Goal: Information Seeking & Learning: Learn about a topic

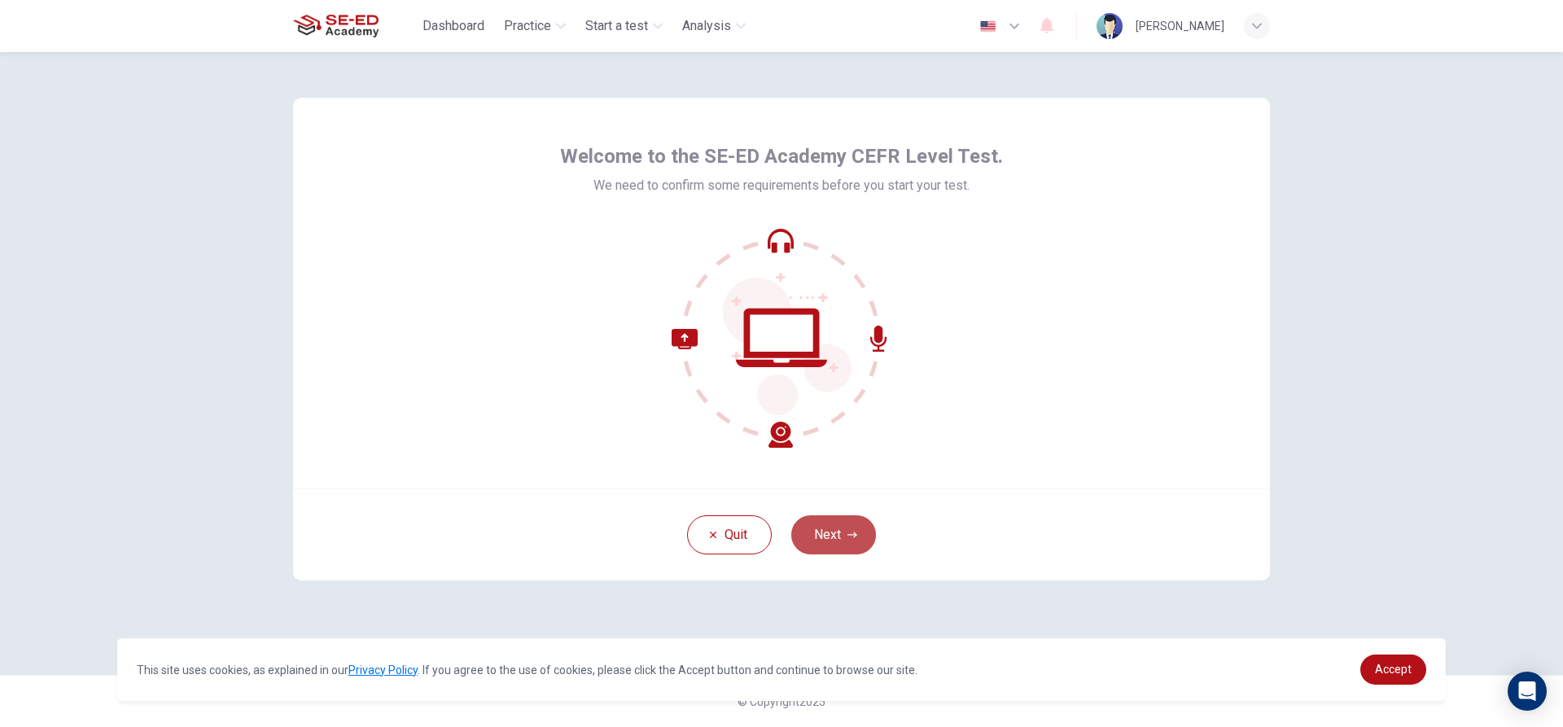
click at [845, 531] on button "Next" at bounding box center [833, 534] width 85 height 39
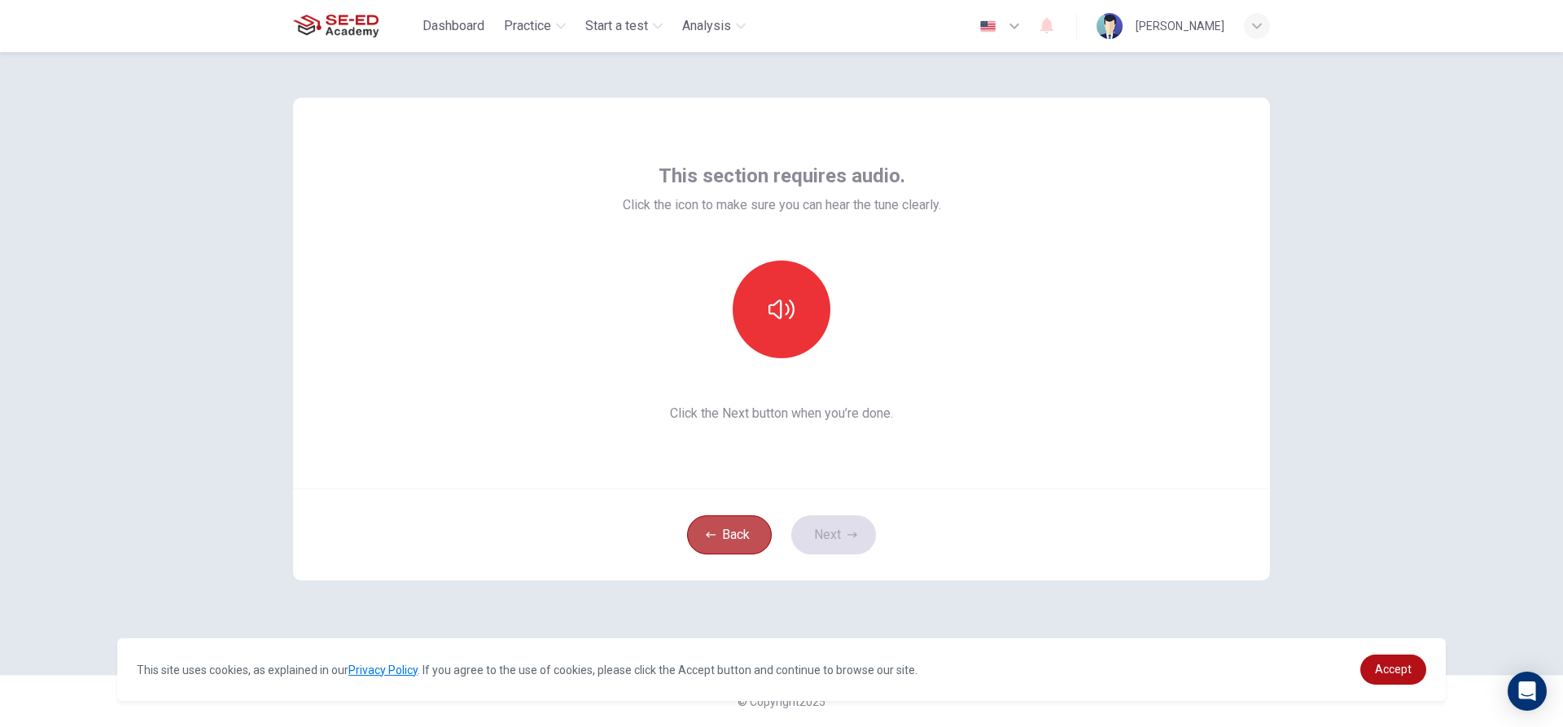
click at [731, 532] on button "Back" at bounding box center [729, 534] width 85 height 39
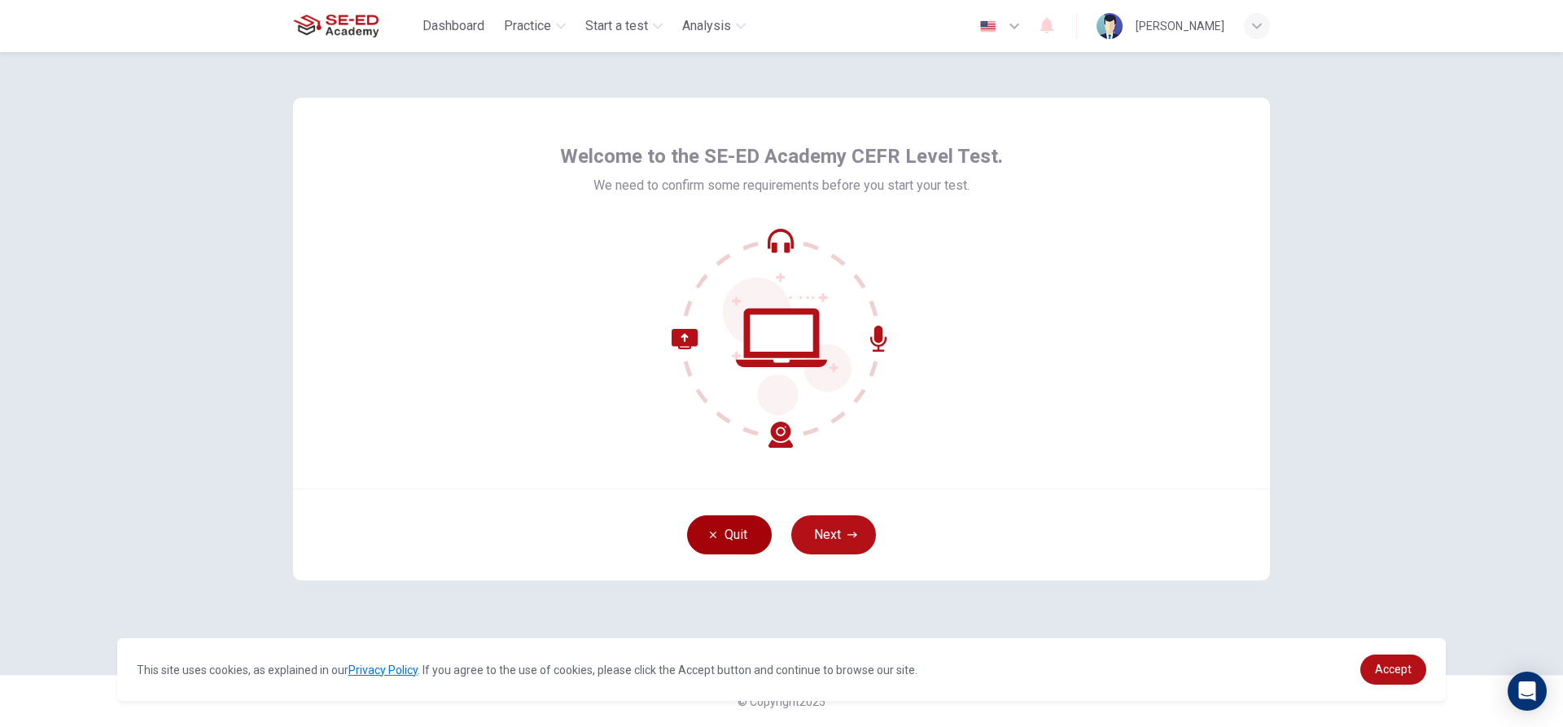
click at [711, 535] on icon "button" at bounding box center [713, 535] width 10 height 10
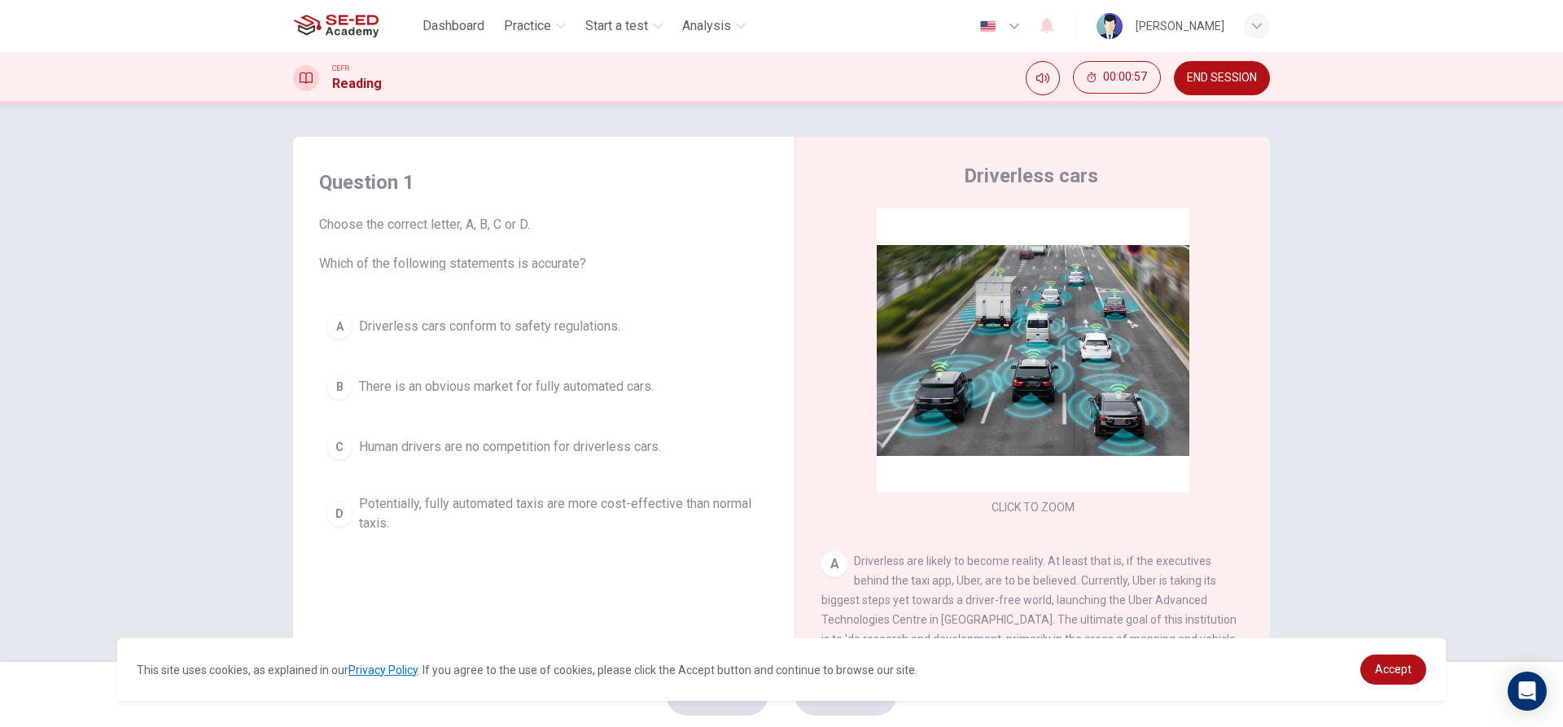
click at [341, 449] on div "C" at bounding box center [339, 447] width 26 height 26
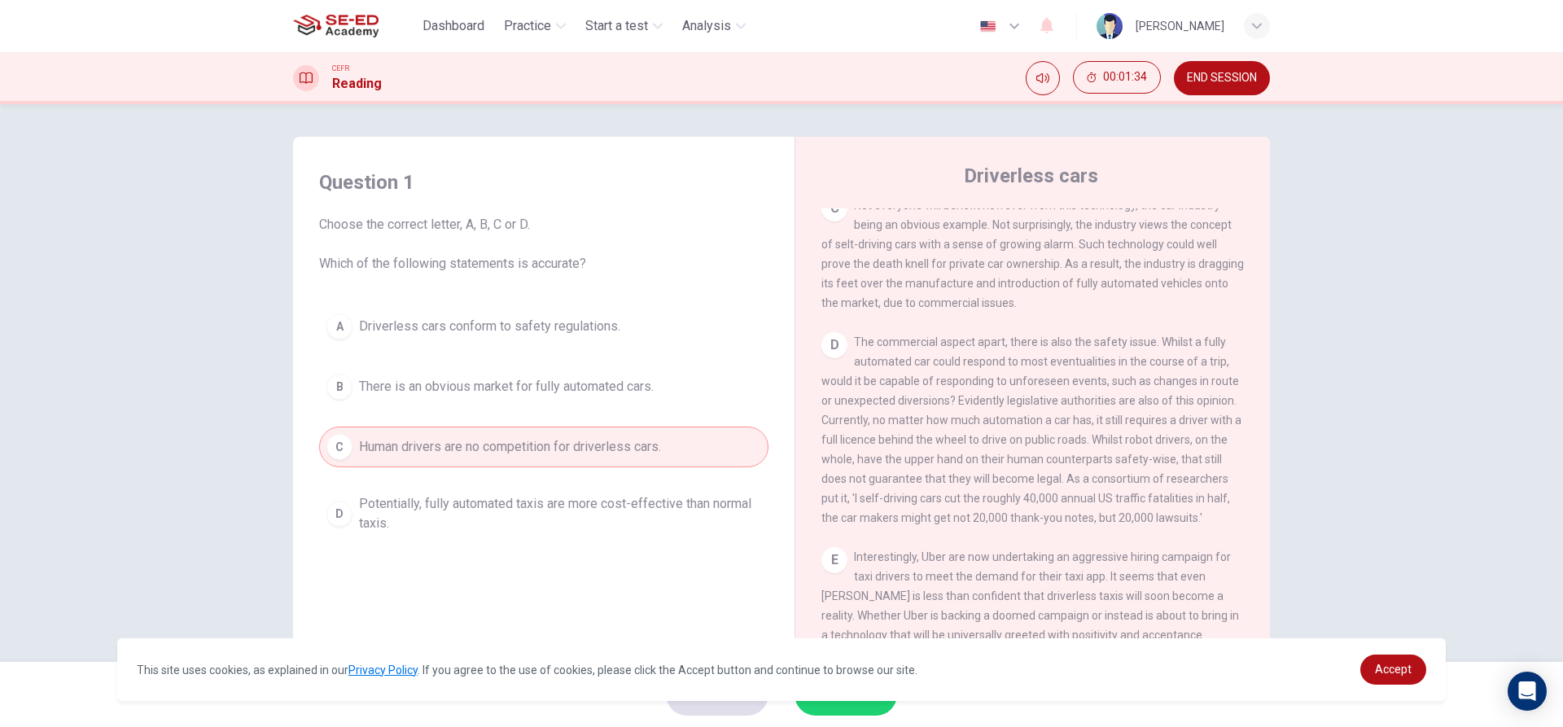
scroll to position [733, 0]
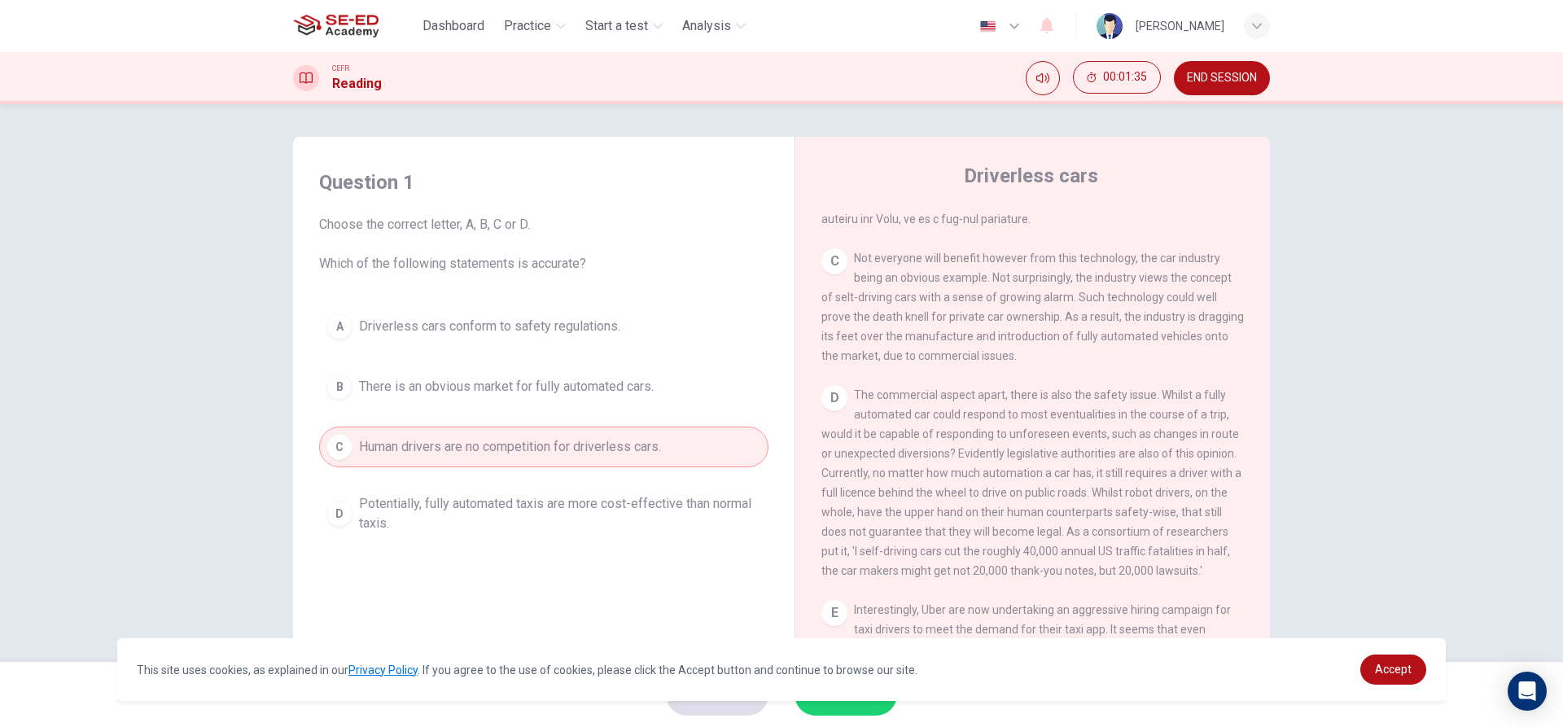
click at [831, 274] on div "C" at bounding box center [834, 261] width 26 height 26
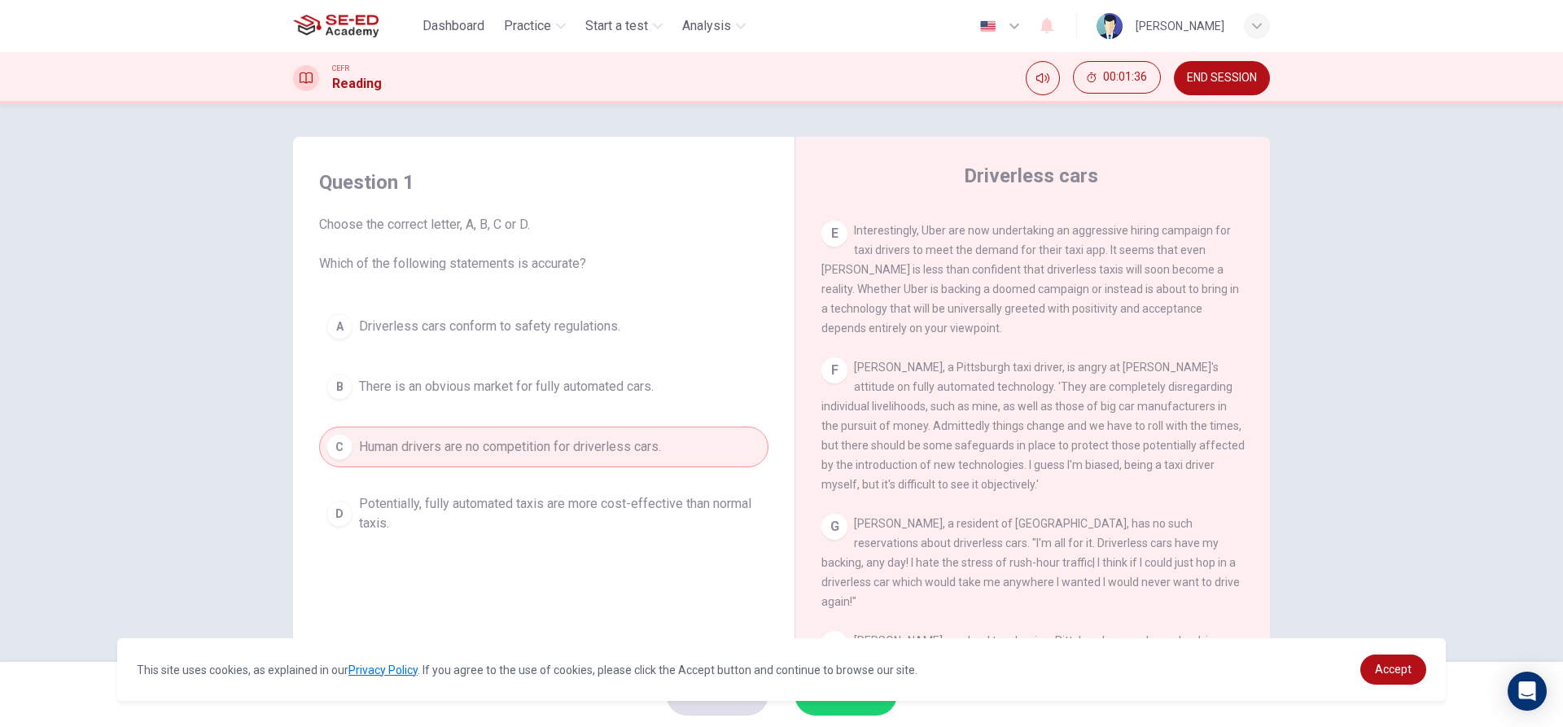
scroll to position [1140, 0]
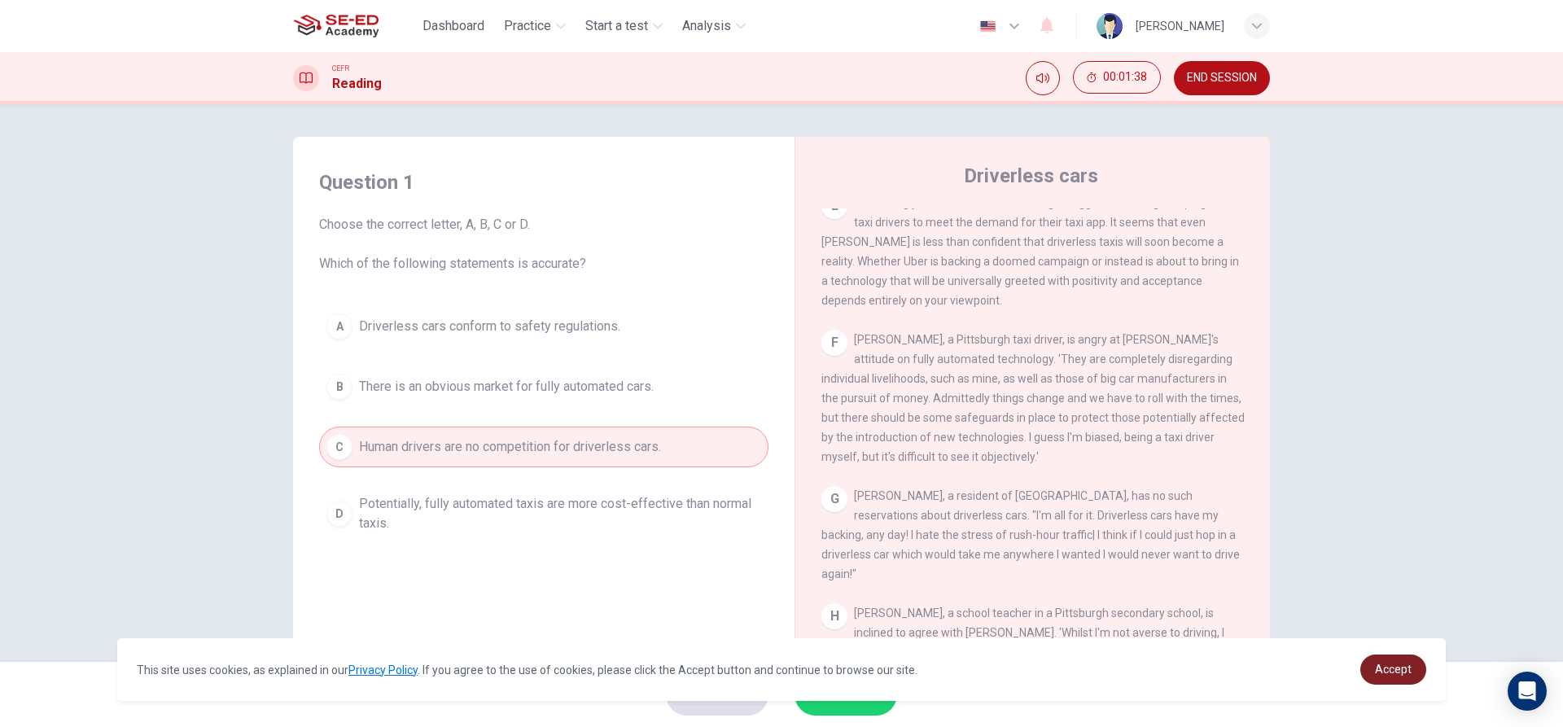
click at [1383, 673] on span "Accept" at bounding box center [1393, 669] width 37 height 13
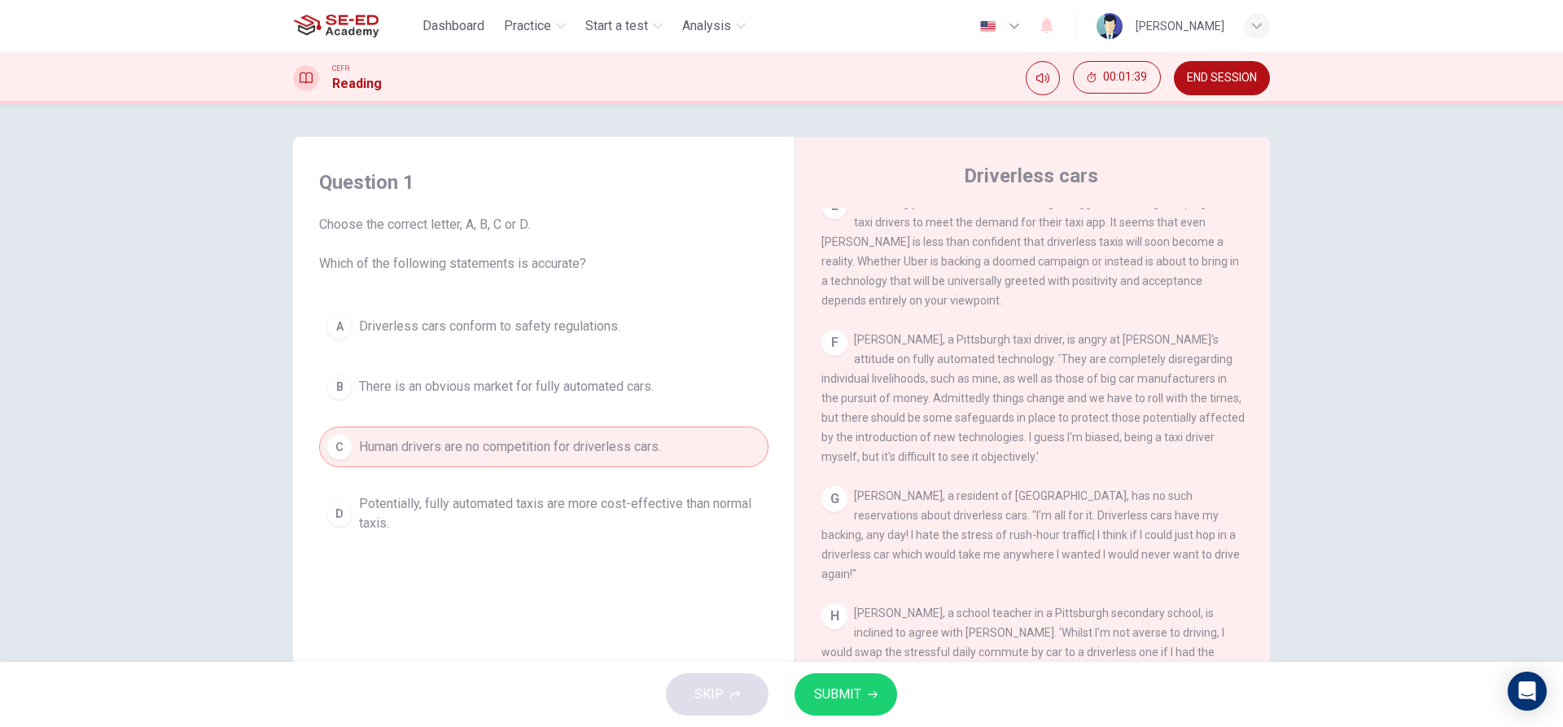
click at [843, 692] on span "SUBMIT" at bounding box center [837, 694] width 47 height 23
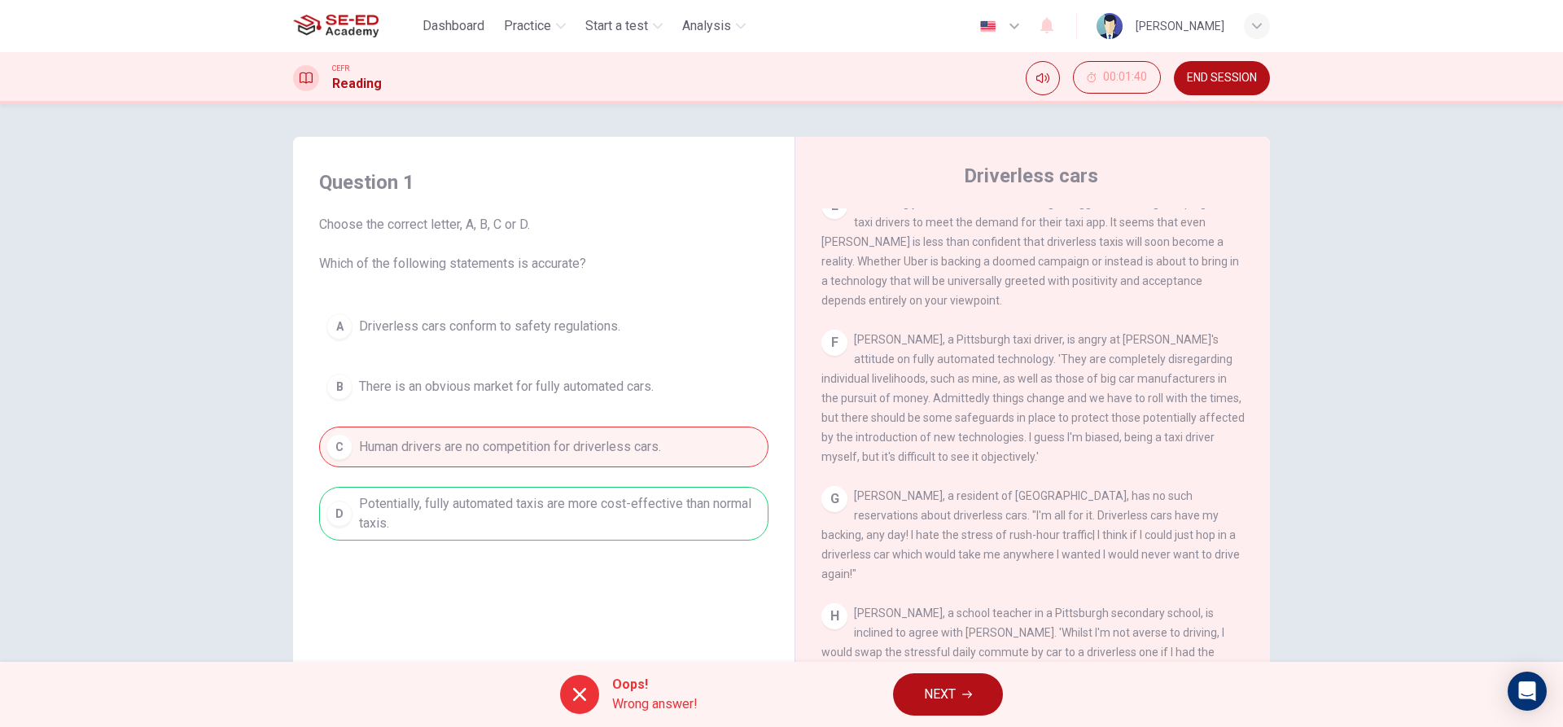
click at [952, 692] on span "NEXT" at bounding box center [940, 694] width 32 height 23
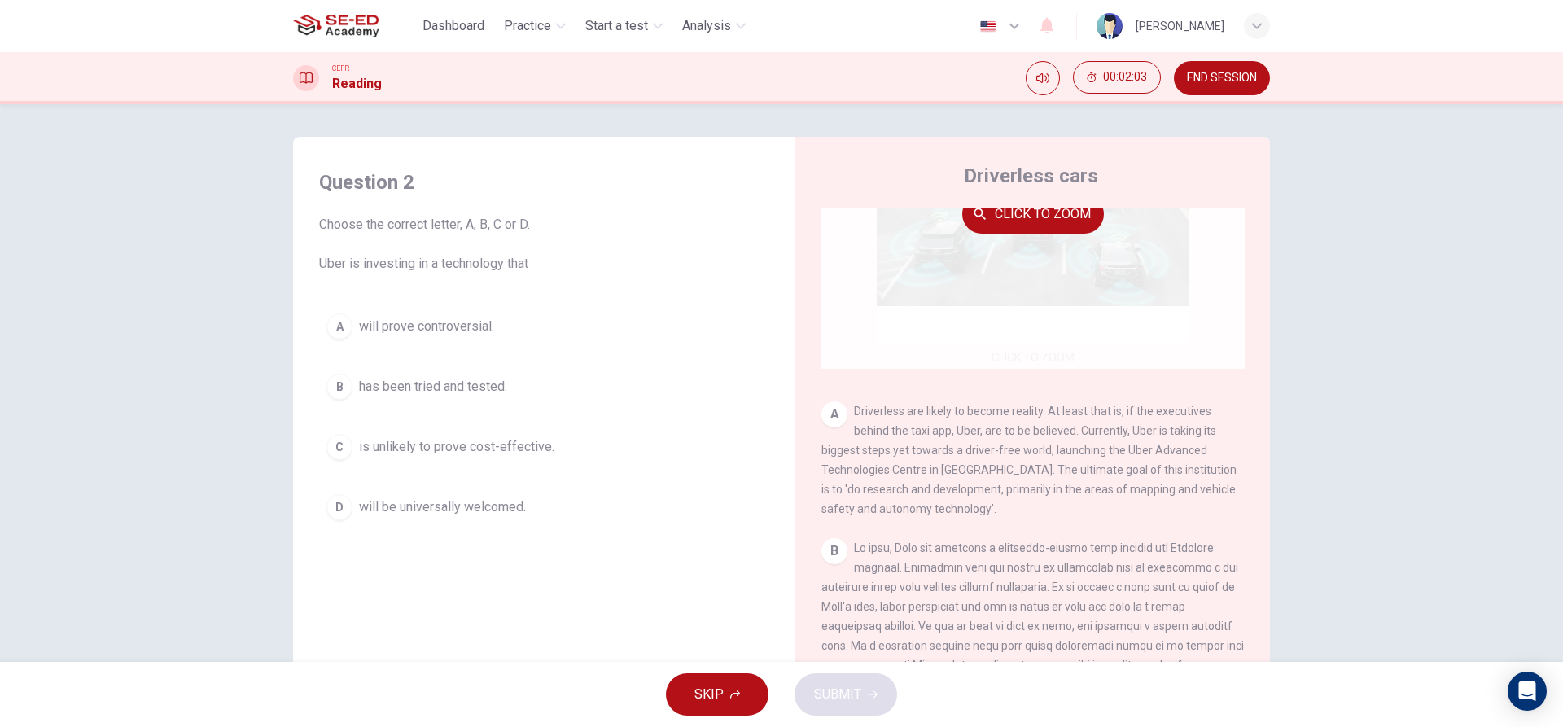
scroll to position [163, 0]
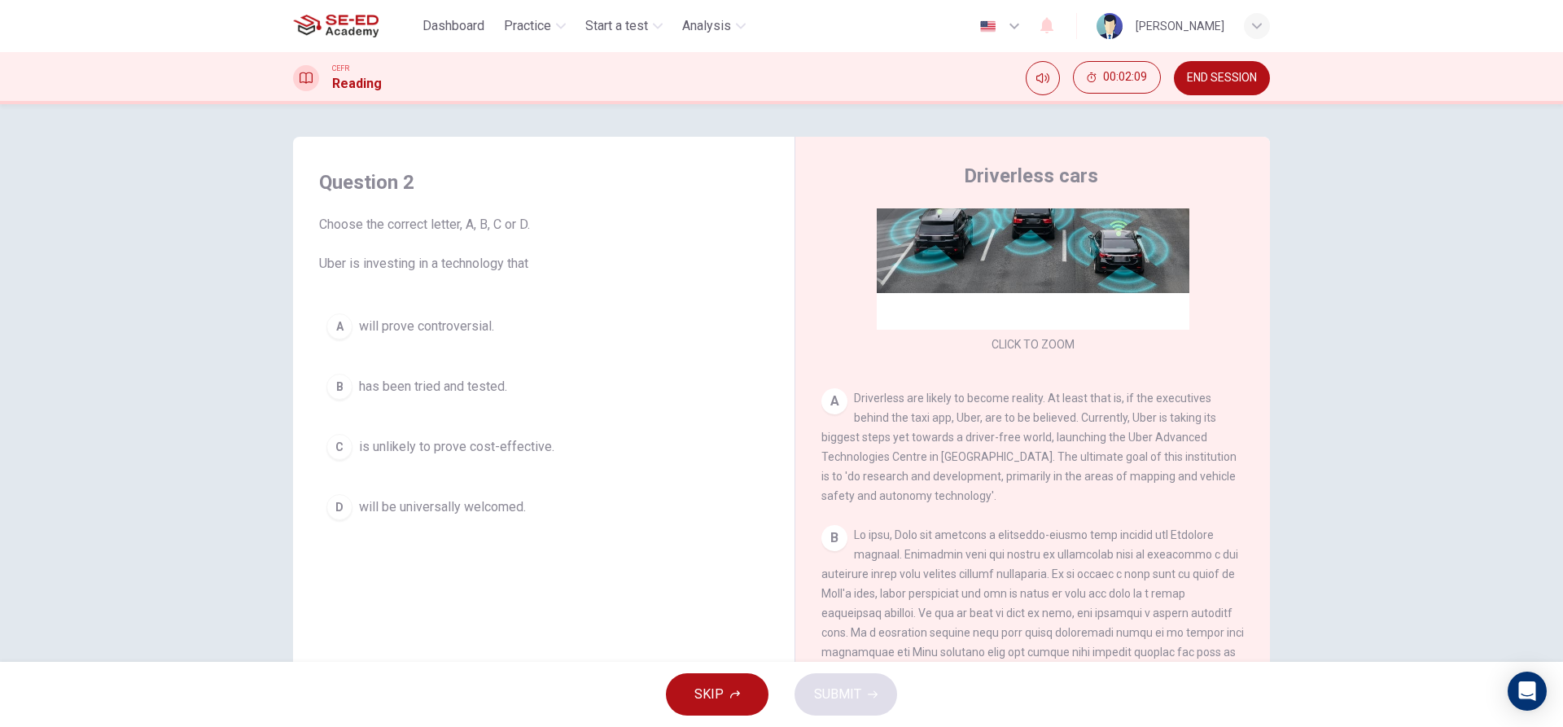
click at [329, 448] on div "C" at bounding box center [339, 447] width 26 height 26
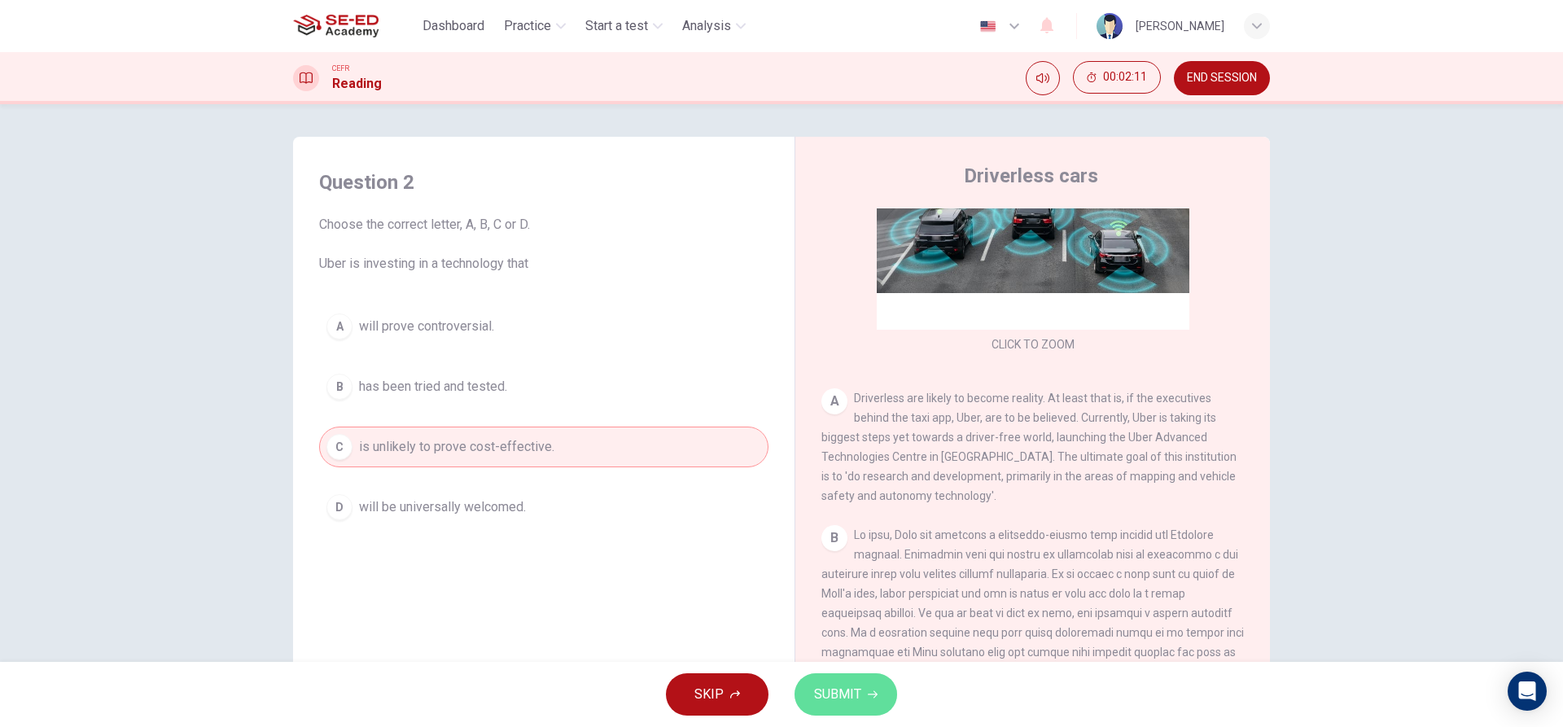
click at [855, 693] on span "SUBMIT" at bounding box center [837, 694] width 47 height 23
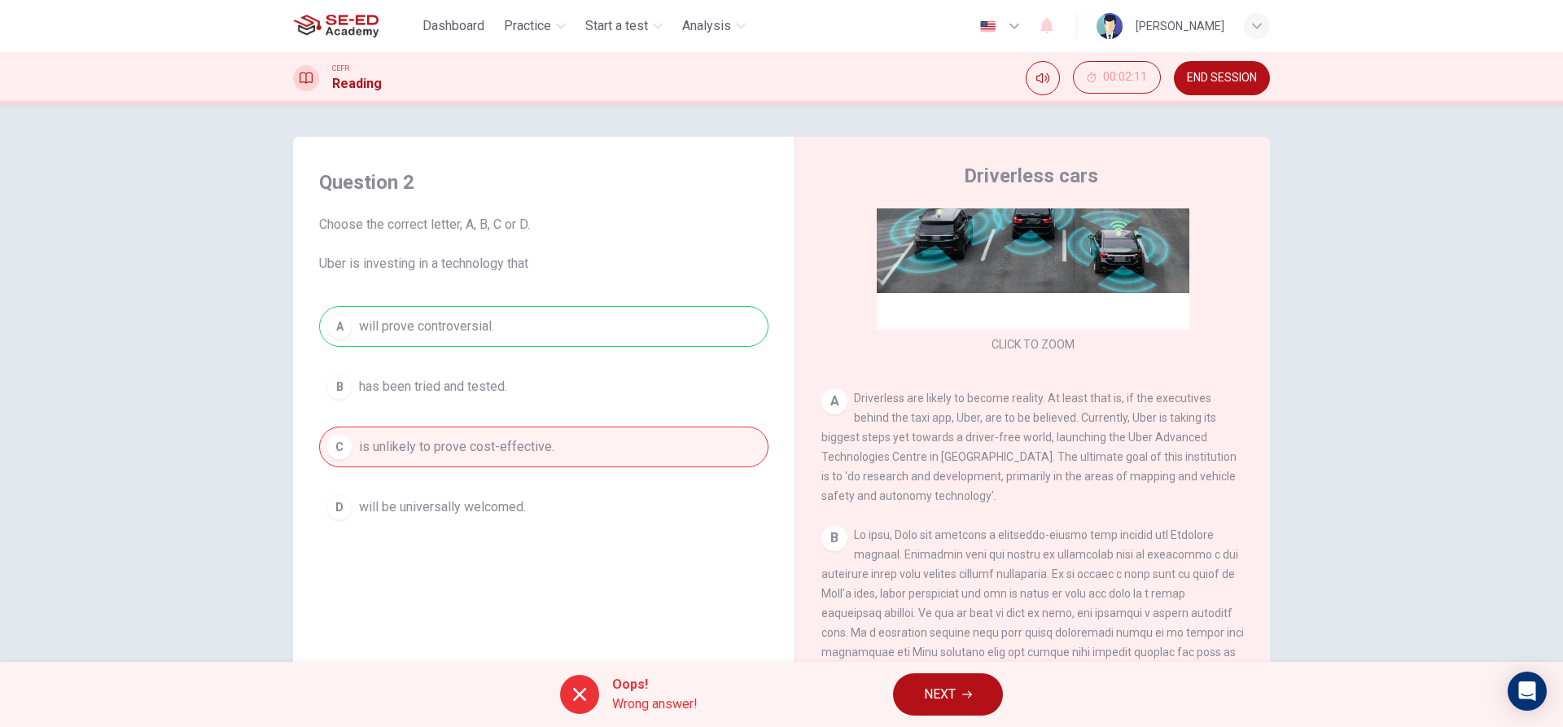
click at [952, 702] on span "NEXT" at bounding box center [940, 694] width 32 height 23
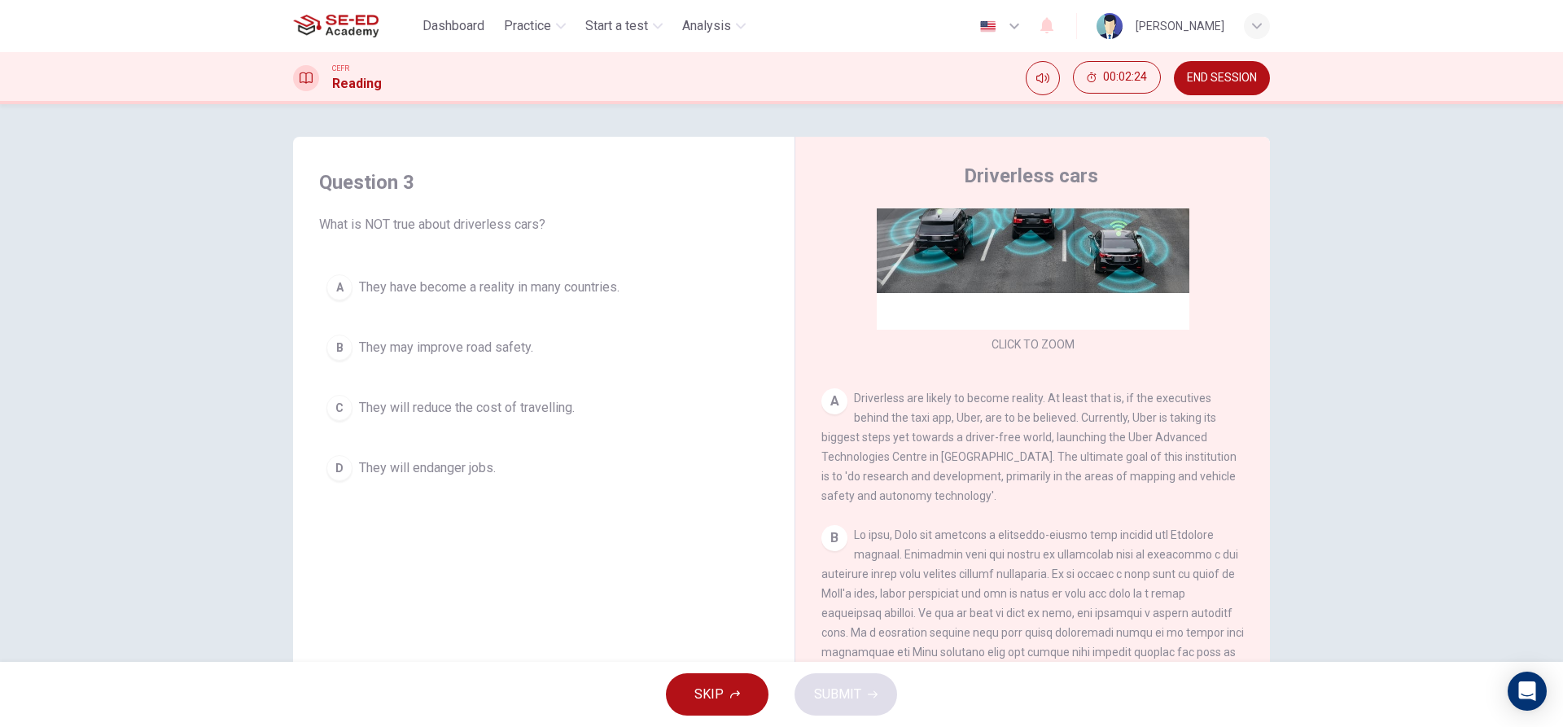
click at [348, 471] on div "D" at bounding box center [339, 468] width 26 height 26
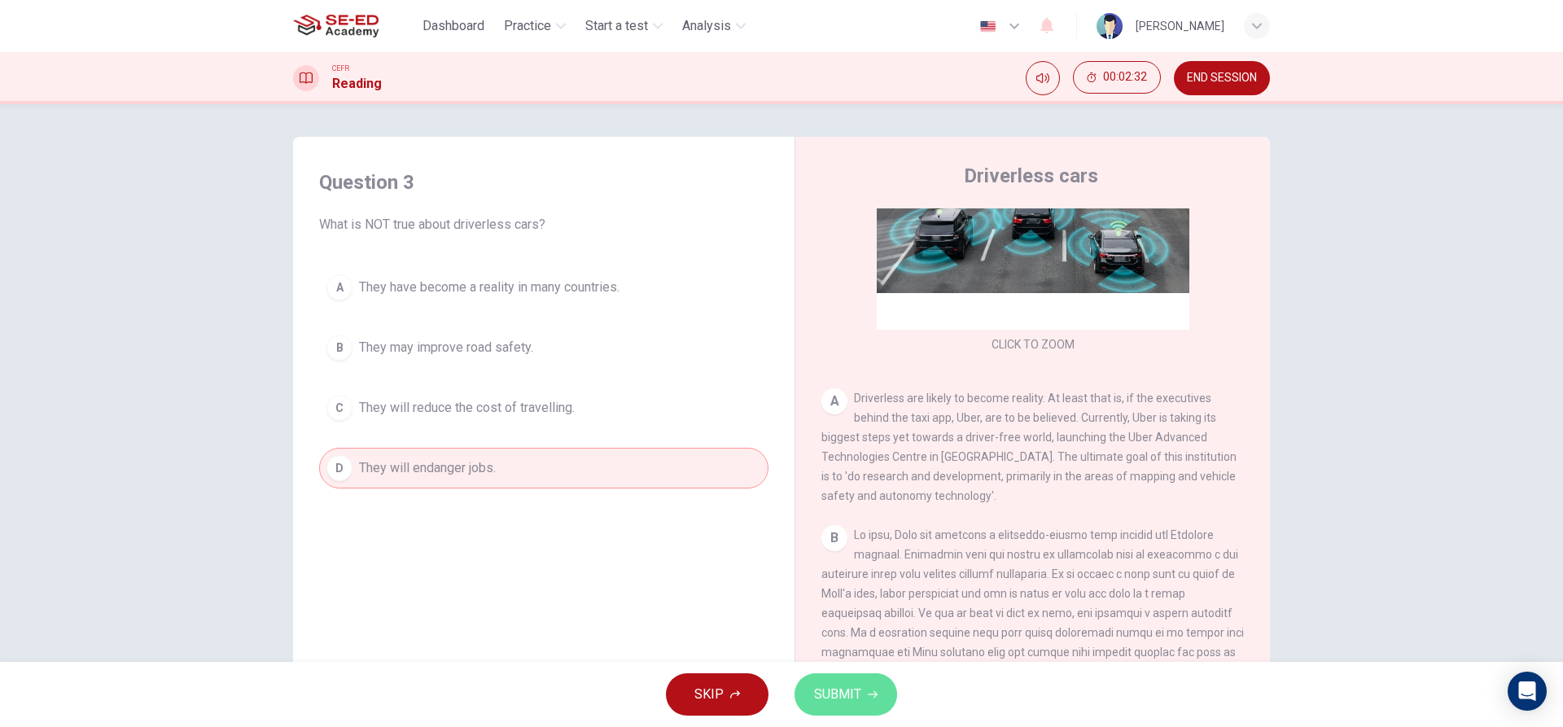
click at [872, 685] on button "SUBMIT" at bounding box center [846, 694] width 103 height 42
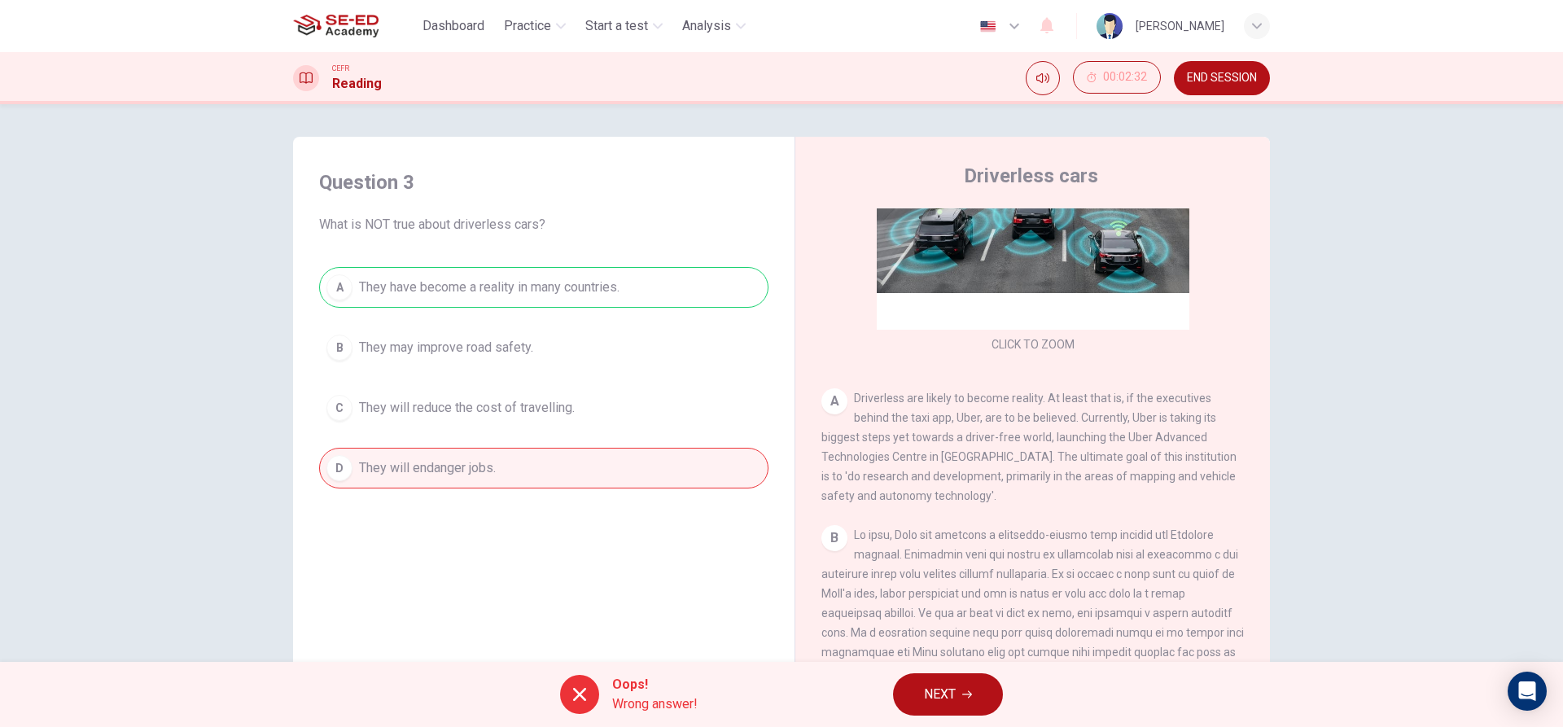
click at [903, 688] on button "NEXT" at bounding box center [948, 694] width 110 height 42
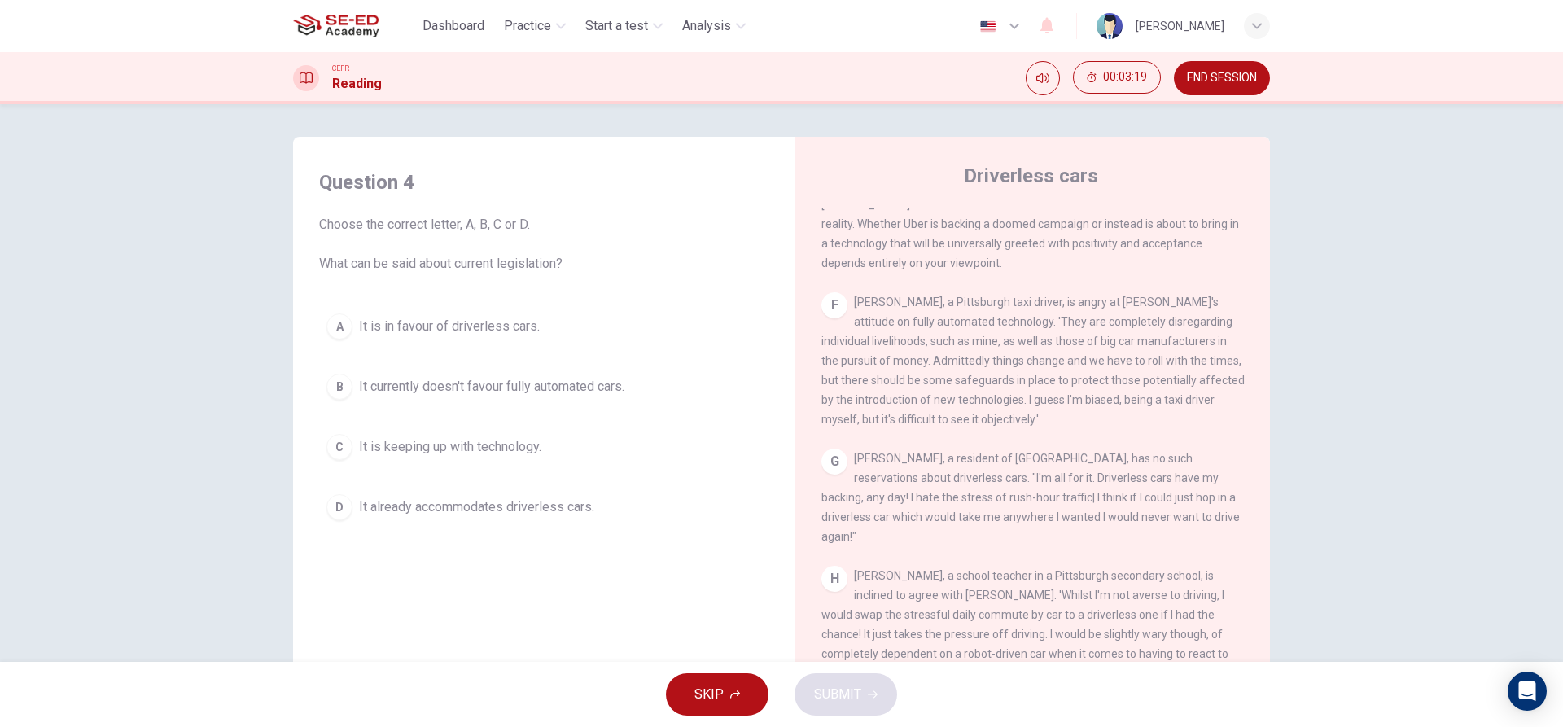
scroll to position [73, 0]
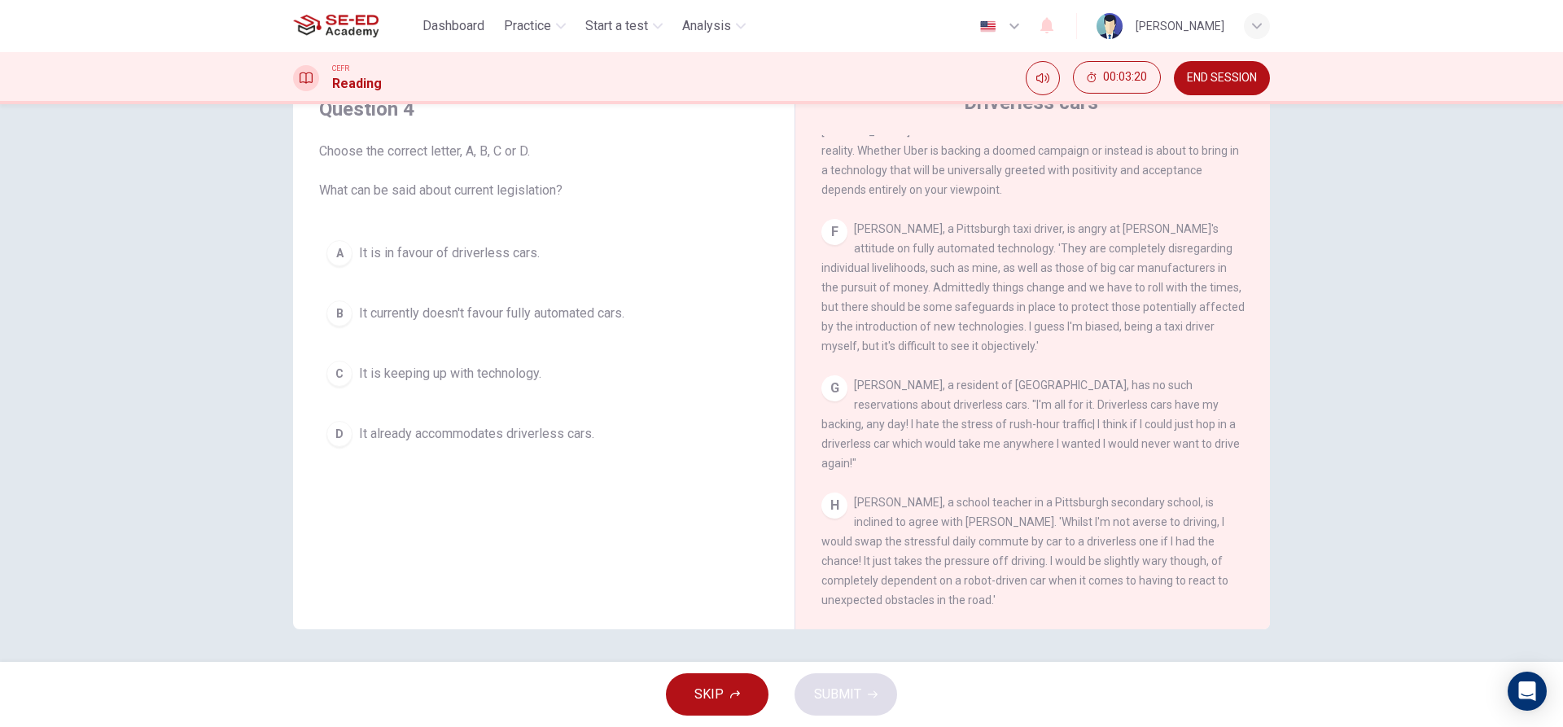
click at [401, 440] on span "It already accommodates driverless cars." at bounding box center [476, 434] width 235 height 20
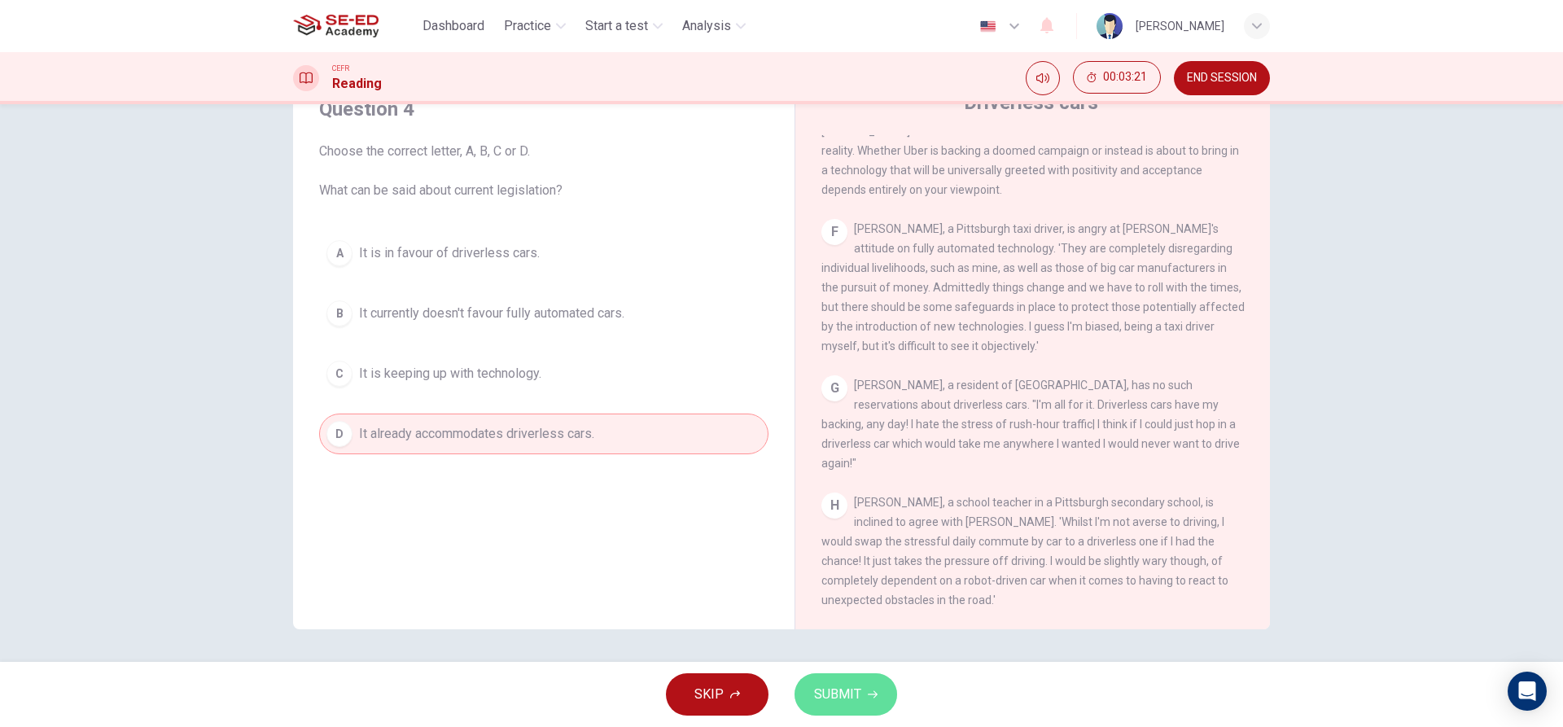
click at [847, 701] on span "SUBMIT" at bounding box center [837, 694] width 47 height 23
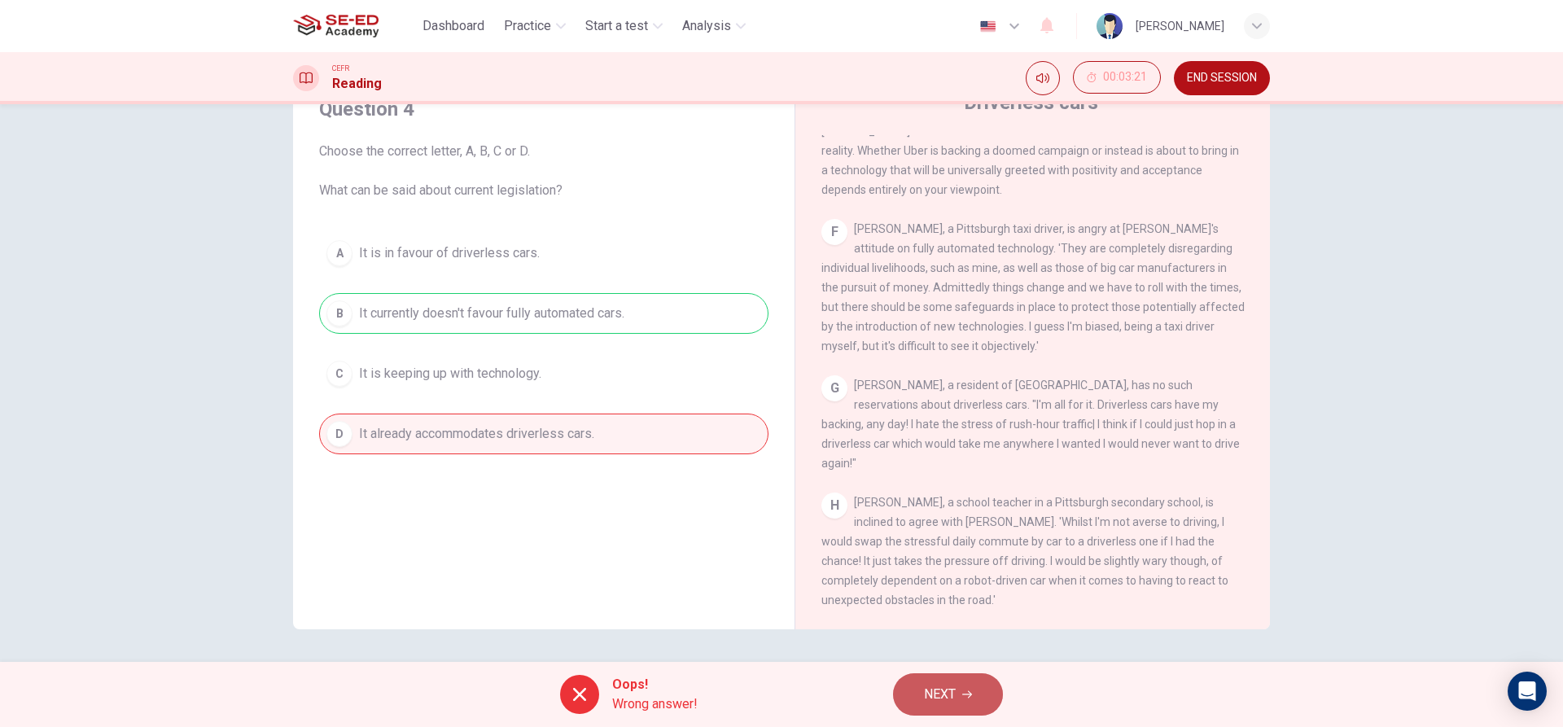
click at [952, 699] on span "NEXT" at bounding box center [940, 694] width 32 height 23
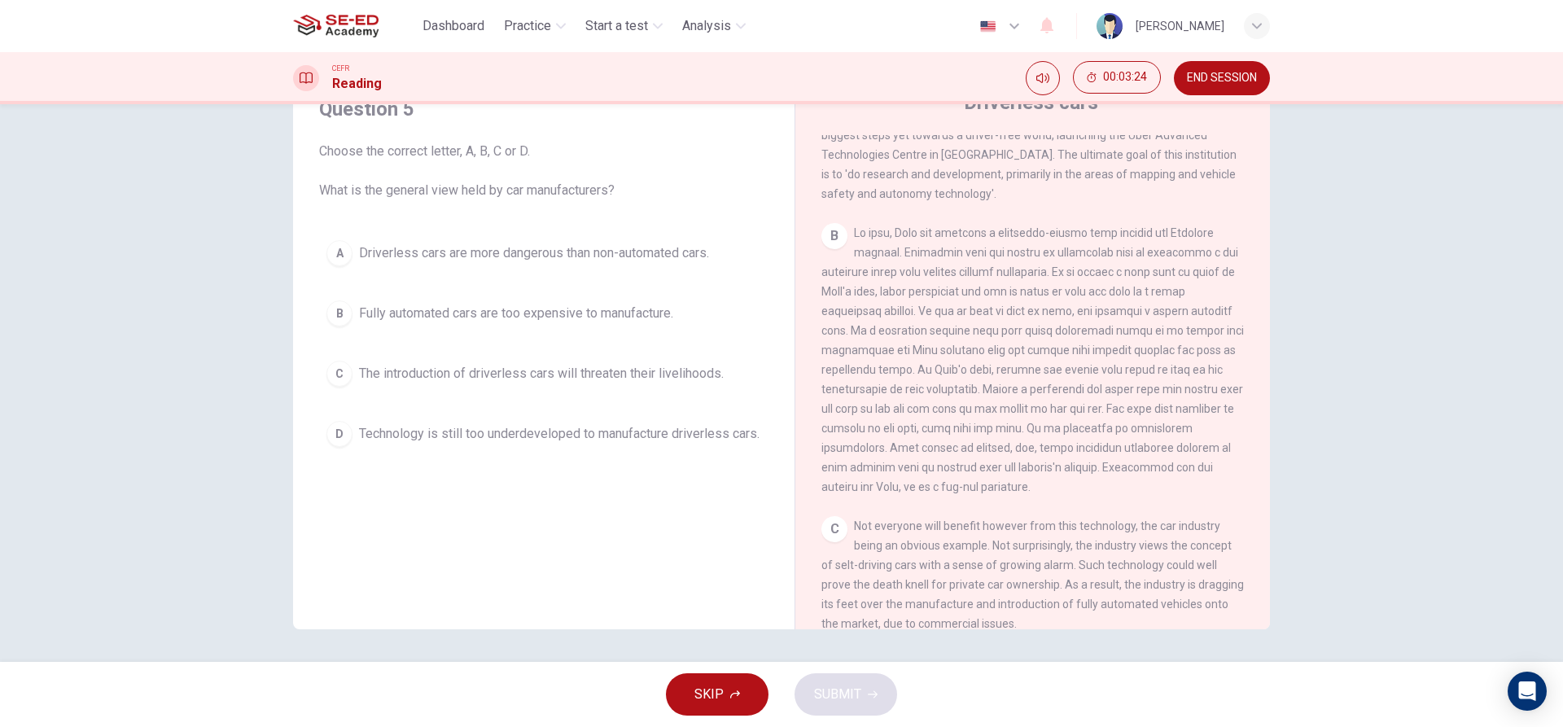
scroll to position [0, 0]
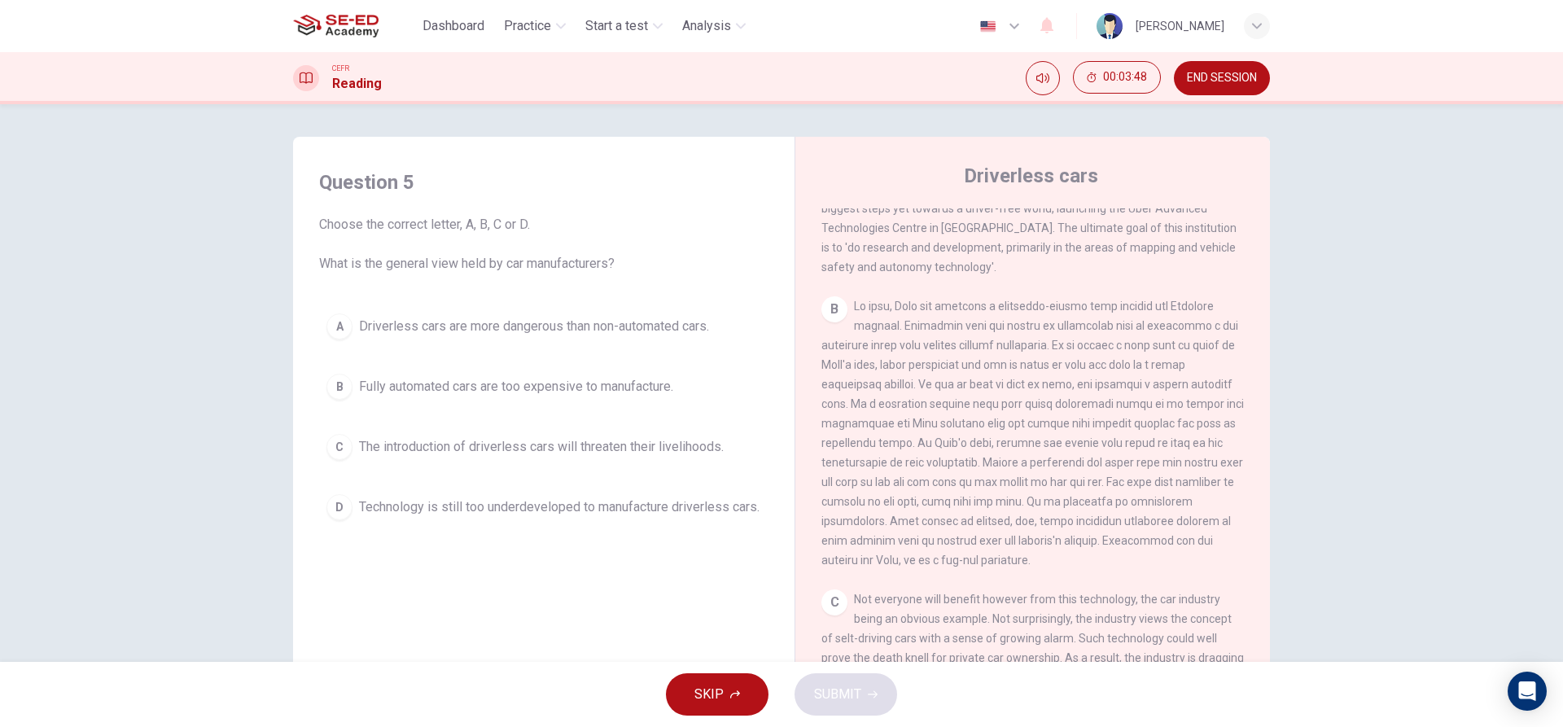
click at [343, 512] on div "D" at bounding box center [339, 507] width 26 height 26
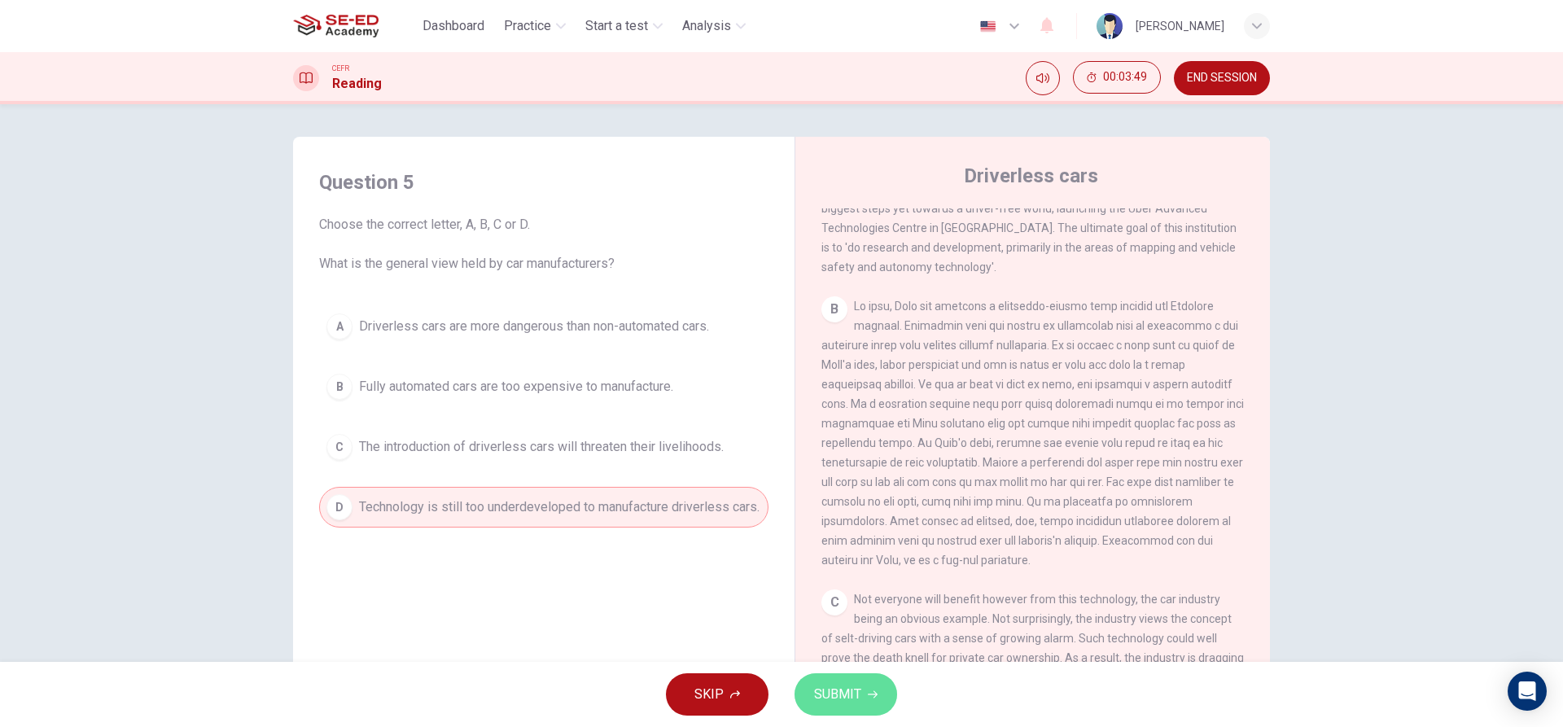
click at [860, 710] on button "SUBMIT" at bounding box center [846, 694] width 103 height 42
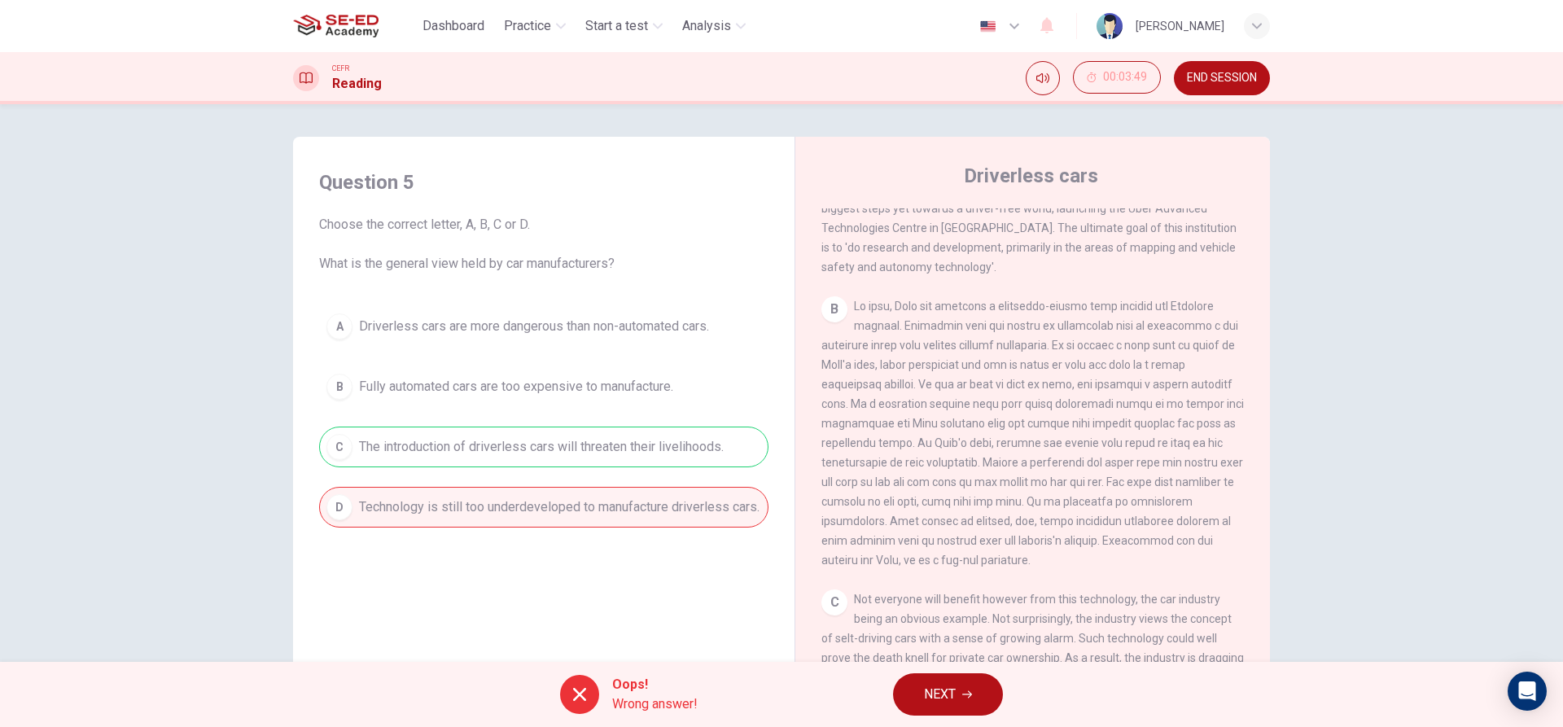
click at [909, 691] on button "NEXT" at bounding box center [948, 694] width 110 height 42
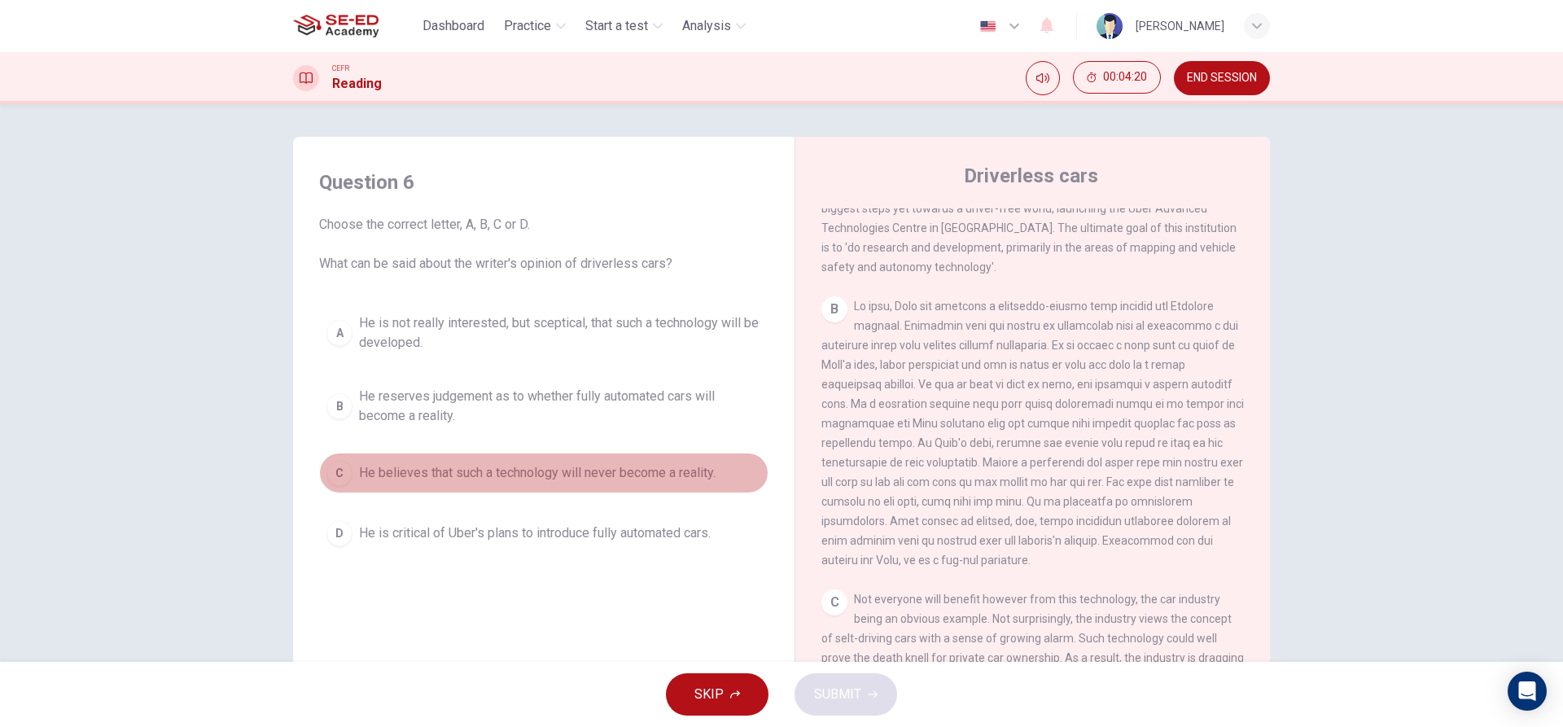
click at [339, 472] on div "C" at bounding box center [339, 473] width 26 height 26
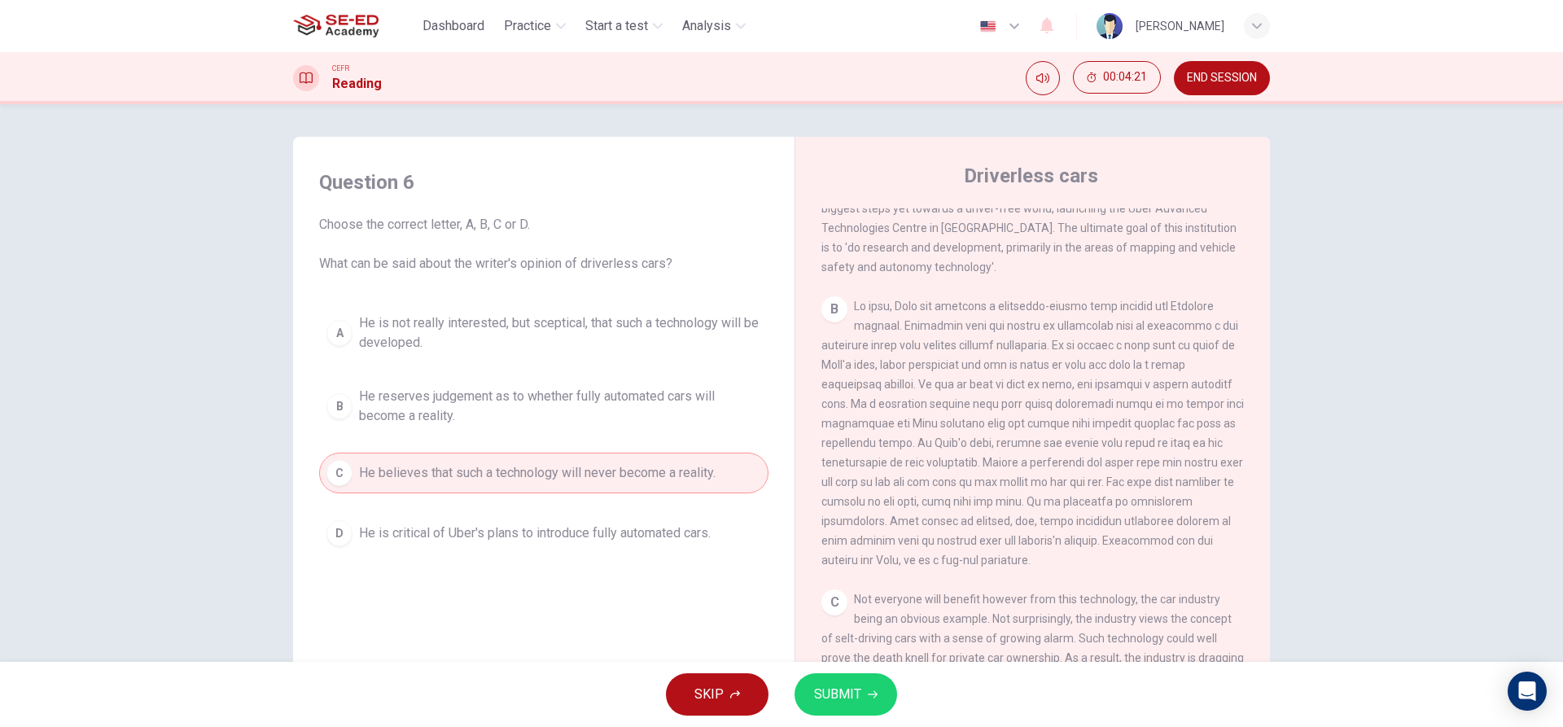
click at [843, 693] on span "SUBMIT" at bounding box center [837, 694] width 47 height 23
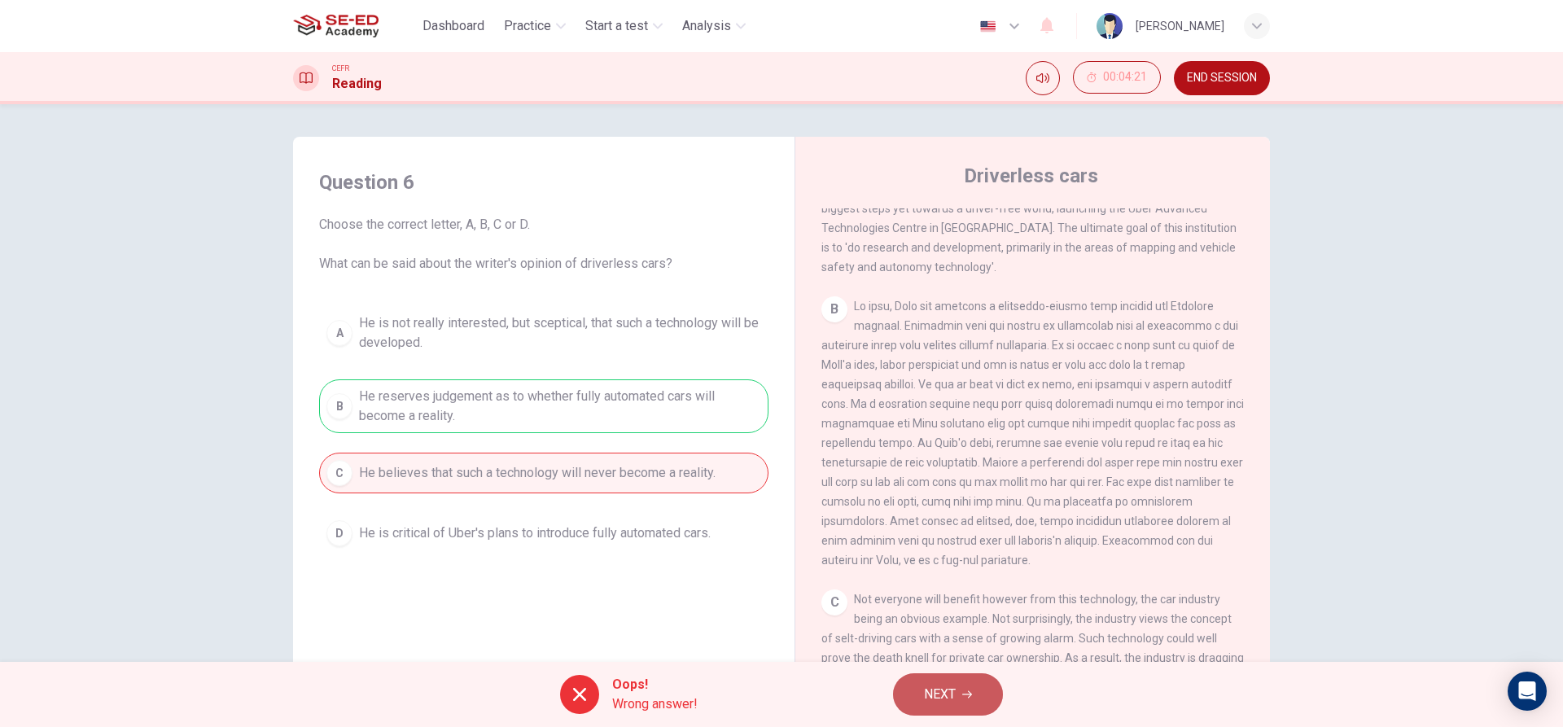
click at [938, 702] on span "NEXT" at bounding box center [940, 694] width 32 height 23
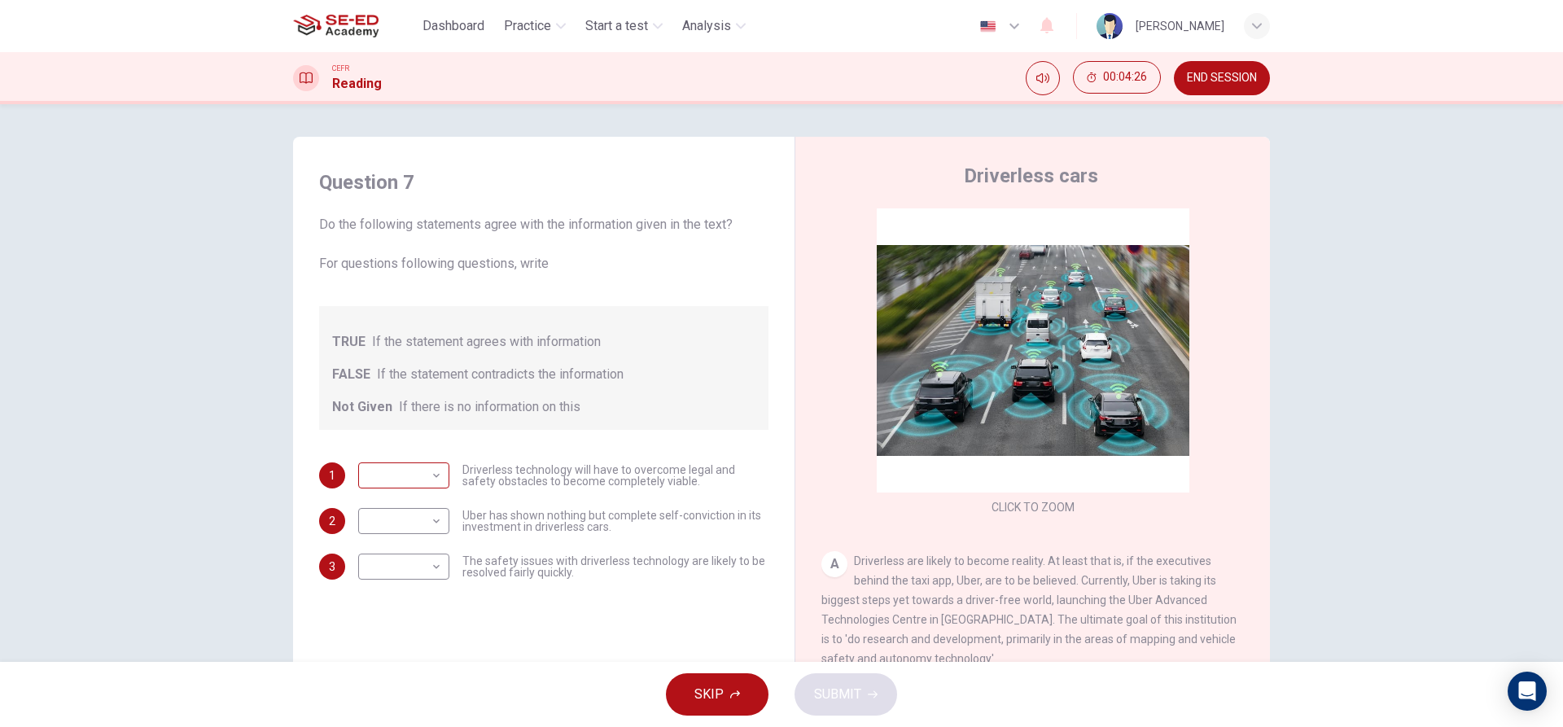
click at [422, 474] on body "This site uses cookies, as explained in our Privacy Policy . If you agree to th…" at bounding box center [781, 363] width 1563 height 727
click at [423, 497] on li "TRUE" at bounding box center [399, 501] width 91 height 26
type input "TRUE"
click at [425, 513] on body "This site uses cookies, as explained in our Privacy Policy . If you agree to th…" at bounding box center [781, 363] width 1563 height 727
click at [424, 562] on li "FALSE" at bounding box center [399, 573] width 91 height 26
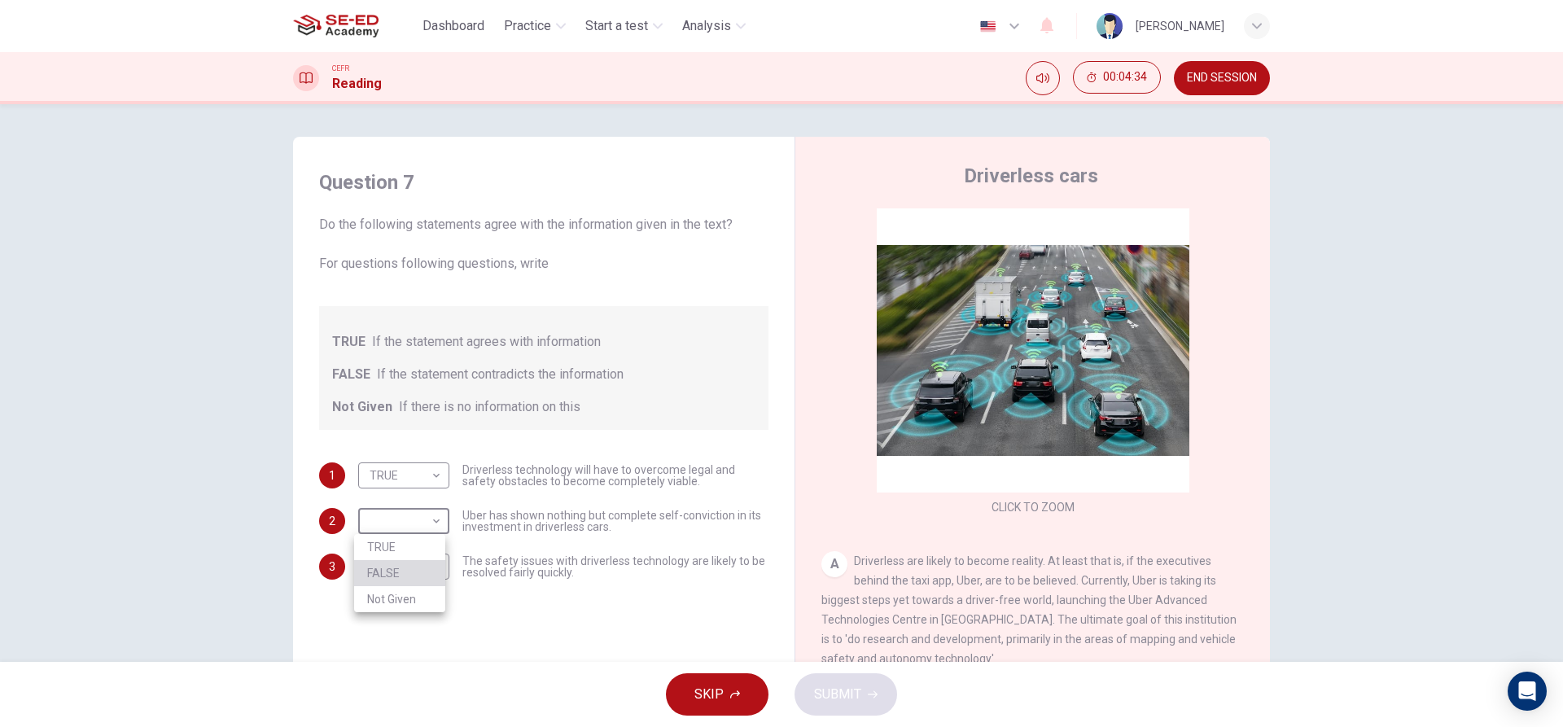
type input "FALSE"
click at [424, 562] on body "This site uses cookies, as explained in our Privacy Policy . If you agree to th…" at bounding box center [781, 363] width 1563 height 727
click at [419, 637] on li "Not Given" at bounding box center [399, 645] width 91 height 26
type input "Not Given"
click at [857, 694] on span "SUBMIT" at bounding box center [837, 694] width 47 height 23
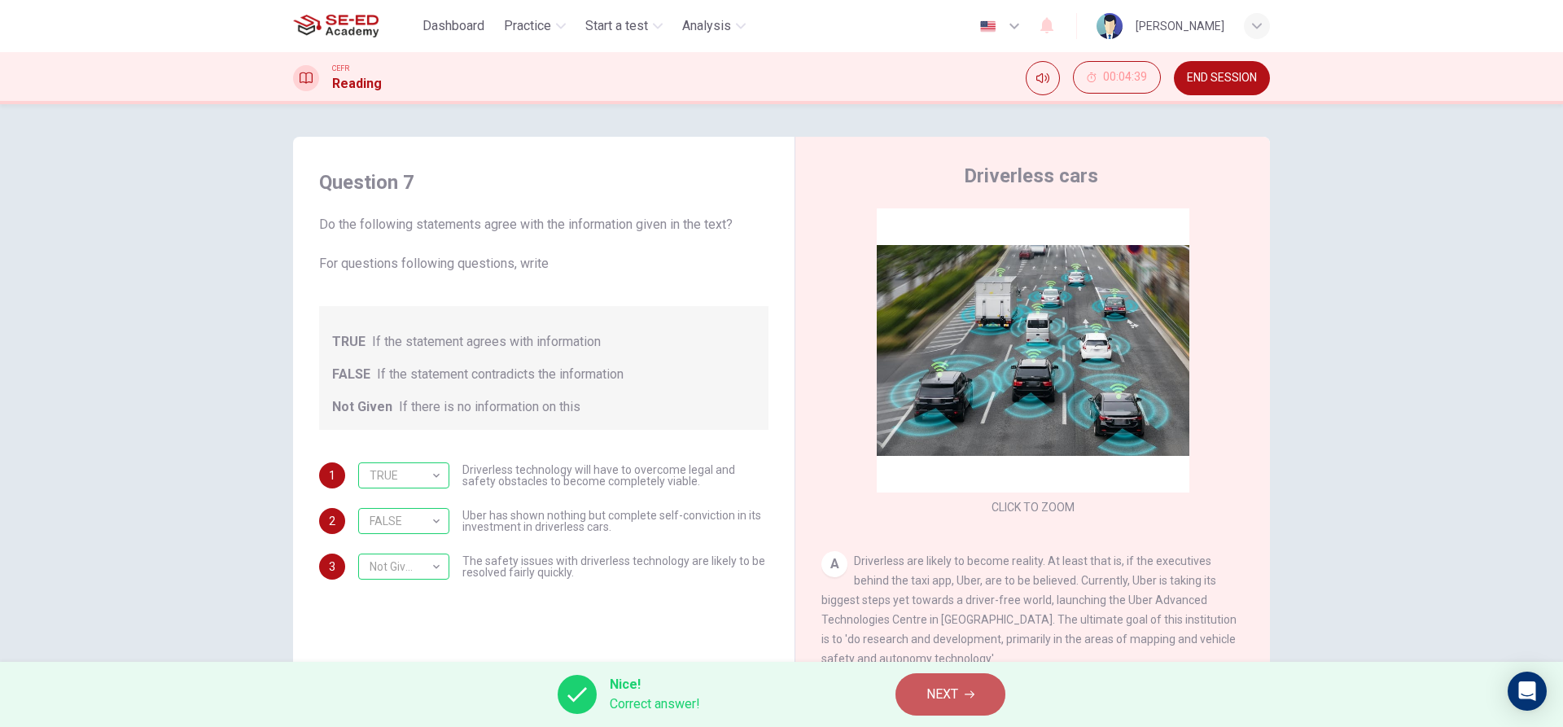
click at [983, 688] on button "NEXT" at bounding box center [950, 694] width 110 height 42
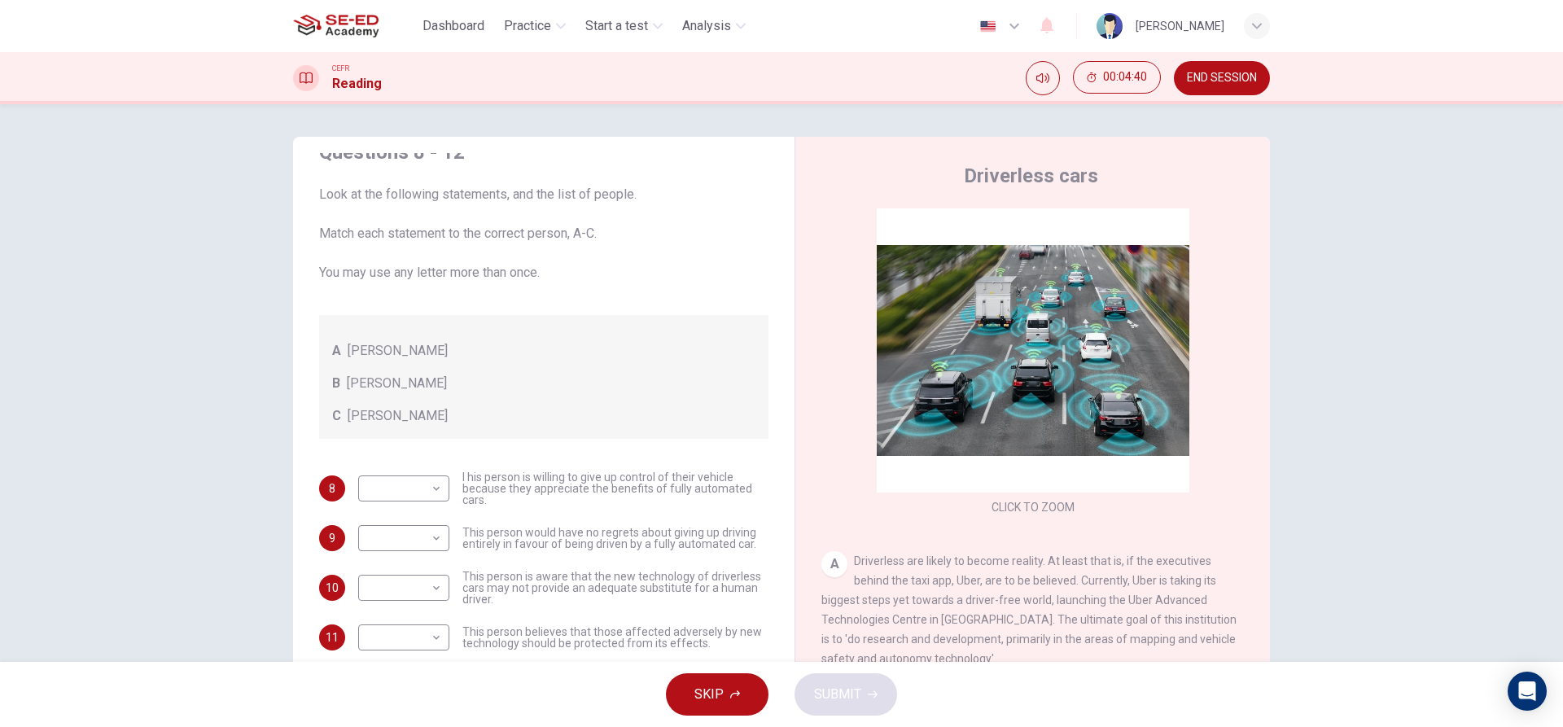
scroll to position [56, 0]
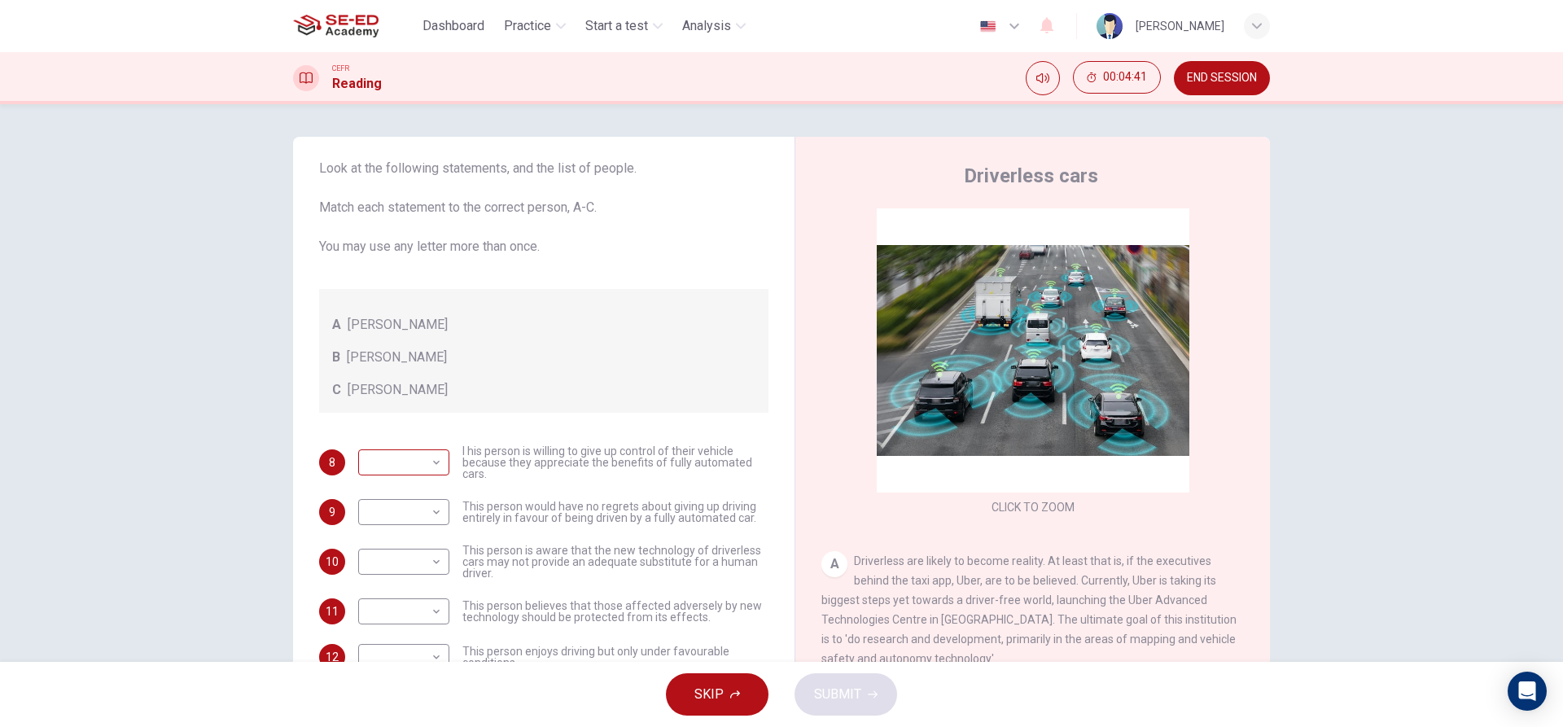
click at [424, 451] on body "This site uses cookies, as explained in our Privacy Policy . If you agree to th…" at bounding box center [781, 363] width 1563 height 727
click at [421, 533] on li "C" at bounding box center [399, 541] width 91 height 26
type input "C"
click at [427, 512] on body "This site uses cookies, as explained in our Privacy Policy . If you agree to th…" at bounding box center [781, 363] width 1563 height 727
click at [427, 528] on li "A" at bounding box center [399, 538] width 91 height 26
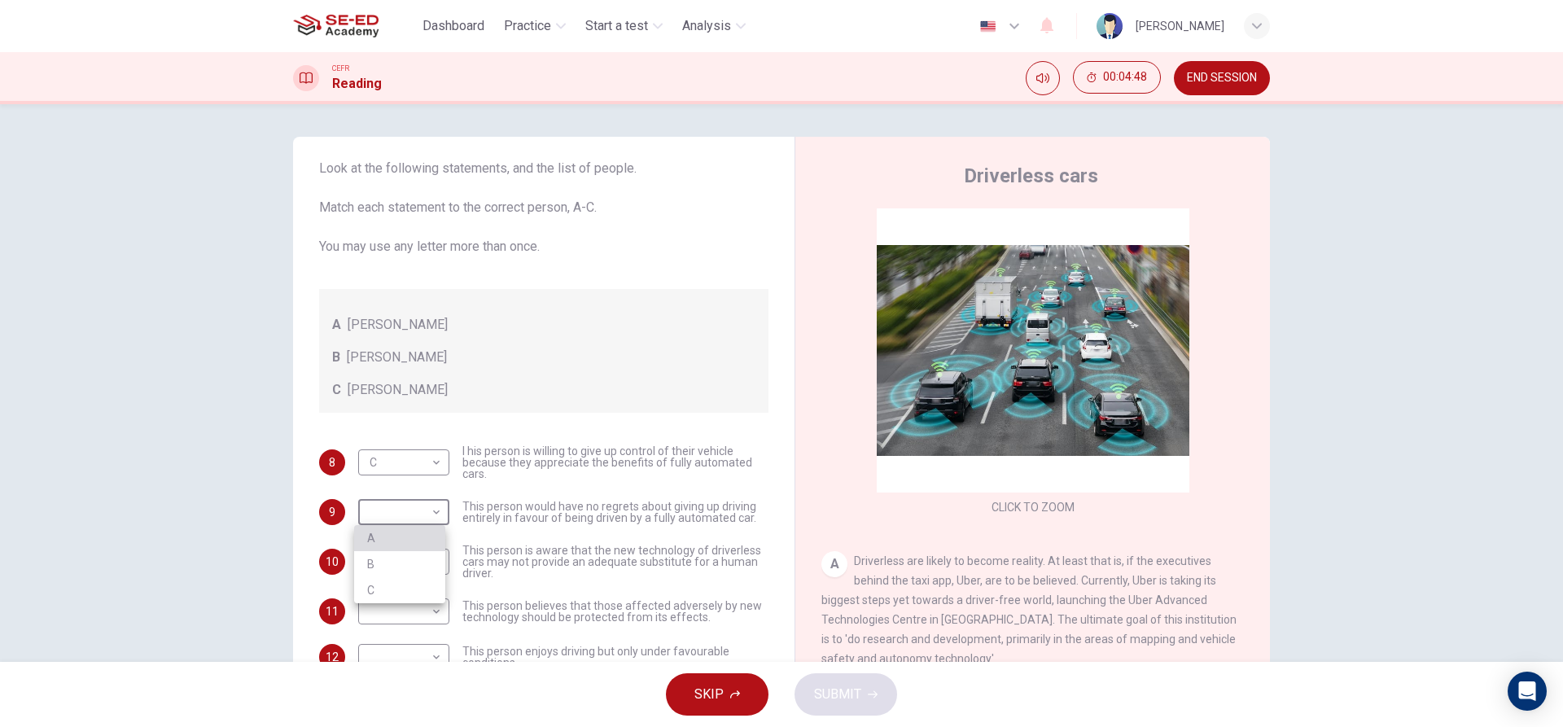
type input "A"
click at [426, 556] on body "This site uses cookies, as explained in our Privacy Policy . If you agree to th…" at bounding box center [781, 363] width 1563 height 727
click at [428, 608] on li "B" at bounding box center [399, 614] width 91 height 26
type input "B"
click at [436, 605] on body "This site uses cookies, as explained in our Privacy Policy . If you agree to th…" at bounding box center [781, 363] width 1563 height 727
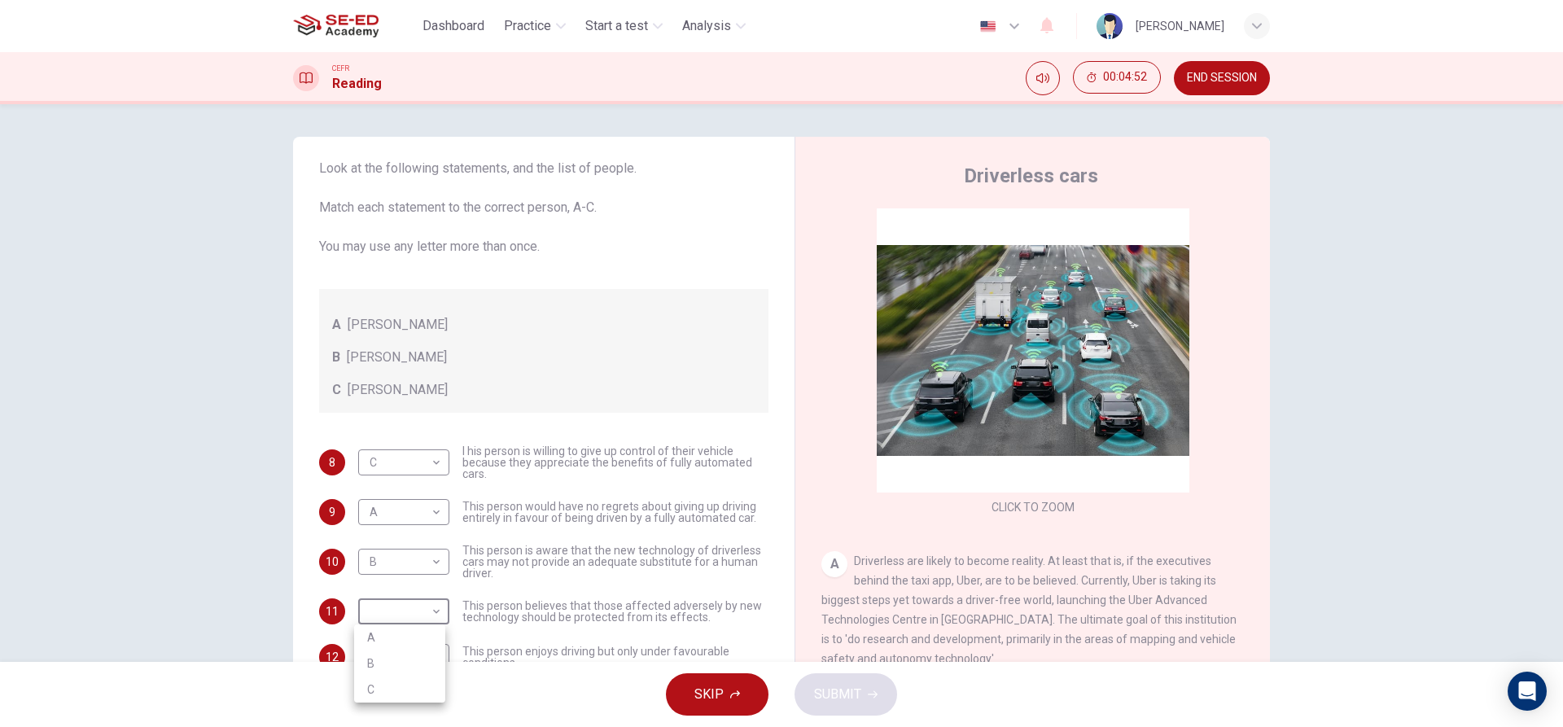
click at [424, 634] on li "A" at bounding box center [399, 637] width 91 height 26
type input "A"
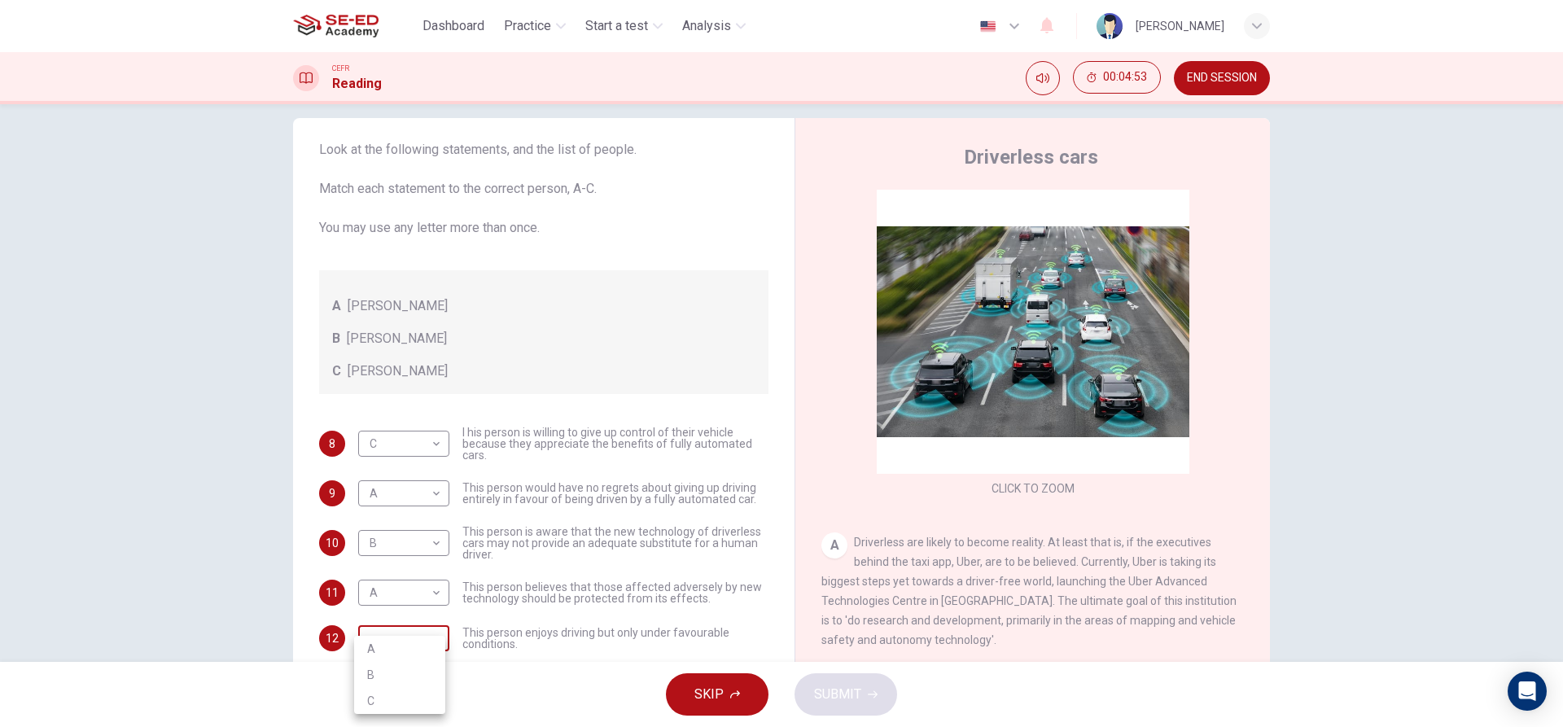
click at [439, 648] on body "This site uses cookies, as explained in our Privacy Policy . If you agree to th…" at bounding box center [781, 363] width 1563 height 727
click at [416, 706] on li "C" at bounding box center [399, 701] width 91 height 26
type input "C"
click at [834, 692] on span "SUBMIT" at bounding box center [837, 694] width 47 height 23
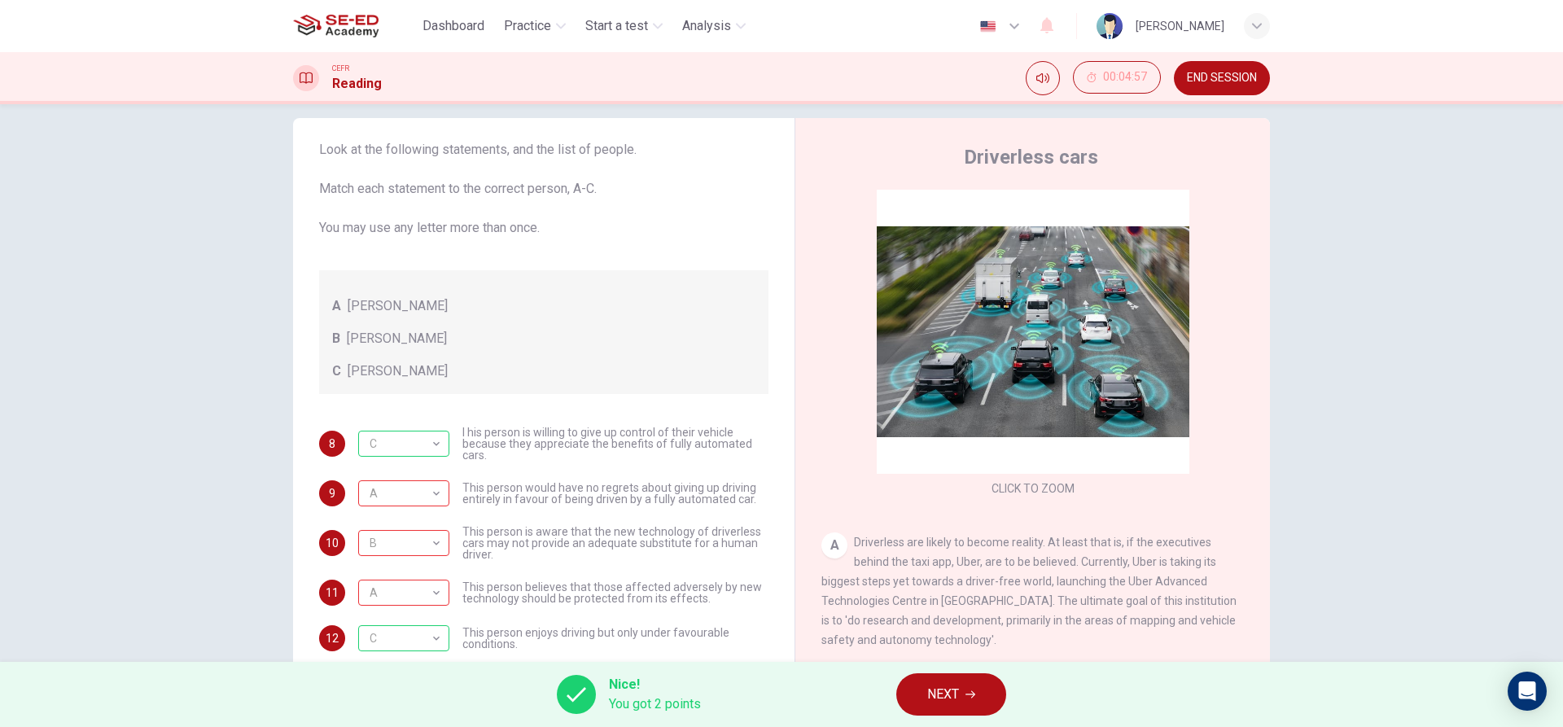
click at [974, 689] on button "NEXT" at bounding box center [951, 694] width 110 height 42
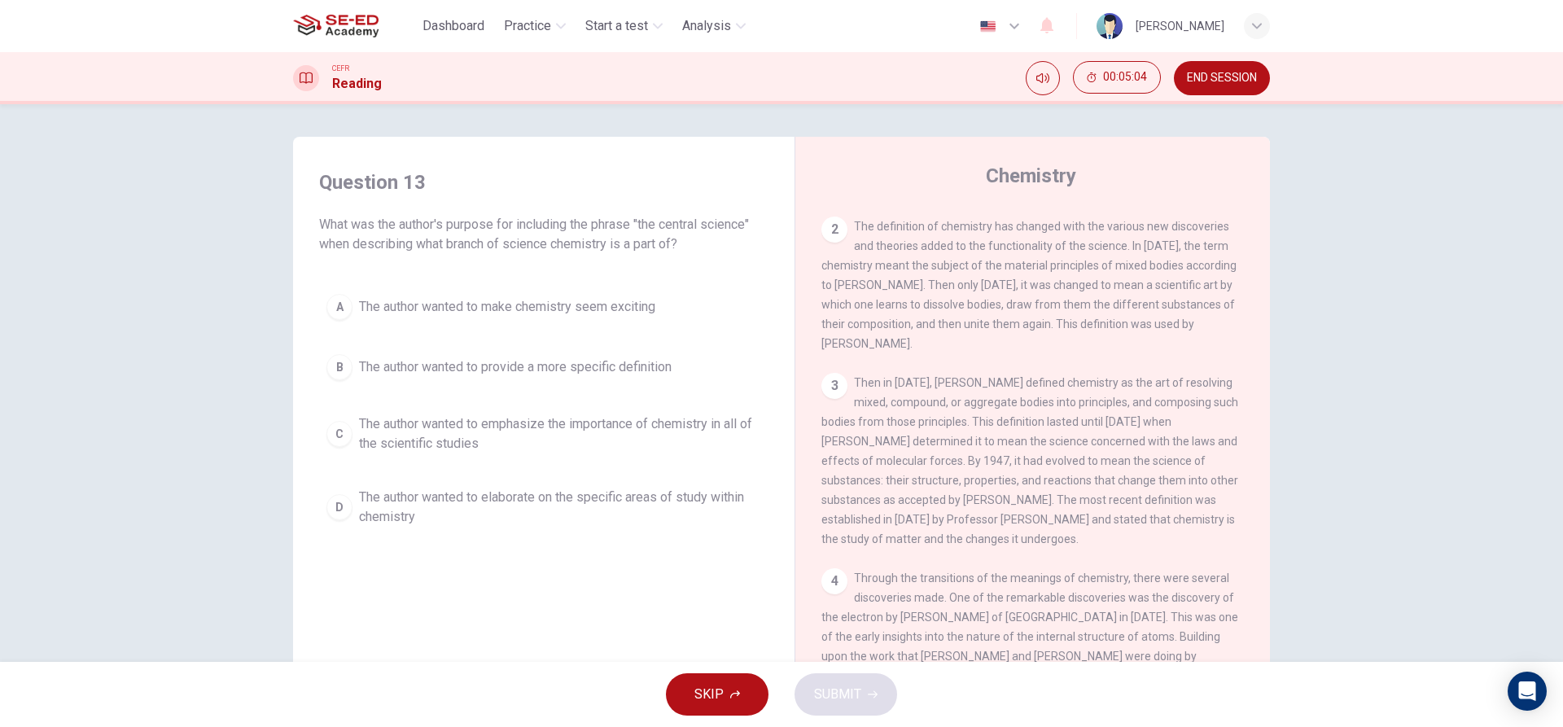
scroll to position [0, 0]
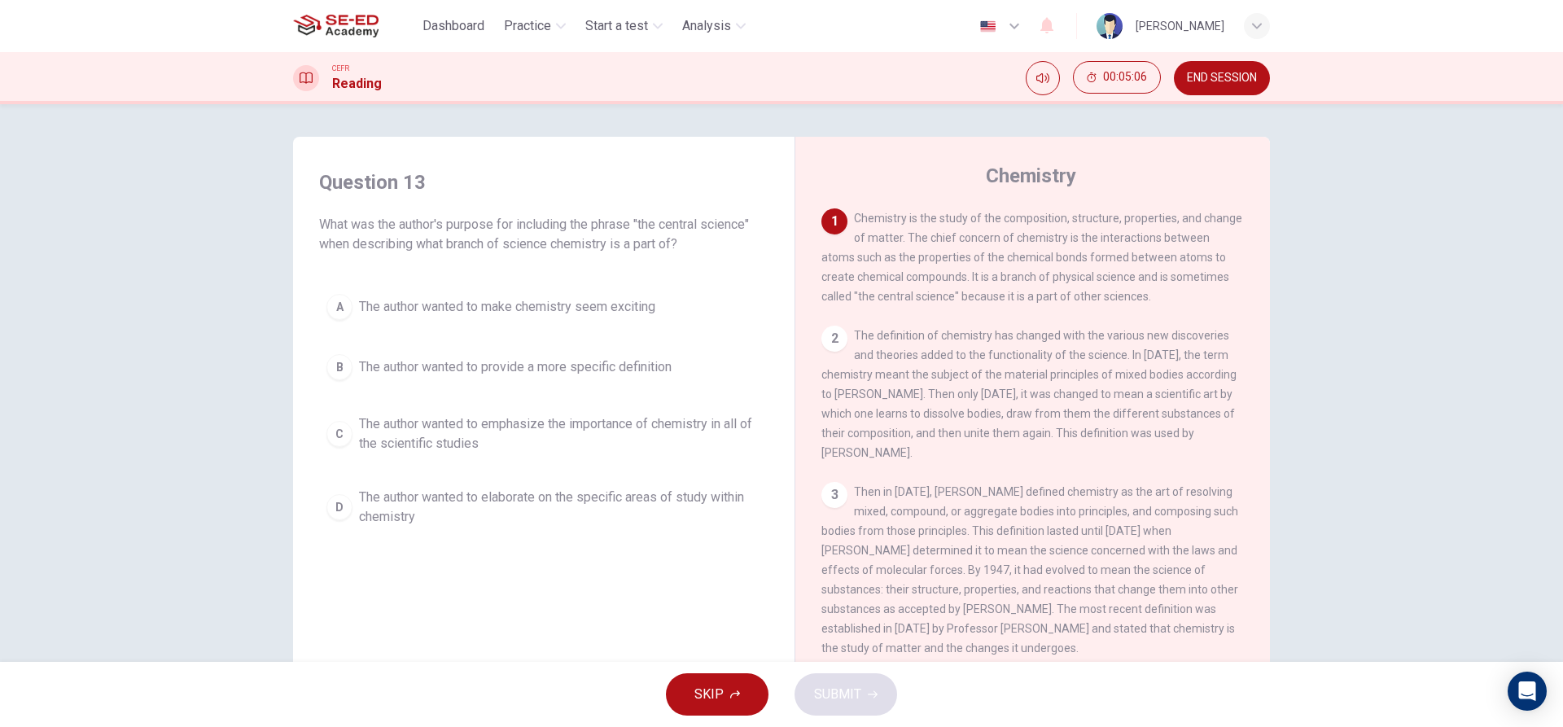
click at [379, 492] on span "The author wanted to elaborate on the specific areas of study within chemistry" at bounding box center [560, 507] width 402 height 39
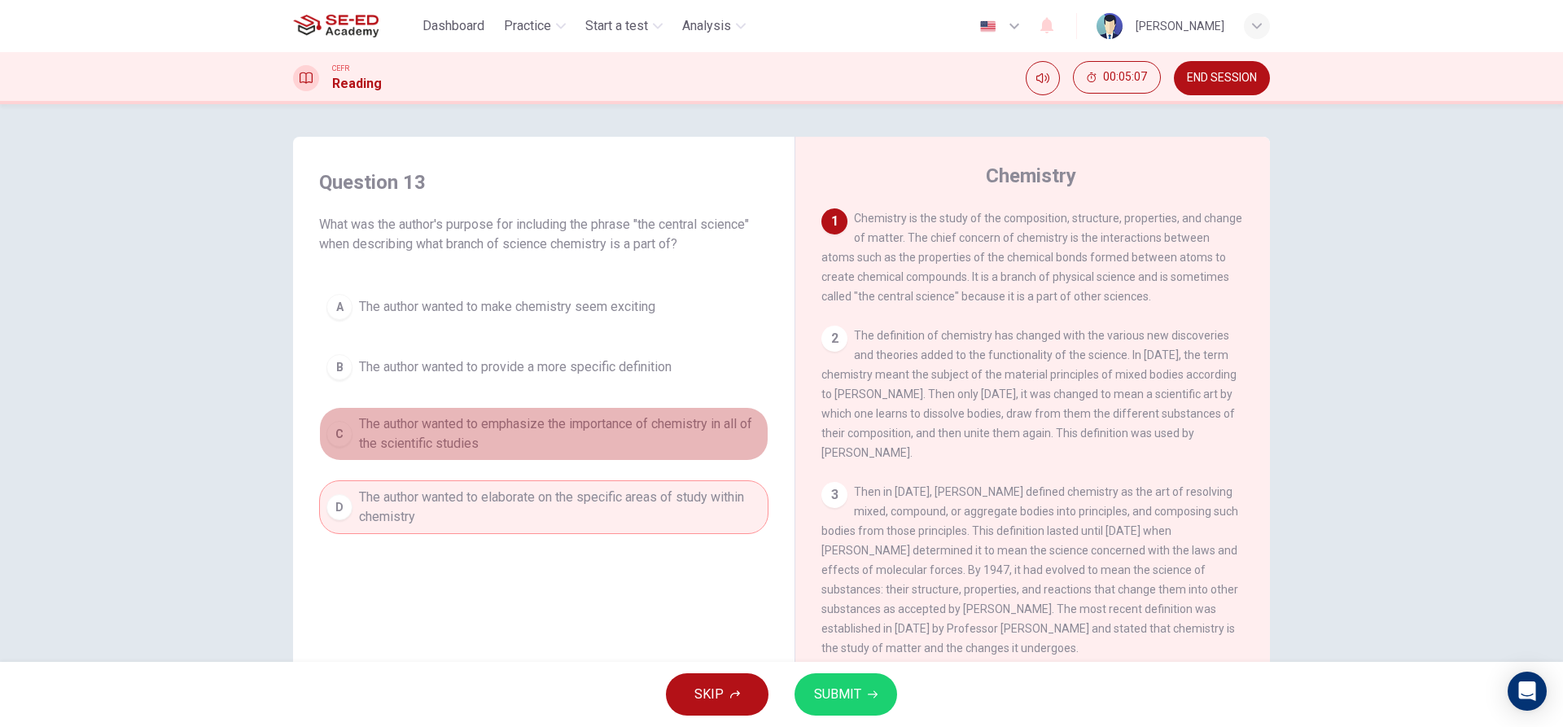
click at [428, 432] on span "The author wanted to emphasize the importance of chemistry in all of the scient…" at bounding box center [560, 433] width 402 height 39
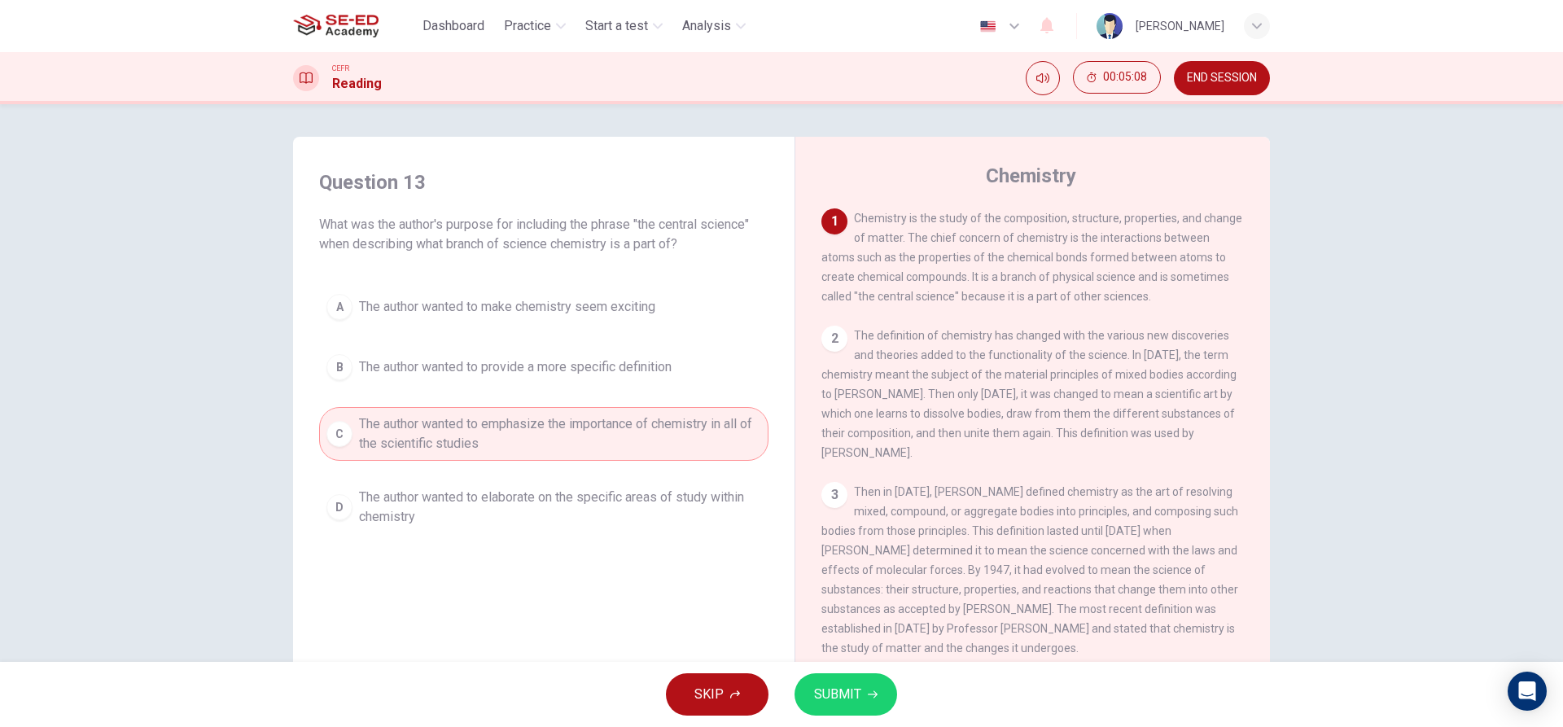
click at [861, 685] on button "SUBMIT" at bounding box center [846, 694] width 103 height 42
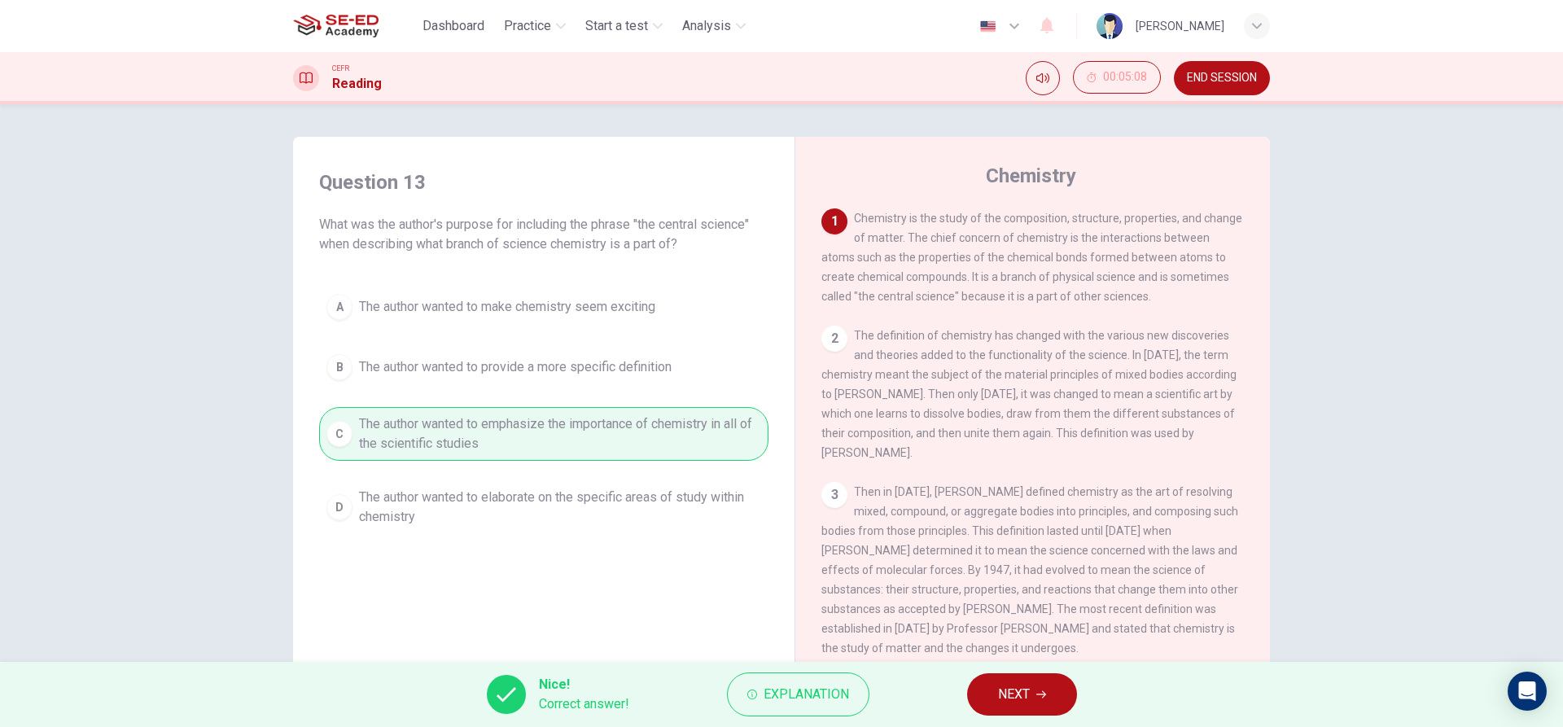
click at [999, 684] on span "NEXT" at bounding box center [1014, 694] width 32 height 23
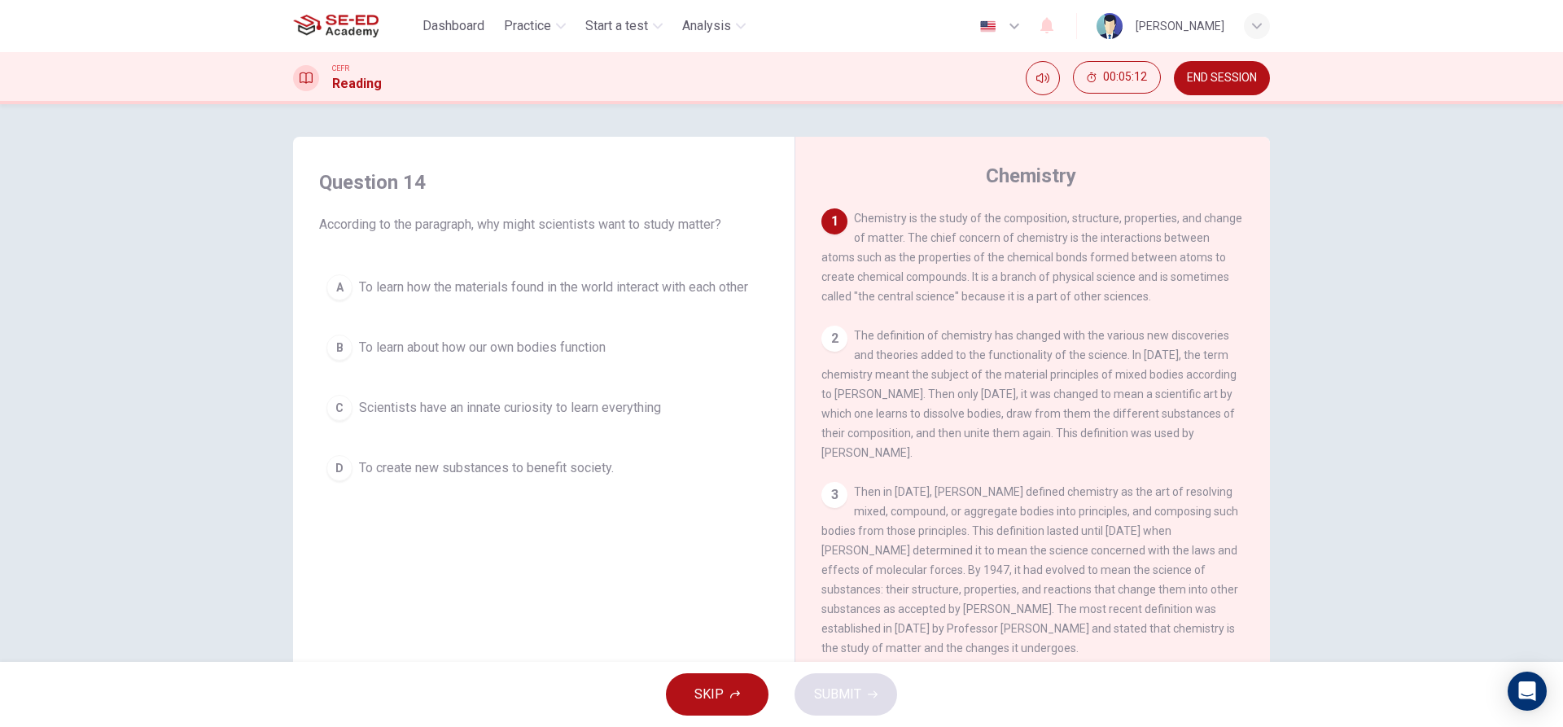
click at [343, 297] on div "A" at bounding box center [339, 287] width 26 height 26
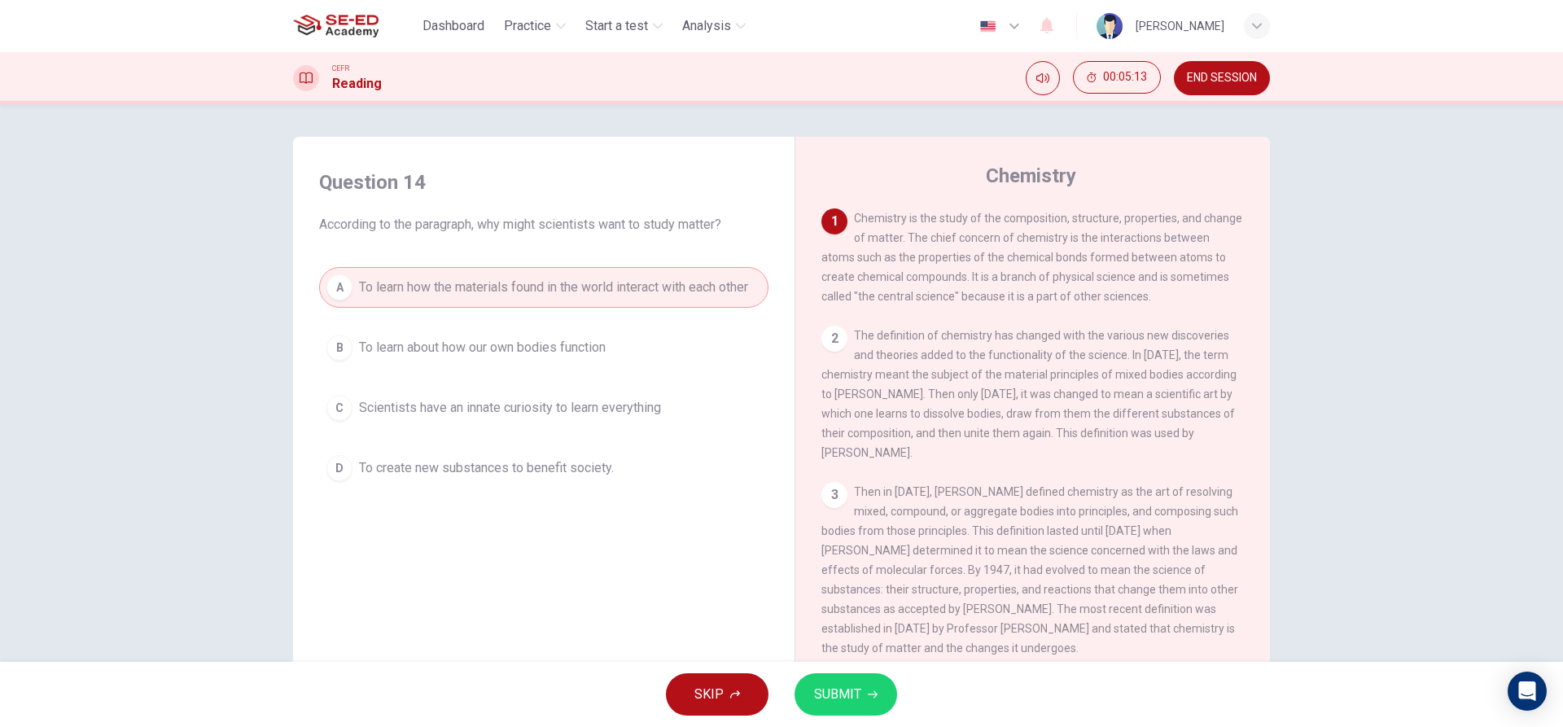
click at [849, 694] on span "SUBMIT" at bounding box center [837, 694] width 47 height 23
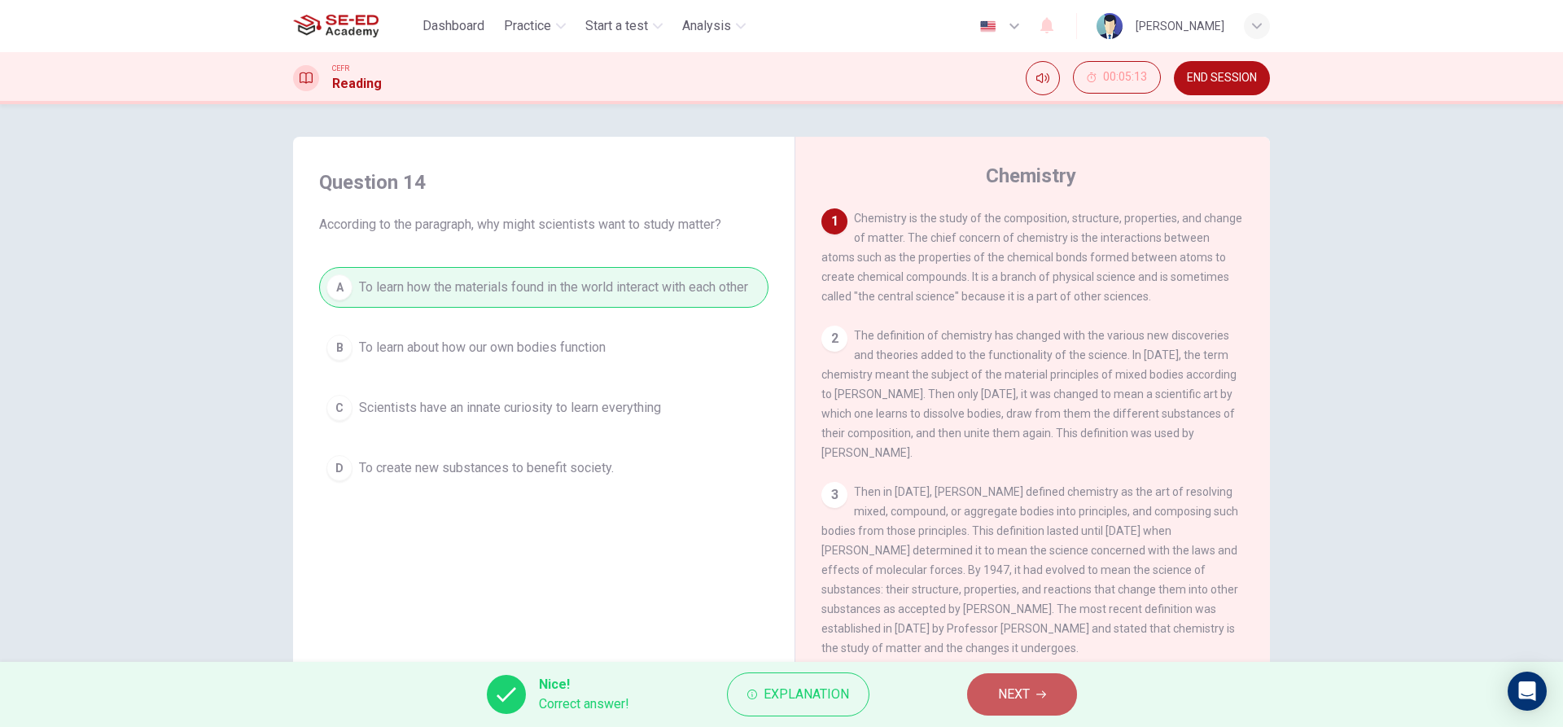
click at [1022, 684] on span "NEXT" at bounding box center [1014, 694] width 32 height 23
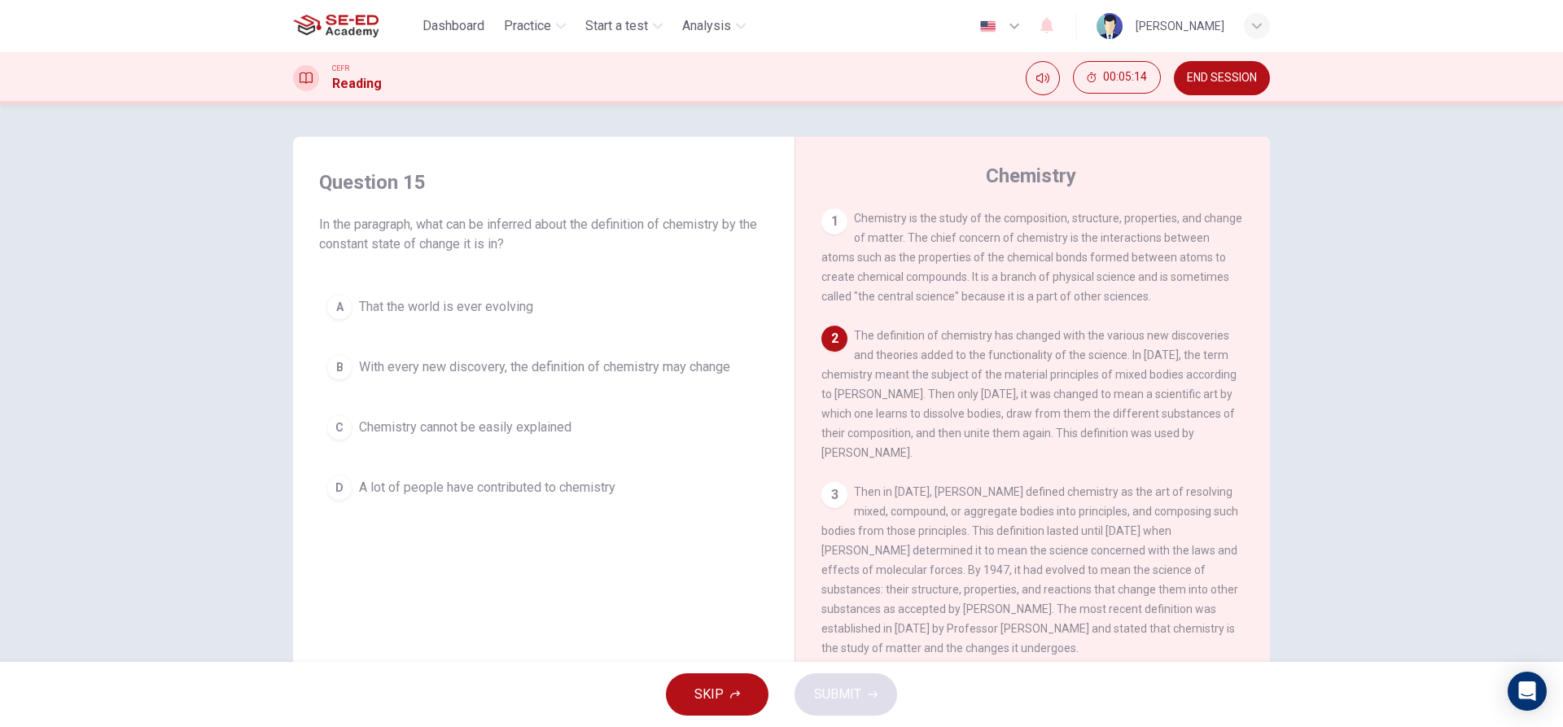
click at [345, 370] on div "B" at bounding box center [339, 367] width 26 height 26
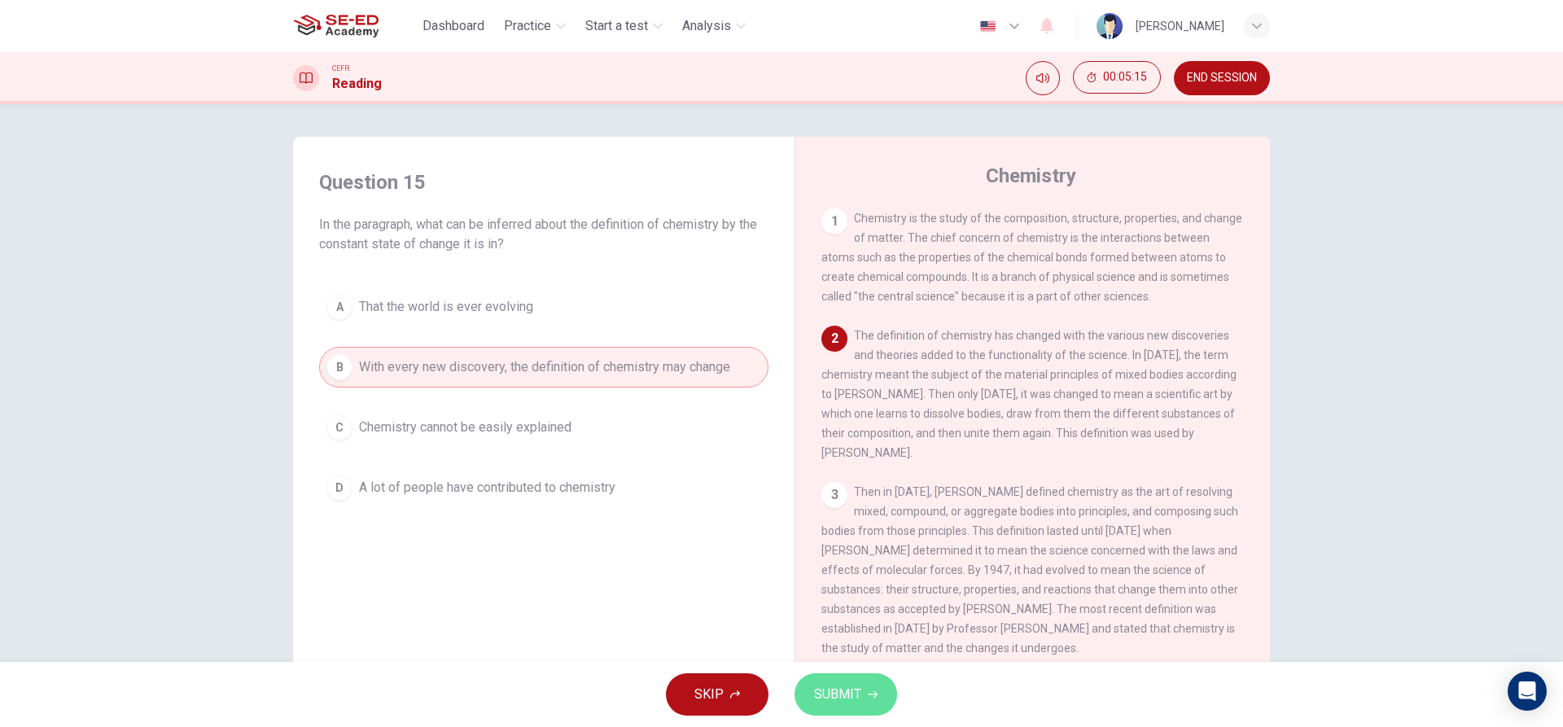
click at [821, 686] on span "SUBMIT" at bounding box center [837, 694] width 47 height 23
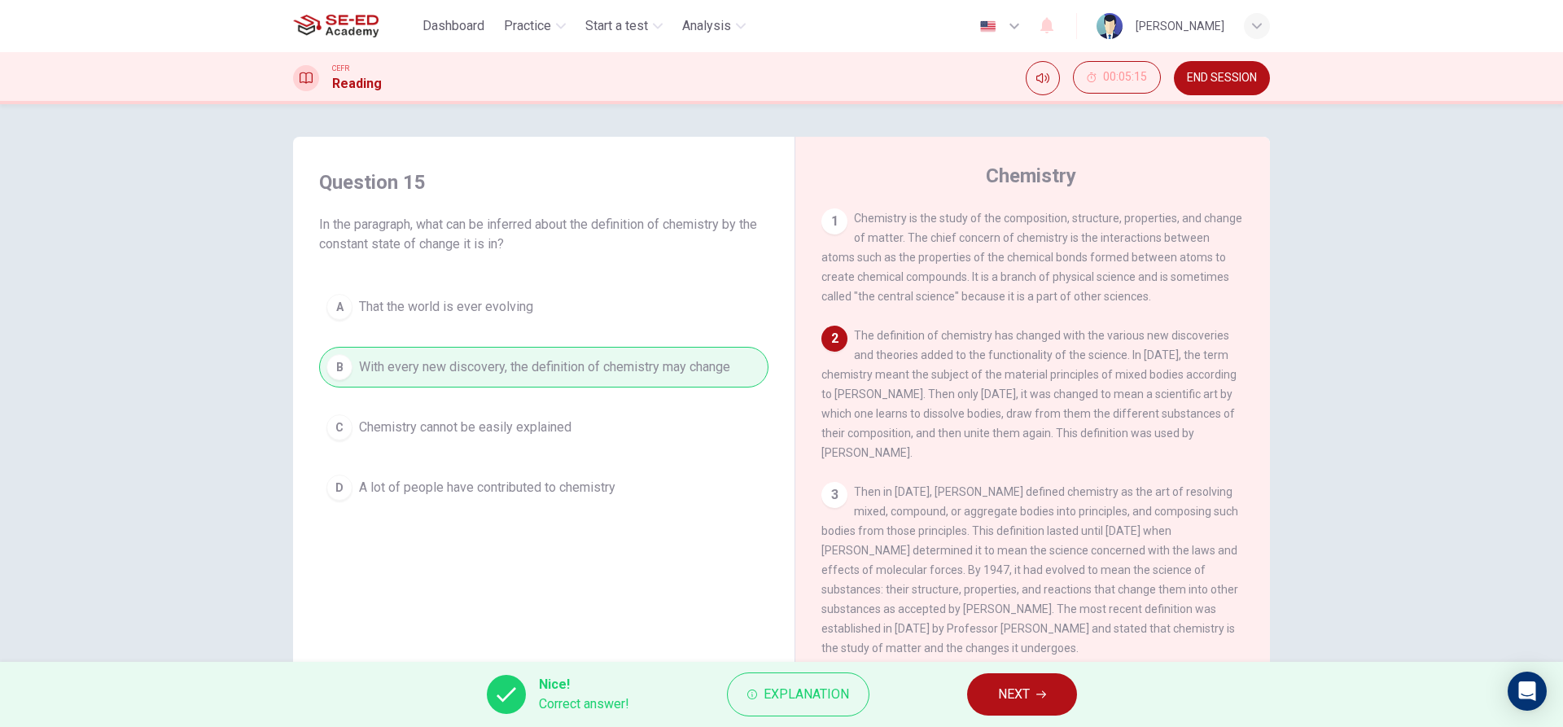
click at [1018, 685] on span "NEXT" at bounding box center [1014, 694] width 32 height 23
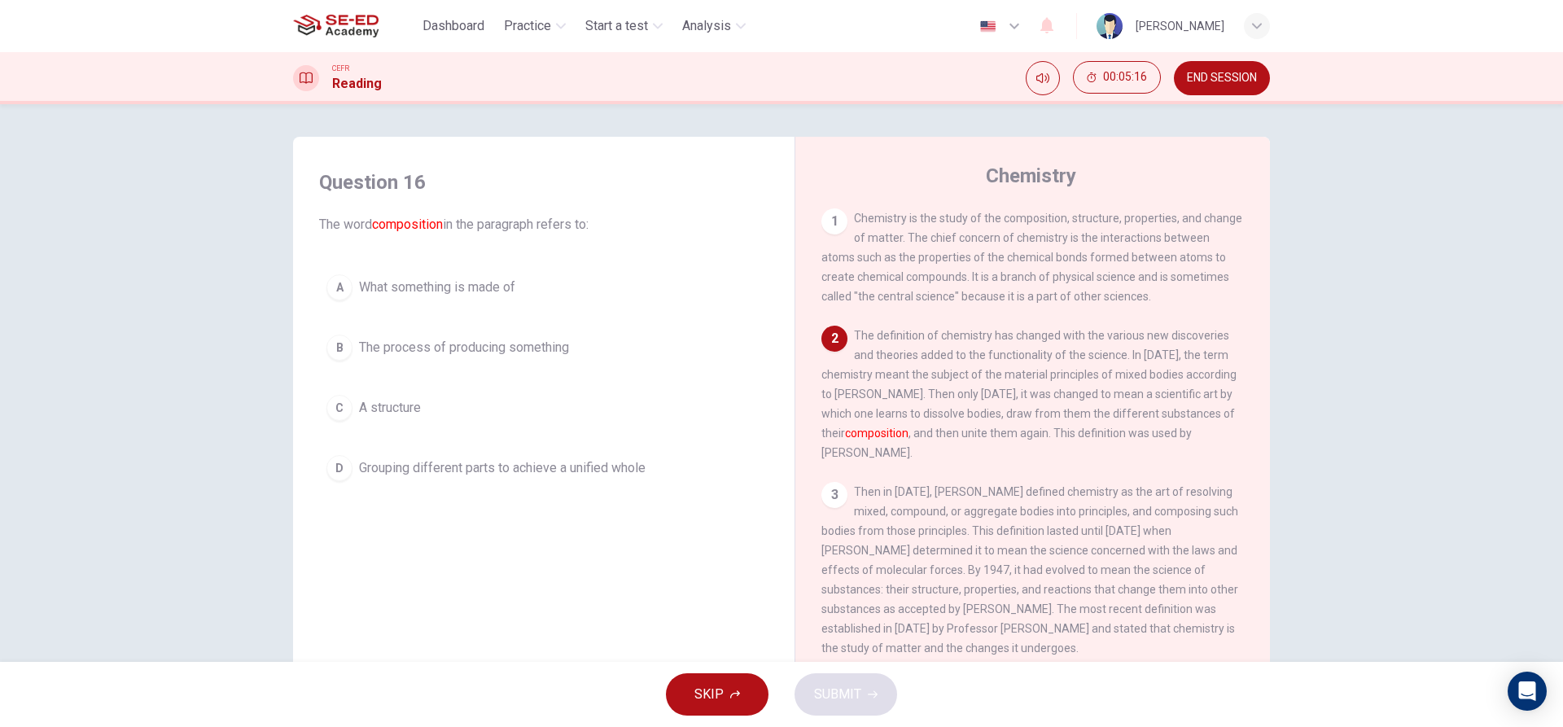
click at [346, 468] on div "D" at bounding box center [339, 468] width 26 height 26
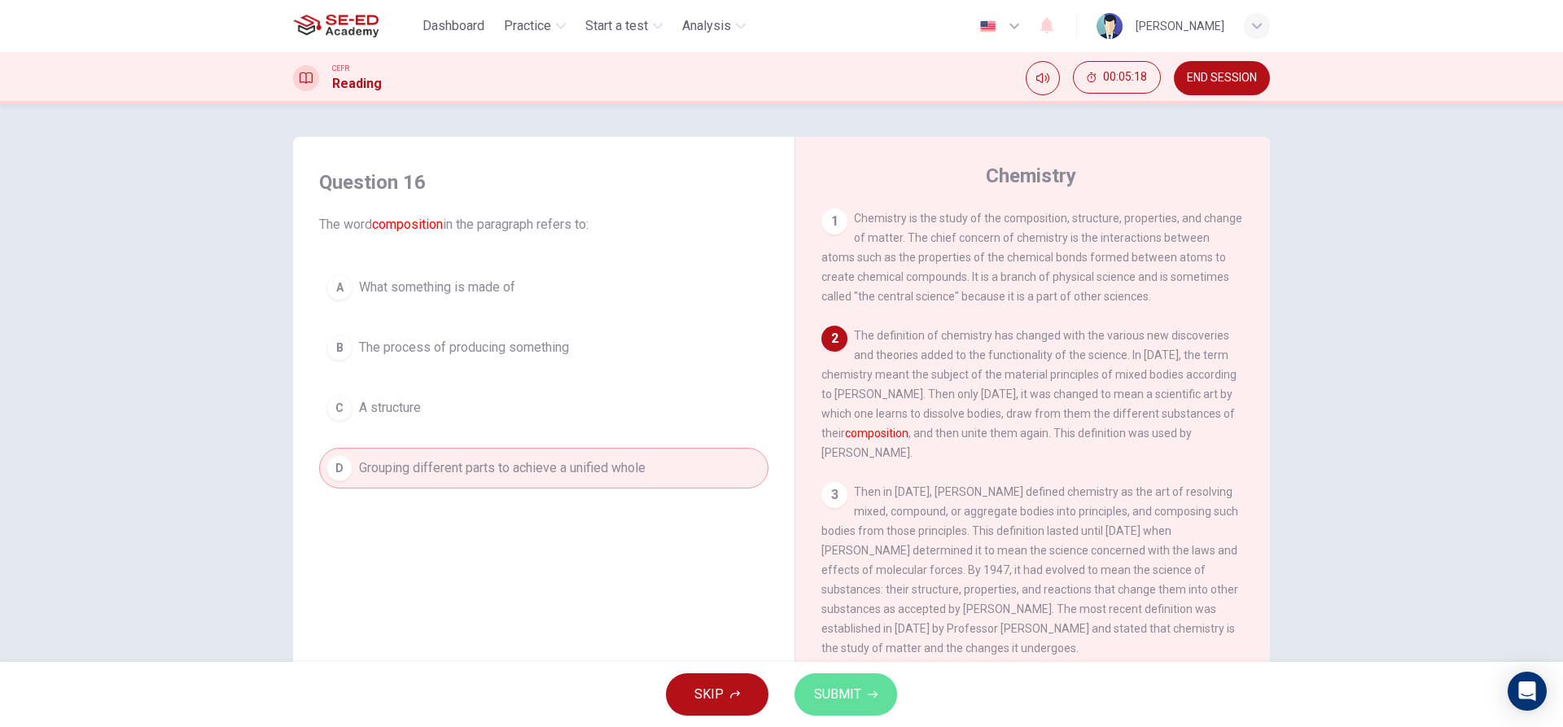
click at [862, 694] on button "SUBMIT" at bounding box center [846, 694] width 103 height 42
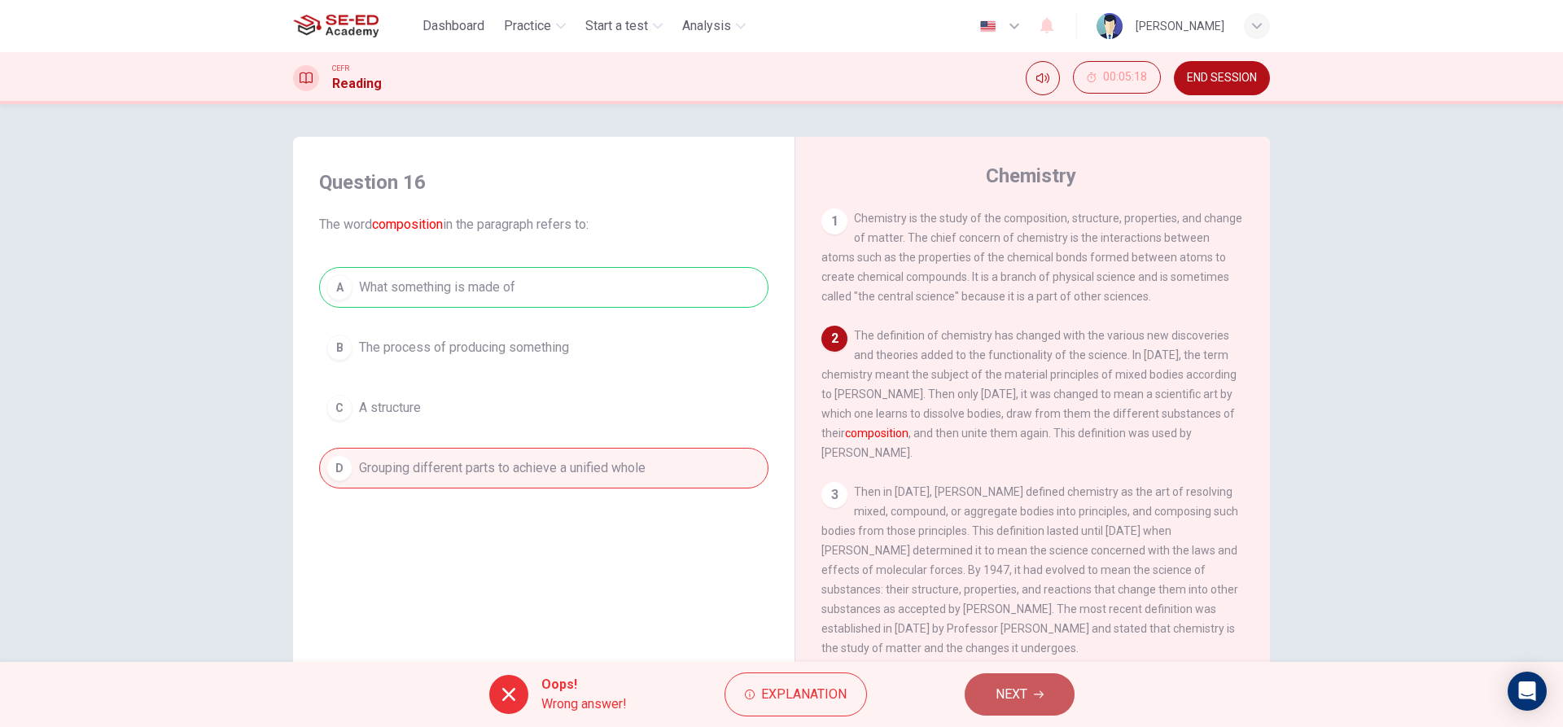
click at [1025, 695] on span "NEXT" at bounding box center [1012, 694] width 32 height 23
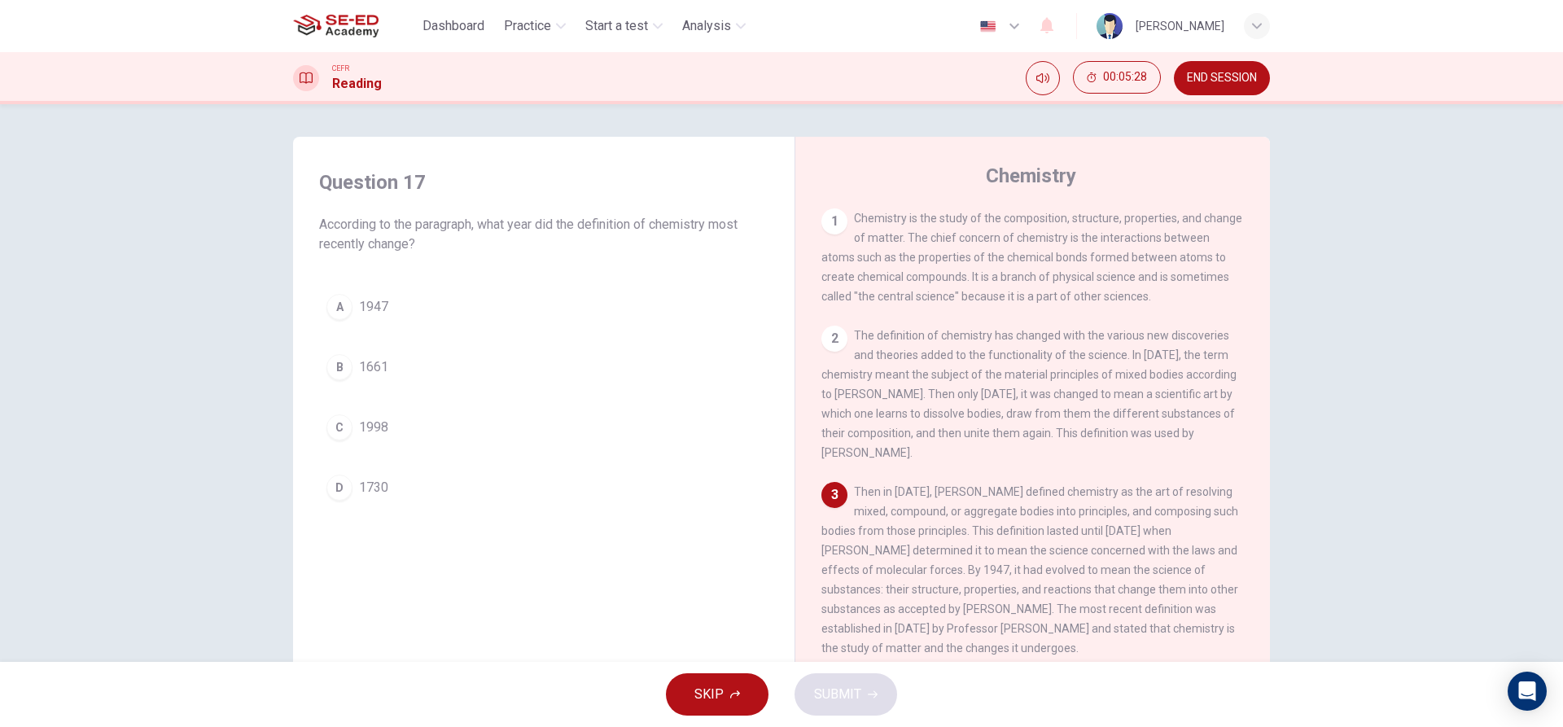
click at [399, 369] on button "B 1661" at bounding box center [543, 367] width 449 height 41
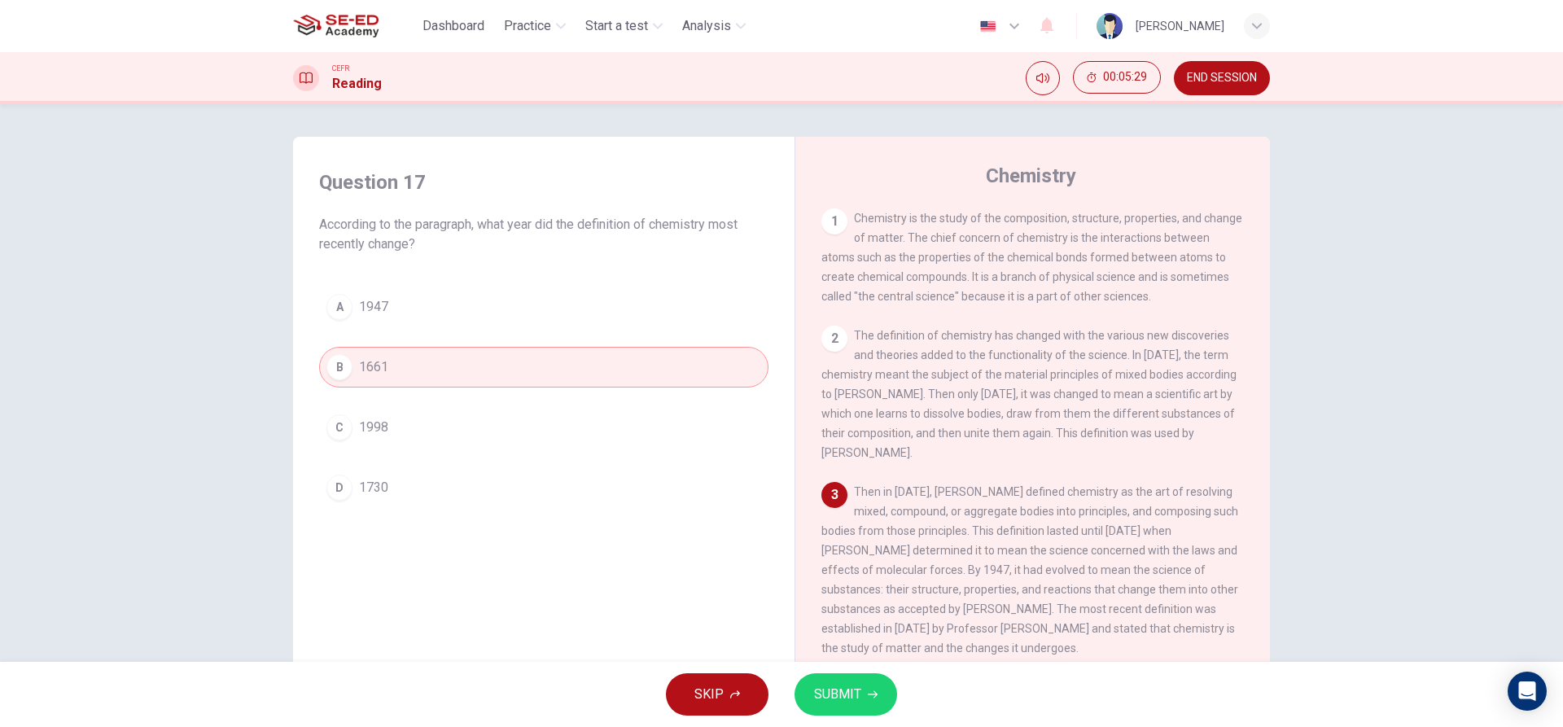
click at [841, 702] on span "SUBMIT" at bounding box center [837, 694] width 47 height 23
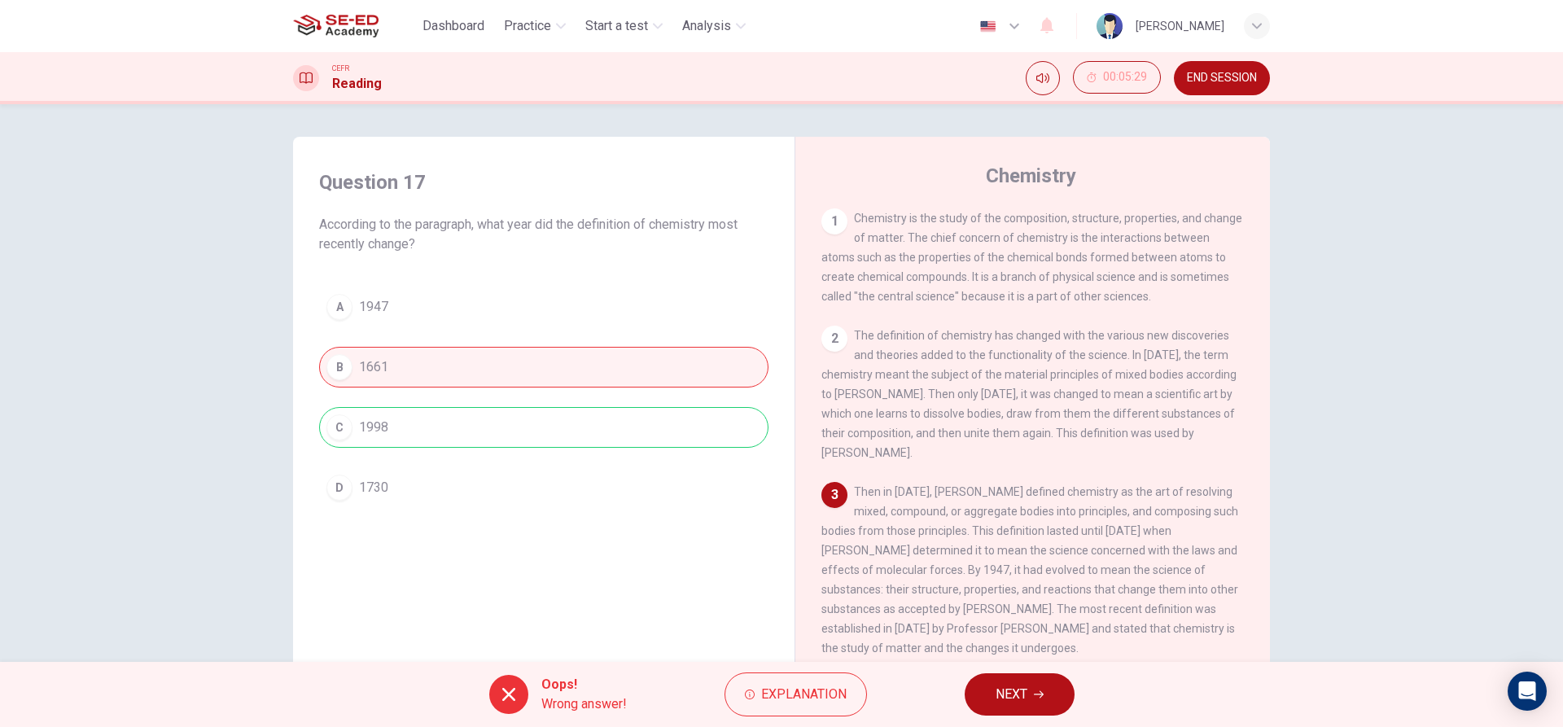
click at [1021, 696] on span "NEXT" at bounding box center [1012, 694] width 32 height 23
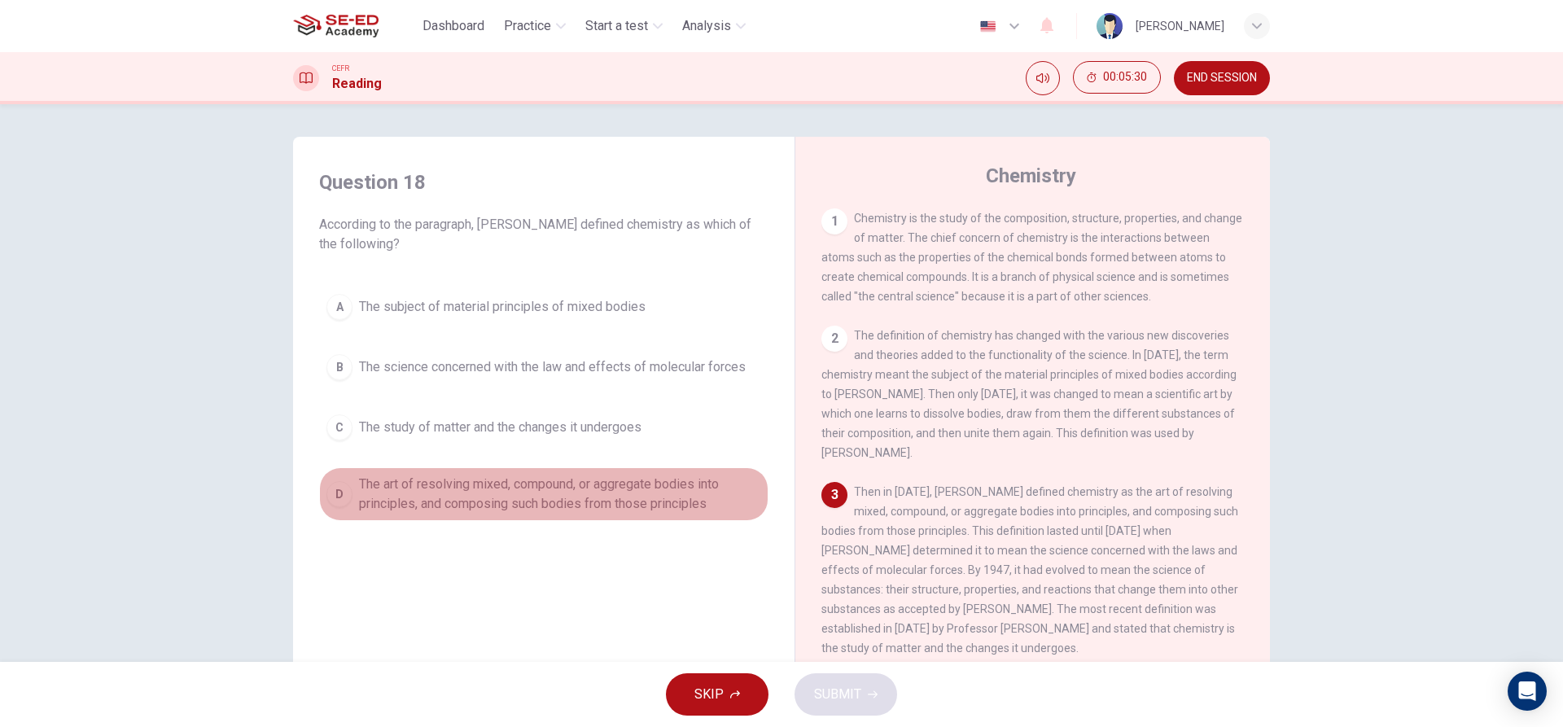
click at [517, 475] on span "The art of resolving mixed, compound, or aggregate bodies into principles, and …" at bounding box center [560, 494] width 402 height 39
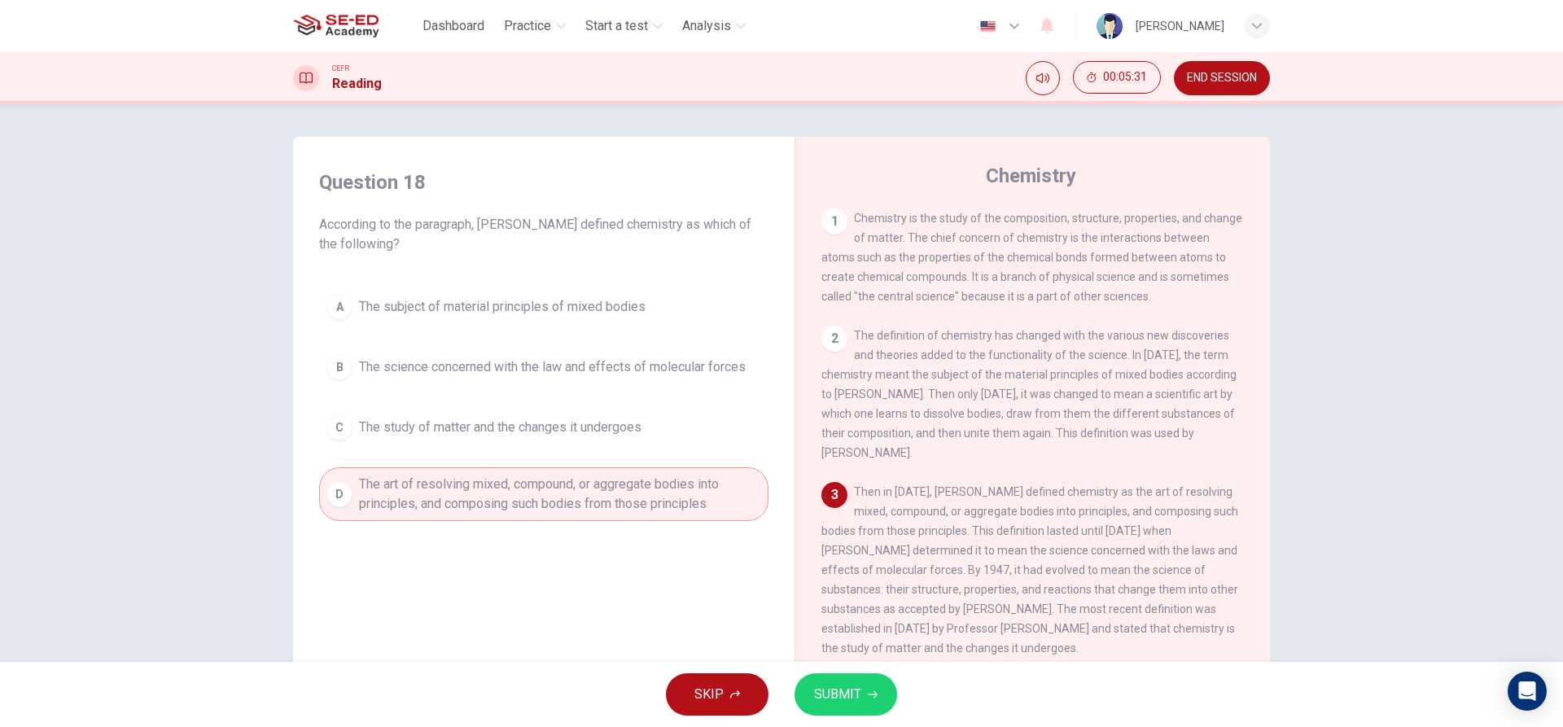
click at [875, 693] on icon "button" at bounding box center [873, 694] width 10 height 7
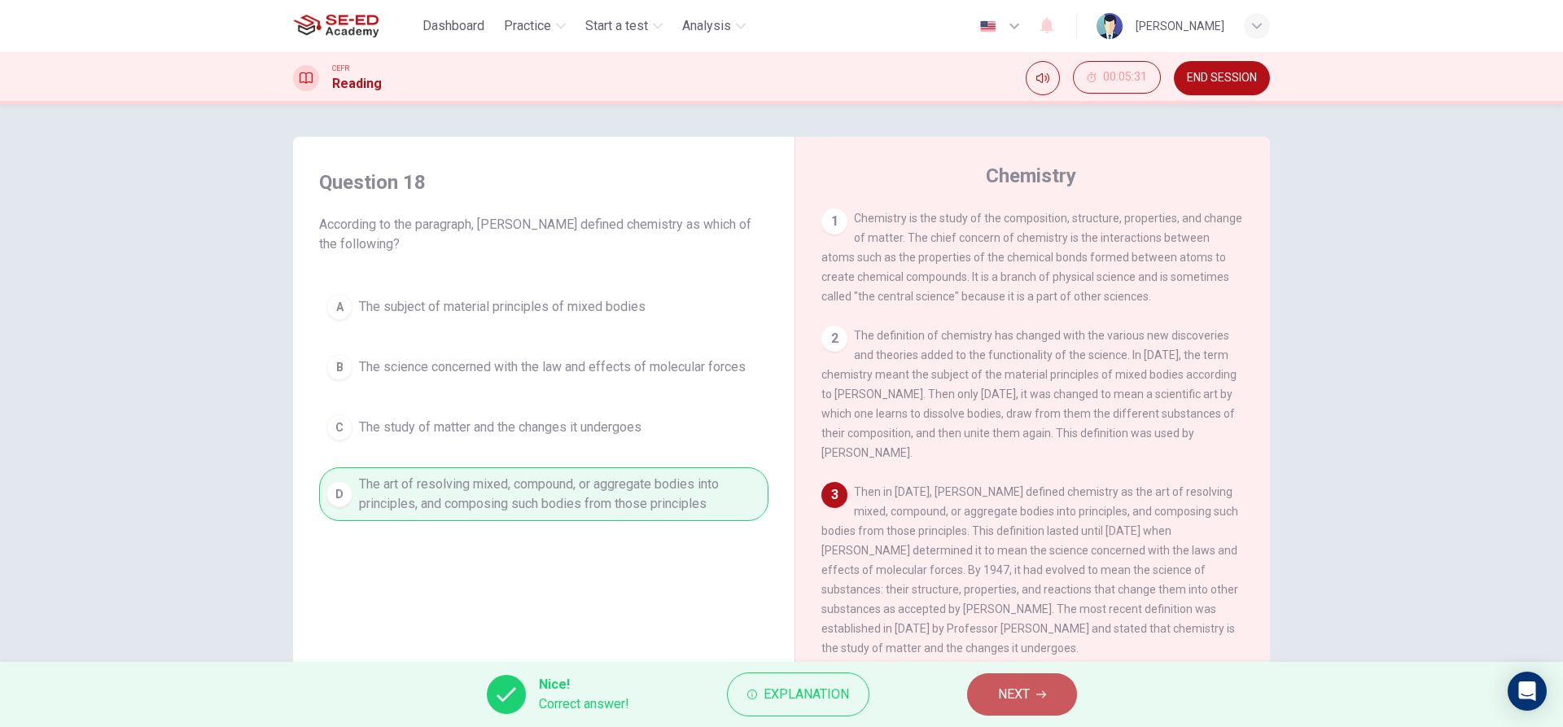
click at [1005, 697] on span "NEXT" at bounding box center [1014, 694] width 32 height 23
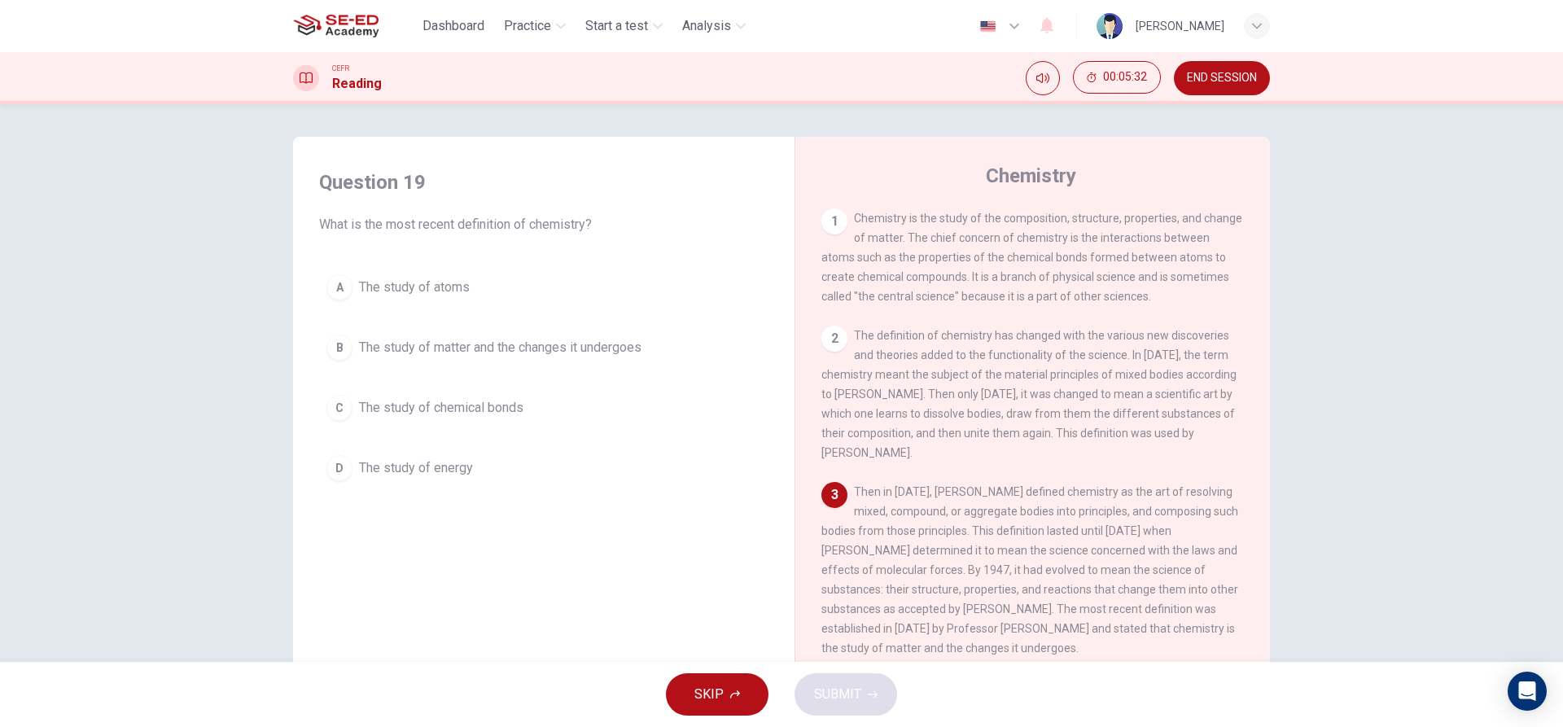
click at [607, 340] on span "The study of matter and the changes it undergoes" at bounding box center [500, 348] width 282 height 20
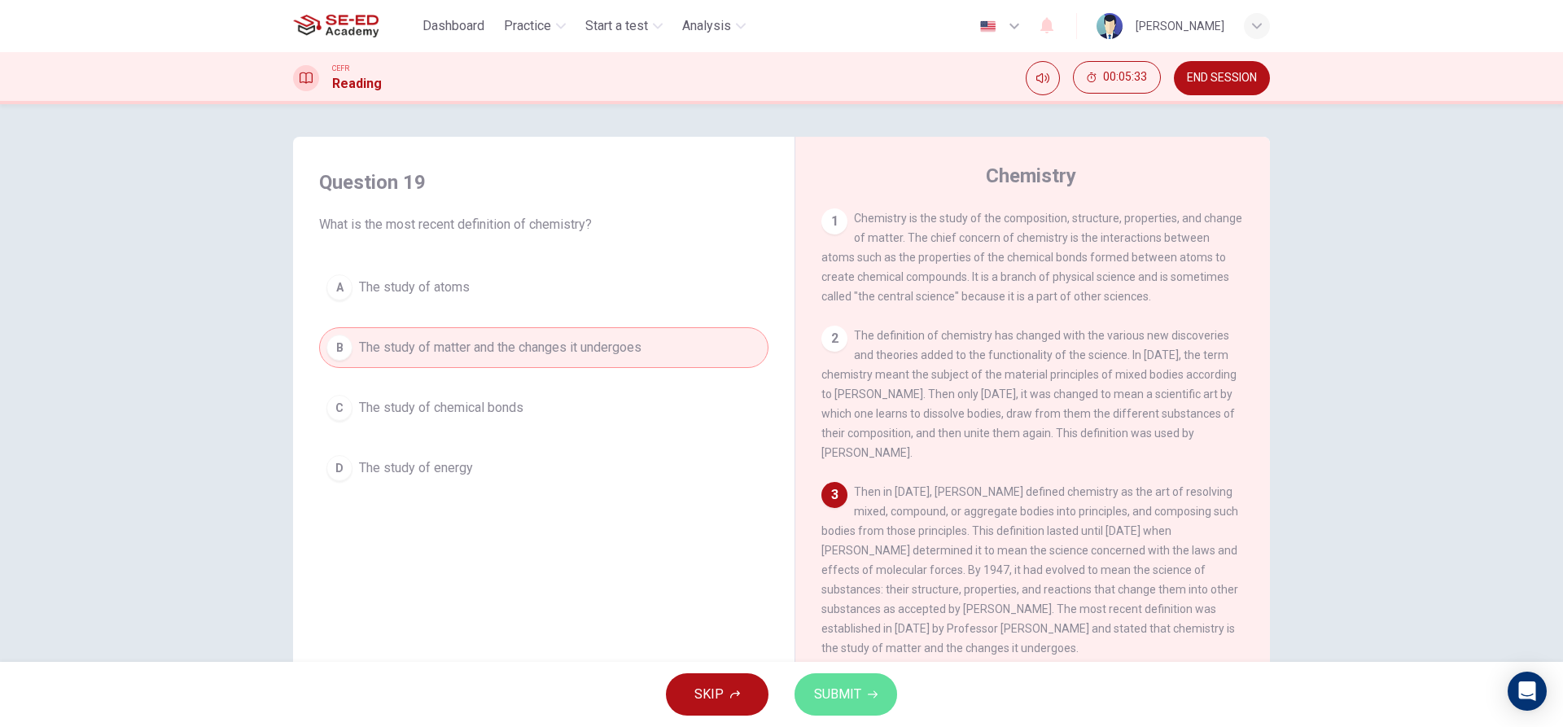
click at [861, 688] on button "SUBMIT" at bounding box center [846, 694] width 103 height 42
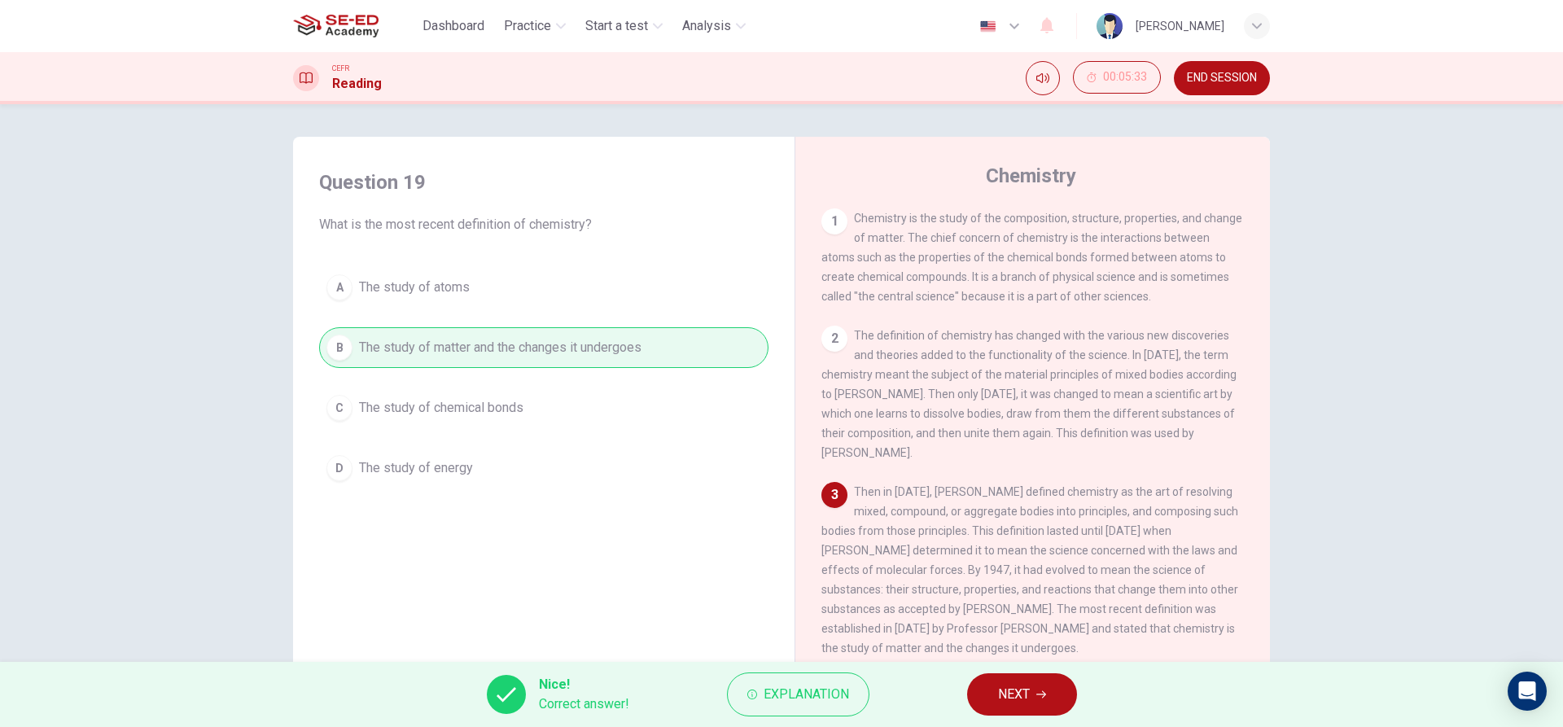
click at [998, 695] on span "NEXT" at bounding box center [1014, 694] width 32 height 23
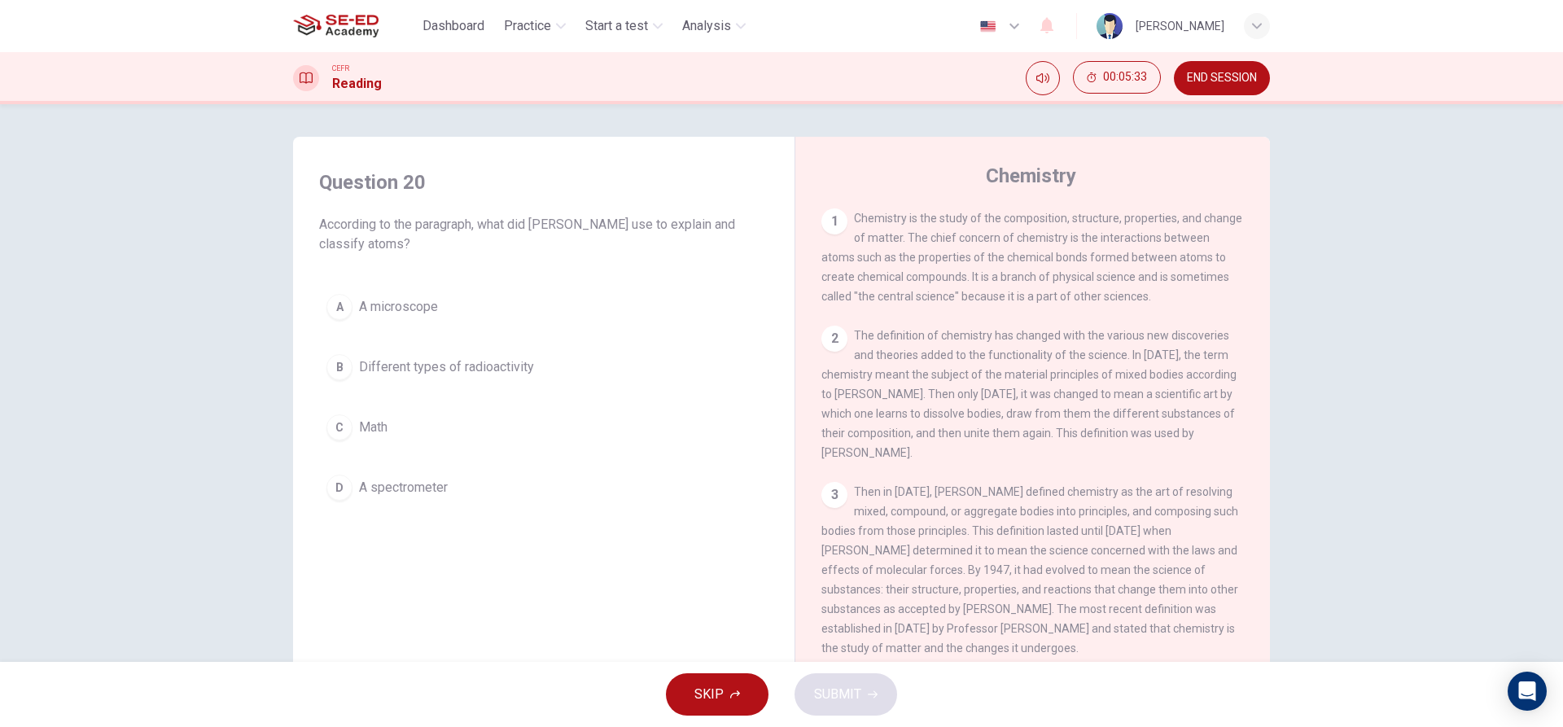
click at [487, 361] on span "Different types of radioactivity" at bounding box center [446, 367] width 175 height 20
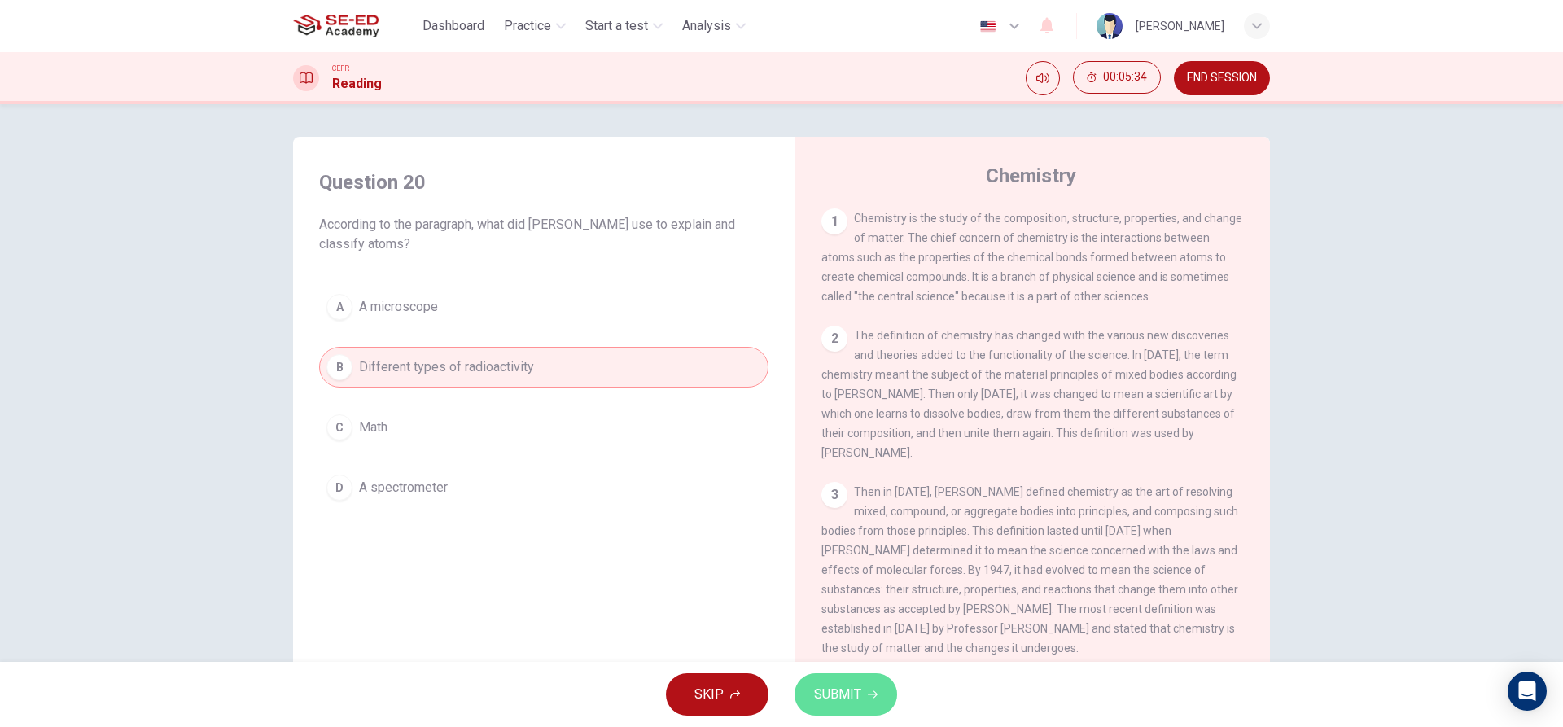
drag, startPoint x: 852, startPoint y: 687, endPoint x: 844, endPoint y: 672, distance: 16.8
click at [853, 687] on span "SUBMIT" at bounding box center [837, 694] width 47 height 23
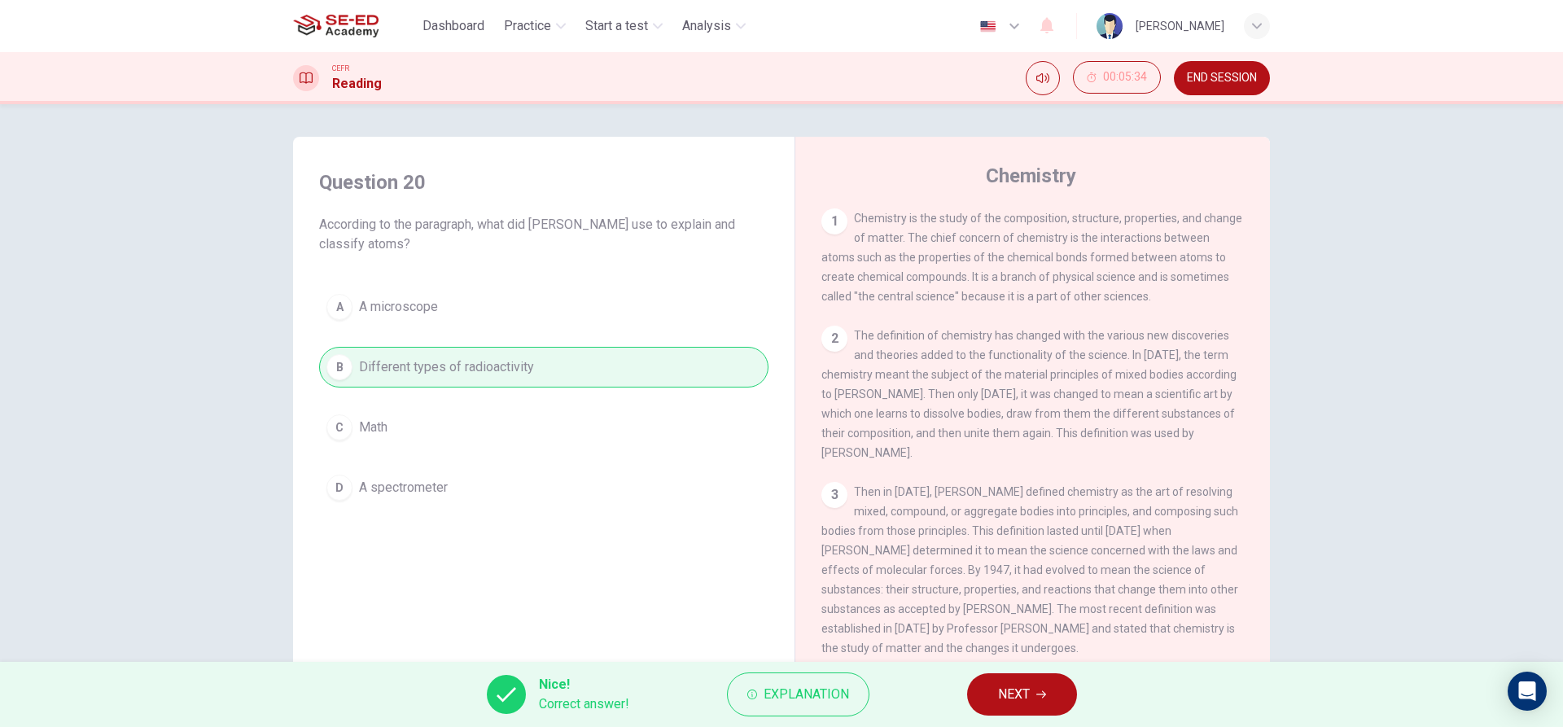
click at [1022, 692] on span "NEXT" at bounding box center [1014, 694] width 32 height 23
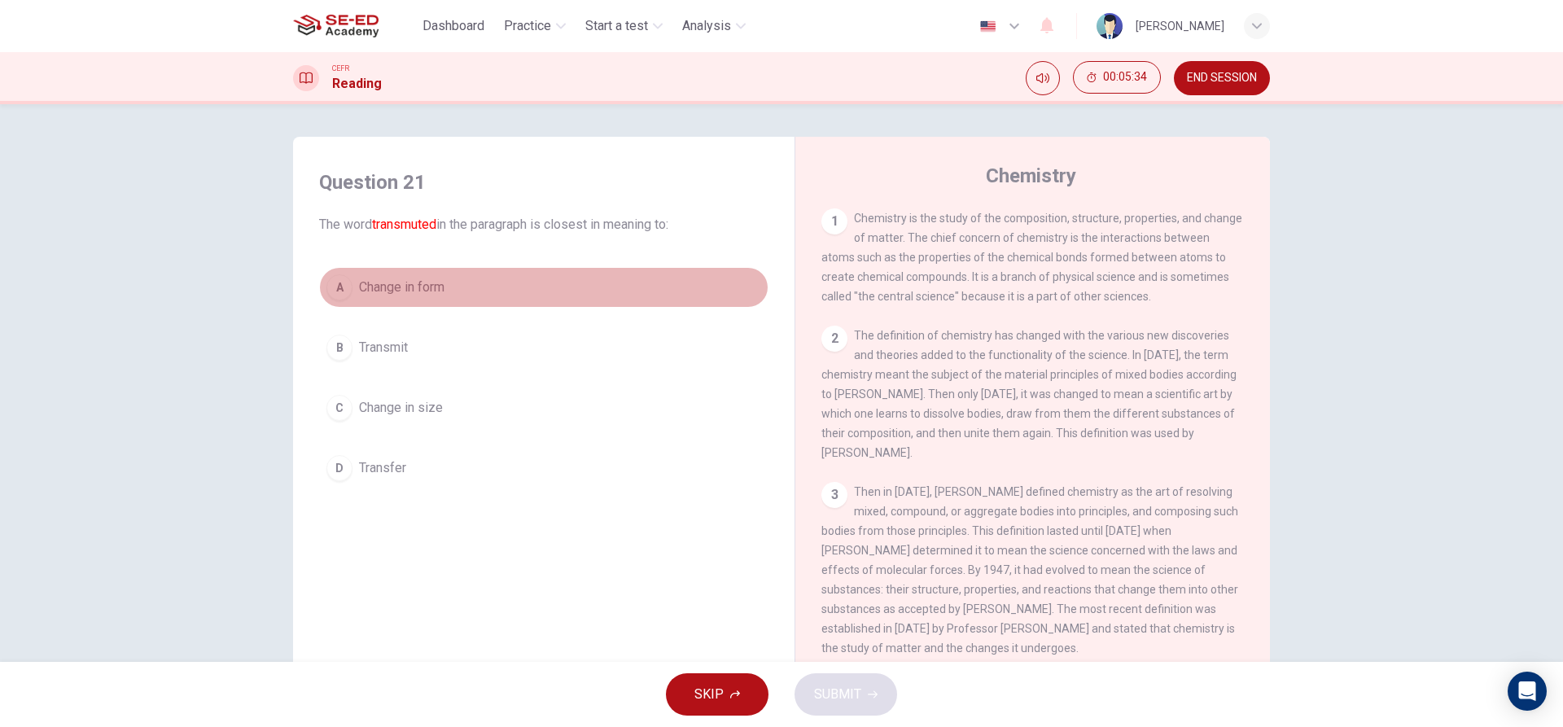
click at [501, 277] on button "A Change in form" at bounding box center [543, 287] width 449 height 41
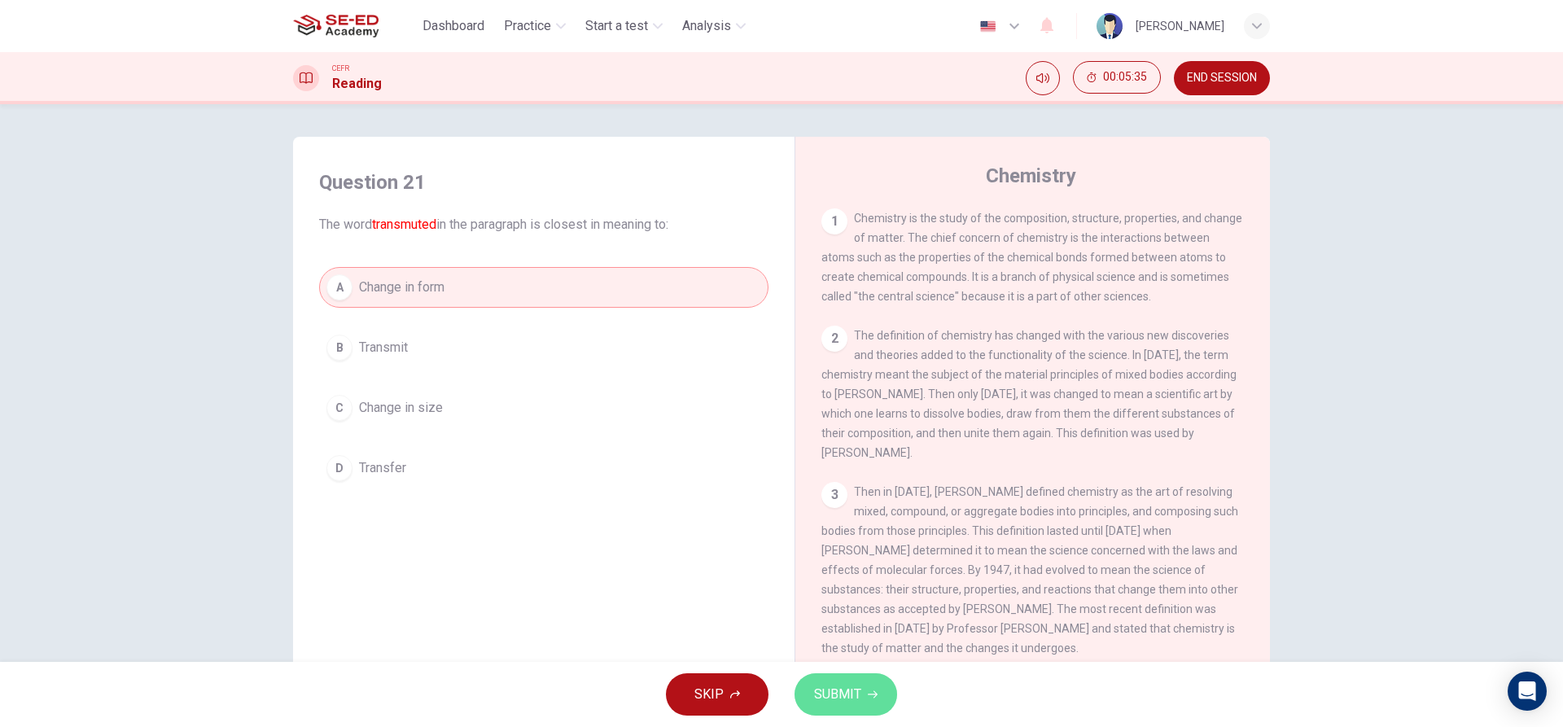
click at [868, 691] on icon "button" at bounding box center [873, 695] width 10 height 10
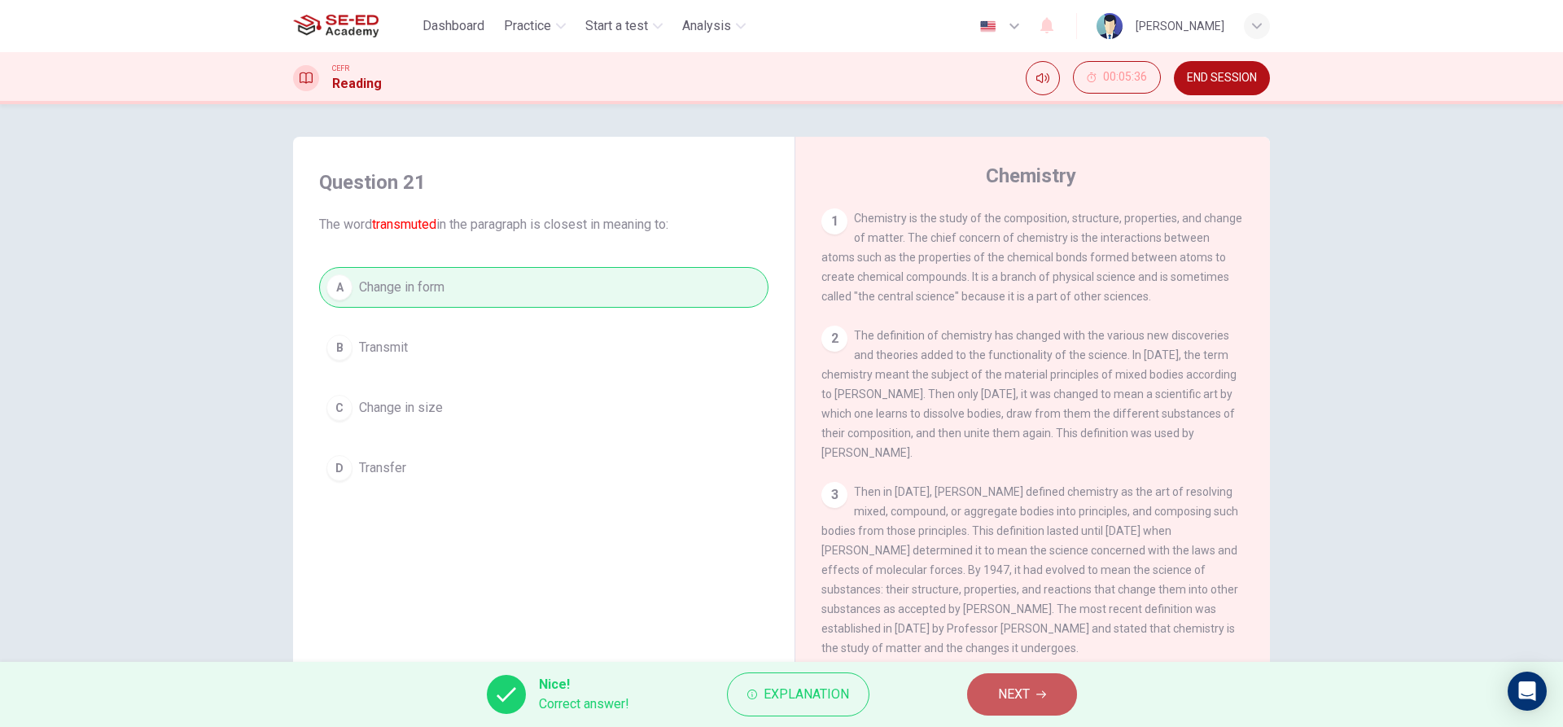
click at [1047, 712] on button "NEXT" at bounding box center [1022, 694] width 110 height 42
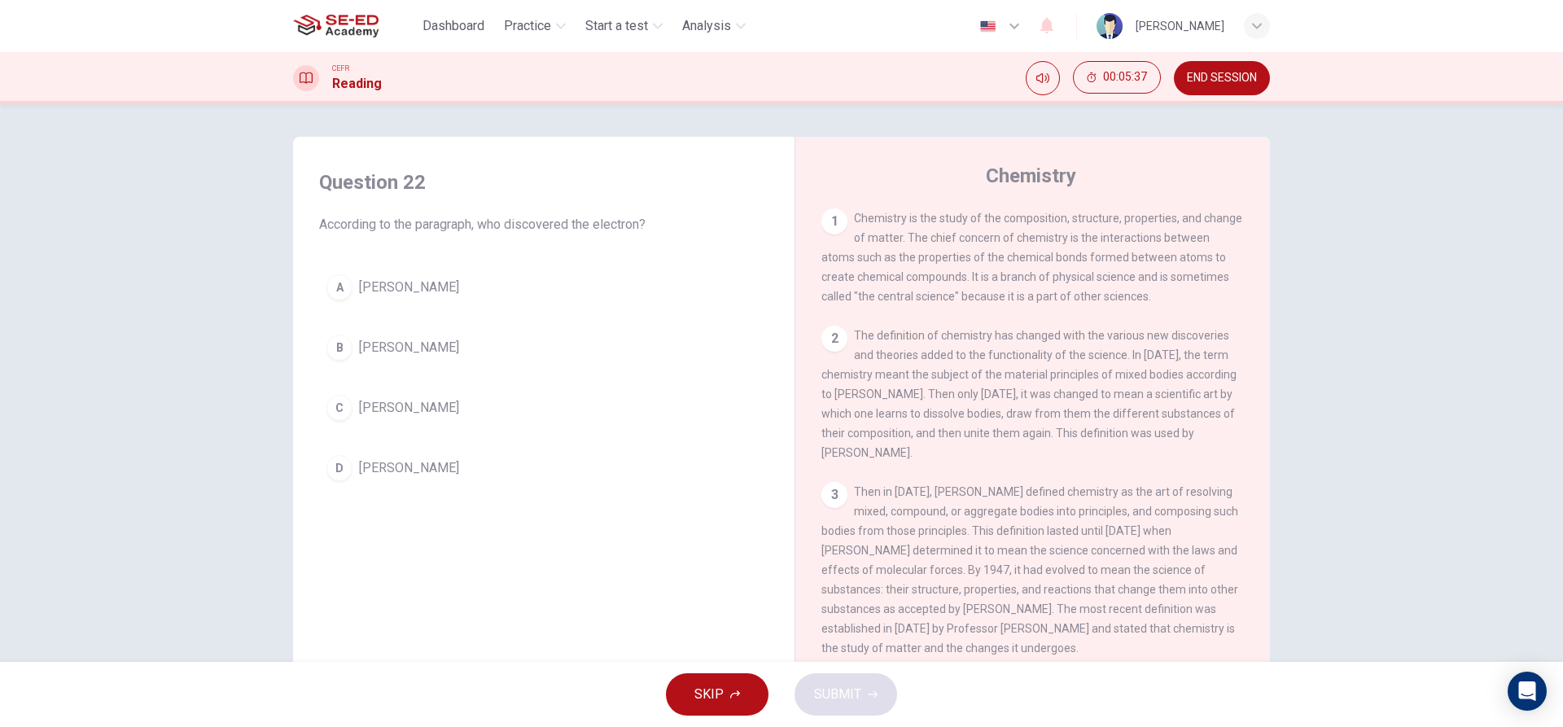
click at [405, 467] on span "Christopher Glaser" at bounding box center [409, 468] width 100 height 20
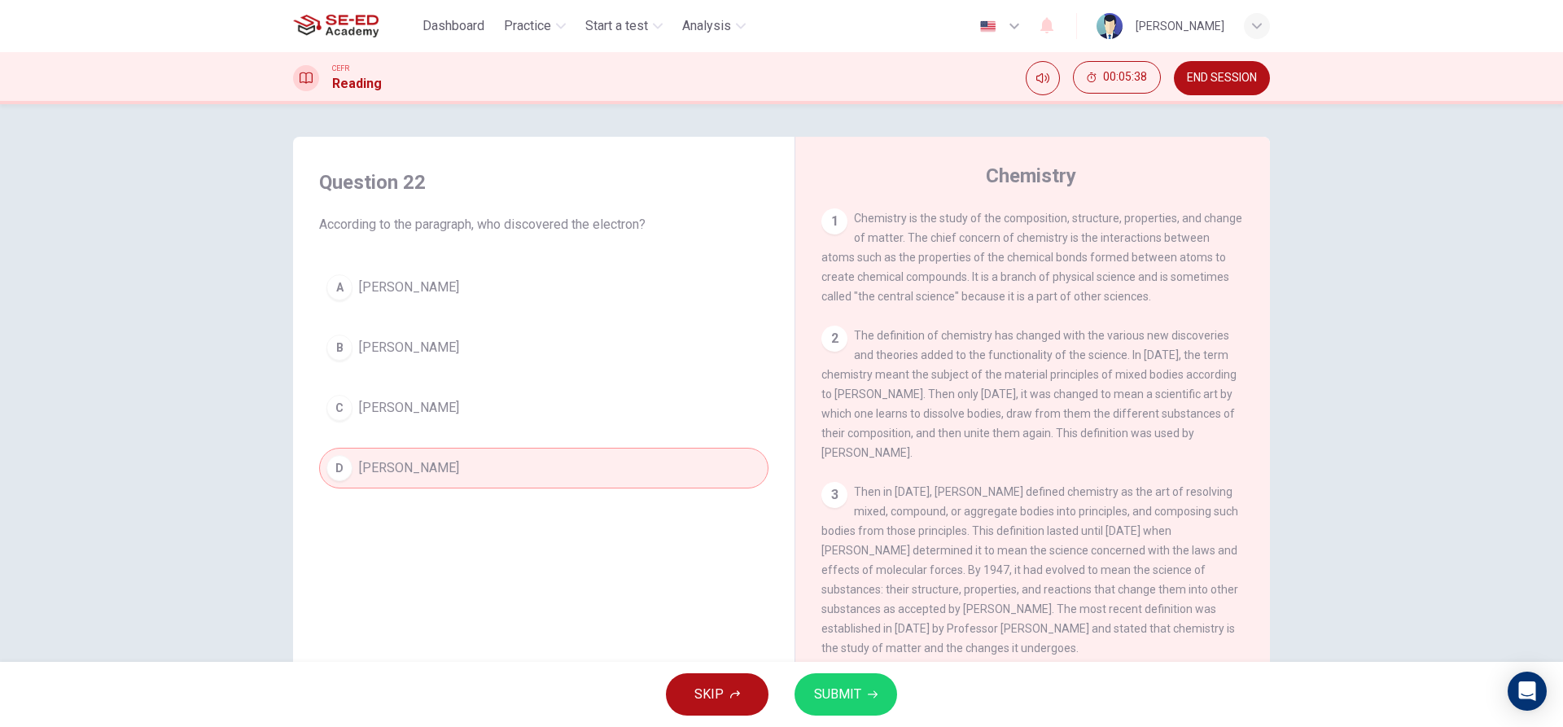
click at [864, 697] on button "SUBMIT" at bounding box center [846, 694] width 103 height 42
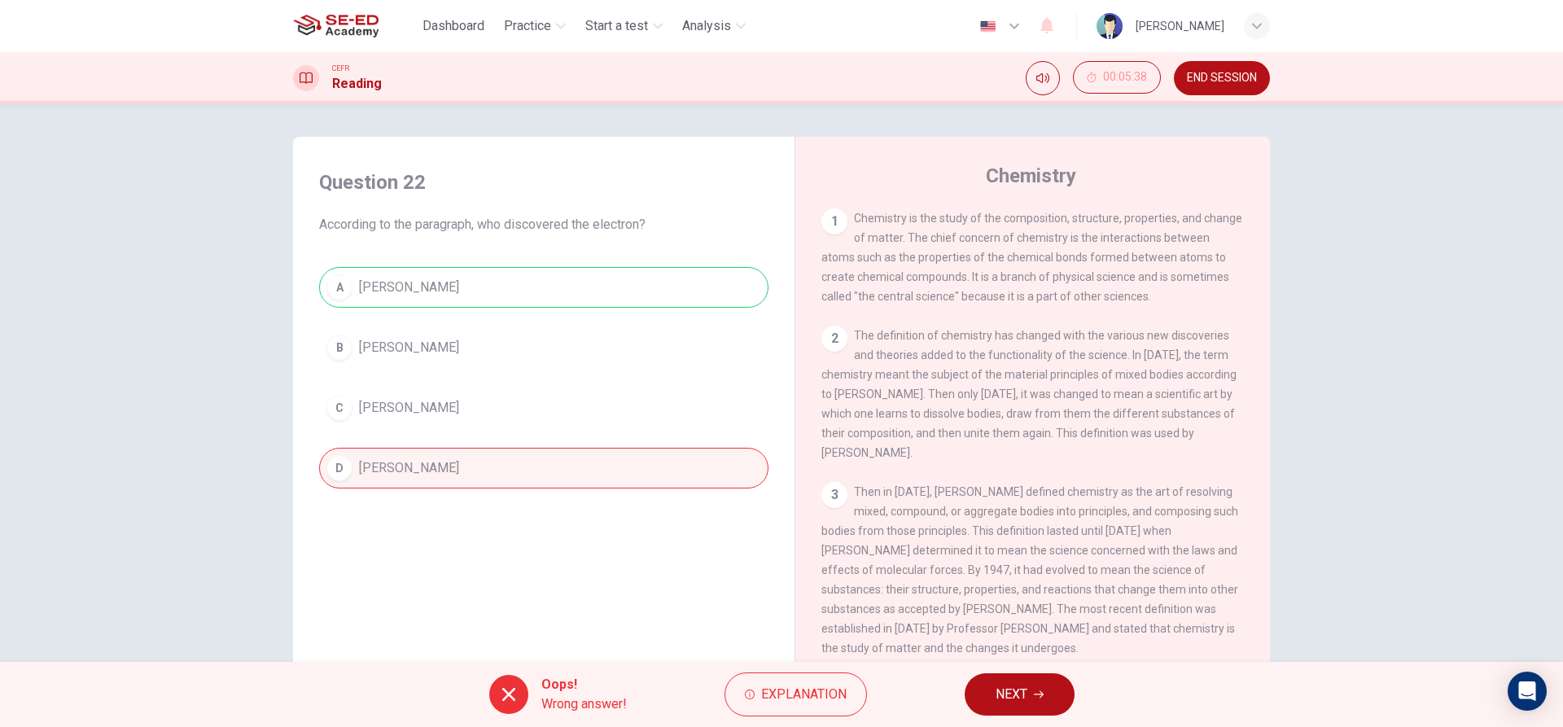
click at [1007, 698] on span "NEXT" at bounding box center [1012, 694] width 32 height 23
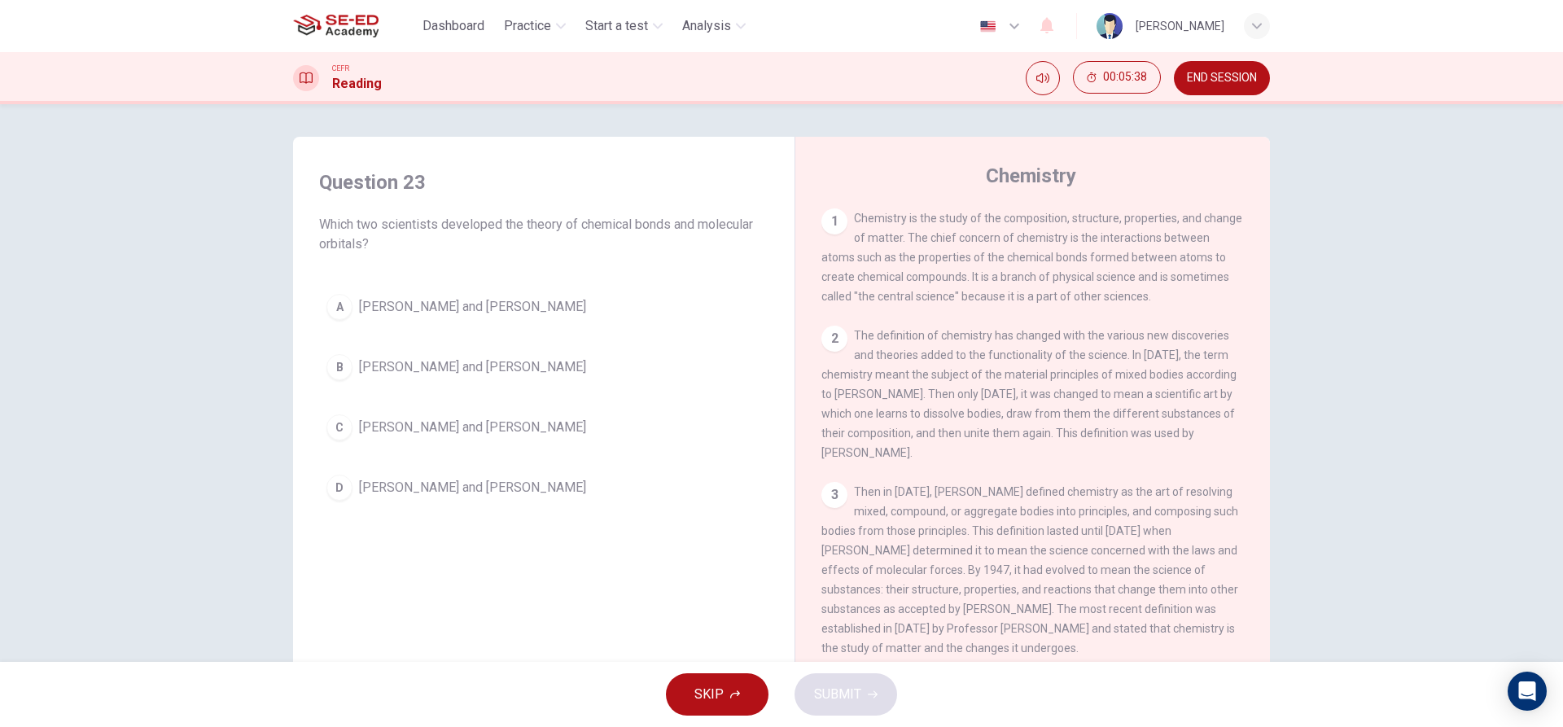
click at [523, 366] on span "Georg Stahl and Jean-Baptiste Dumas" at bounding box center [472, 367] width 227 height 20
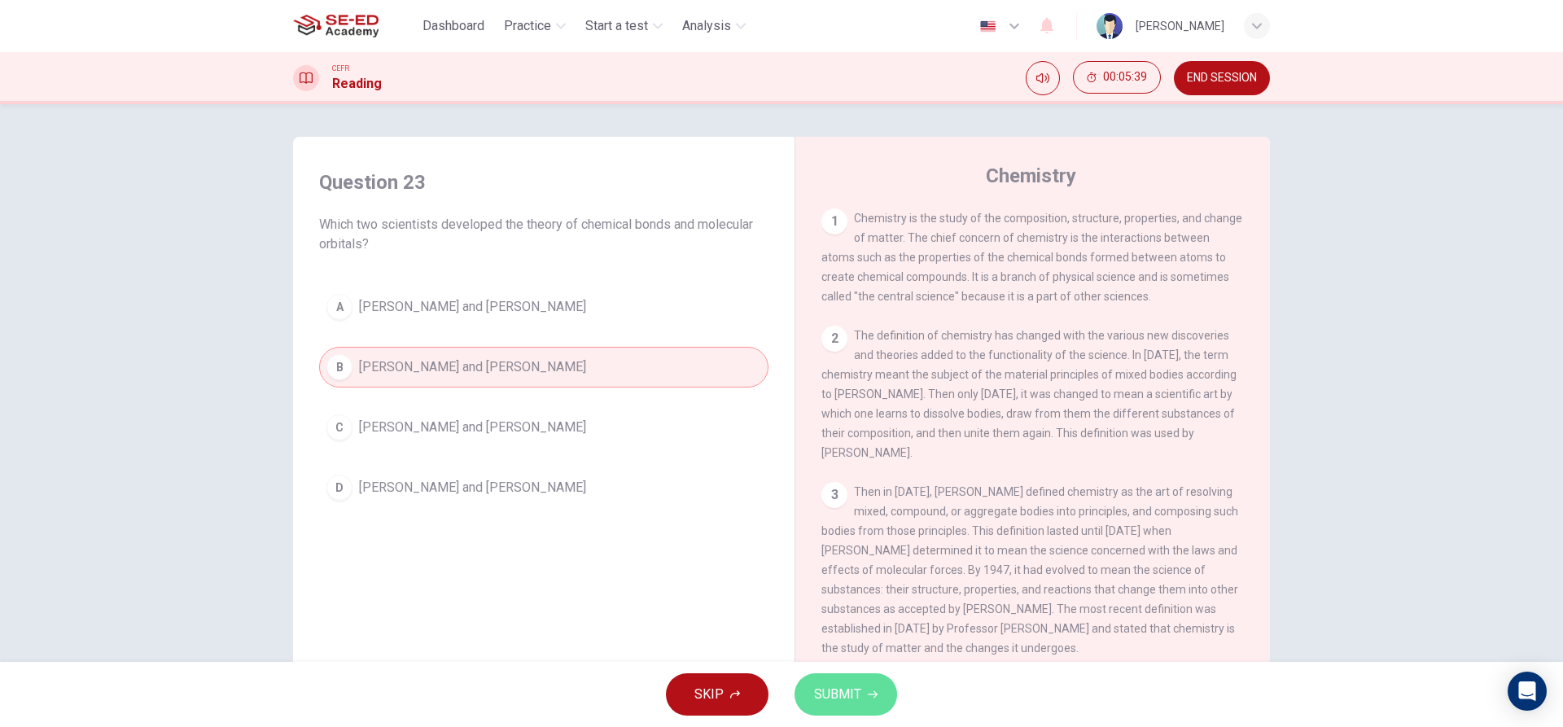
click at [847, 689] on span "SUBMIT" at bounding box center [837, 694] width 47 height 23
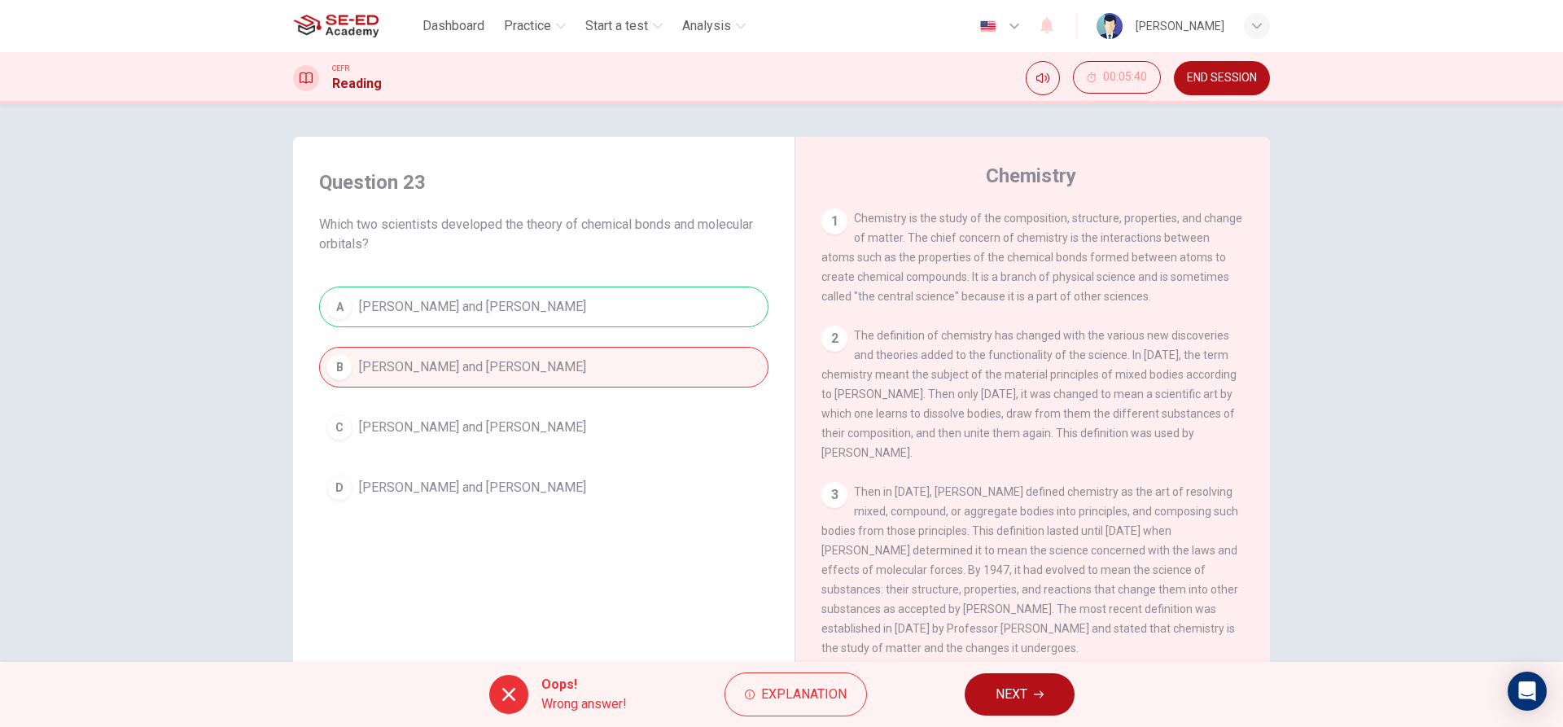
click at [992, 689] on button "NEXT" at bounding box center [1020, 694] width 110 height 42
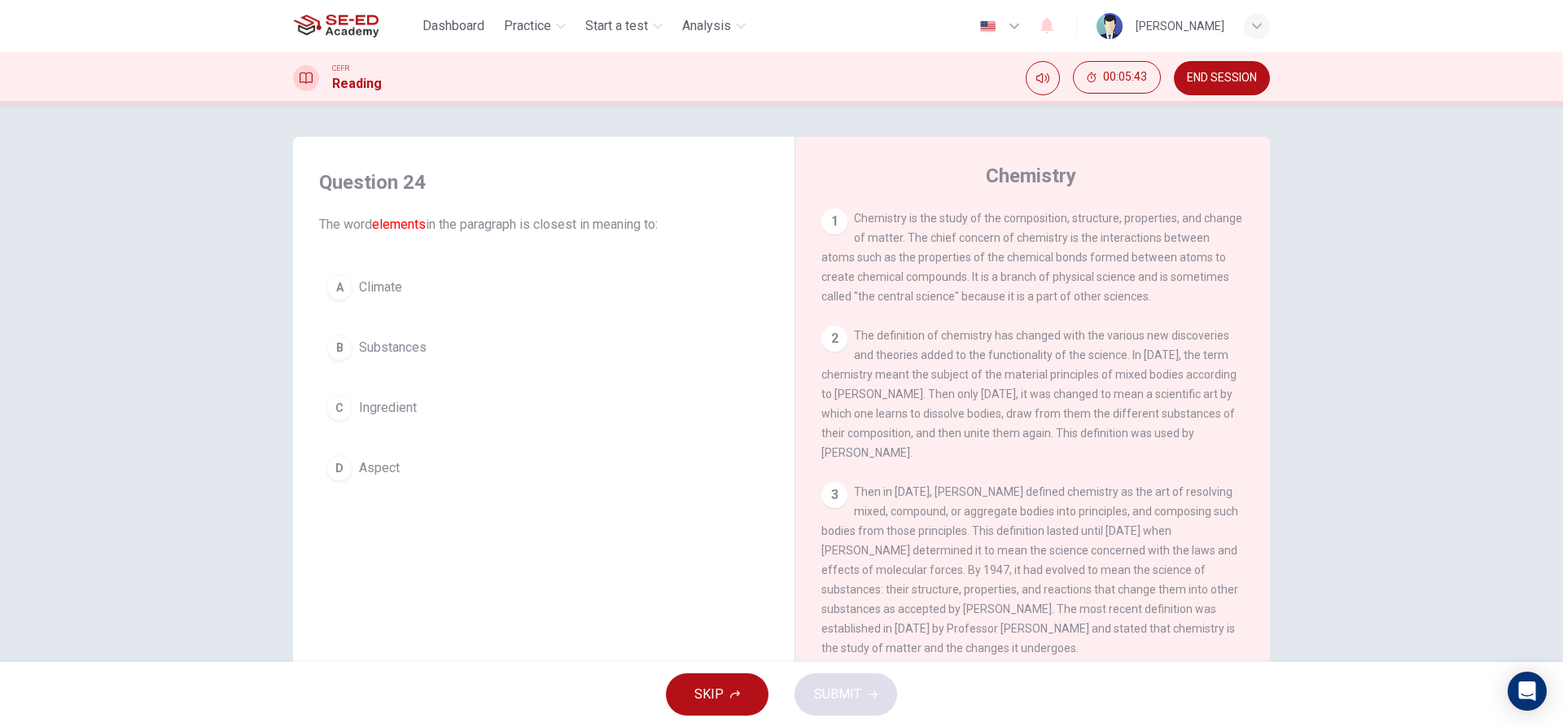
scroll to position [316, 0]
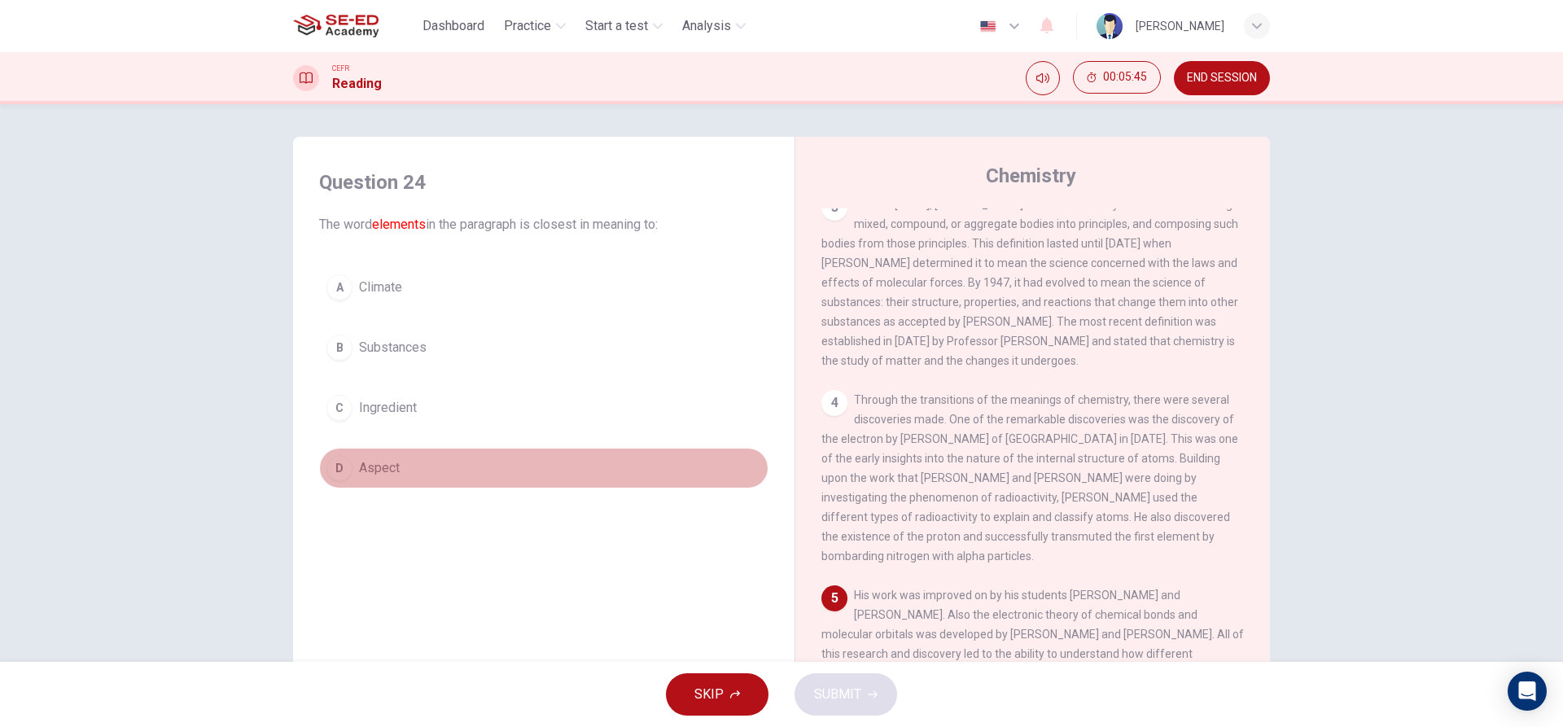
click at [380, 468] on span "Aspect" at bounding box center [379, 468] width 41 height 20
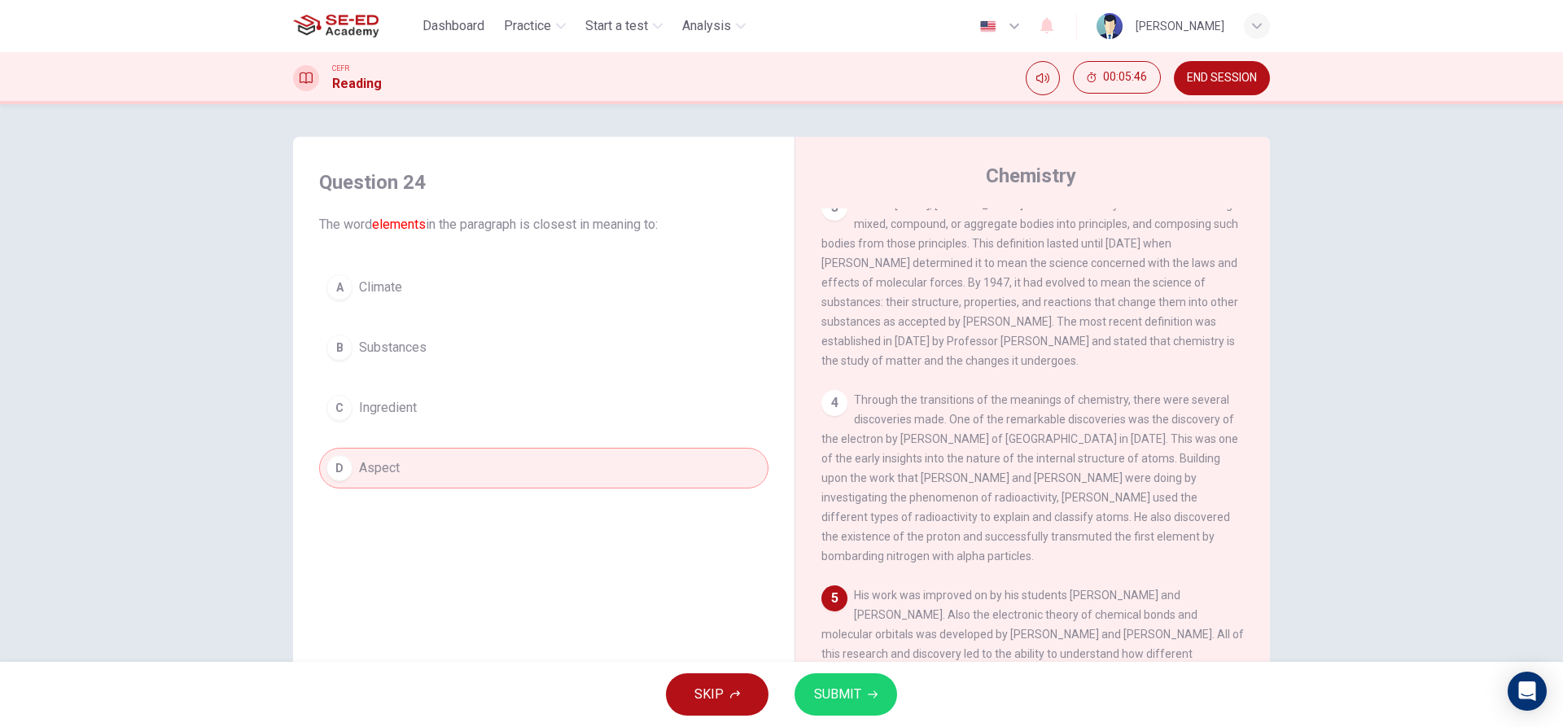
click at [840, 687] on span "SUBMIT" at bounding box center [837, 694] width 47 height 23
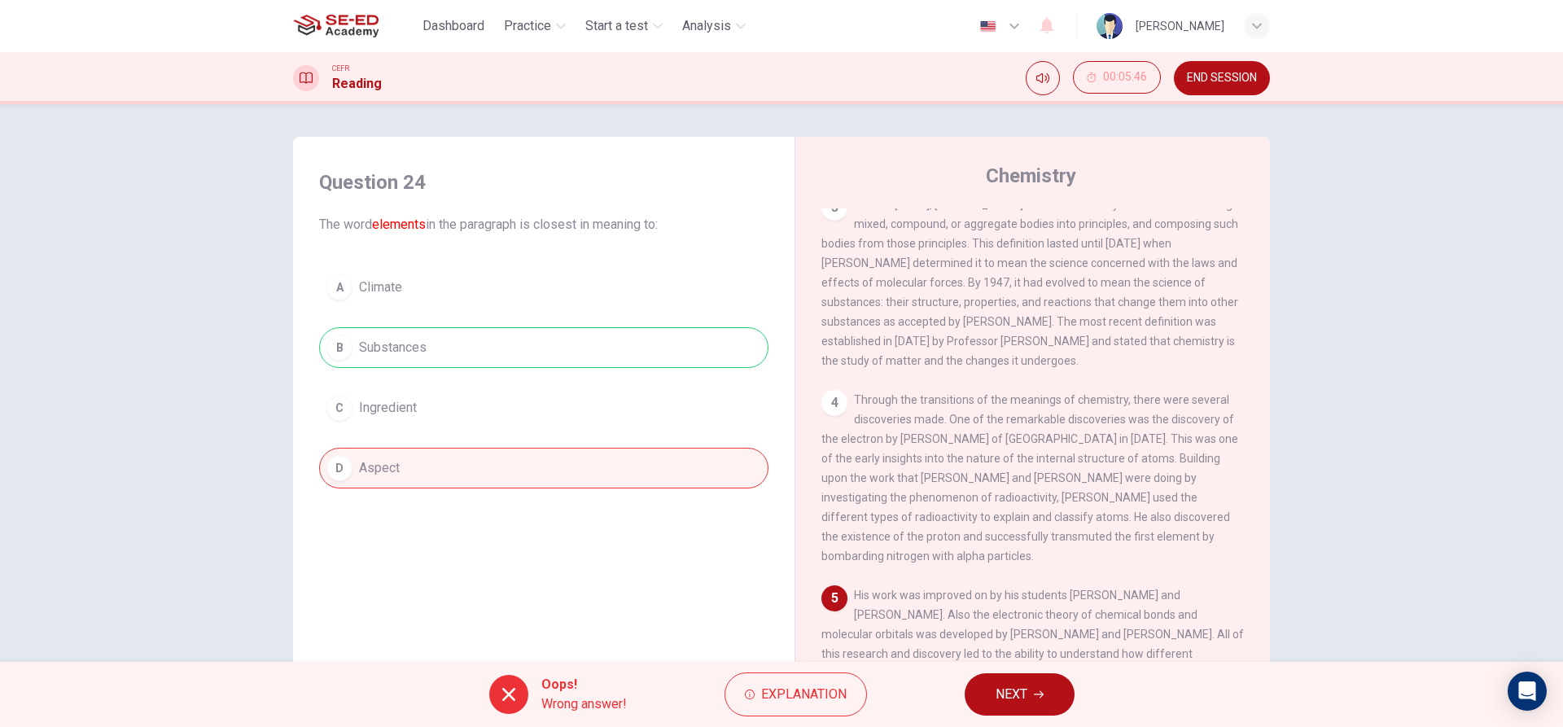
click at [1038, 698] on icon "button" at bounding box center [1039, 695] width 10 height 10
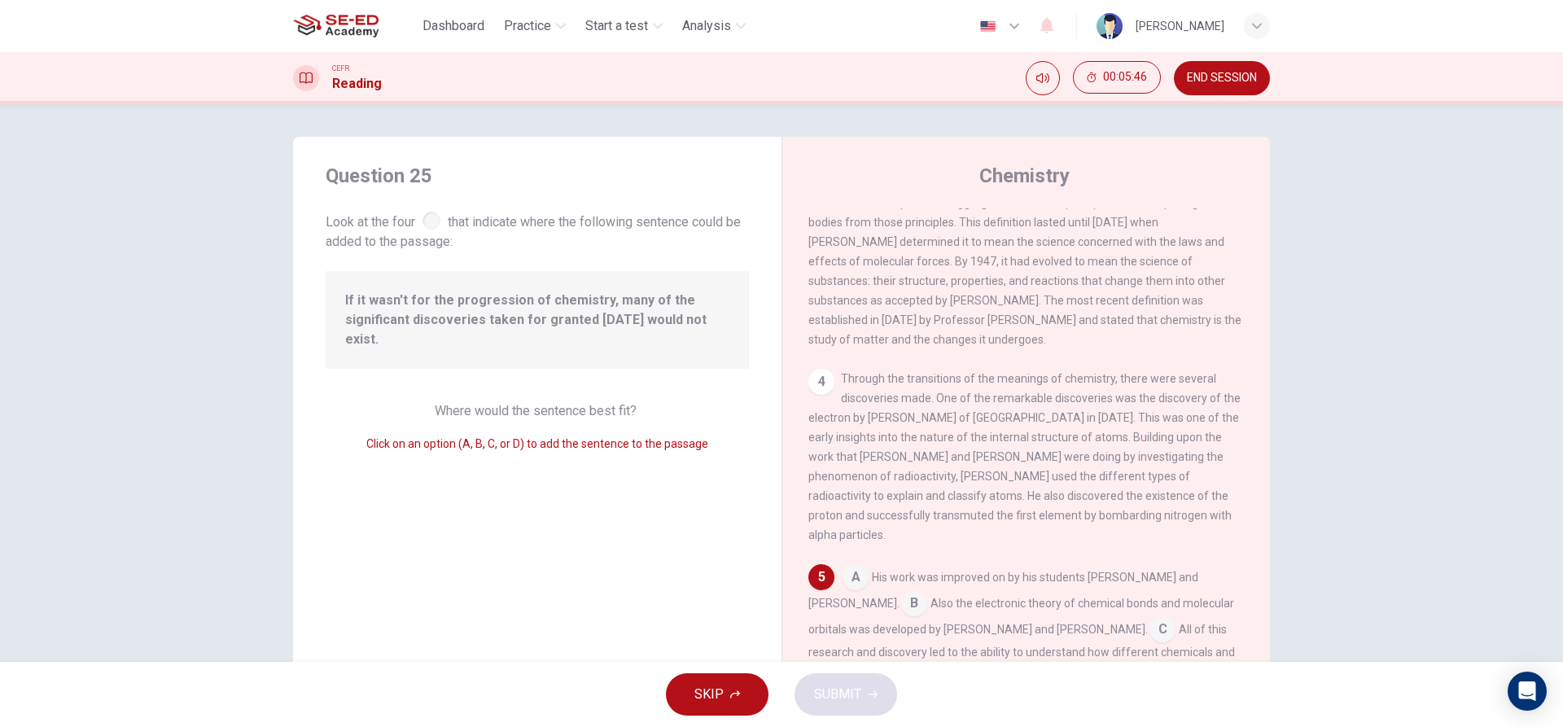
scroll to position [344, 0]
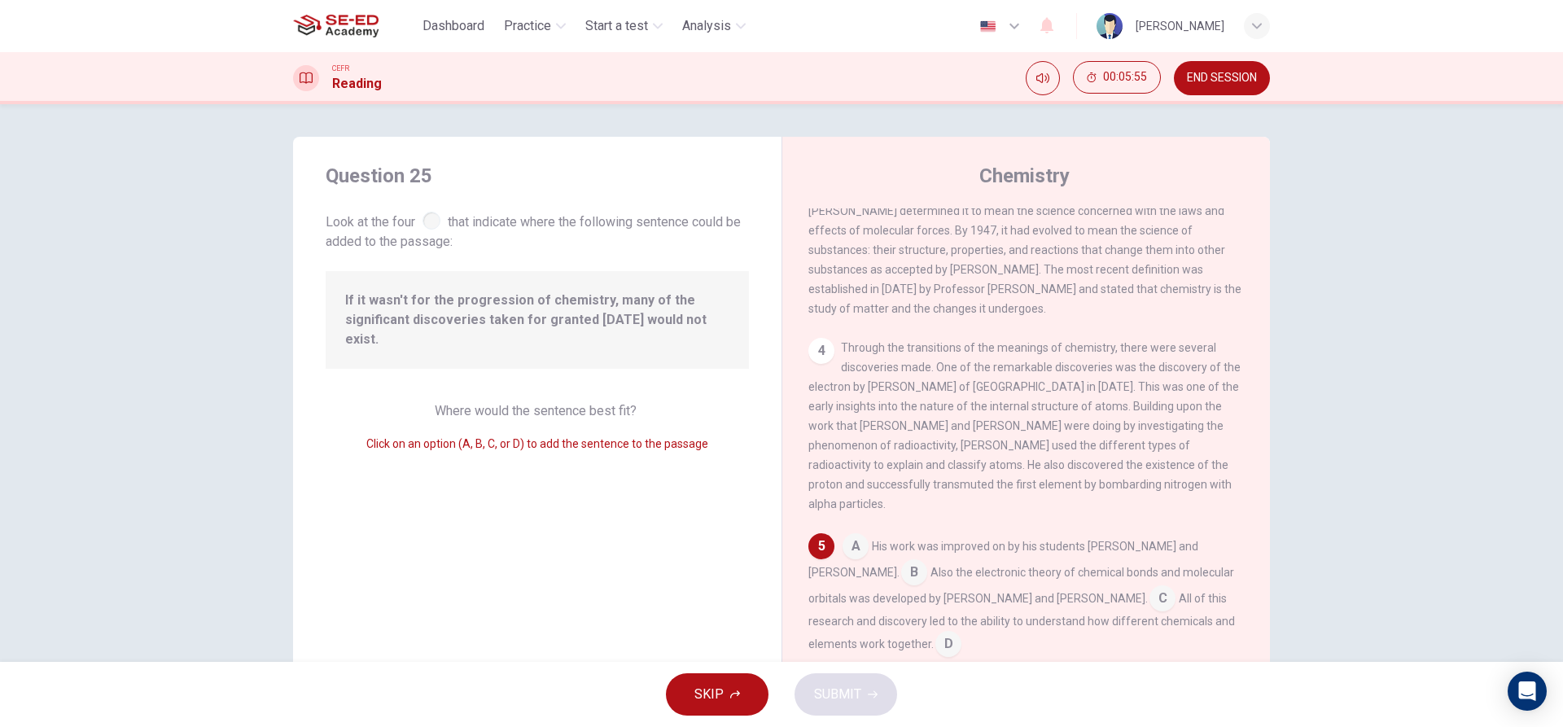
click at [901, 578] on input at bounding box center [914, 574] width 26 height 26
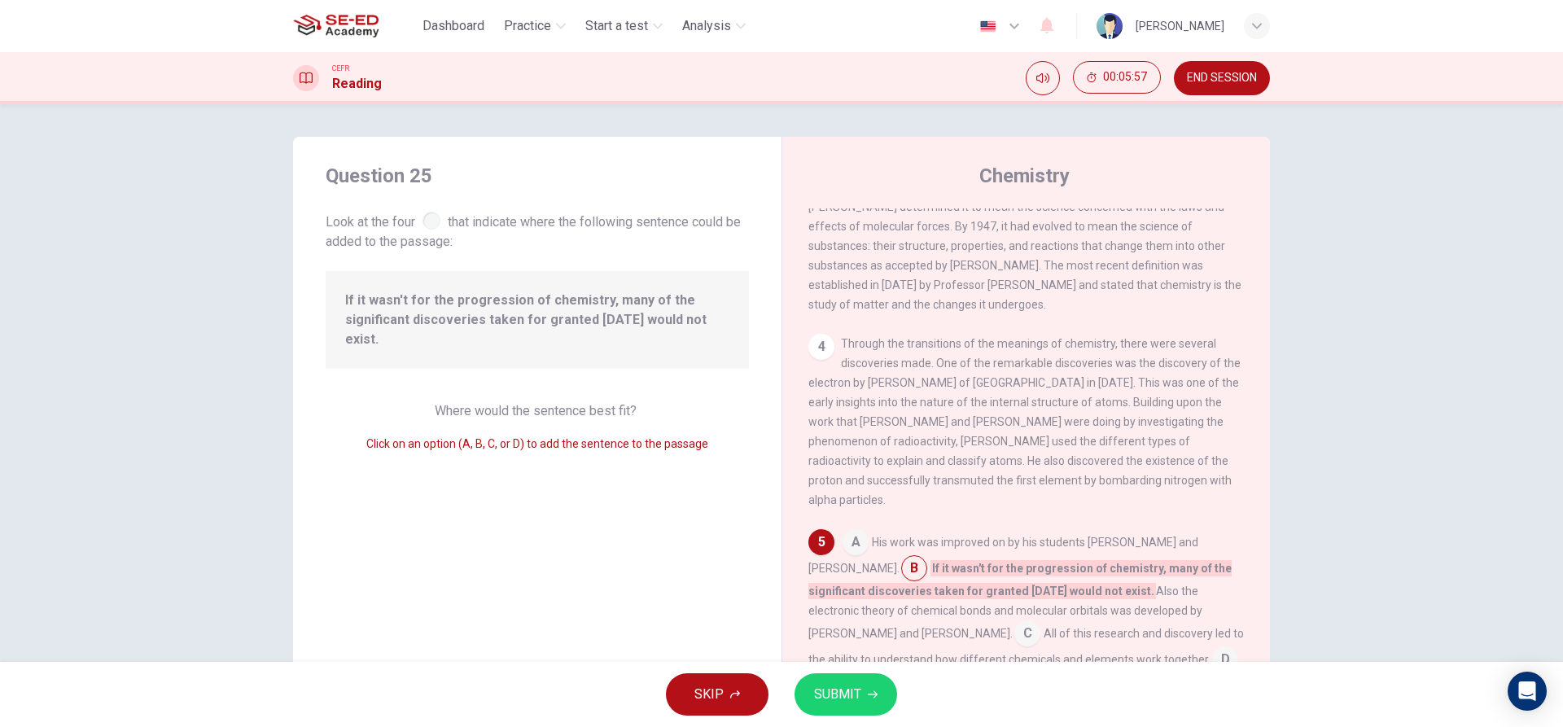
click at [861, 690] on button "SUBMIT" at bounding box center [846, 694] width 103 height 42
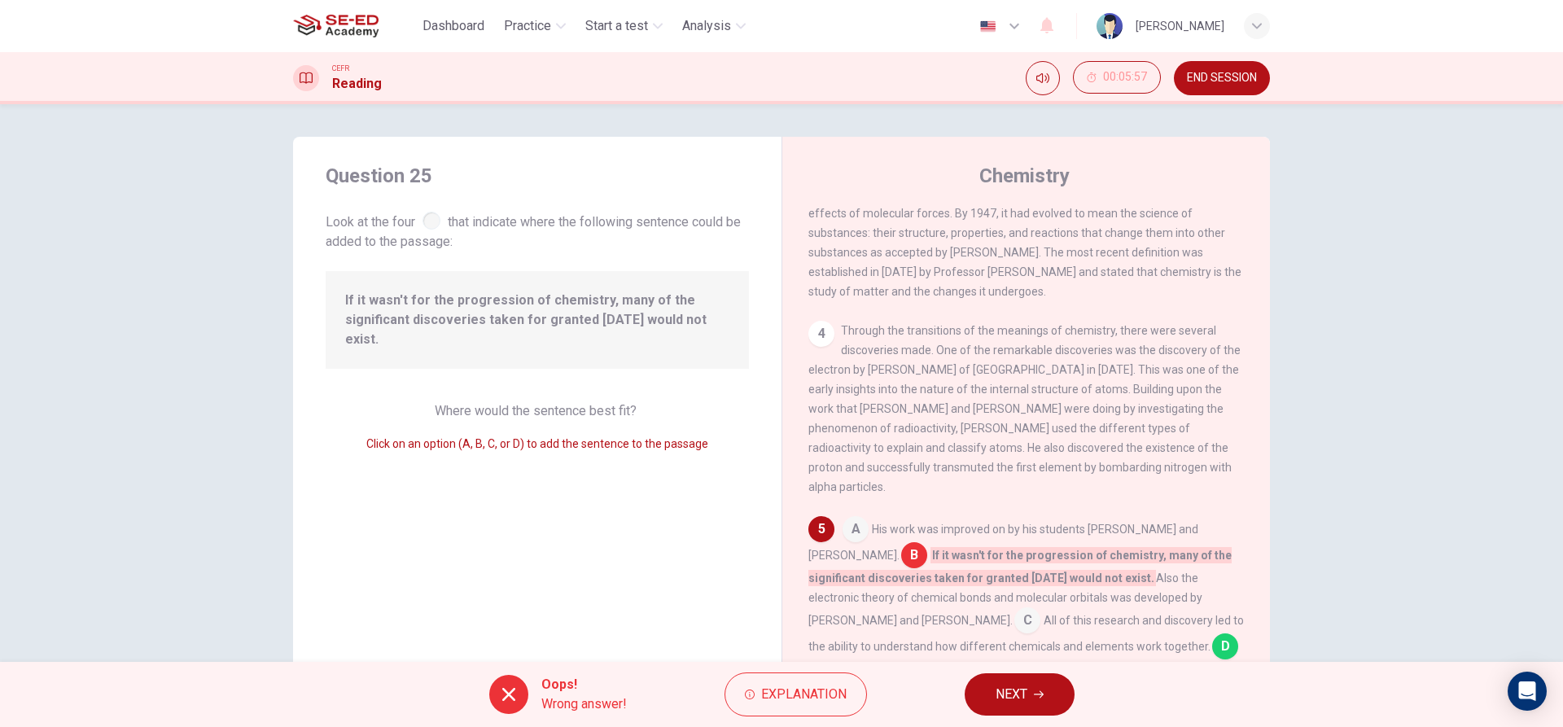
scroll to position [363, 0]
click at [1014, 620] on input at bounding box center [1027, 619] width 26 height 26
click at [993, 690] on button "NEXT" at bounding box center [1020, 694] width 110 height 42
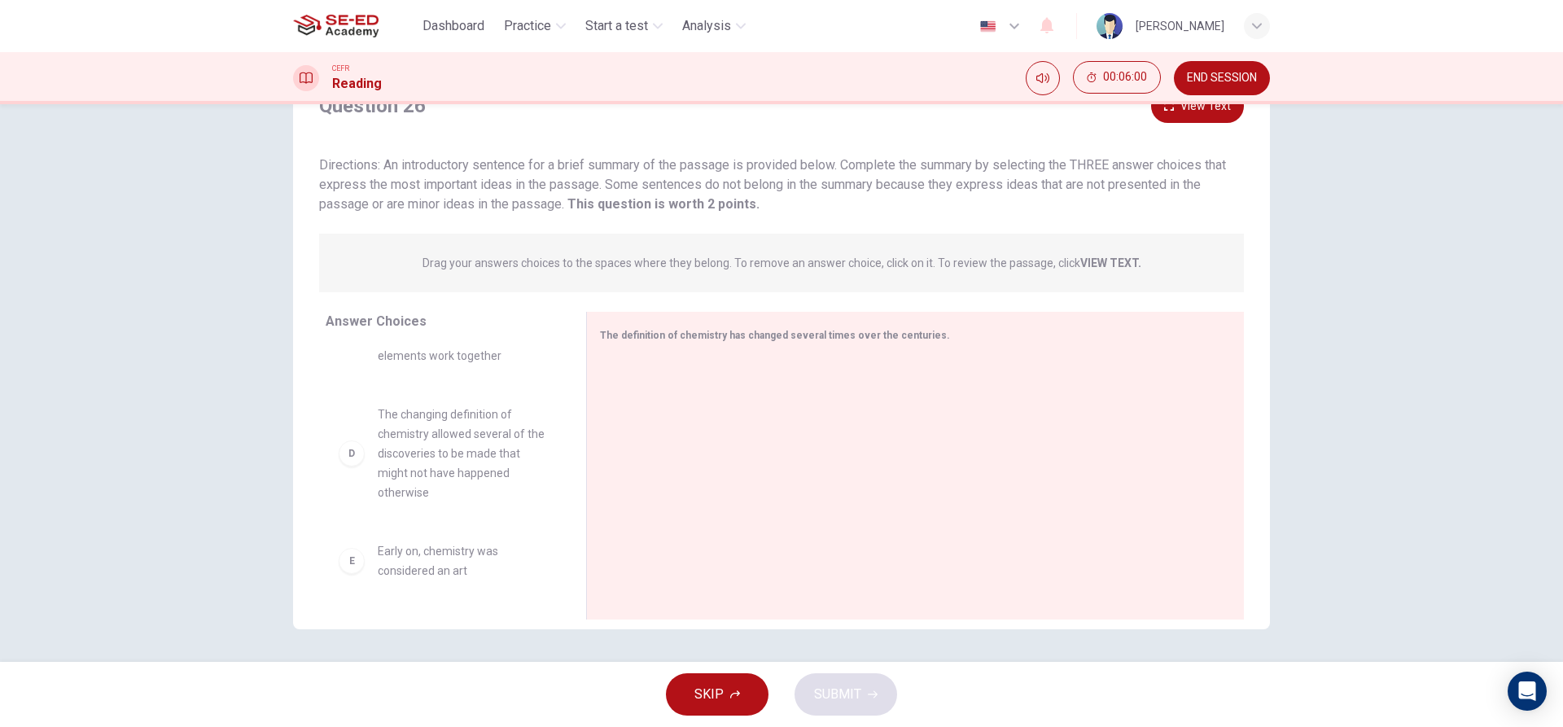
scroll to position [0, 0]
click at [351, 401] on div "A It has become more well known that chemistry is a part of most other sciences" at bounding box center [443, 386] width 208 height 59
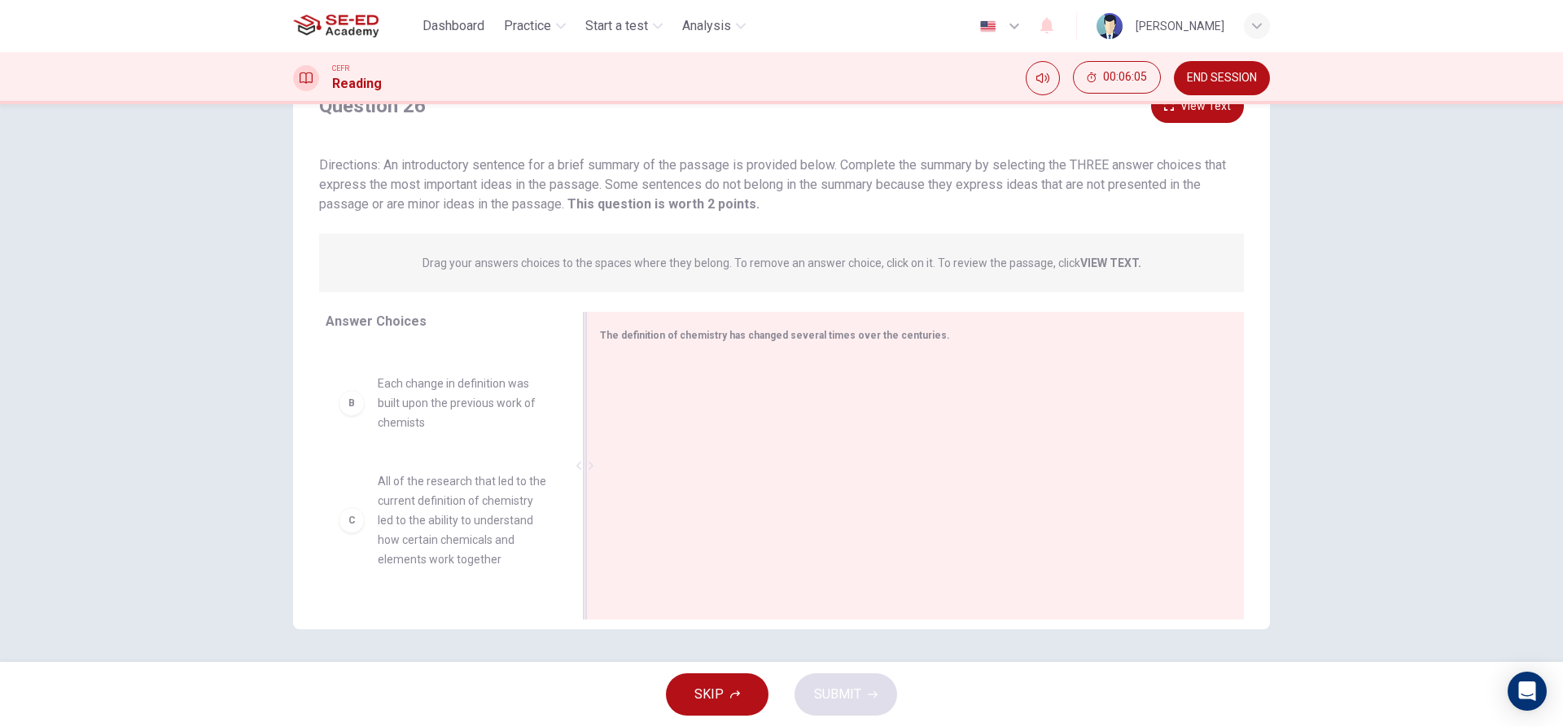
drag, startPoint x: 682, startPoint y: 416, endPoint x: 692, endPoint y: 455, distance: 40.3
click at [692, 455] on div at bounding box center [909, 467] width 618 height 218
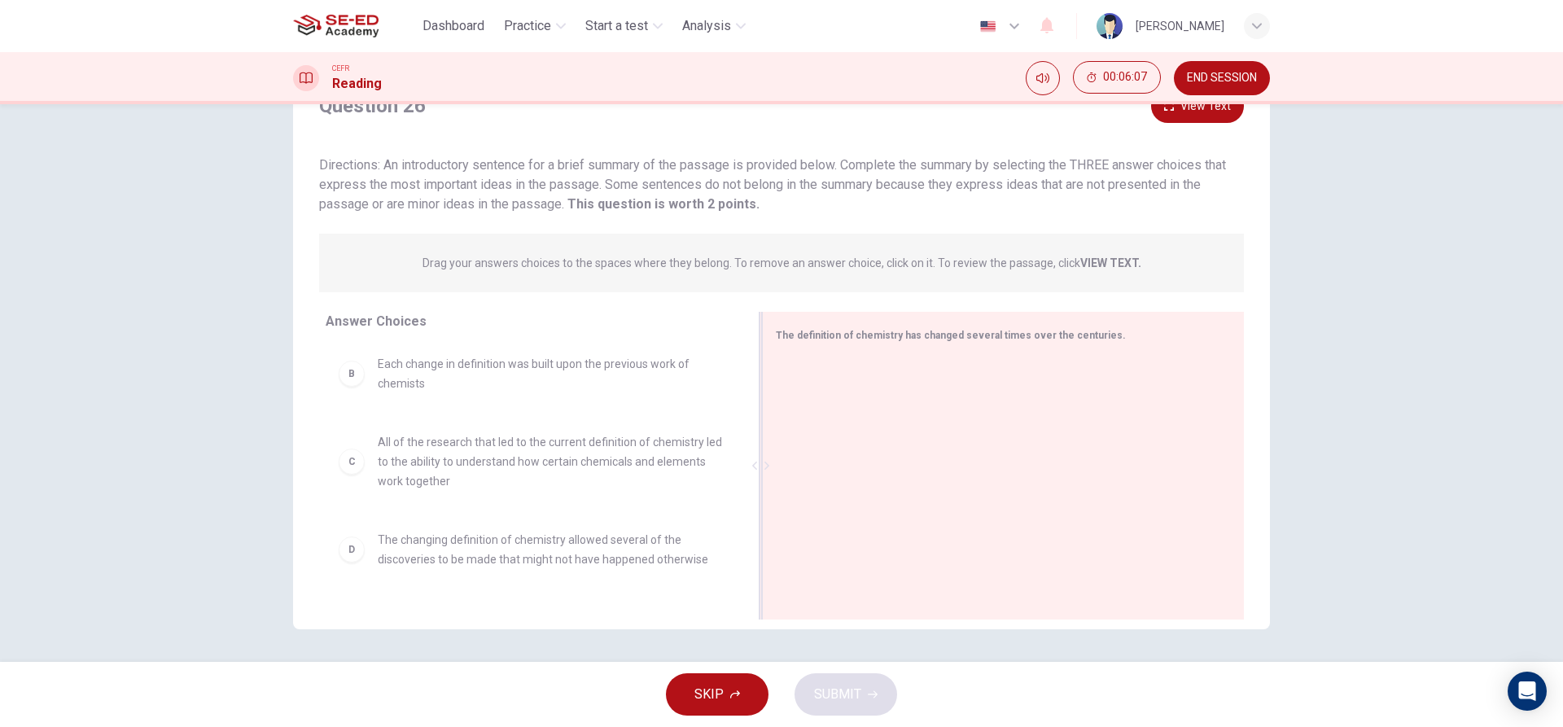
drag, startPoint x: 585, startPoint y: 466, endPoint x: 996, endPoint y: 454, distance: 410.5
click at [996, 454] on div "The definition of chemistry has changed several times over the centuries." at bounding box center [1003, 466] width 482 height 308
click at [347, 383] on div "A" at bounding box center [352, 377] width 26 height 26
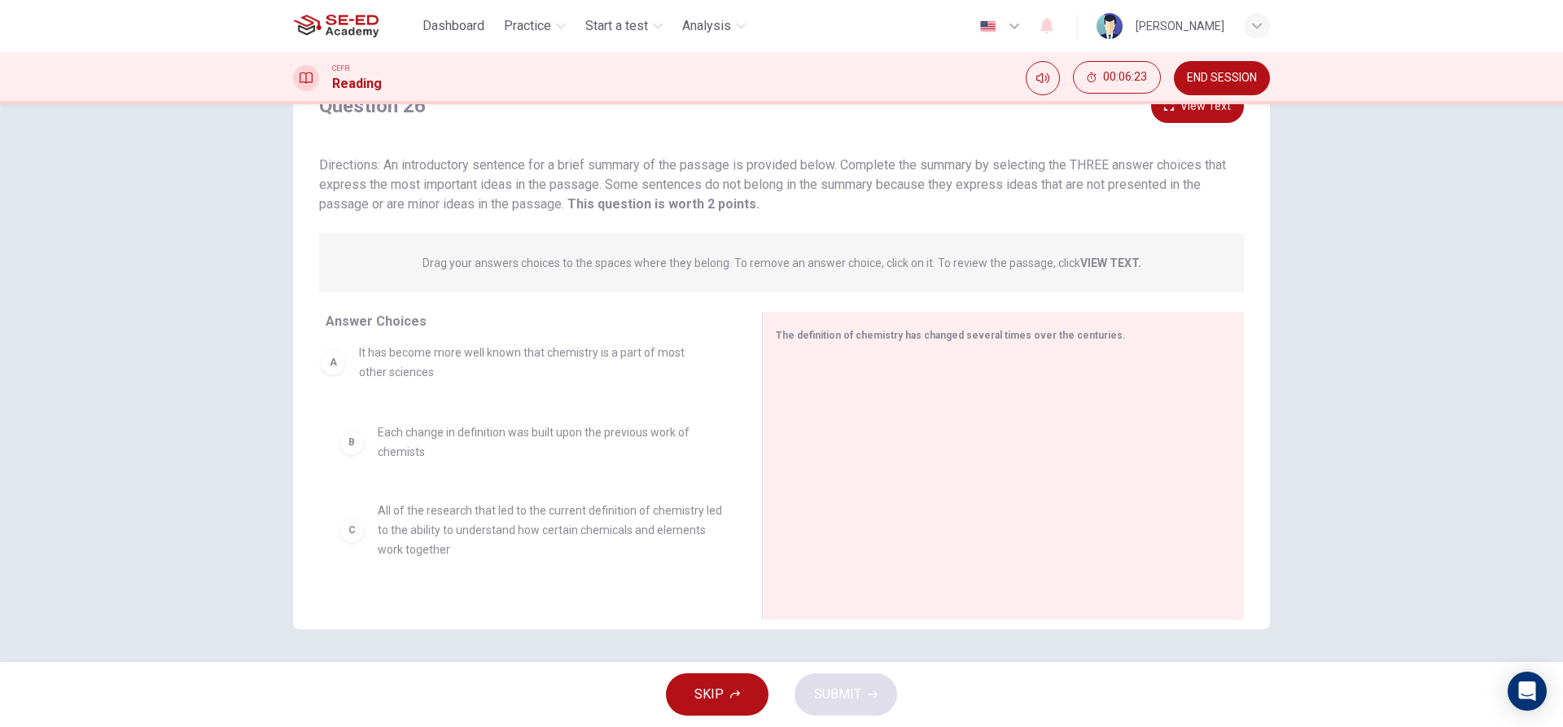
drag, startPoint x: 347, startPoint y: 383, endPoint x: 335, endPoint y: 373, distance: 16.2
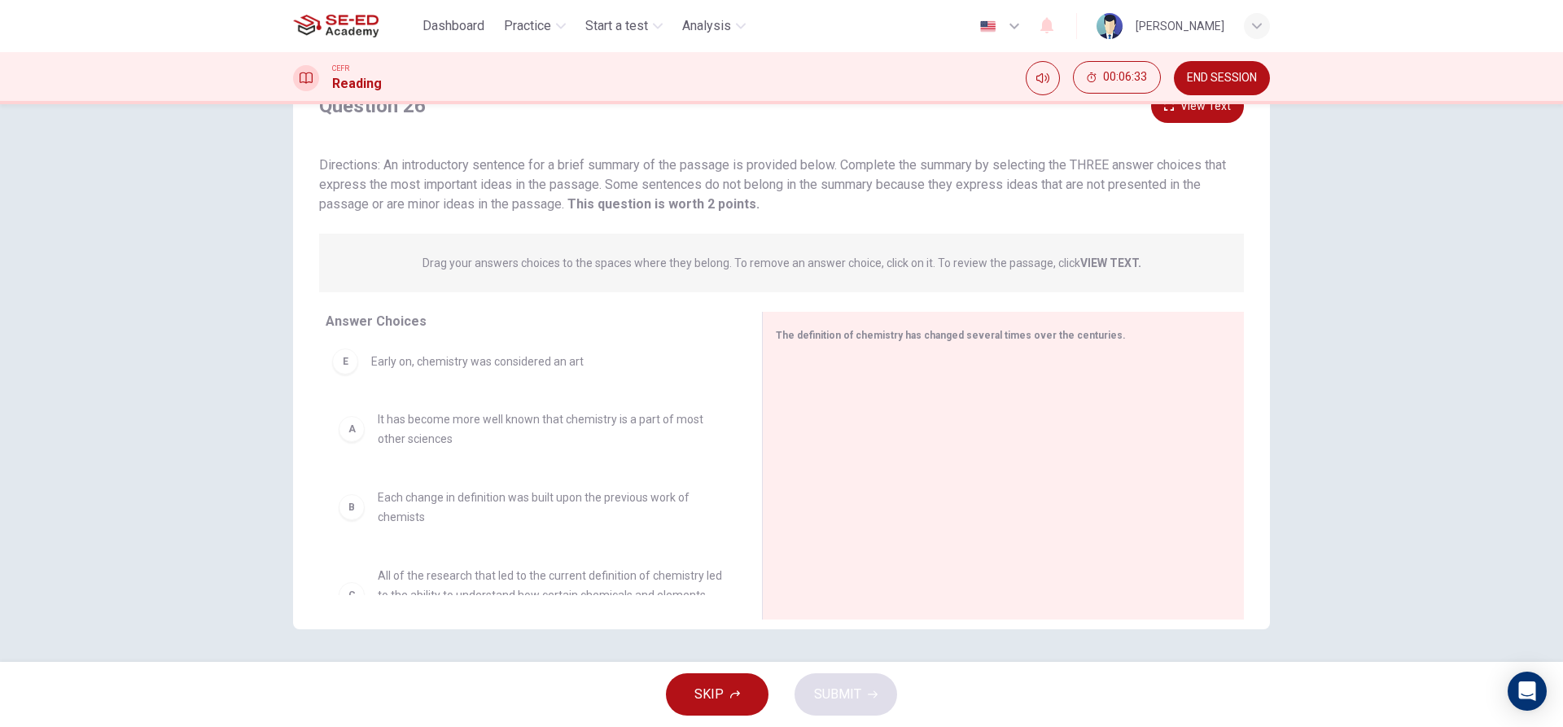
drag, startPoint x: 510, startPoint y: 497, endPoint x: 505, endPoint y: 361, distance: 136.9
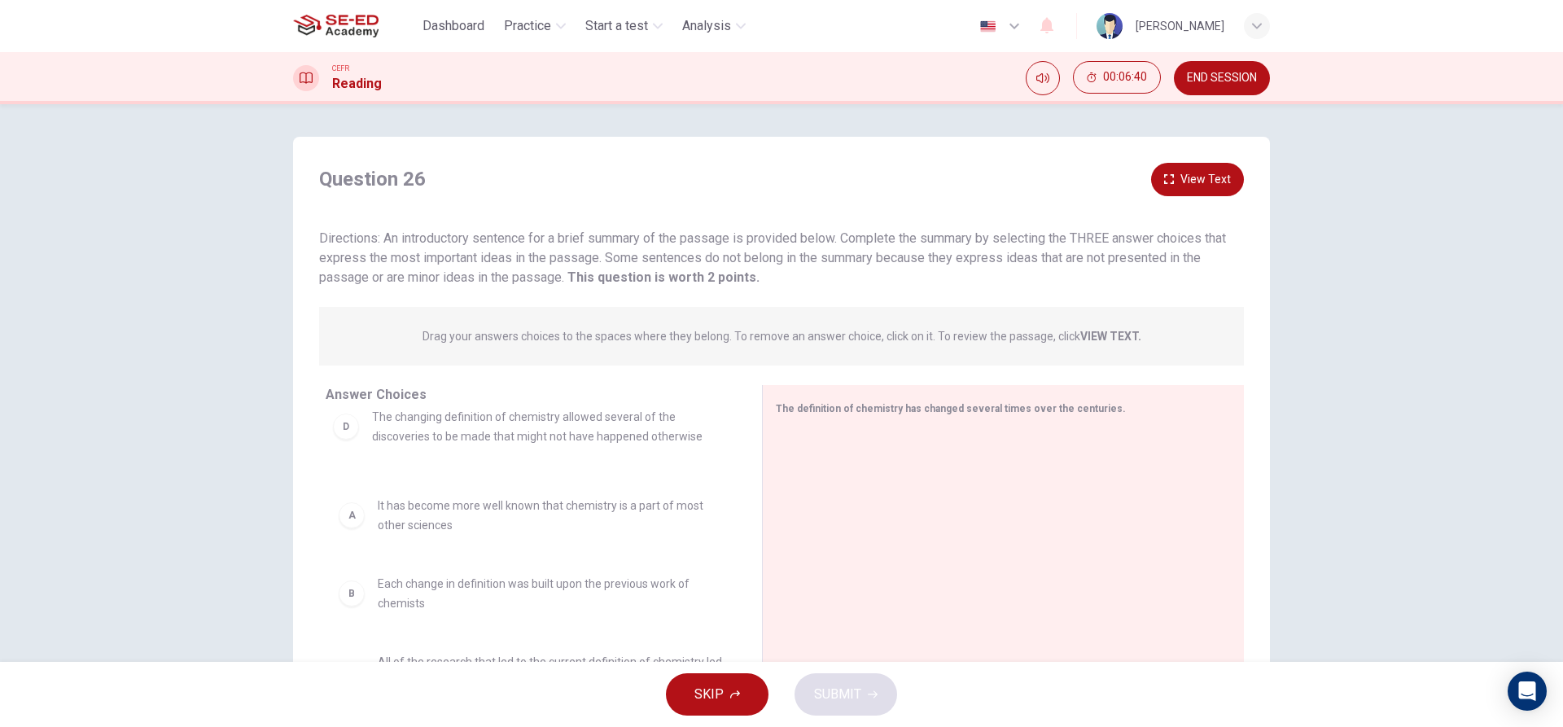
drag, startPoint x: 474, startPoint y: 506, endPoint x: 471, endPoint y: 434, distance: 71.7
drag, startPoint x: 478, startPoint y: 496, endPoint x: 488, endPoint y: 582, distance: 86.8
drag, startPoint x: 387, startPoint y: 501, endPoint x: 396, endPoint y: 414, distance: 88.5
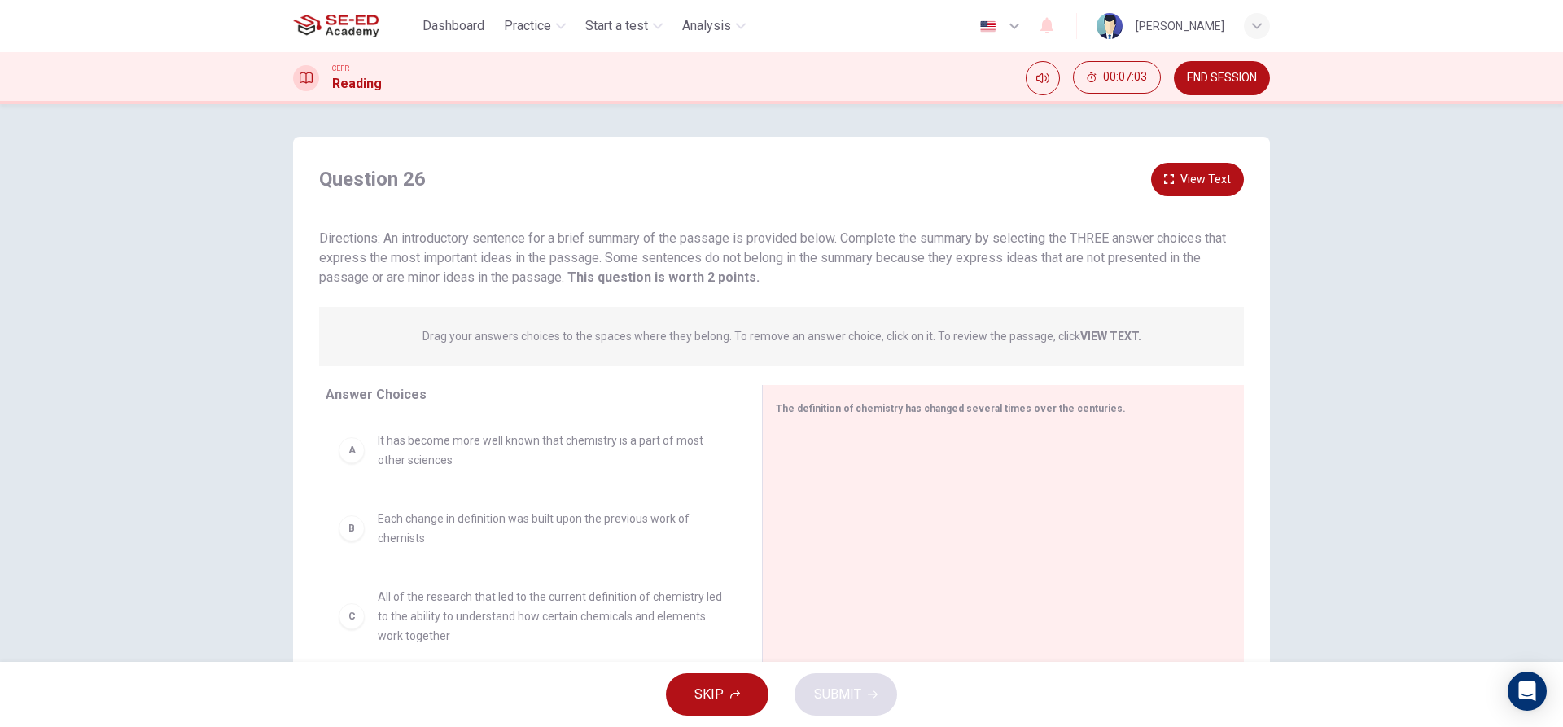
click at [352, 453] on div "A" at bounding box center [352, 450] width 26 height 26
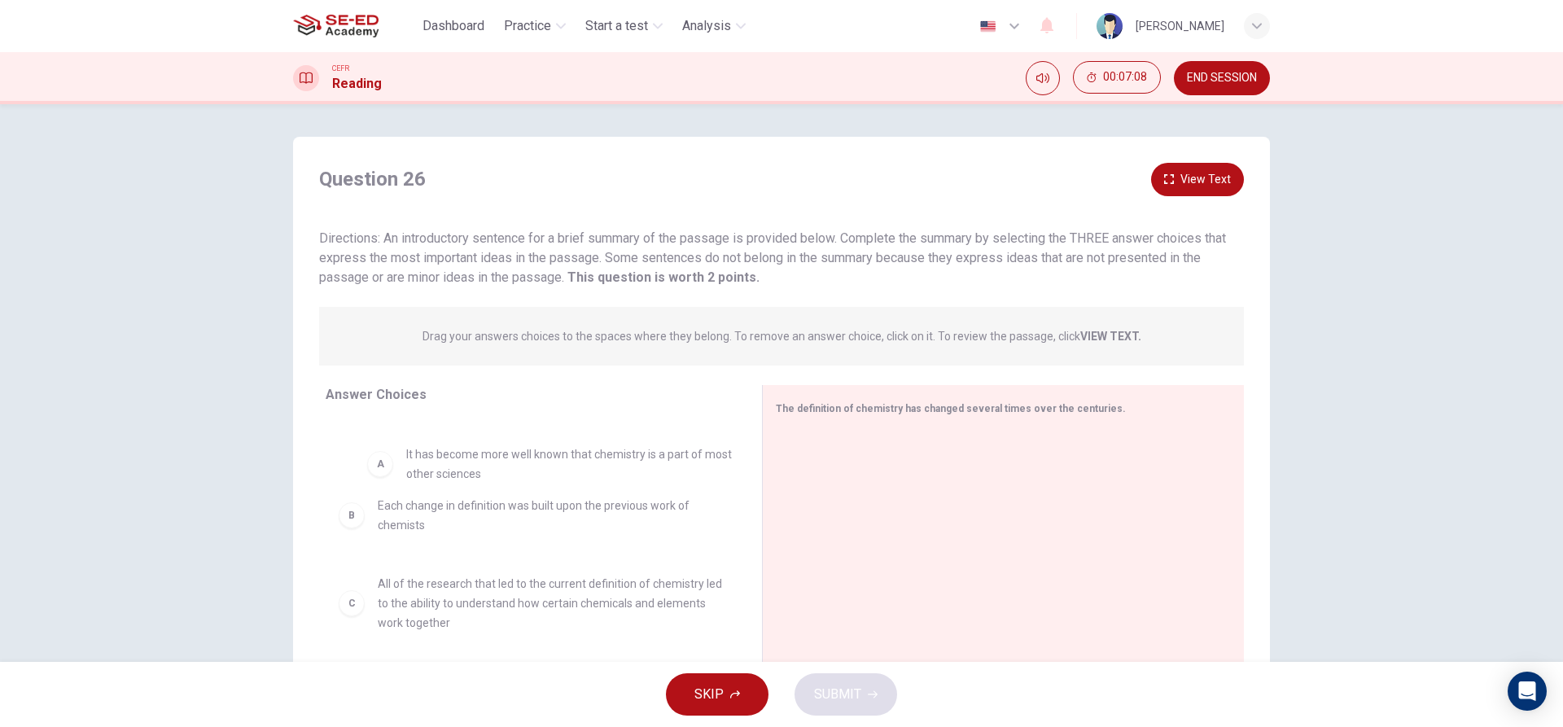
drag, startPoint x: 357, startPoint y: 453, endPoint x: 401, endPoint y: 466, distance: 46.9
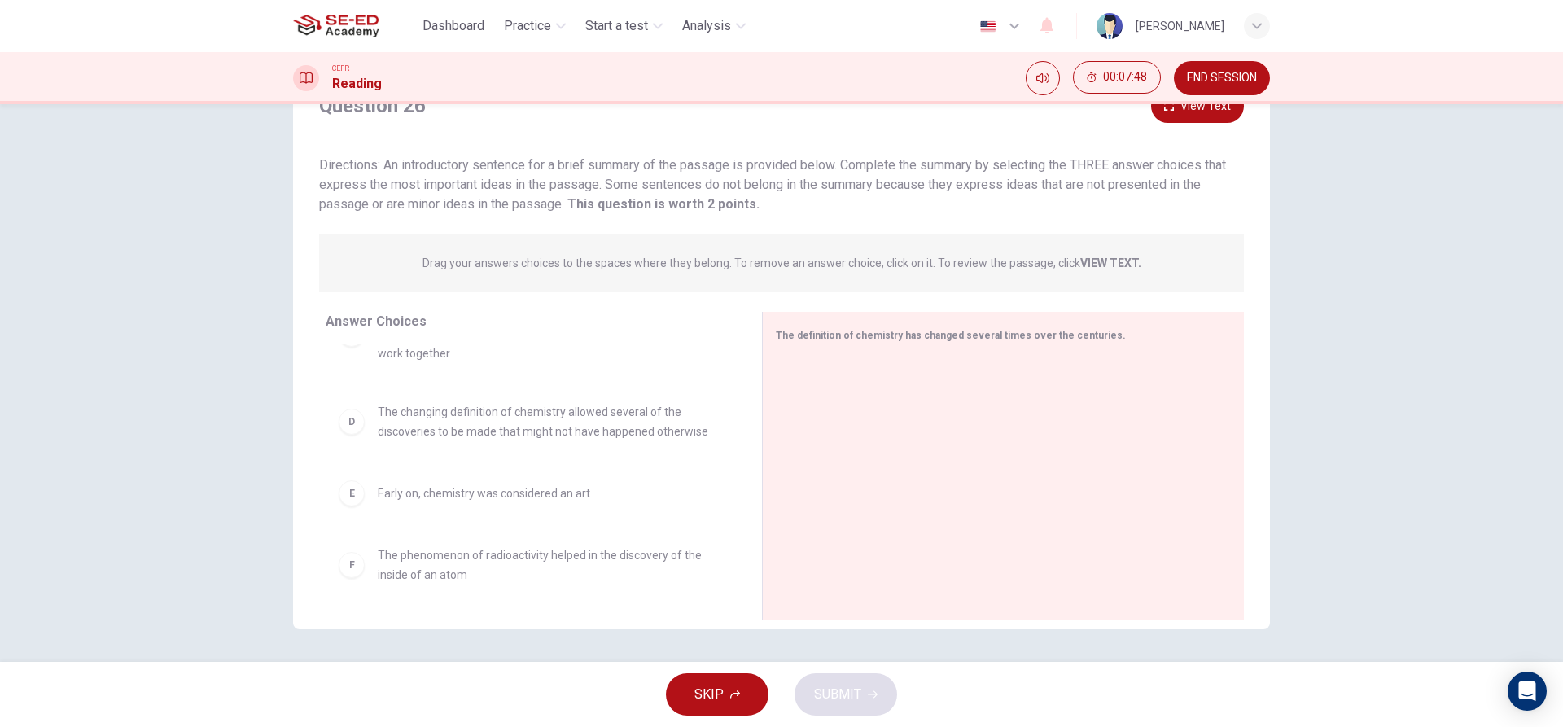
scroll to position [212, 0]
drag, startPoint x: 511, startPoint y: 560, endPoint x: 480, endPoint y: 569, distance: 32.2
drag, startPoint x: 503, startPoint y: 566, endPoint x: 949, endPoint y: 379, distance: 483.8
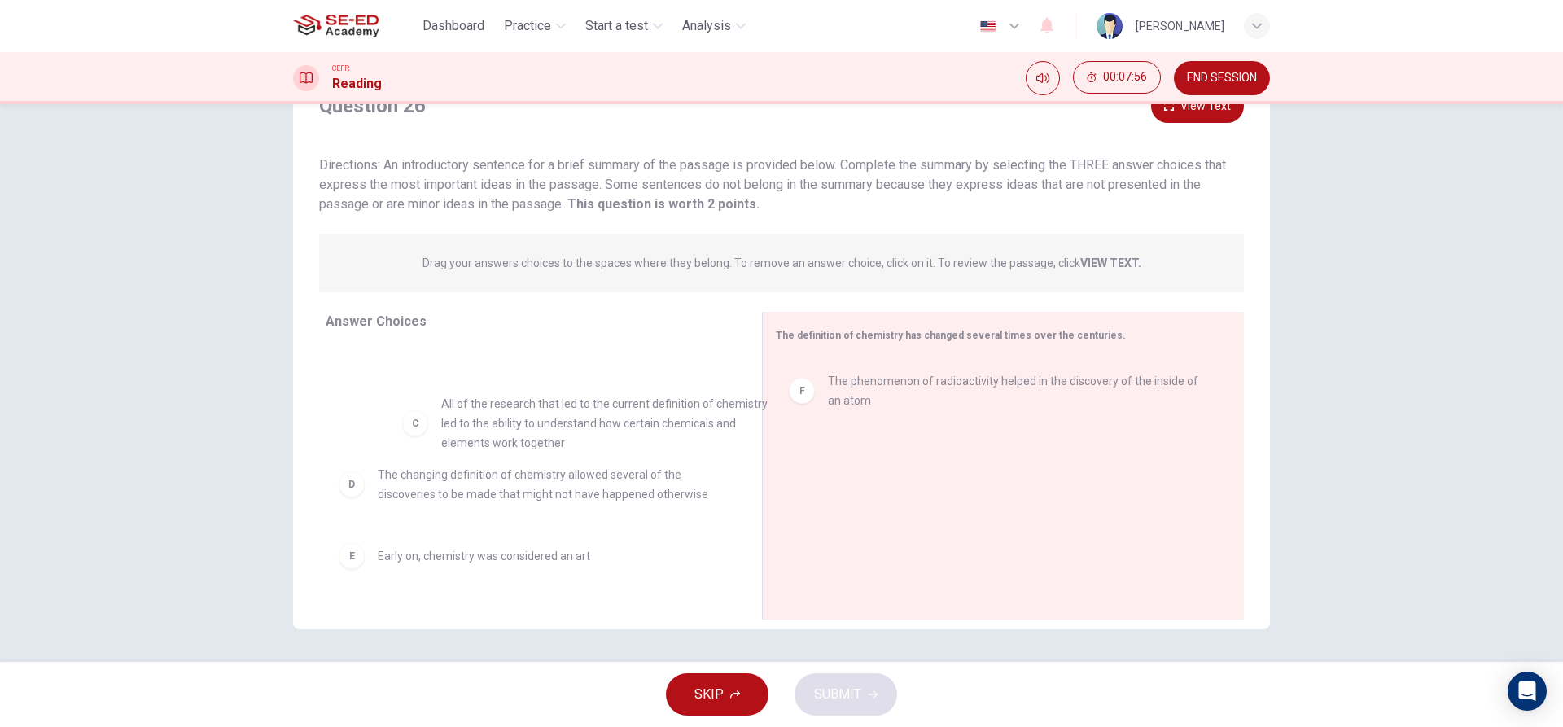
scroll to position [133, 0]
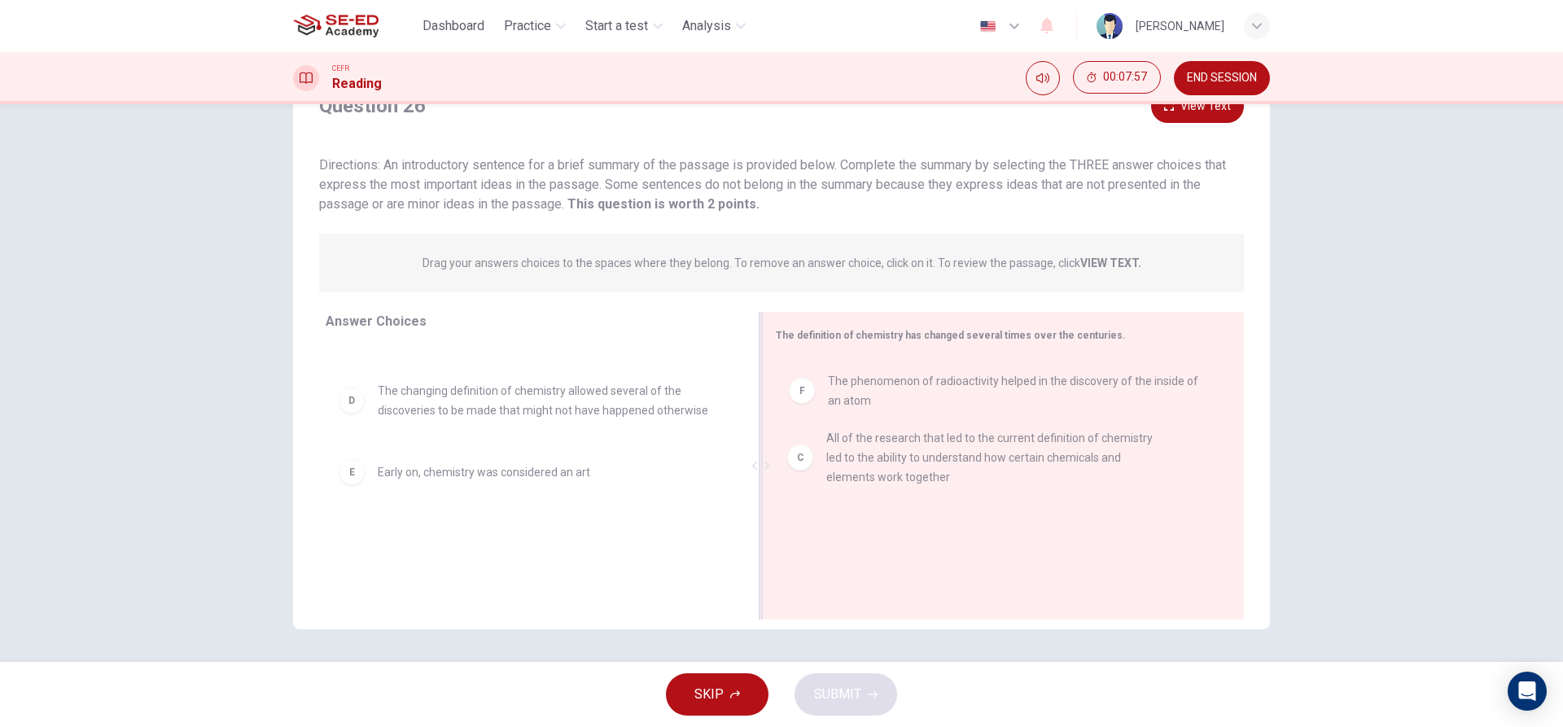
drag, startPoint x: 531, startPoint y: 403, endPoint x: 987, endPoint y: 451, distance: 459.2
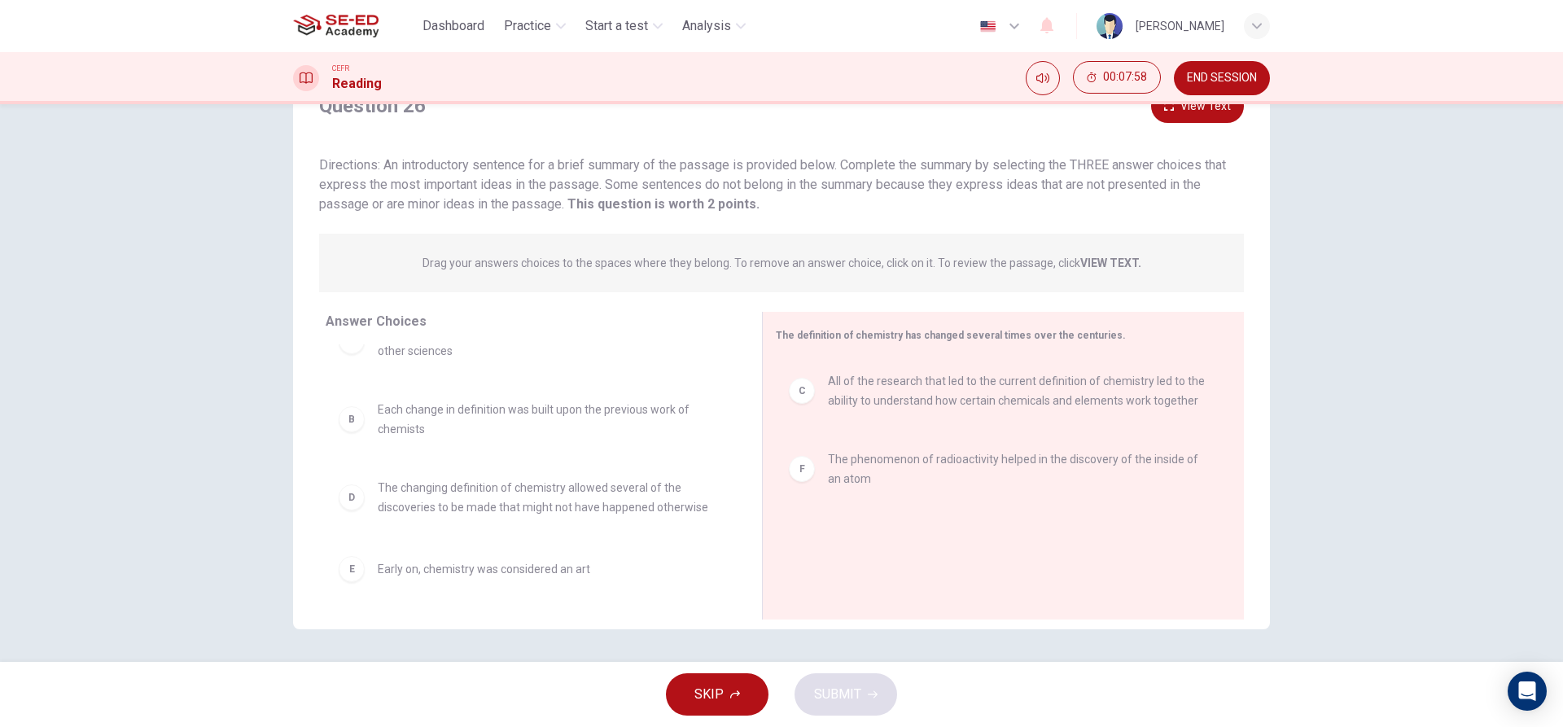
scroll to position [36, 0]
drag, startPoint x: 842, startPoint y: 480, endPoint x: 829, endPoint y: 398, distance: 83.2
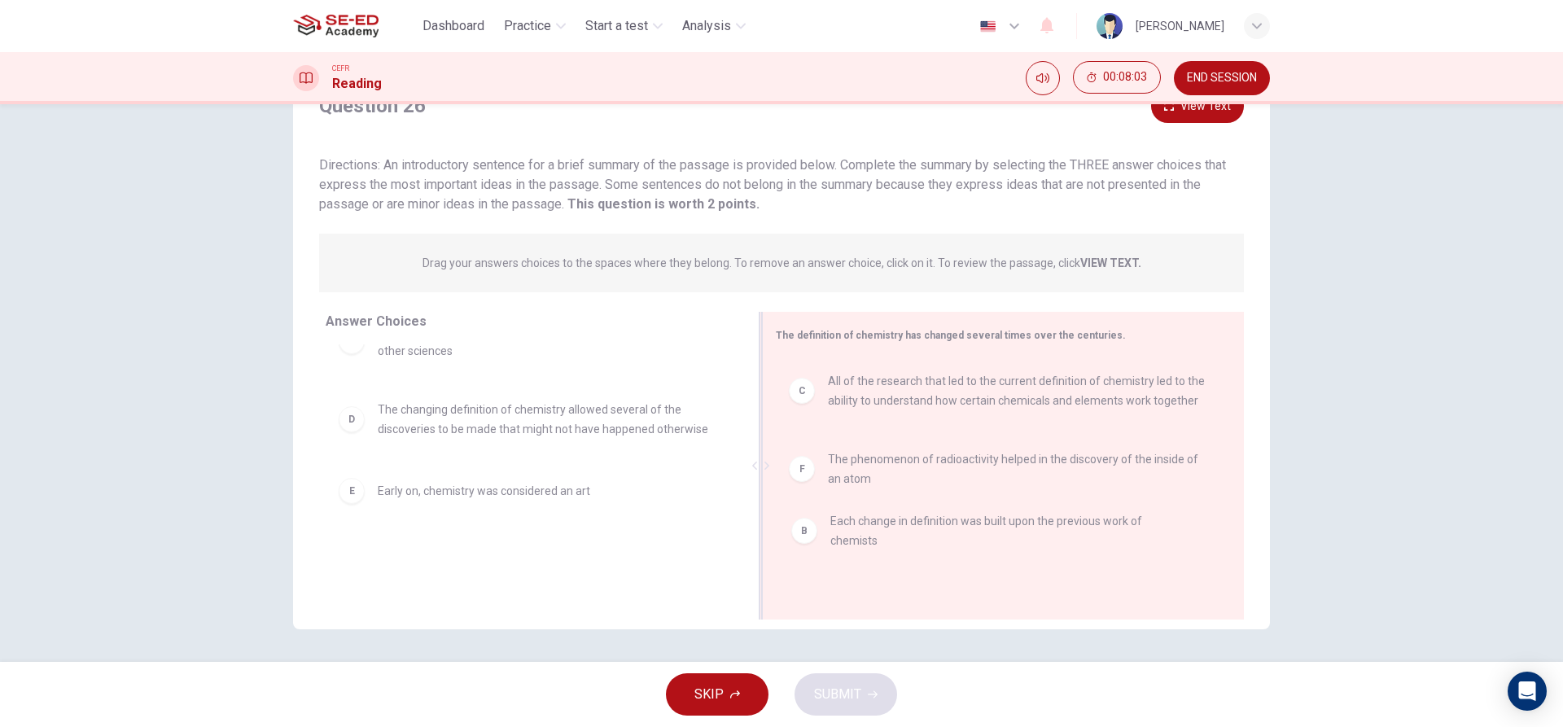
drag, startPoint x: 455, startPoint y: 414, endPoint x: 917, endPoint y: 530, distance: 475.8
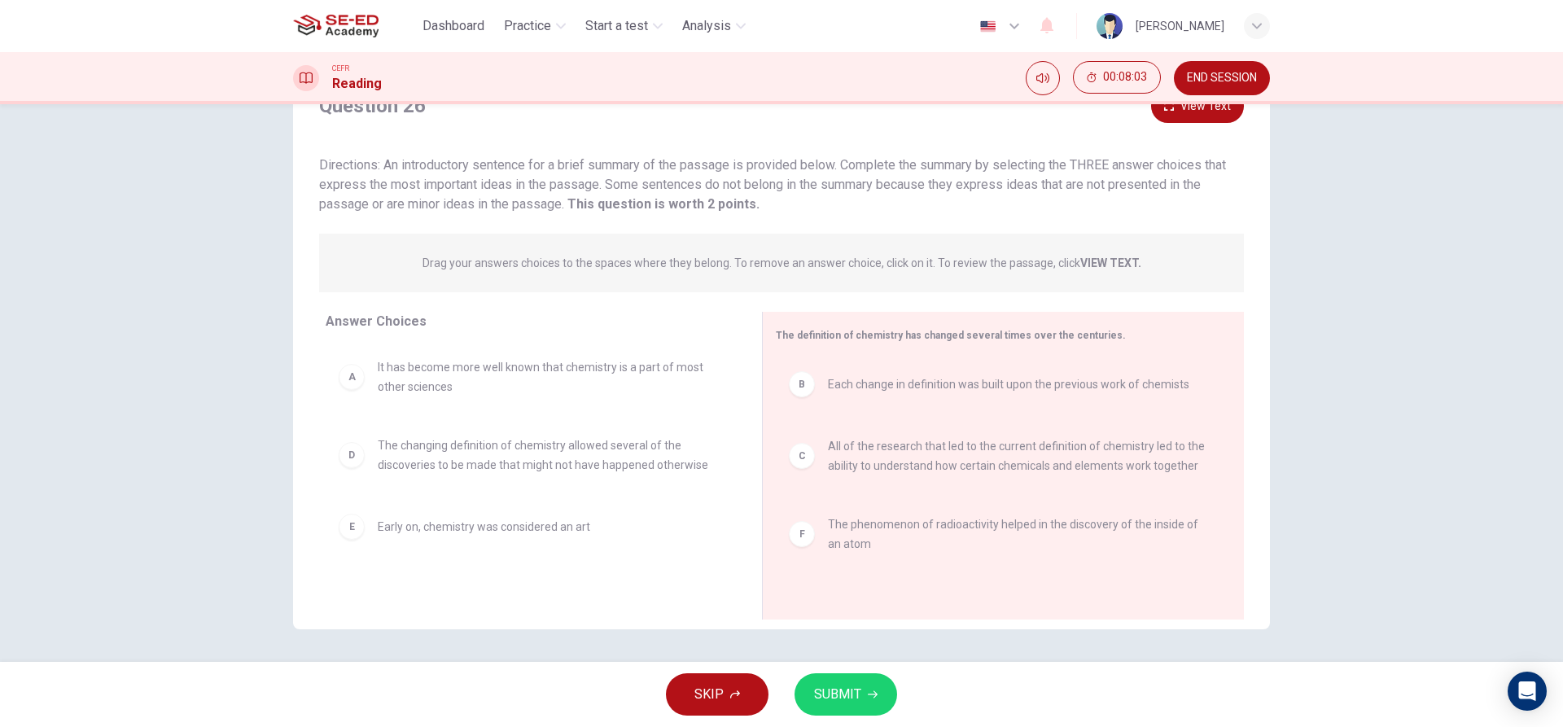
scroll to position [0, 0]
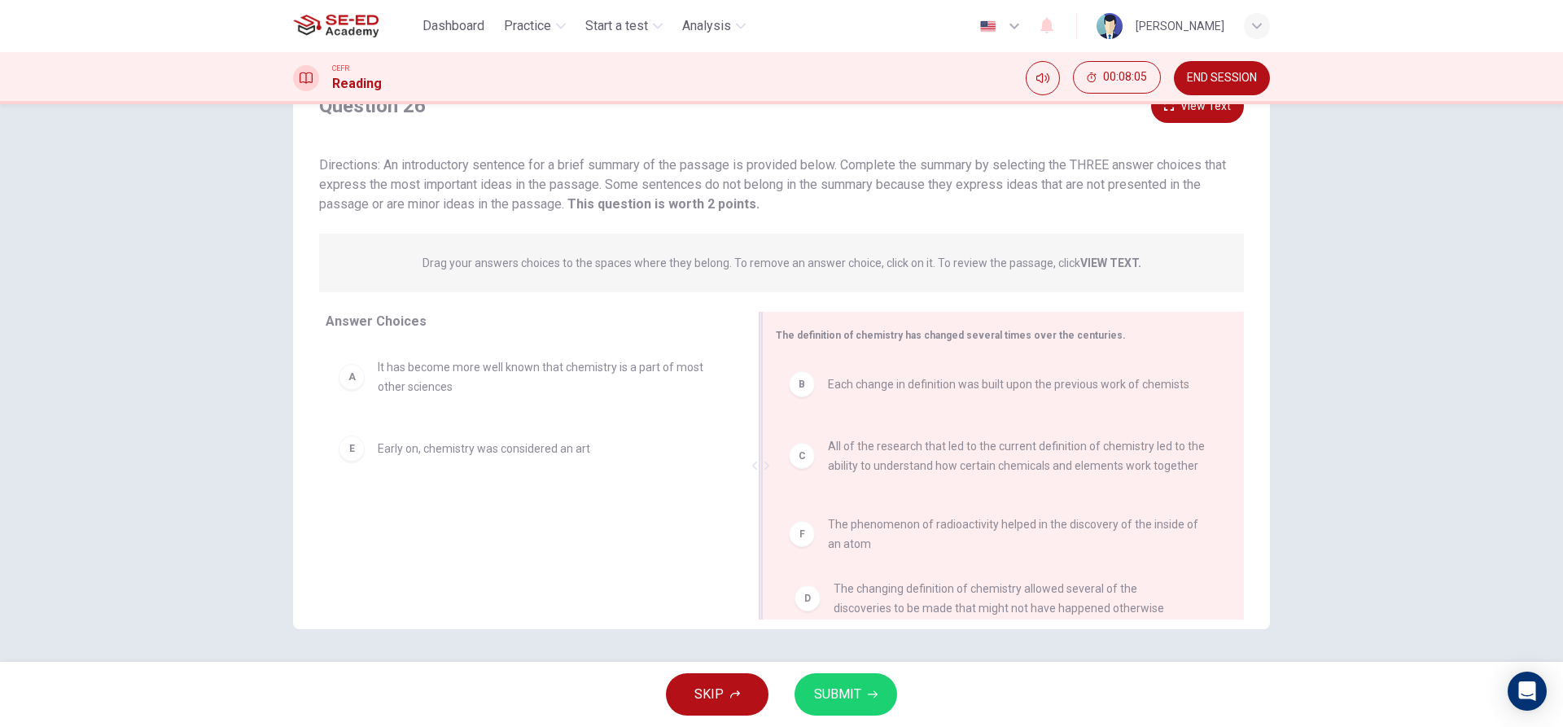
drag, startPoint x: 526, startPoint y: 460, endPoint x: 992, endPoint y: 604, distance: 487.4
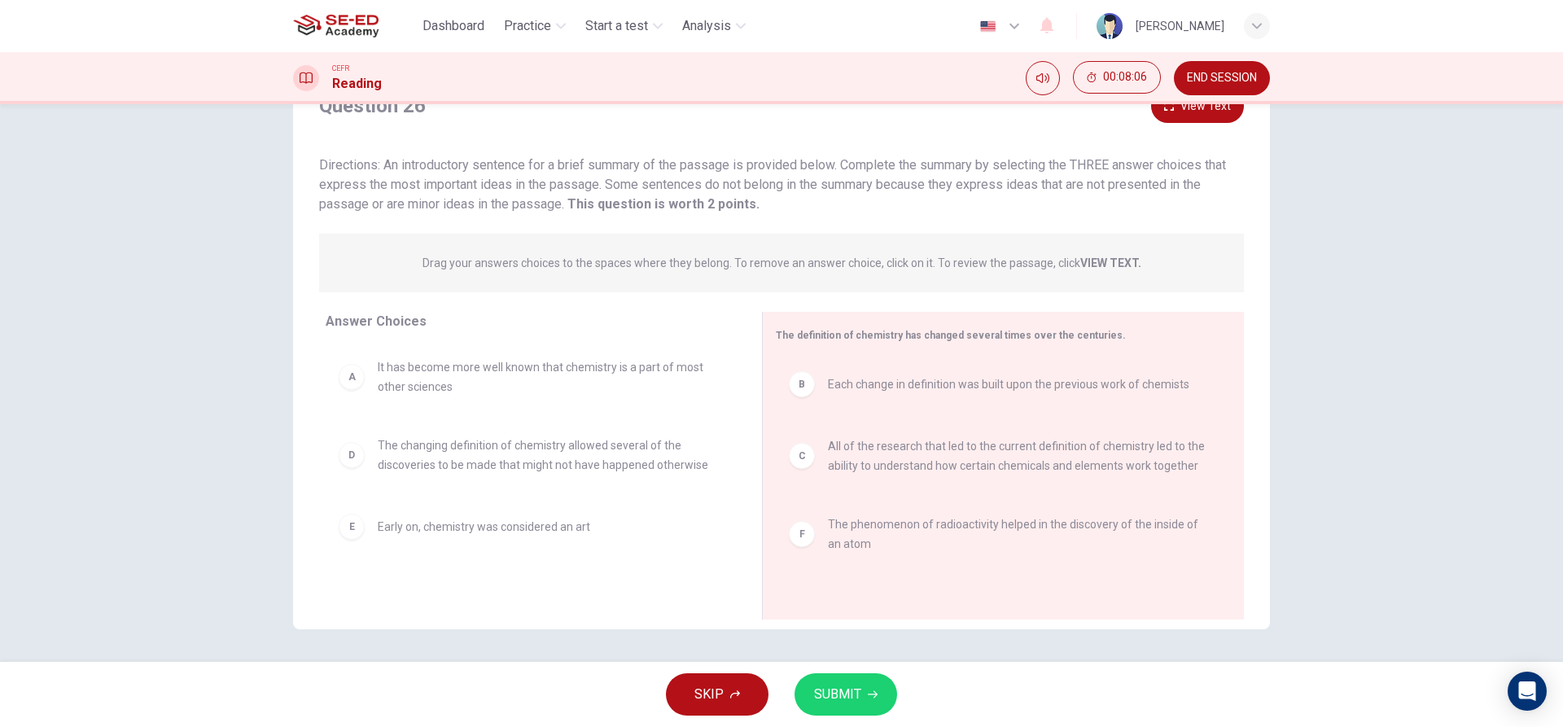
click at [847, 696] on span "SUBMIT" at bounding box center [837, 694] width 47 height 23
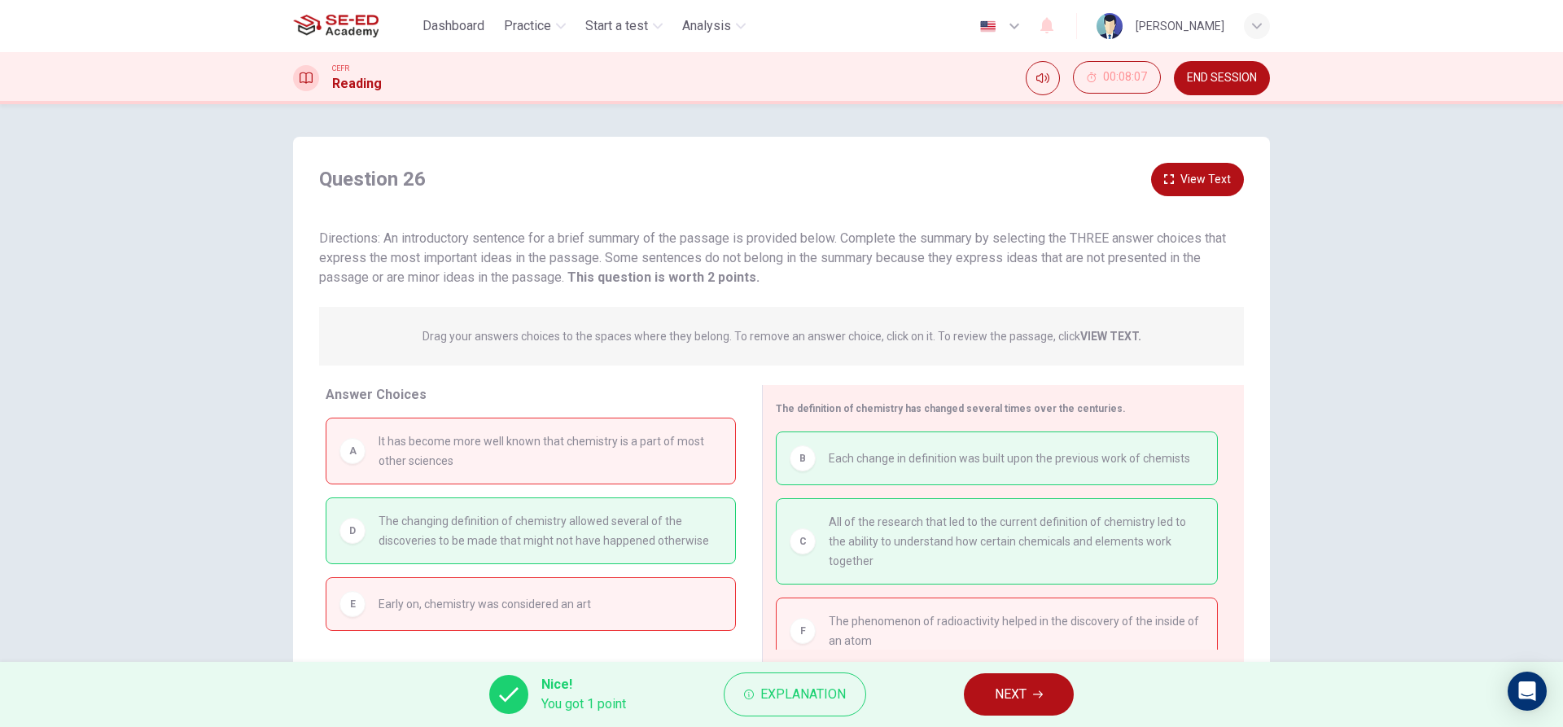
click at [996, 698] on span "NEXT" at bounding box center [1011, 694] width 32 height 23
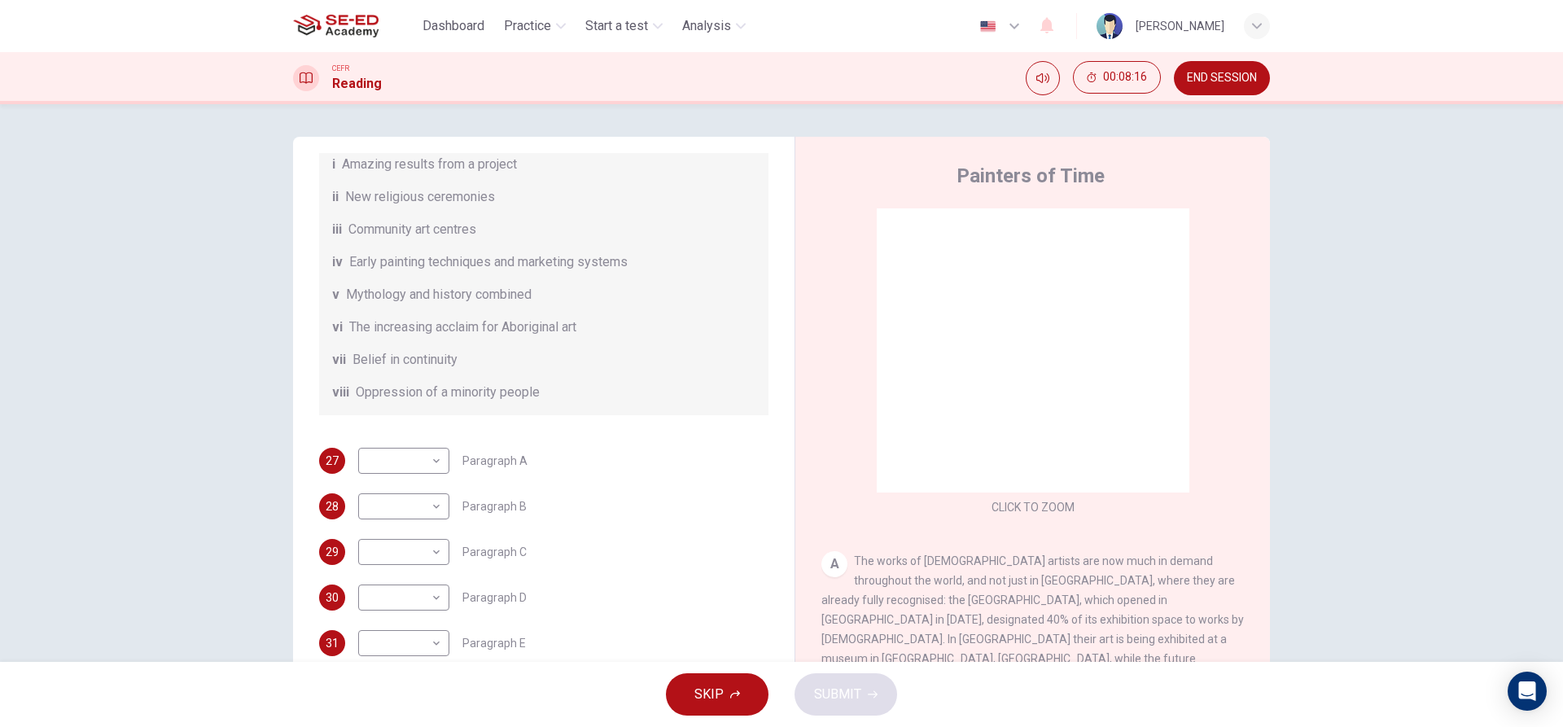
scroll to position [287, 0]
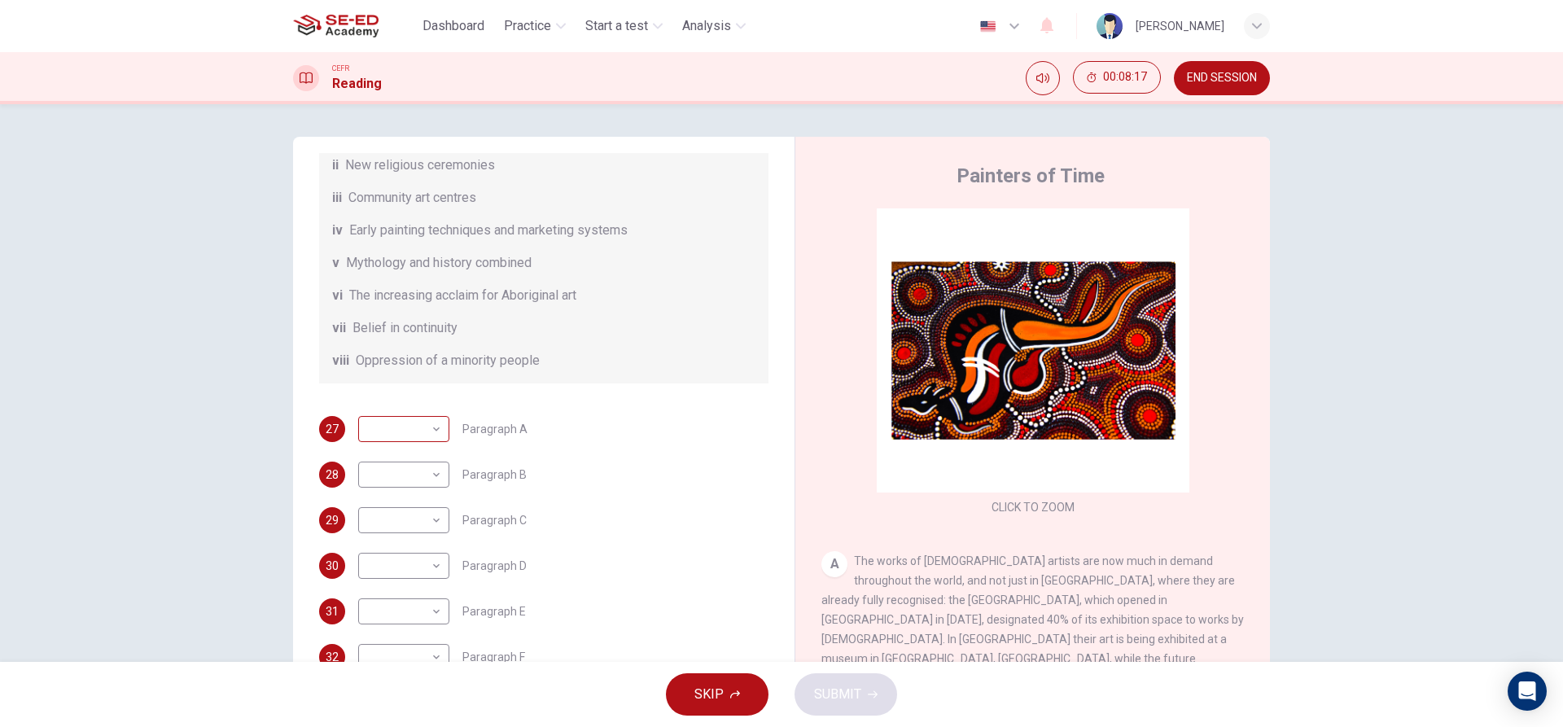
click at [436, 419] on body "This site uses cookies, as explained in our Privacy Policy . If you agree to th…" at bounding box center [781, 363] width 1563 height 727
click at [664, 388] on div at bounding box center [781, 363] width 1563 height 727
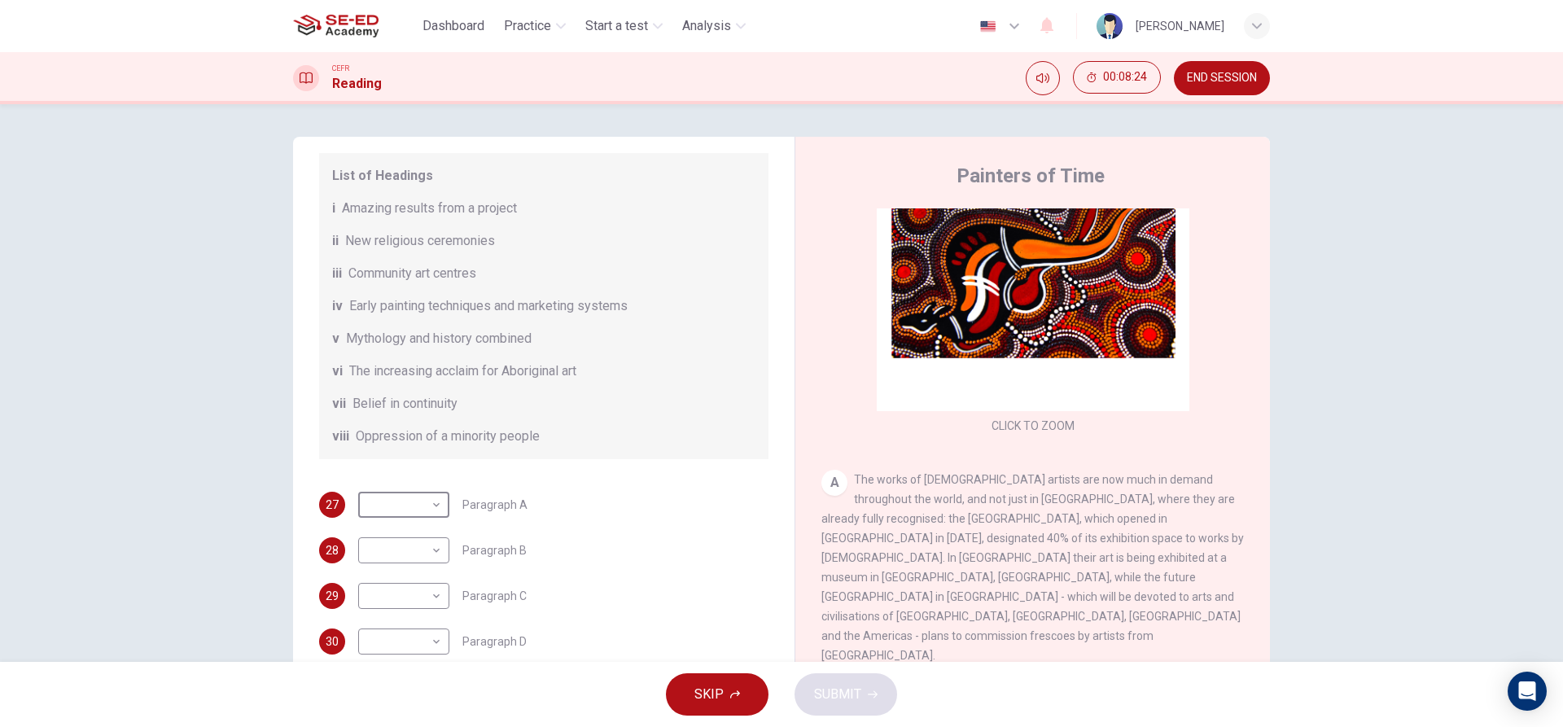
scroll to position [125, 0]
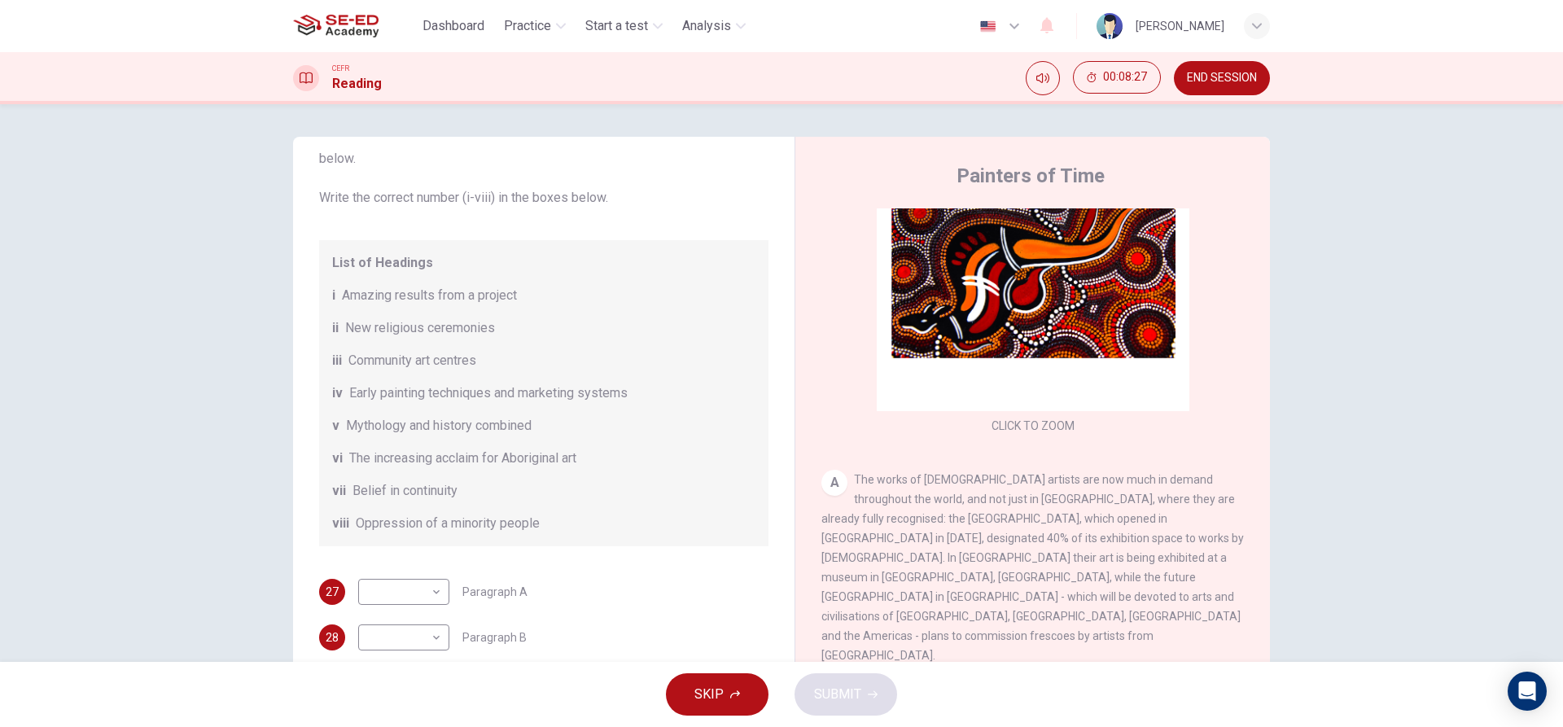
click at [494, 599] on div "​ ​ Paragraph A" at bounding box center [442, 592] width 169 height 26
click at [424, 591] on body "This site uses cookies, as explained in our Privacy Policy . If you agree to th…" at bounding box center [781, 363] width 1563 height 727
click at [392, 564] on li "iii" at bounding box center [399, 571] width 91 height 26
type input "iii"
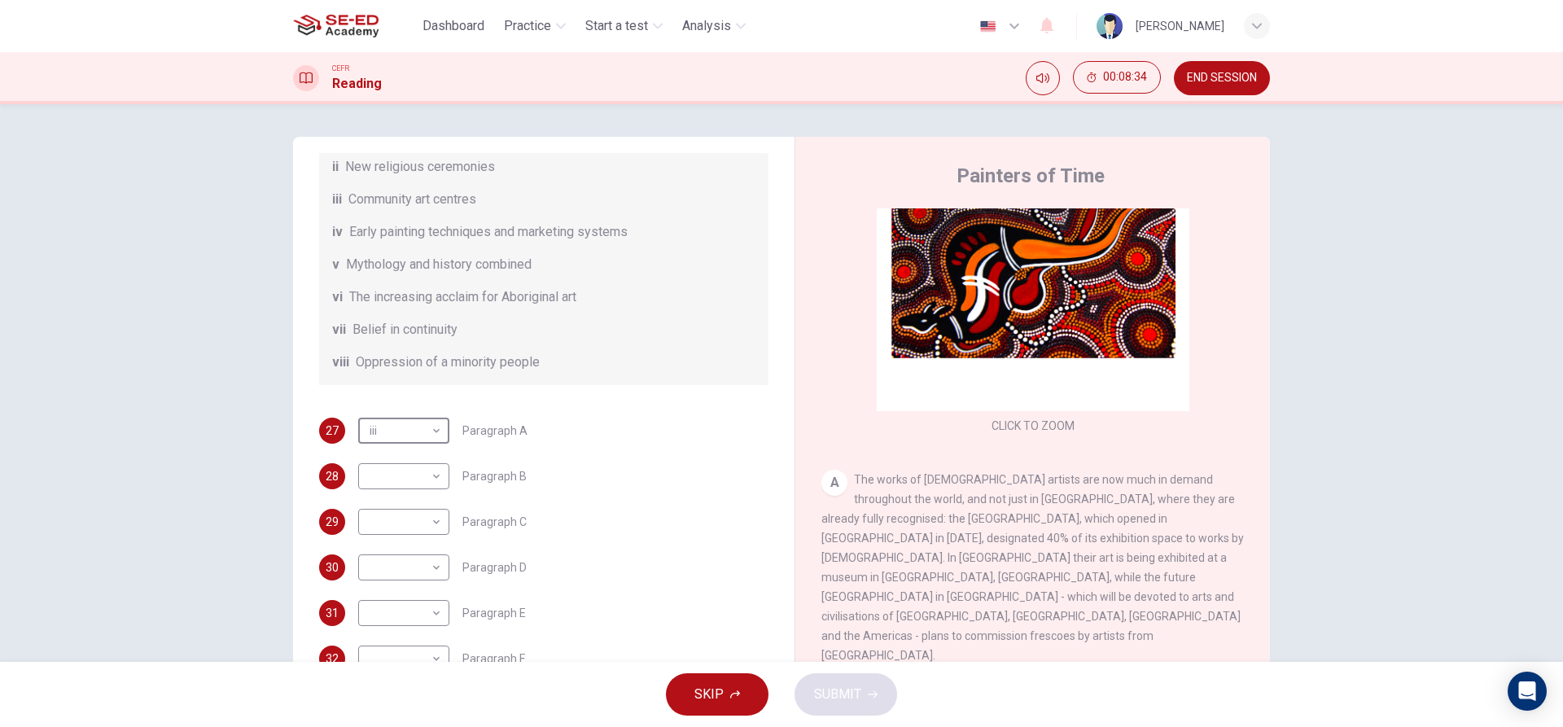
scroll to position [287, 0]
click at [483, 472] on span "Paragraph B" at bounding box center [494, 474] width 64 height 11
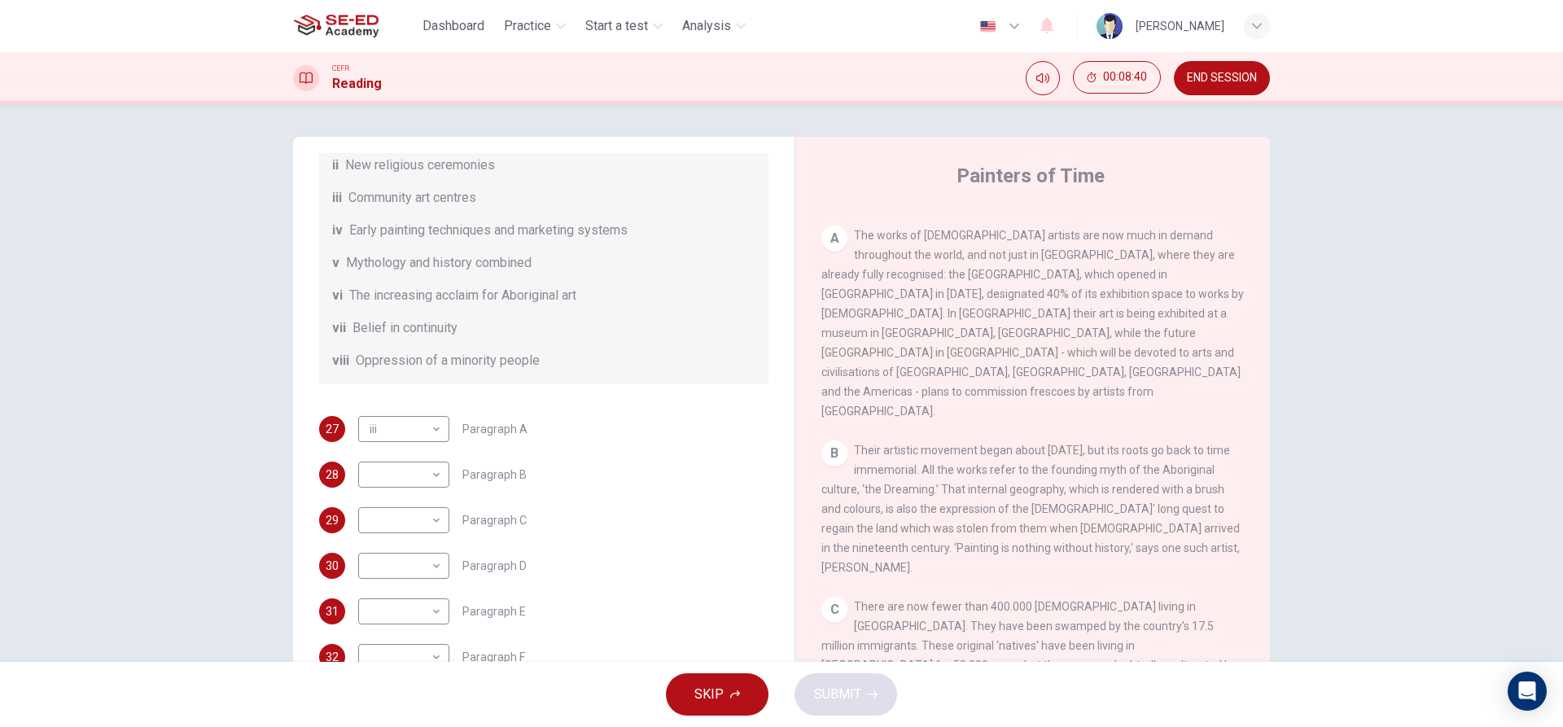
scroll to position [244, 0]
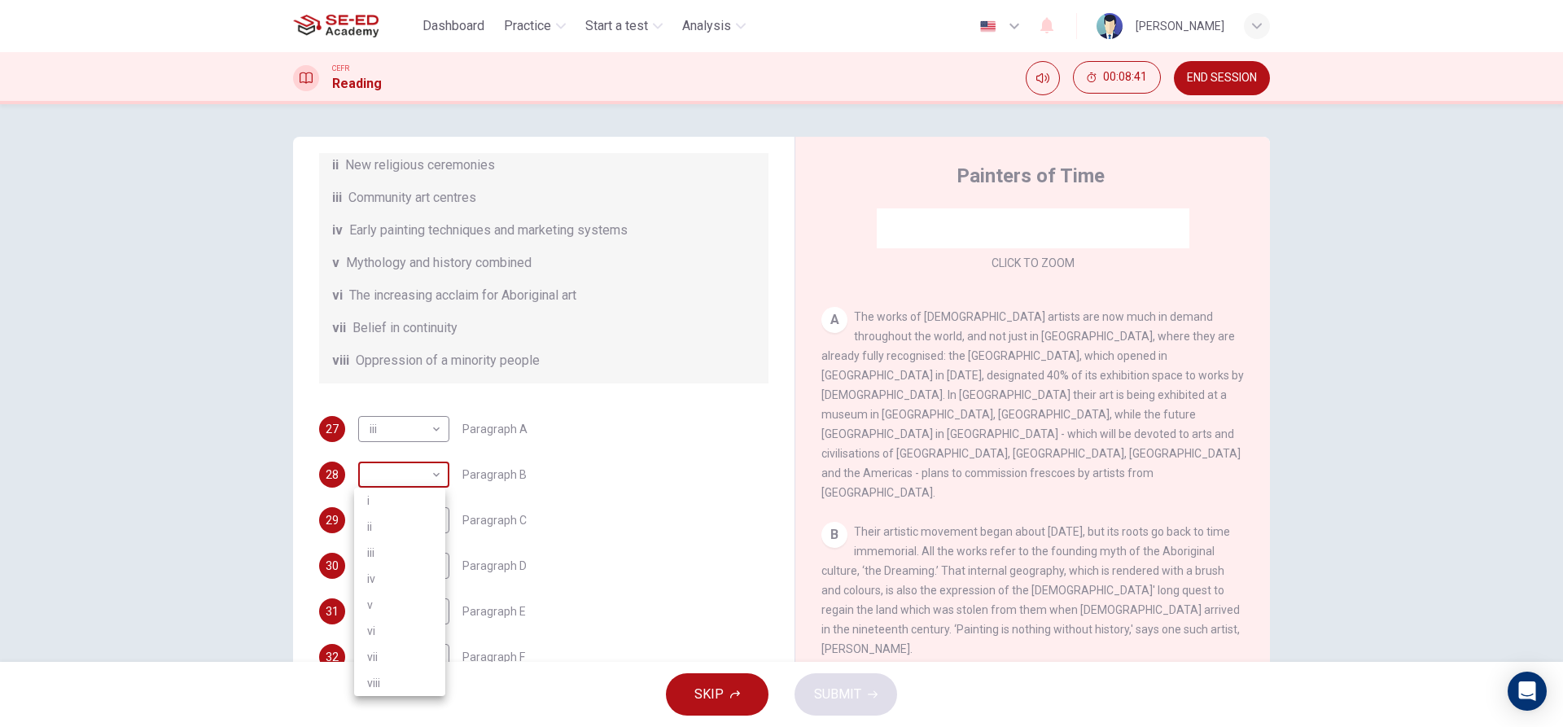
click at [423, 477] on body "This site uses cookies, as explained in our Privacy Policy . If you agree to th…" at bounding box center [781, 363] width 1563 height 727
click at [399, 520] on li "ii" at bounding box center [399, 527] width 91 height 26
type input "ii"
click at [395, 524] on body "This site uses cookies, as explained in our Privacy Policy . If you agree to th…" at bounding box center [781, 363] width 1563 height 727
click at [418, 631] on li "v" at bounding box center [399, 623] width 91 height 26
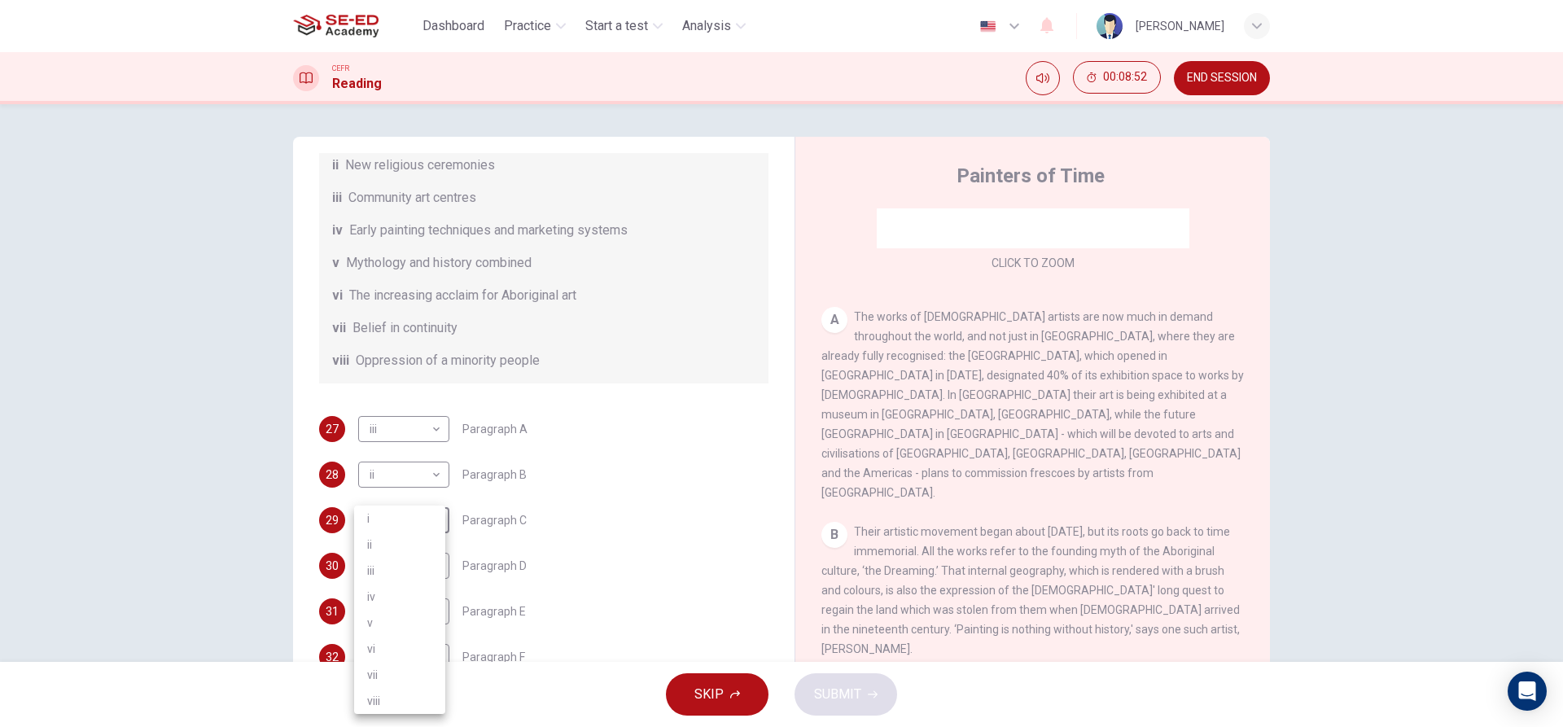
type input "v"
click at [420, 608] on body "This site uses cookies, as explained in our Privacy Policy . If you agree to th…" at bounding box center [781, 363] width 1563 height 727
click at [401, 675] on li "vii" at bounding box center [399, 675] width 91 height 26
type input "vii"
click at [399, 555] on body "This site uses cookies, as explained in our Privacy Policy . If you agree to th…" at bounding box center [781, 363] width 1563 height 727
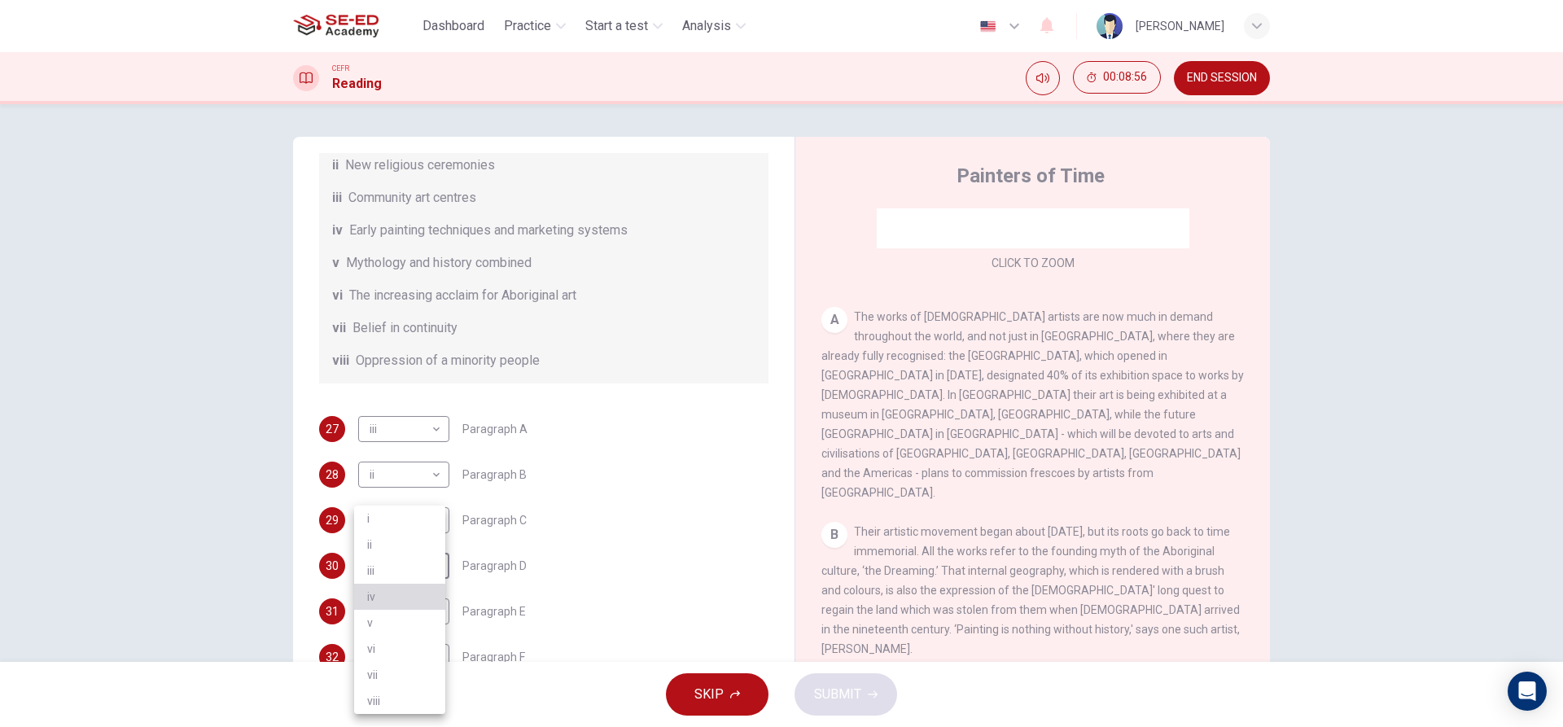
click at [388, 590] on li "iv" at bounding box center [399, 597] width 91 height 26
type input "iv"
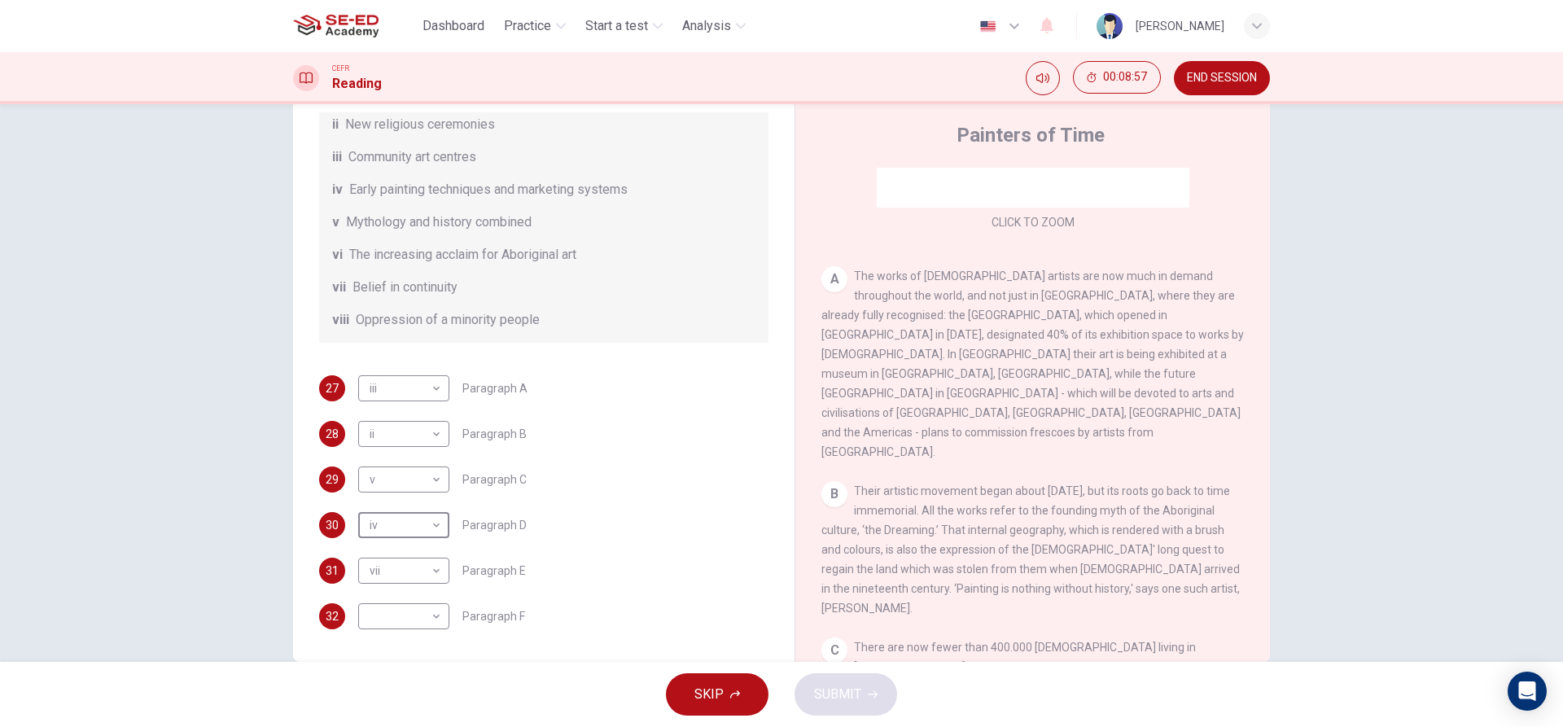
scroll to position [73, 0]
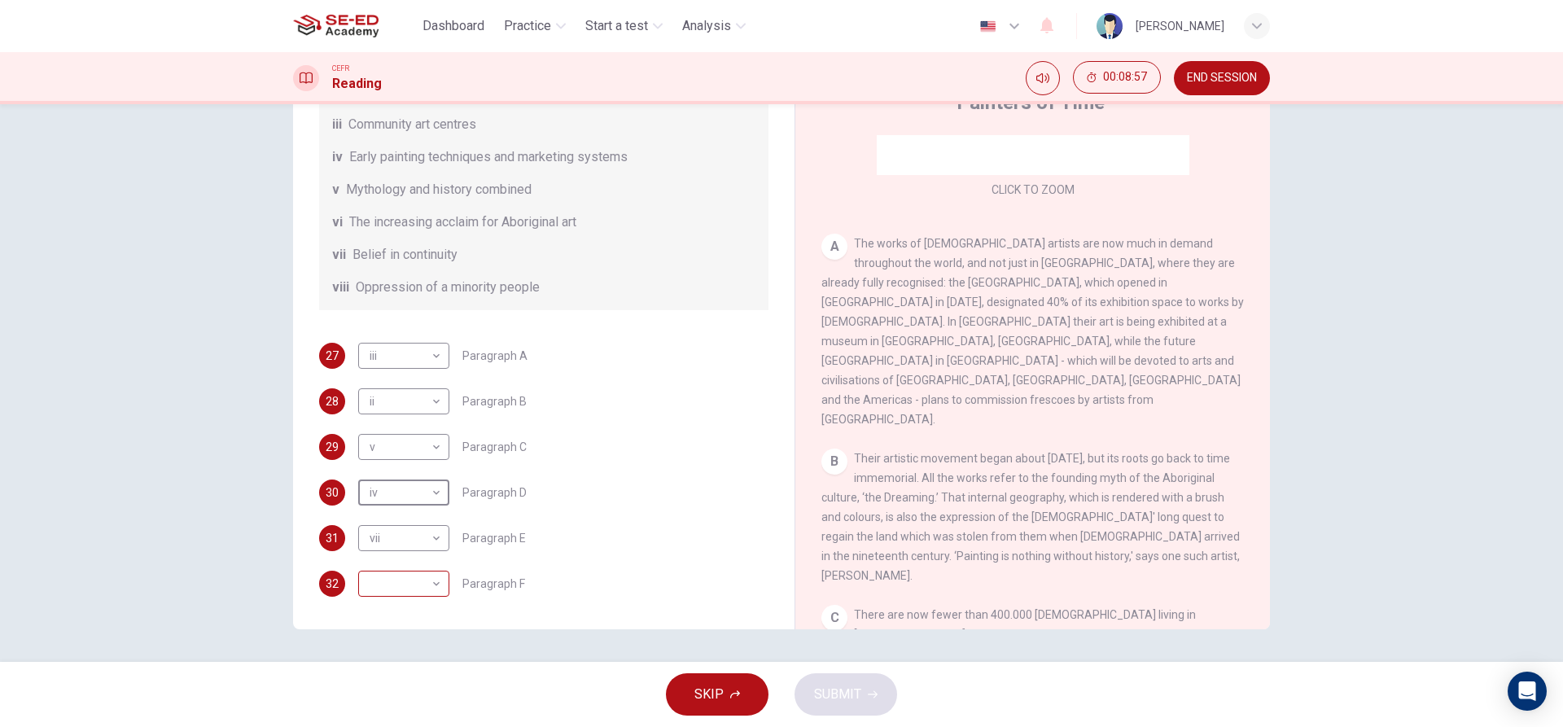
click at [393, 576] on body "This site uses cookies, as explained in our Privacy Policy . If you agree to th…" at bounding box center [781, 363] width 1563 height 727
click at [396, 694] on li "viii" at bounding box center [399, 701] width 91 height 26
type input "viii"
click at [842, 685] on span "SUBMIT" at bounding box center [837, 694] width 47 height 23
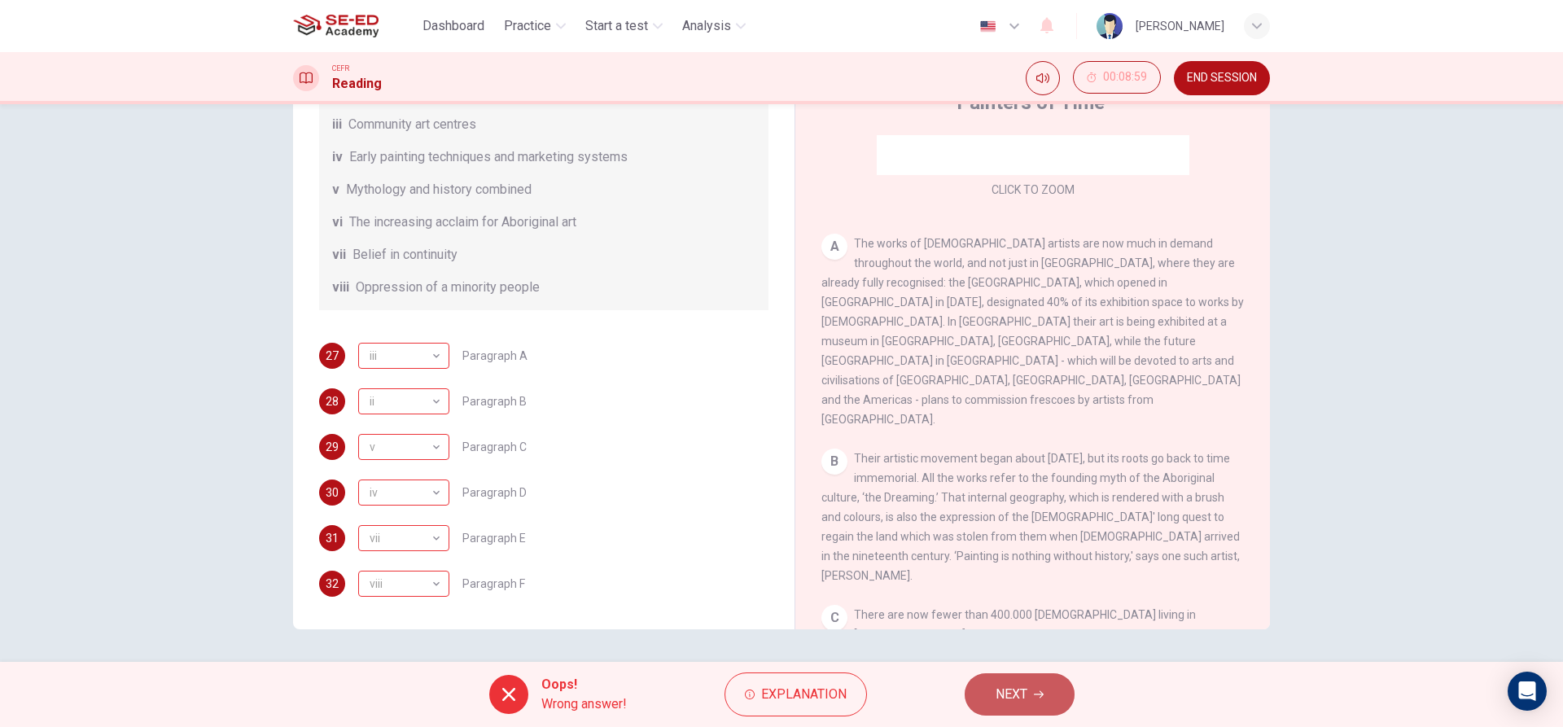
click at [1018, 696] on span "NEXT" at bounding box center [1012, 694] width 32 height 23
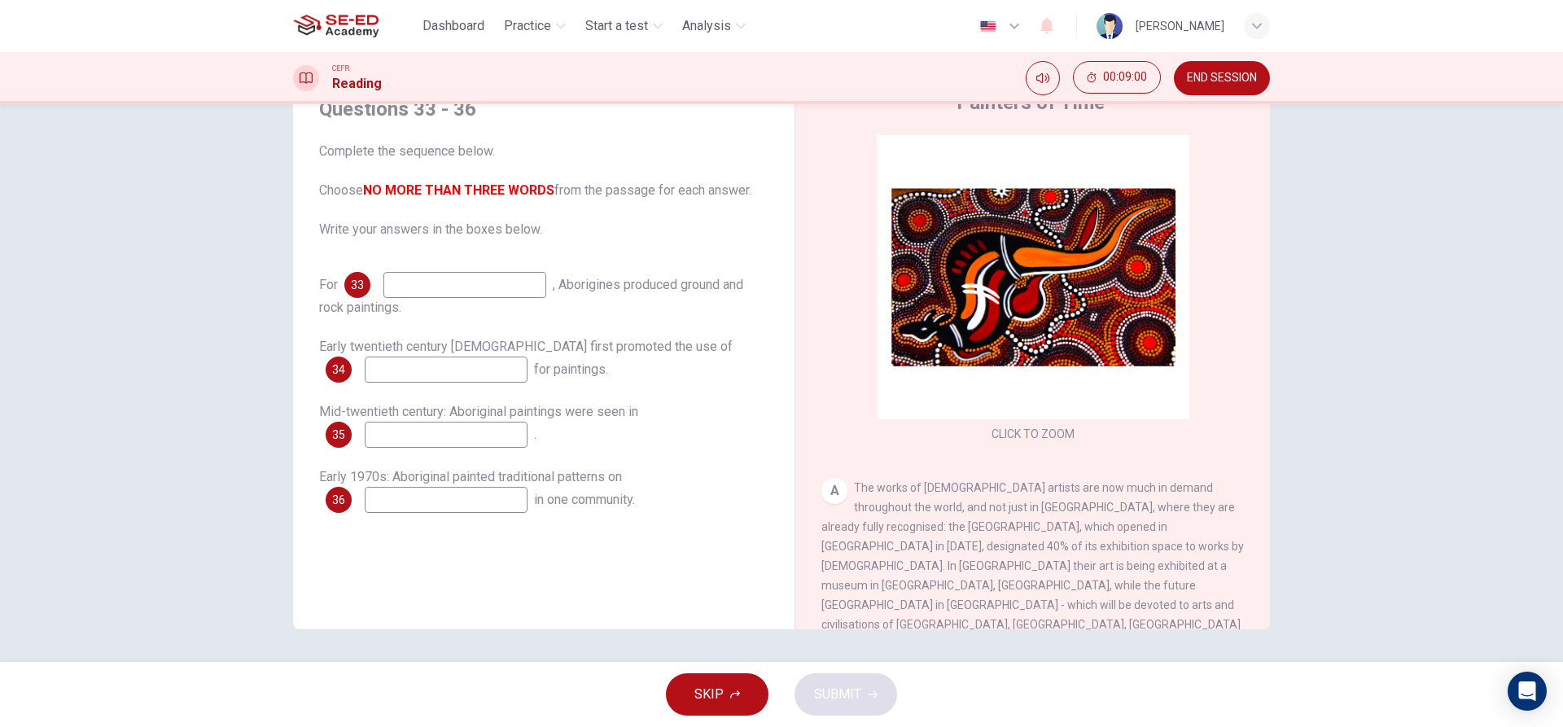
click at [464, 271] on div "Questions 33 - 36 Complete the sequence below. Choose NO MORE THAN THREE WORDS …" at bounding box center [543, 304] width 475 height 449
click at [460, 283] on input at bounding box center [464, 285] width 163 height 26
click at [454, 379] on input at bounding box center [446, 370] width 163 height 26
click at [475, 279] on input "work" at bounding box center [464, 285] width 163 height 26
type input "w"
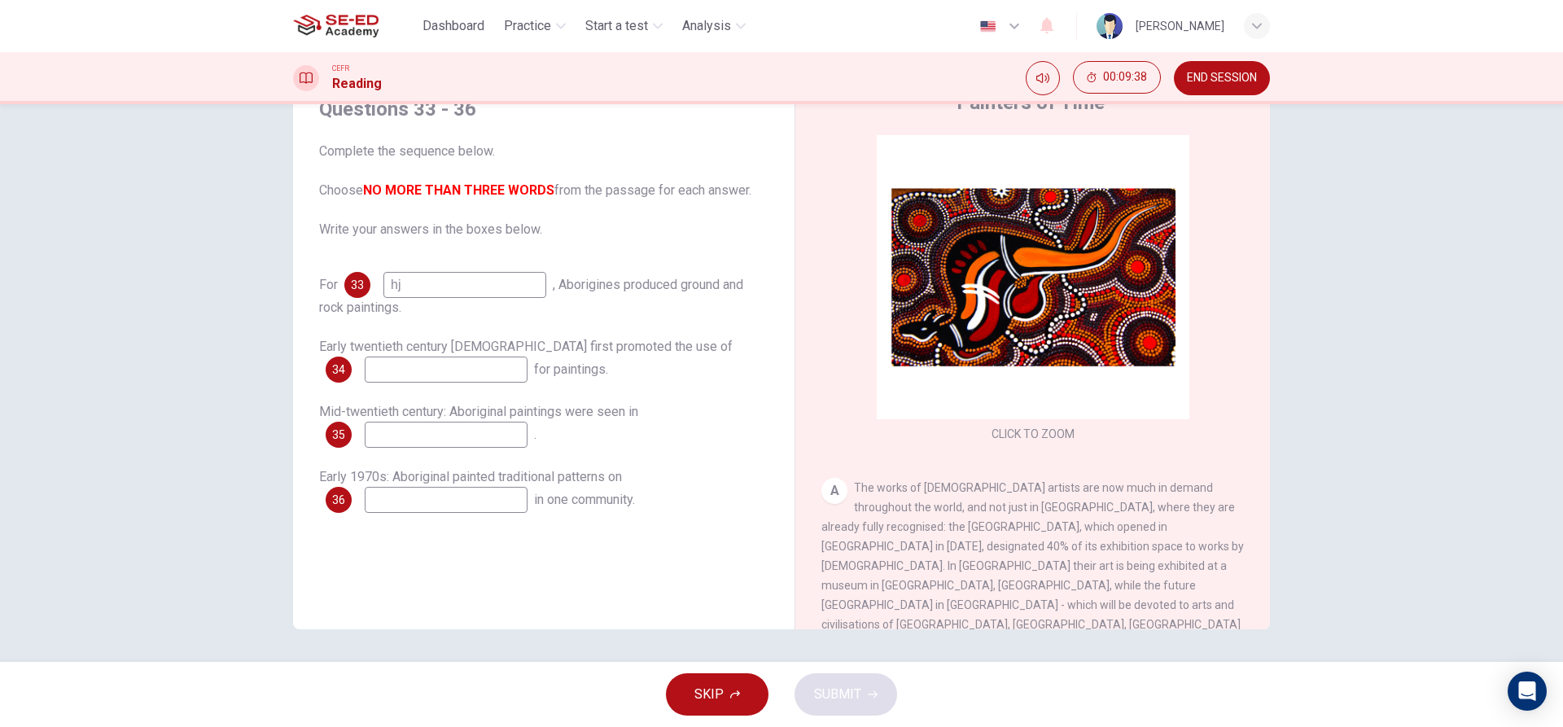
type input "h"
type input "f"
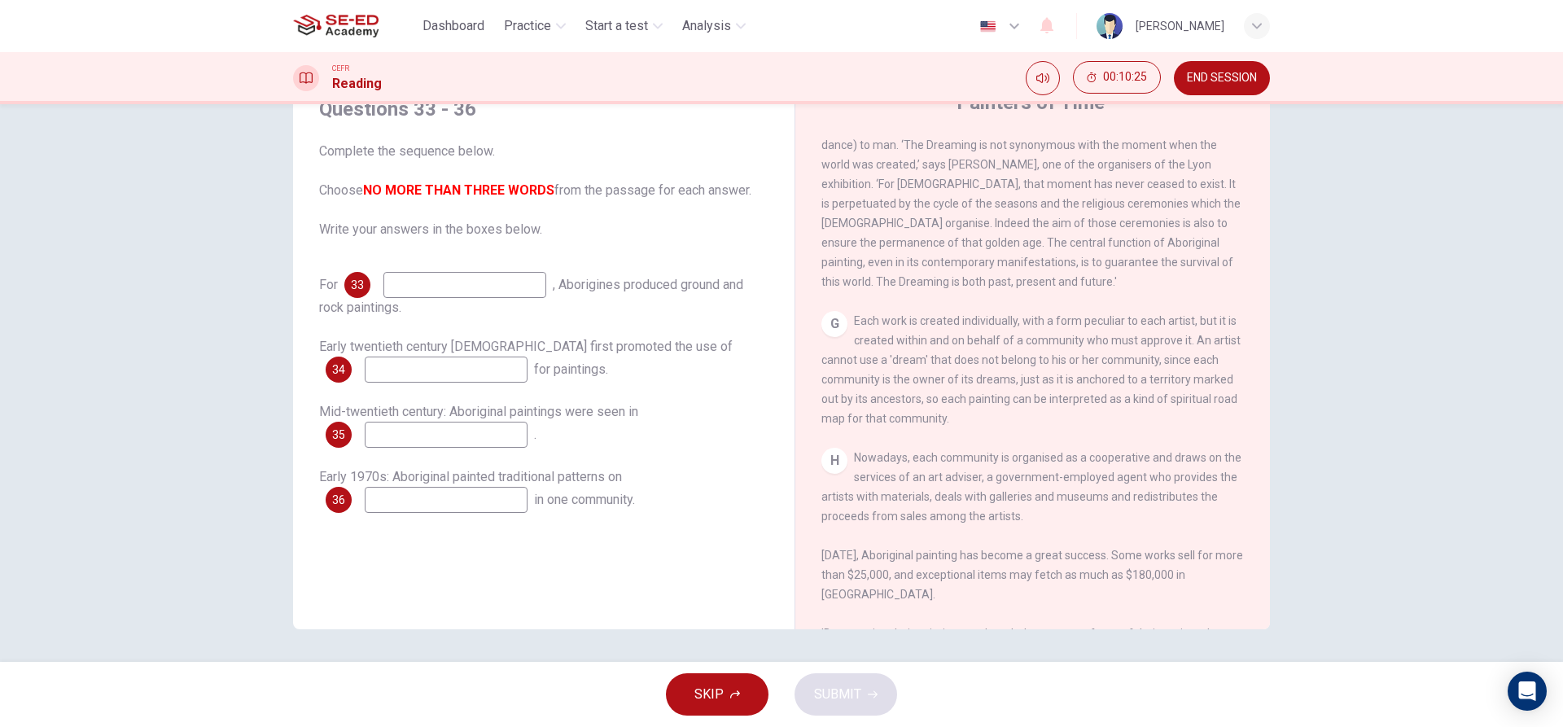
scroll to position [1465, 0]
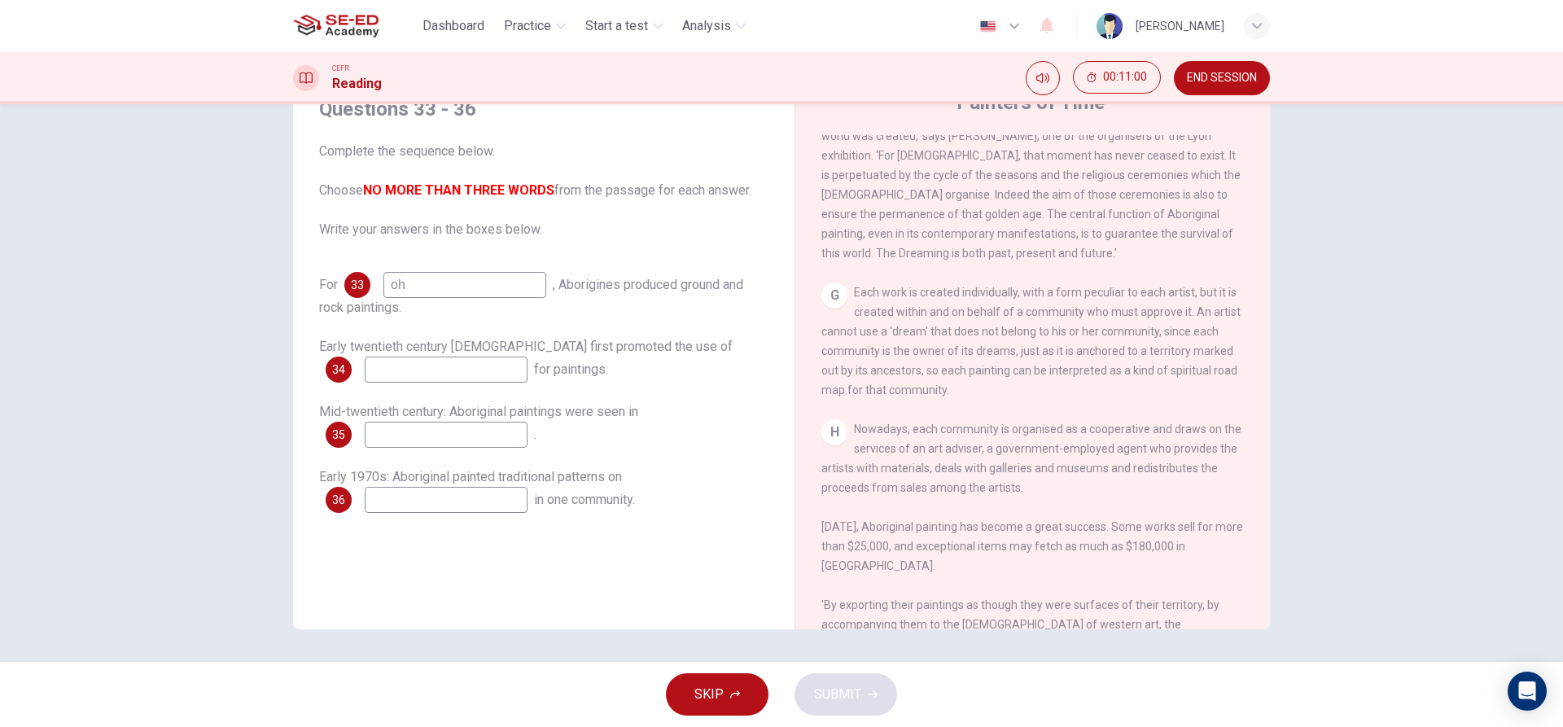
type input "o"
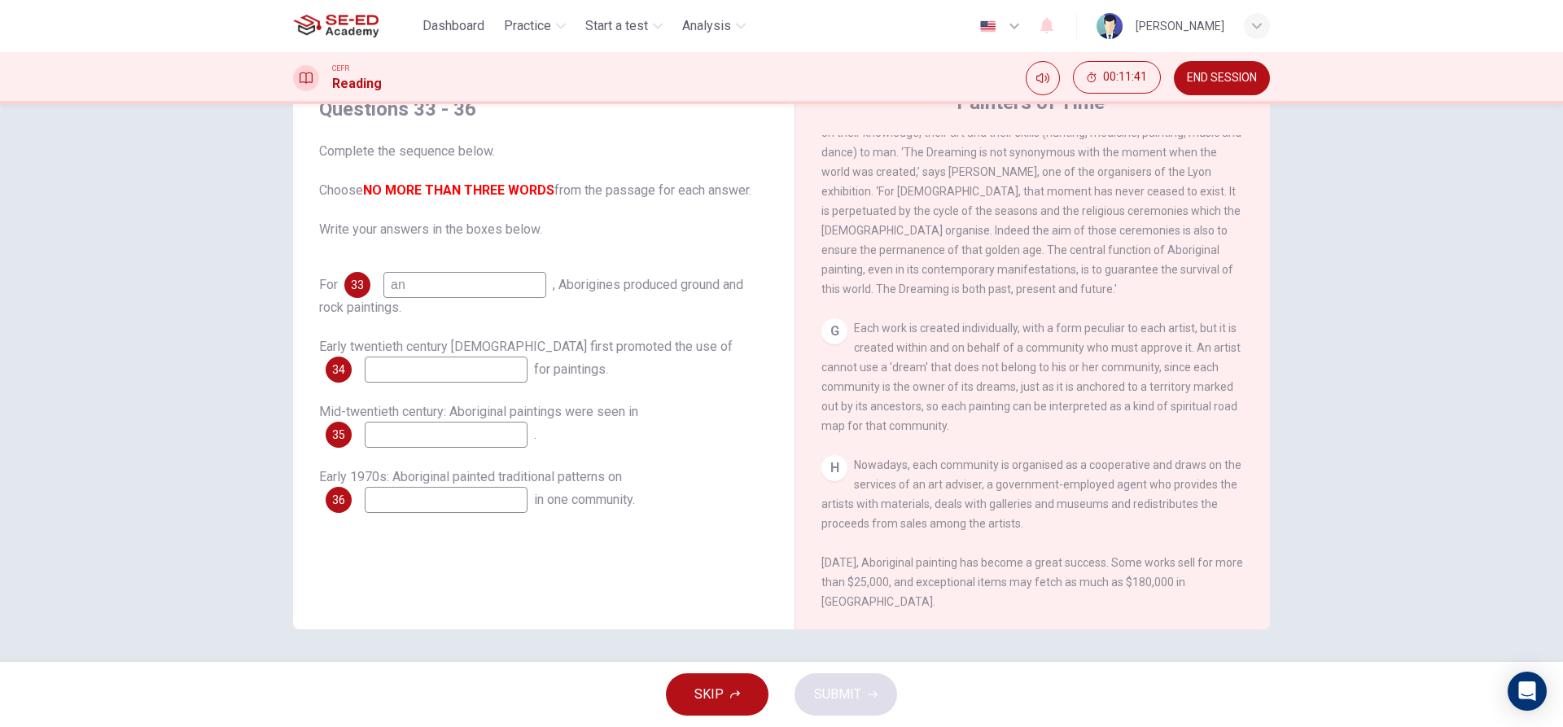
type input "a"
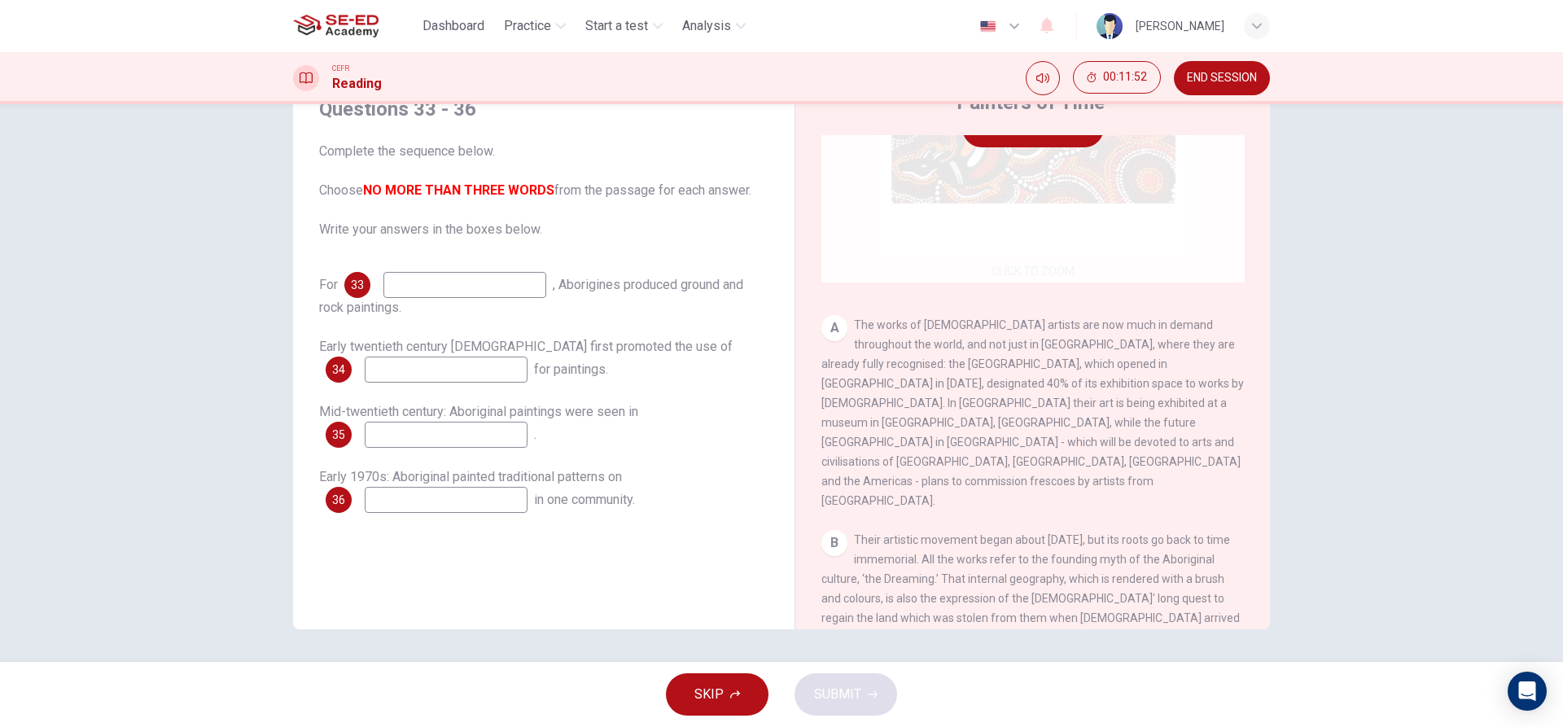
scroll to position [326, 0]
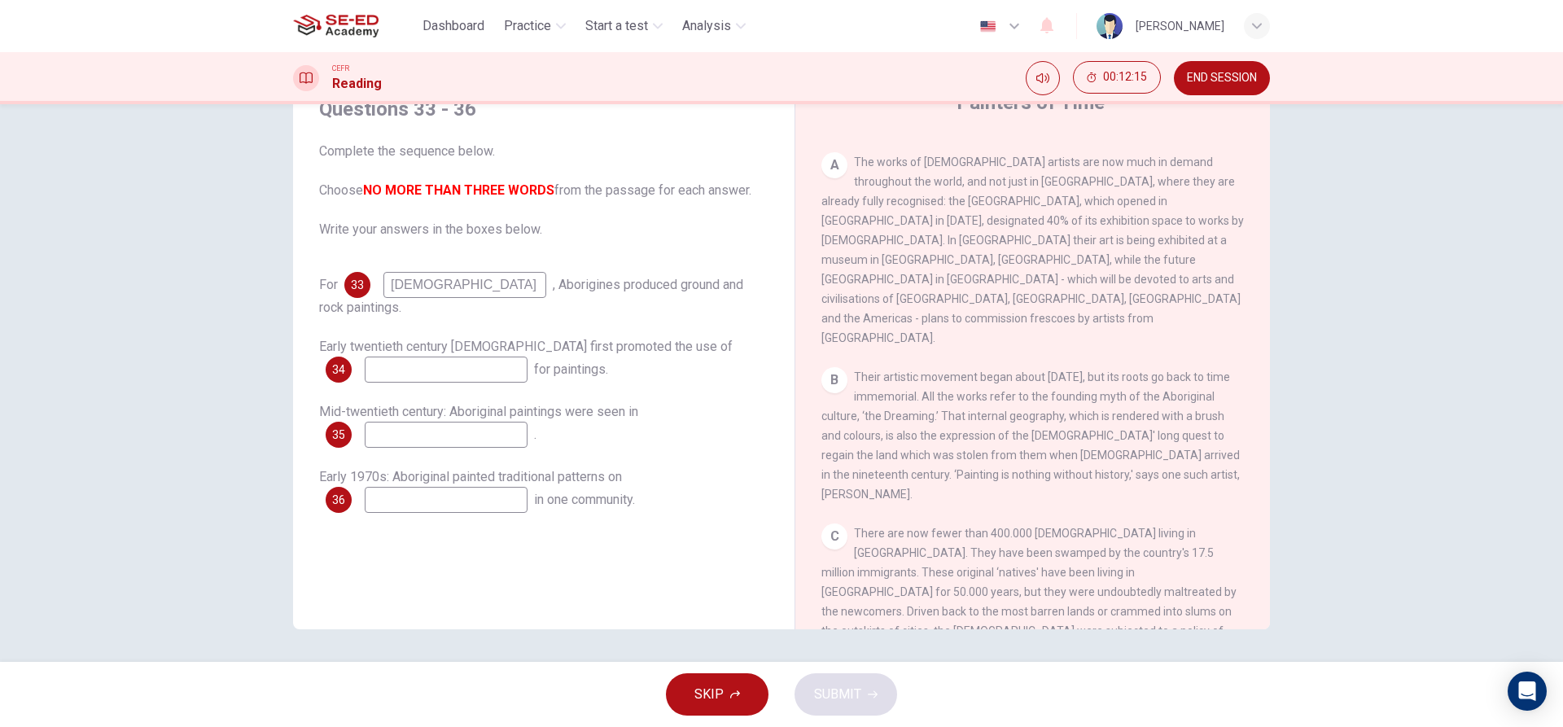
type input "aboriginal"
click at [486, 361] on input at bounding box center [446, 370] width 163 height 26
click at [449, 367] on input at bounding box center [446, 370] width 163 height 26
type input "d"
type input "looking"
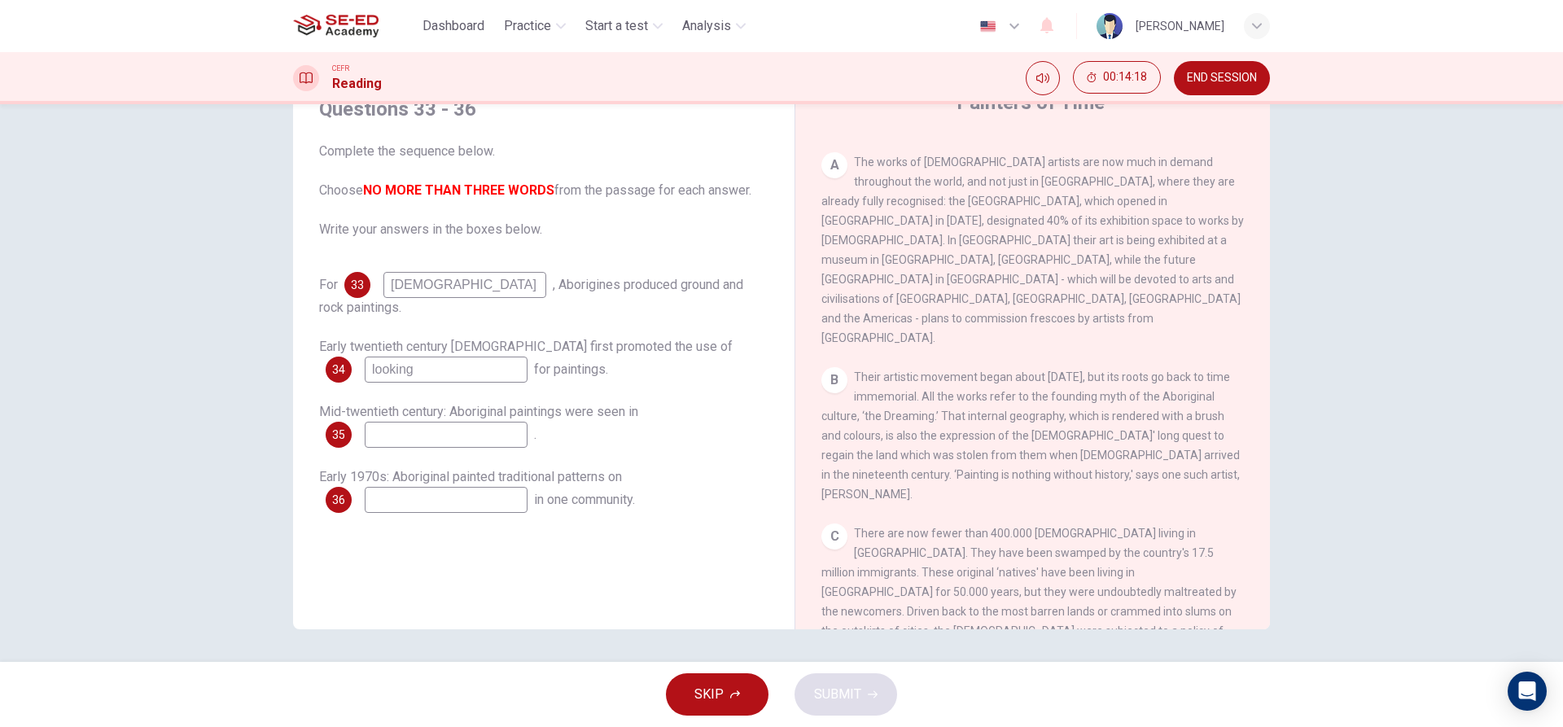
click at [418, 444] on input at bounding box center [446, 435] width 163 height 26
click at [462, 431] on input "1952" at bounding box center [446, 435] width 163 height 26
type input "1"
type input "2001"
click at [466, 496] on input at bounding box center [446, 500] width 163 height 26
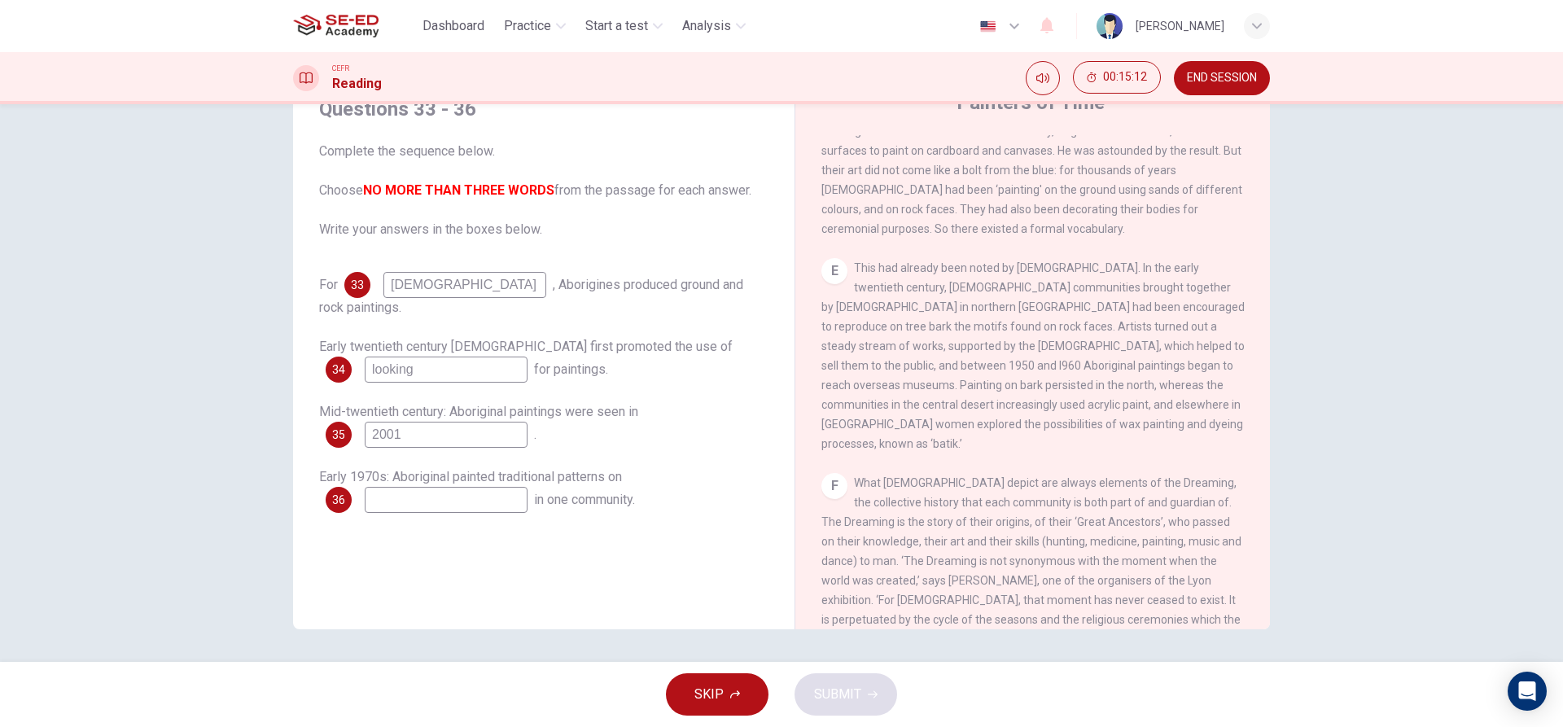
scroll to position [1058, 0]
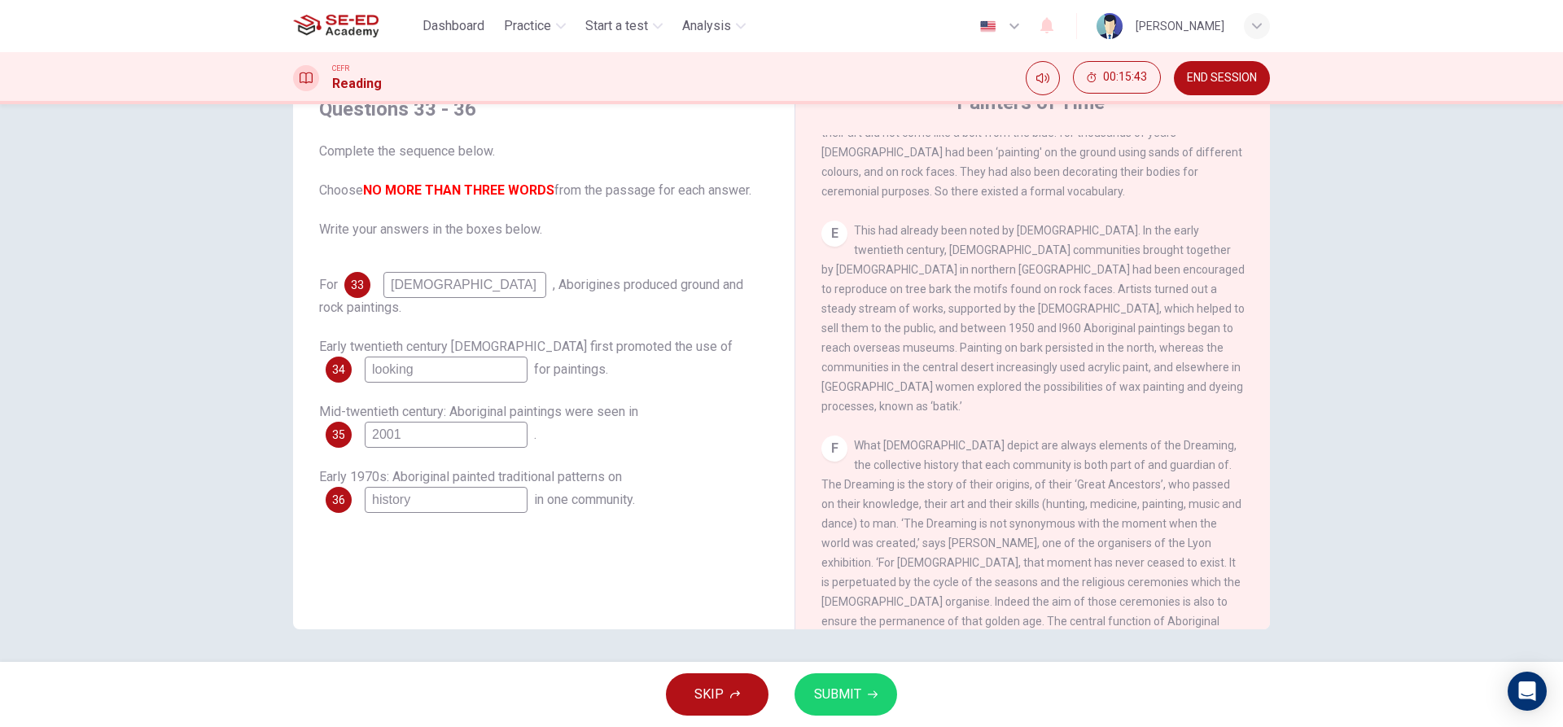
type input "history"
click at [851, 694] on span "SUBMIT" at bounding box center [837, 694] width 47 height 23
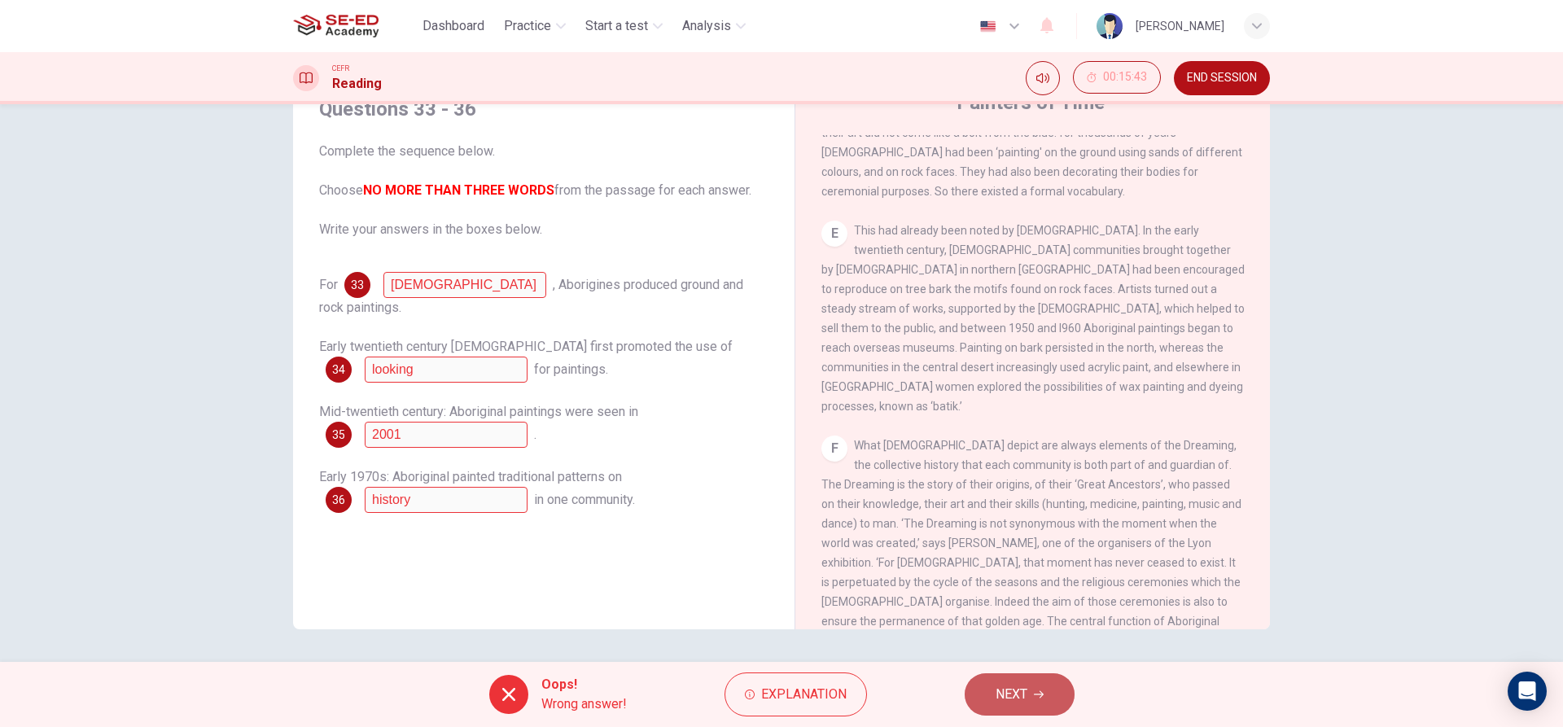
click at [1014, 693] on span "NEXT" at bounding box center [1012, 694] width 32 height 23
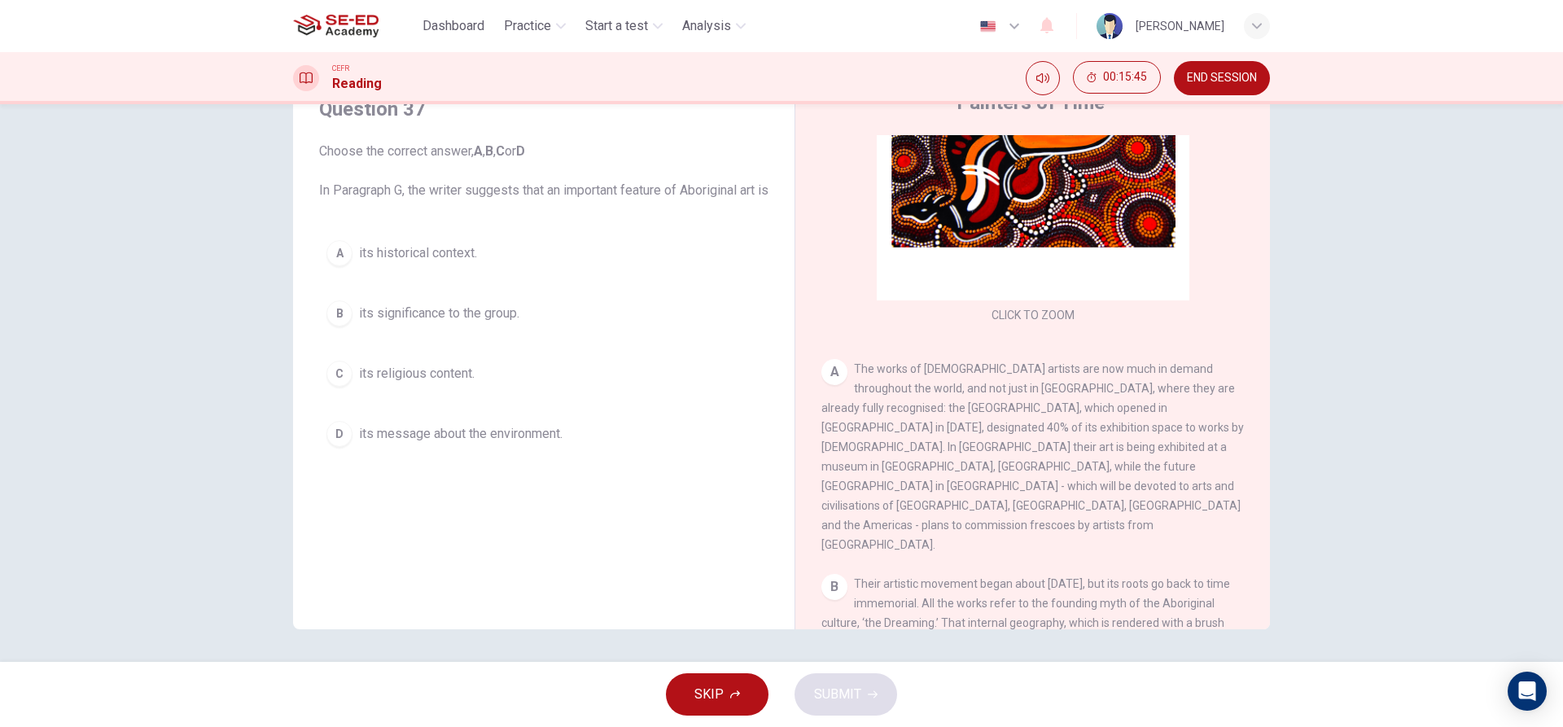
scroll to position [244, 0]
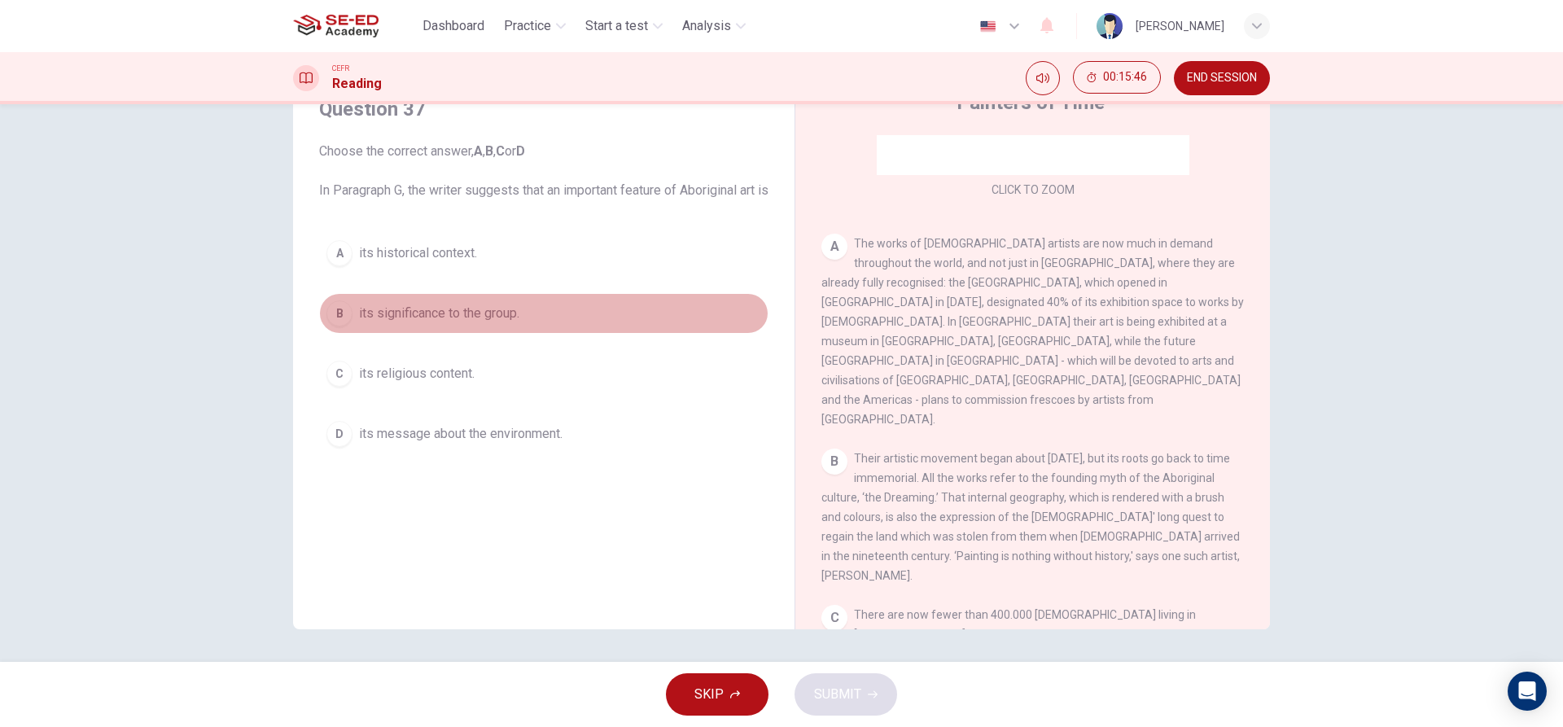
click at [440, 323] on span "its significance to the group." at bounding box center [439, 314] width 160 height 20
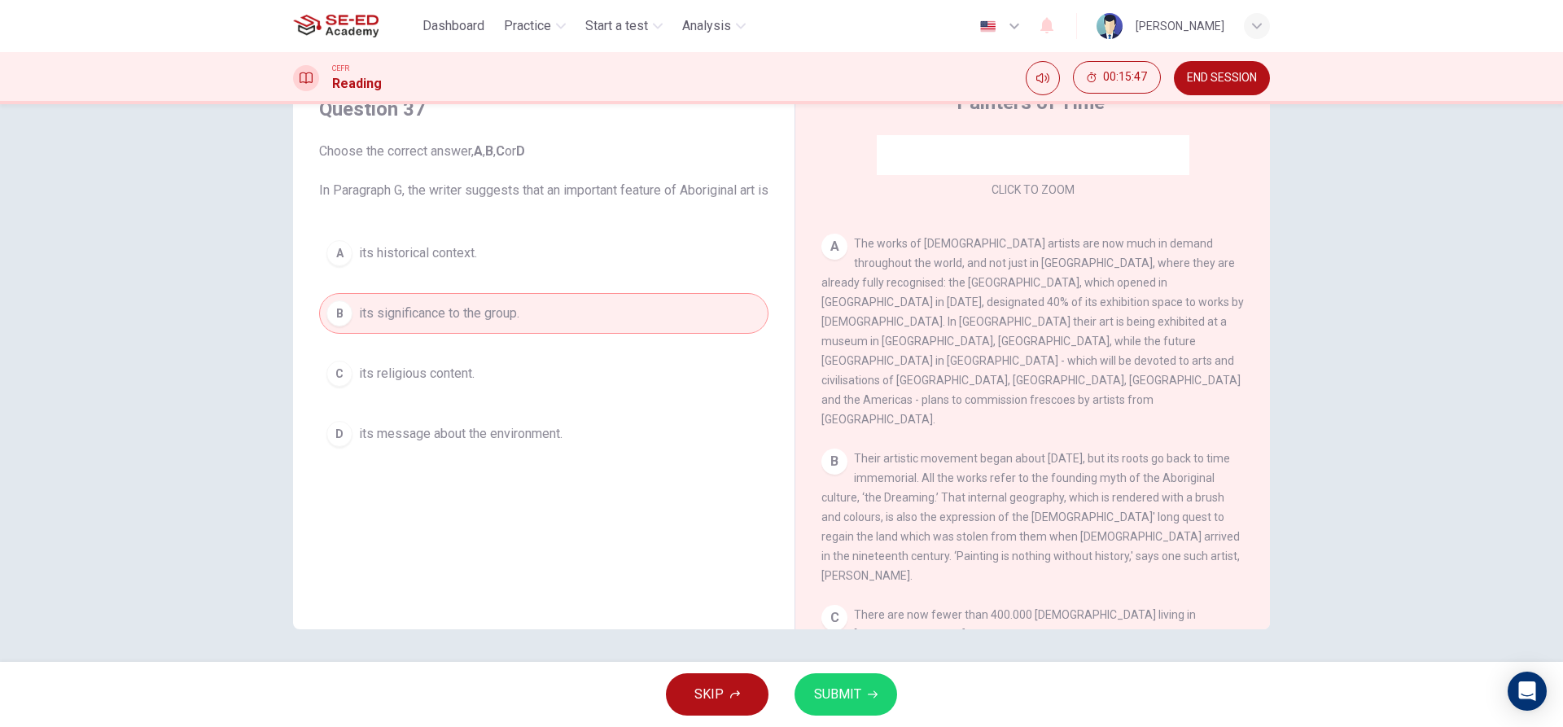
click at [865, 706] on button "SUBMIT" at bounding box center [846, 694] width 103 height 42
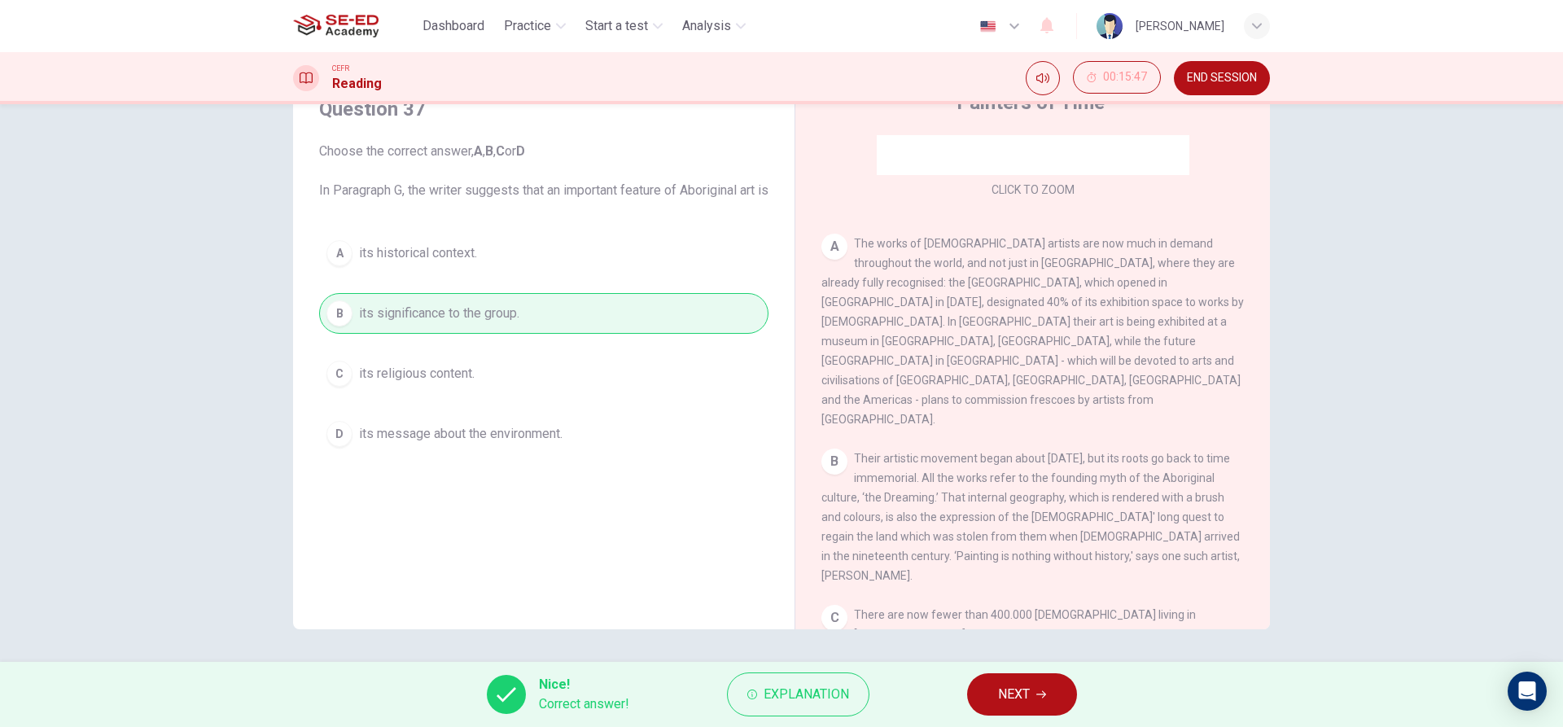
click at [987, 678] on button "NEXT" at bounding box center [1022, 694] width 110 height 42
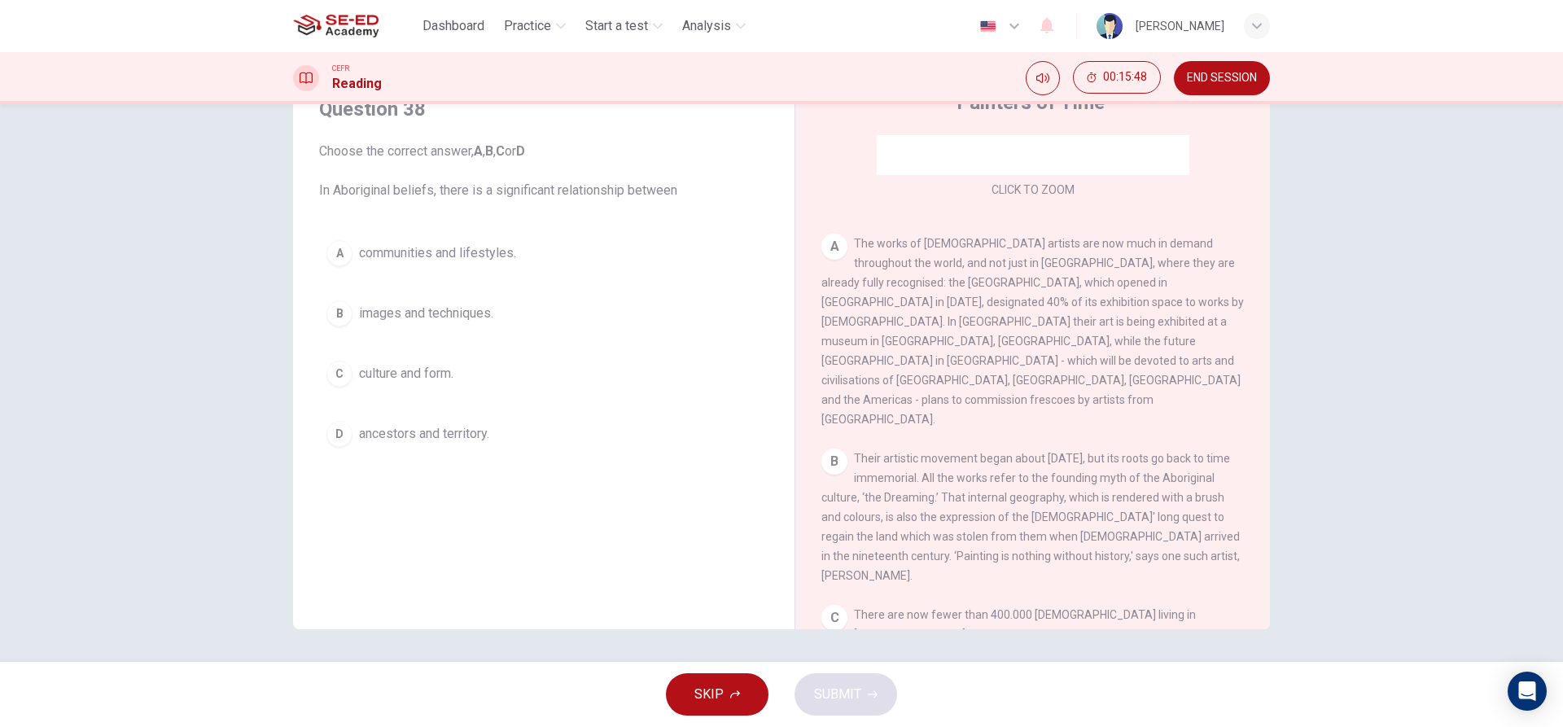
click at [541, 243] on button "A communities and lifestyles." at bounding box center [543, 253] width 449 height 41
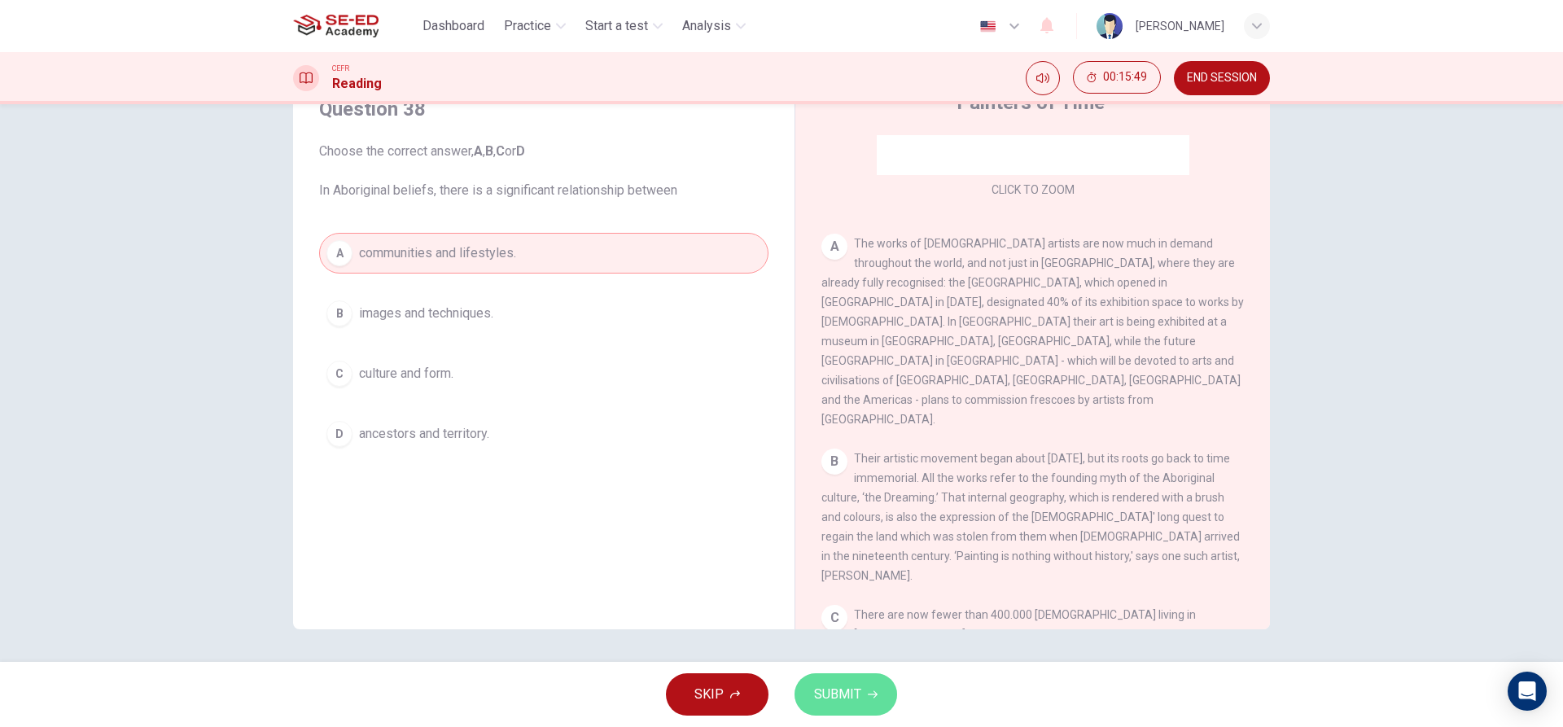
click at [860, 698] on button "SUBMIT" at bounding box center [846, 694] width 103 height 42
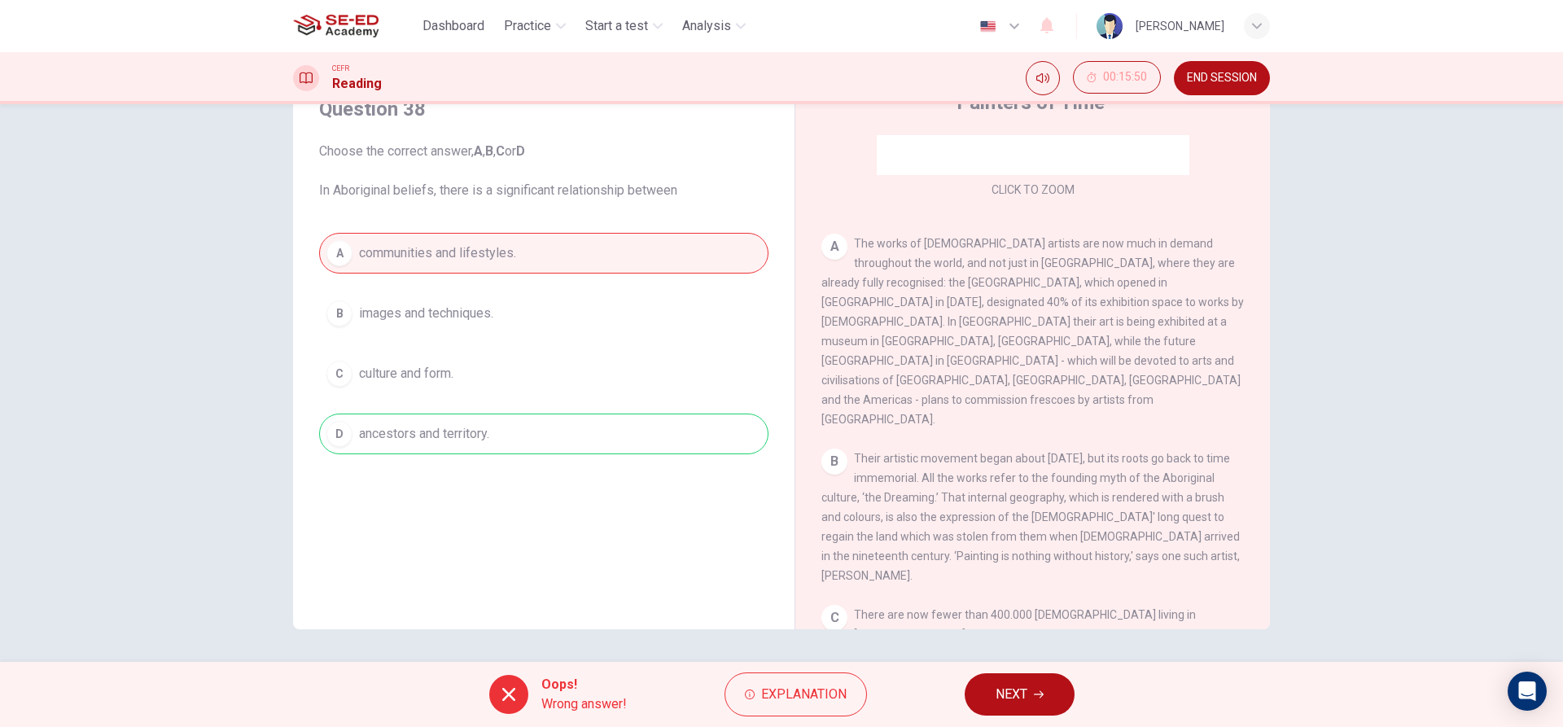
click at [1018, 690] on span "NEXT" at bounding box center [1012, 694] width 32 height 23
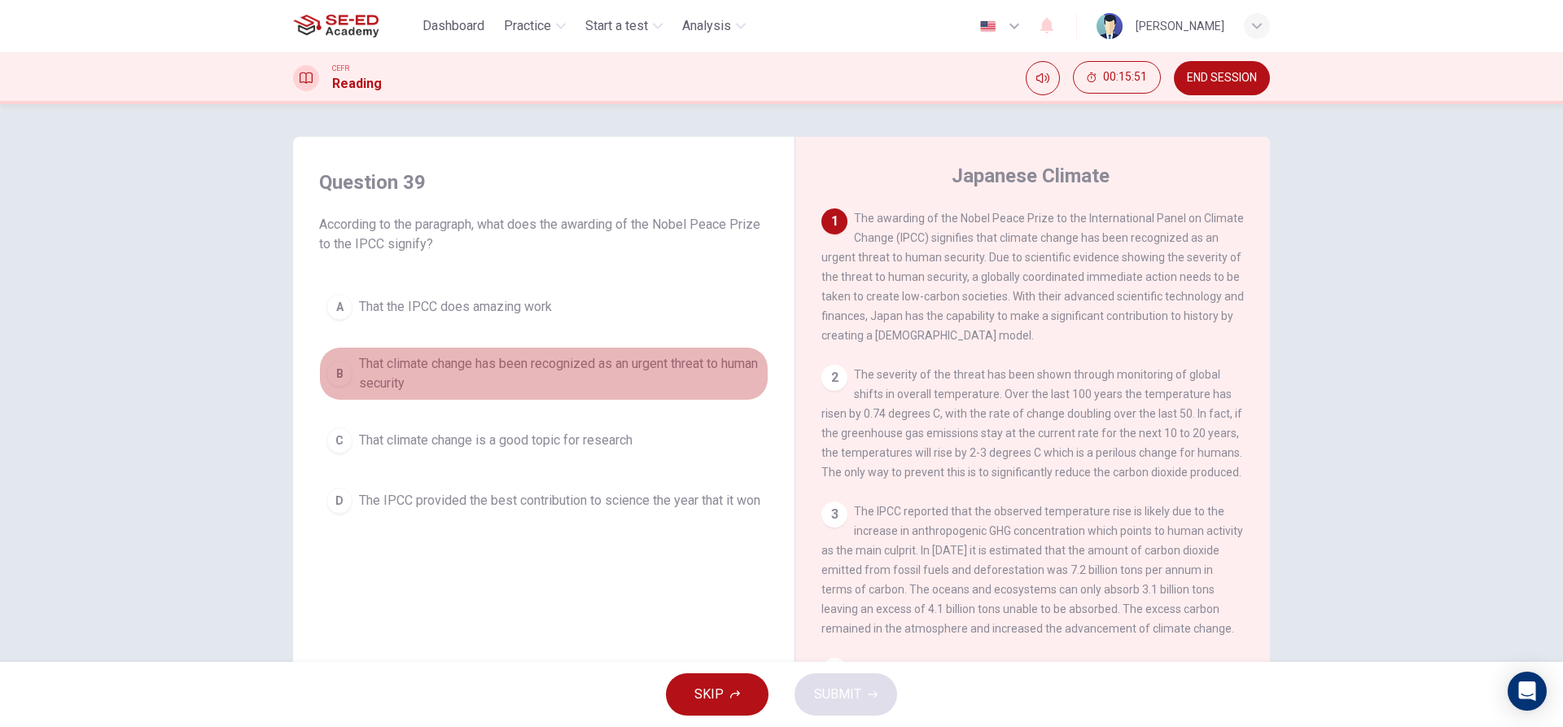
click at [411, 372] on span "That climate change has been recognized as an urgent threat to human security" at bounding box center [560, 373] width 402 height 39
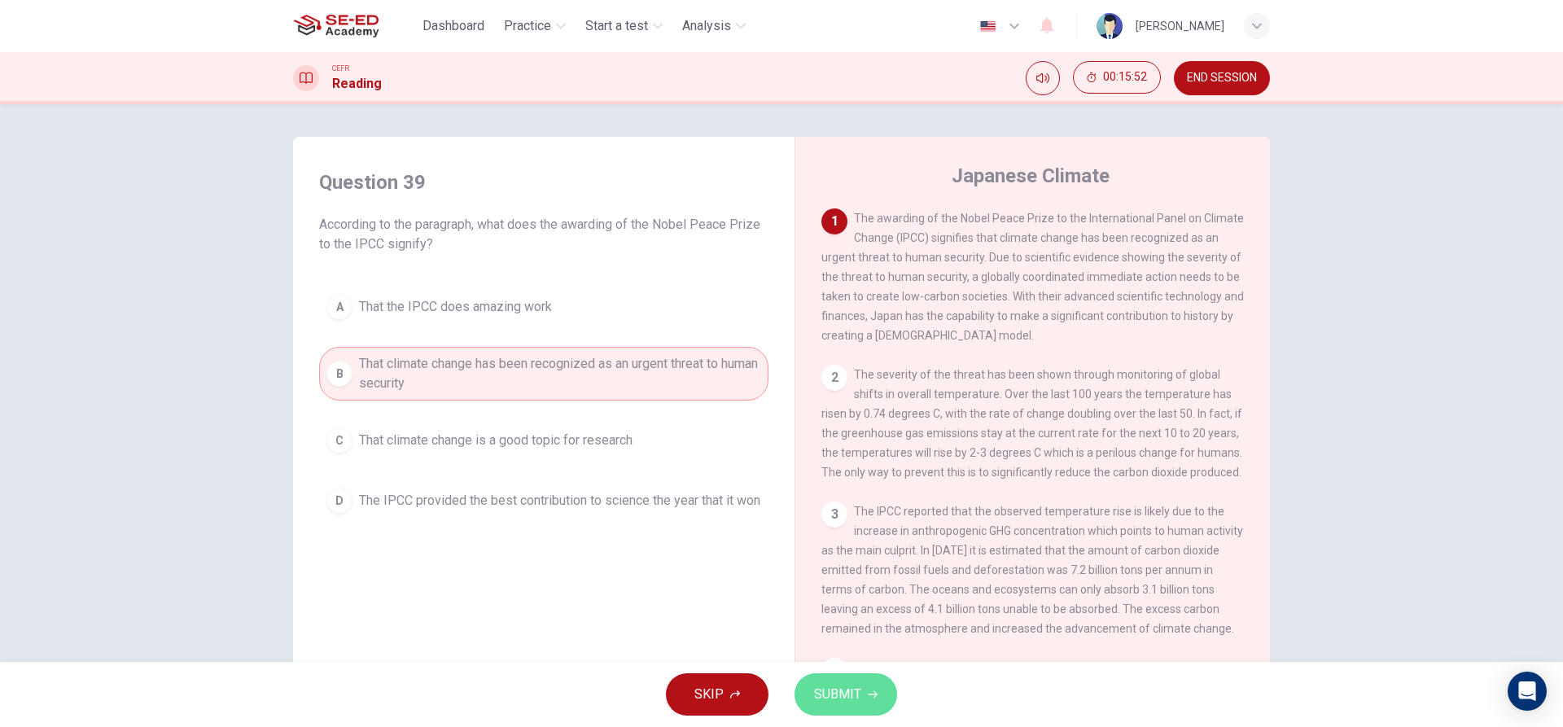
click at [825, 697] on span "SUBMIT" at bounding box center [837, 694] width 47 height 23
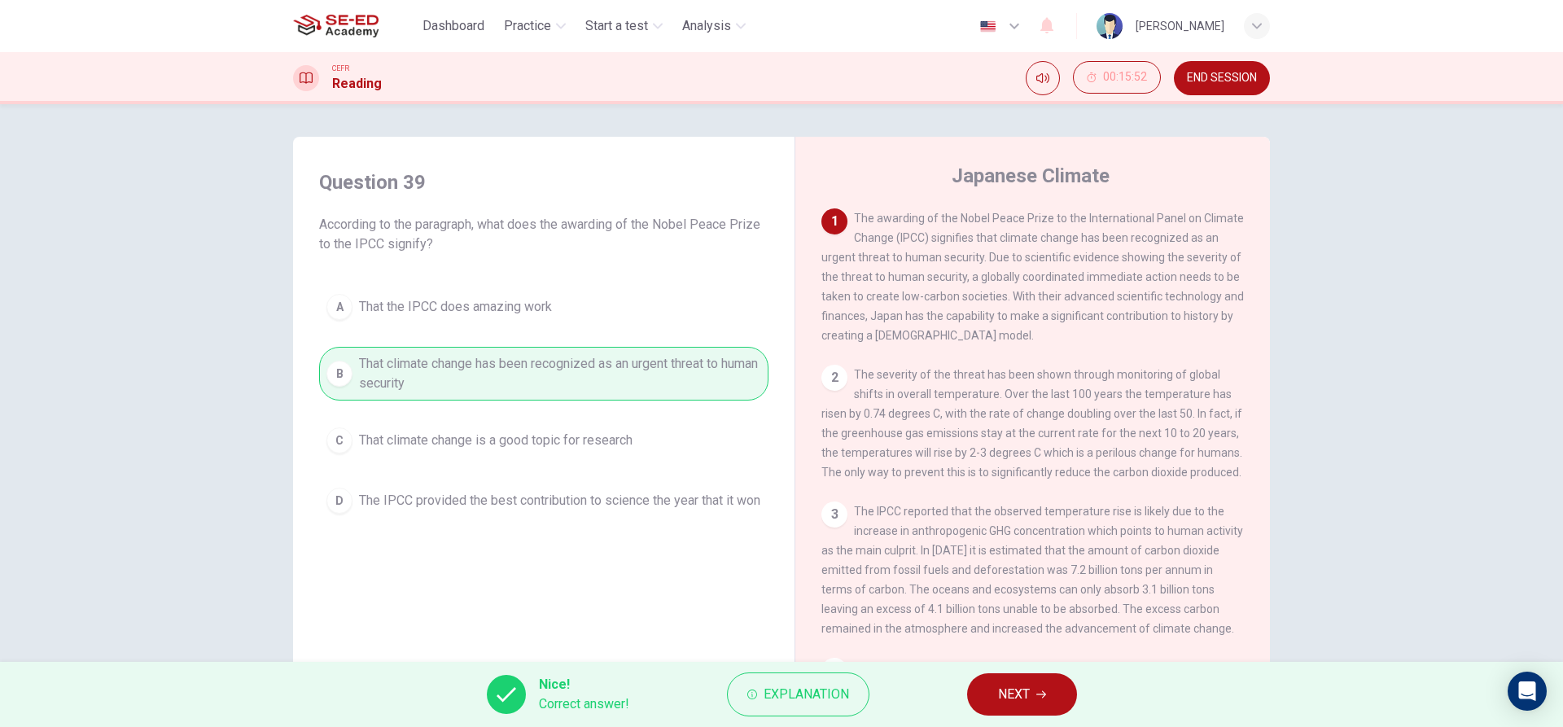
click at [1014, 690] on span "NEXT" at bounding box center [1014, 694] width 32 height 23
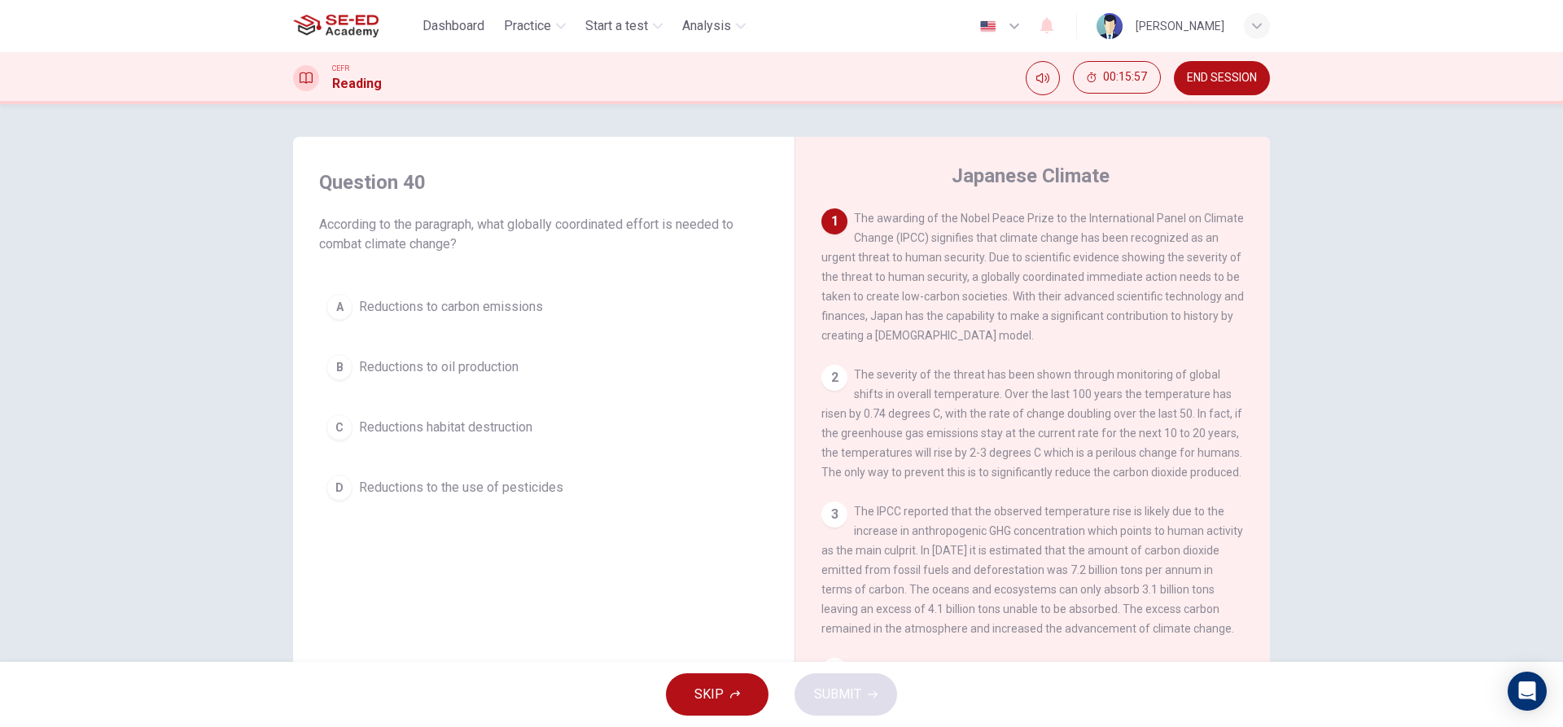
click at [494, 296] on button "A Reductions to carbon emissions" at bounding box center [543, 307] width 449 height 41
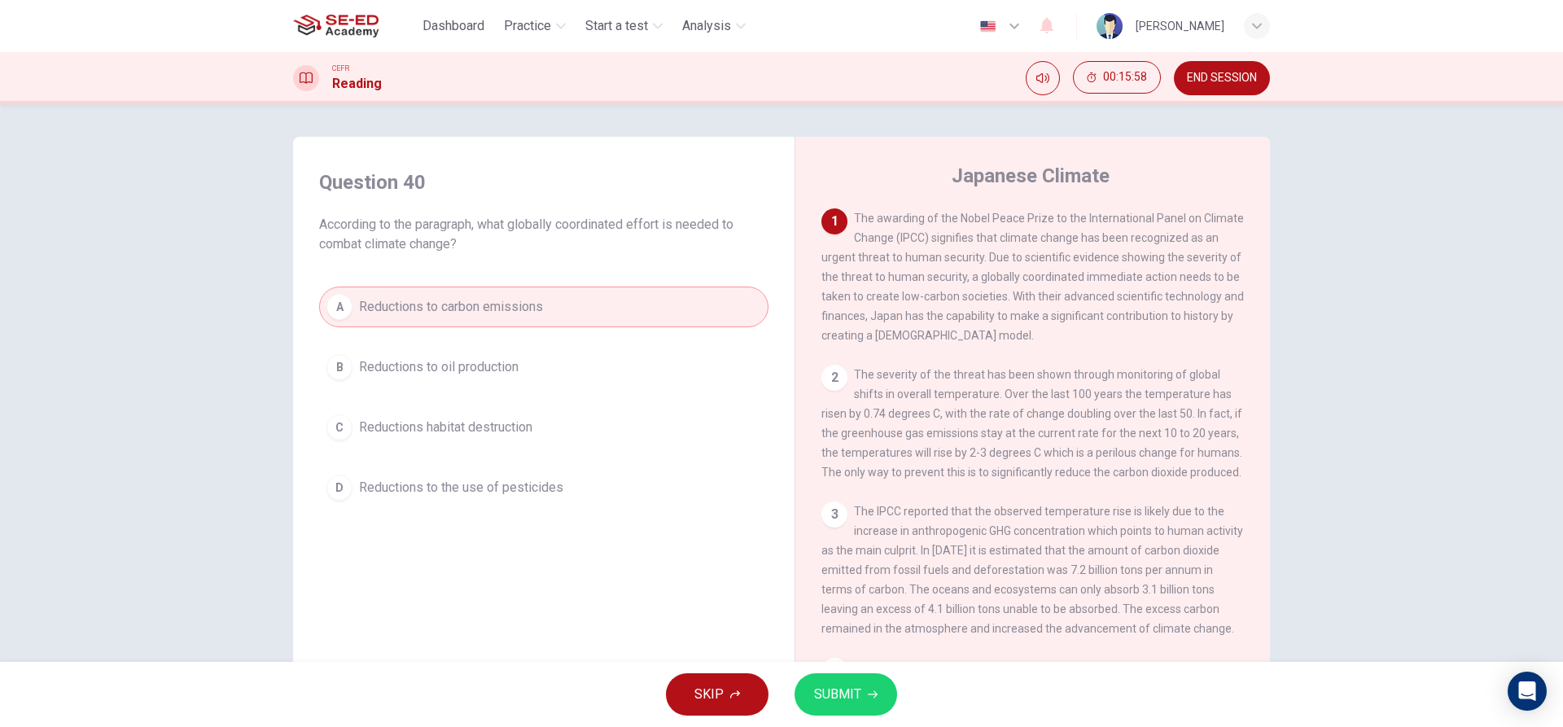
click at [883, 694] on button "SUBMIT" at bounding box center [846, 694] width 103 height 42
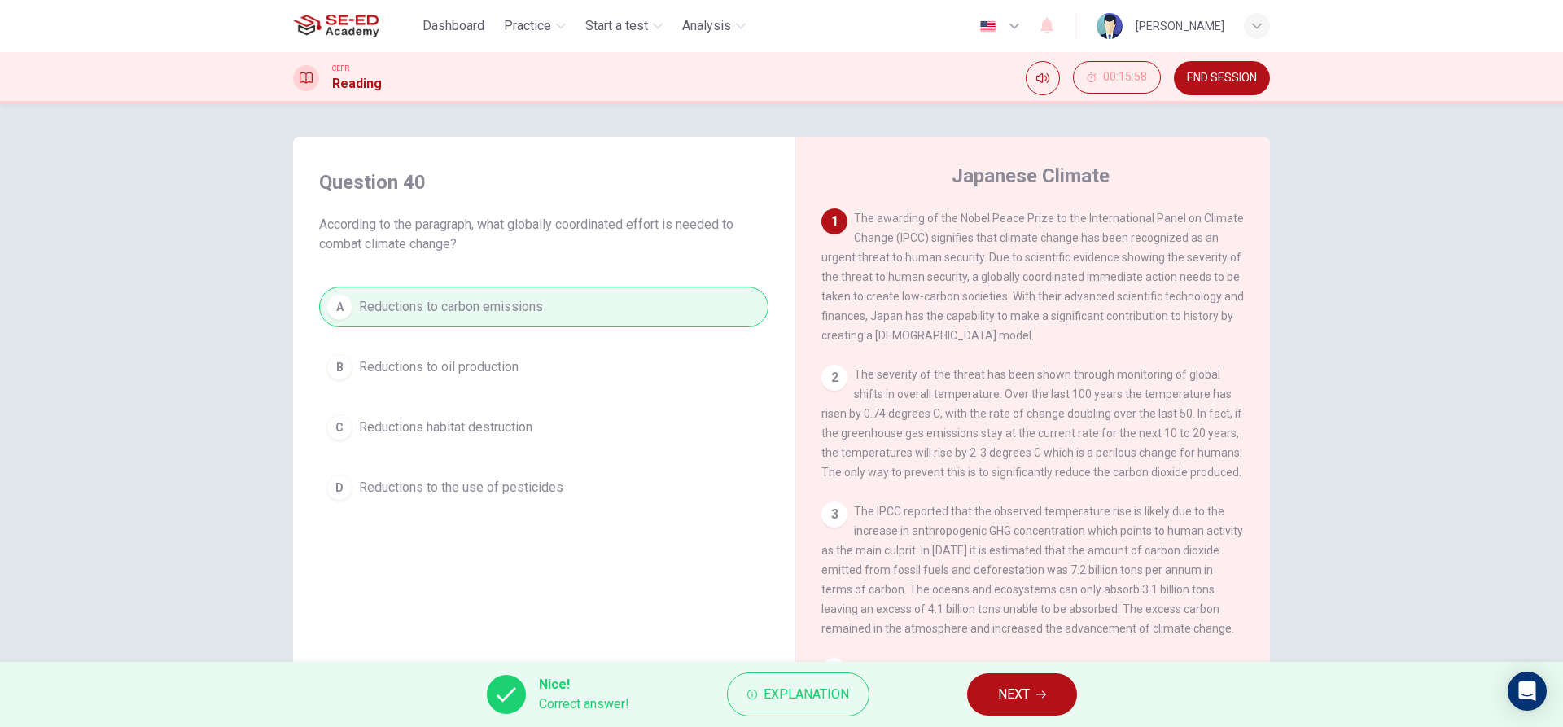
click at [1037, 703] on button "NEXT" at bounding box center [1022, 694] width 110 height 42
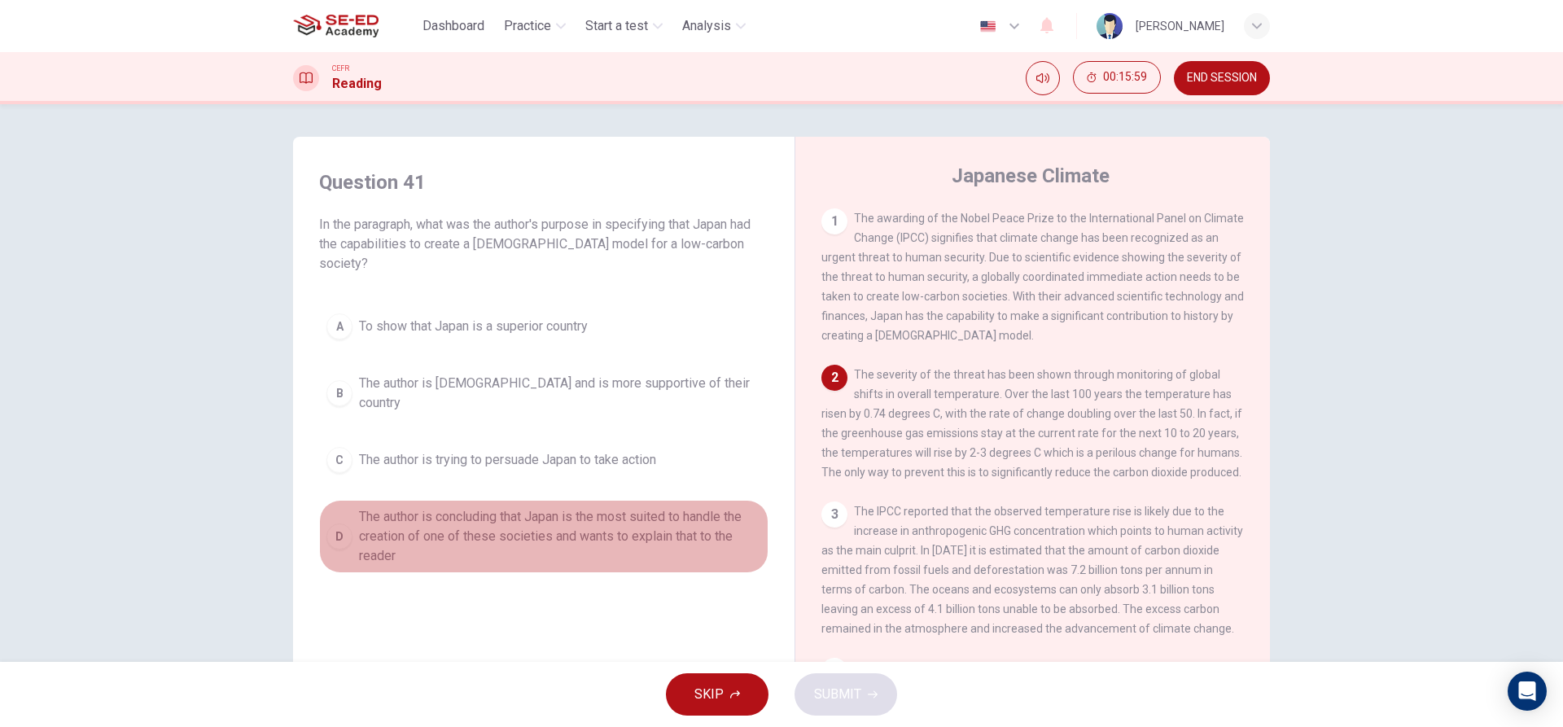
click at [383, 507] on span "The author is concluding that Japan is the most suited to handle the creation o…" at bounding box center [560, 536] width 402 height 59
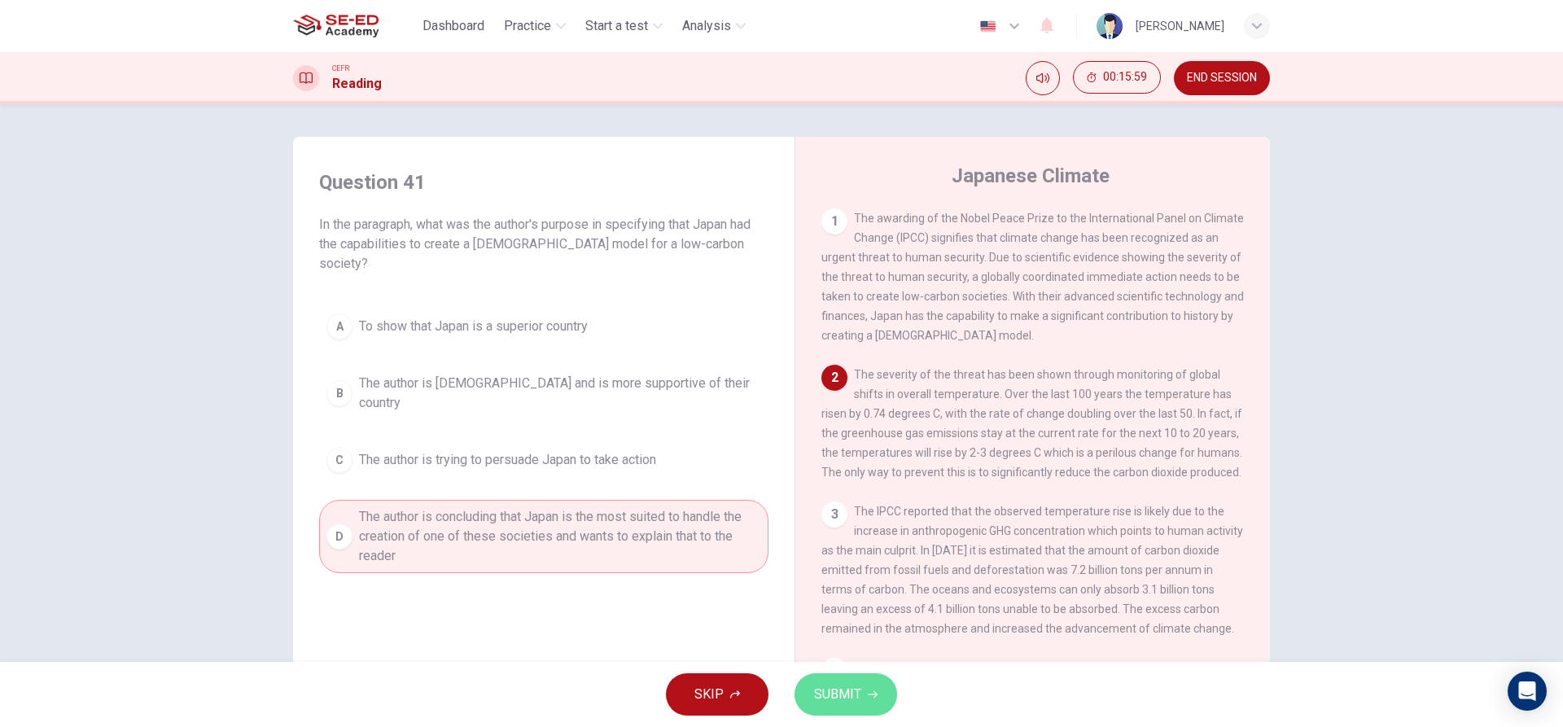
click at [869, 690] on icon "button" at bounding box center [873, 695] width 10 height 10
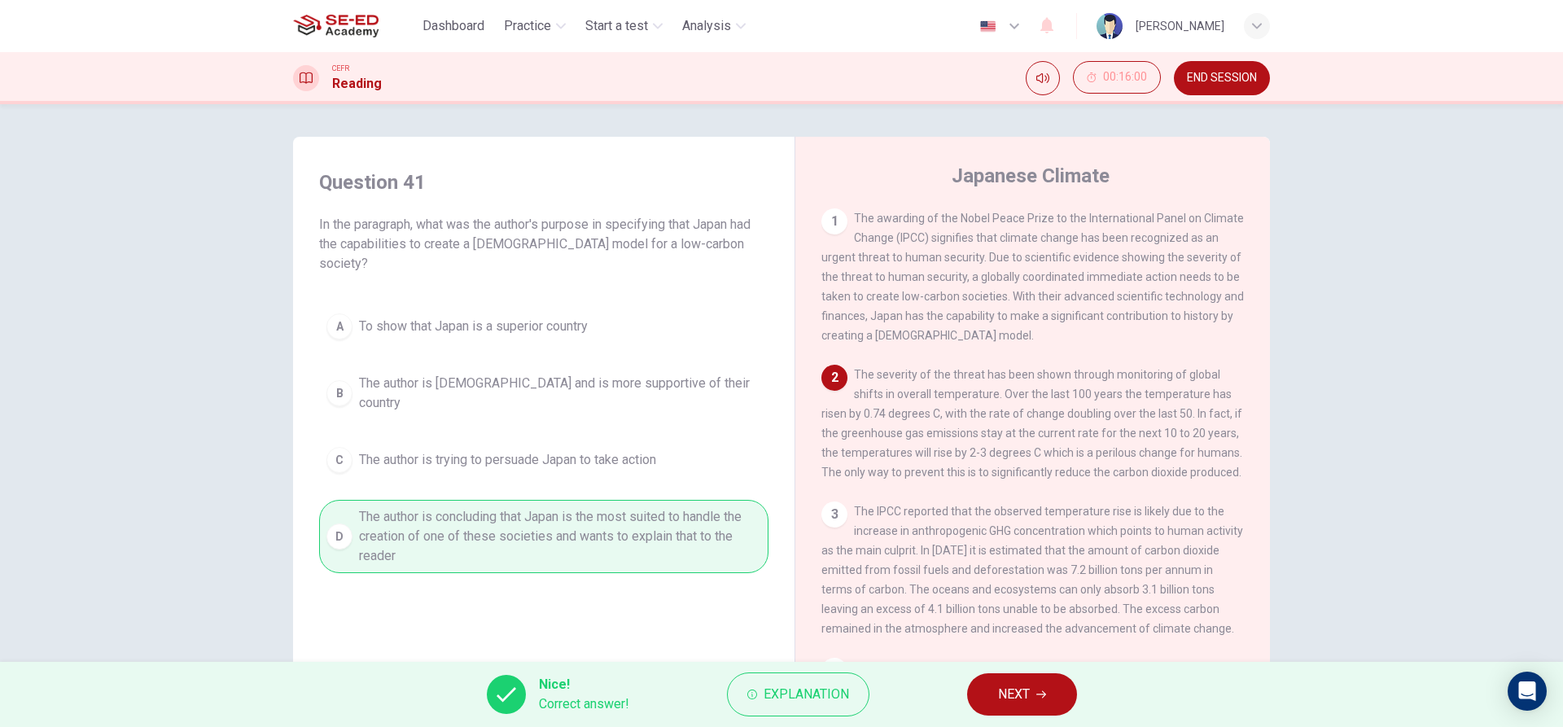
click at [1049, 696] on button "NEXT" at bounding box center [1022, 694] width 110 height 42
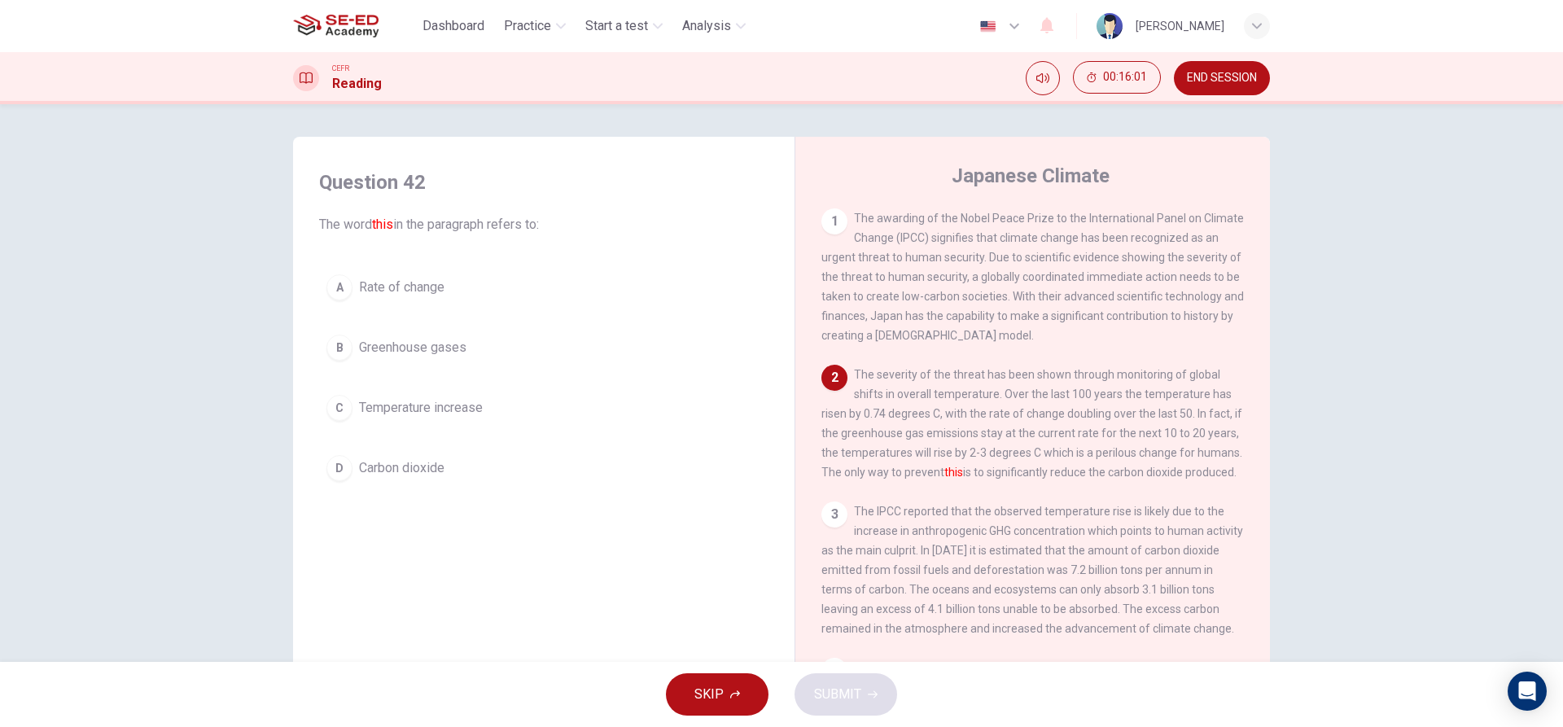
click at [555, 398] on button "C Temperature increase" at bounding box center [543, 407] width 449 height 41
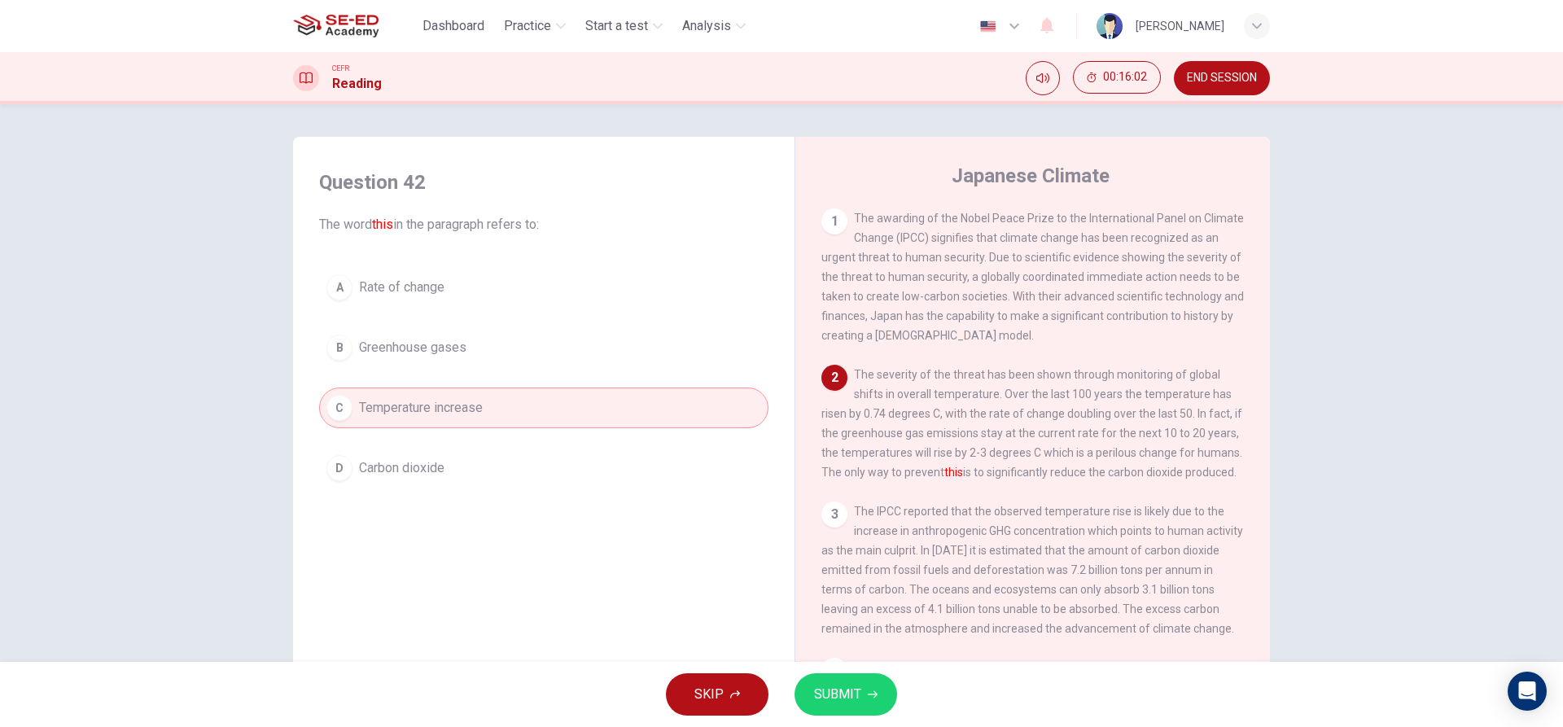
click at [824, 679] on button "SUBMIT" at bounding box center [846, 694] width 103 height 42
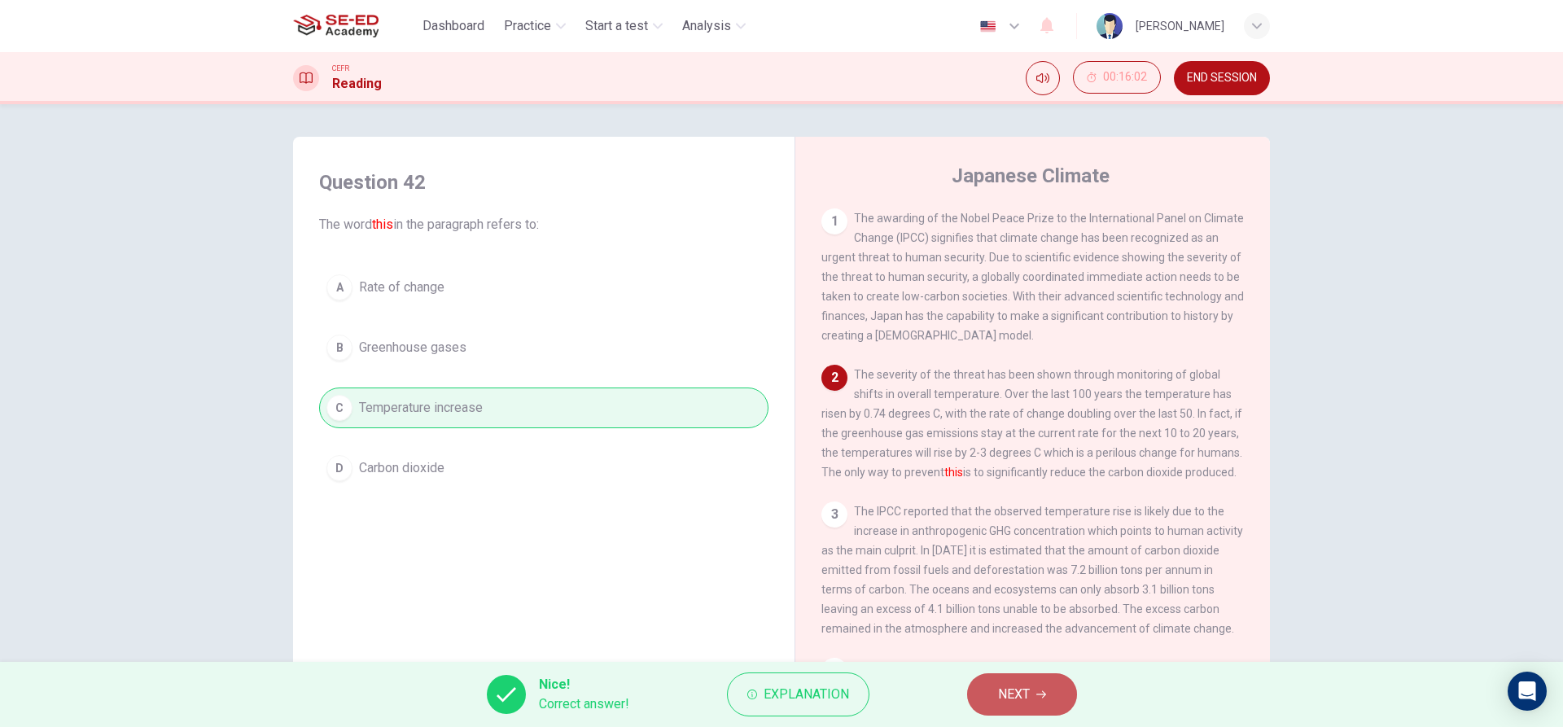
click at [1020, 688] on span "NEXT" at bounding box center [1014, 694] width 32 height 23
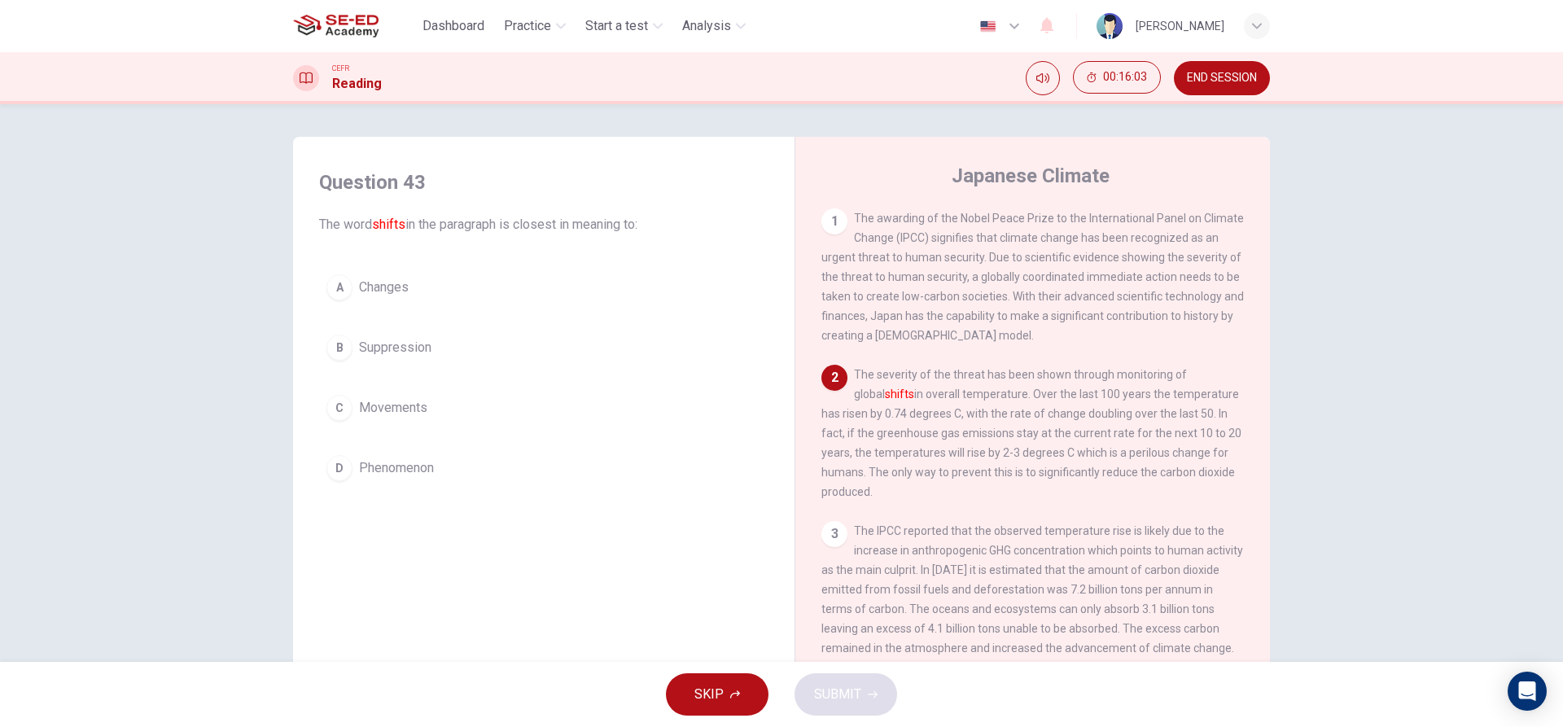
click at [423, 456] on button "D Phenomenon" at bounding box center [543, 468] width 449 height 41
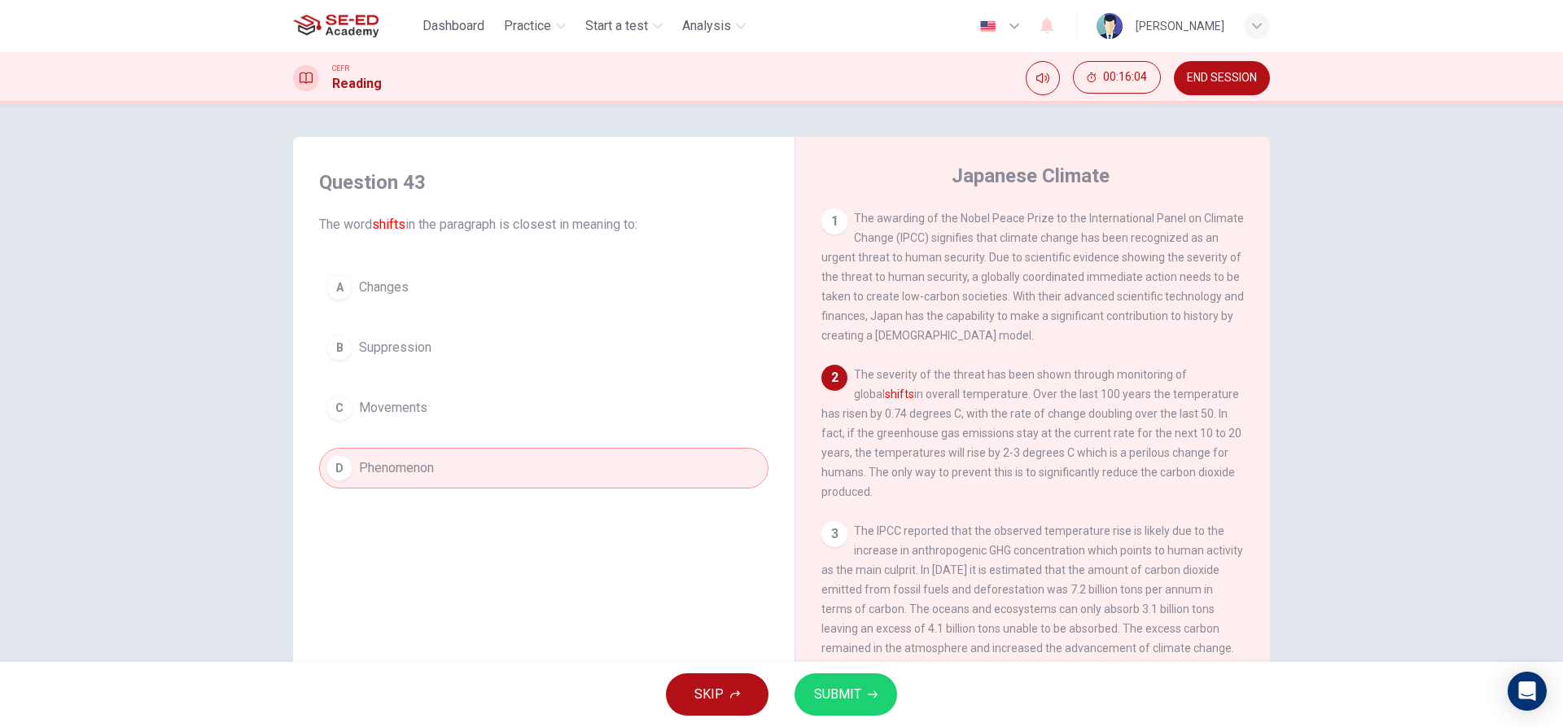
click at [865, 694] on button "SUBMIT" at bounding box center [846, 694] width 103 height 42
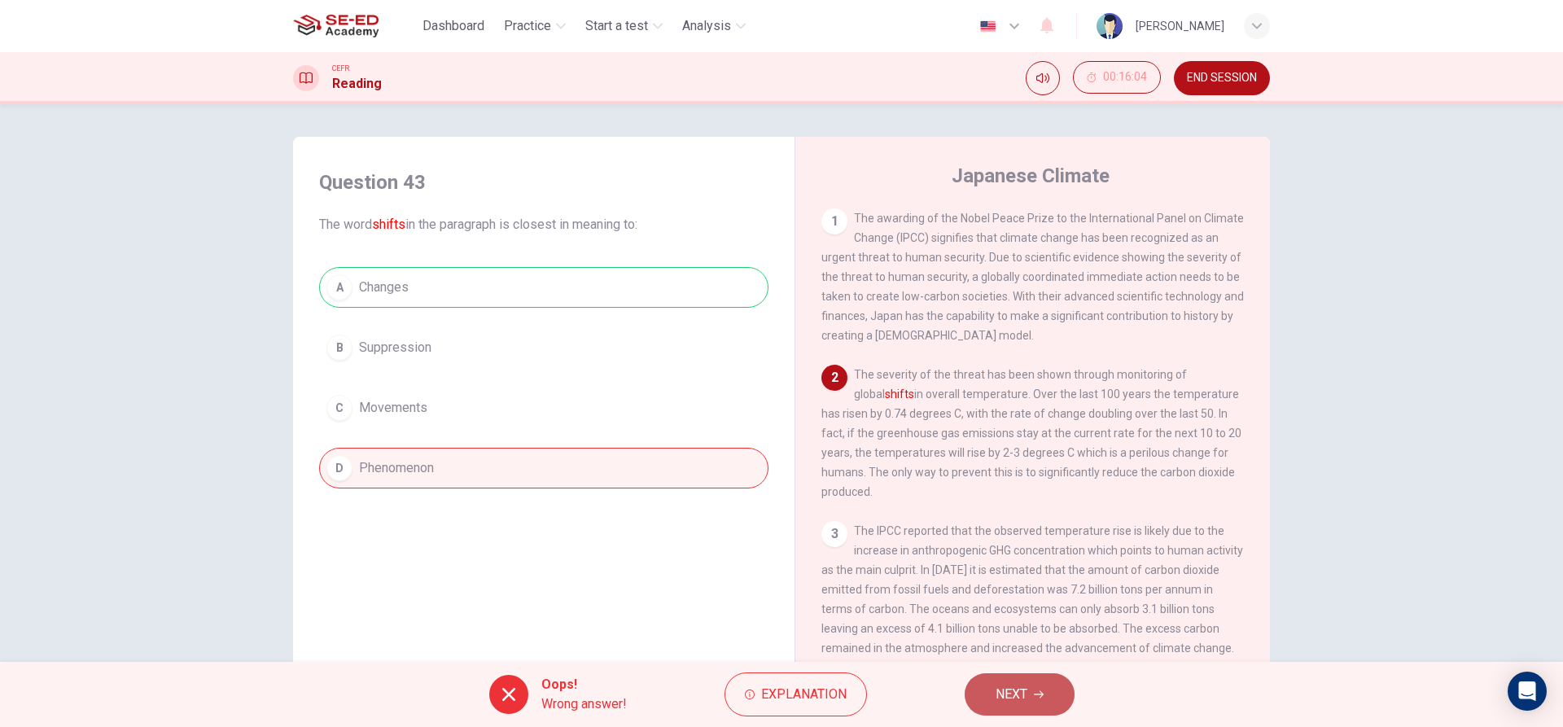
click at [1011, 686] on span "NEXT" at bounding box center [1012, 694] width 32 height 23
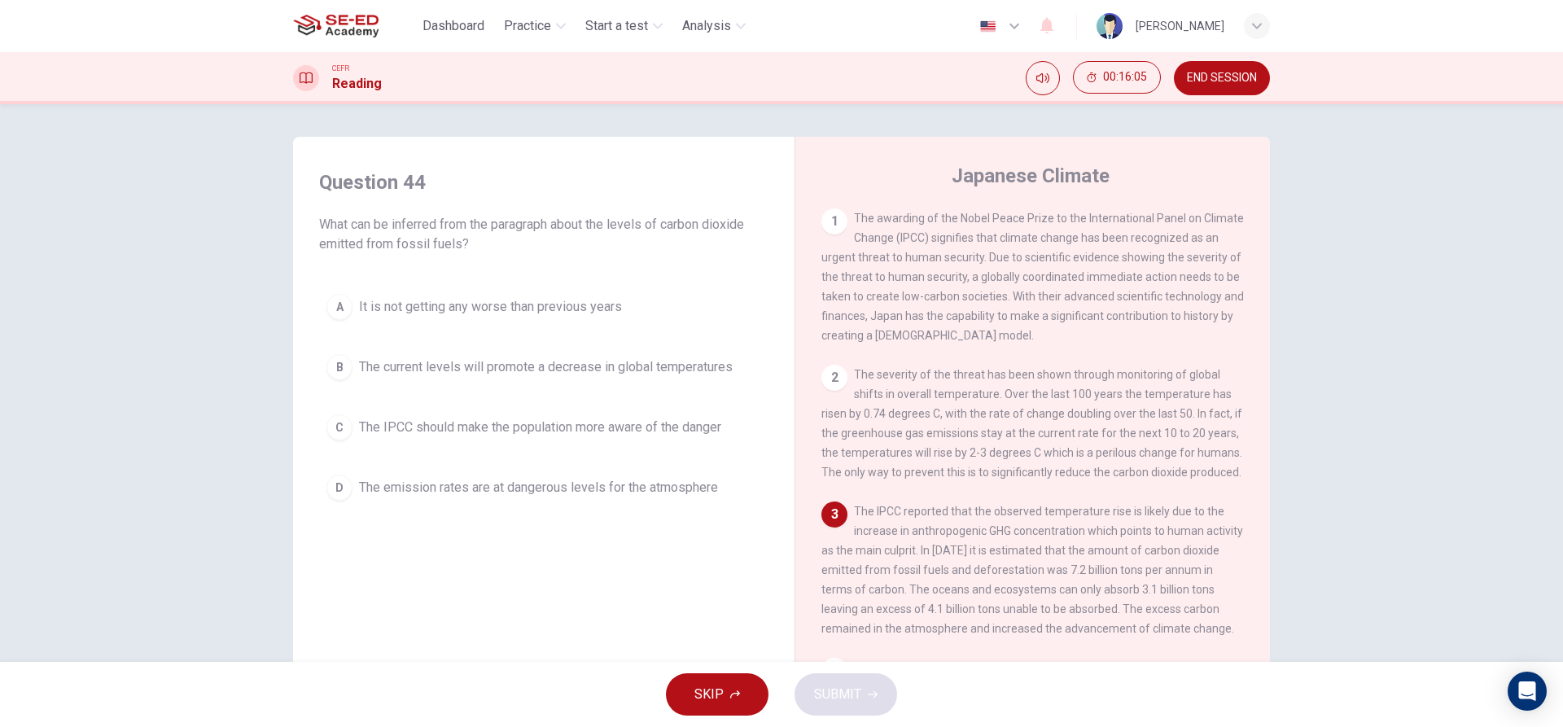
click at [724, 364] on span "The current levels will promote a decrease in global temperatures" at bounding box center [546, 367] width 374 height 20
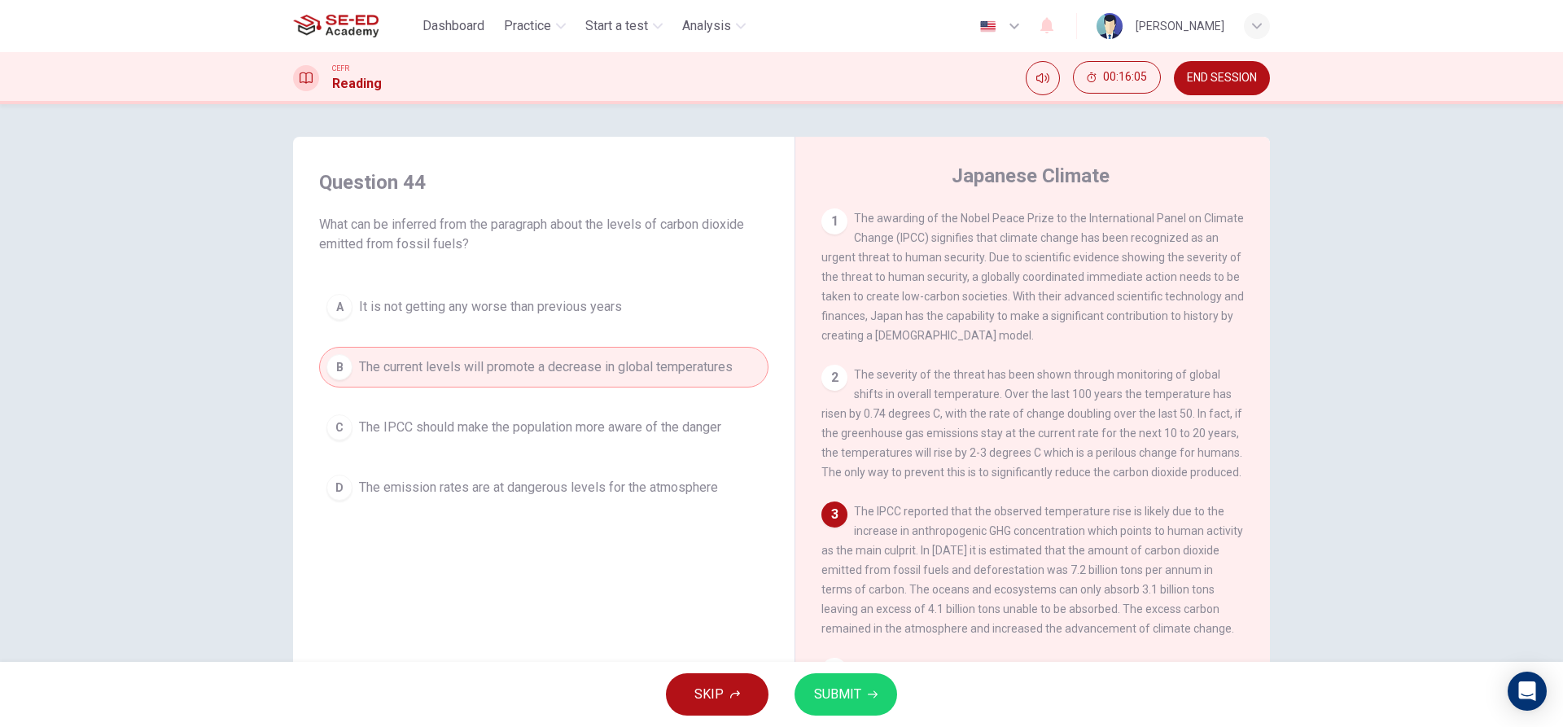
click at [838, 689] on span "SUBMIT" at bounding box center [837, 694] width 47 height 23
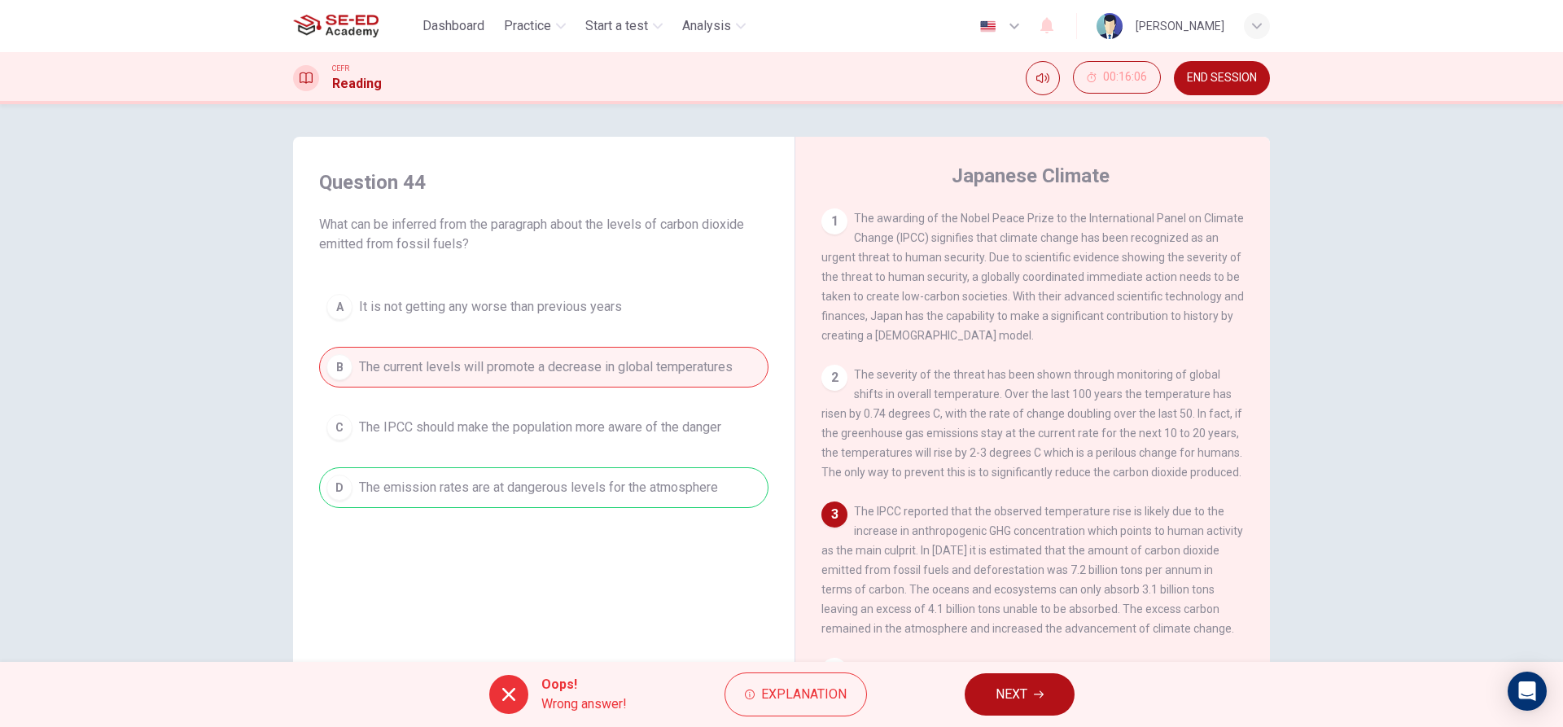
click at [1000, 697] on span "NEXT" at bounding box center [1012, 694] width 32 height 23
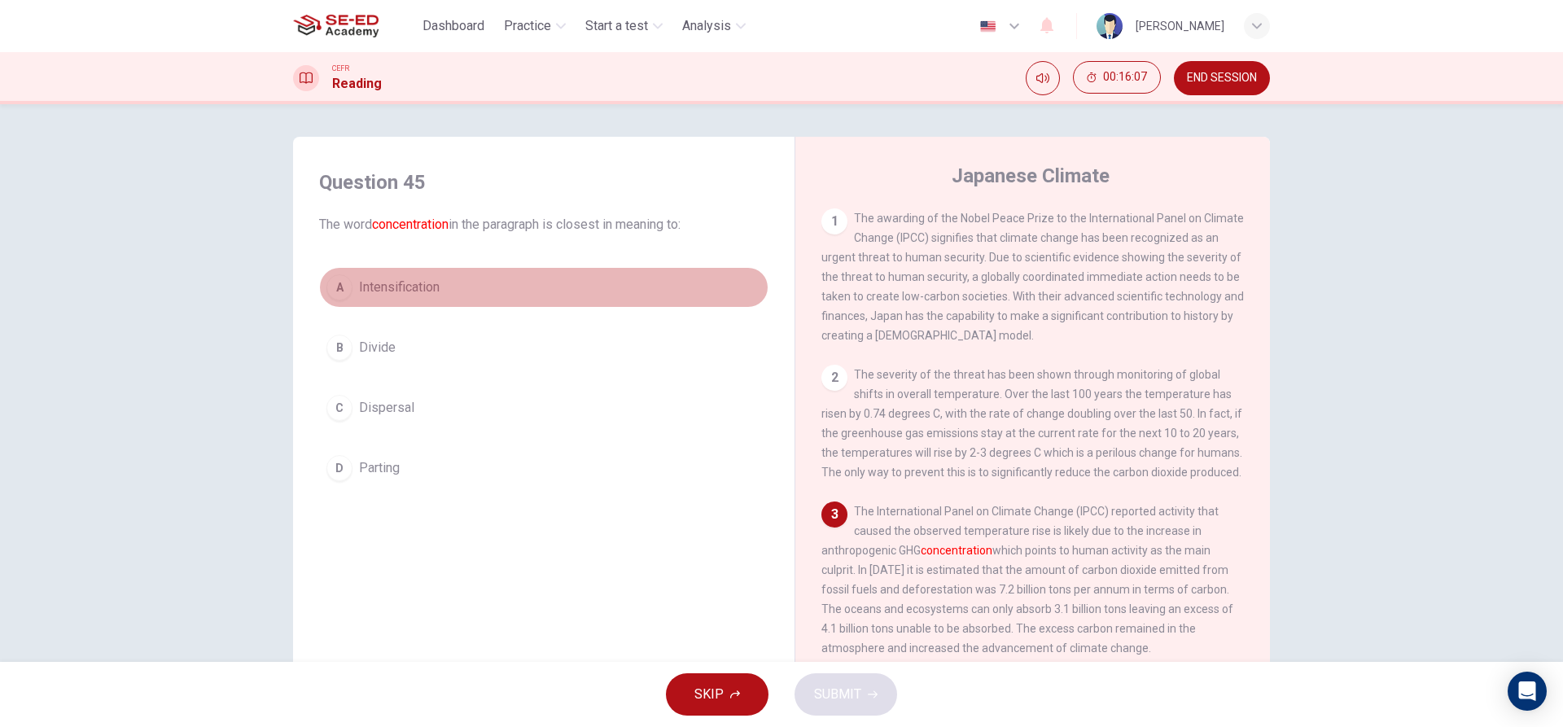
click at [510, 290] on button "A Intensification" at bounding box center [543, 287] width 449 height 41
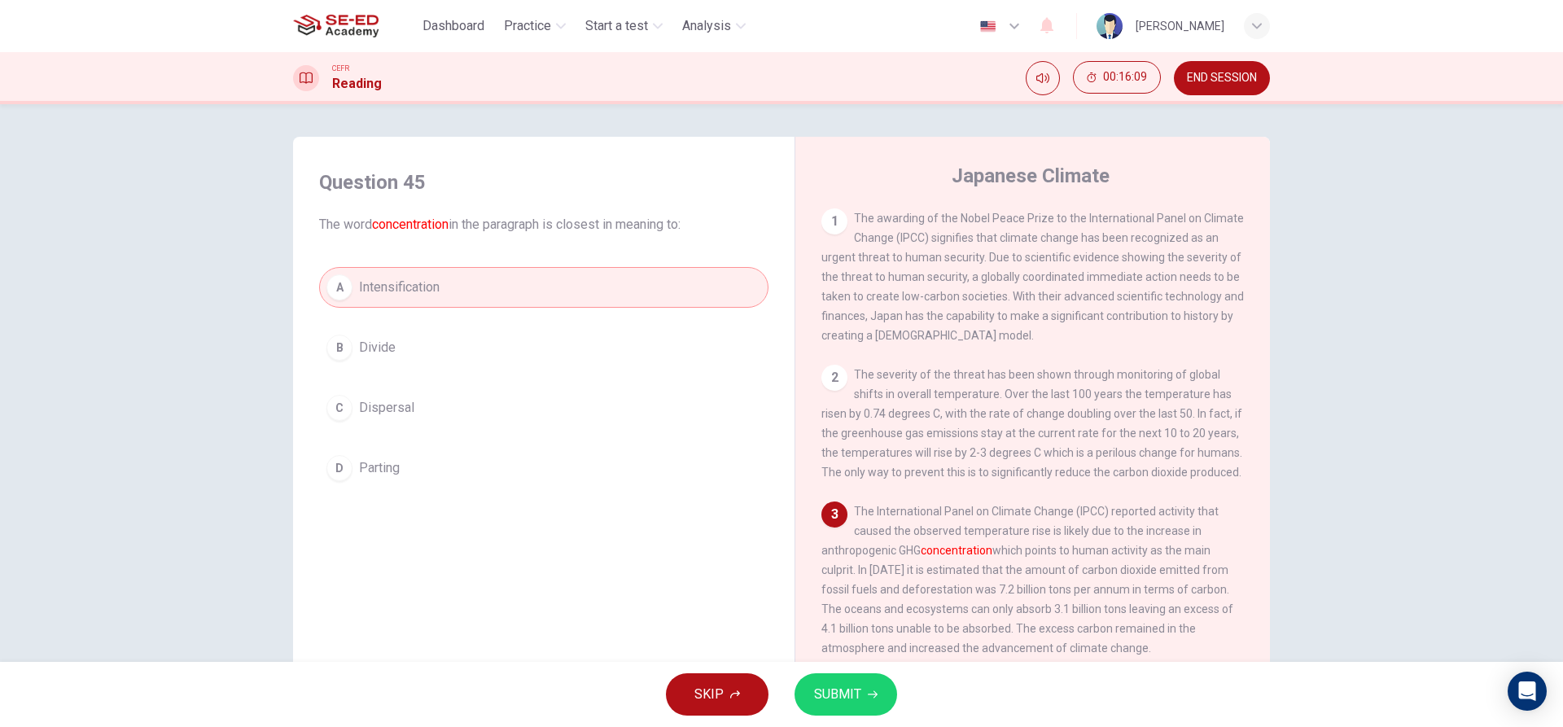
click at [847, 686] on span "SUBMIT" at bounding box center [837, 694] width 47 height 23
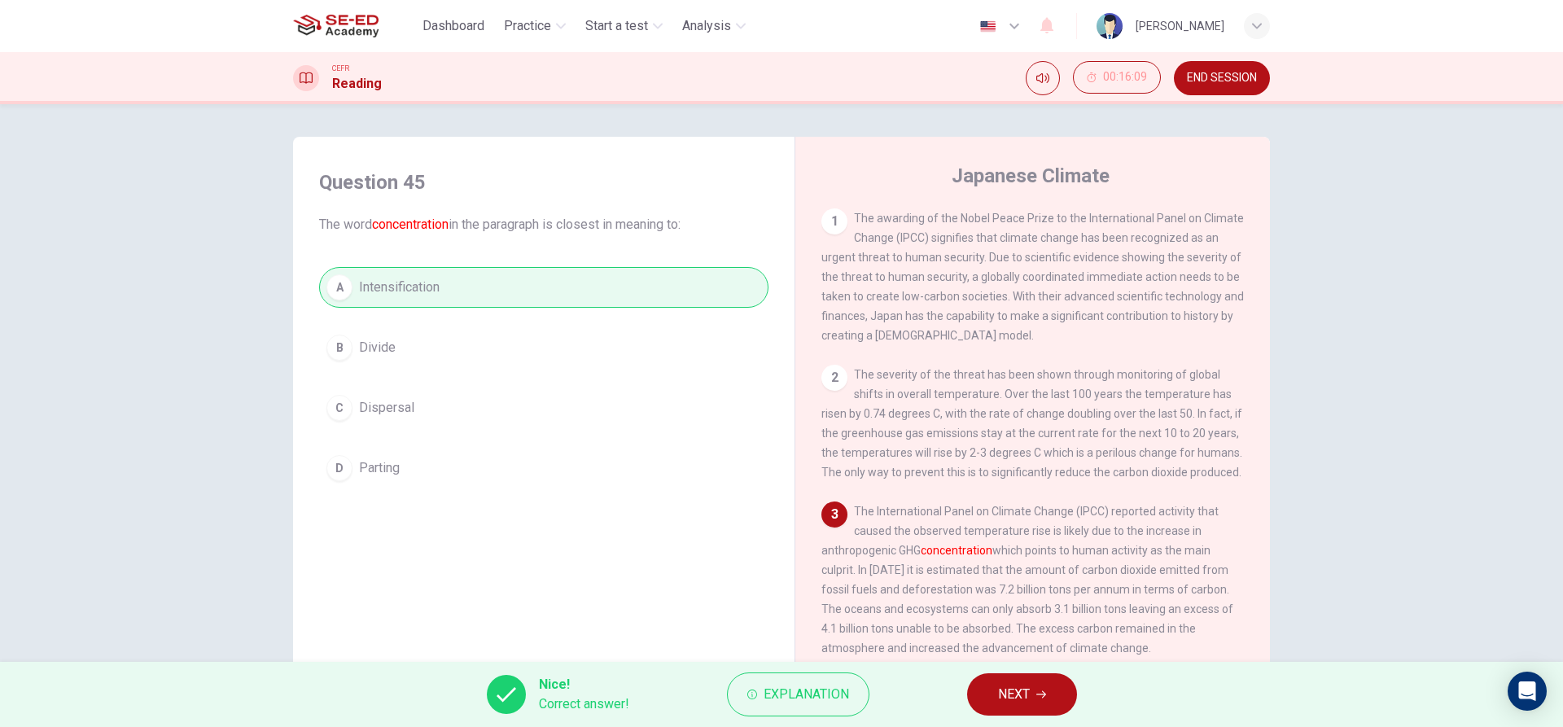
click at [992, 691] on button "NEXT" at bounding box center [1022, 694] width 110 height 42
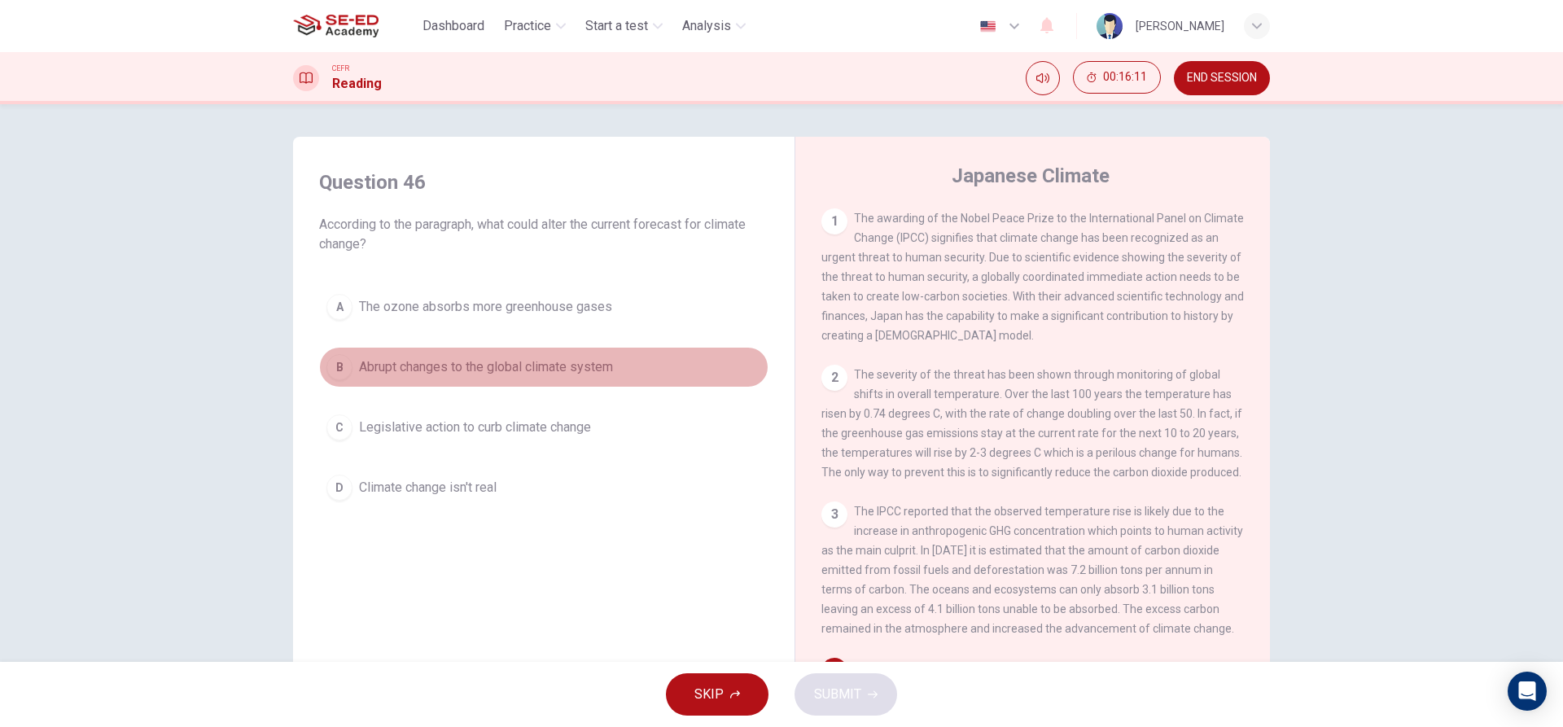
click at [584, 362] on span "Abrupt changes to the global climate system" at bounding box center [486, 367] width 254 height 20
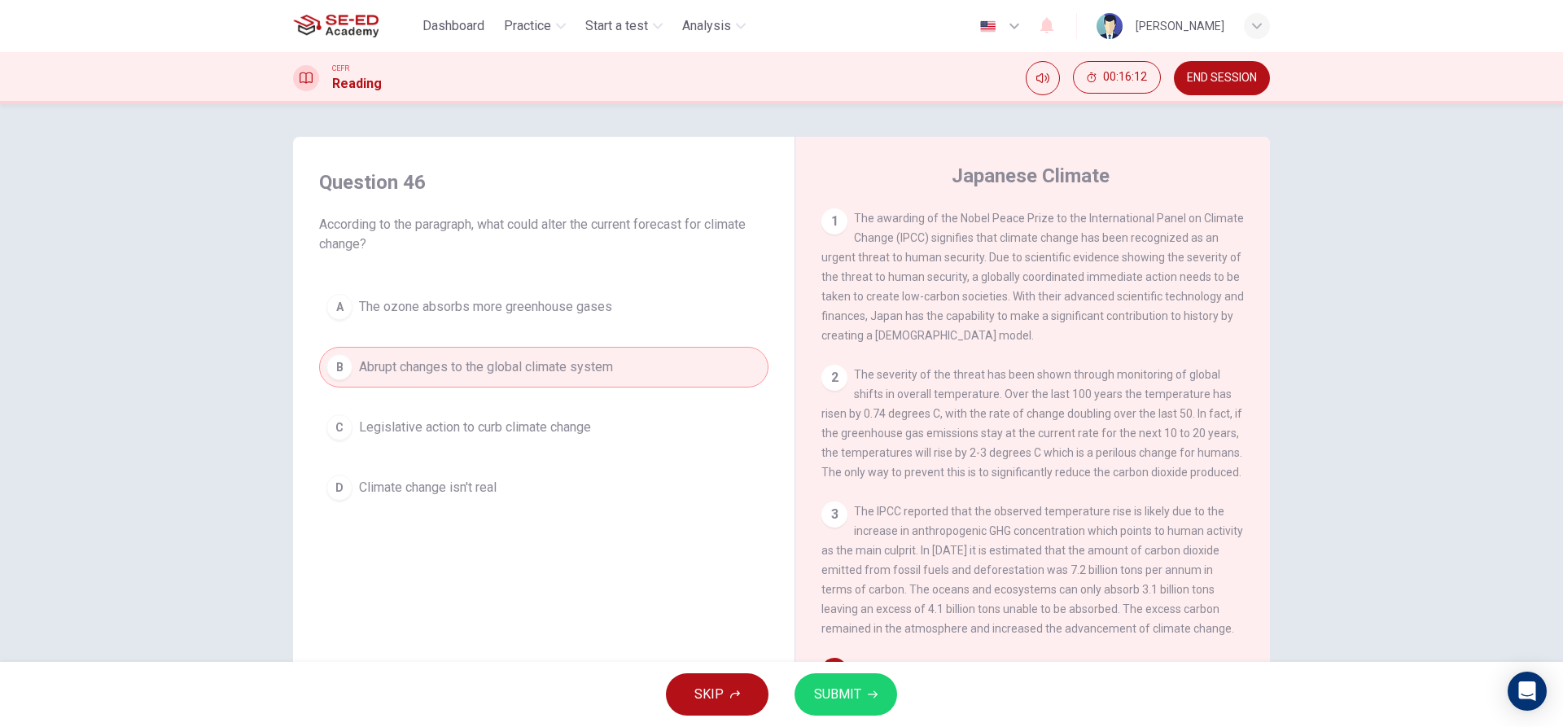
click at [840, 698] on span "SUBMIT" at bounding box center [837, 694] width 47 height 23
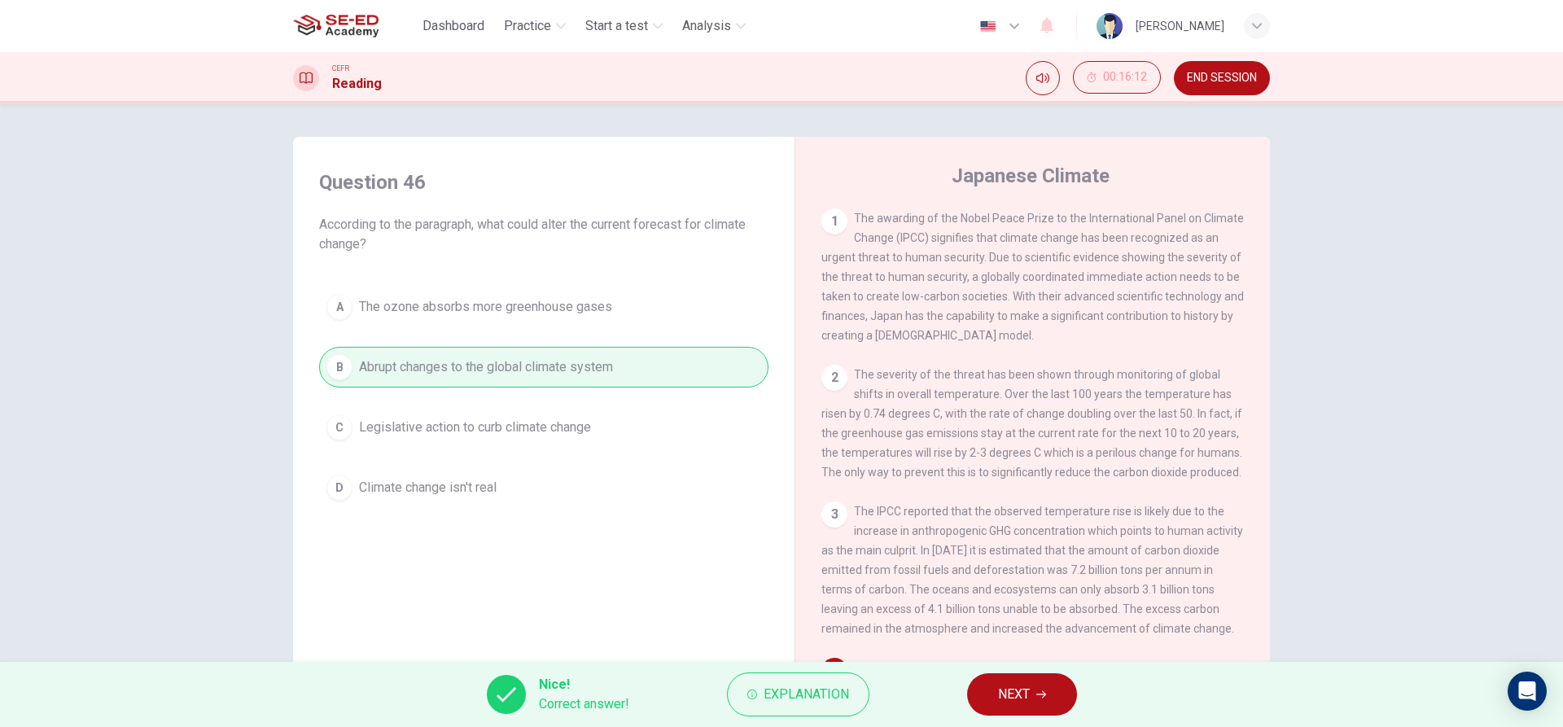
click at [987, 694] on button "NEXT" at bounding box center [1022, 694] width 110 height 42
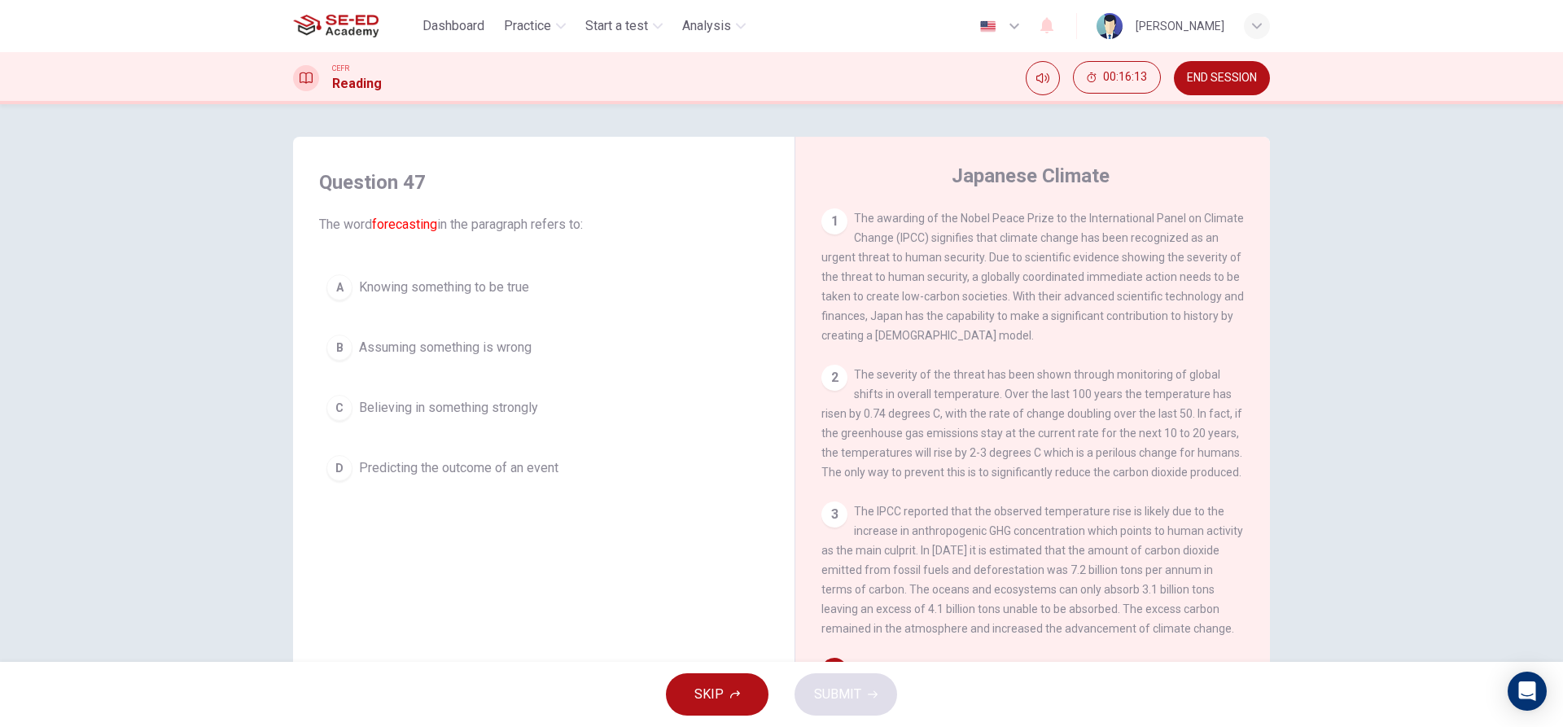
click at [593, 472] on button "D Predicting the outcome of an event" at bounding box center [543, 468] width 449 height 41
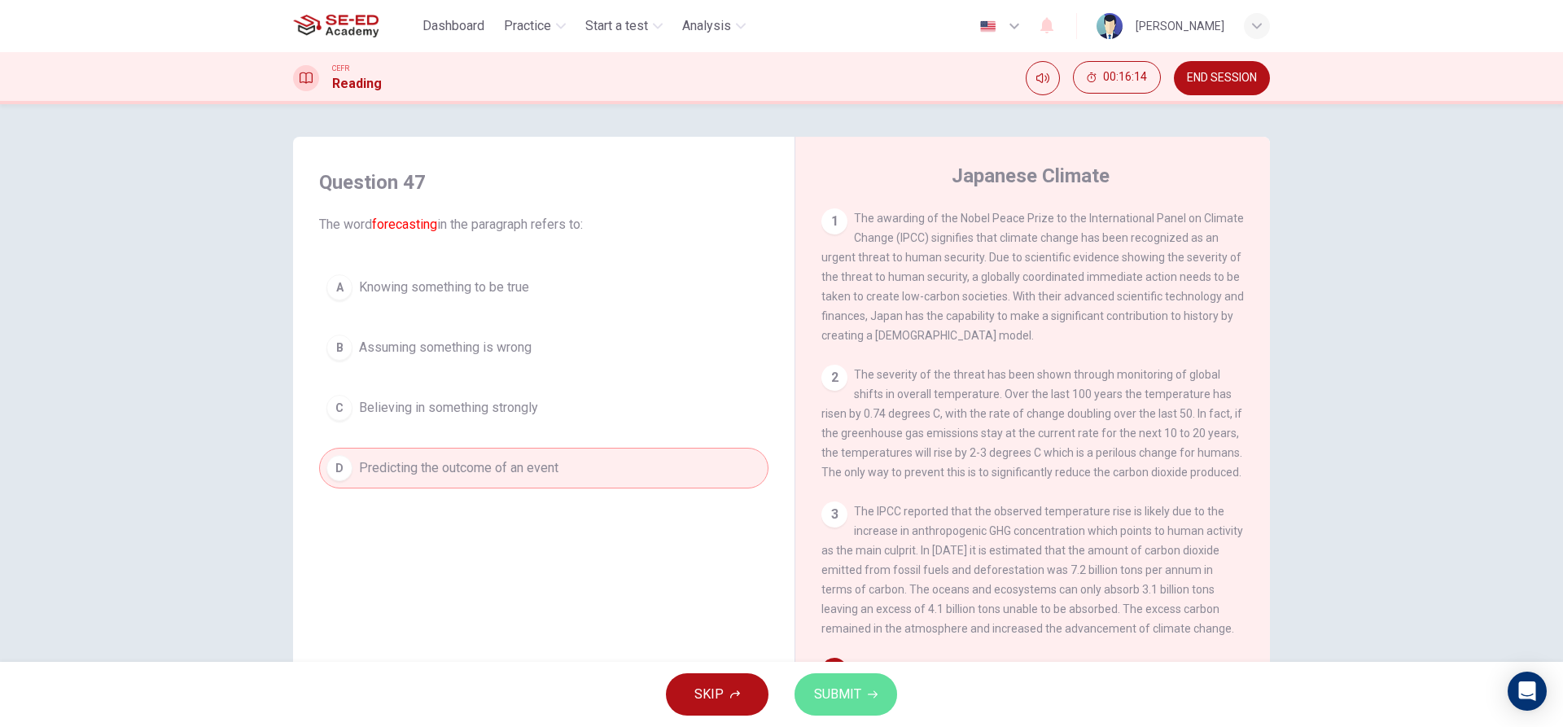
click at [864, 694] on button "SUBMIT" at bounding box center [846, 694] width 103 height 42
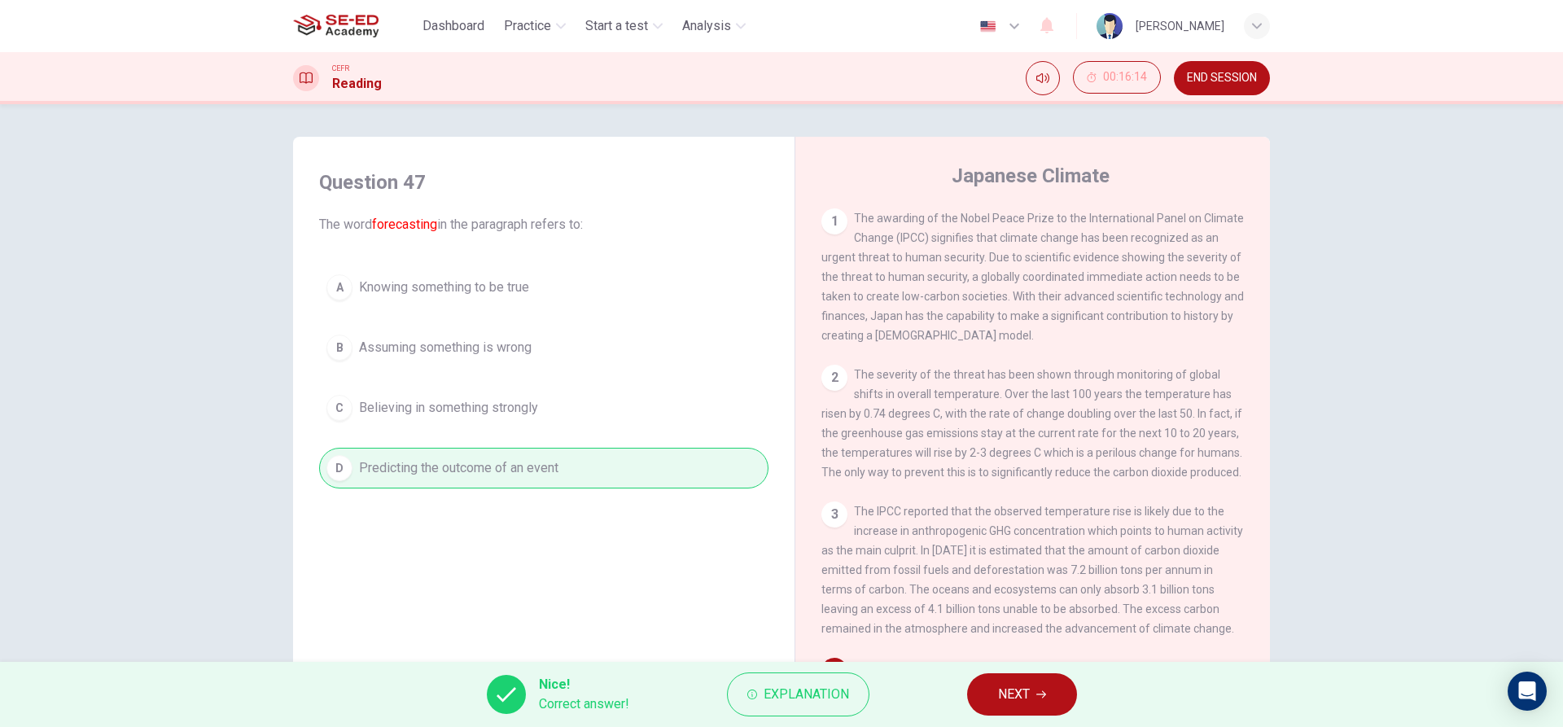
click at [999, 698] on button "NEXT" at bounding box center [1022, 694] width 110 height 42
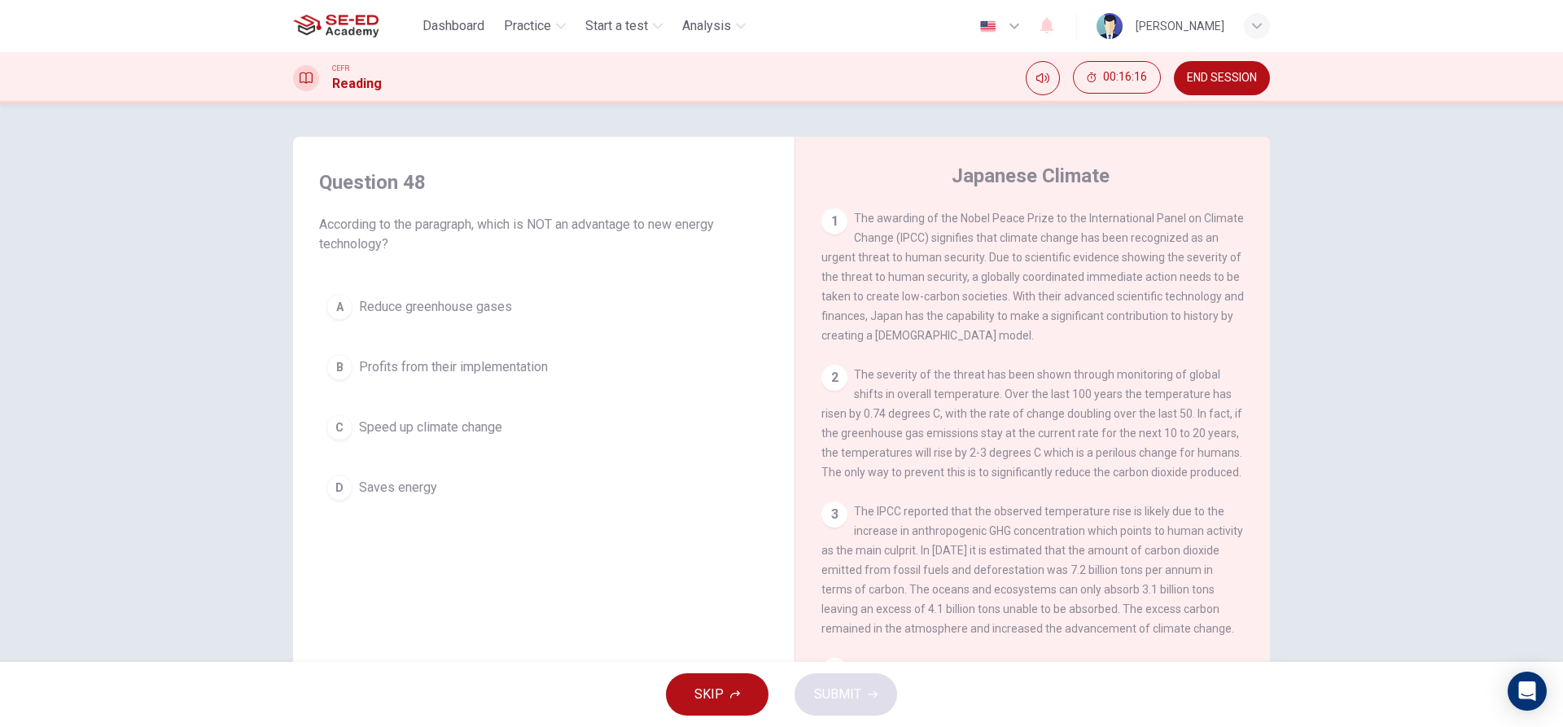
click at [589, 362] on button "B Profits from their implementation" at bounding box center [543, 367] width 449 height 41
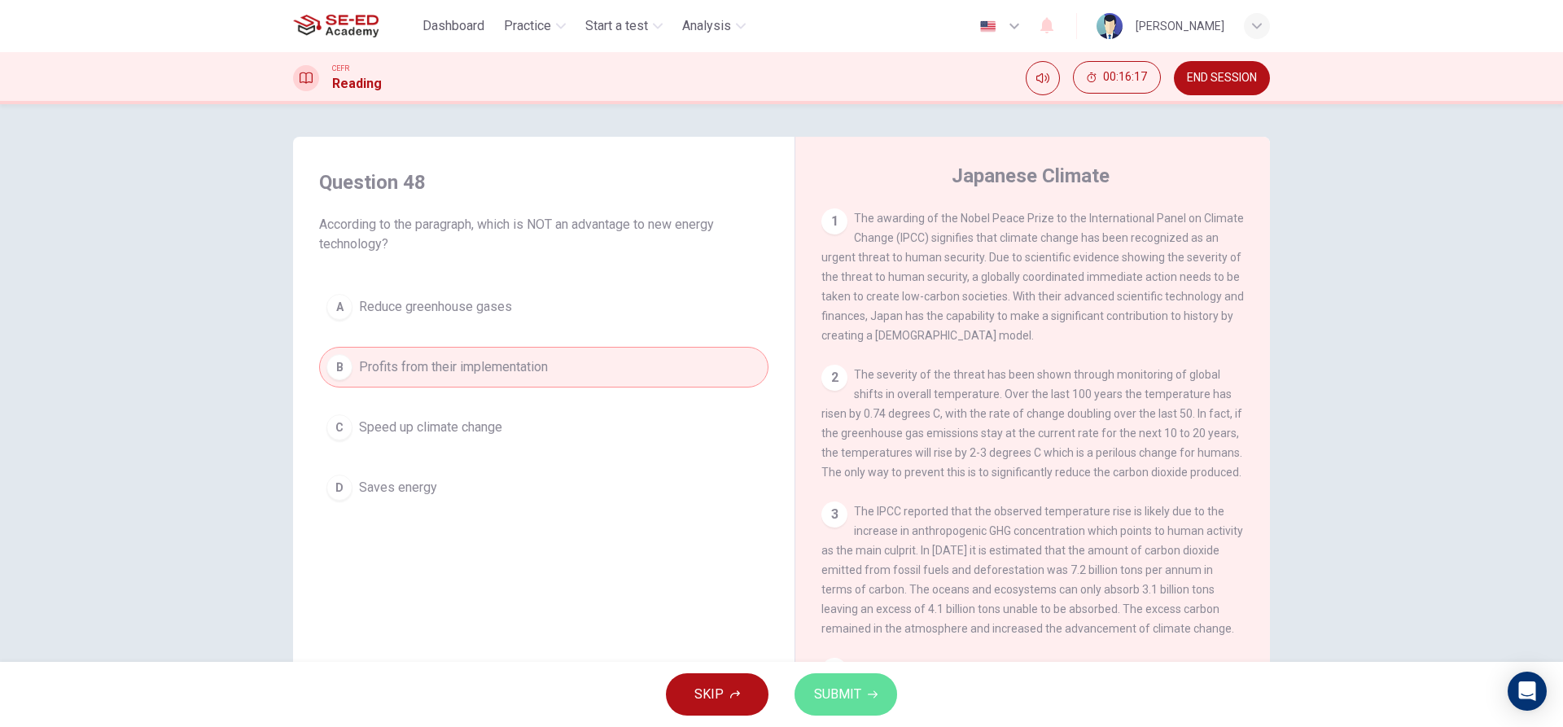
click at [868, 693] on icon "button" at bounding box center [873, 695] width 10 height 10
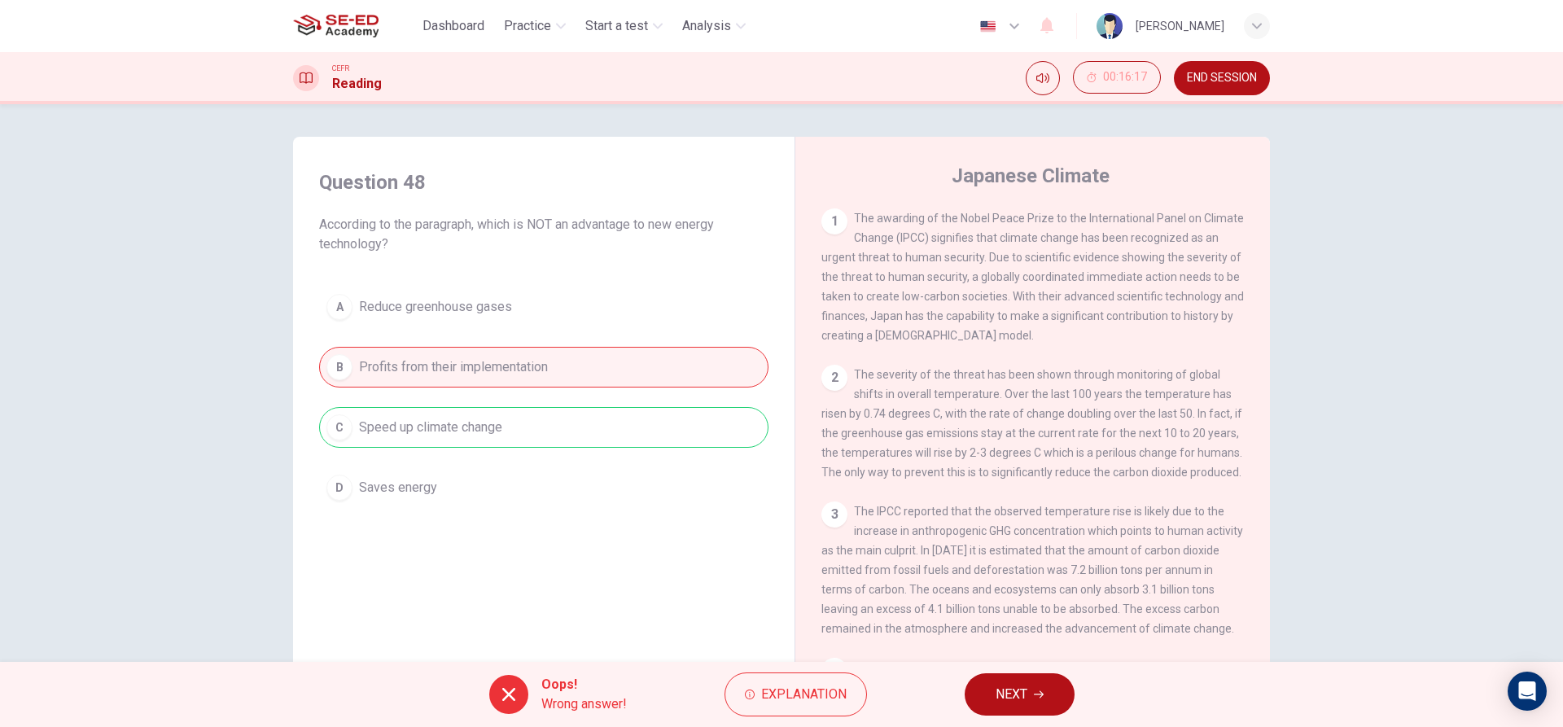
click at [979, 681] on button "NEXT" at bounding box center [1020, 694] width 110 height 42
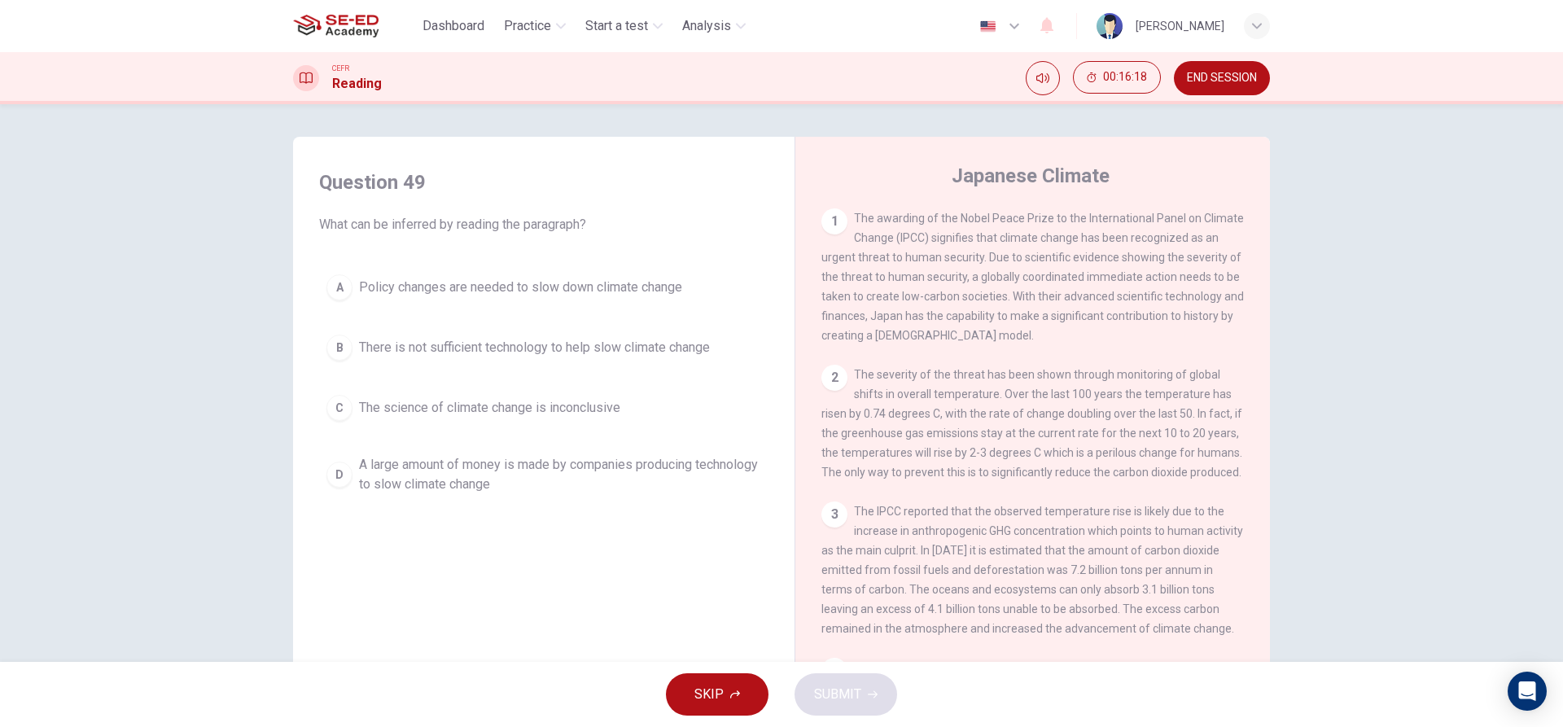
click at [695, 452] on button "D A large amount of money is made by companies producing technology to slow cli…" at bounding box center [543, 475] width 449 height 54
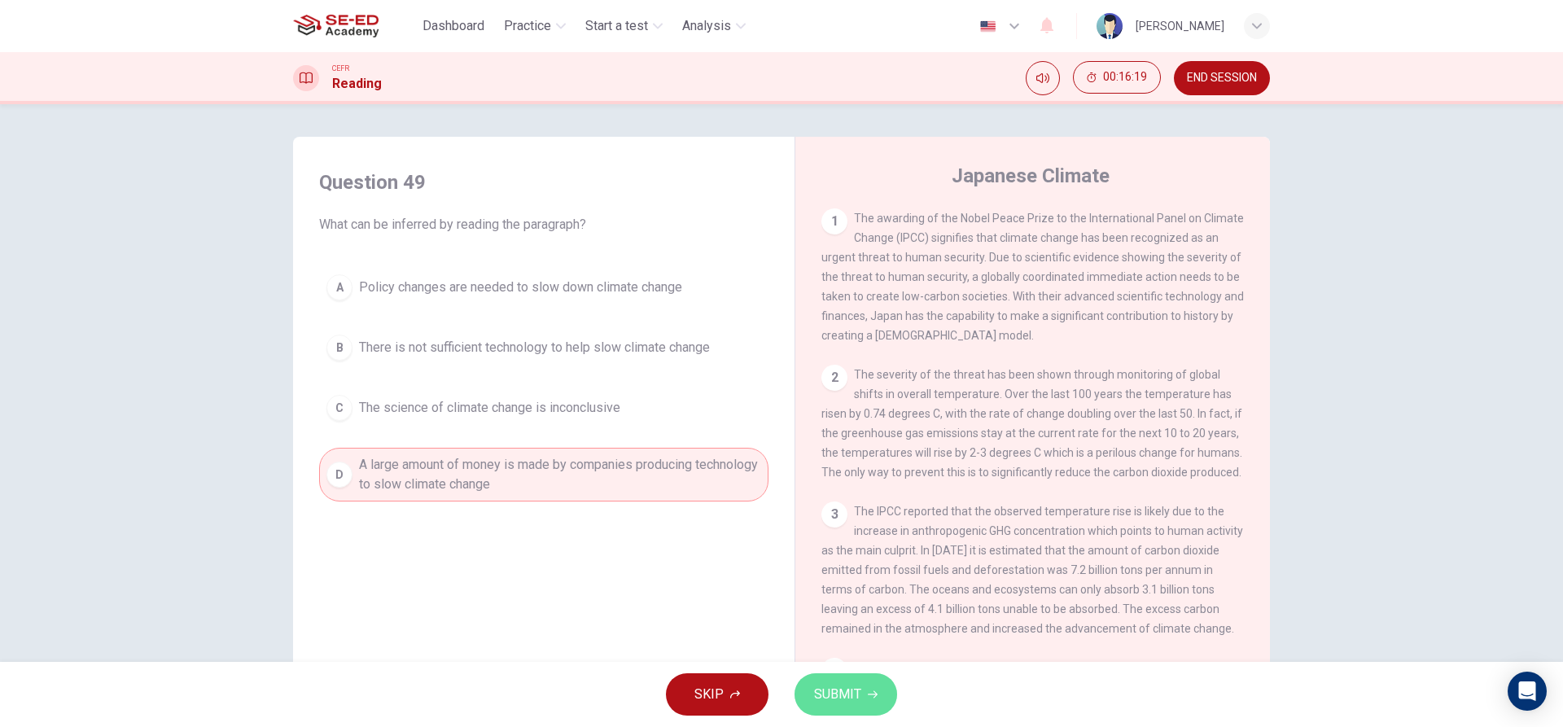
click at [869, 690] on icon "button" at bounding box center [873, 695] width 10 height 10
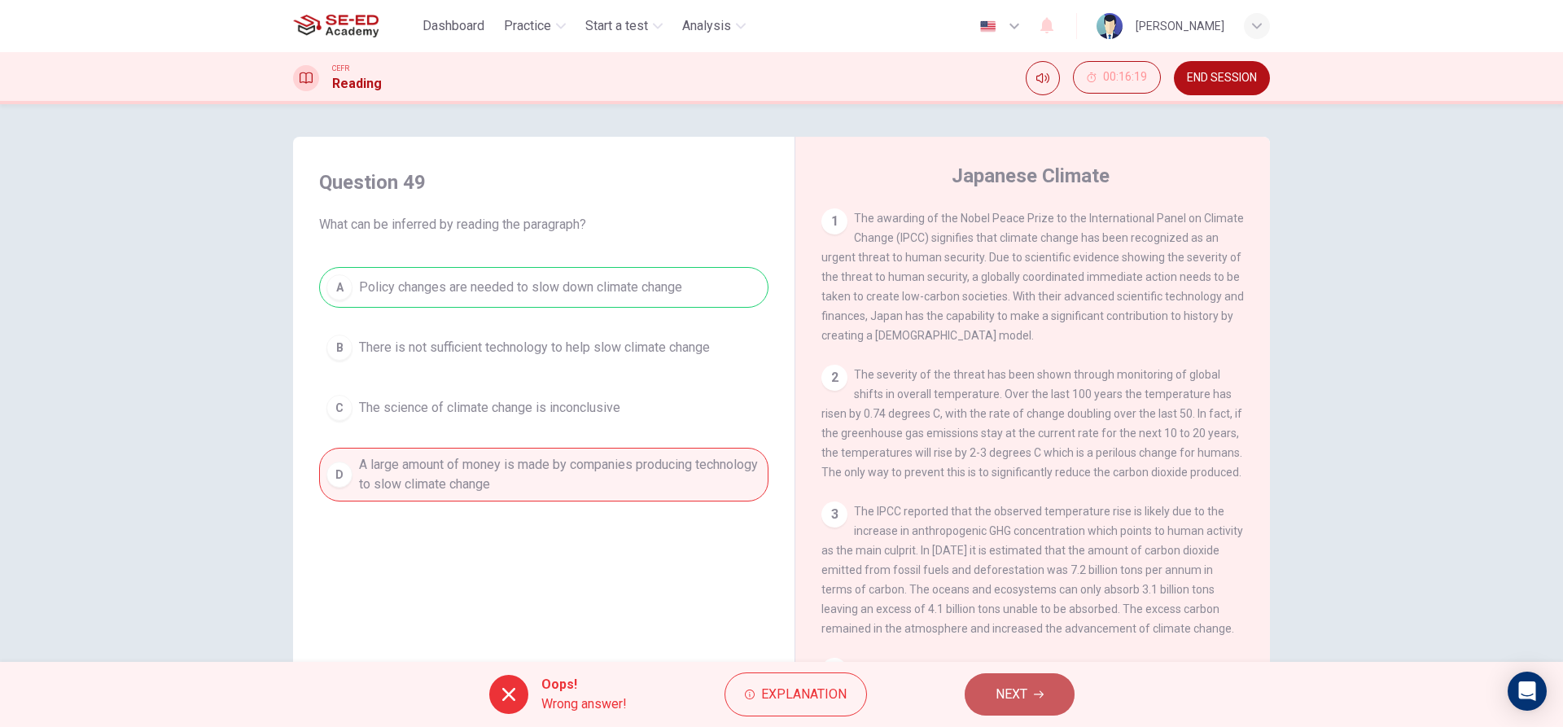
click at [996, 685] on span "NEXT" at bounding box center [1012, 694] width 32 height 23
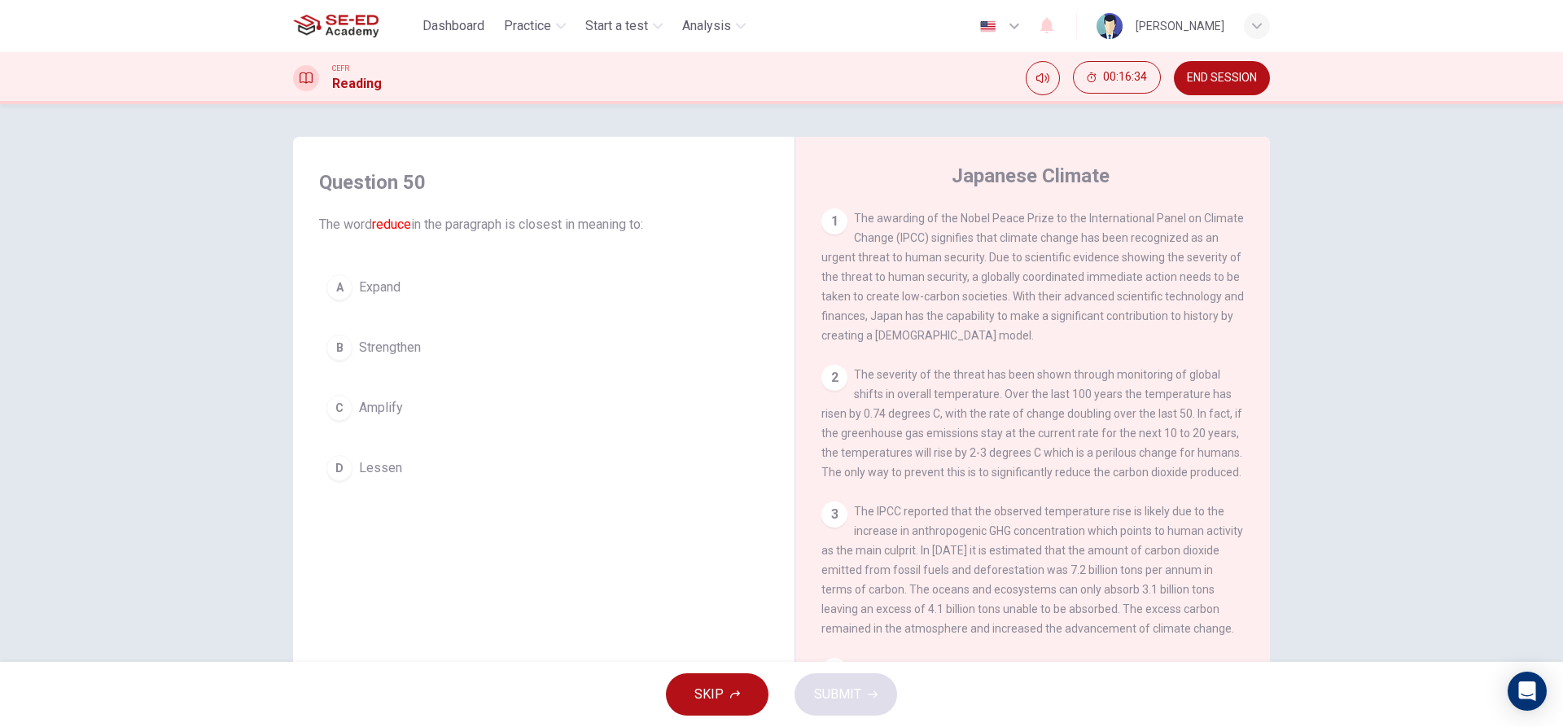
click at [828, 528] on div "3" at bounding box center [834, 514] width 26 height 26
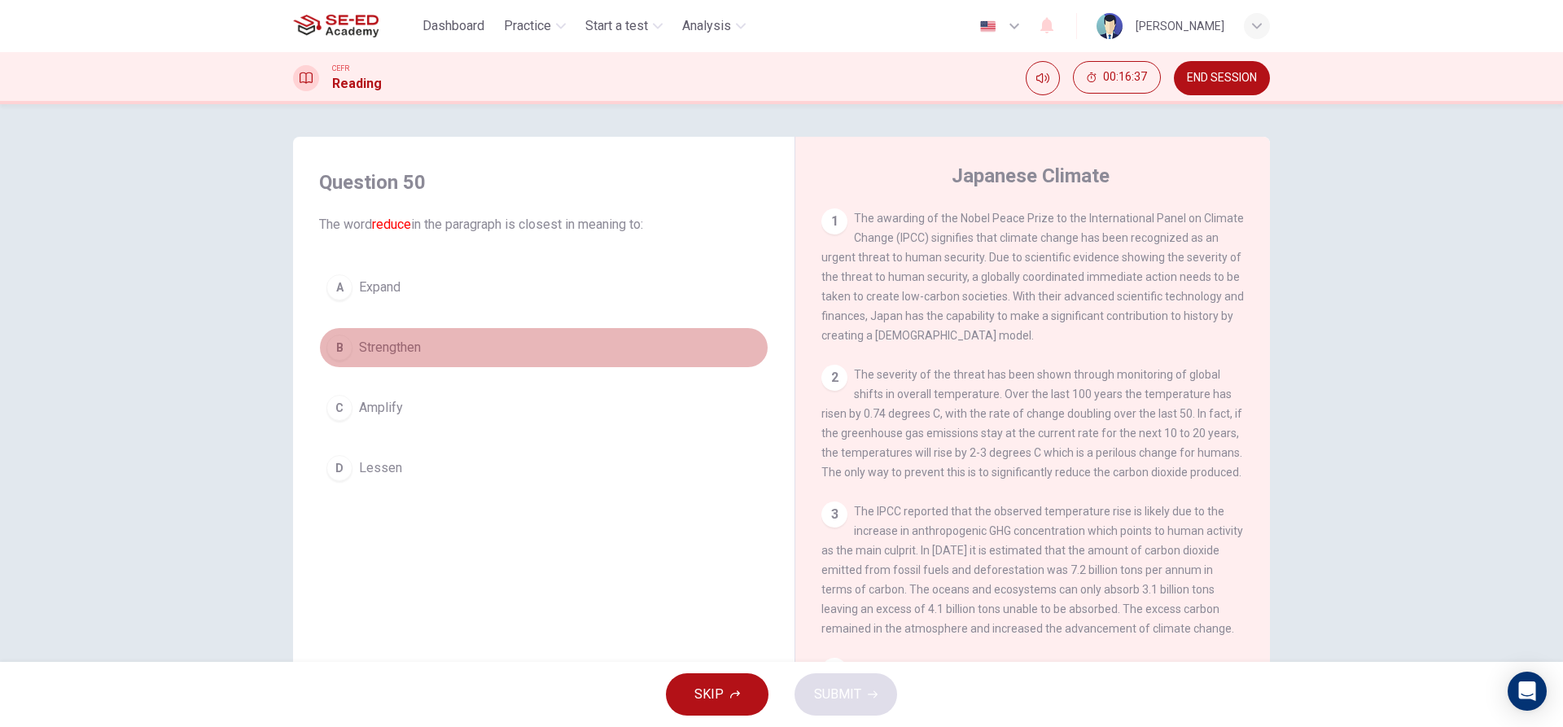
click at [341, 338] on div "B" at bounding box center [339, 348] width 26 height 26
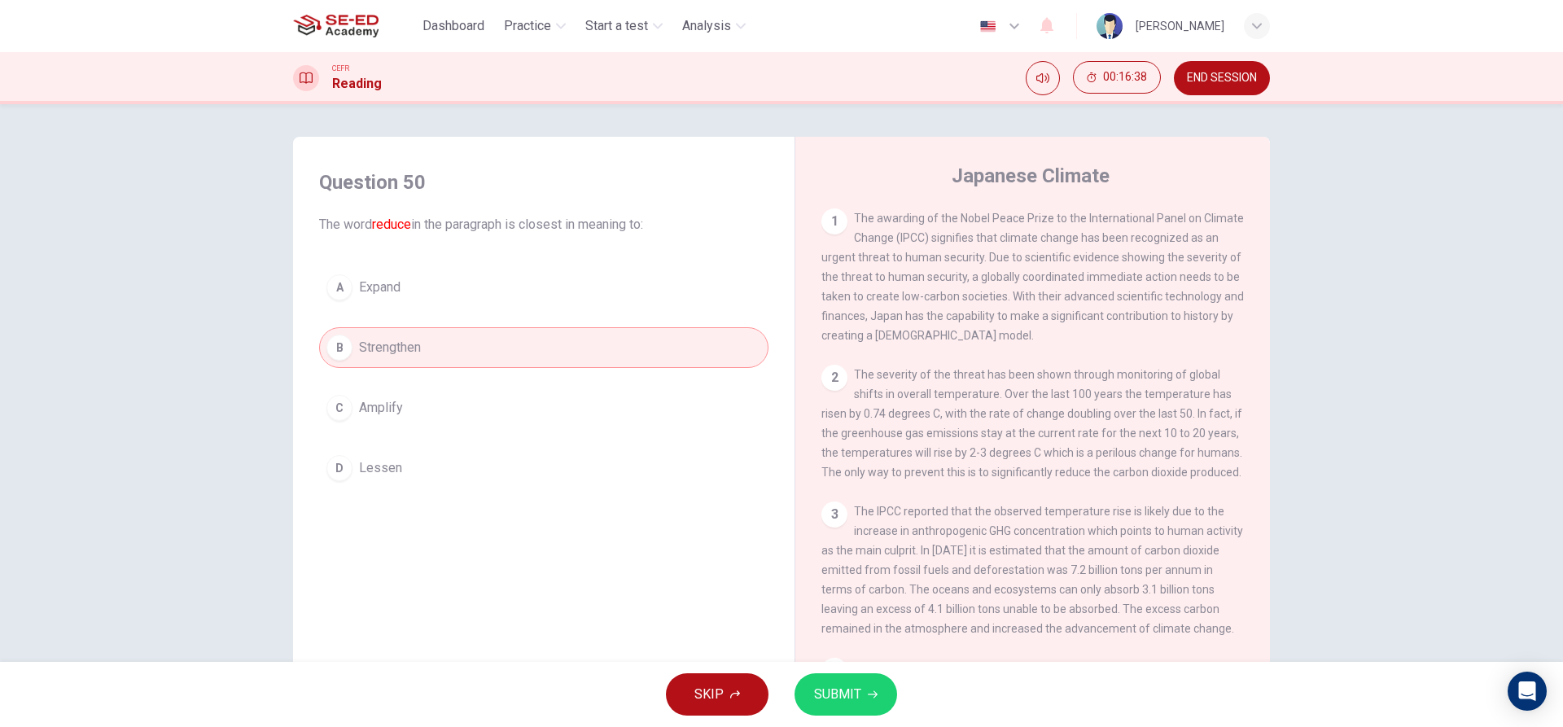
click at [824, 691] on span "SUBMIT" at bounding box center [837, 694] width 47 height 23
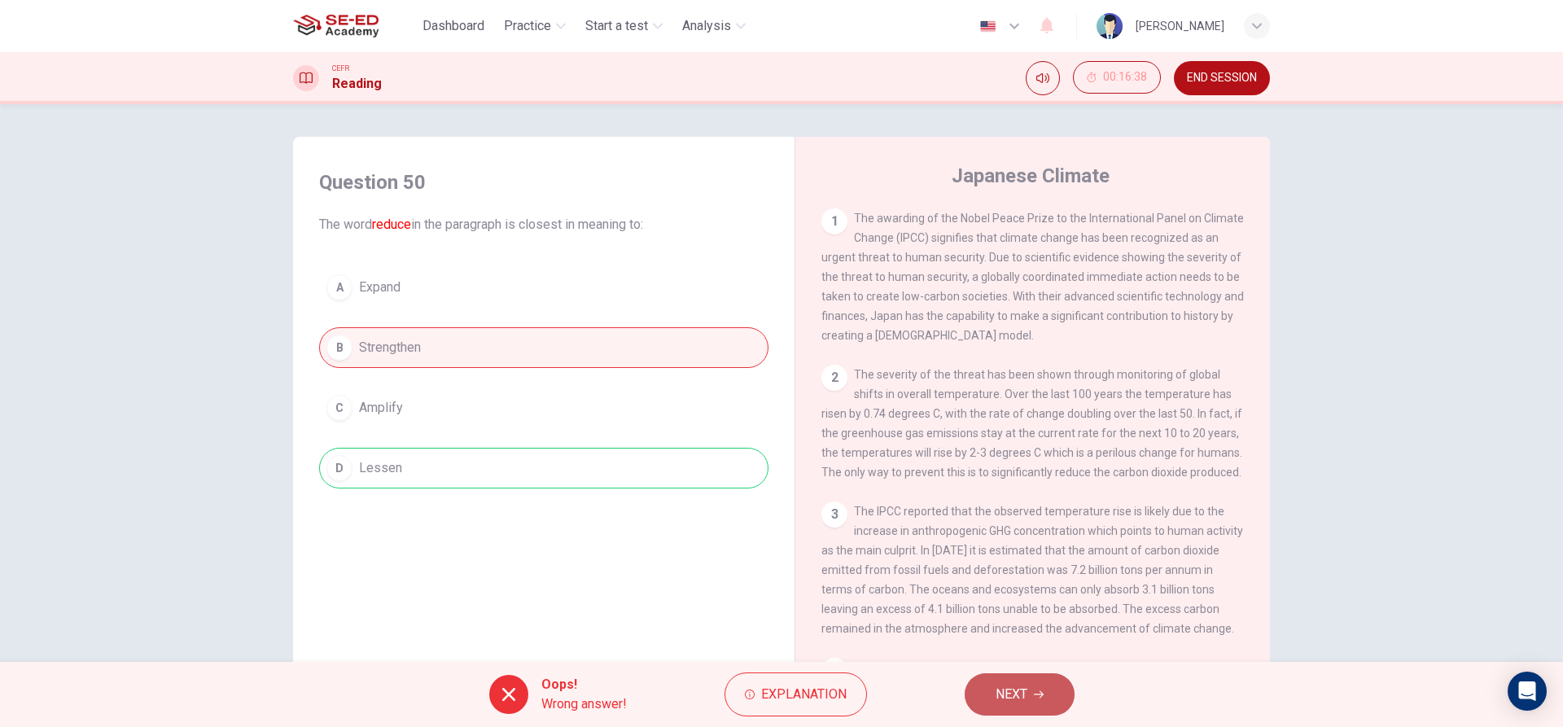
click at [1064, 700] on button "NEXT" at bounding box center [1020, 694] width 110 height 42
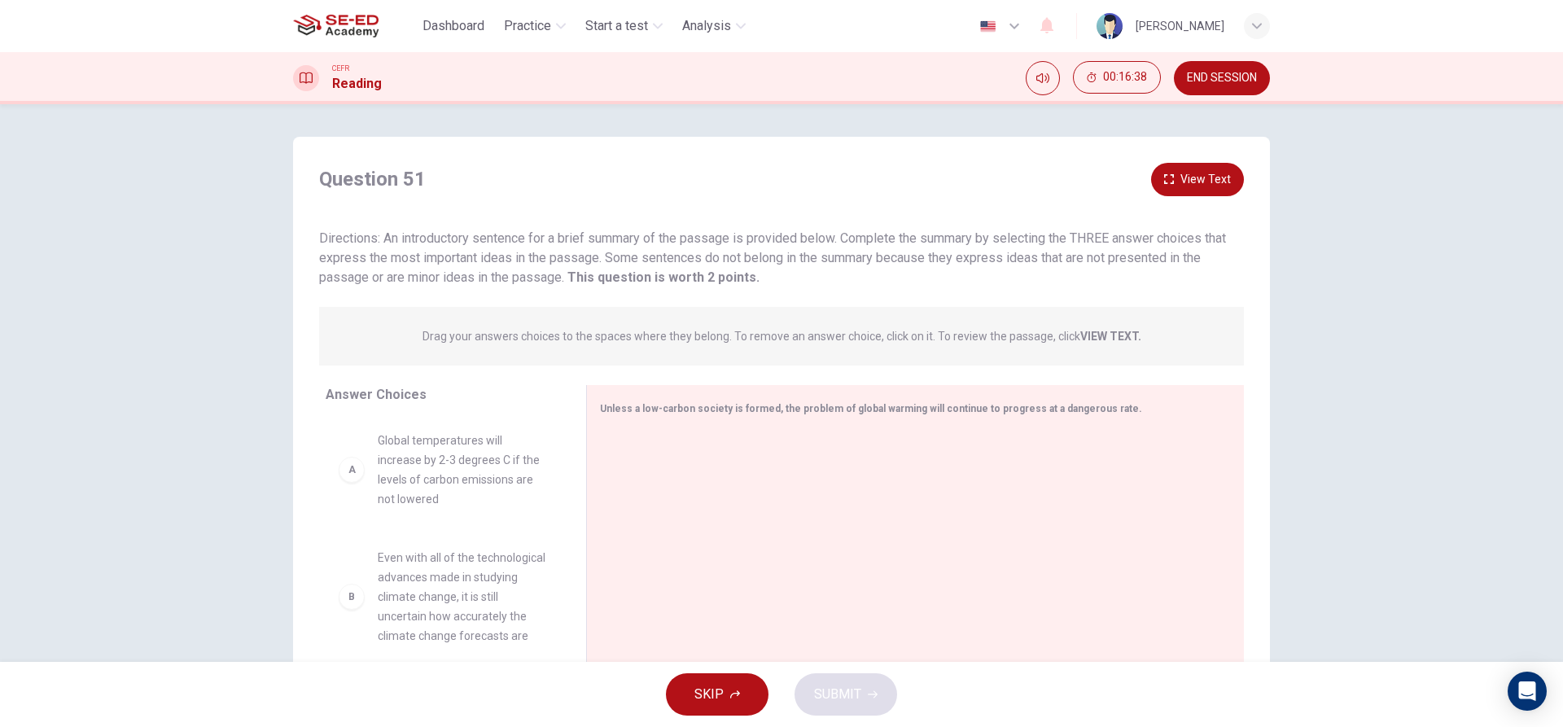
scroll to position [73, 0]
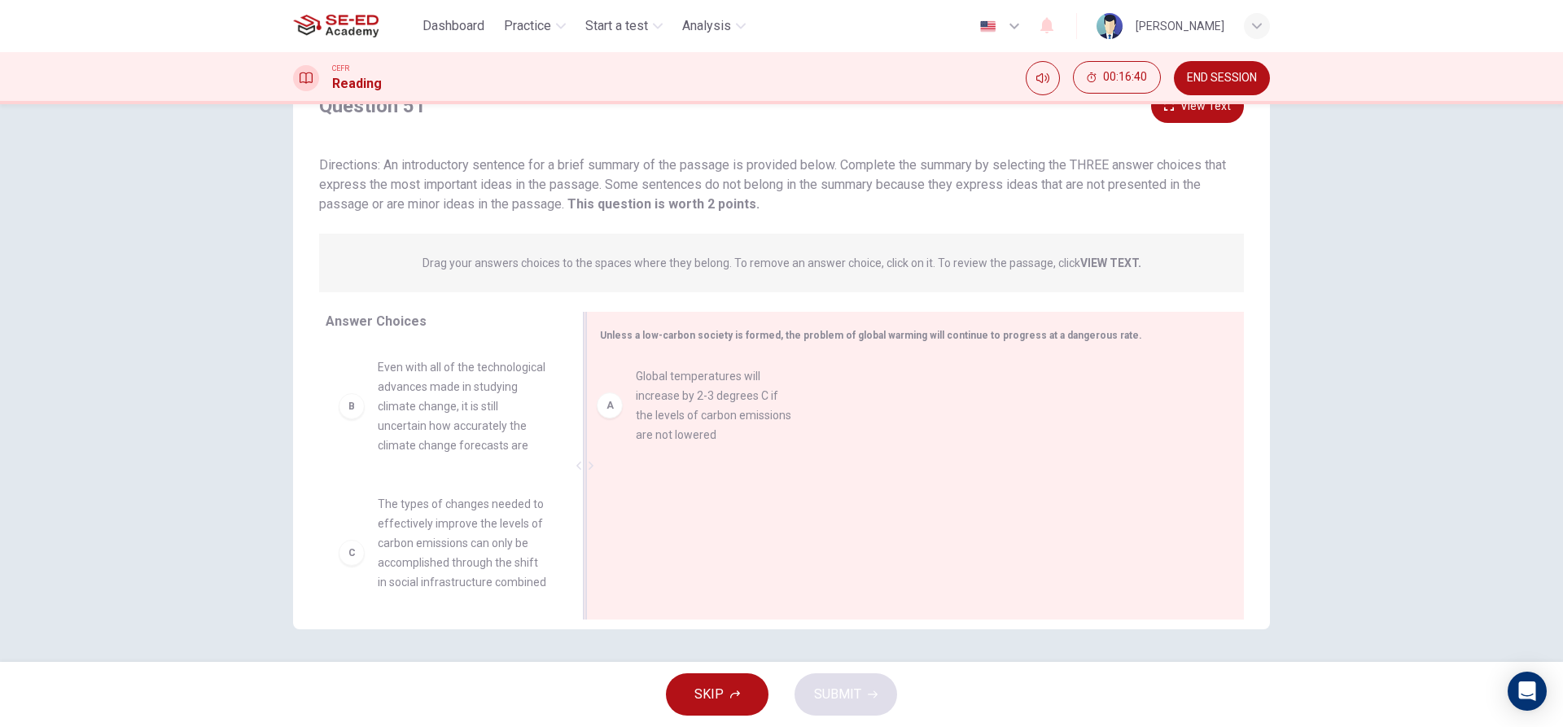
drag, startPoint x: 389, startPoint y: 398, endPoint x: 666, endPoint y: 395, distance: 276.8
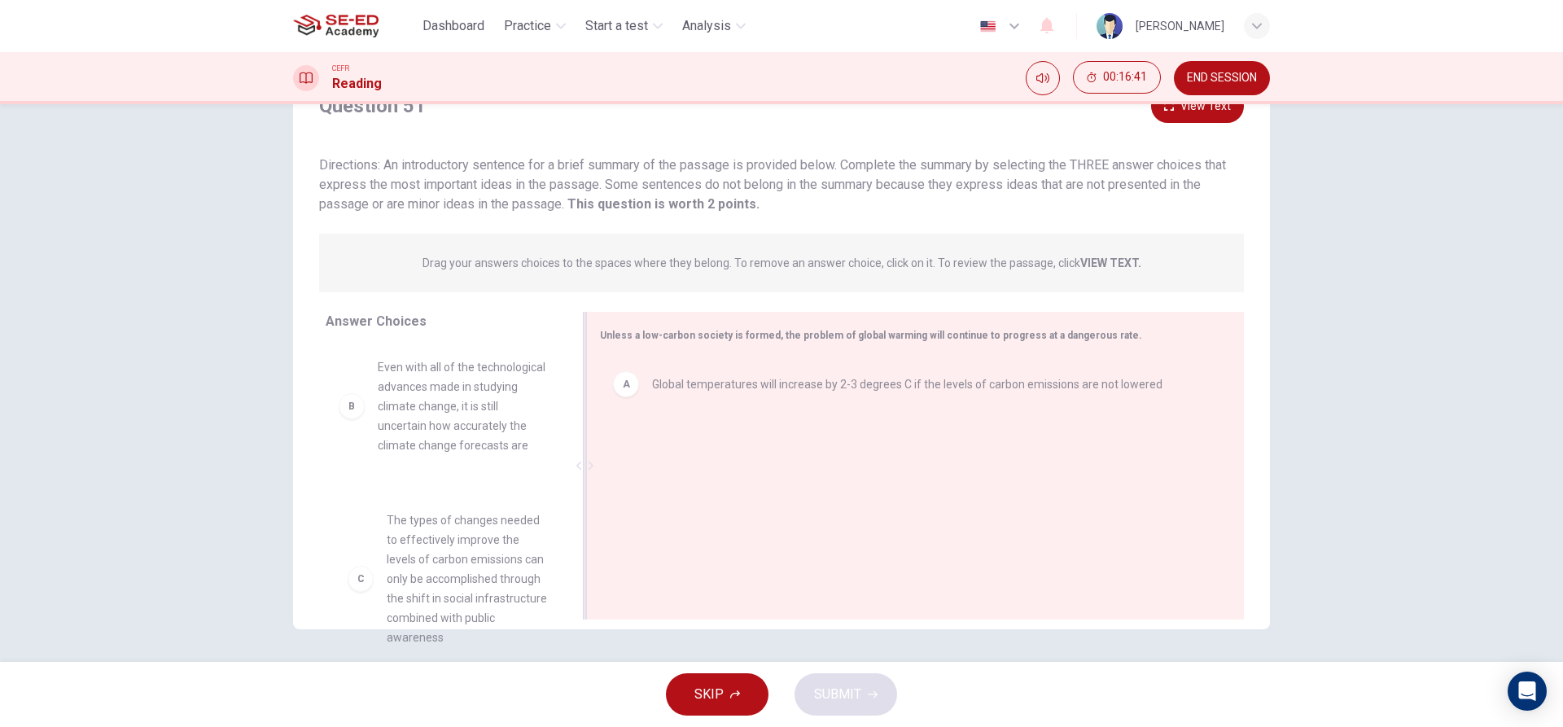
scroll to position [4, 0]
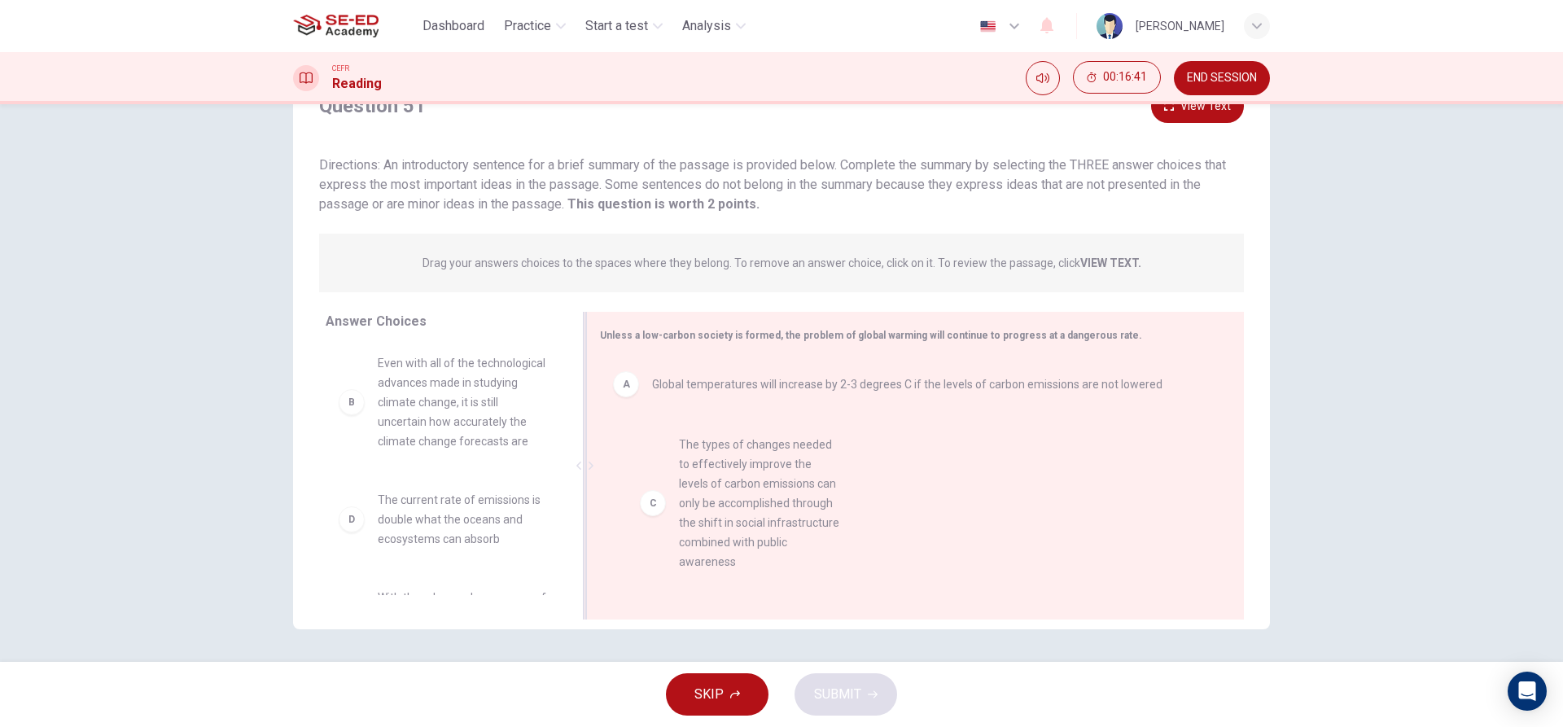
drag, startPoint x: 445, startPoint y: 563, endPoint x: 766, endPoint y: 466, distance: 334.8
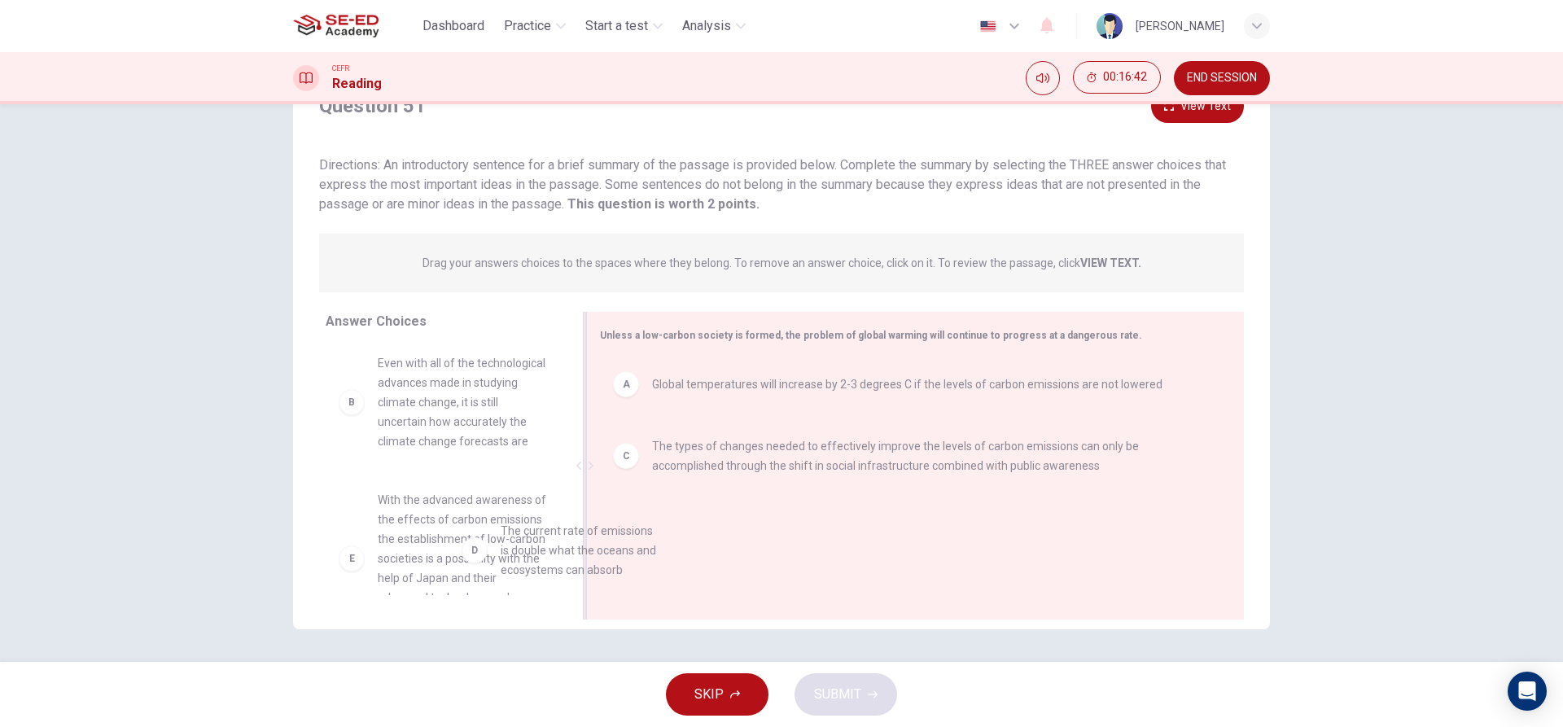
scroll to position [7, 0]
drag, startPoint x: 466, startPoint y: 547, endPoint x: 930, endPoint y: 552, distance: 464.9
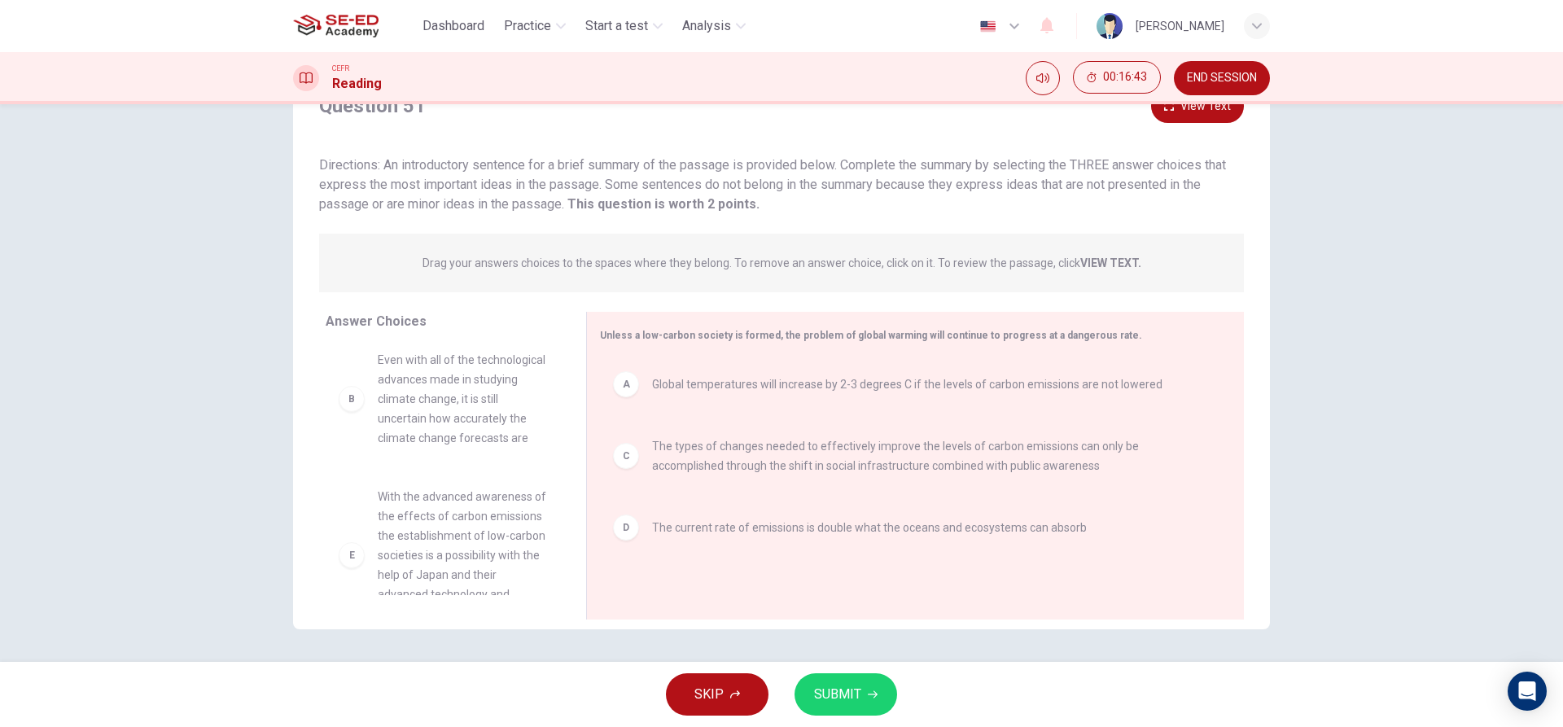
click at [882, 698] on button "SUBMIT" at bounding box center [846, 694] width 103 height 42
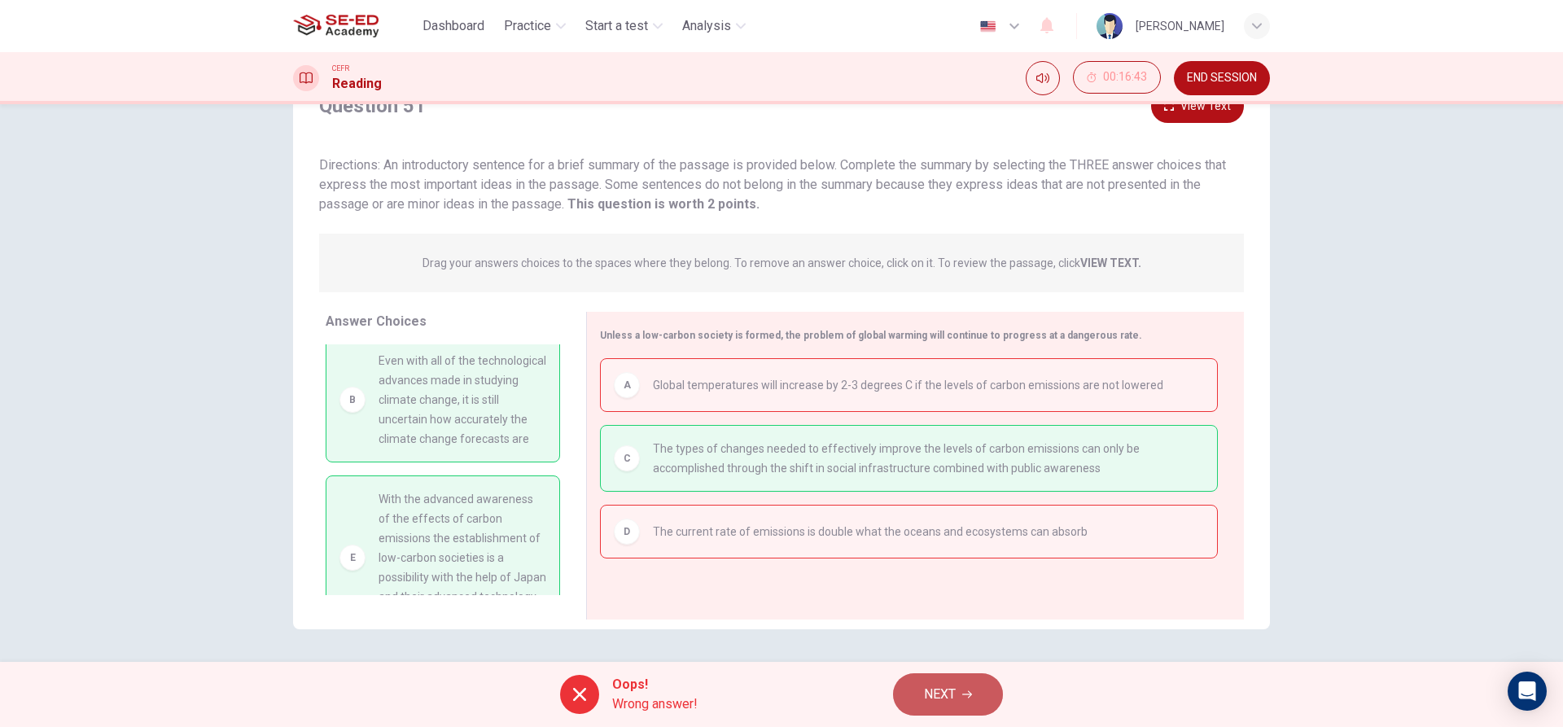
click at [937, 687] on span "NEXT" at bounding box center [940, 694] width 32 height 23
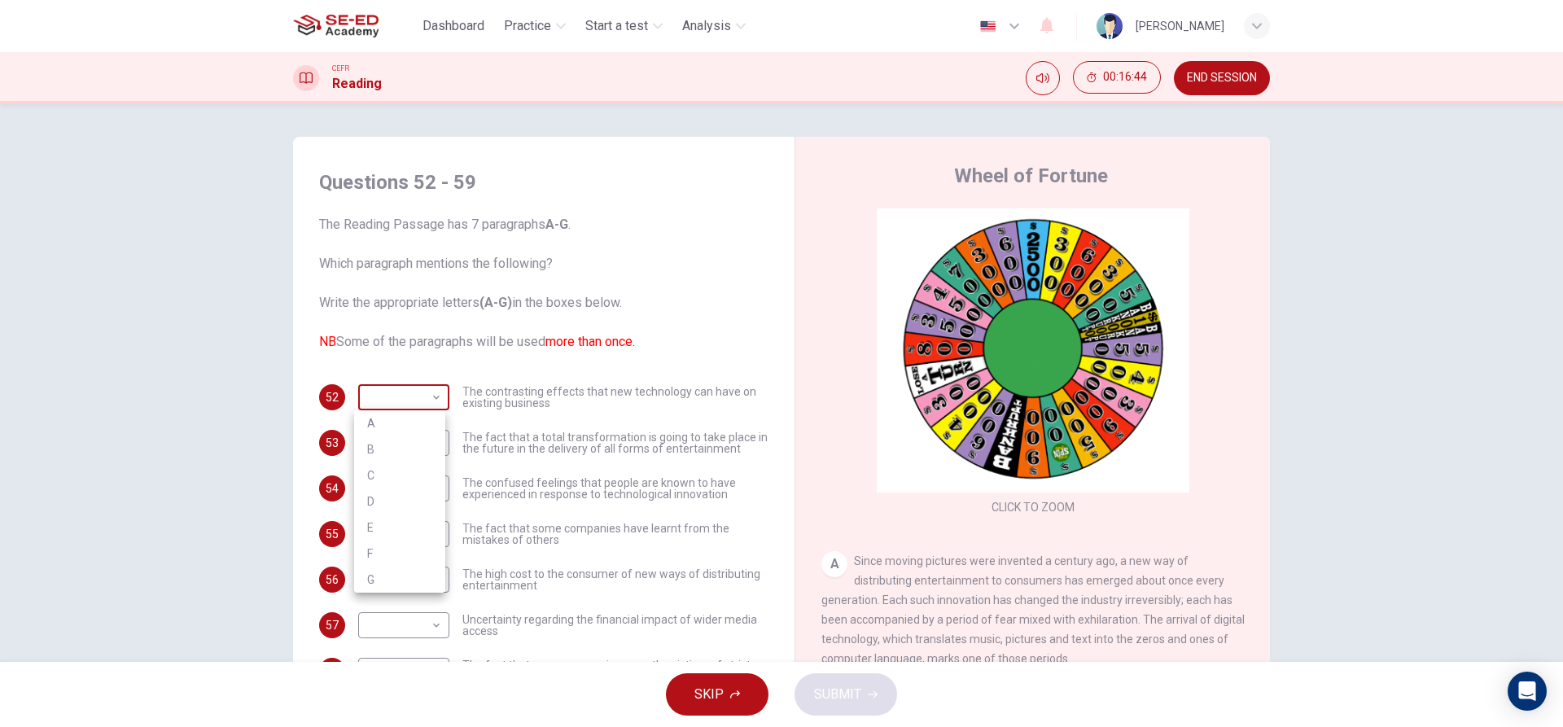
click at [387, 382] on body "This site uses cookies, as explained in our Privacy Policy . If you agree to th…" at bounding box center [781, 363] width 1563 height 727
click at [392, 453] on li "B" at bounding box center [399, 449] width 91 height 26
type input "B"
click at [393, 475] on body "This site uses cookies, as explained in our Privacy Policy . If you agree to th…" at bounding box center [781, 363] width 1563 height 727
click at [409, 593] on li "D" at bounding box center [399, 593] width 91 height 26
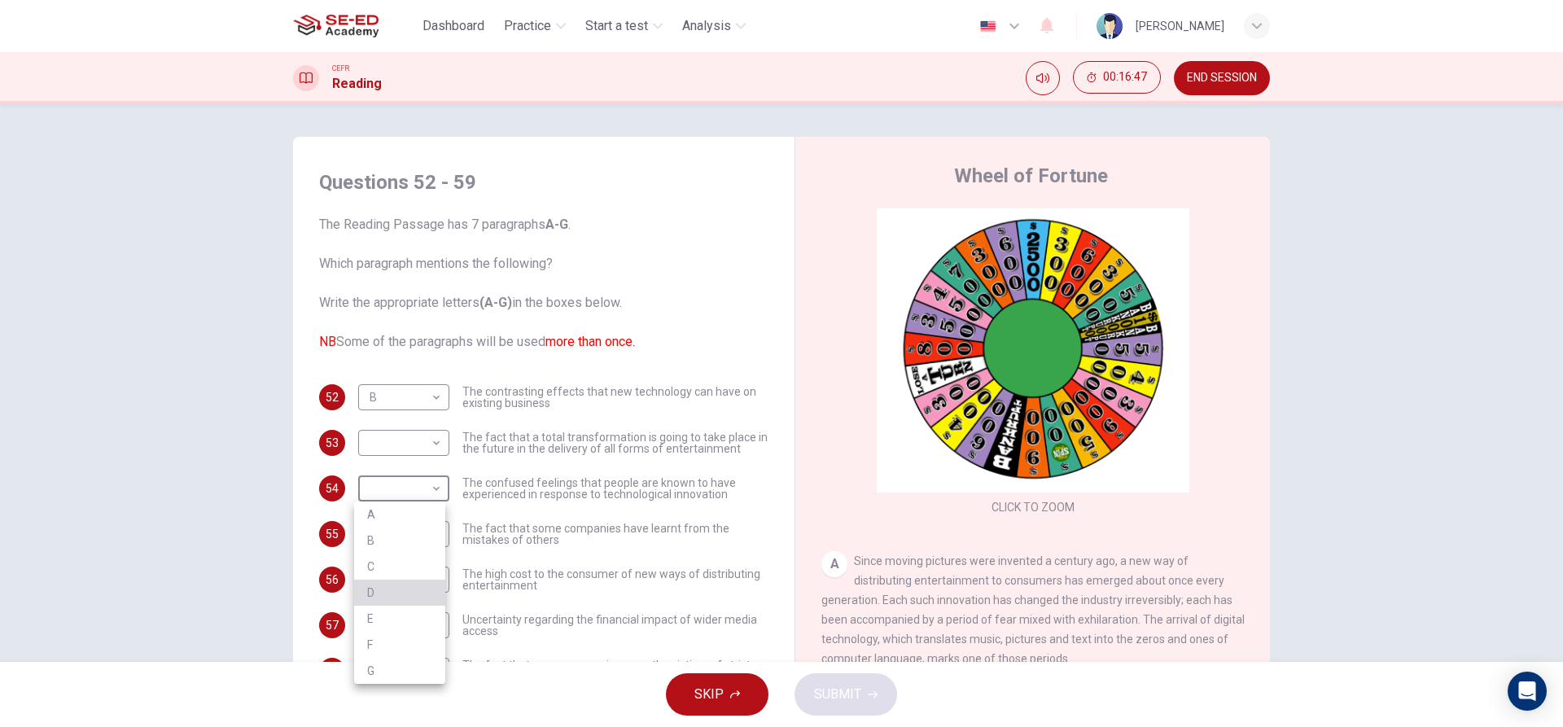
type input "D"
click at [405, 530] on body "This site uses cookies, as explained in our Privacy Policy . If you agree to th…" at bounding box center [781, 363] width 1563 height 727
click at [401, 690] on li "G" at bounding box center [399, 701] width 91 height 26
type input "G"
click at [423, 431] on body "This site uses cookies, as explained in our Privacy Policy . If you agree to th…" at bounding box center [781, 363] width 1563 height 727
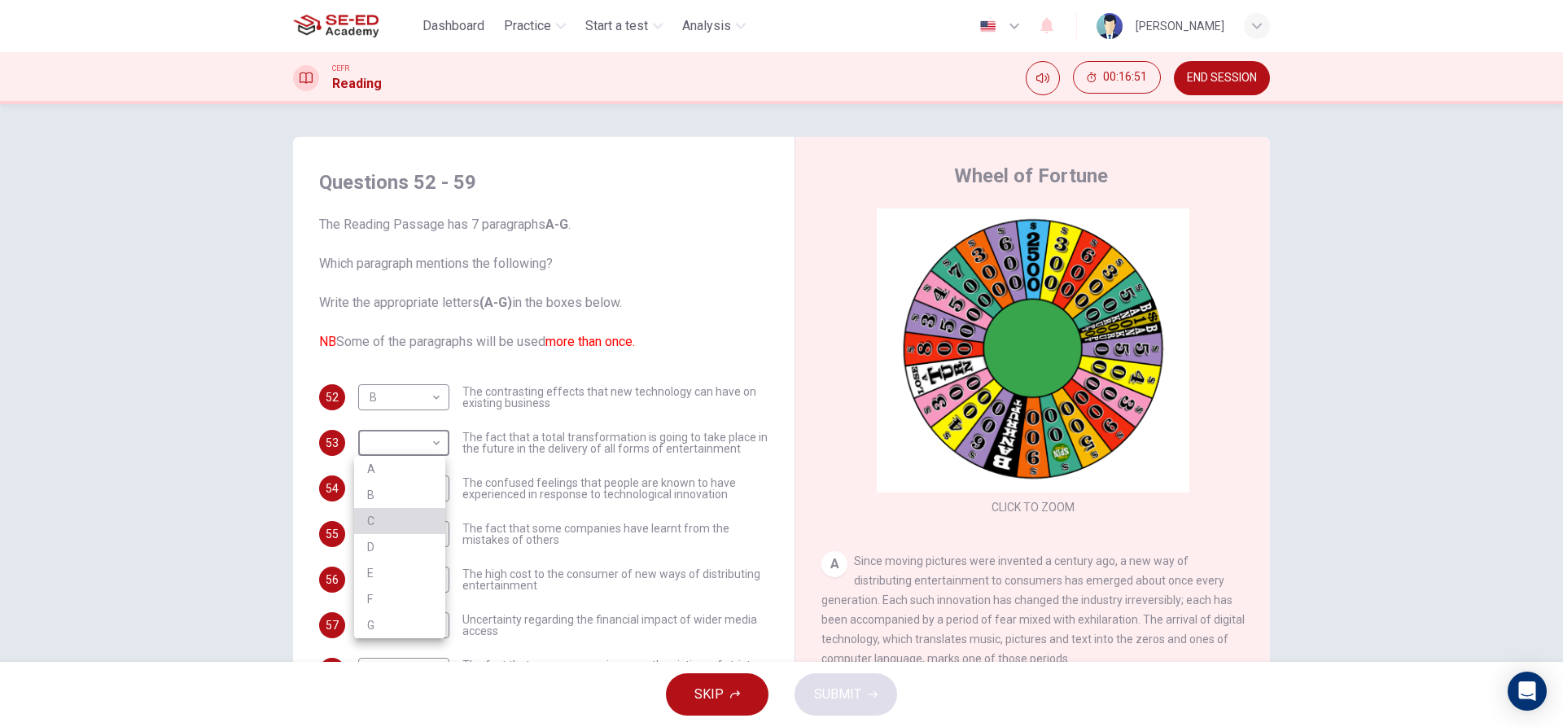
click at [402, 528] on li "C" at bounding box center [399, 521] width 91 height 26
type input "C"
click at [397, 574] on body "This site uses cookies, as explained in our Privacy Policy . If you agree to th…" at bounding box center [781, 363] width 1563 height 727
click at [399, 585] on li "C" at bounding box center [399, 597] width 91 height 26
type input "C"
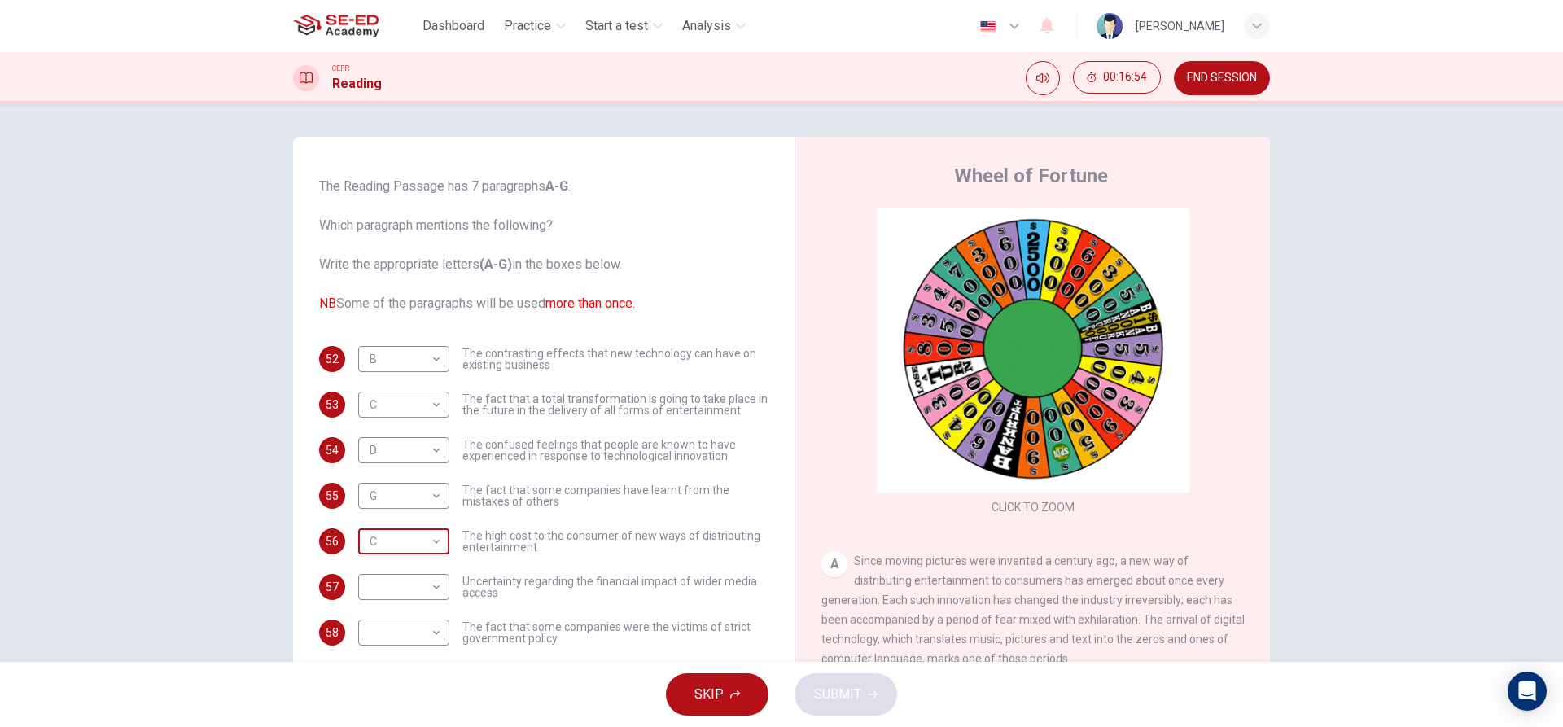
scroll to position [59, 0]
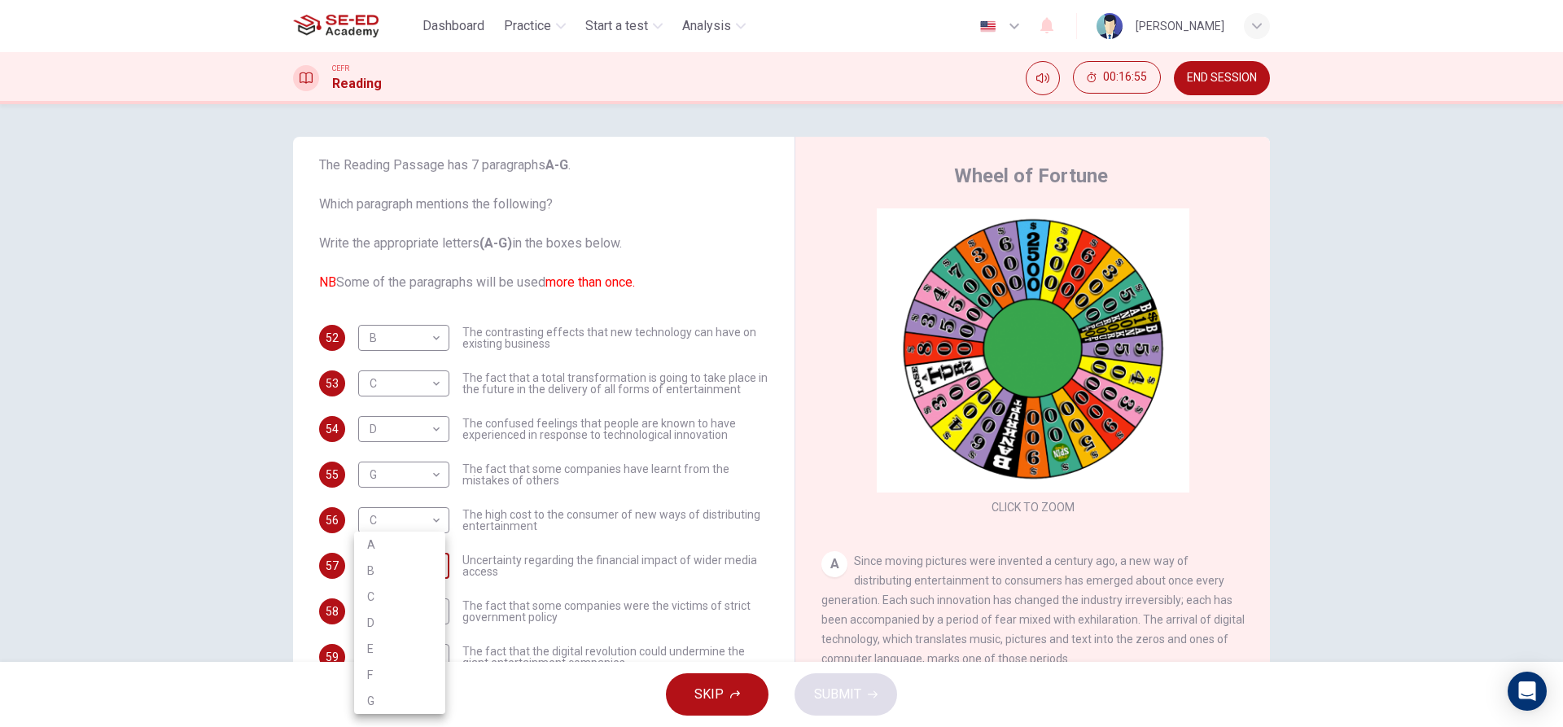
click at [408, 564] on body "This site uses cookies, as explained in our Privacy Policy . If you agree to th…" at bounding box center [781, 363] width 1563 height 727
click at [396, 532] on li "A" at bounding box center [399, 545] width 91 height 26
type input "A"
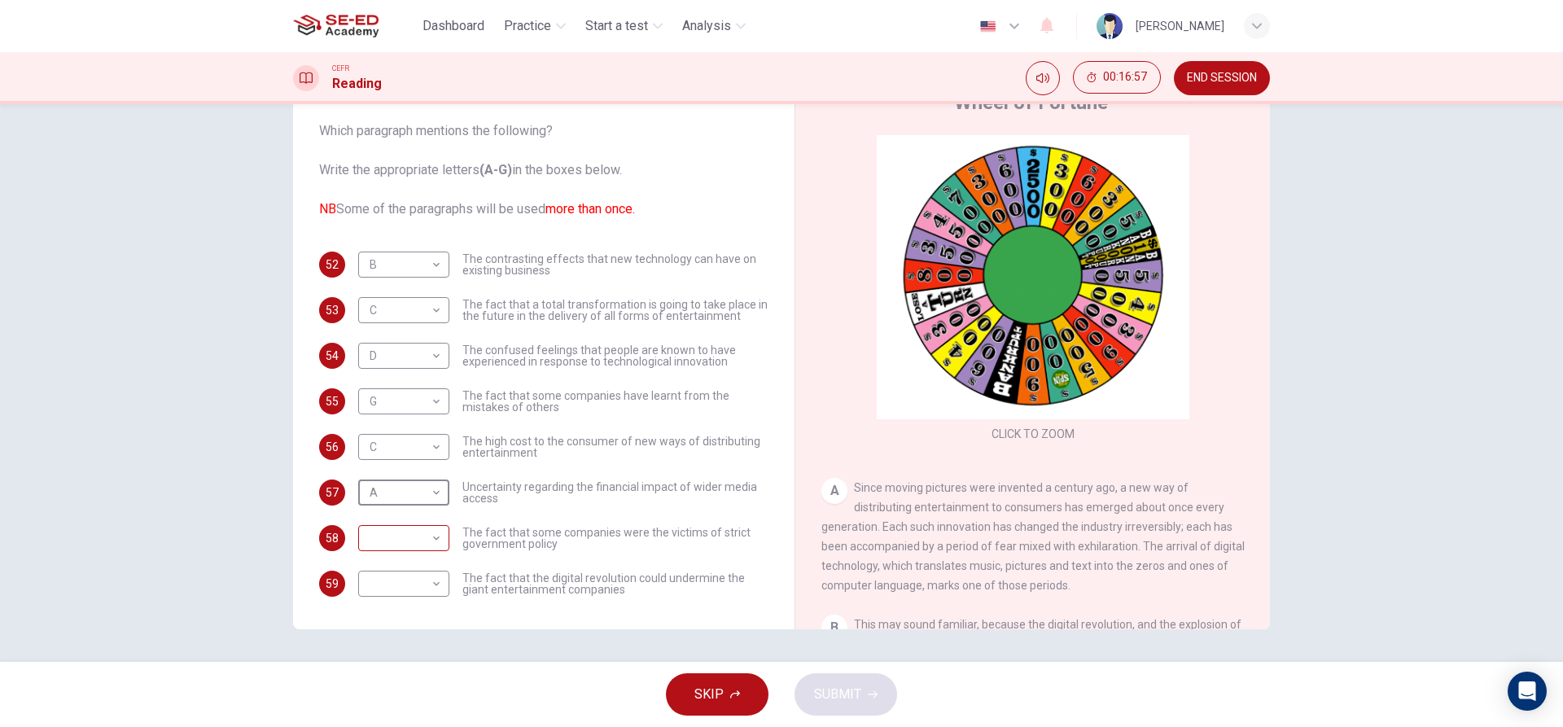
click at [401, 528] on body "This site uses cookies, as explained in our Privacy Policy . If you agree to th…" at bounding box center [781, 363] width 1563 height 727
click at [406, 606] on li "C" at bounding box center [399, 597] width 91 height 26
type input "C"
click at [407, 589] on body "This site uses cookies, as explained in our Privacy Policy . If you agree to th…" at bounding box center [781, 363] width 1563 height 727
click at [392, 697] on li "G" at bounding box center [399, 701] width 91 height 26
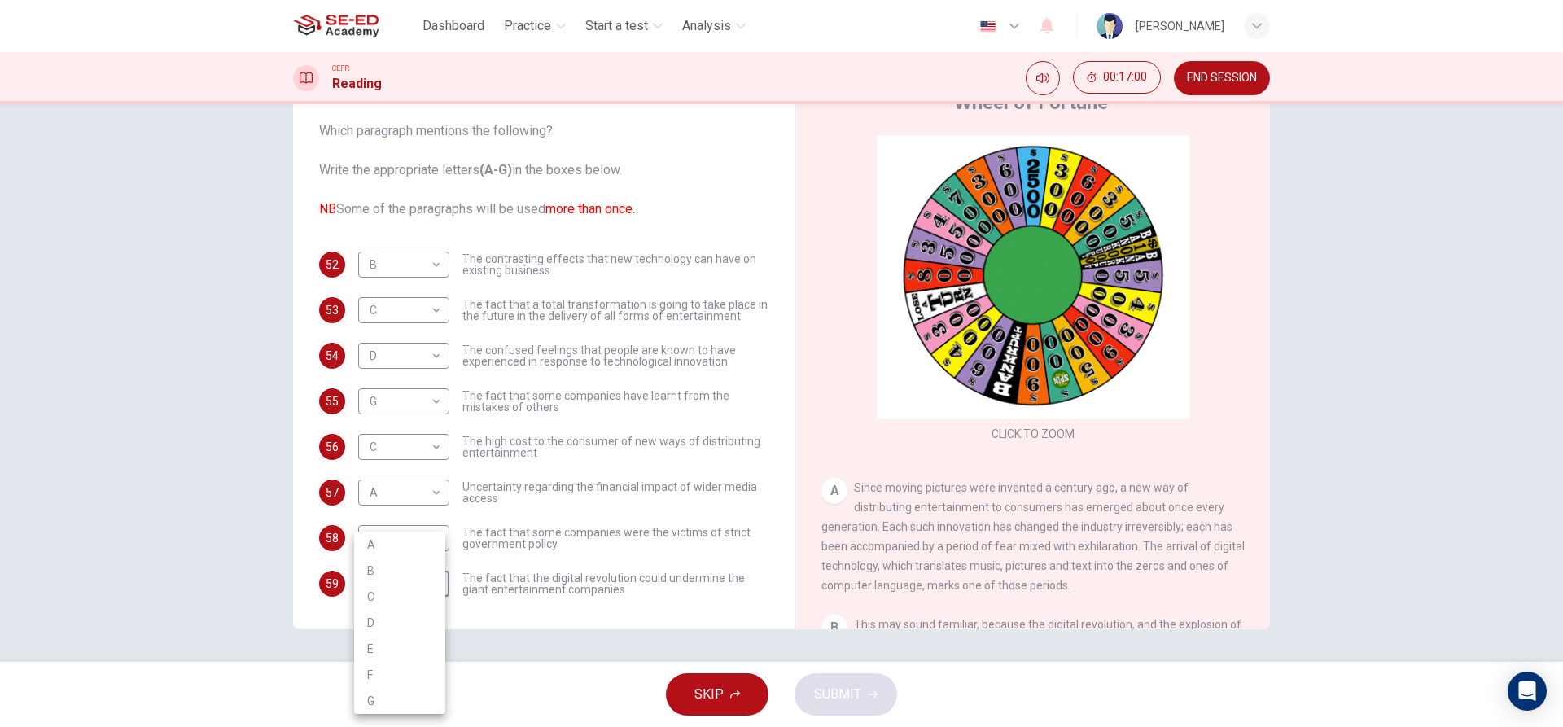
type input "G"
click at [833, 691] on span "SUBMIT" at bounding box center [837, 694] width 47 height 23
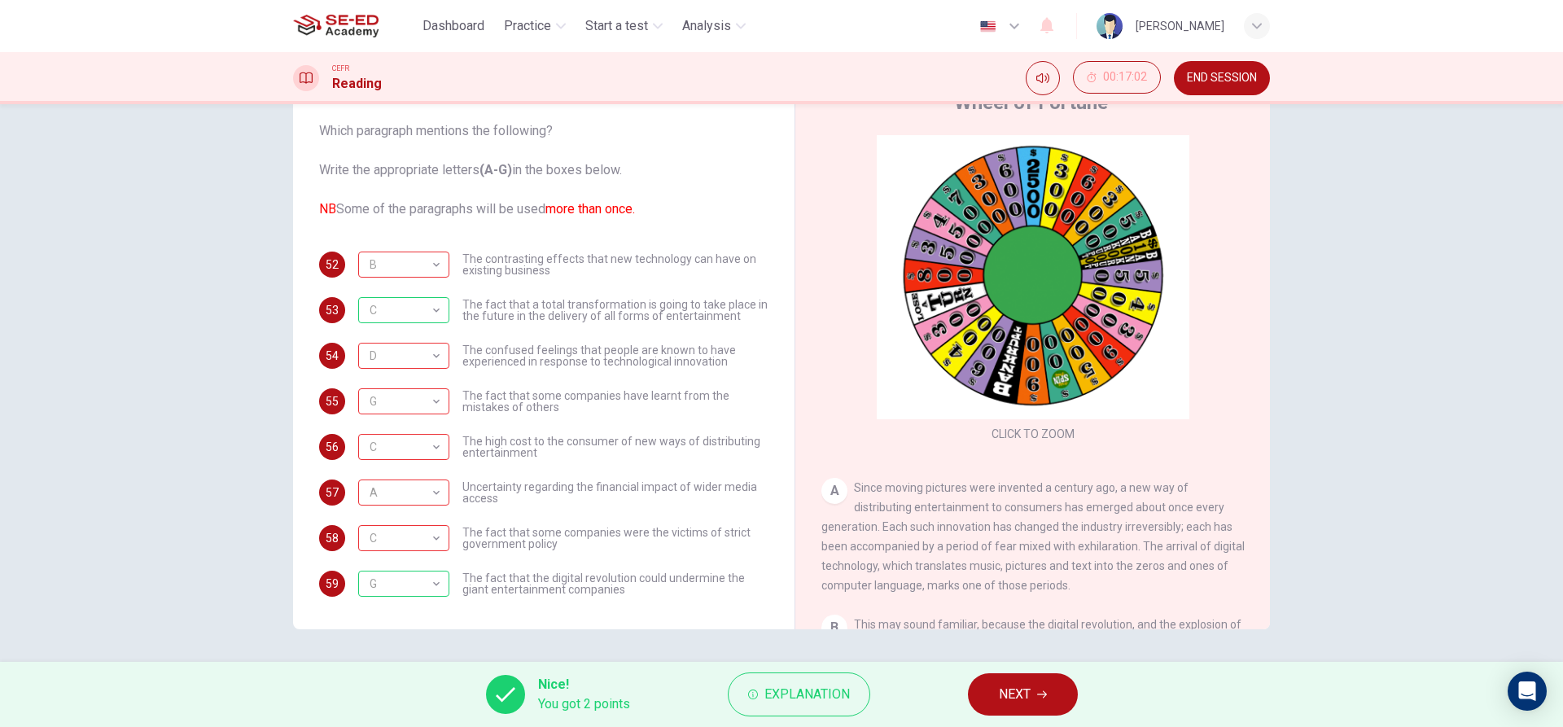
click at [1031, 690] on span "NEXT" at bounding box center [1015, 694] width 32 height 23
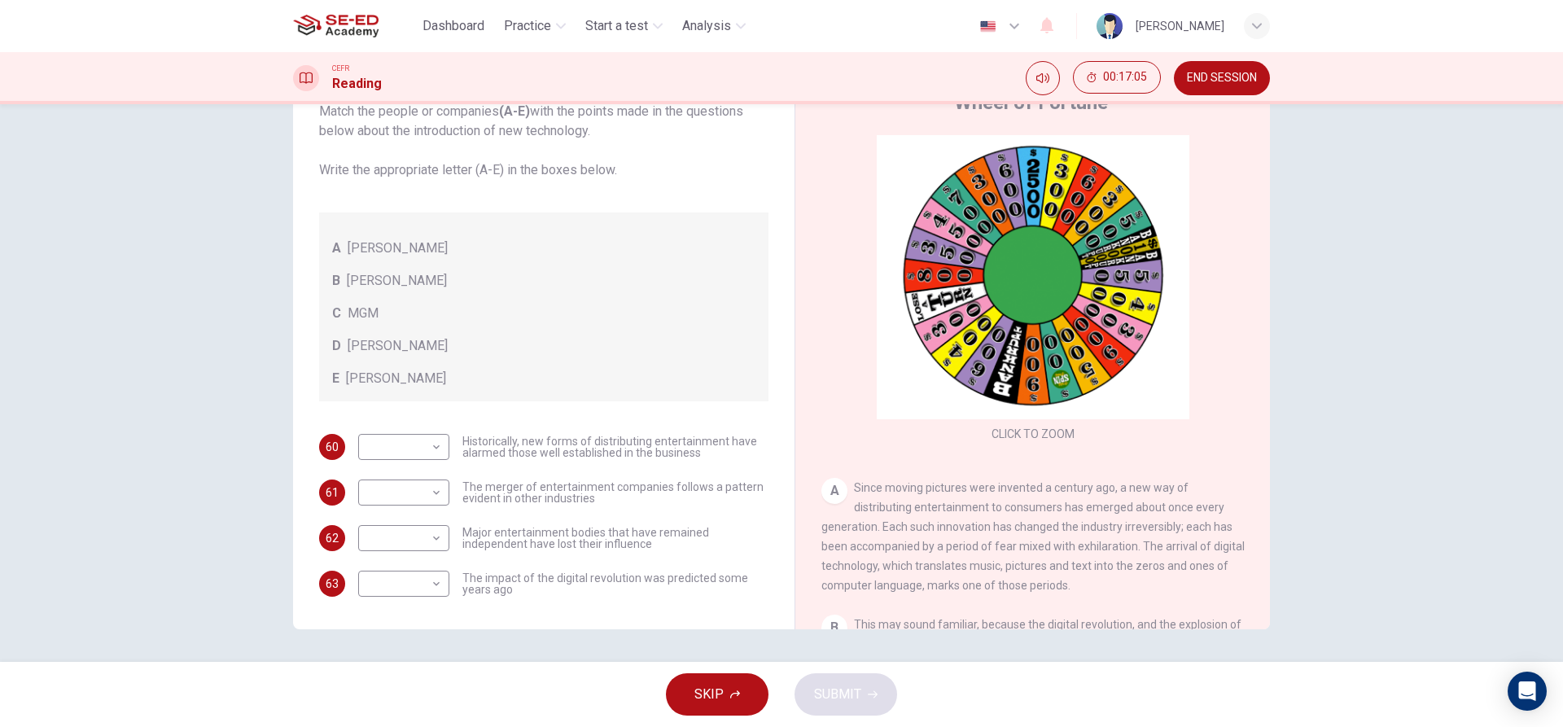
scroll to position [99, 0]
click at [424, 442] on body "This site uses cookies, as explained in our Privacy Policy . If you agree to th…" at bounding box center [781, 363] width 1563 height 727
click at [432, 504] on li "B" at bounding box center [399, 499] width 91 height 26
type input "B"
click at [431, 526] on body "This site uses cookies, as explained in our Privacy Policy . If you agree to th…" at bounding box center [781, 363] width 1563 height 727
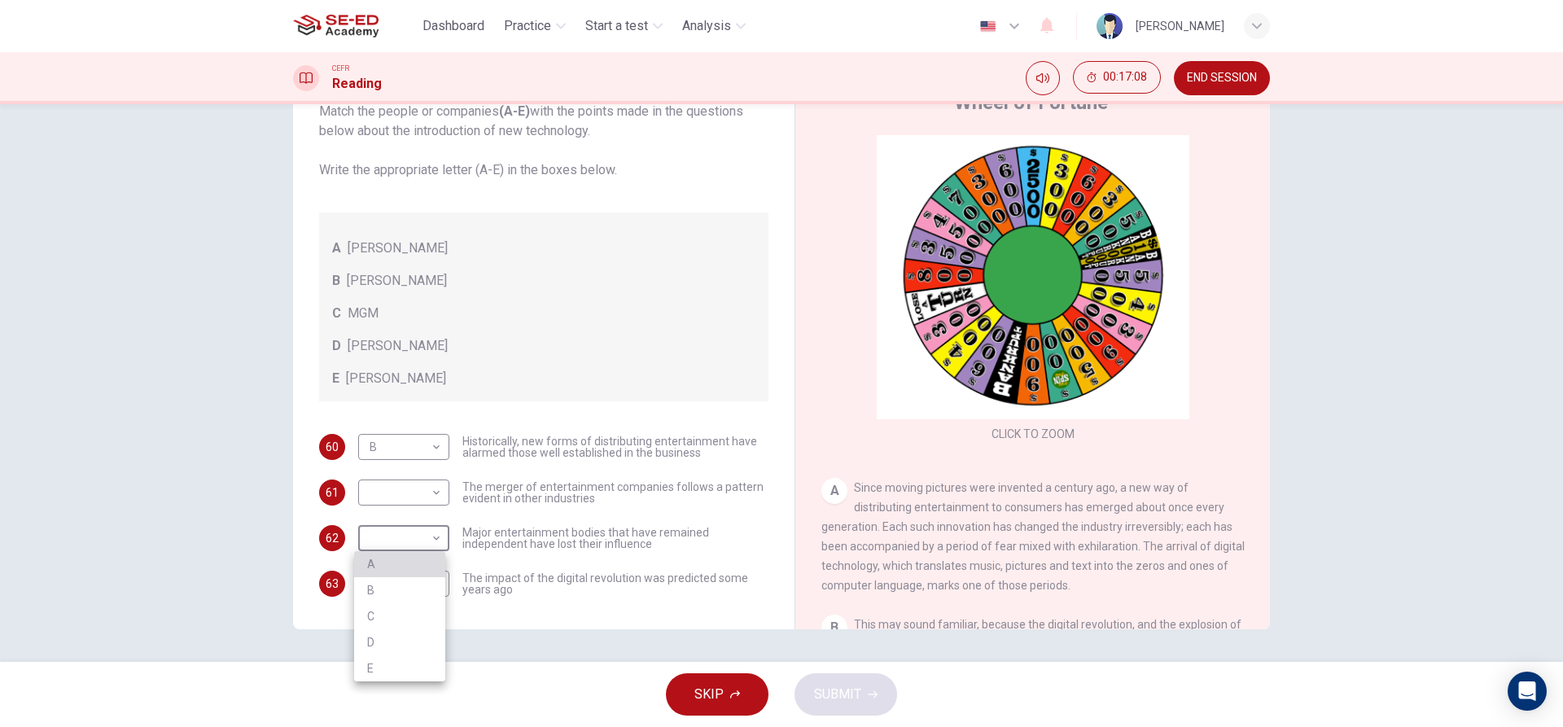
click at [432, 559] on li "A" at bounding box center [399, 564] width 91 height 26
type input "A"
click at [432, 559] on body "This site uses cookies, as explained in our Privacy Policy . If you agree to th…" at bounding box center [781, 363] width 1563 height 727
click at [492, 585] on div at bounding box center [781, 363] width 1563 height 727
click at [412, 593] on body "This site uses cookies, as explained in our Privacy Policy . If you agree to th…" at bounding box center [781, 363] width 1563 height 727
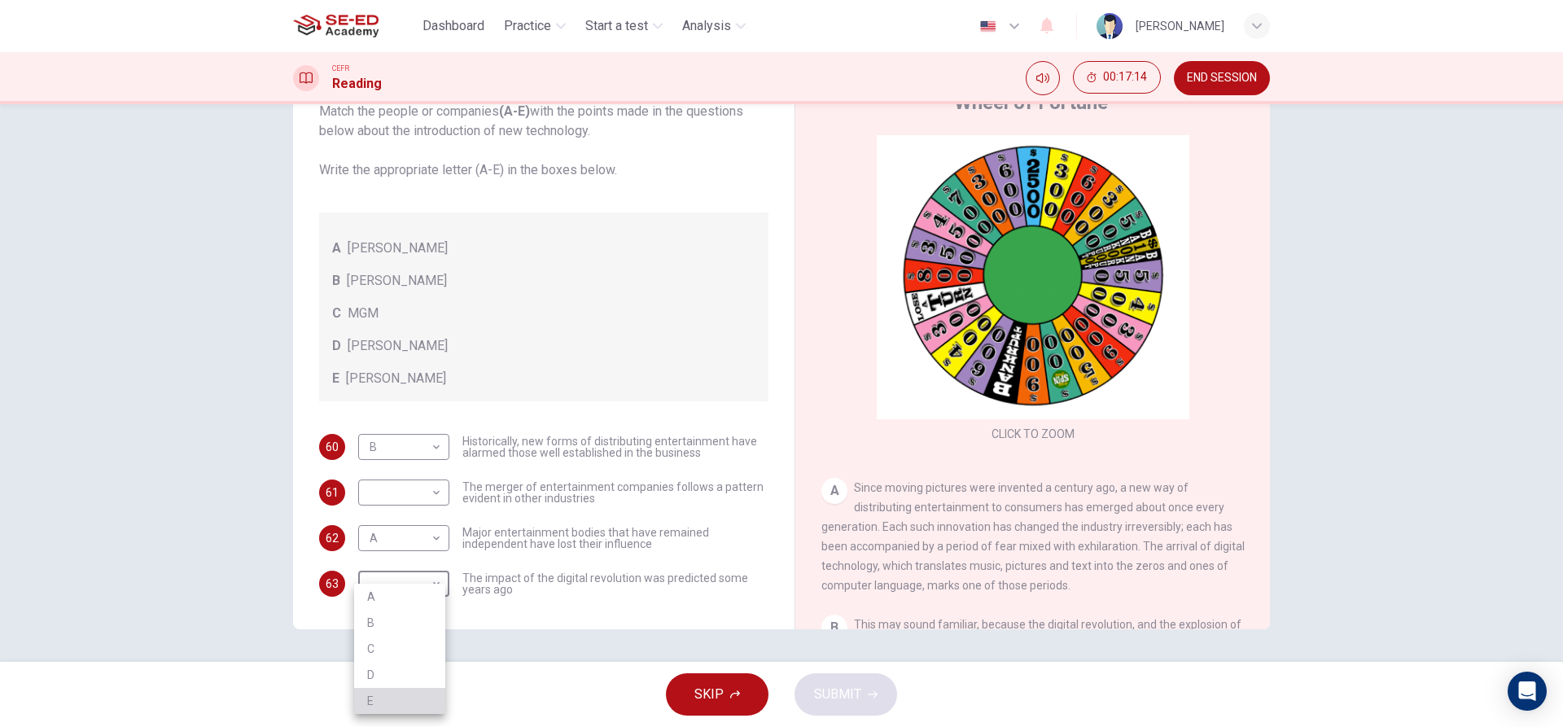
click at [414, 693] on li "E" at bounding box center [399, 701] width 91 height 26
type input "E"
click at [381, 500] on body "This site uses cookies, as explained in our Privacy Policy . If you agree to th…" at bounding box center [781, 363] width 1563 height 727
click at [379, 542] on li "B" at bounding box center [399, 545] width 91 height 26
type input "B"
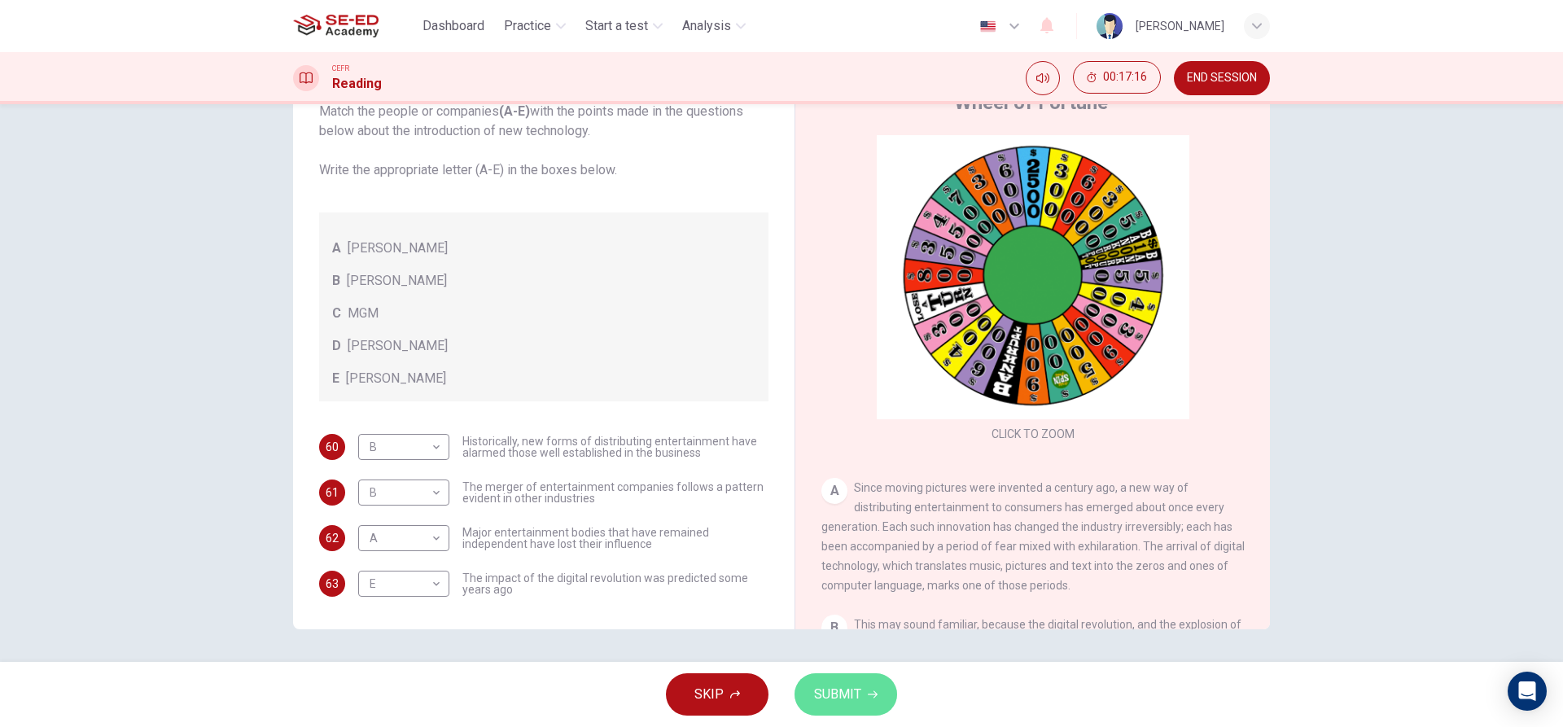
click at [828, 681] on button "SUBMIT" at bounding box center [846, 694] width 103 height 42
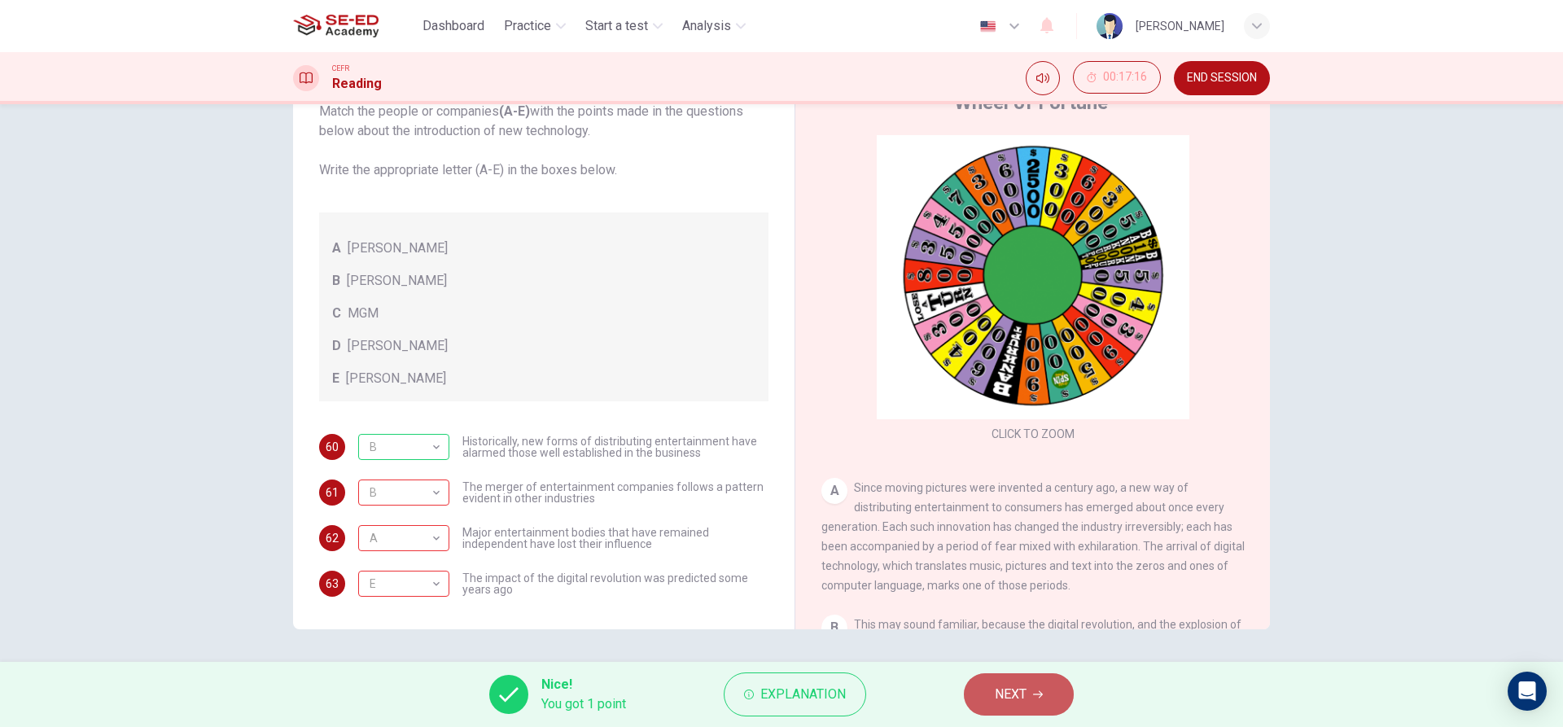
click at [1027, 702] on span "NEXT" at bounding box center [1011, 694] width 32 height 23
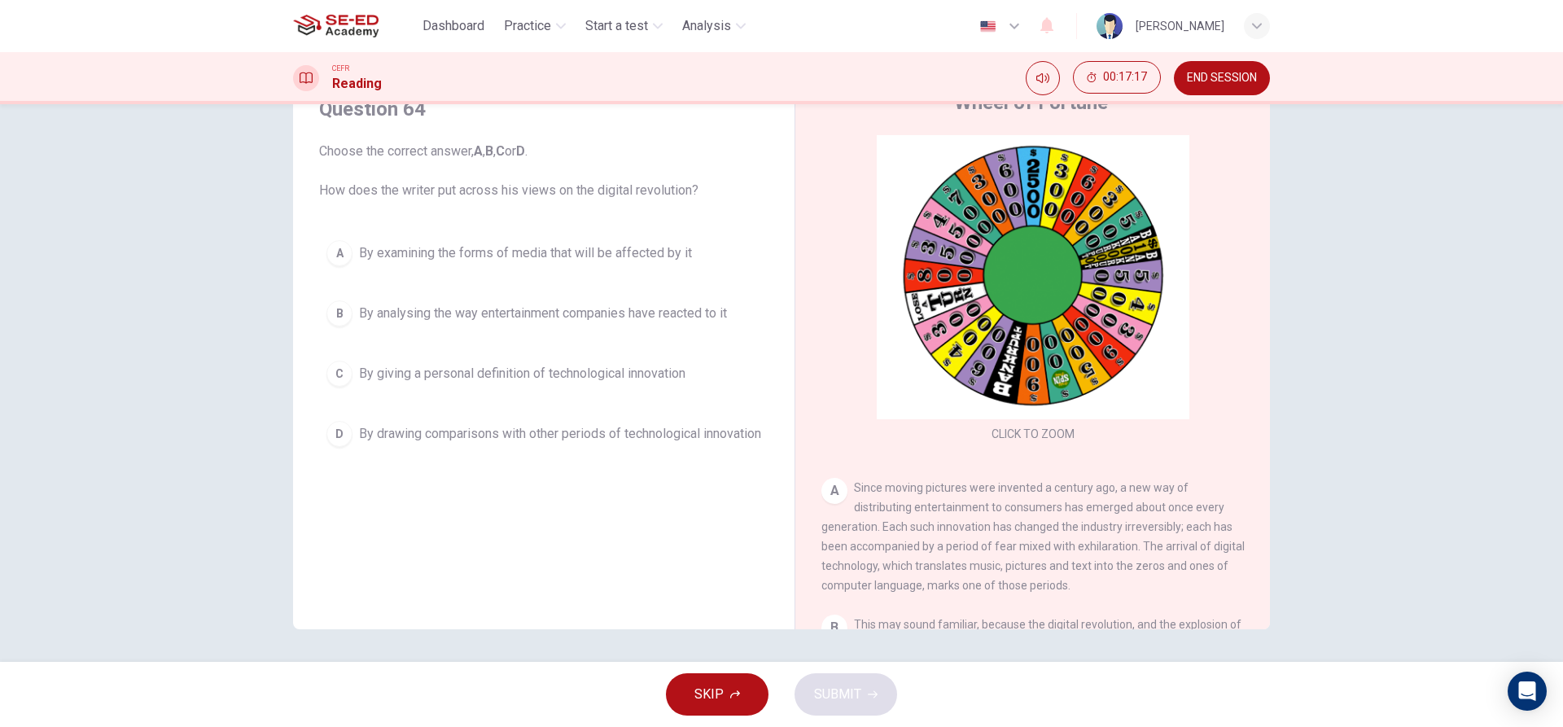
drag, startPoint x: 357, startPoint y: 243, endPoint x: 358, endPoint y: 300, distance: 57.0
click at [359, 244] on span "By examining the forms of media that will be affected by it" at bounding box center [525, 253] width 333 height 20
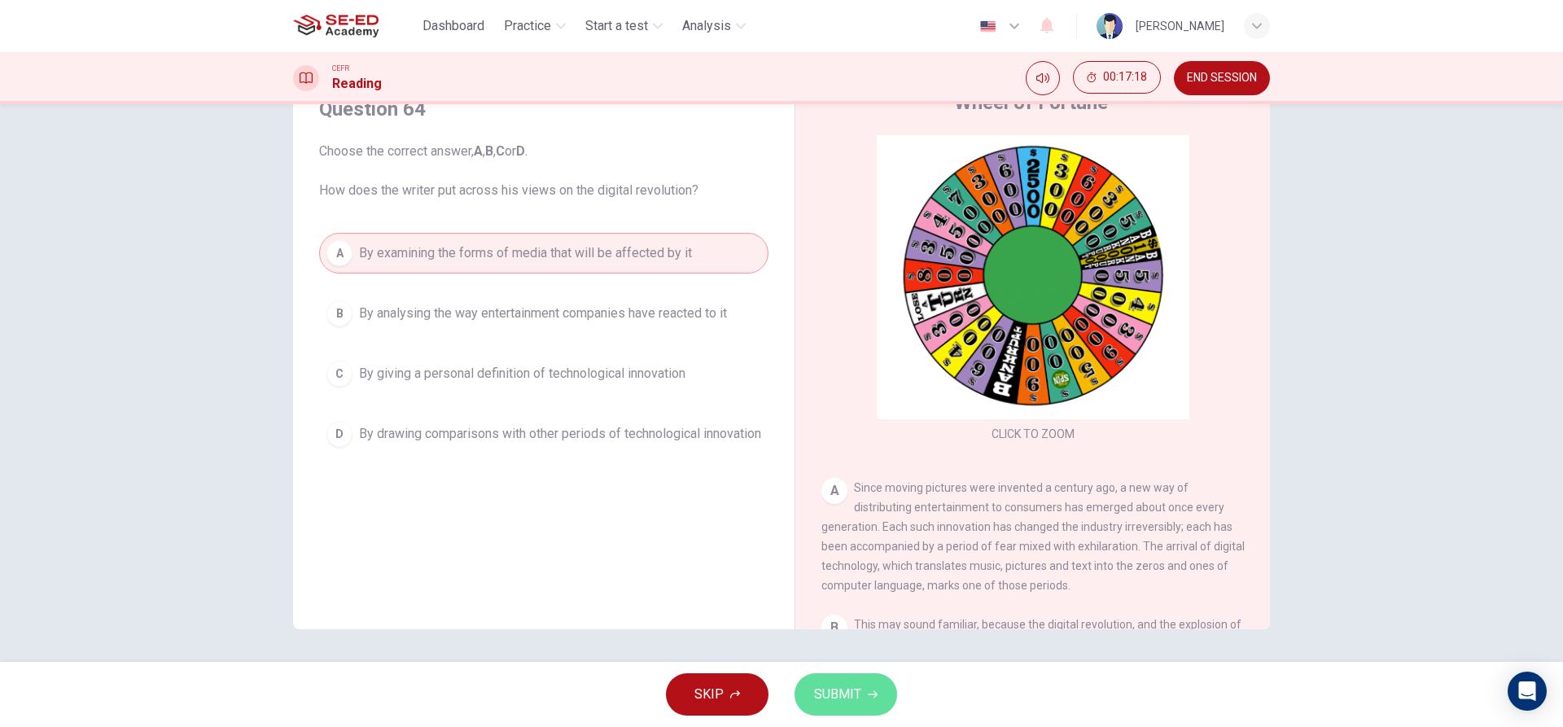
click at [819, 696] on span "SUBMIT" at bounding box center [837, 694] width 47 height 23
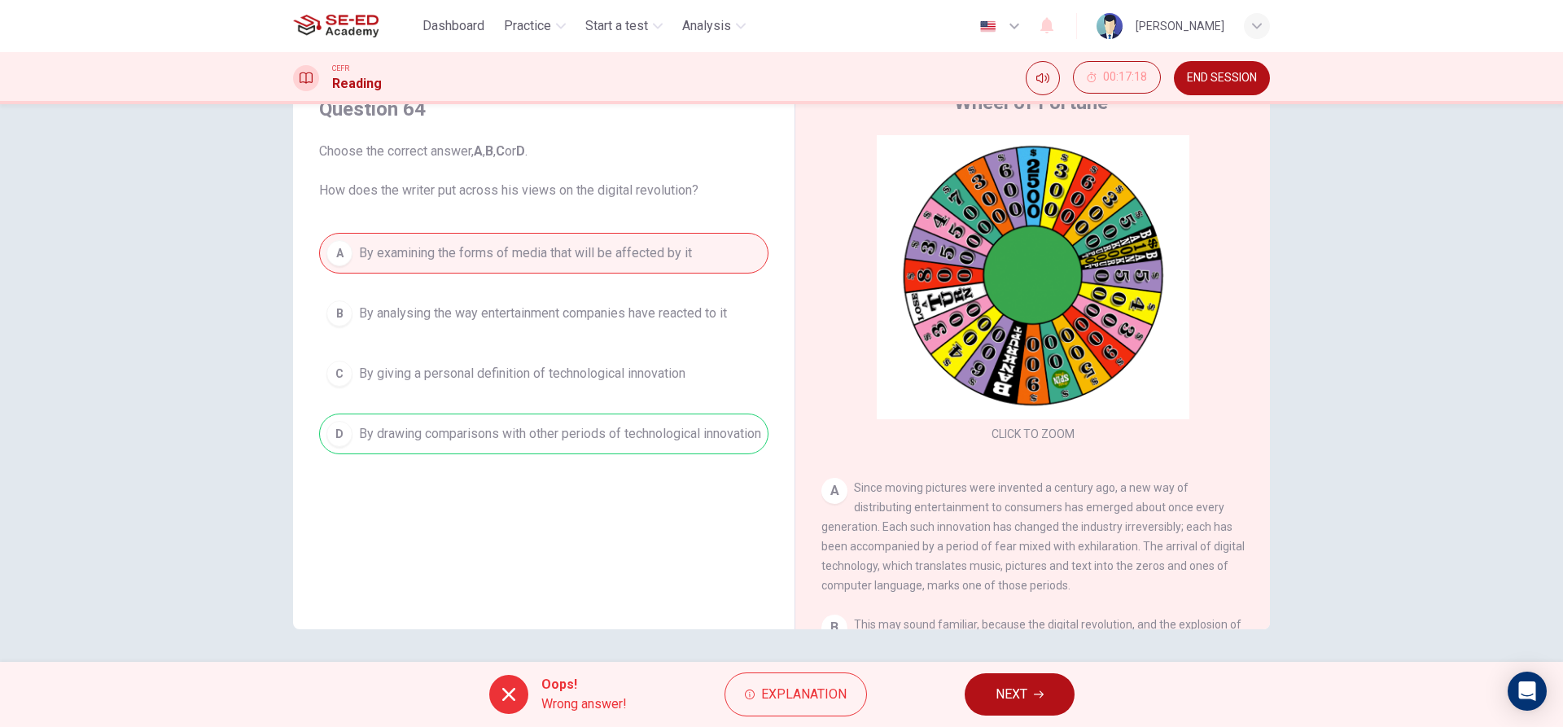
click at [1006, 694] on span "NEXT" at bounding box center [1012, 694] width 32 height 23
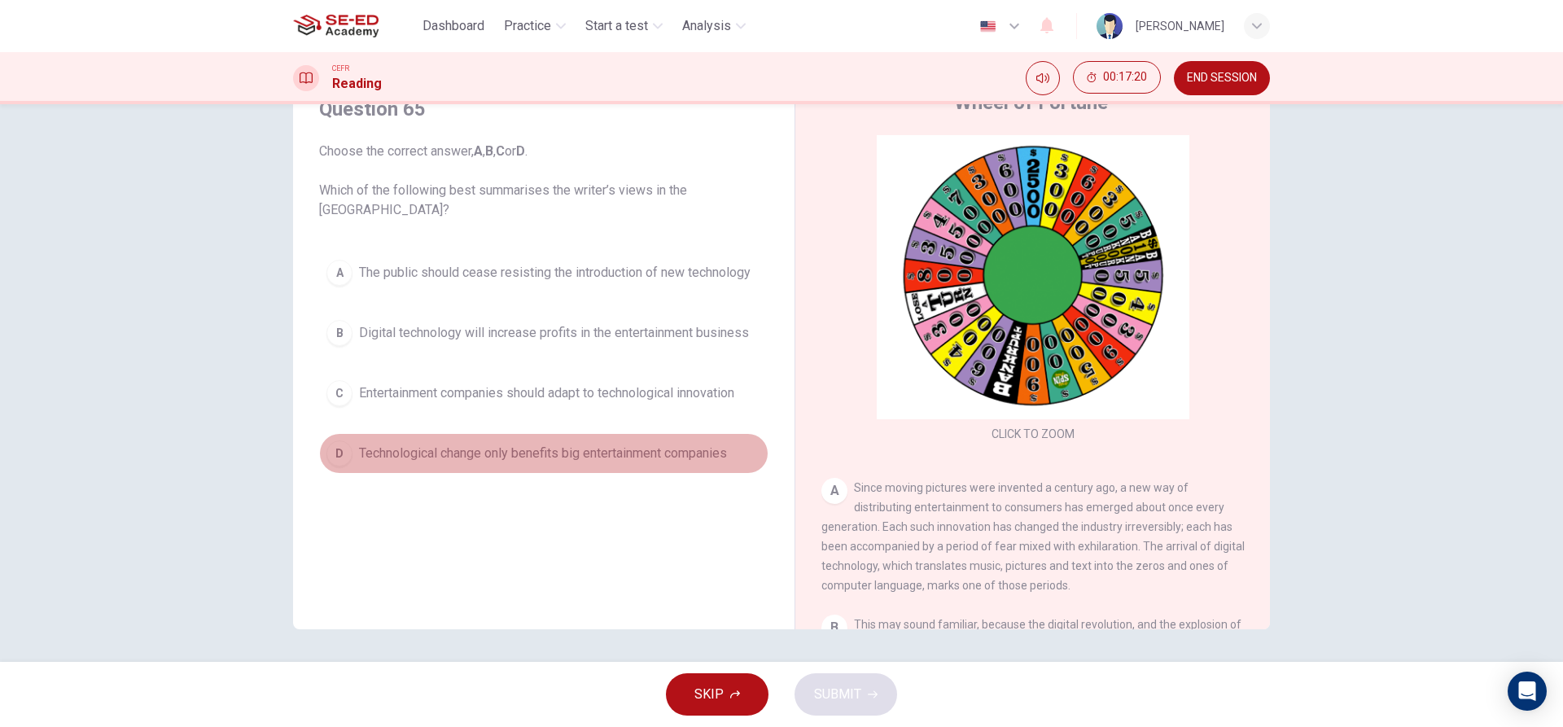
click at [336, 456] on div "D" at bounding box center [339, 453] width 26 height 26
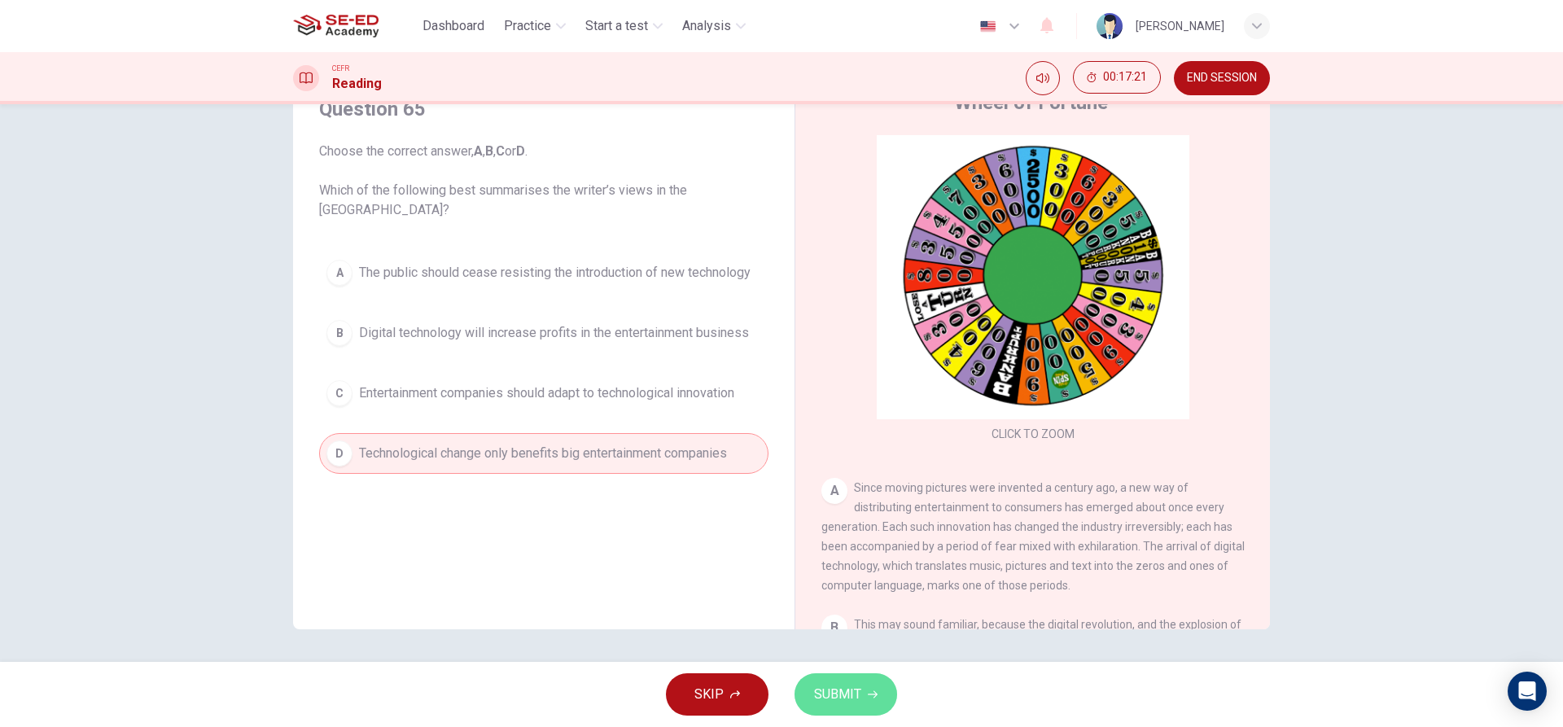
click at [861, 713] on button "SUBMIT" at bounding box center [846, 694] width 103 height 42
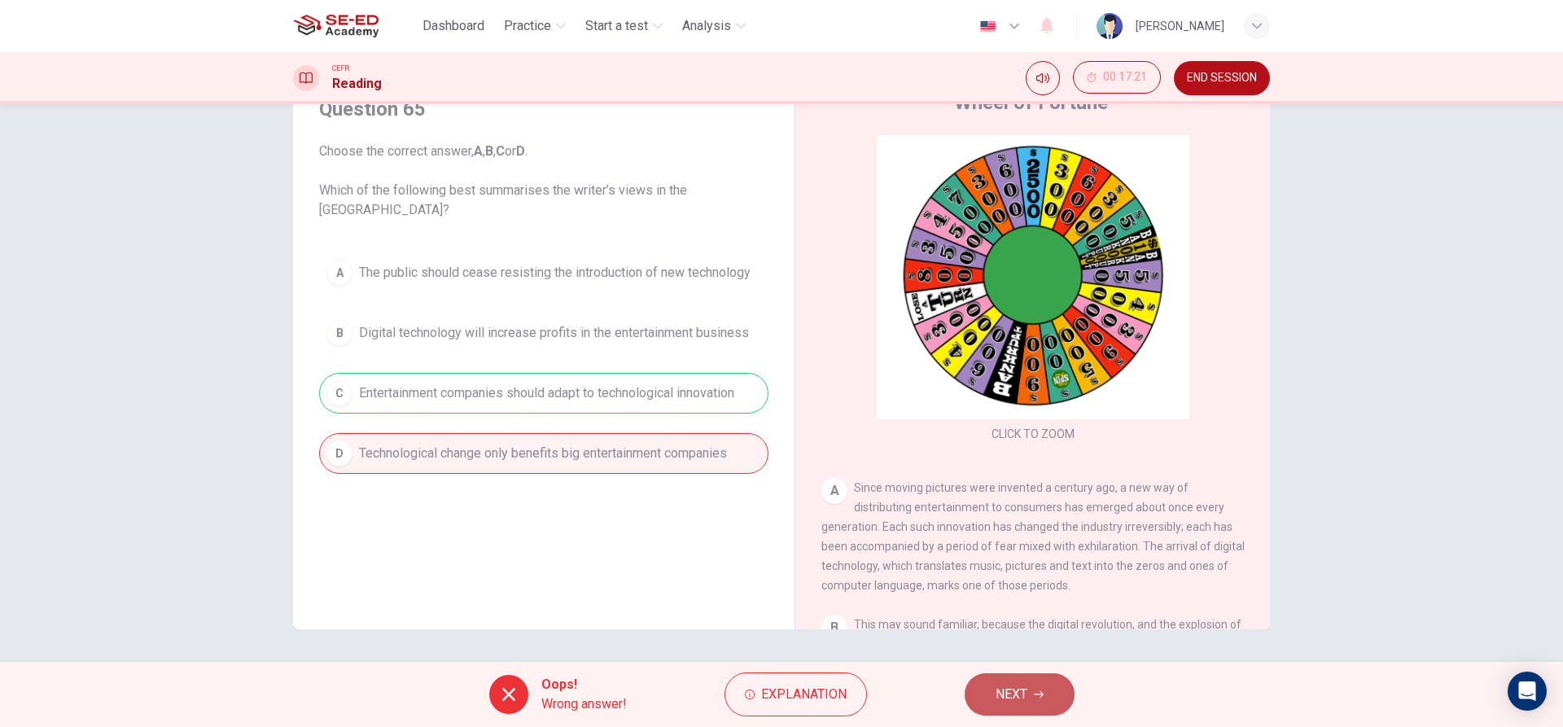
click at [997, 691] on span "NEXT" at bounding box center [1012, 694] width 32 height 23
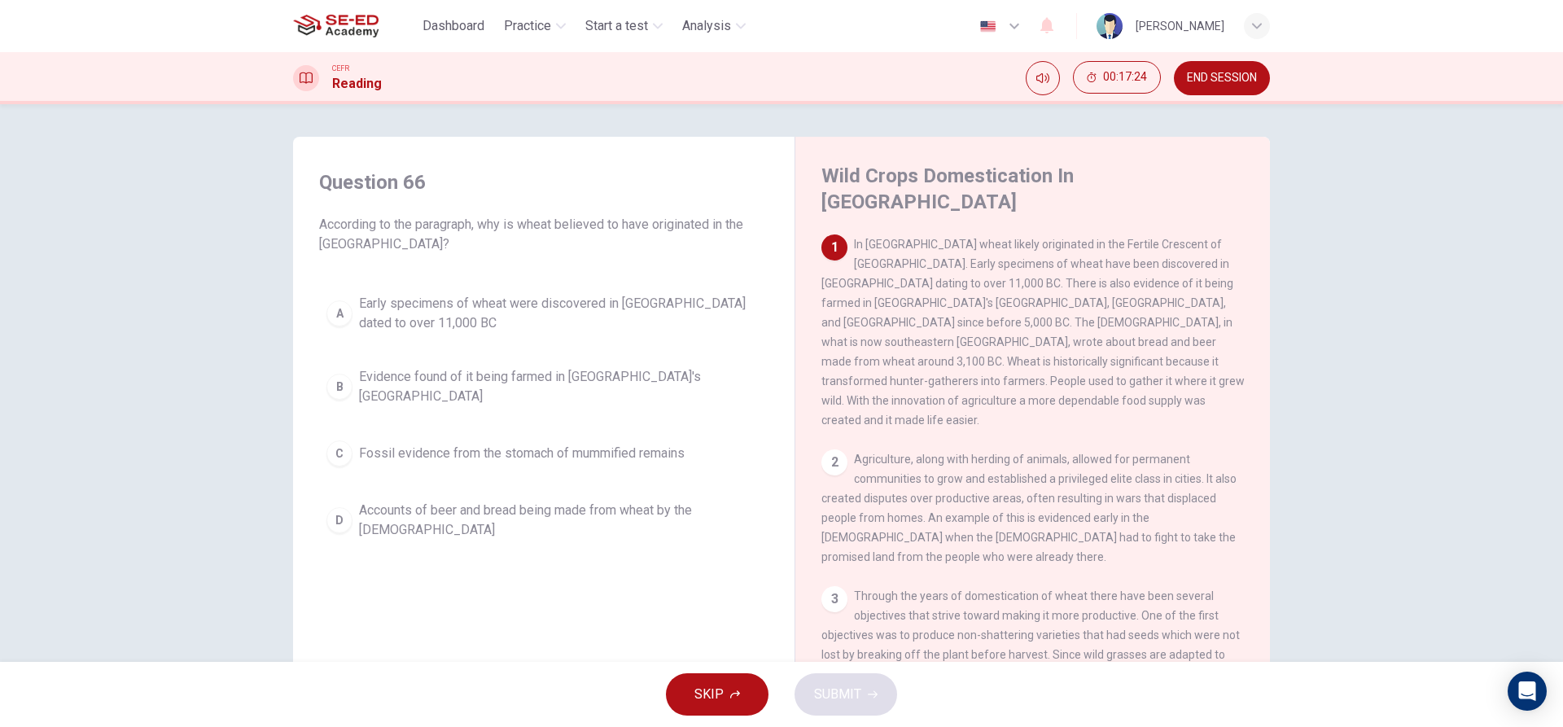
click at [416, 305] on span "Early specimens of wheat were discovered in Iraq dated to over 11,000 BC" at bounding box center [560, 313] width 402 height 39
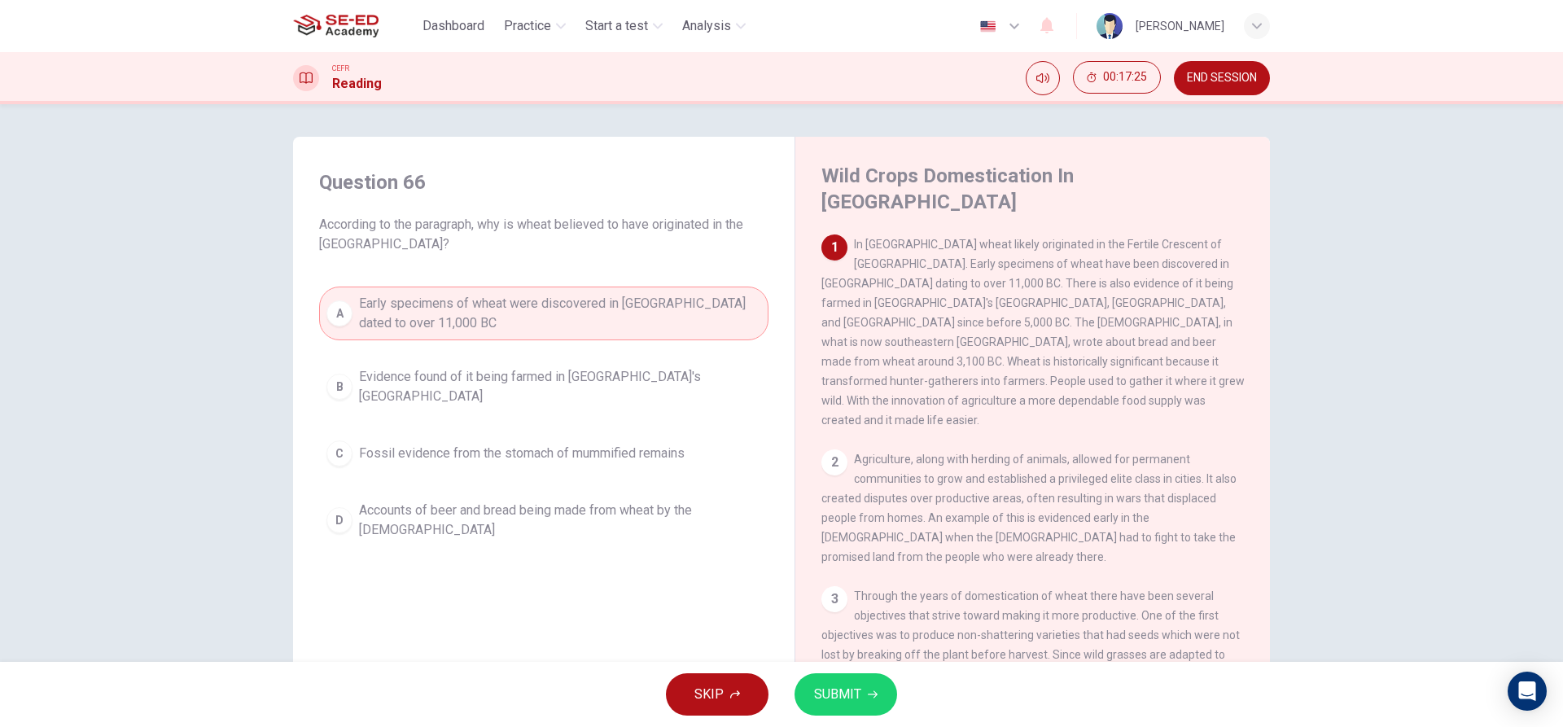
click at [829, 702] on span "SUBMIT" at bounding box center [837, 694] width 47 height 23
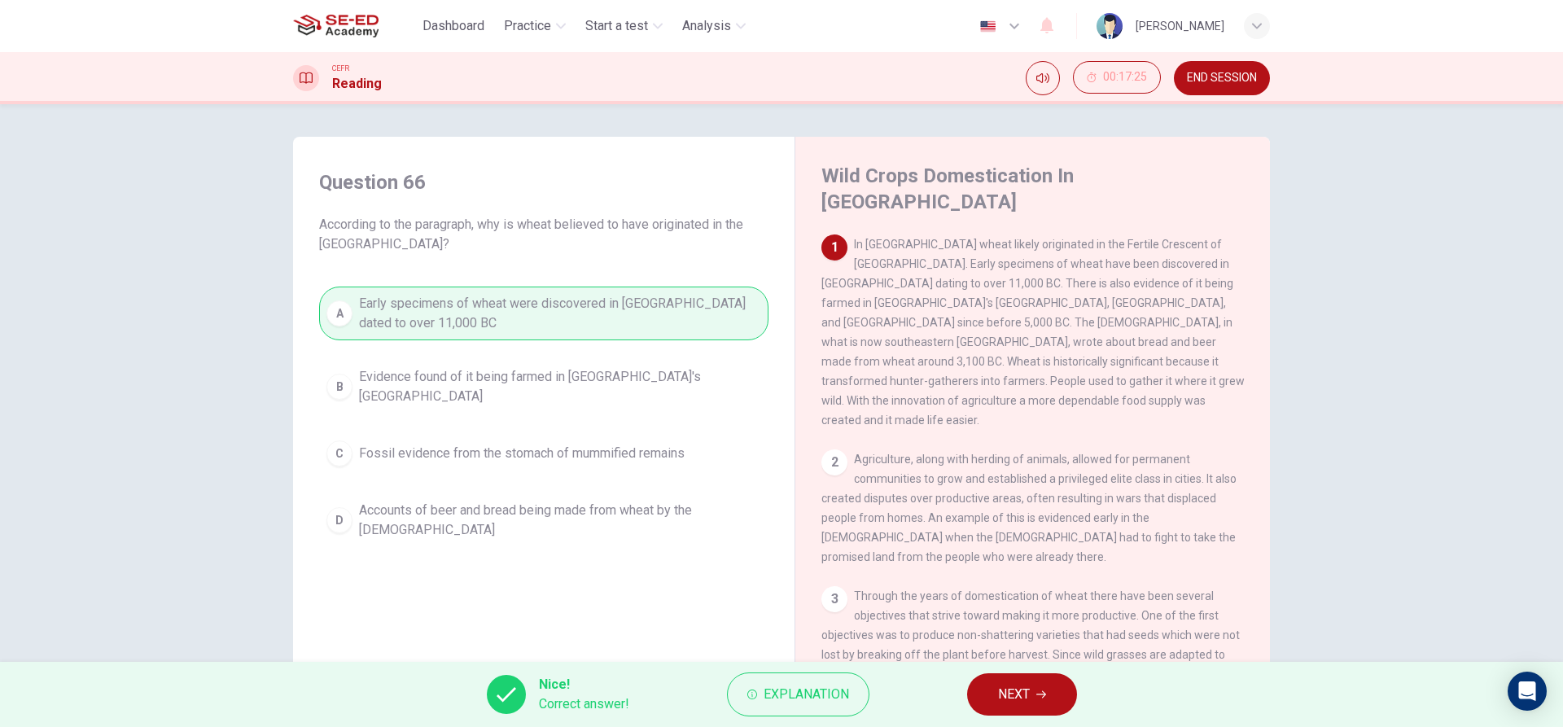
click at [1032, 683] on button "NEXT" at bounding box center [1022, 694] width 110 height 42
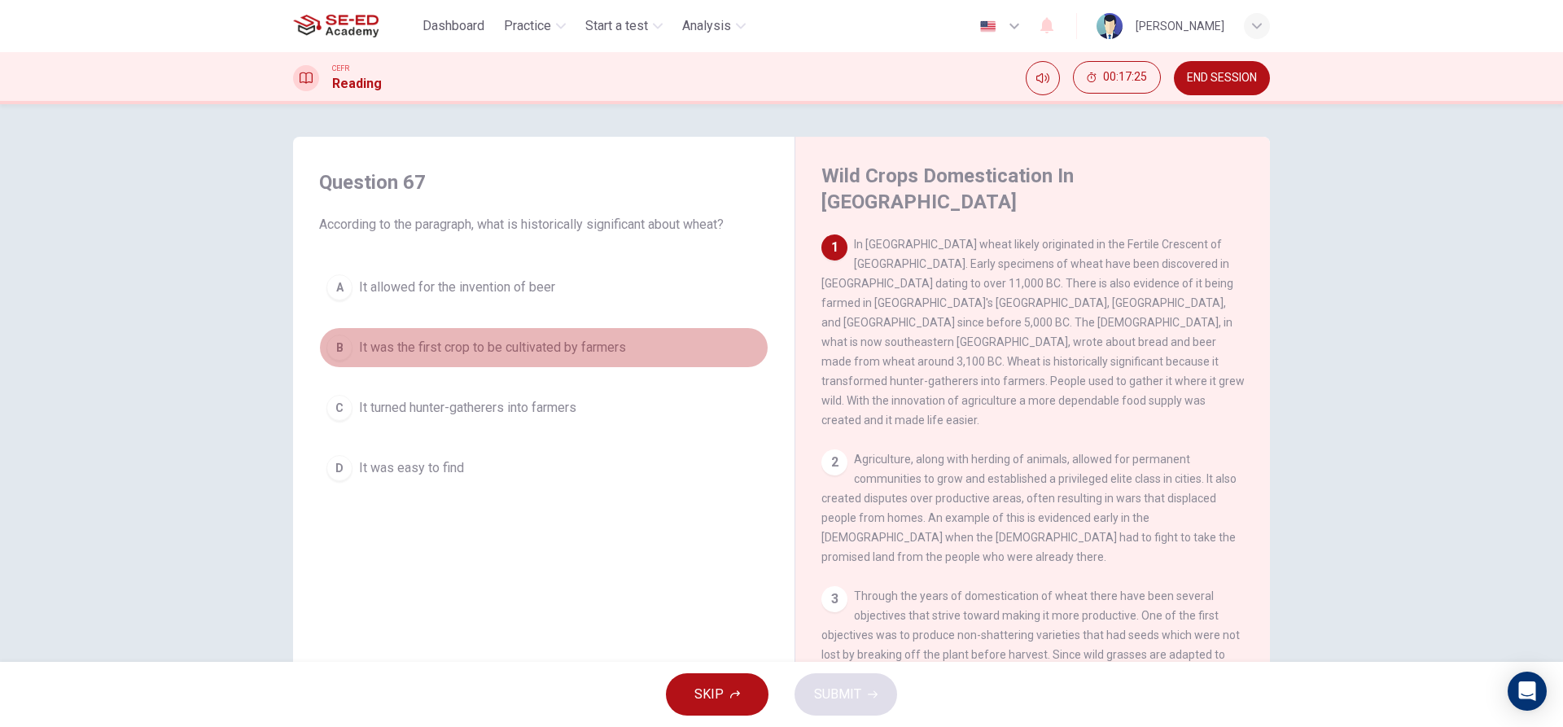
click at [640, 345] on button "B It was the first crop to be cultivated by farmers" at bounding box center [543, 347] width 449 height 41
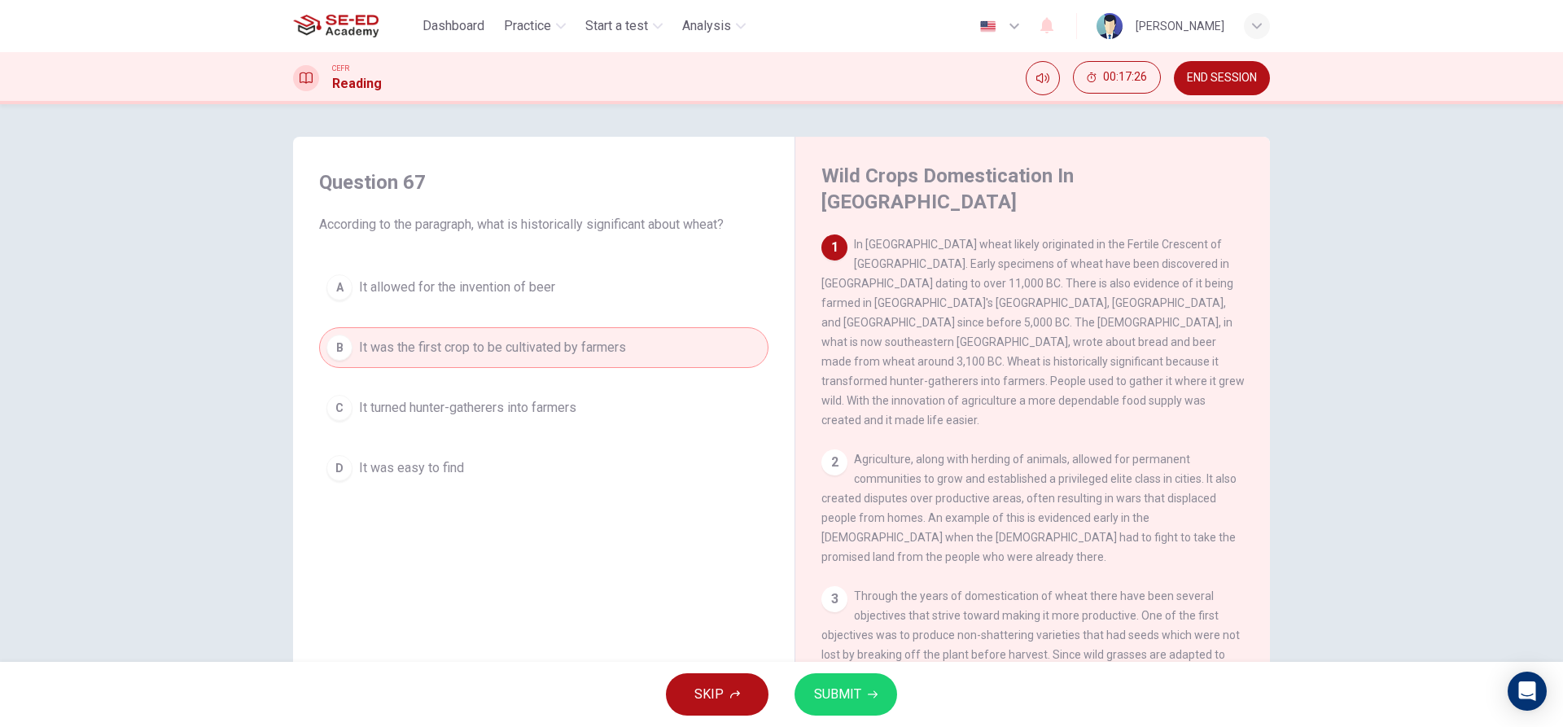
click at [844, 716] on div "SKIP SUBMIT" at bounding box center [781, 694] width 1563 height 65
click at [843, 706] on button "SUBMIT" at bounding box center [846, 694] width 103 height 42
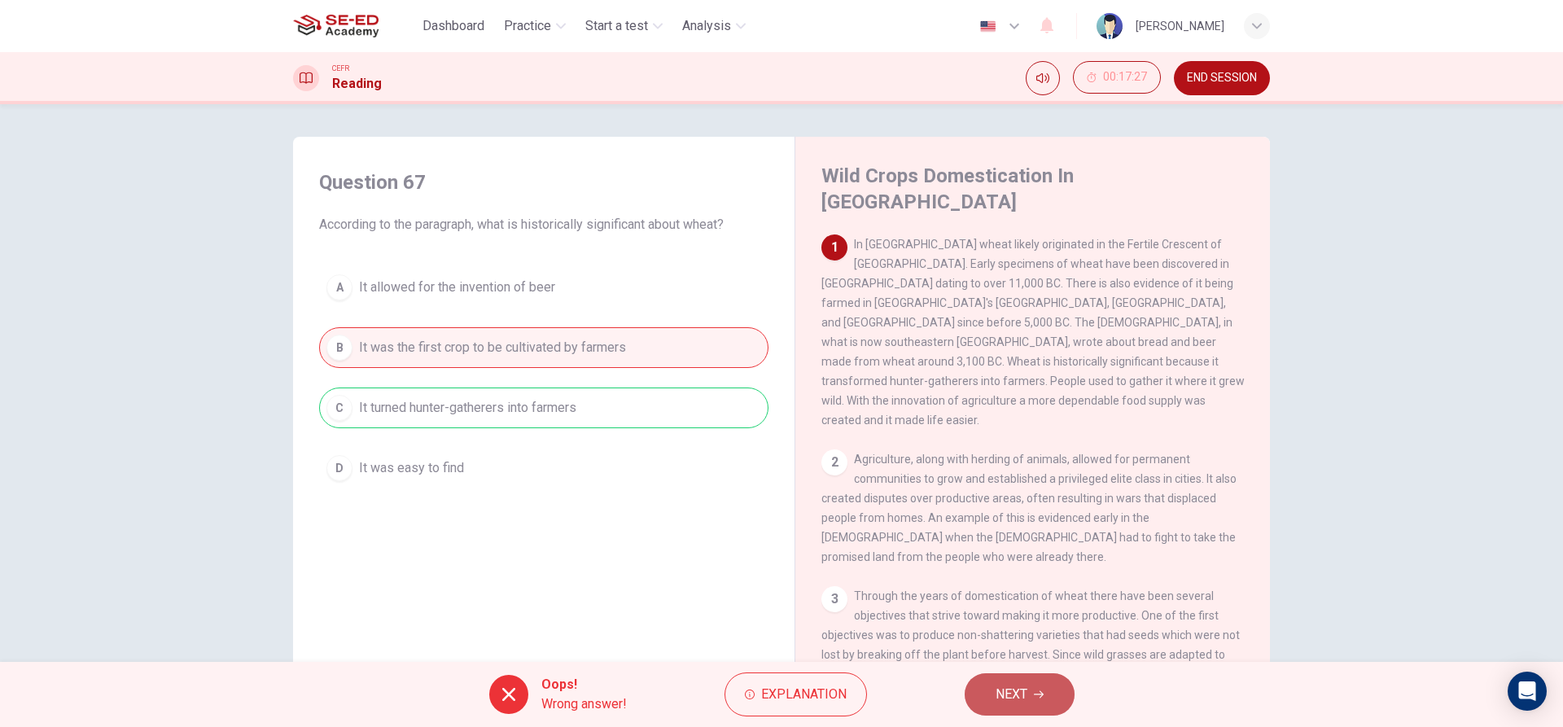
click at [996, 710] on button "NEXT" at bounding box center [1020, 694] width 110 height 42
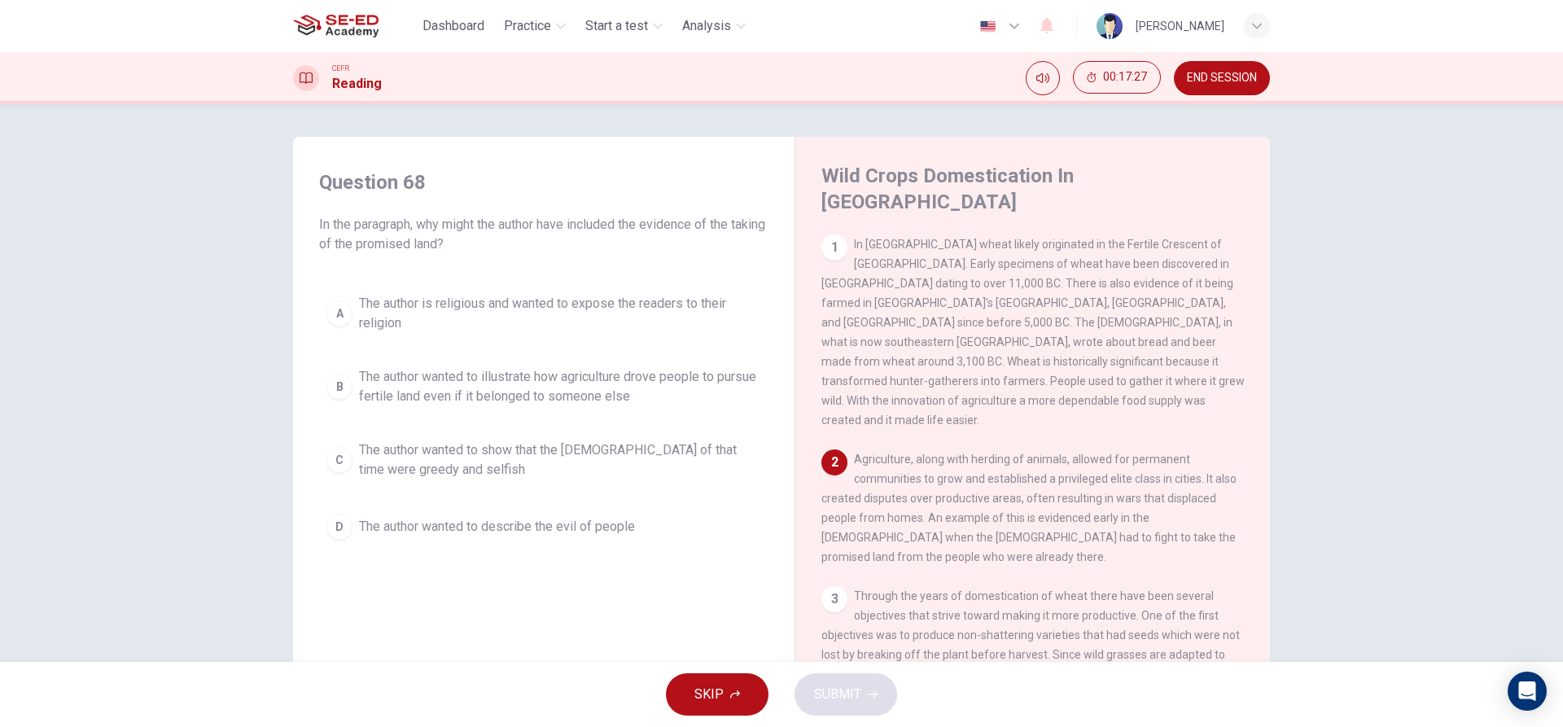
click at [681, 383] on span "The author wanted to illustrate how agriculture drove people to pursue fertile …" at bounding box center [560, 386] width 402 height 39
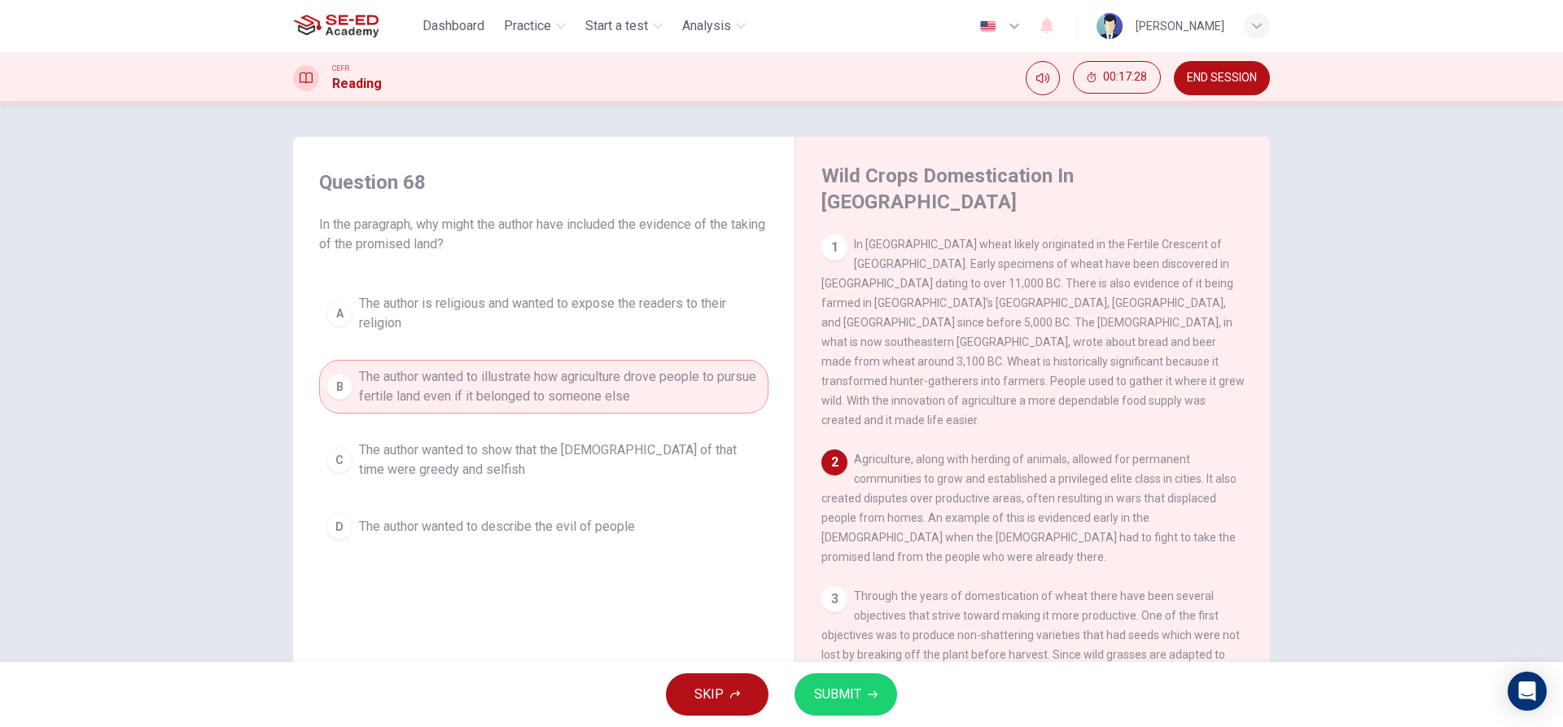
click at [839, 700] on span "SUBMIT" at bounding box center [837, 694] width 47 height 23
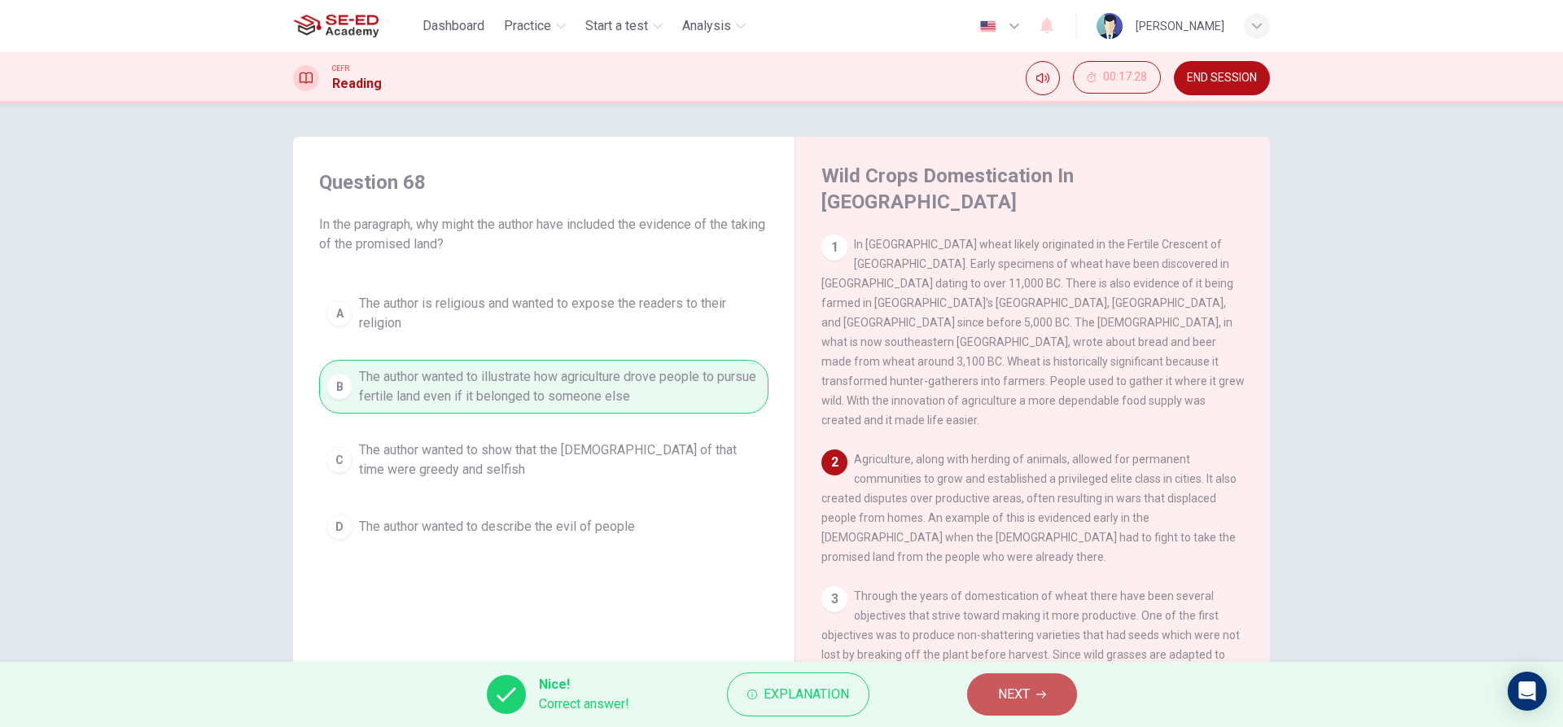
click at [998, 703] on span "NEXT" at bounding box center [1014, 694] width 32 height 23
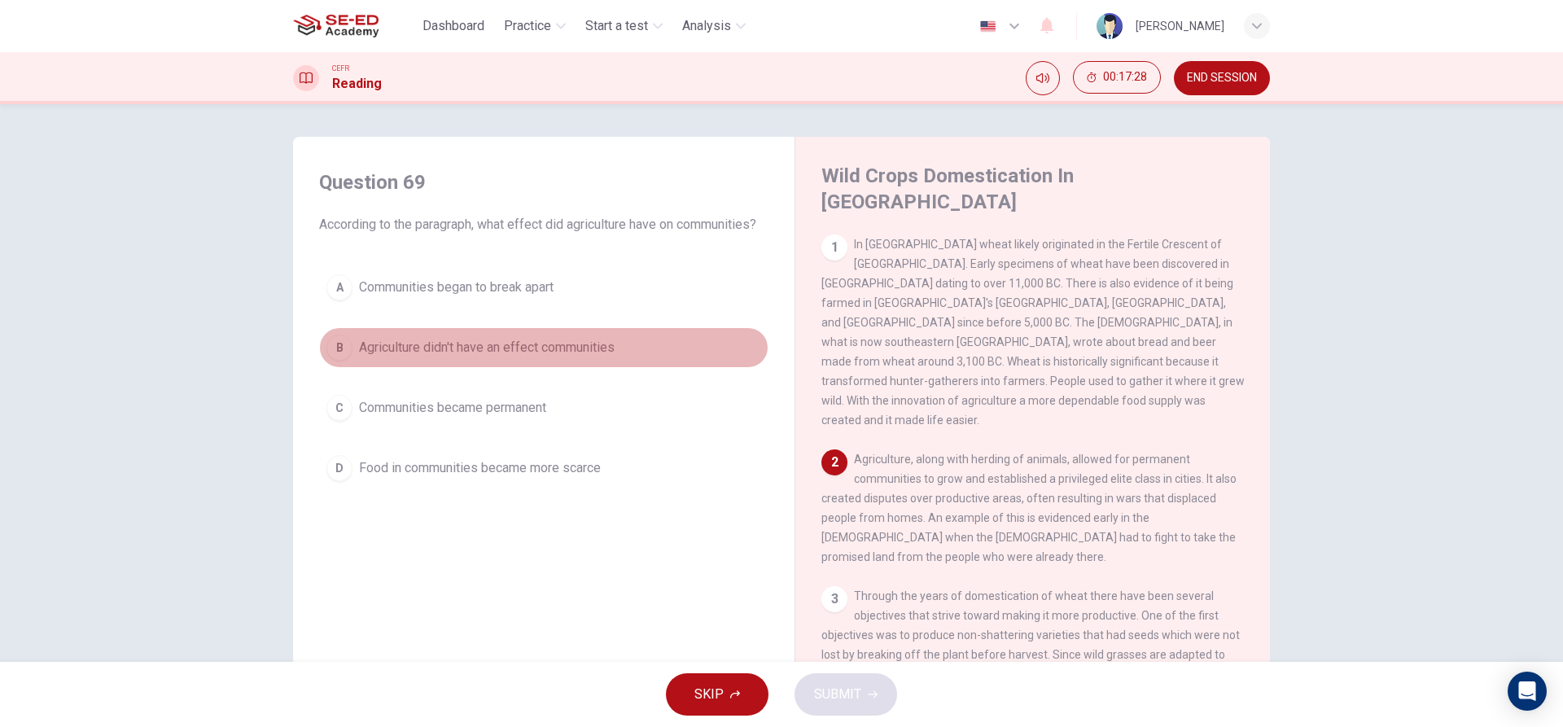
click at [606, 361] on button "B Agriculture didn't have an effect communities" at bounding box center [543, 347] width 449 height 41
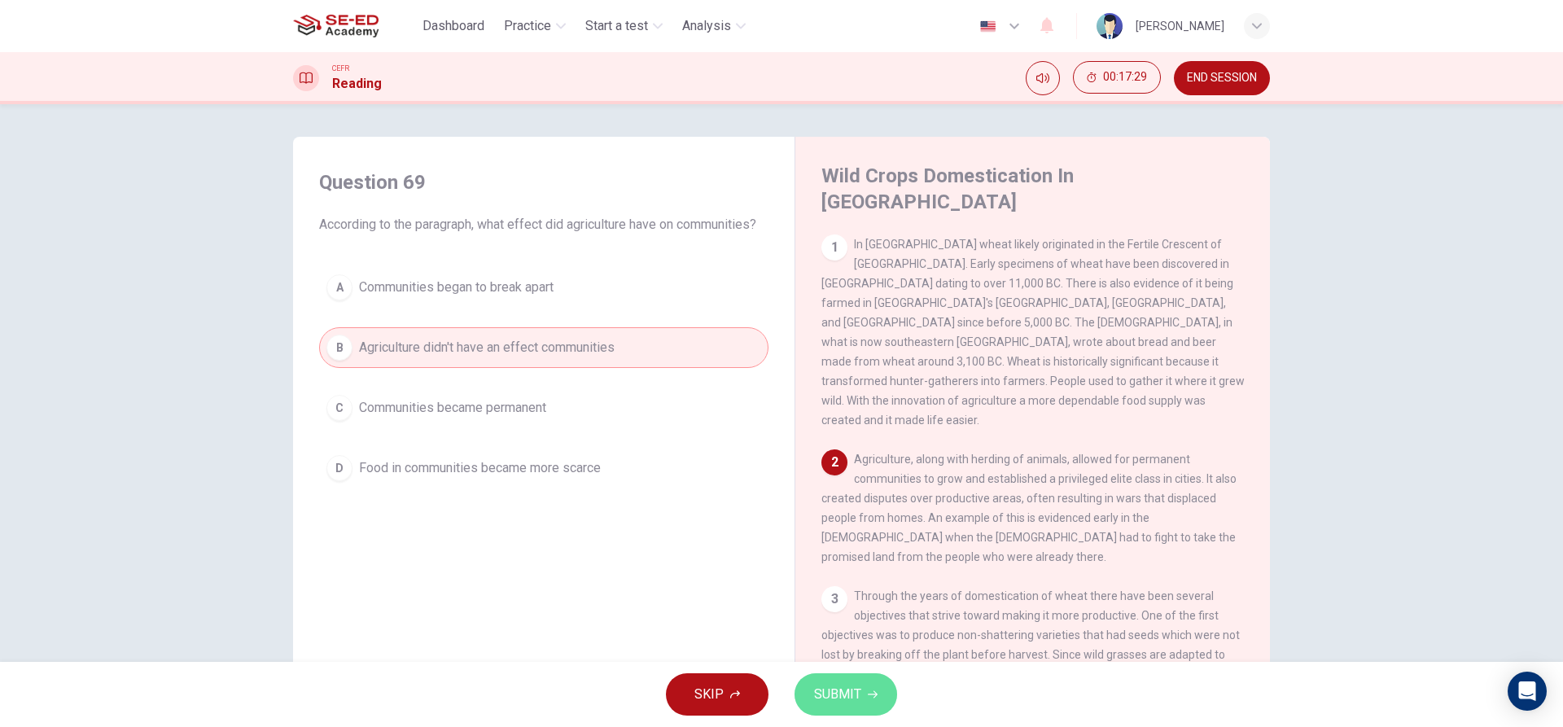
click at [866, 712] on button "SUBMIT" at bounding box center [846, 694] width 103 height 42
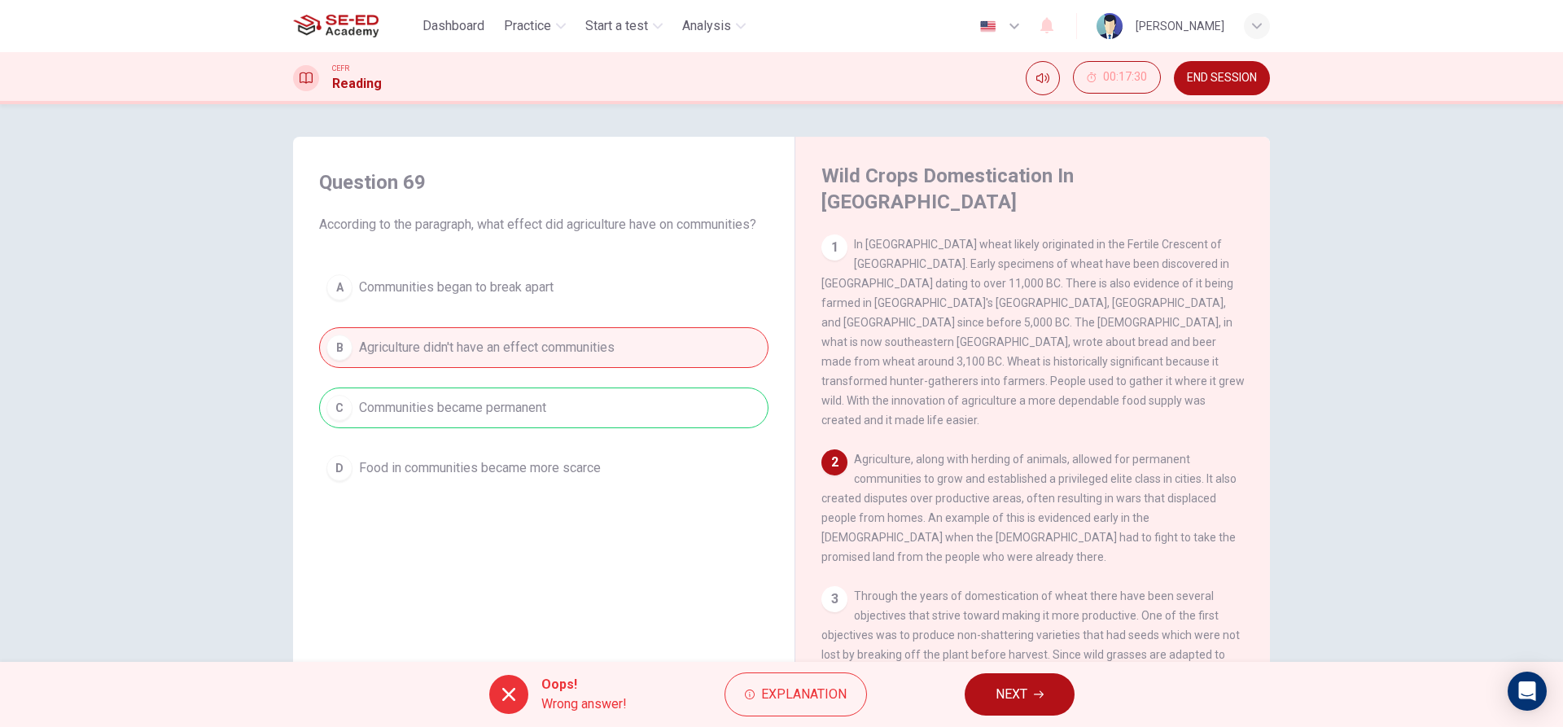
click at [1005, 696] on span "NEXT" at bounding box center [1012, 694] width 32 height 23
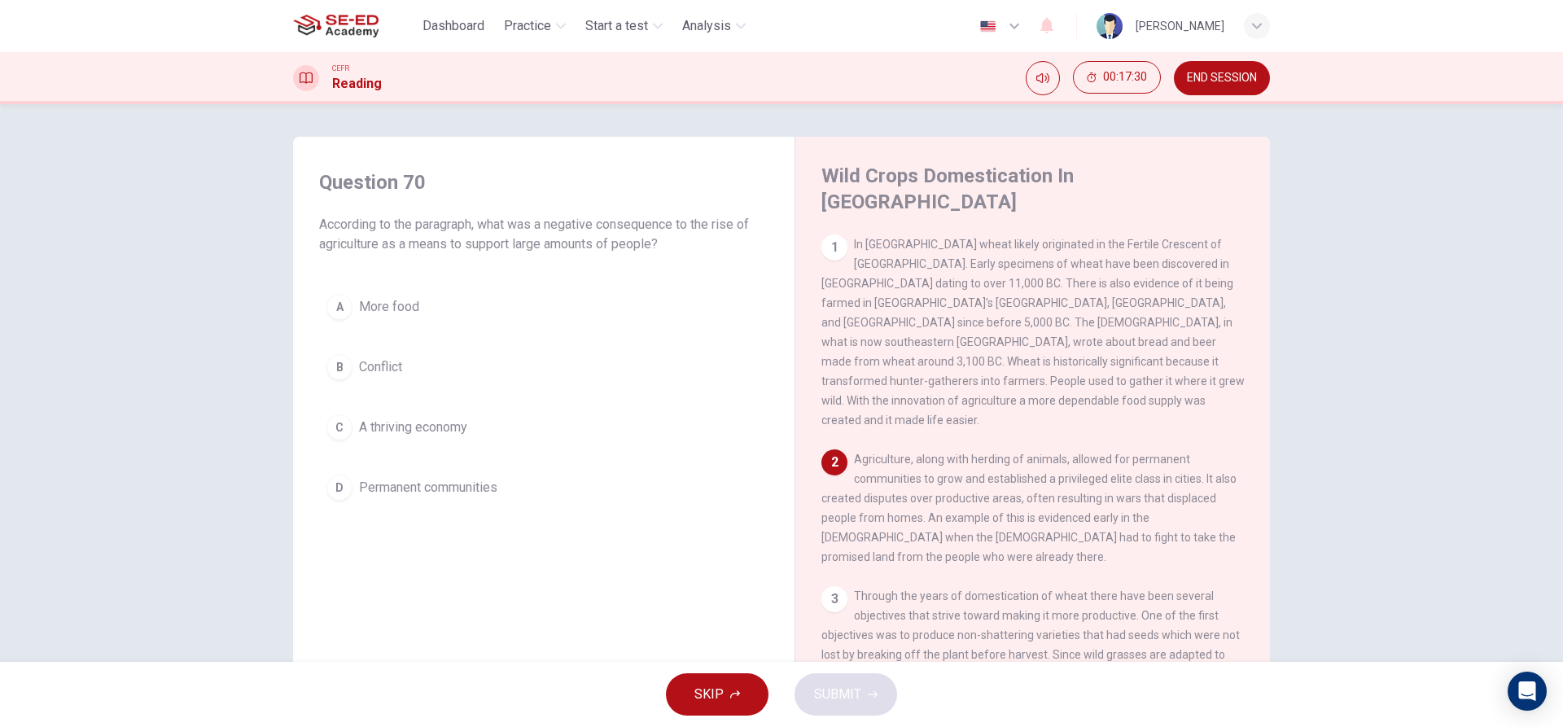
click at [585, 477] on button "D Permanent communities" at bounding box center [543, 487] width 449 height 41
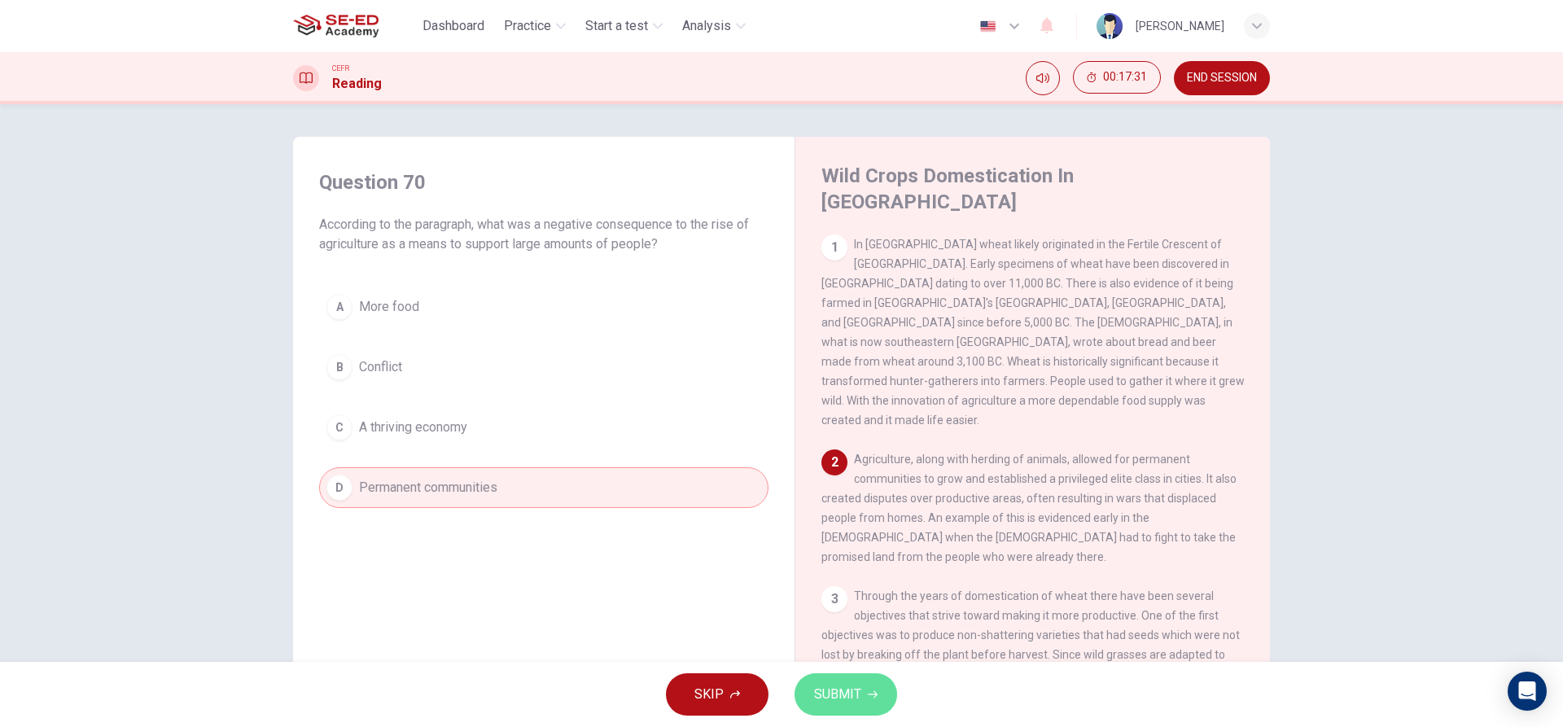
click at [879, 705] on button "SUBMIT" at bounding box center [846, 694] width 103 height 42
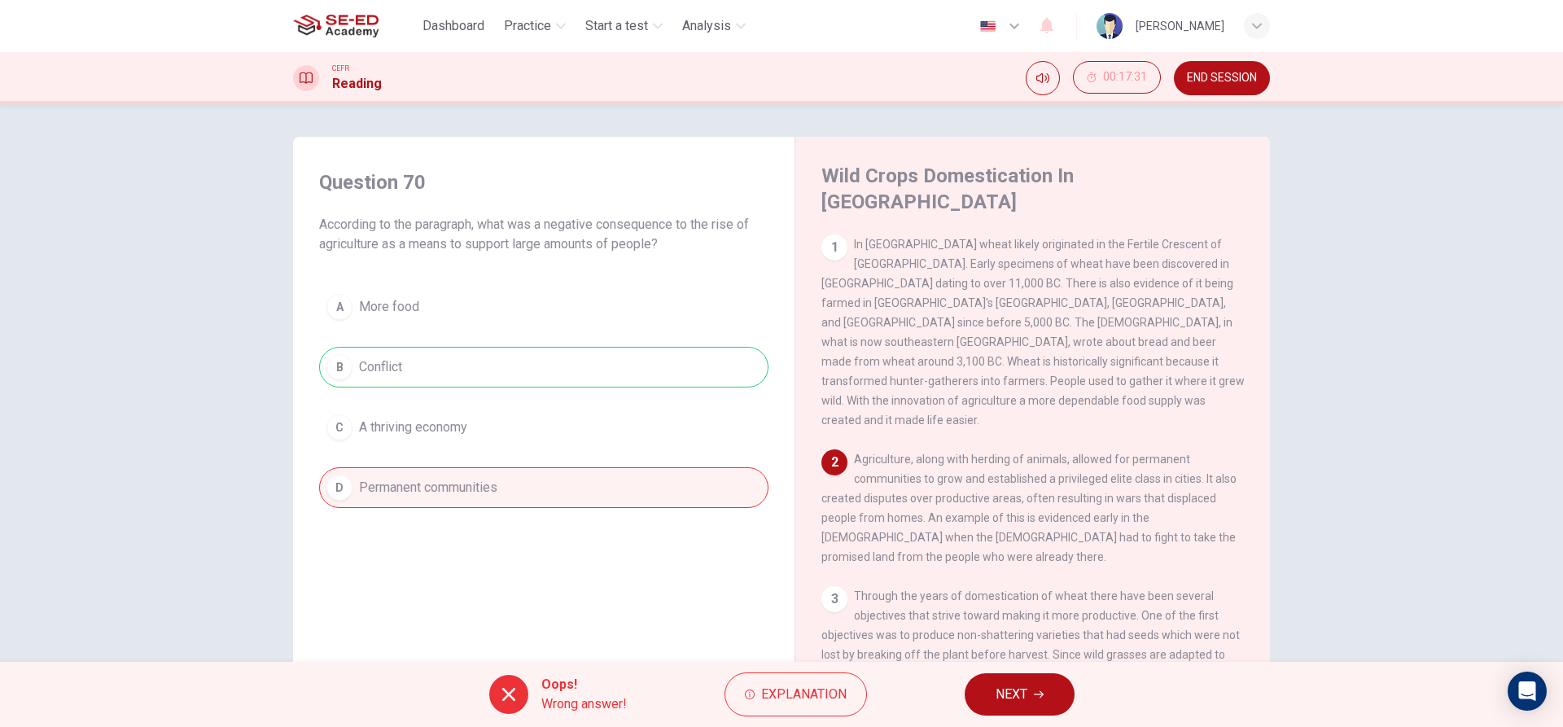
drag, startPoint x: 987, startPoint y: 691, endPoint x: 905, endPoint y: 651, distance: 91.4
click at [989, 692] on button "NEXT" at bounding box center [1020, 694] width 110 height 42
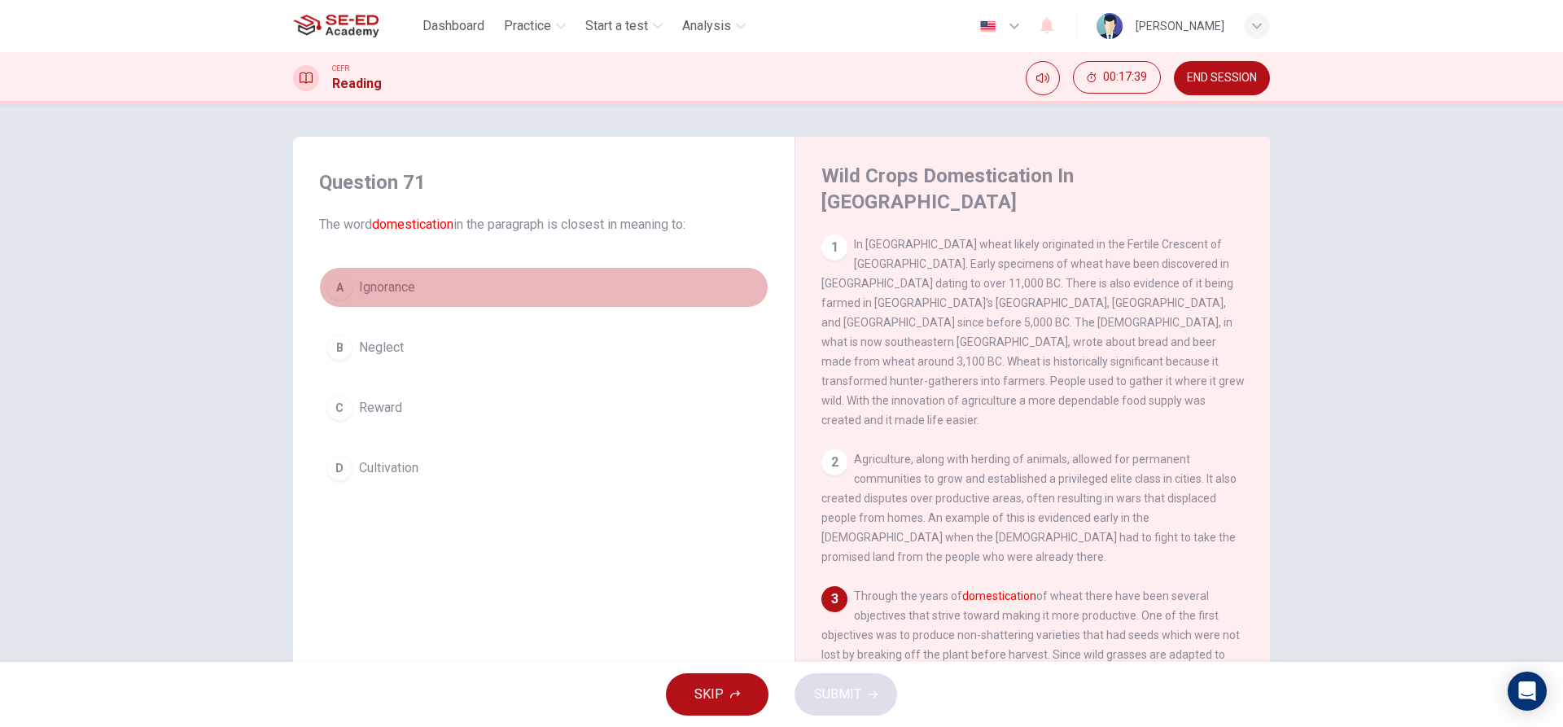
click at [392, 281] on span "Ignorance" at bounding box center [387, 288] width 56 height 20
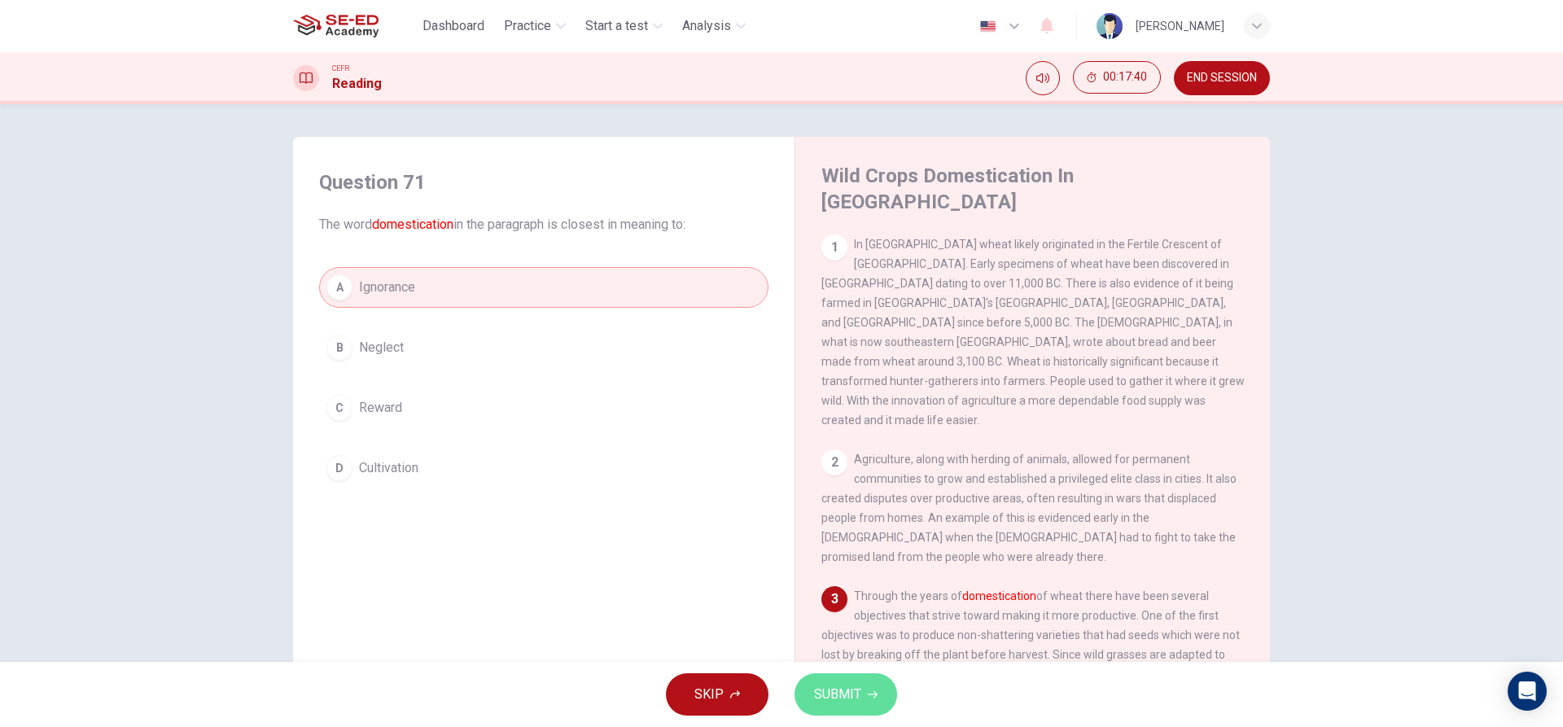
click at [851, 685] on span "SUBMIT" at bounding box center [837, 694] width 47 height 23
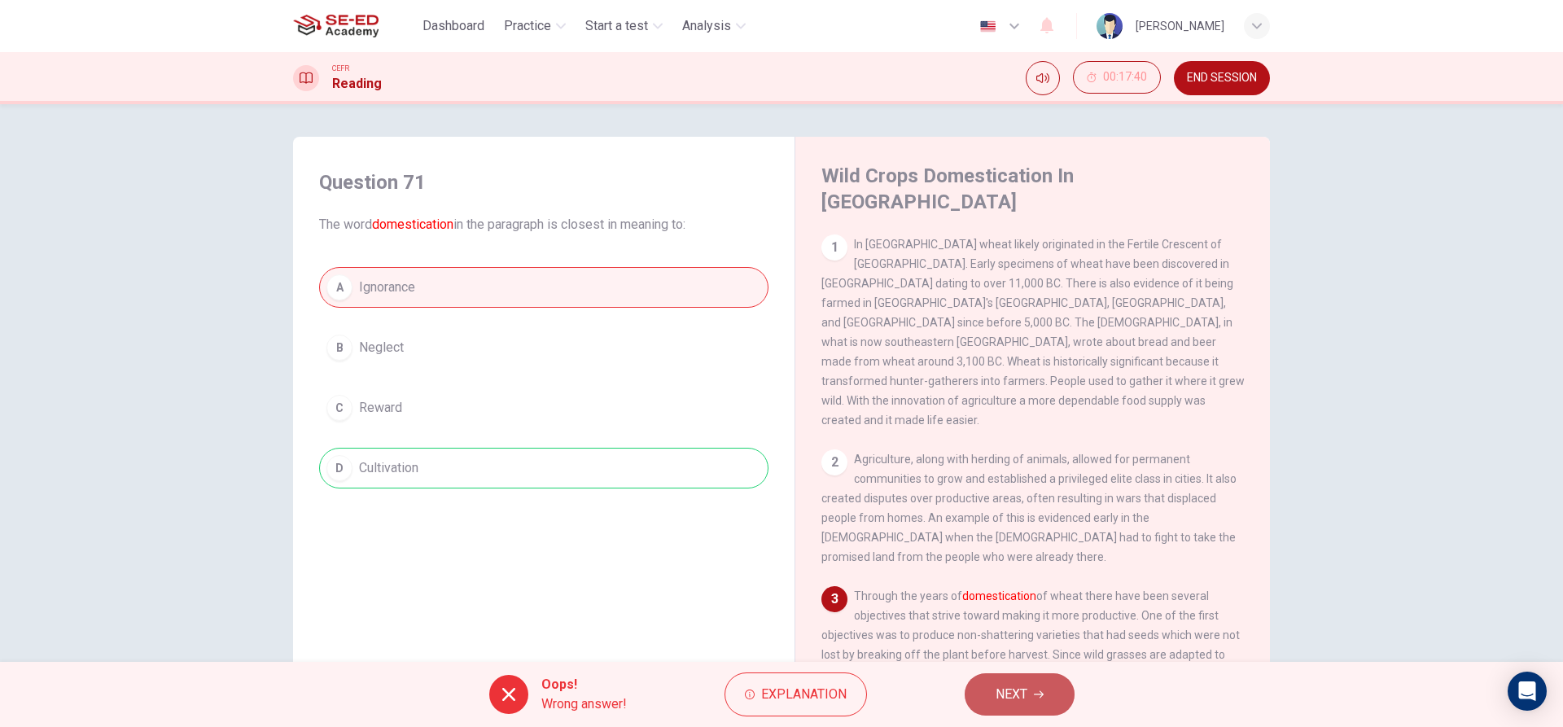
click at [1036, 710] on button "NEXT" at bounding box center [1020, 694] width 110 height 42
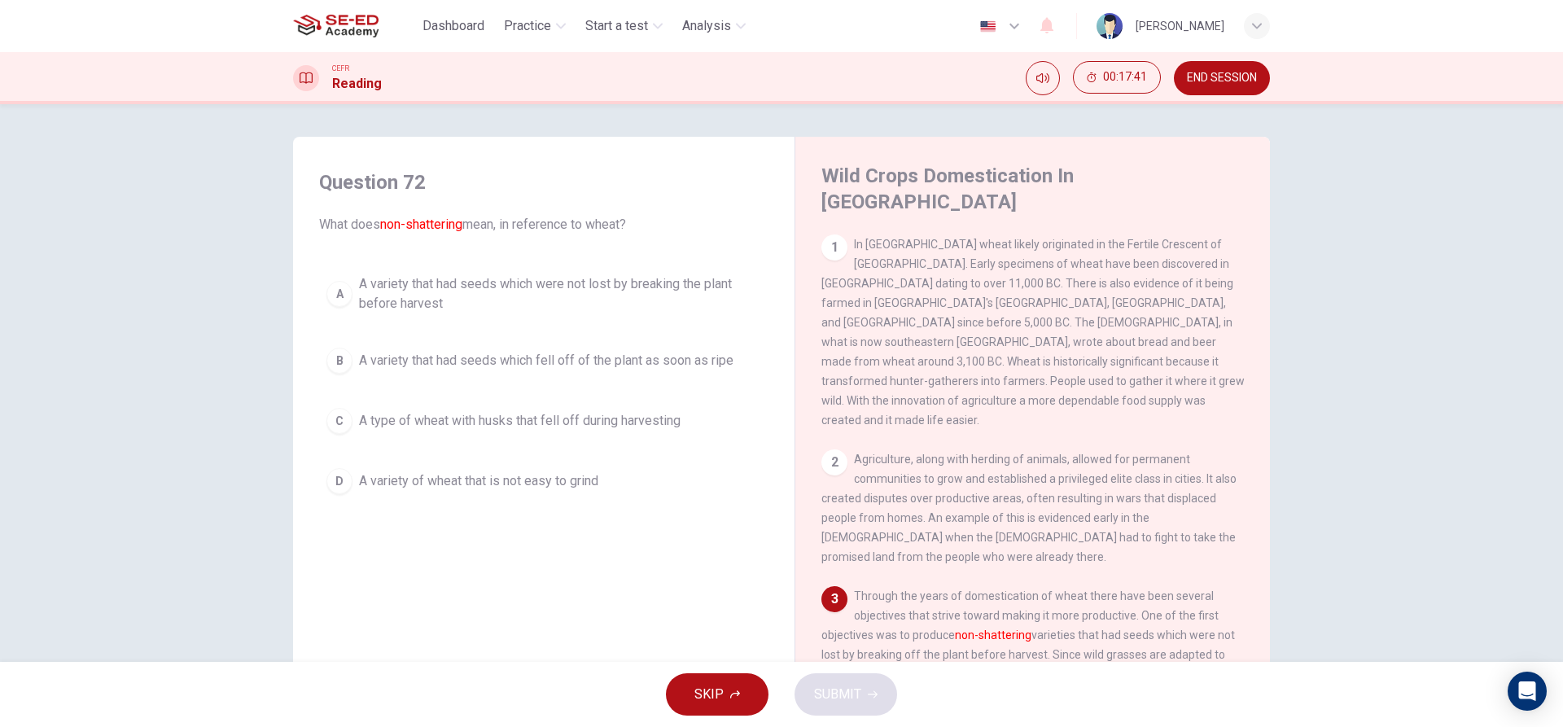
click at [691, 285] on span "A variety that had seeds which were not lost by breaking the plant before harve…" at bounding box center [560, 293] width 402 height 39
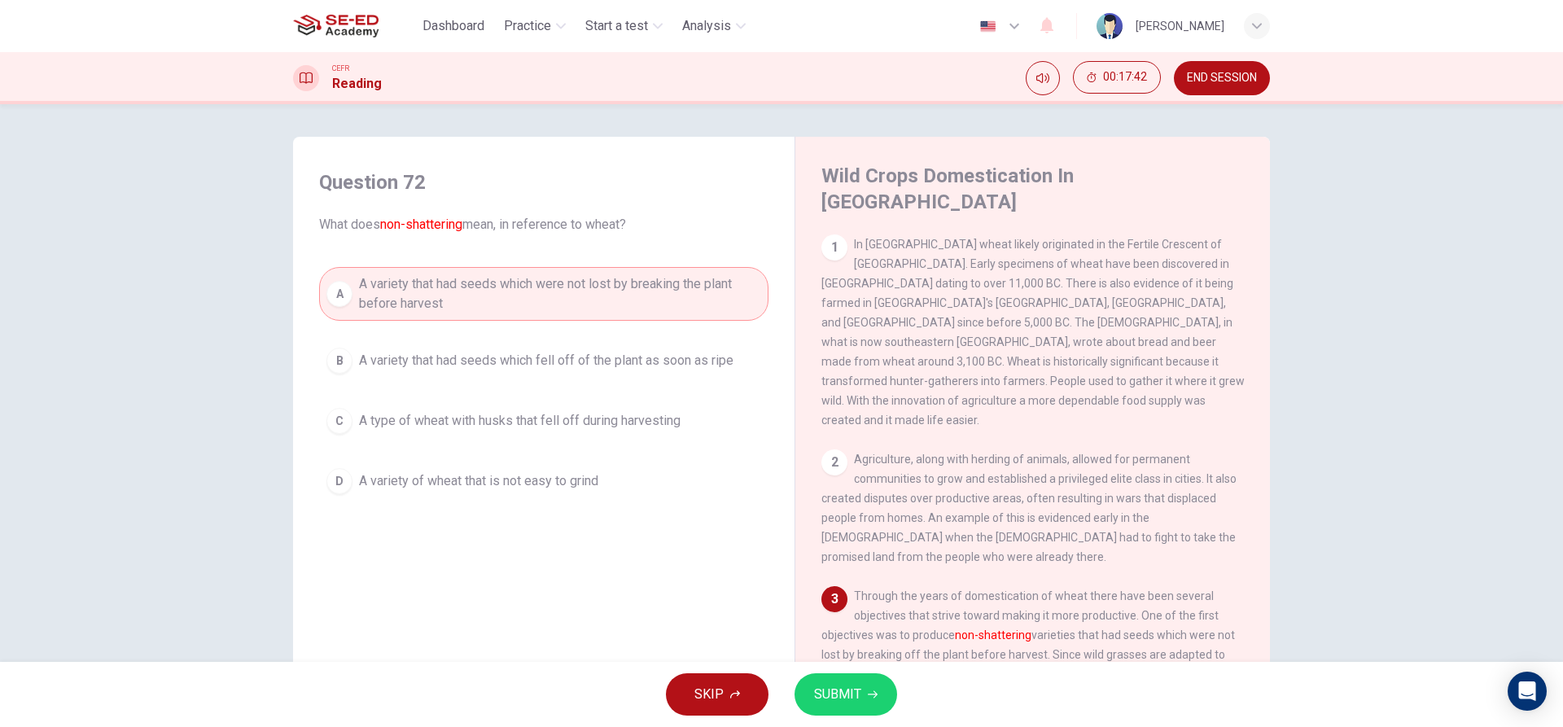
click at [825, 681] on button "SUBMIT" at bounding box center [846, 694] width 103 height 42
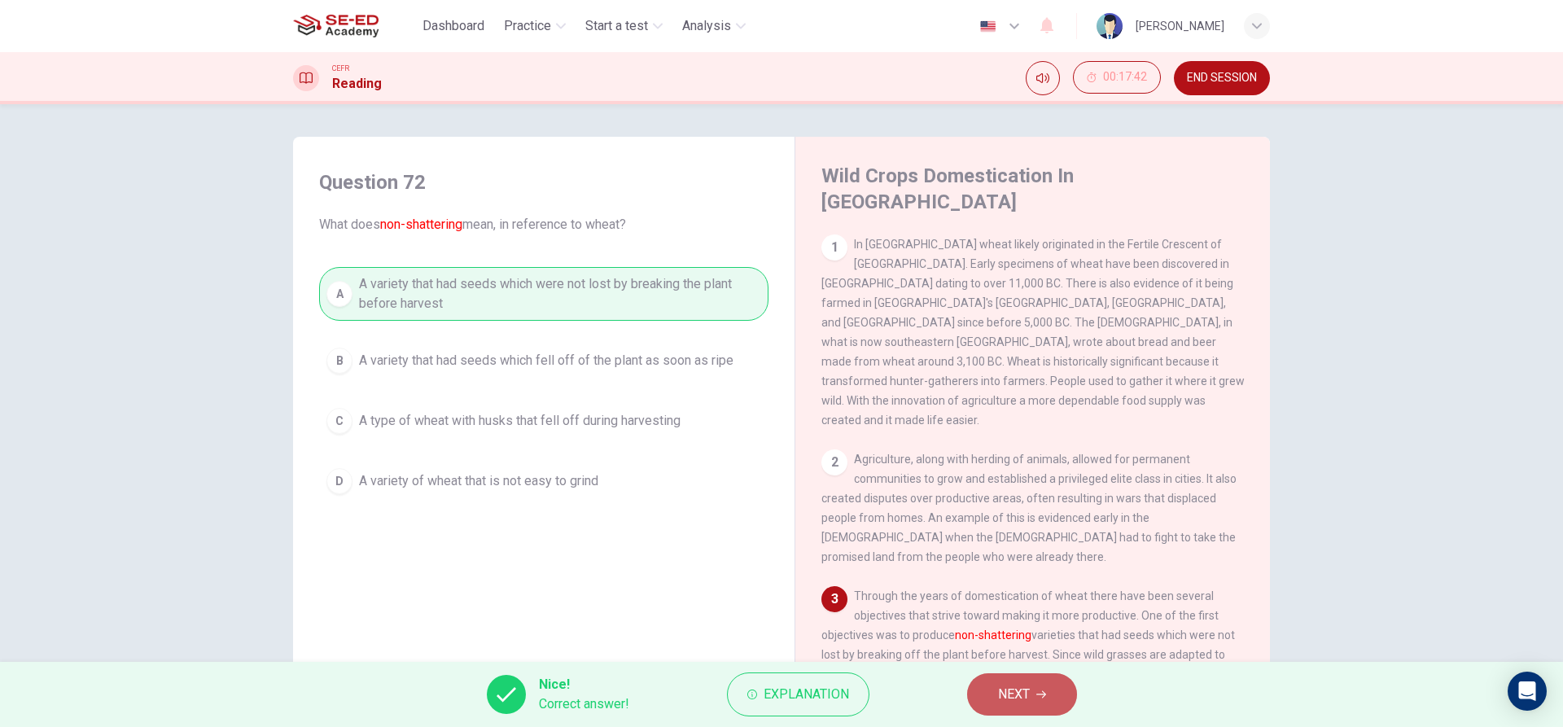
click at [1009, 688] on span "NEXT" at bounding box center [1014, 694] width 32 height 23
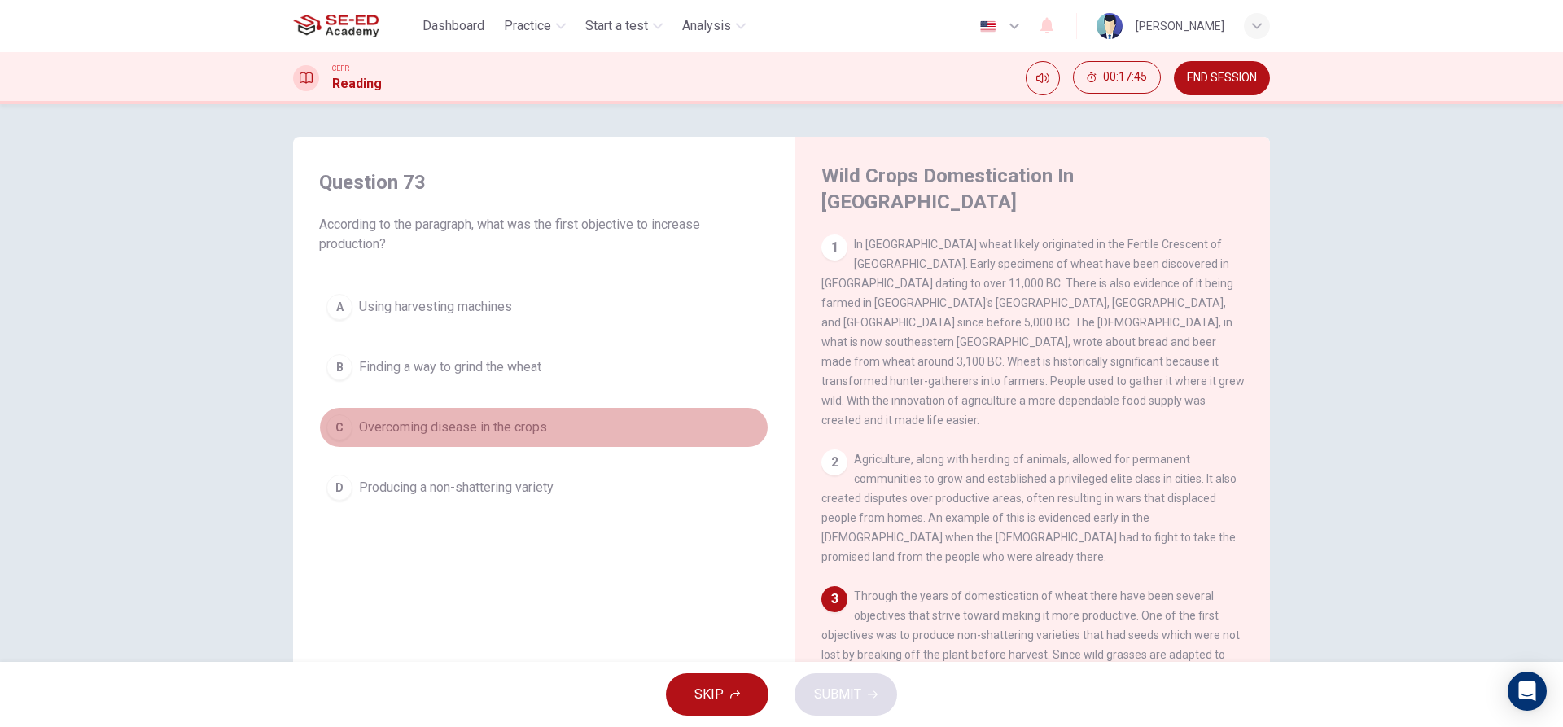
click at [519, 430] on span "Overcoming disease in the crops" at bounding box center [453, 428] width 188 height 20
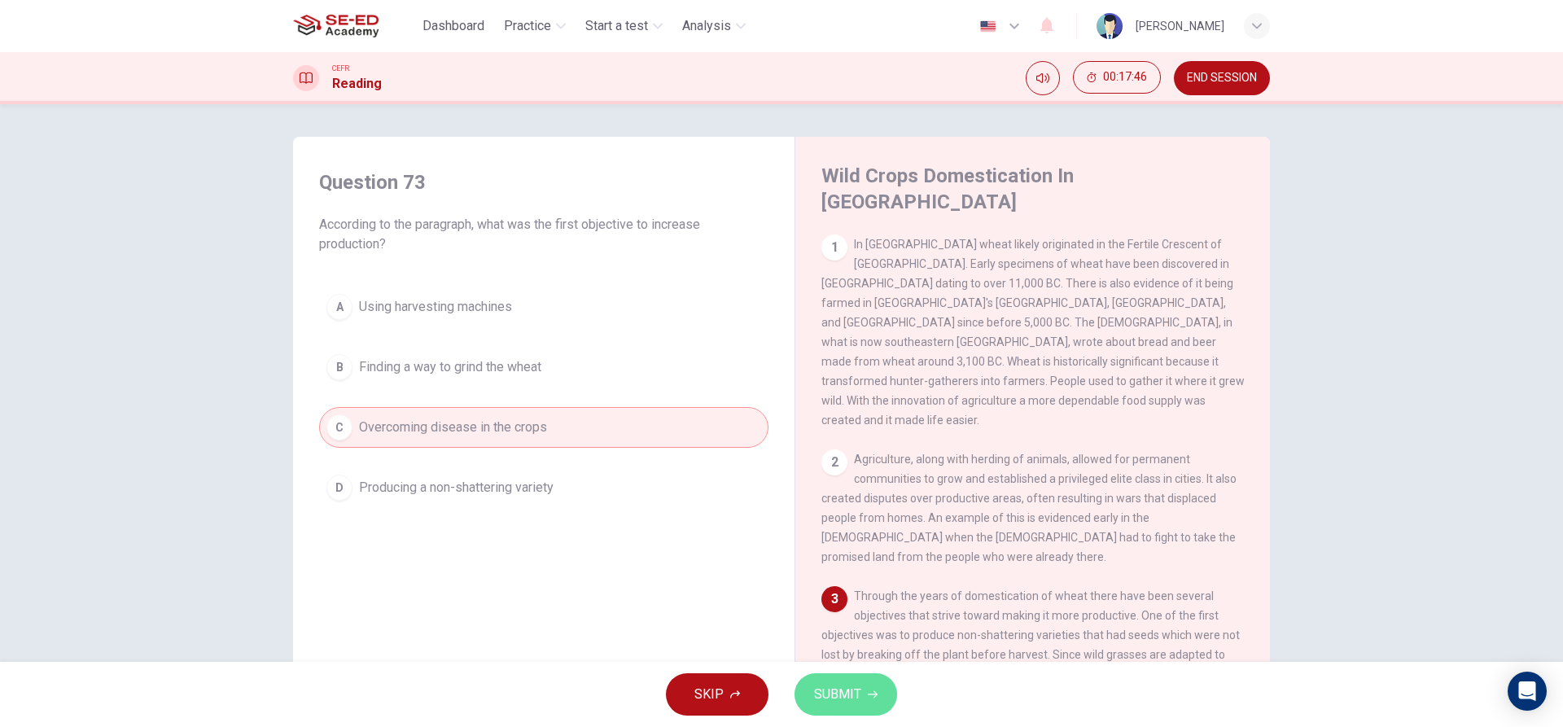
click at [860, 707] on button "SUBMIT" at bounding box center [846, 694] width 103 height 42
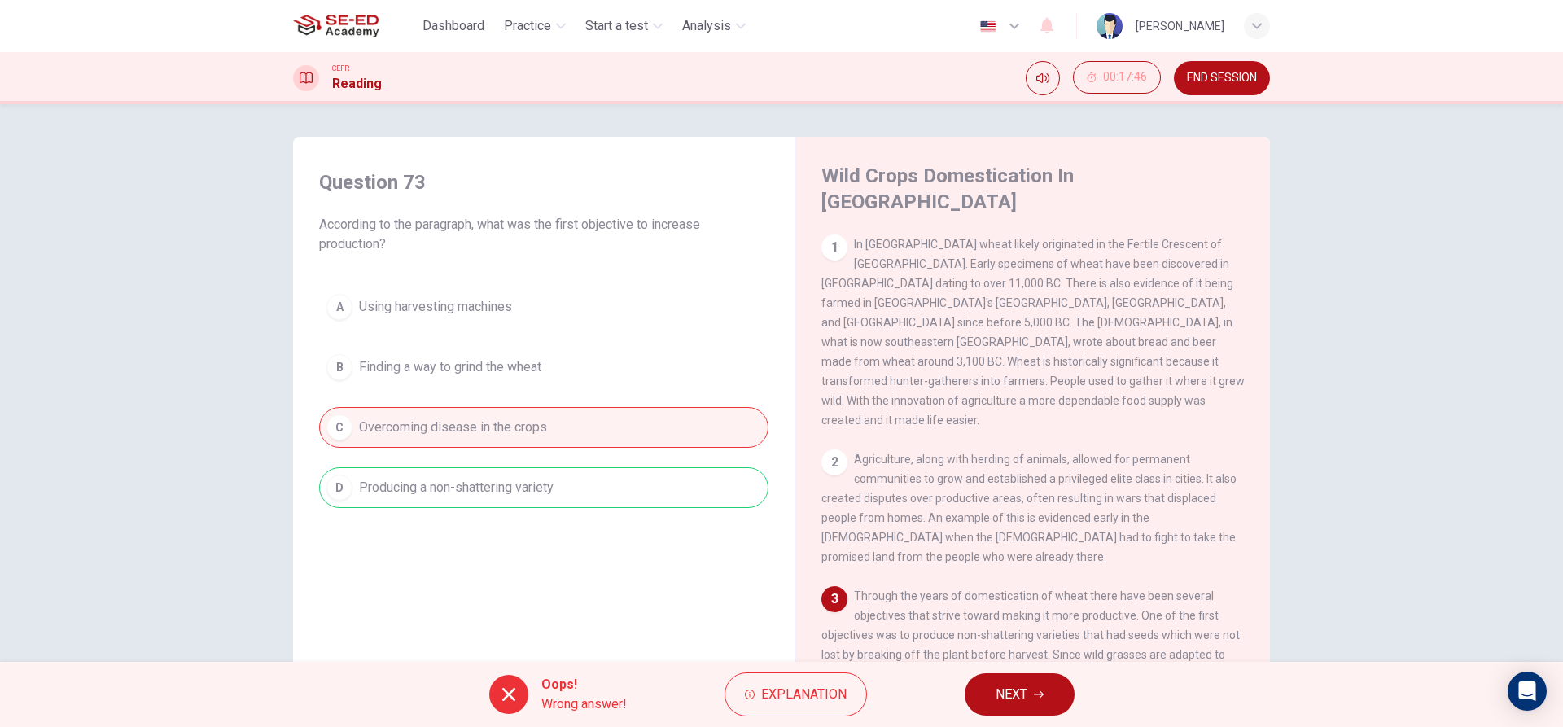
click at [975, 686] on button "NEXT" at bounding box center [1020, 694] width 110 height 42
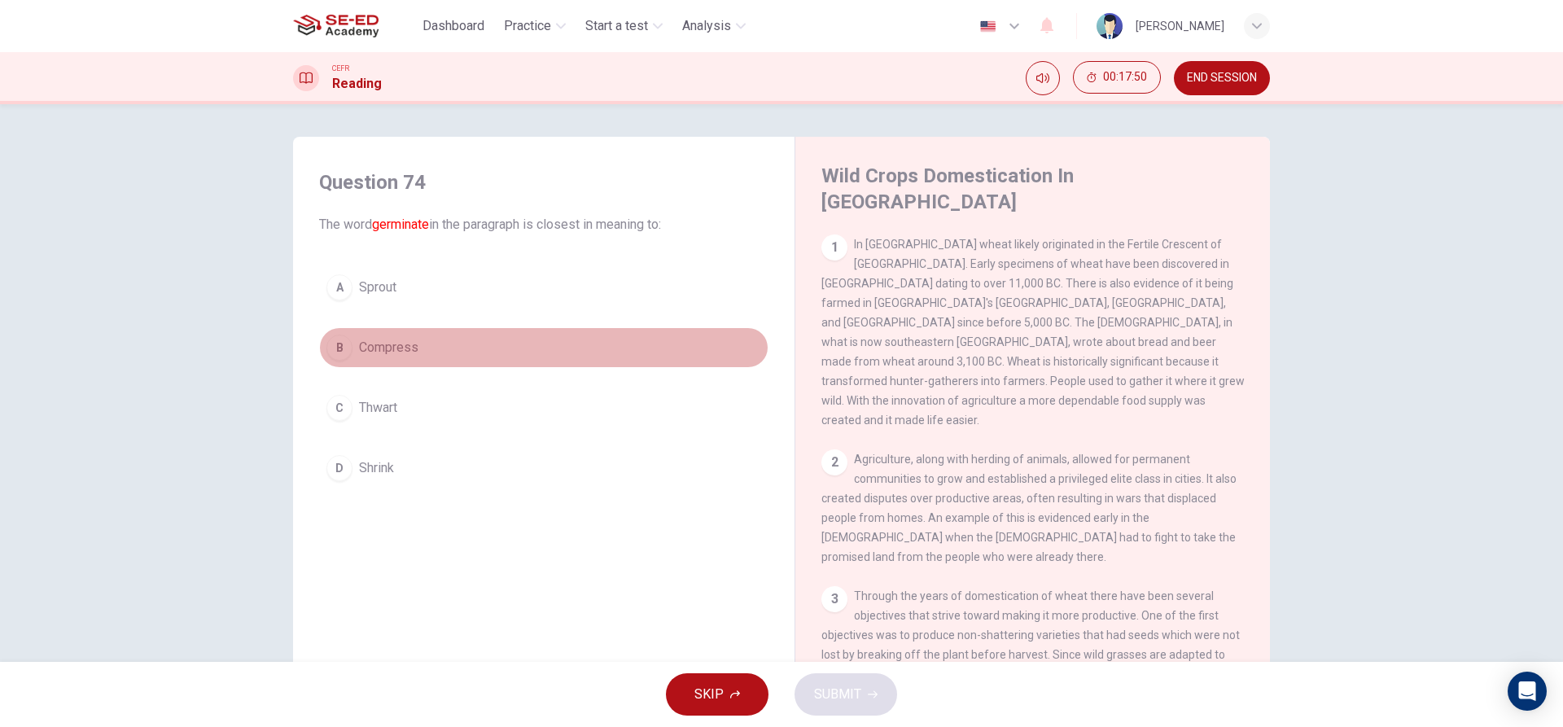
click at [425, 339] on button "B Compress" at bounding box center [543, 347] width 449 height 41
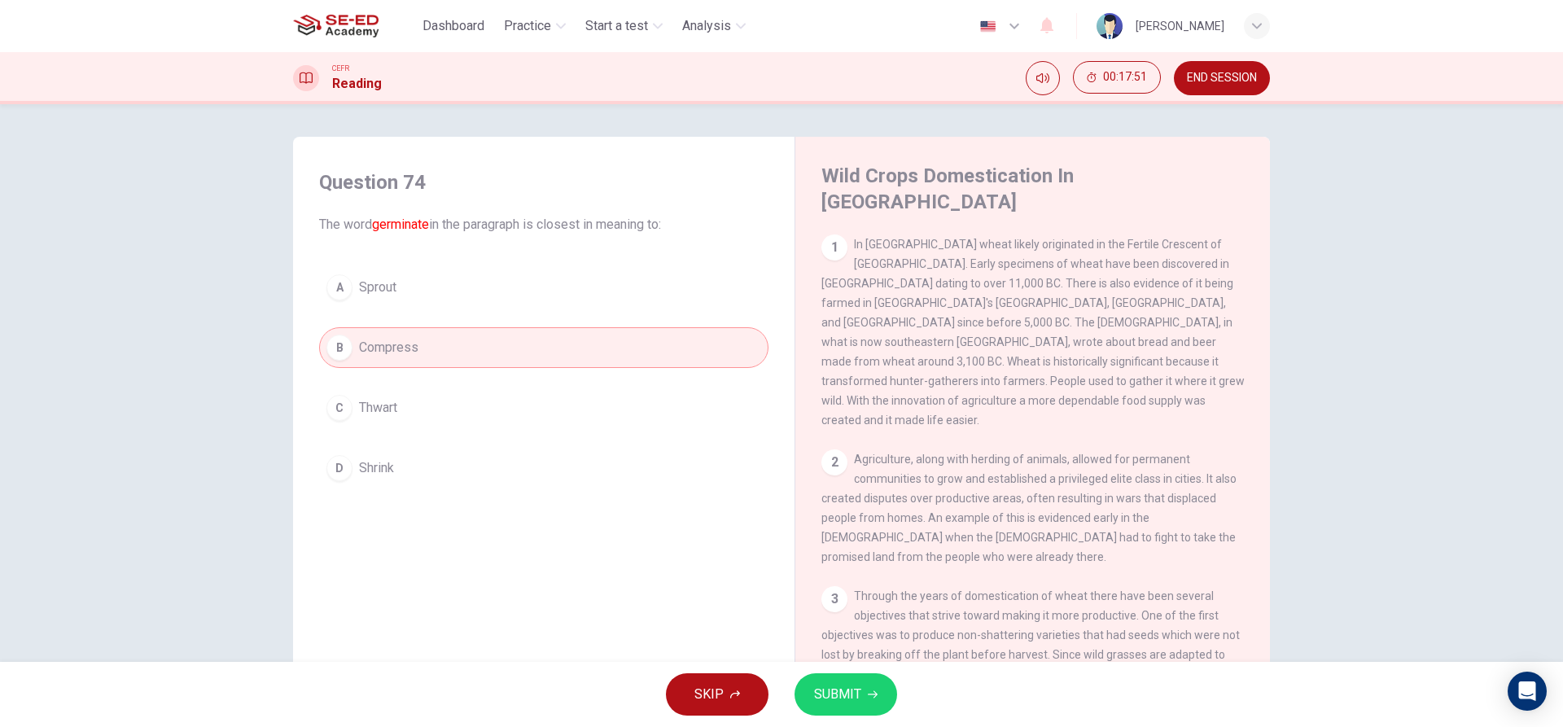
click at [814, 690] on span "SUBMIT" at bounding box center [837, 694] width 47 height 23
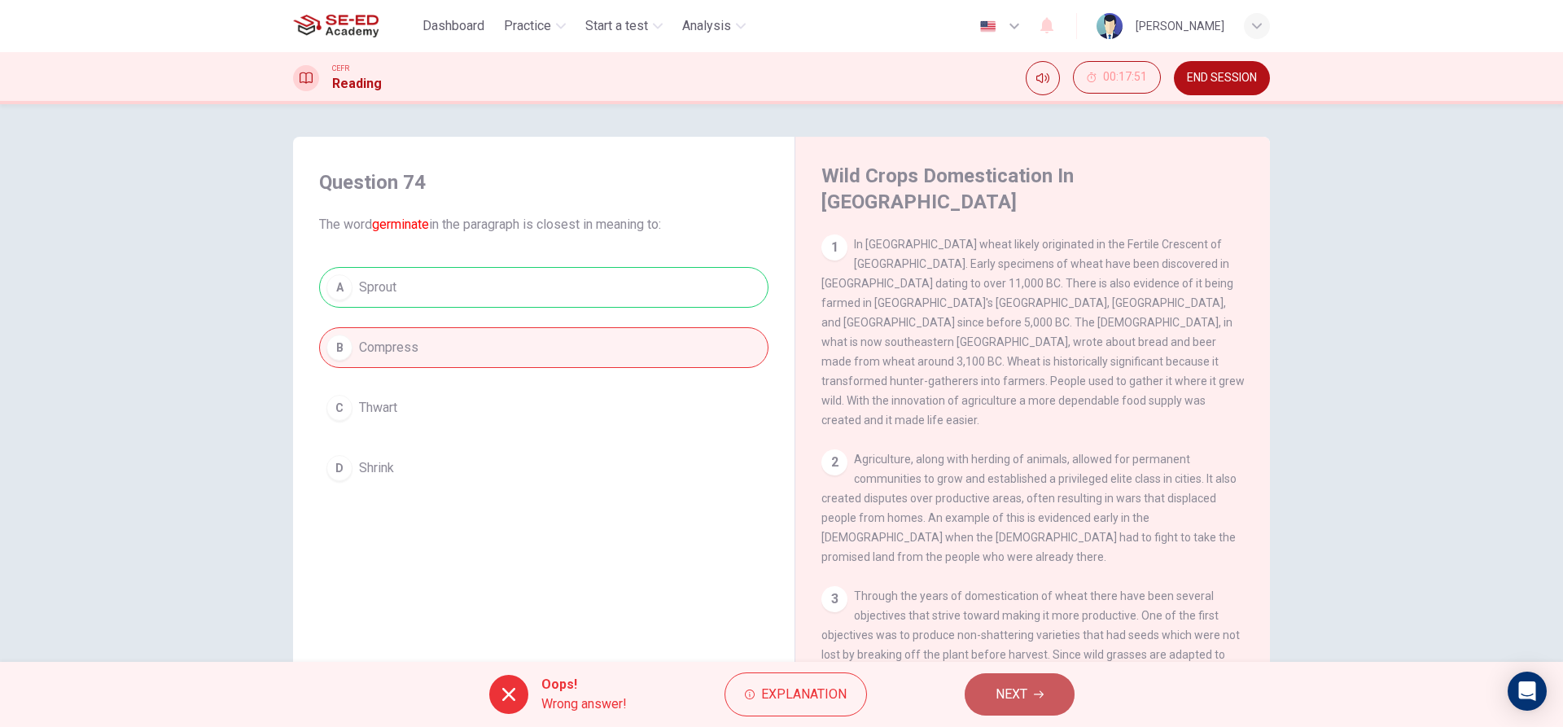
drag, startPoint x: 1044, startPoint y: 687, endPoint x: 1014, endPoint y: 679, distance: 32.0
click at [1044, 685] on button "NEXT" at bounding box center [1020, 694] width 110 height 42
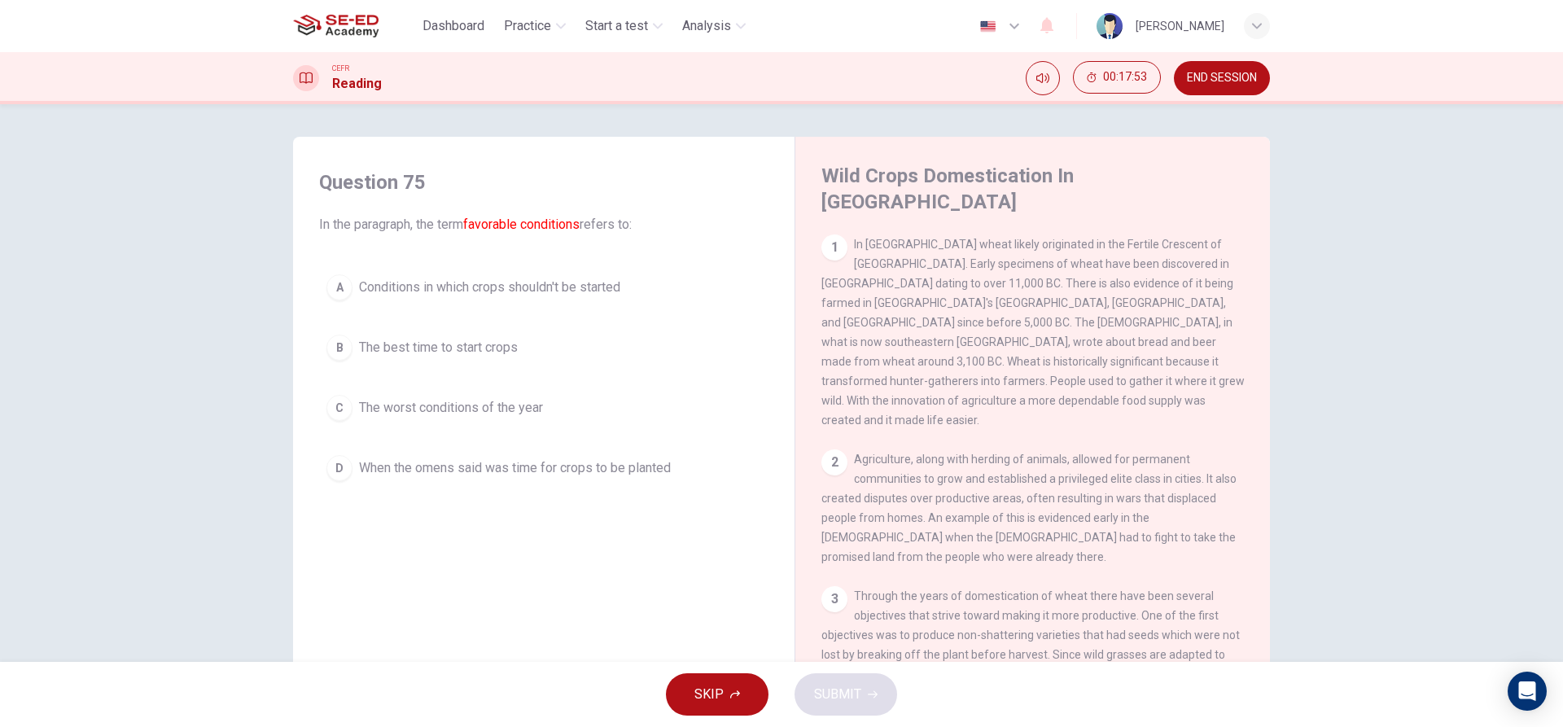
click at [529, 465] on span "When the omens said was time for crops to be planted" at bounding box center [515, 468] width 312 height 20
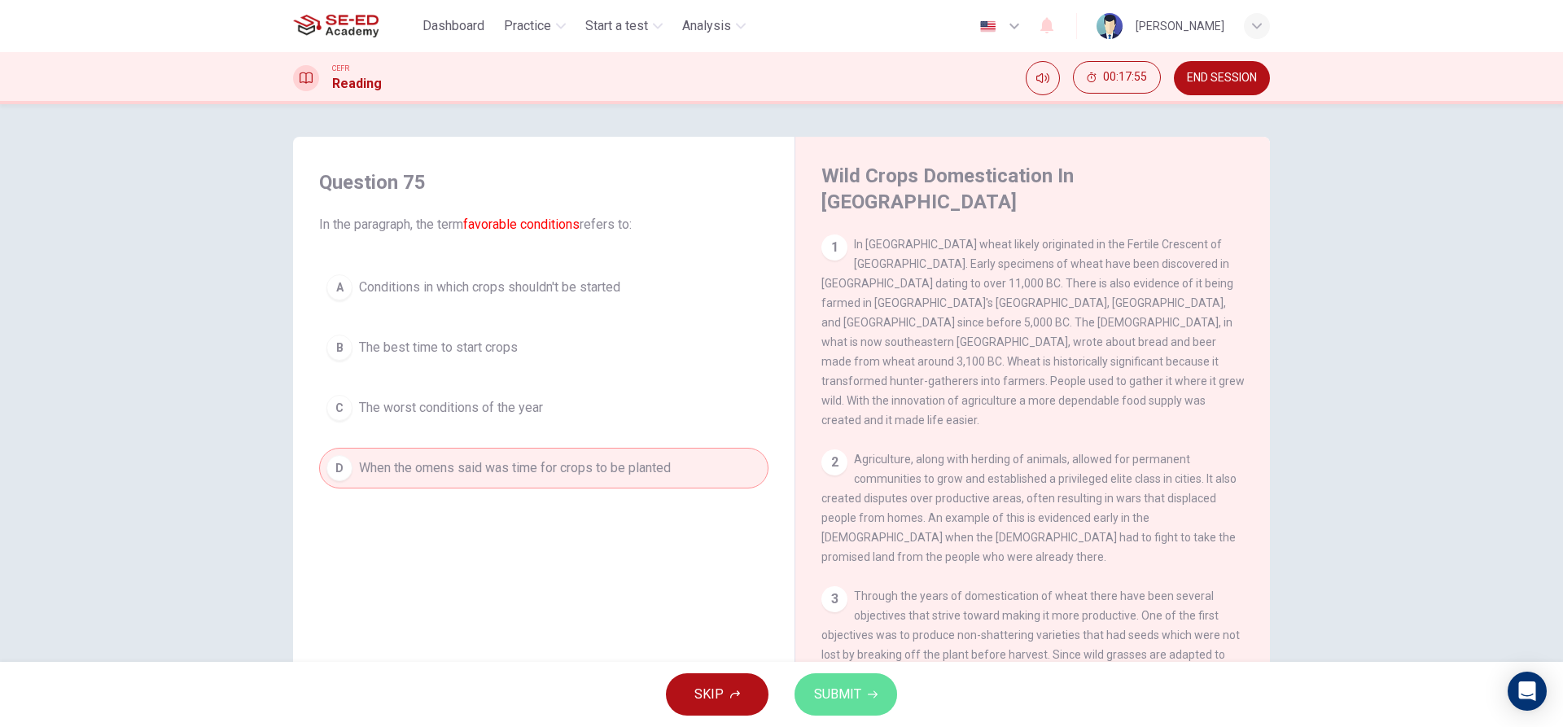
click at [830, 694] on span "SUBMIT" at bounding box center [837, 694] width 47 height 23
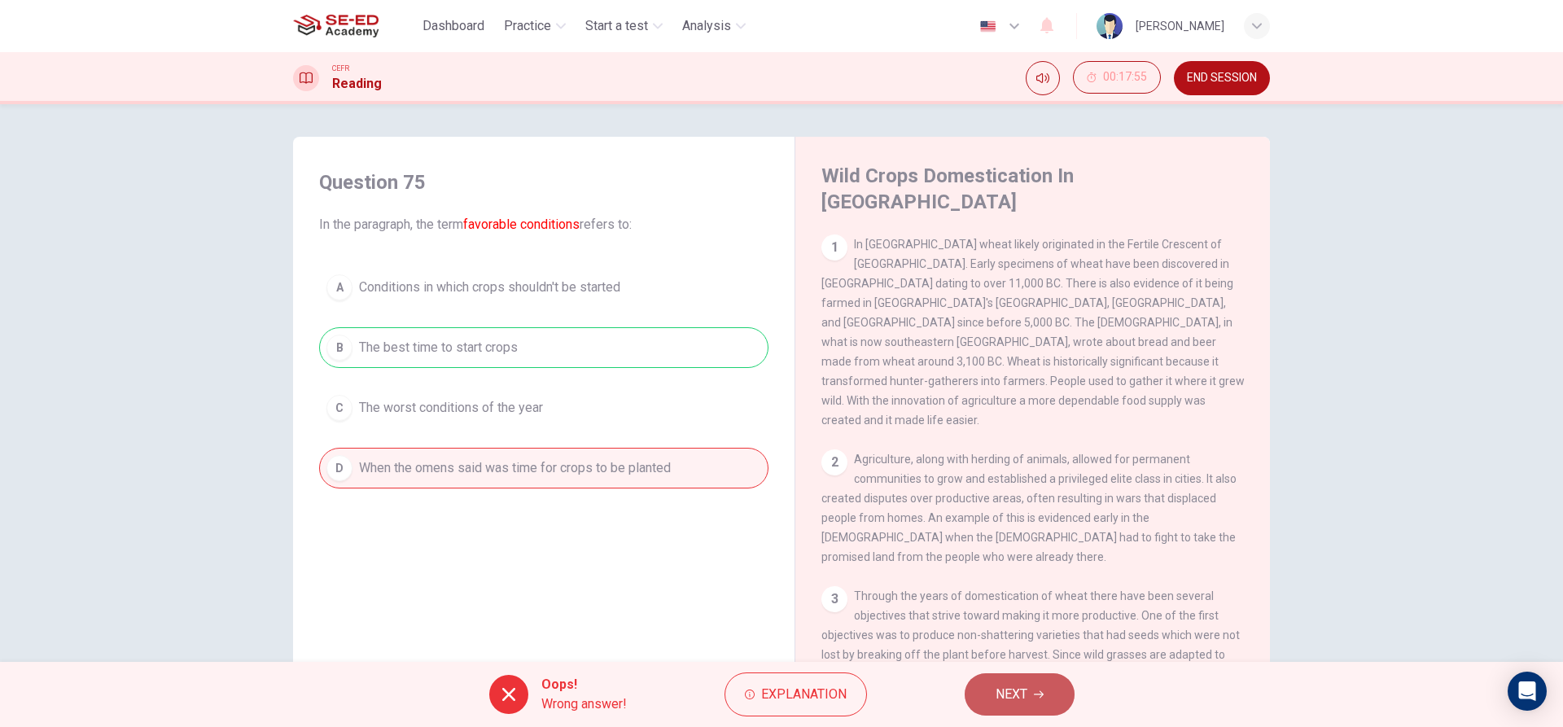
click at [1040, 693] on icon "button" at bounding box center [1039, 695] width 10 height 10
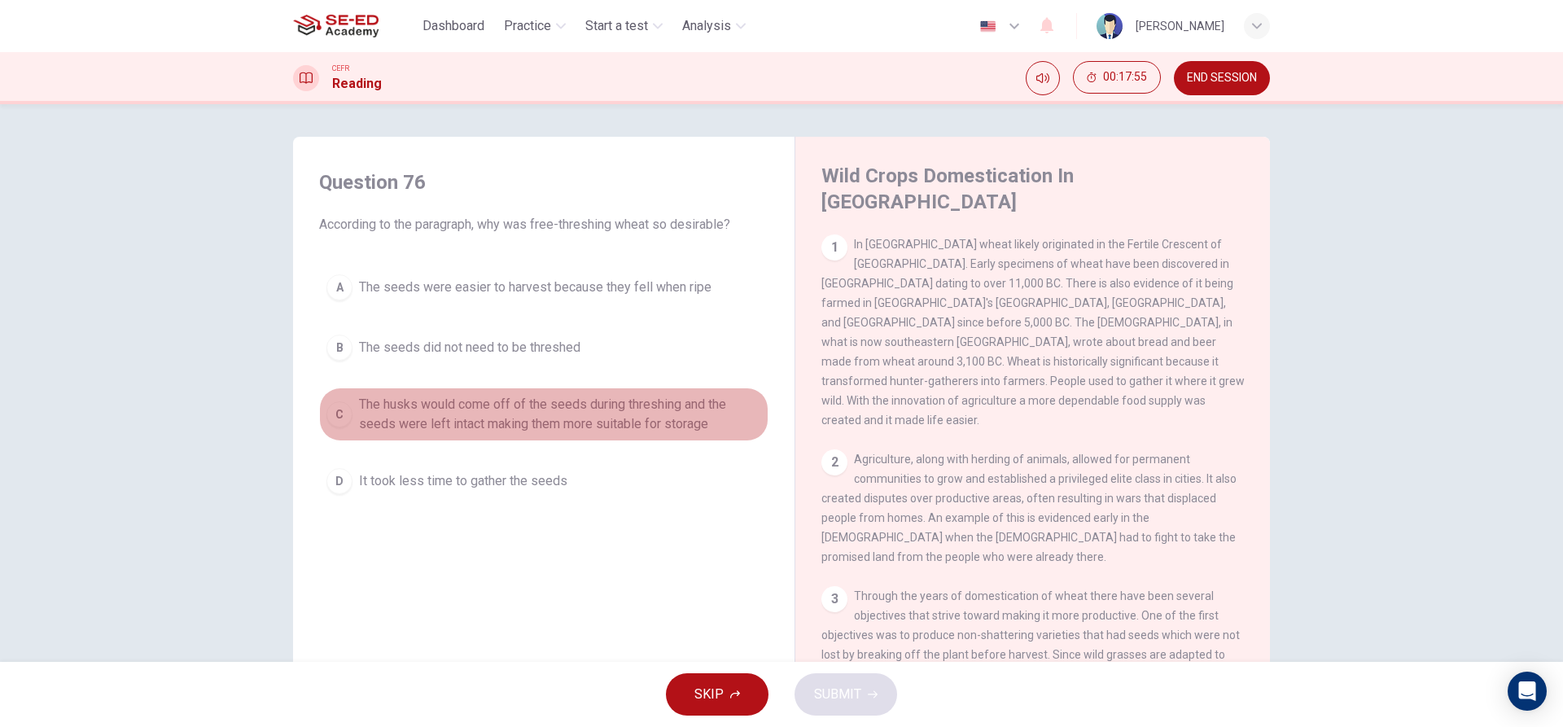
click at [558, 410] on span "The husks would come off of the seeds during threshing and the seeds were left …" at bounding box center [560, 414] width 402 height 39
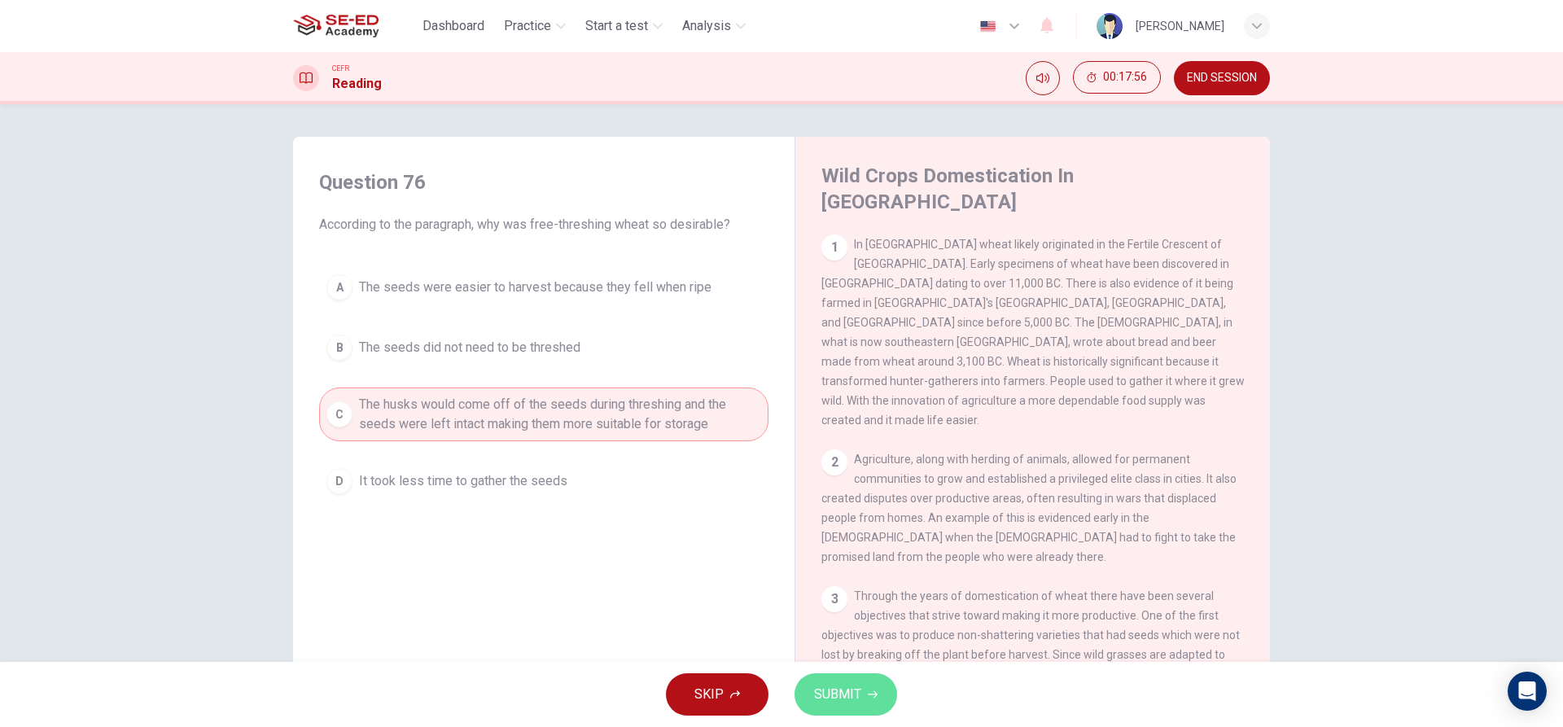
click at [851, 696] on span "SUBMIT" at bounding box center [837, 694] width 47 height 23
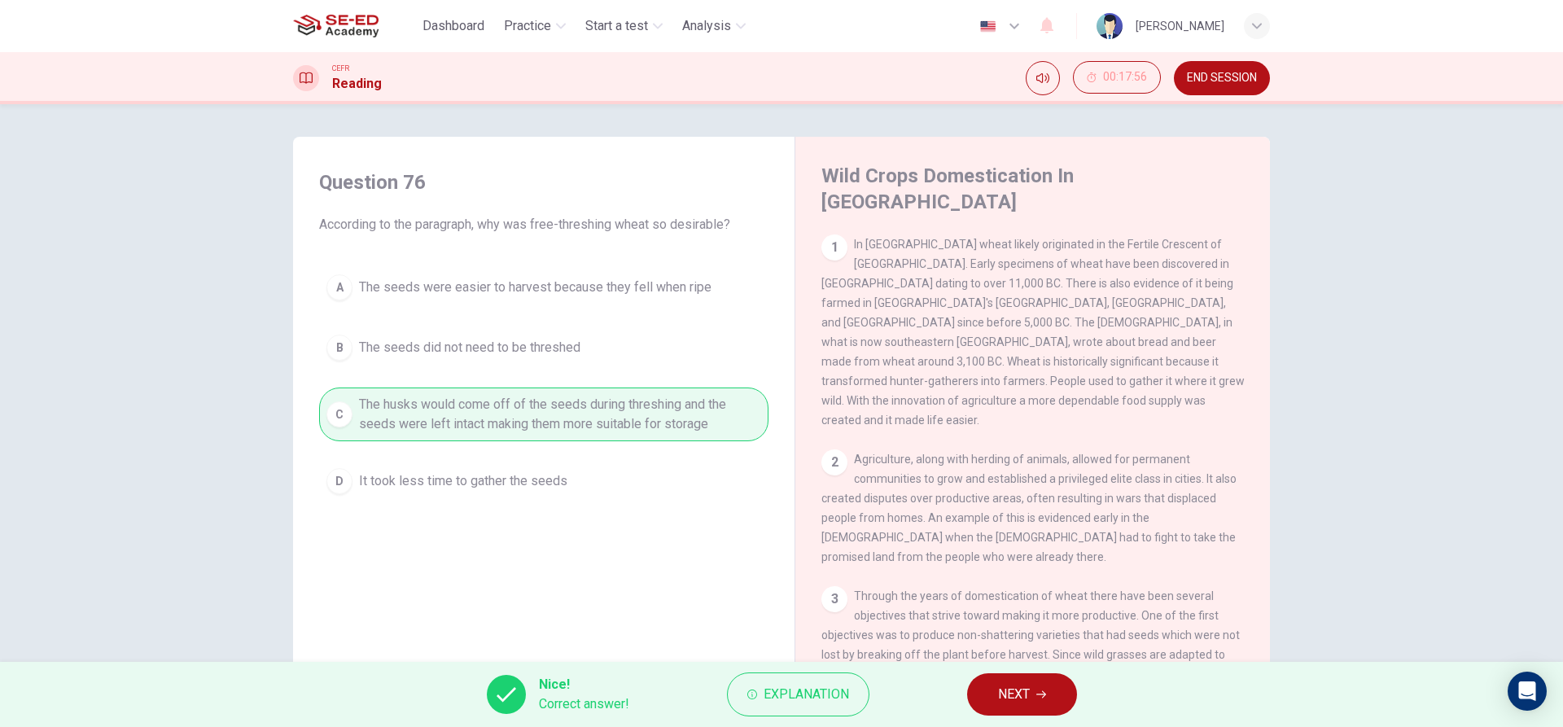
click at [1057, 693] on button "NEXT" at bounding box center [1022, 694] width 110 height 42
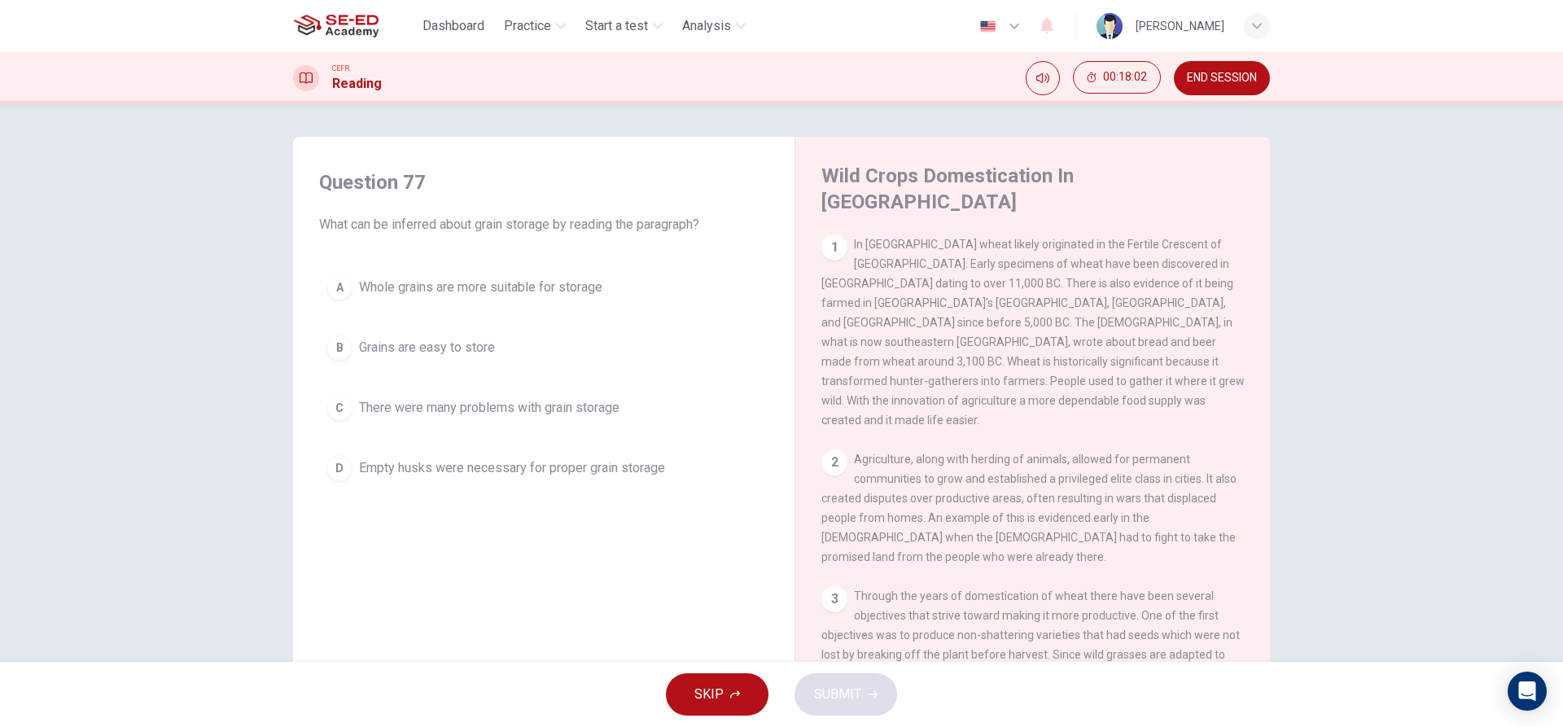
click at [551, 475] on span "Empty husks were necessary for proper grain storage" at bounding box center [512, 468] width 306 height 20
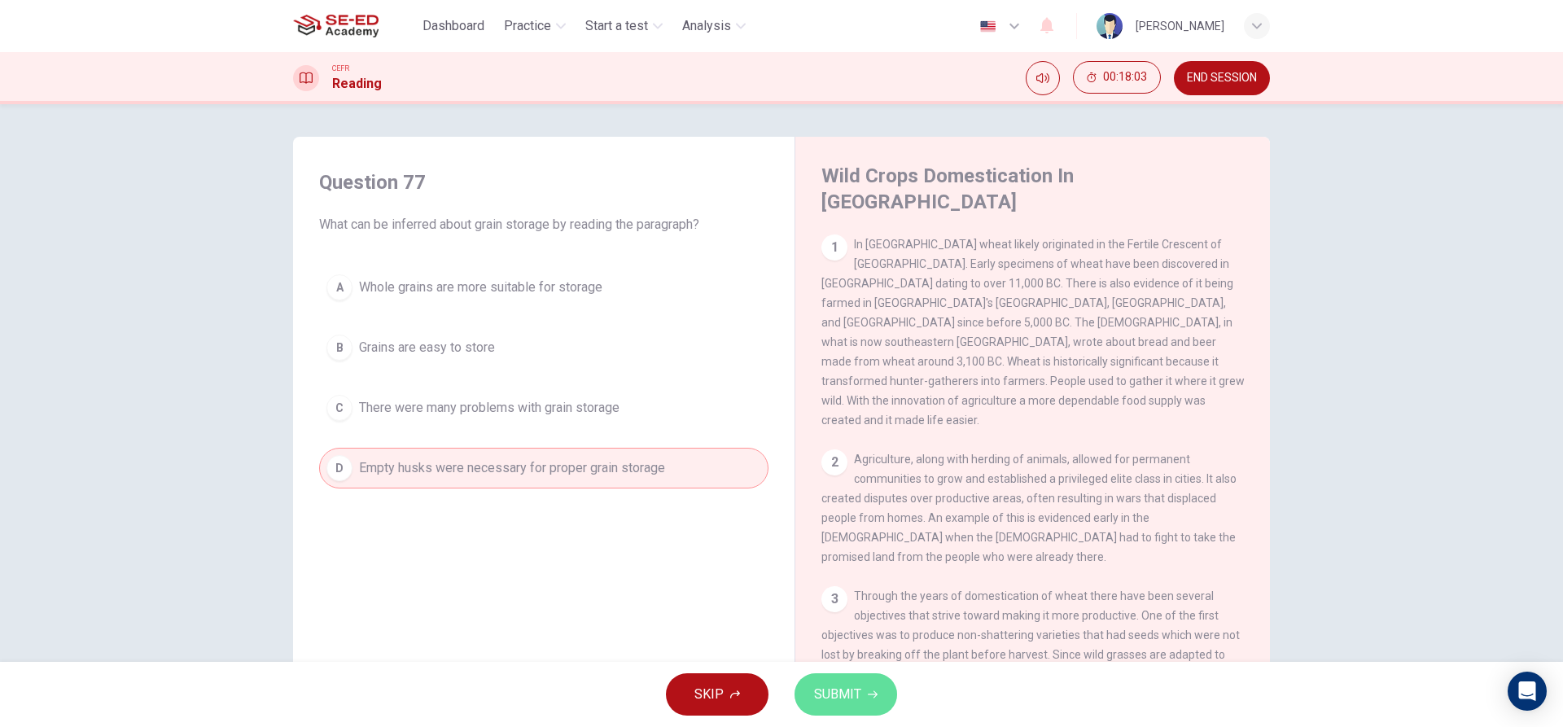
click at [832, 698] on span "SUBMIT" at bounding box center [837, 694] width 47 height 23
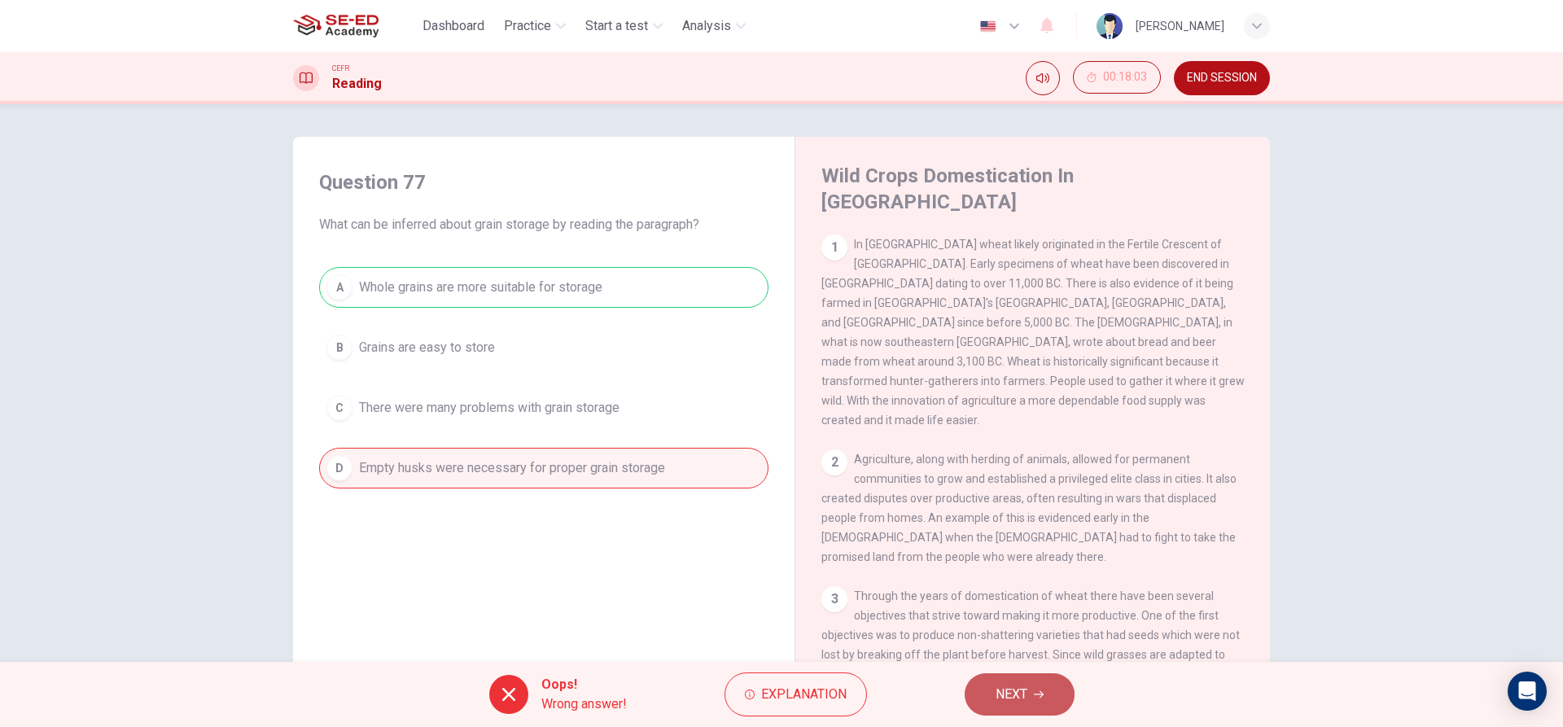
click at [1044, 694] on button "NEXT" at bounding box center [1020, 694] width 110 height 42
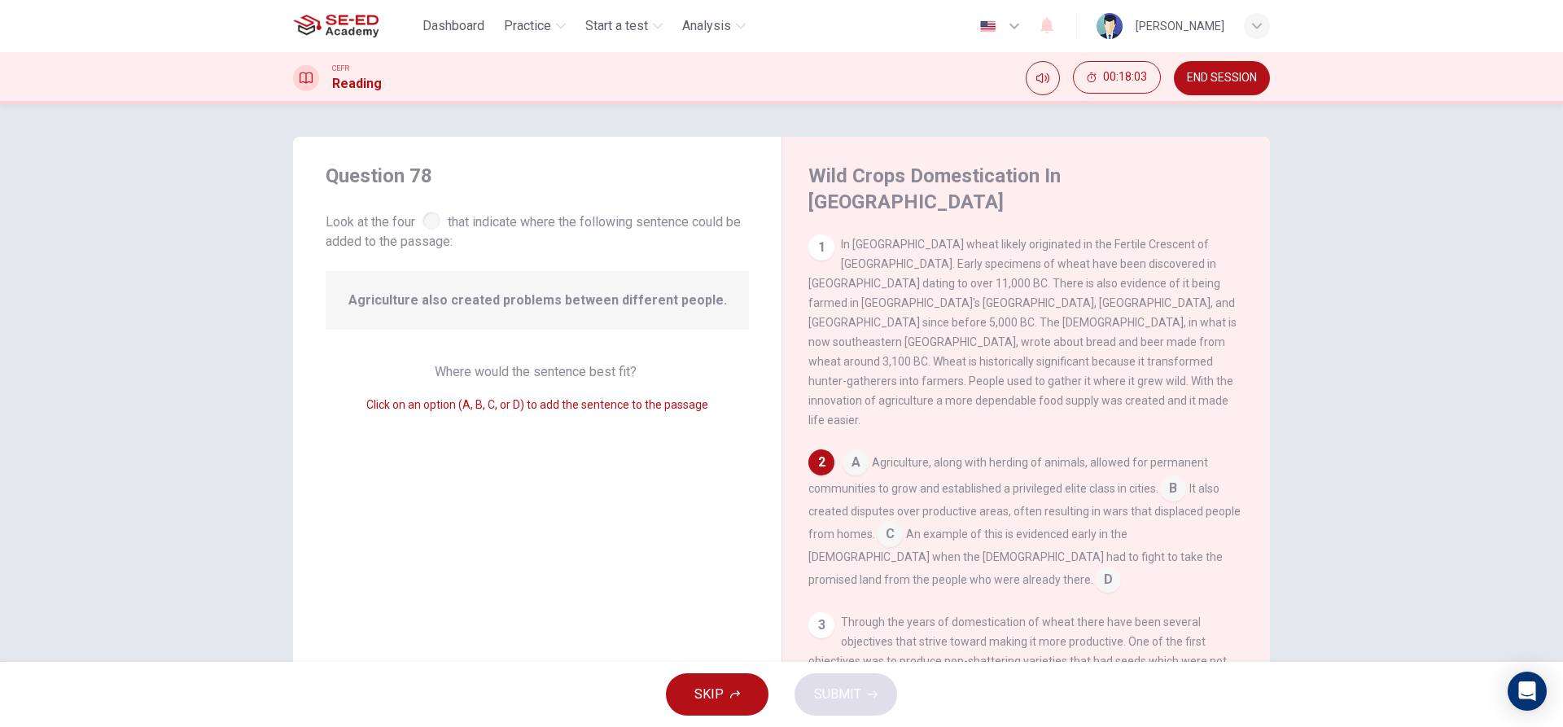
scroll to position [20, 0]
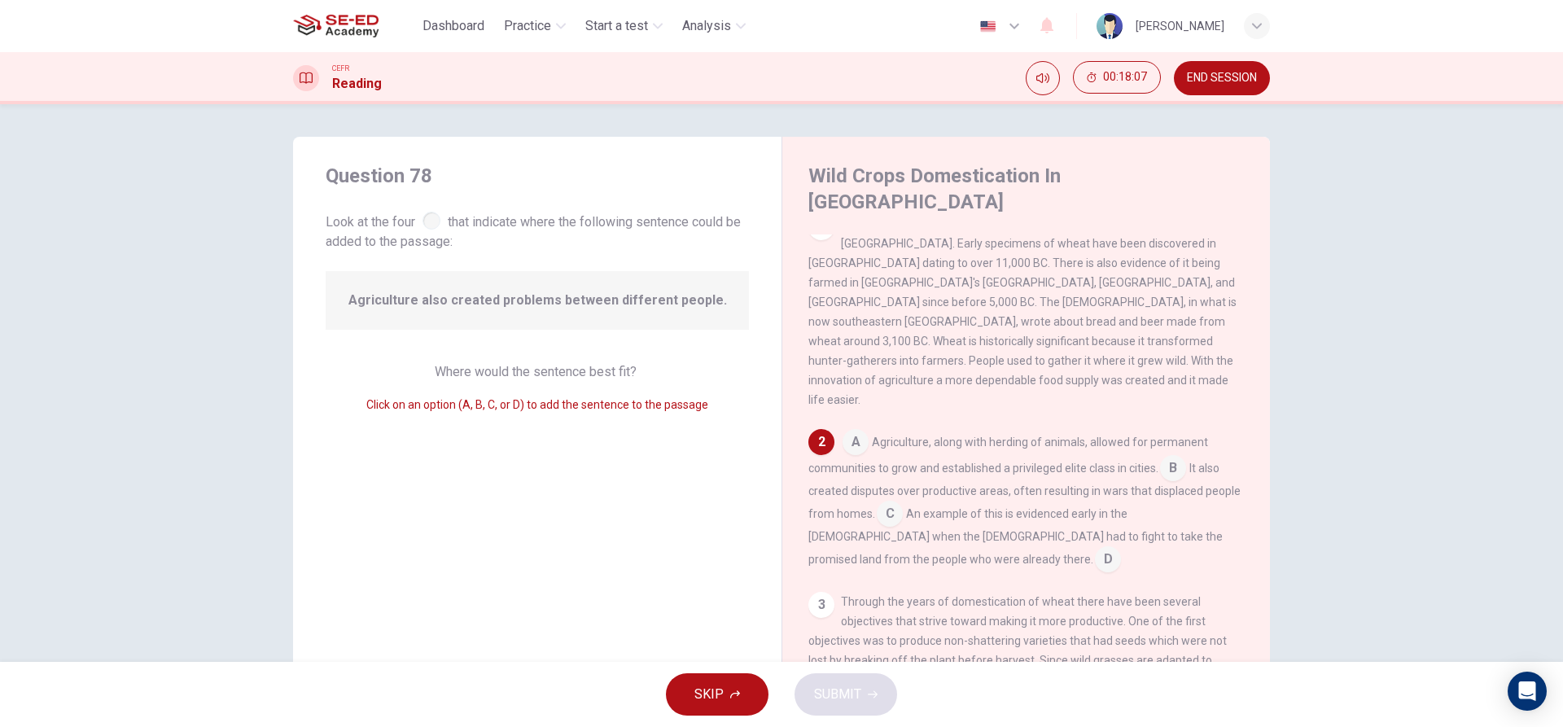
click at [885, 502] on input at bounding box center [890, 515] width 26 height 26
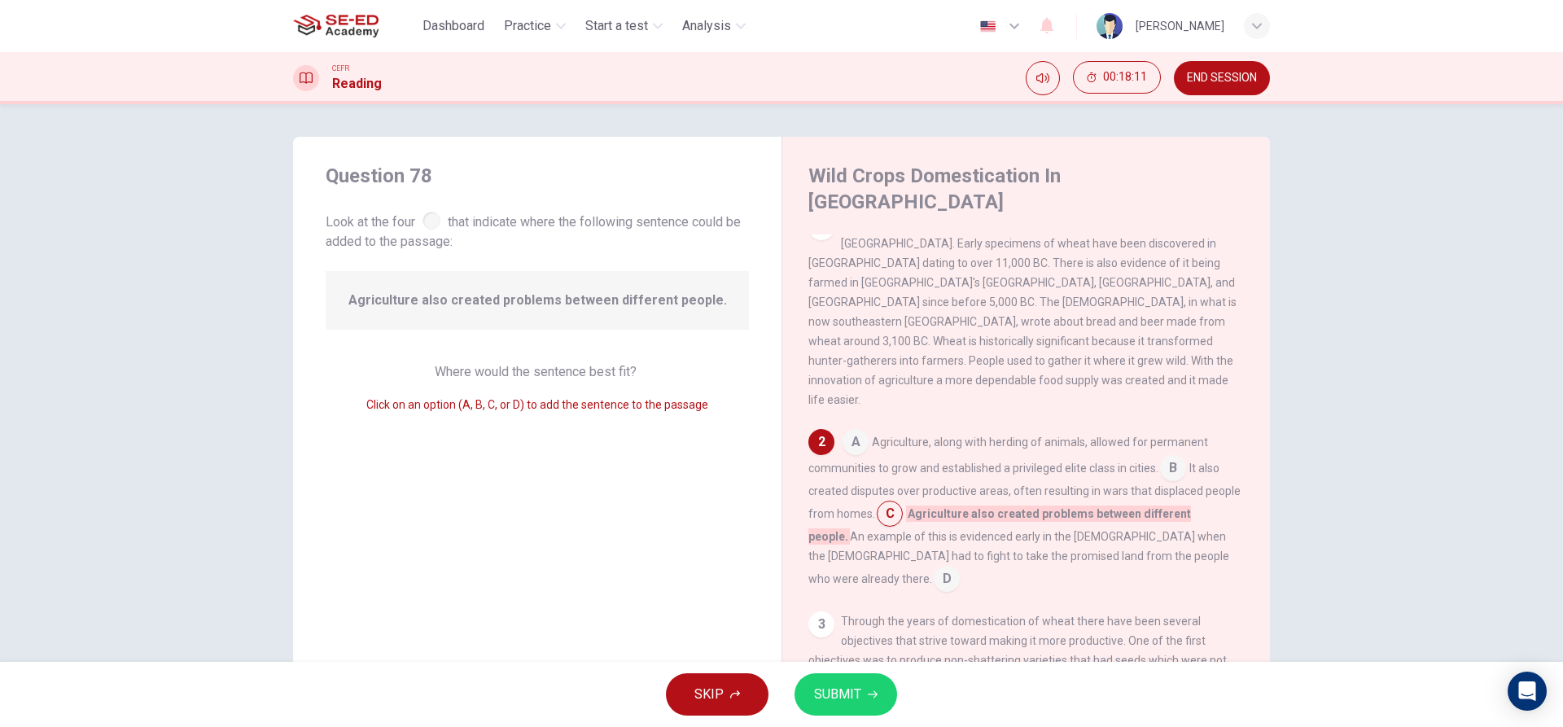
click at [960, 567] on input at bounding box center [947, 580] width 26 height 26
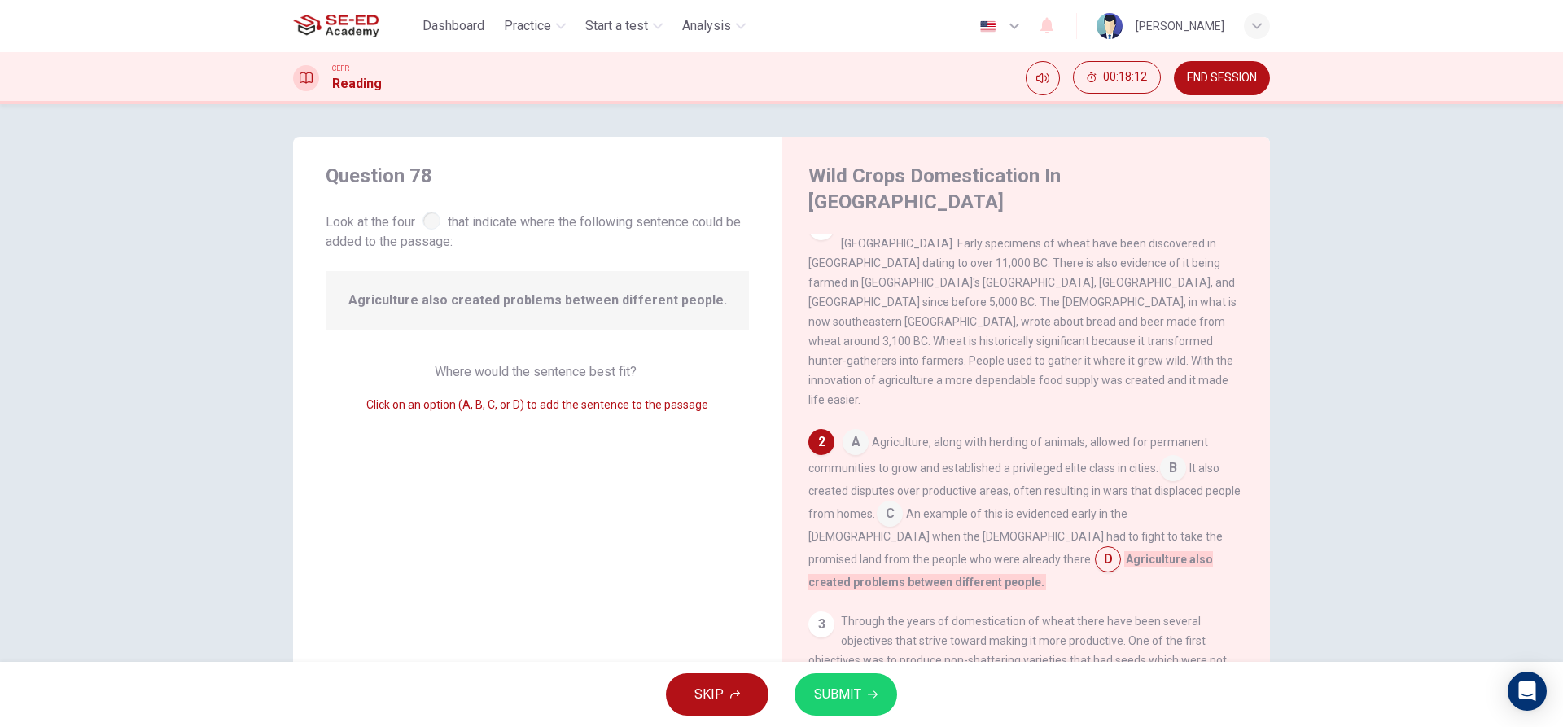
click at [859, 699] on span "SUBMIT" at bounding box center [837, 694] width 47 height 23
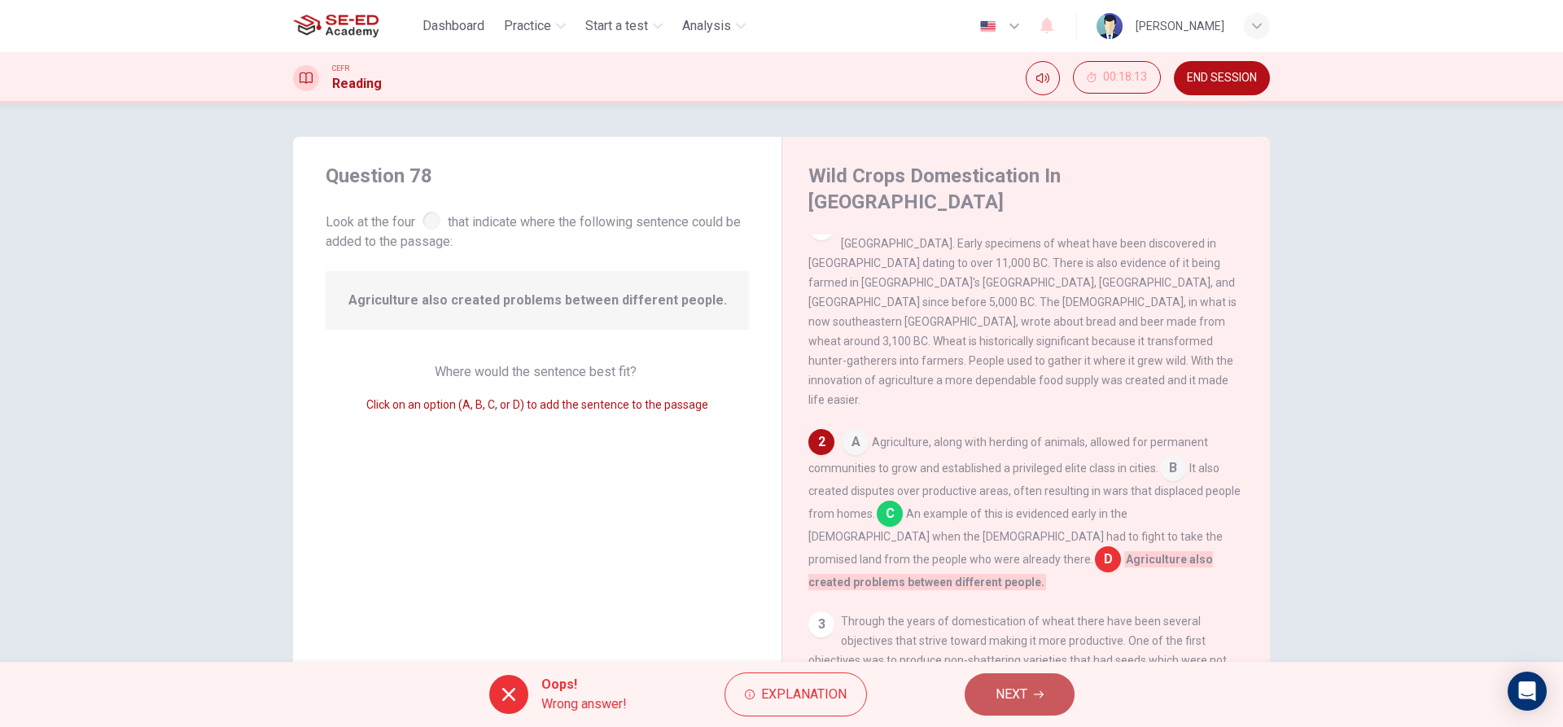
click at [1041, 699] on button "NEXT" at bounding box center [1020, 694] width 110 height 42
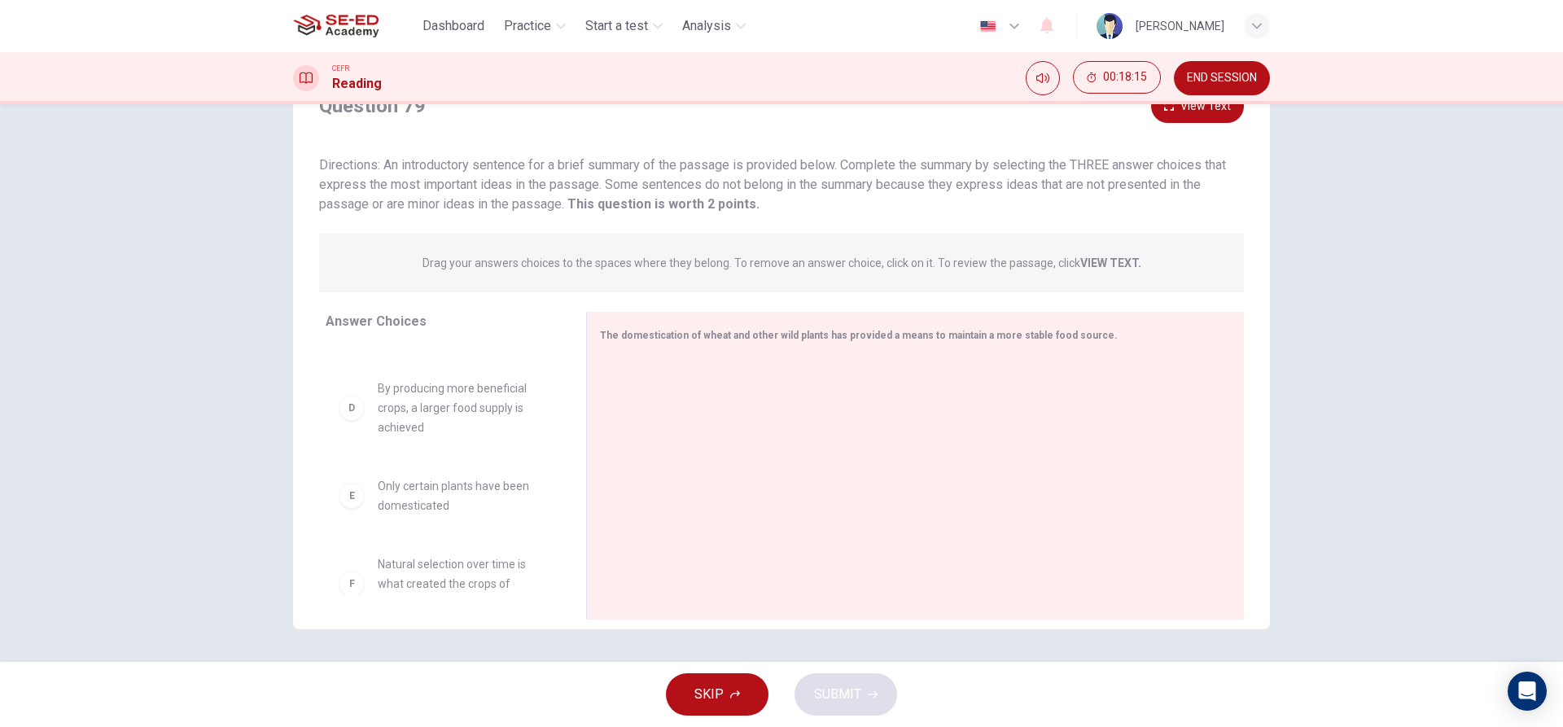
scroll to position [322, 0]
drag, startPoint x: 427, startPoint y: 465, endPoint x: 782, endPoint y: 436, distance: 356.1
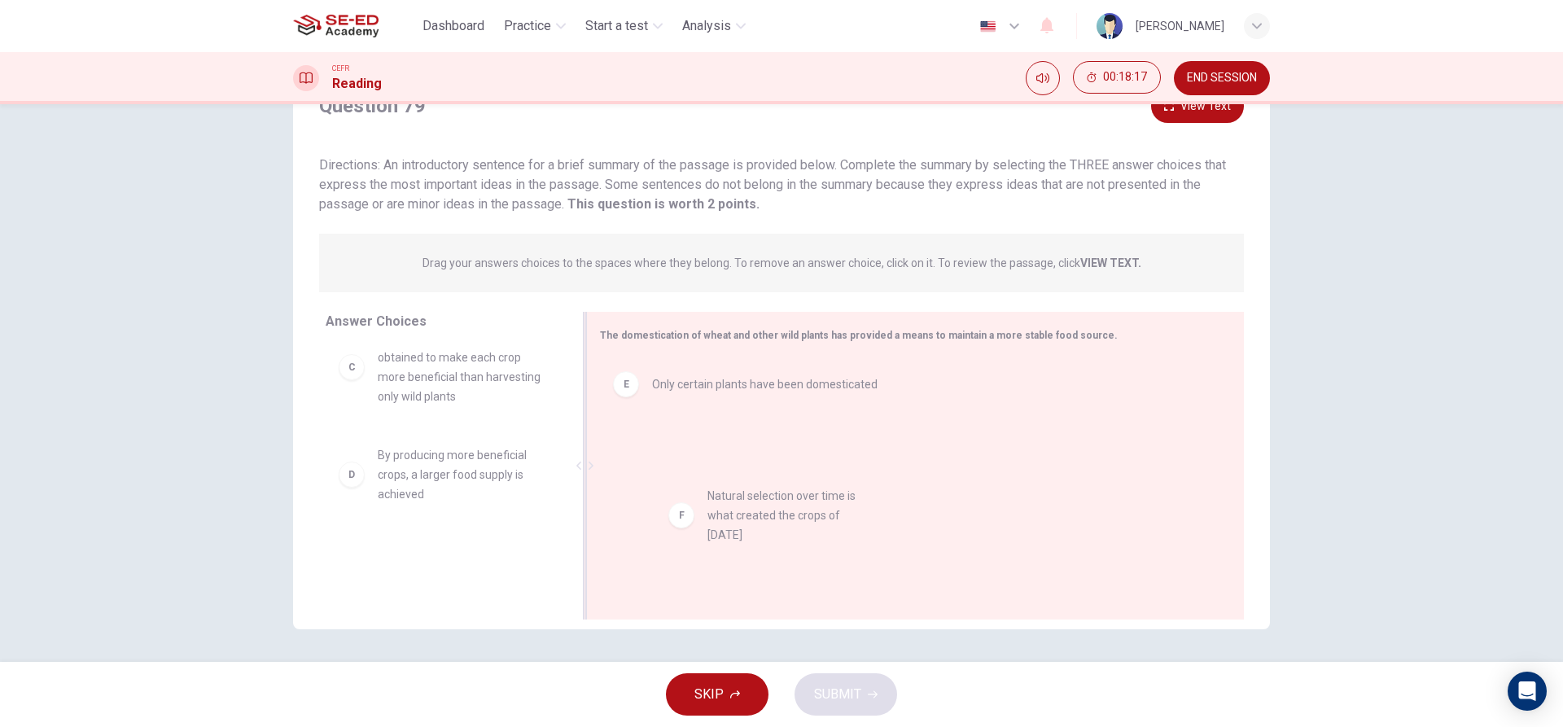
drag, startPoint x: 490, startPoint y: 509, endPoint x: 850, endPoint y: 462, distance: 362.9
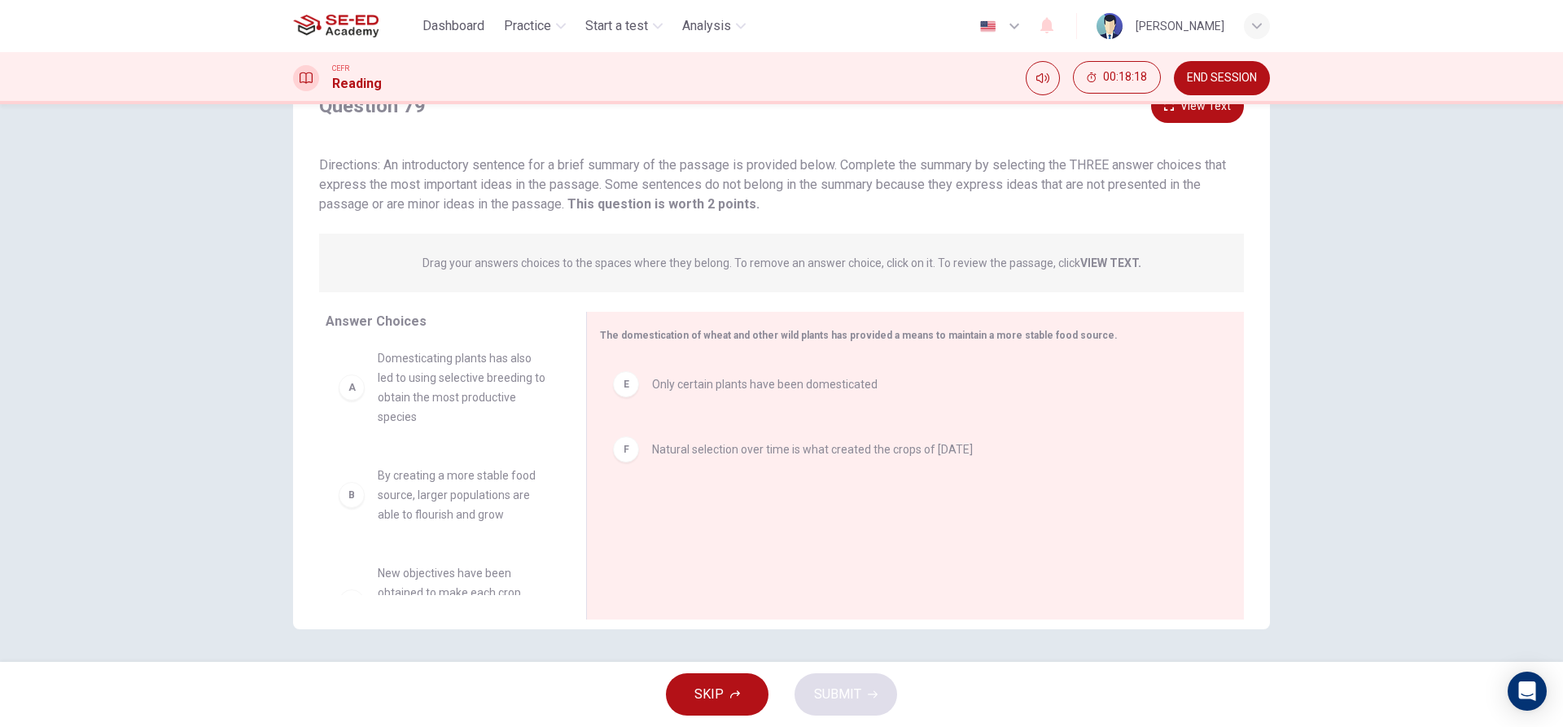
scroll to position [0, 0]
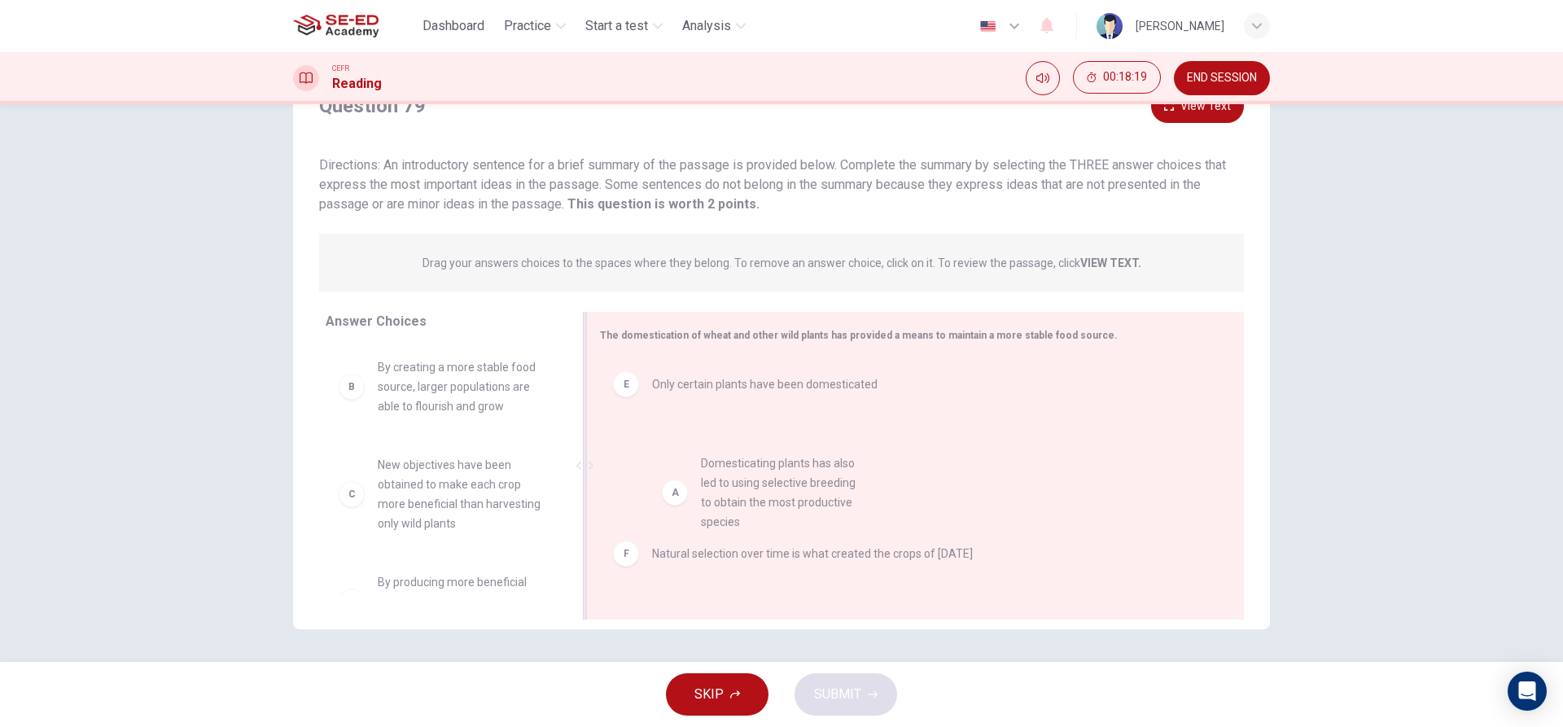
drag, startPoint x: 487, startPoint y: 376, endPoint x: 838, endPoint y: 491, distance: 369.2
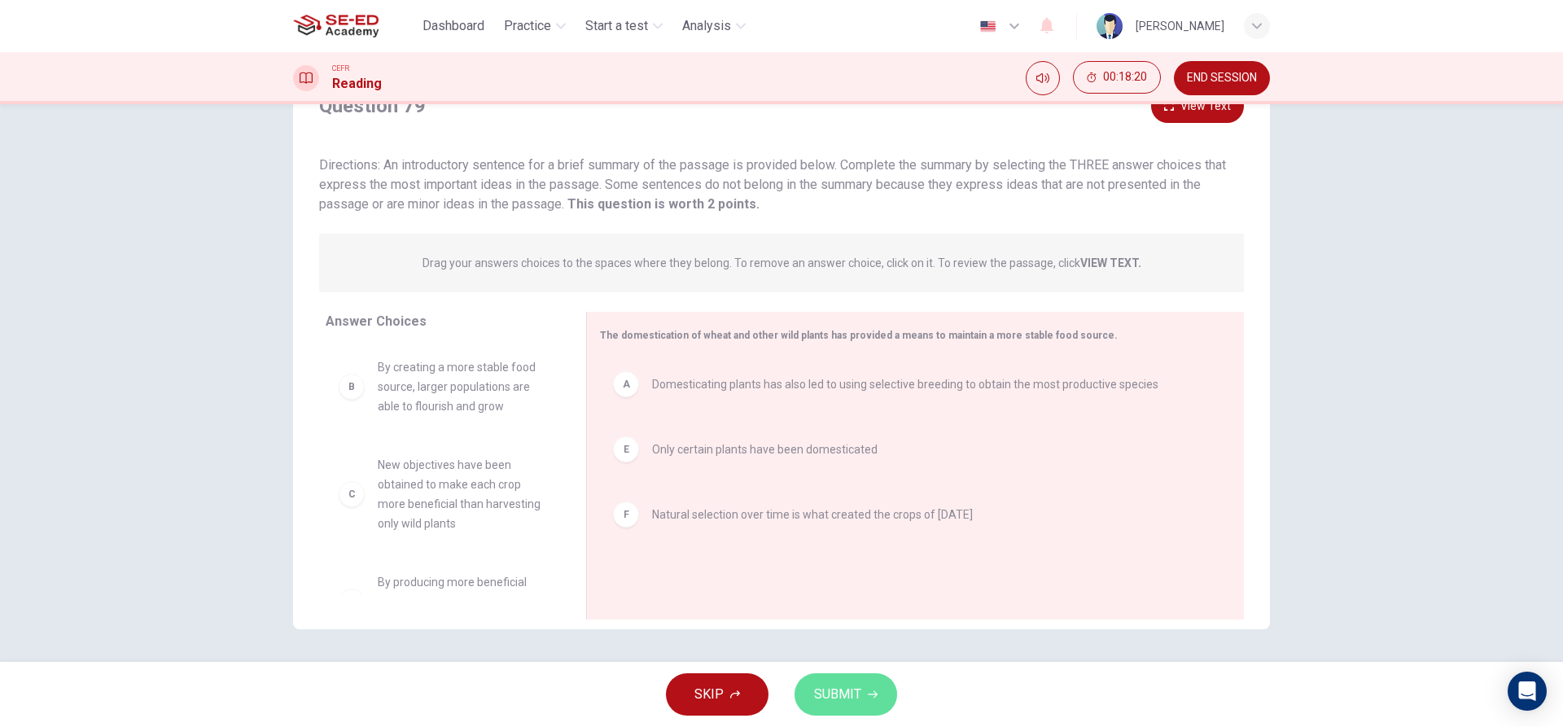
click at [842, 709] on button "SUBMIT" at bounding box center [846, 694] width 103 height 42
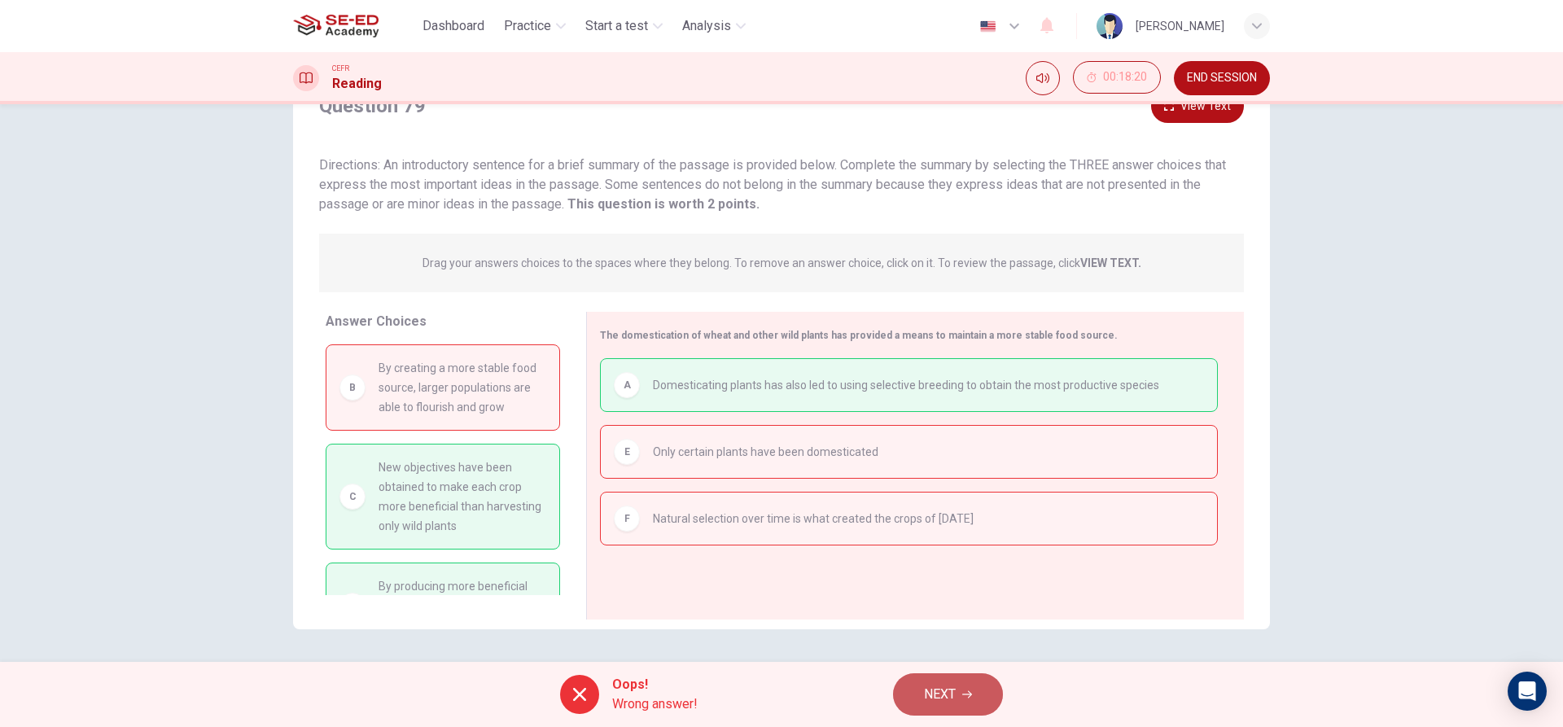
click at [965, 707] on button "NEXT" at bounding box center [948, 694] width 110 height 42
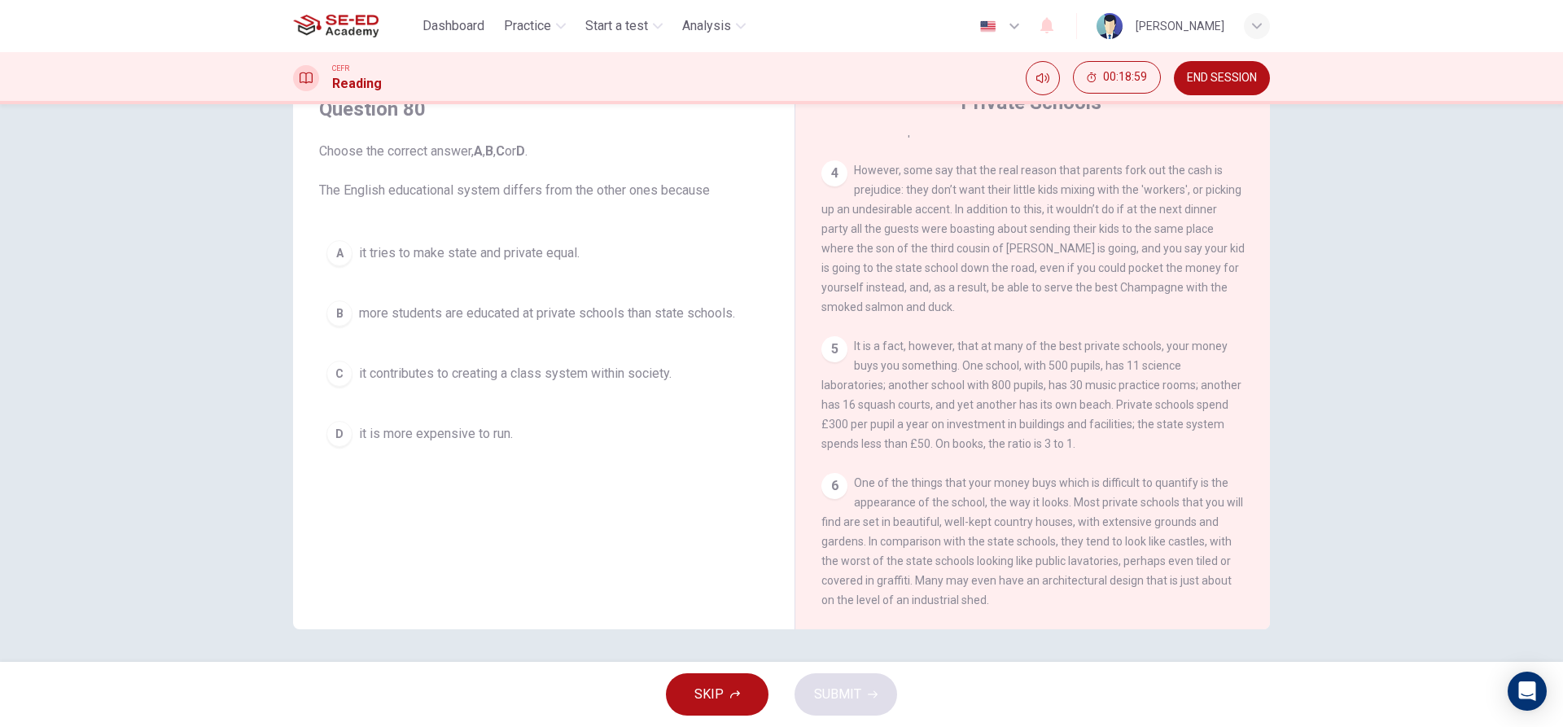
scroll to position [1044, 0]
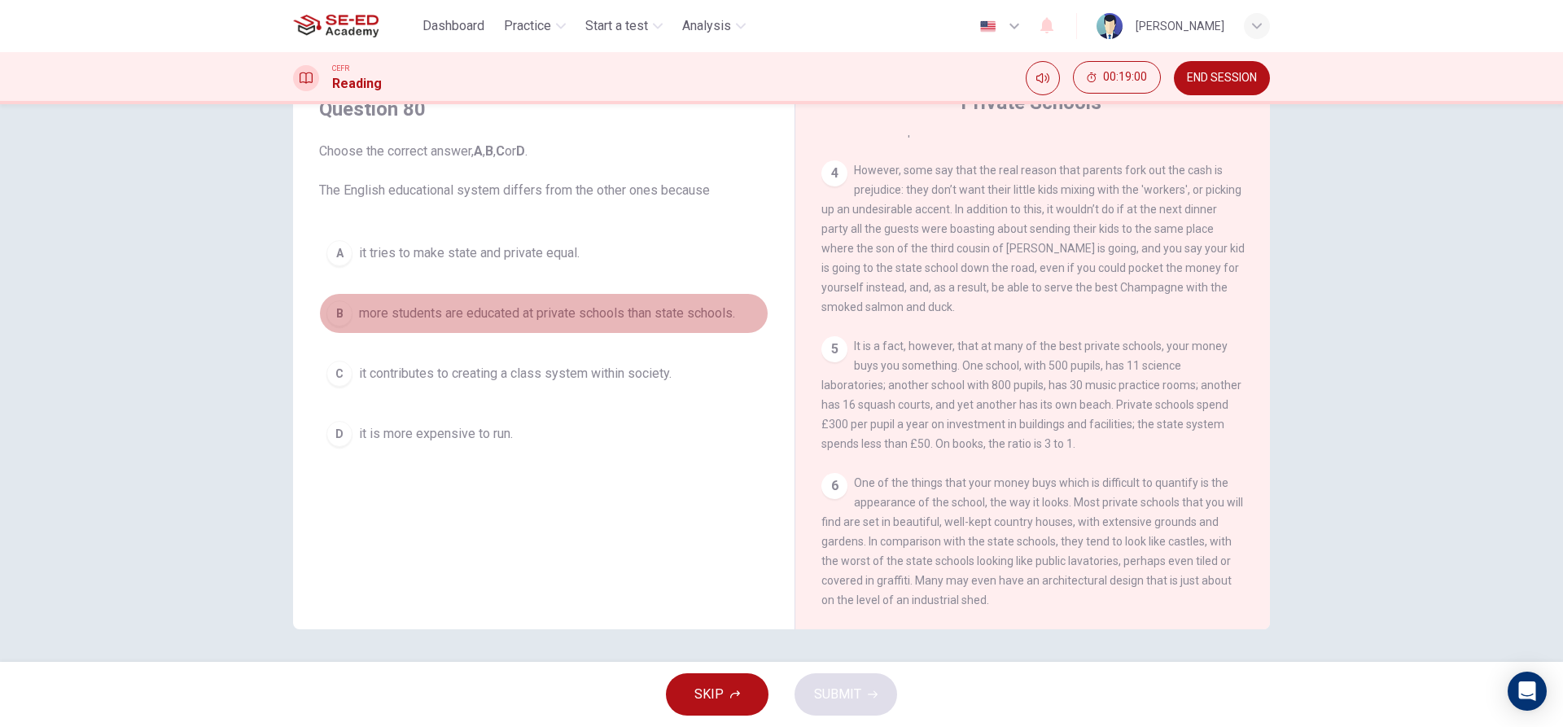
click at [493, 303] on button "B more students are educated at private schools than state schools." at bounding box center [543, 313] width 449 height 41
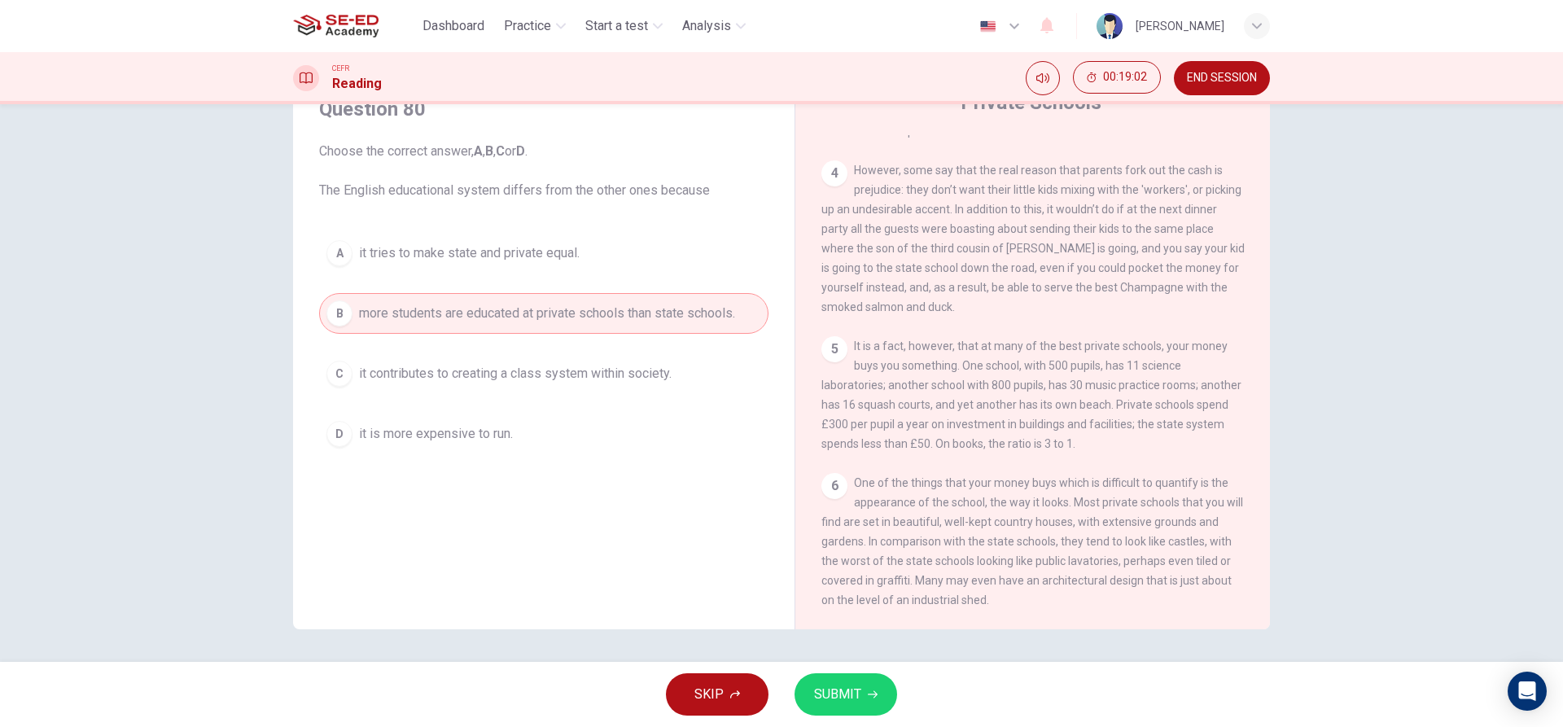
click at [860, 711] on button "SUBMIT" at bounding box center [846, 694] width 103 height 42
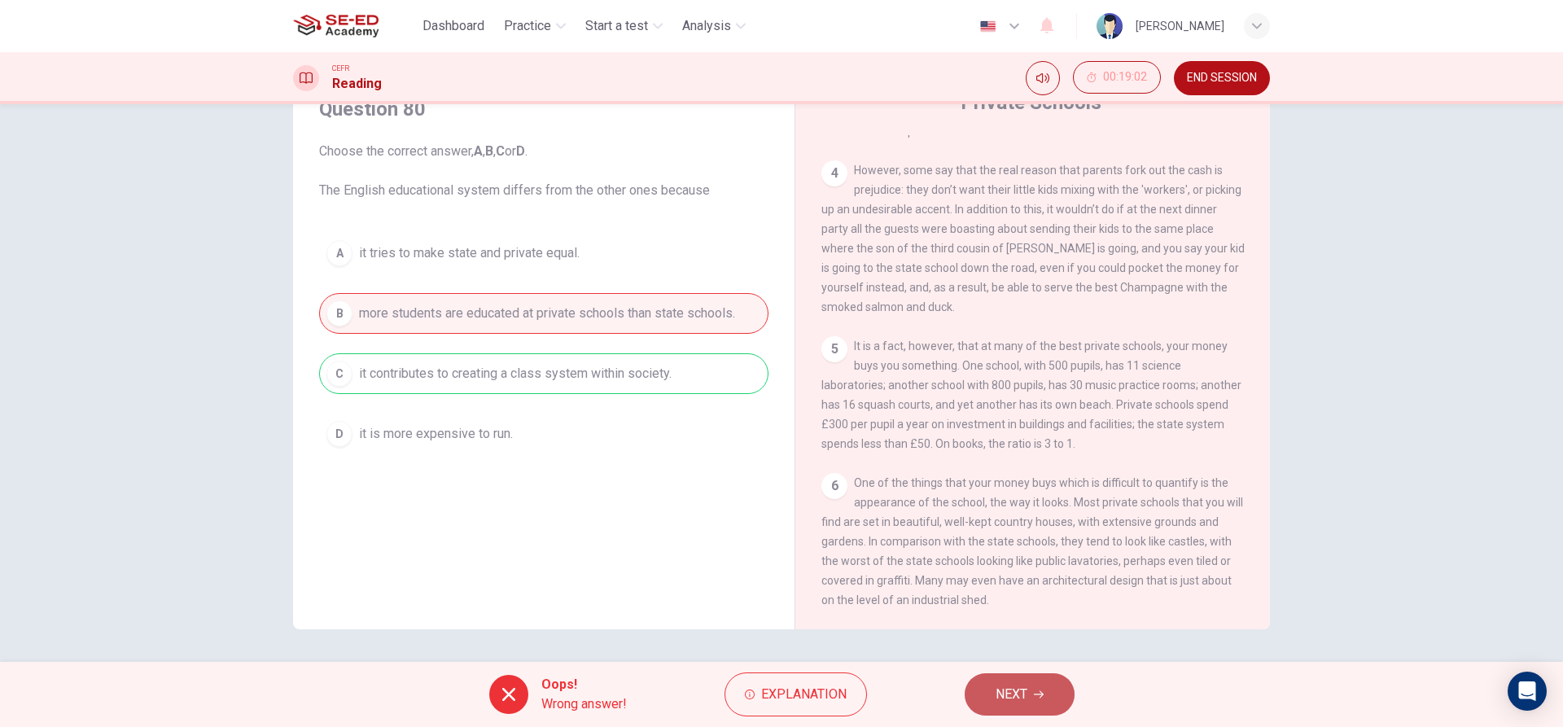
click at [1018, 698] on span "NEXT" at bounding box center [1012, 694] width 32 height 23
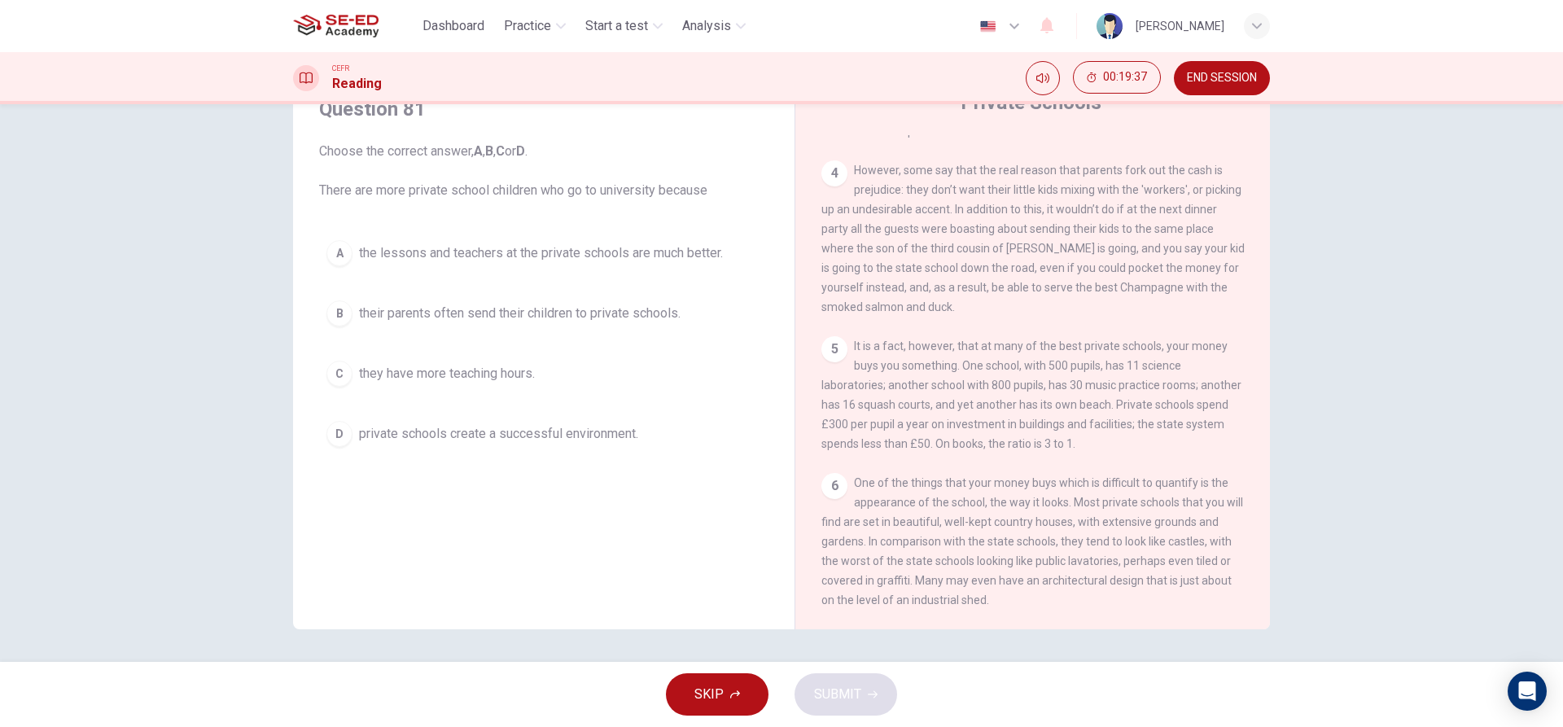
scroll to position [0, 0]
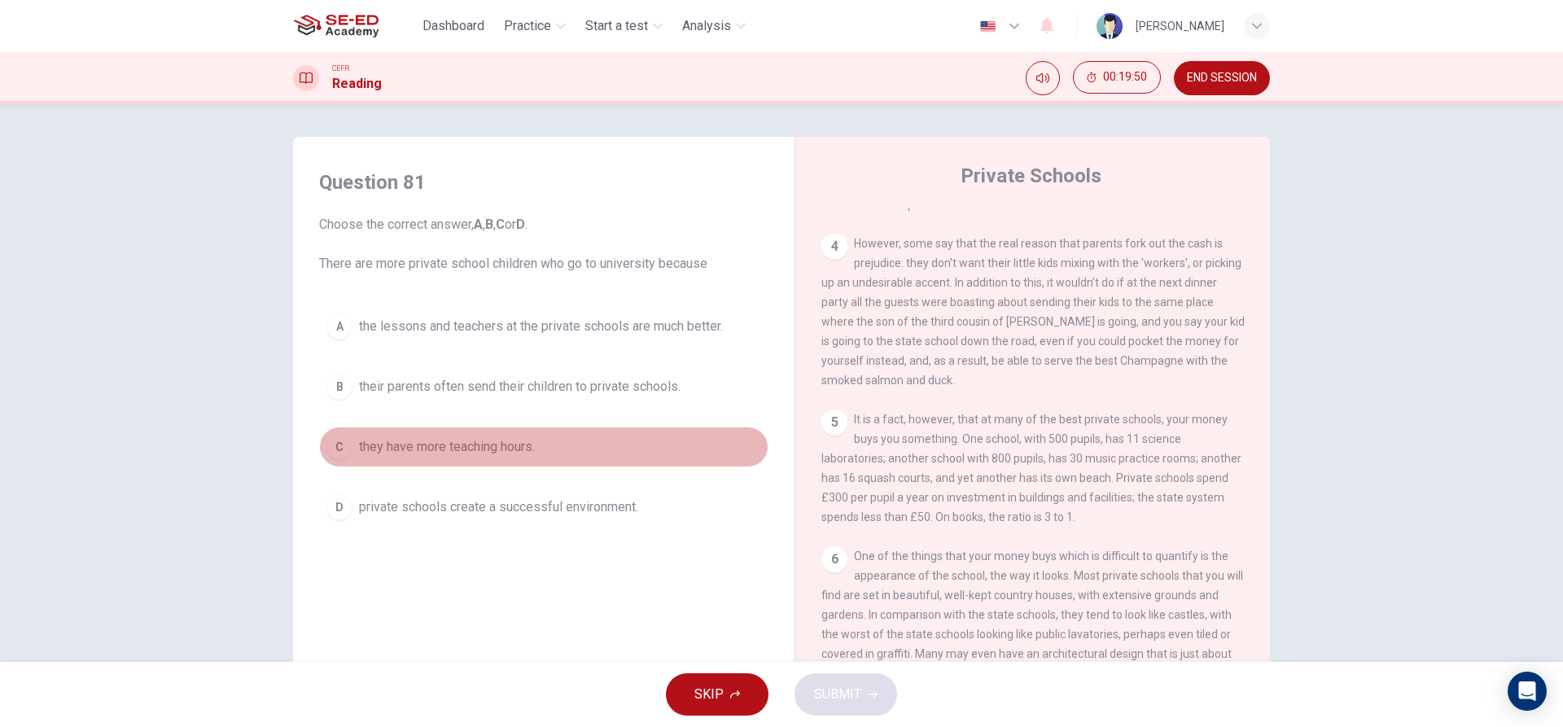
click at [531, 451] on span "they have more teaching hours." at bounding box center [447, 447] width 176 height 20
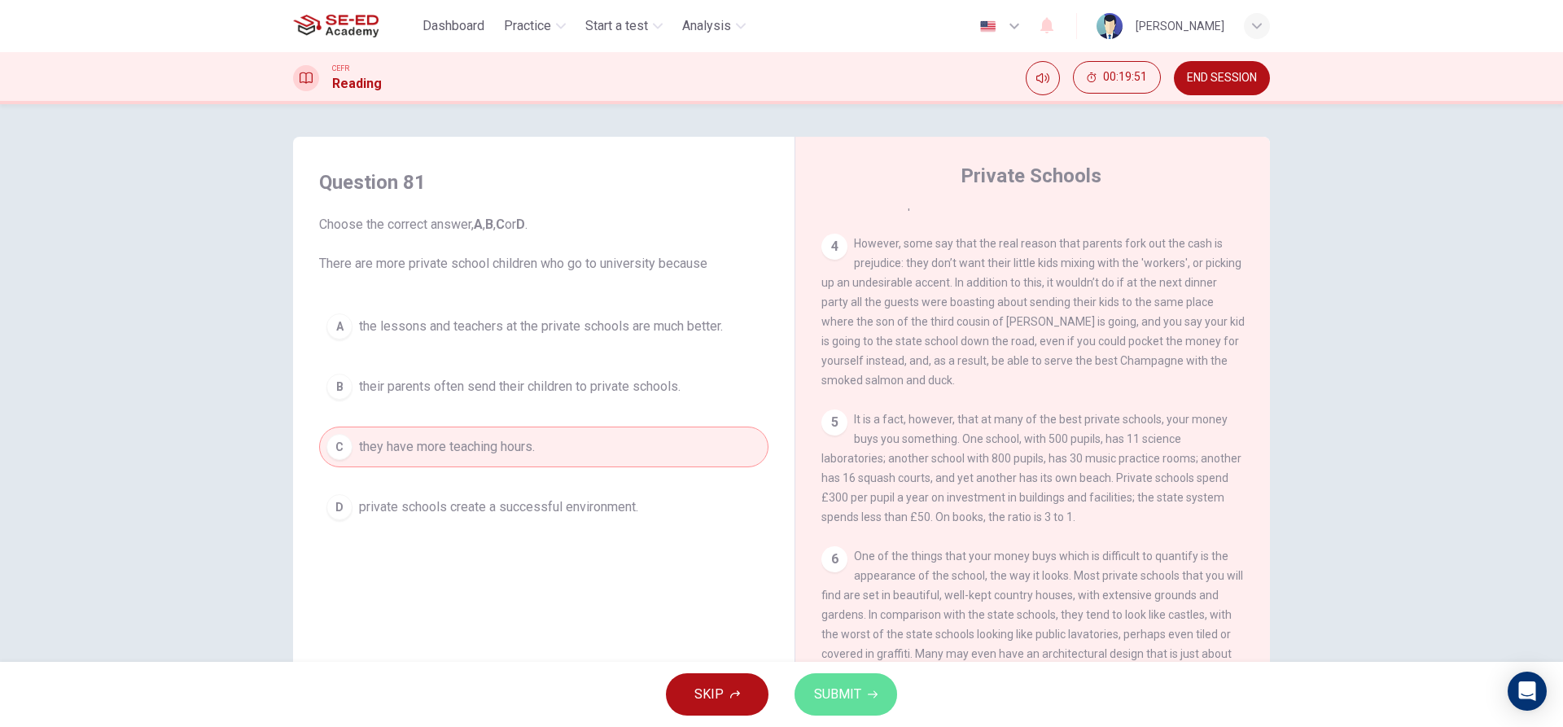
click at [826, 687] on span "SUBMIT" at bounding box center [837, 694] width 47 height 23
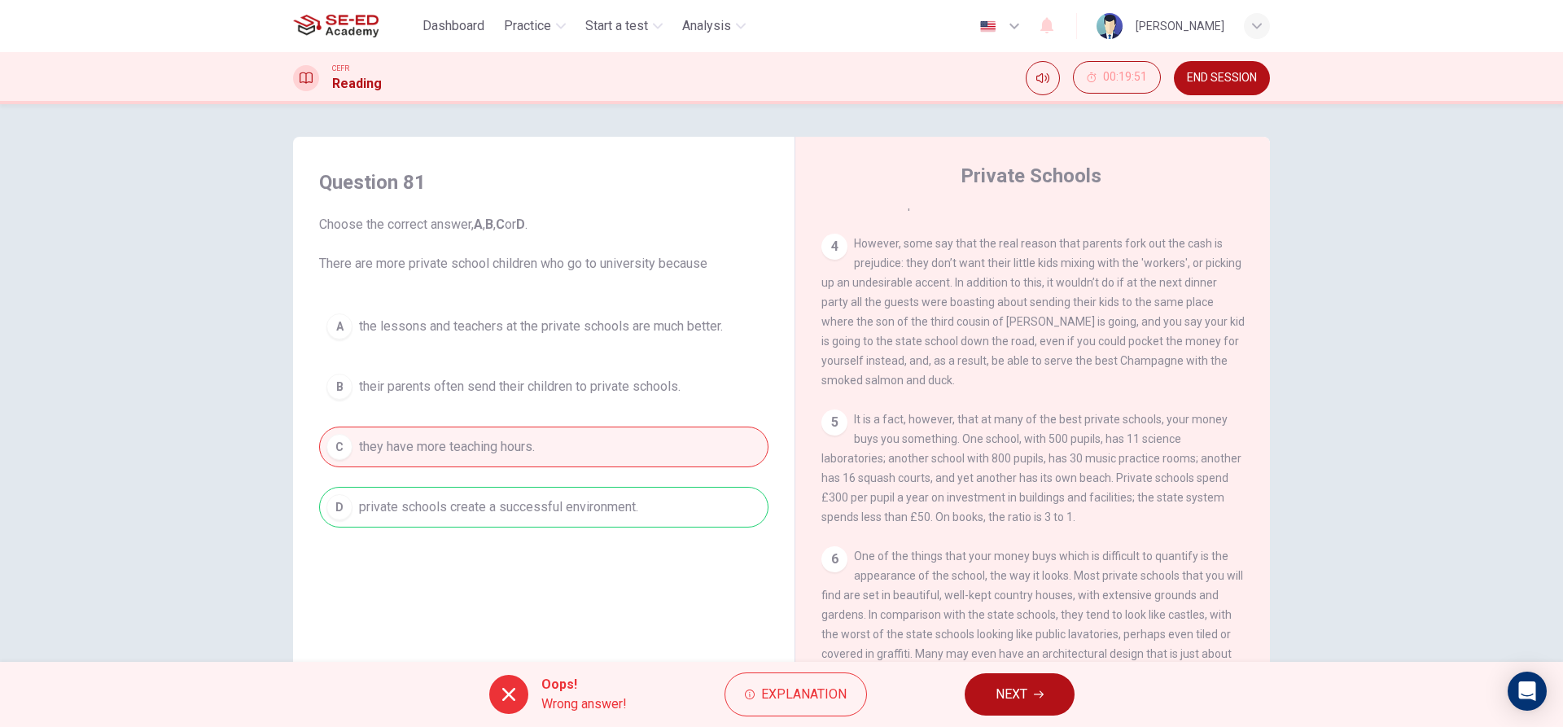
click at [988, 700] on button "NEXT" at bounding box center [1020, 694] width 110 height 42
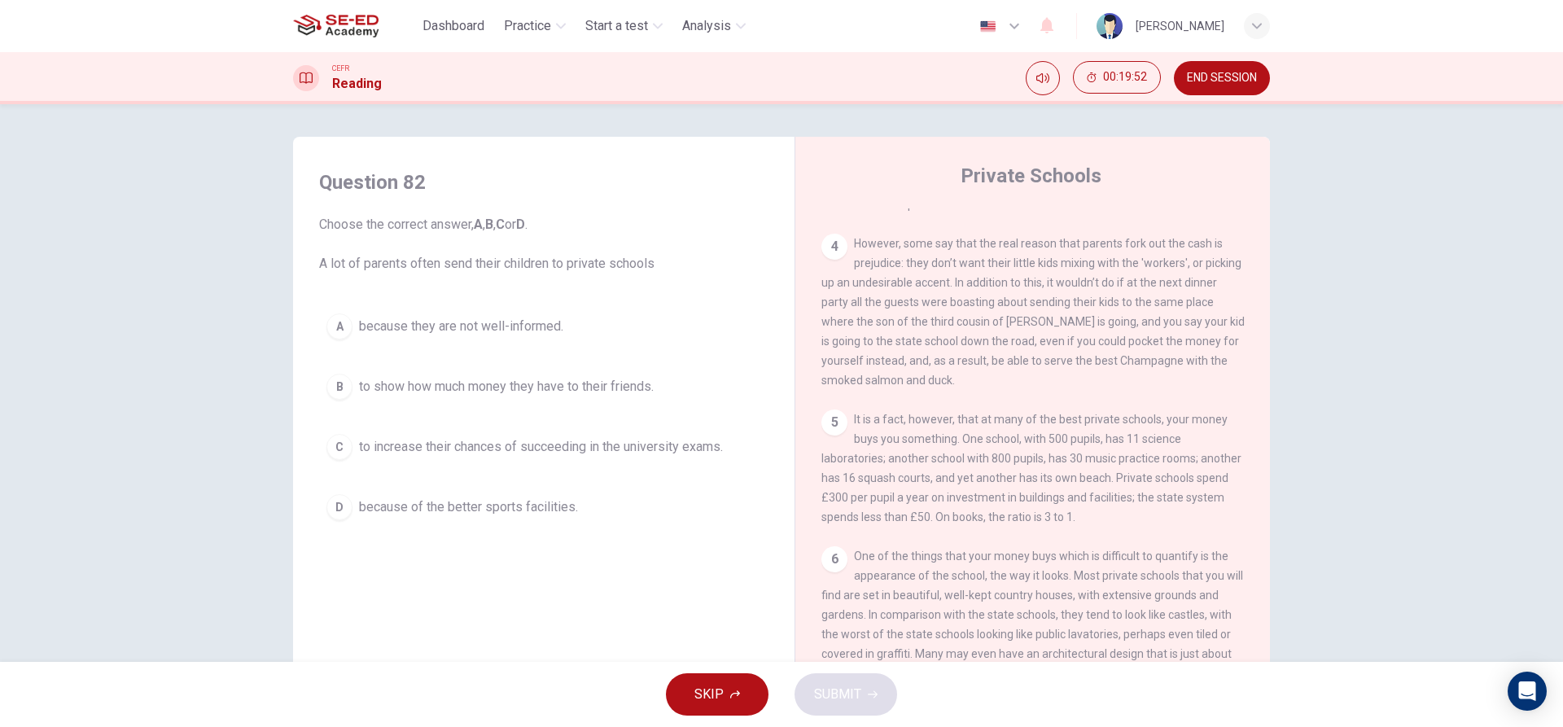
click at [720, 456] on span "to increase their chances of succeeding in the university exams." at bounding box center [541, 447] width 364 height 20
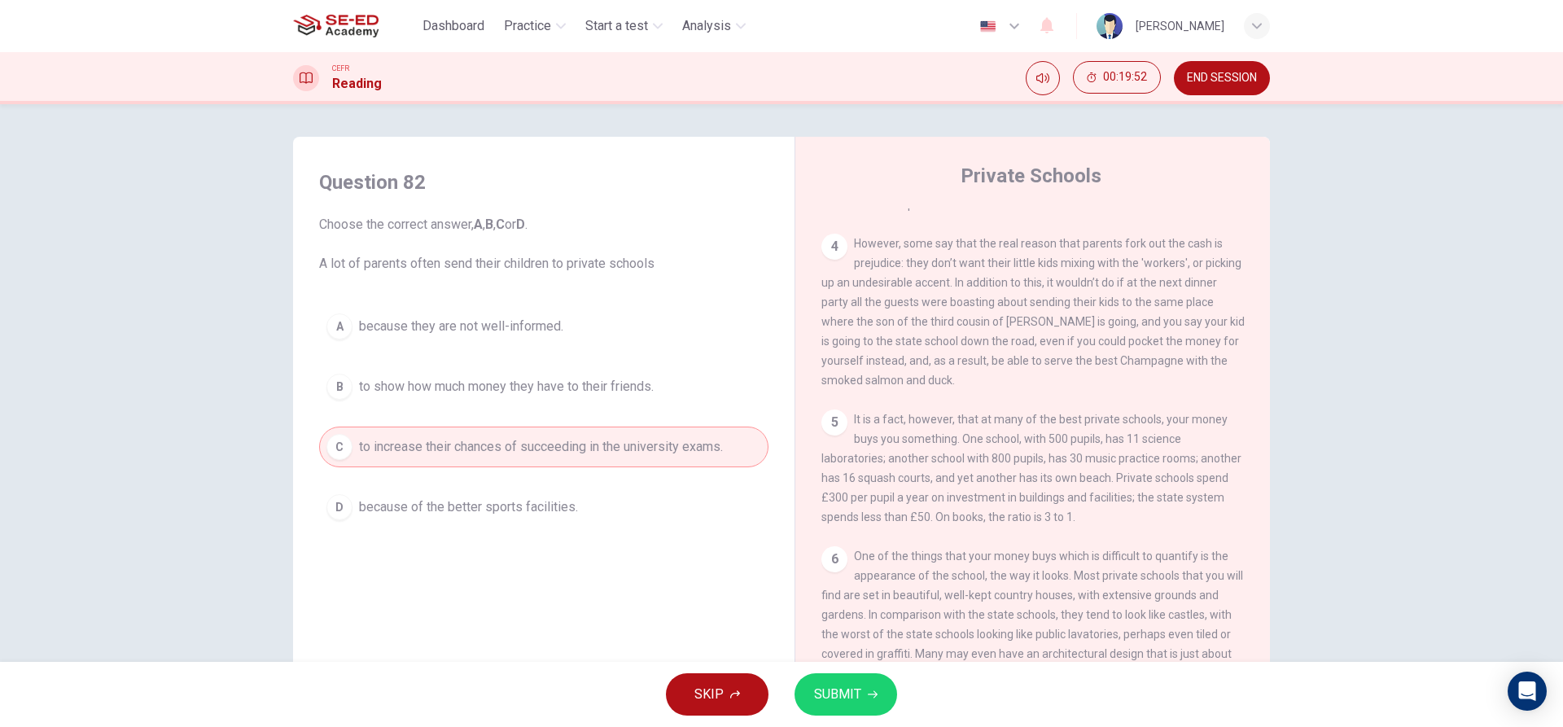
click at [877, 684] on button "SUBMIT" at bounding box center [846, 694] width 103 height 42
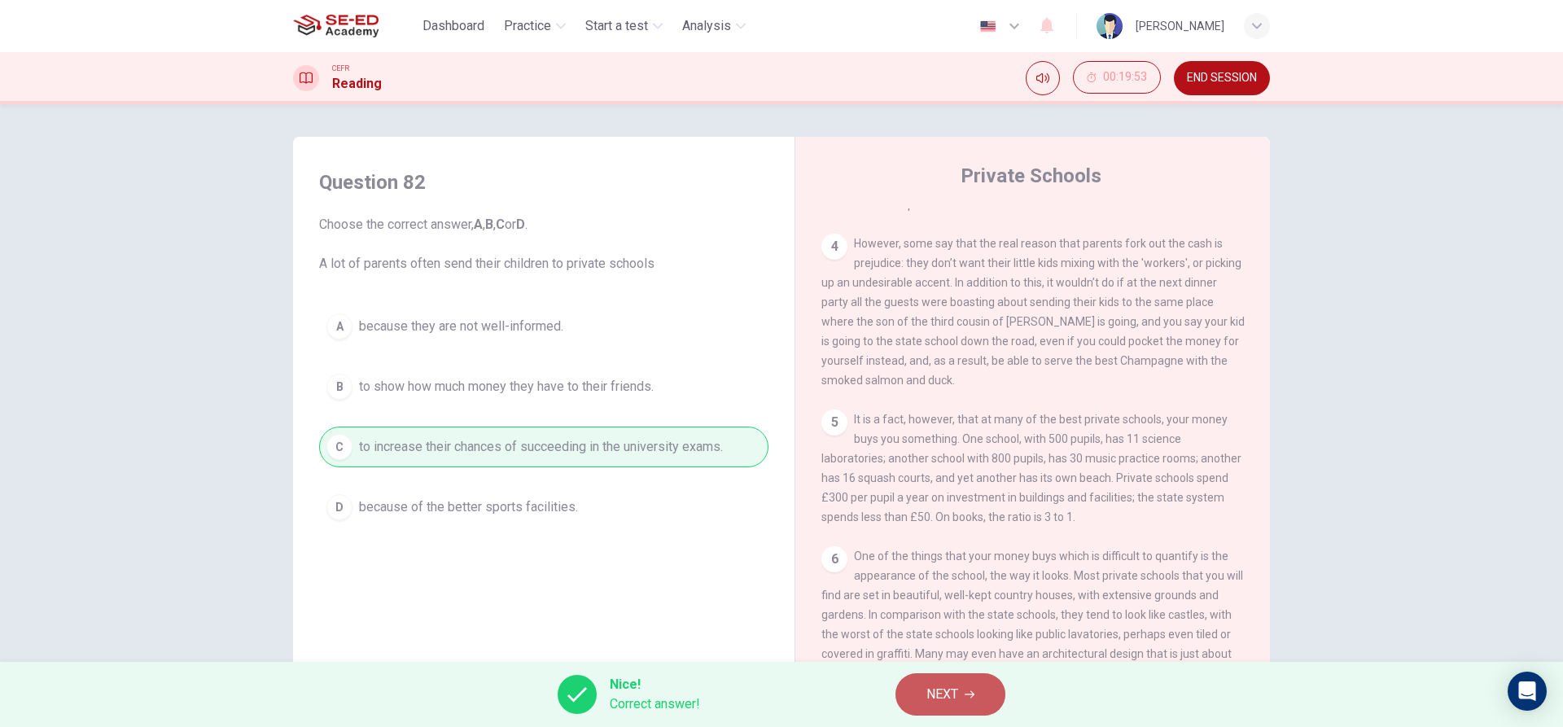
click at [923, 696] on button "NEXT" at bounding box center [950, 694] width 110 height 42
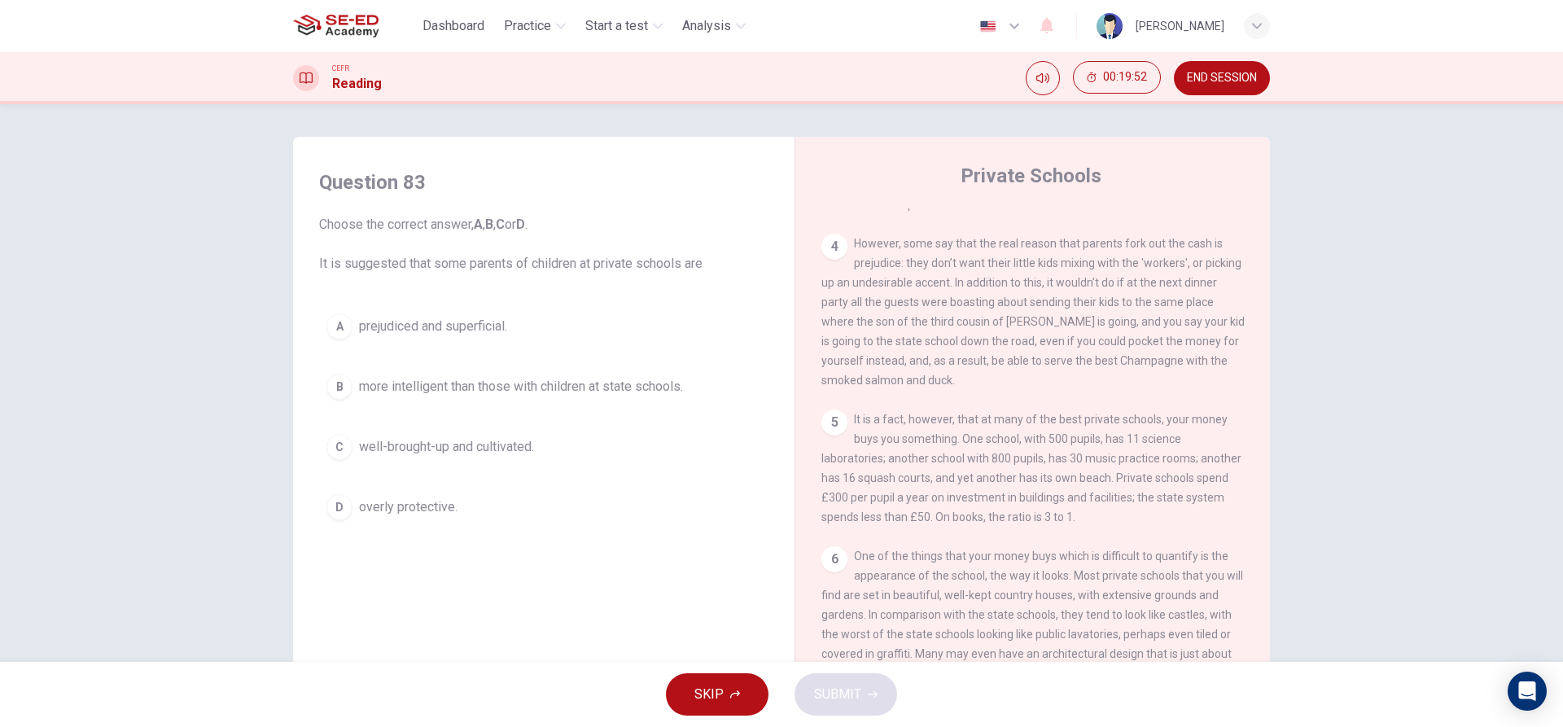
drag, startPoint x: 573, startPoint y: 375, endPoint x: 592, endPoint y: 390, distance: 23.8
click at [574, 374] on button "B more intelligent than those with children at state schools." at bounding box center [543, 386] width 449 height 41
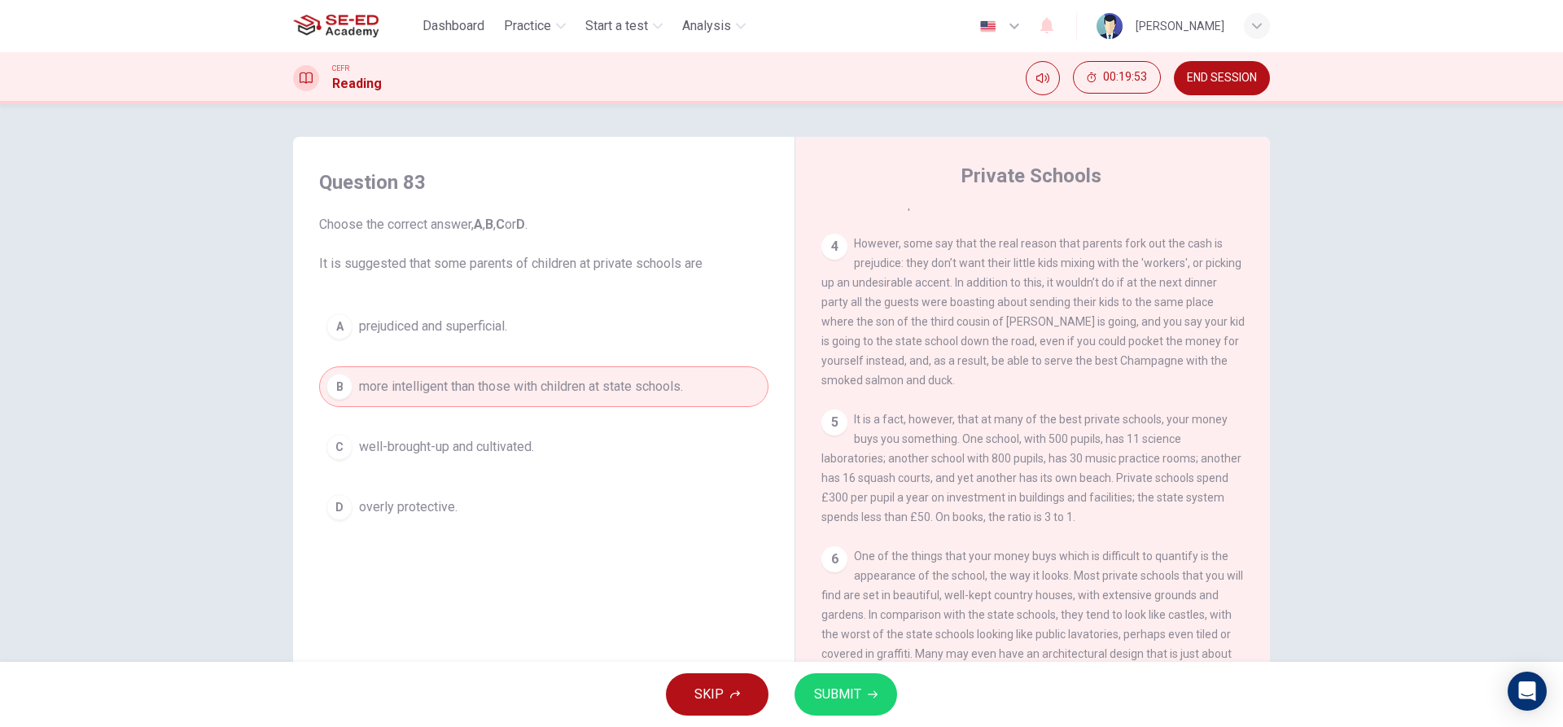
click at [862, 689] on button "SUBMIT" at bounding box center [846, 694] width 103 height 42
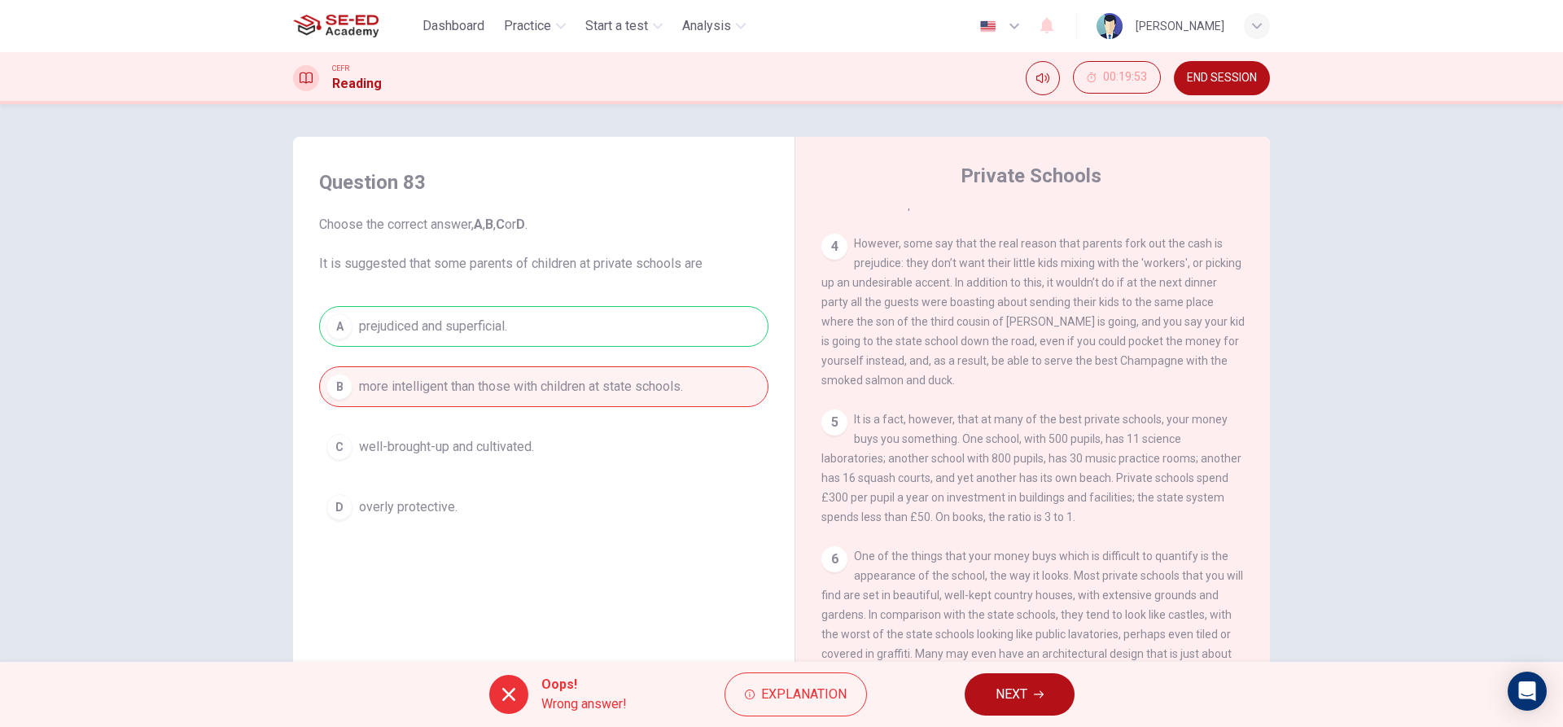
click at [1066, 703] on button "NEXT" at bounding box center [1020, 694] width 110 height 42
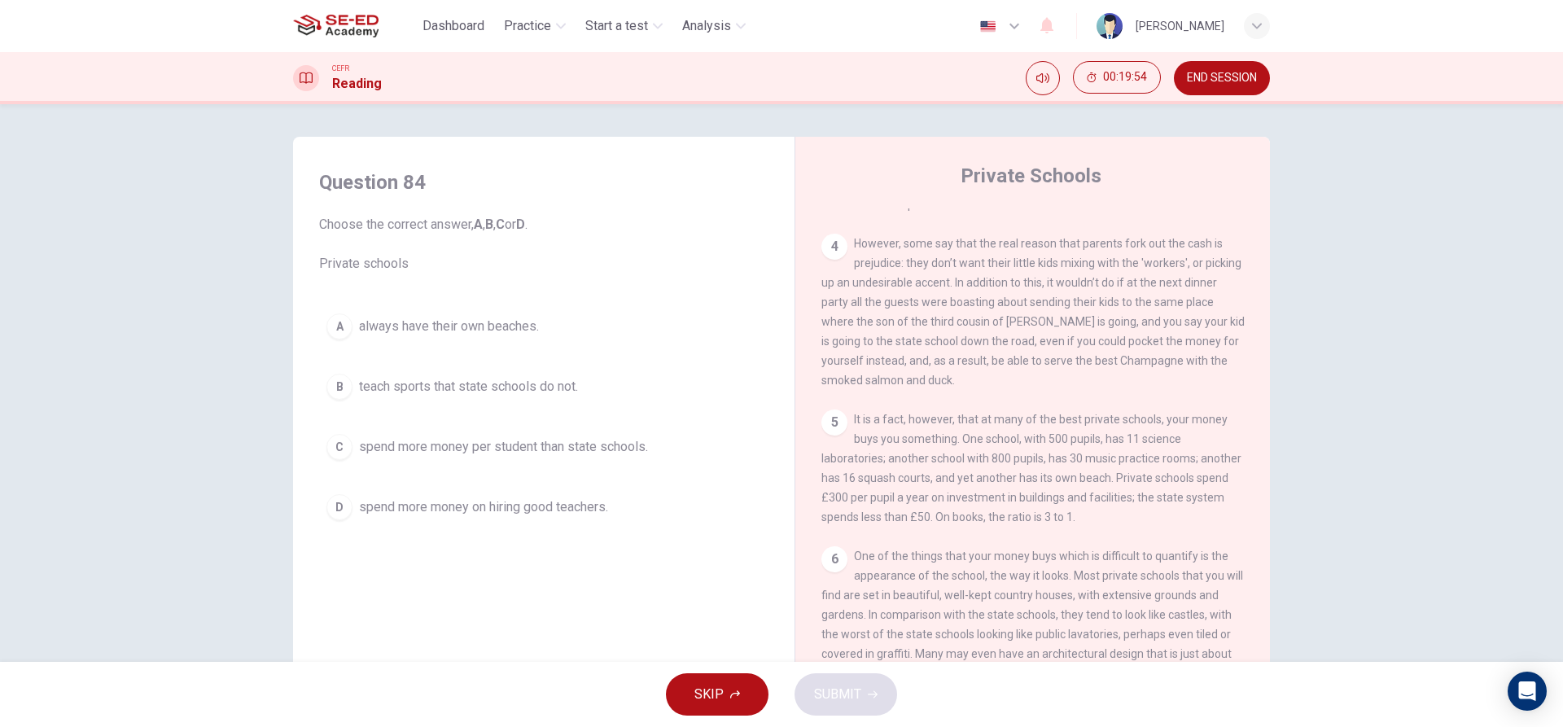
click at [617, 440] on span "spend more money per student than state schools." at bounding box center [503, 447] width 289 height 20
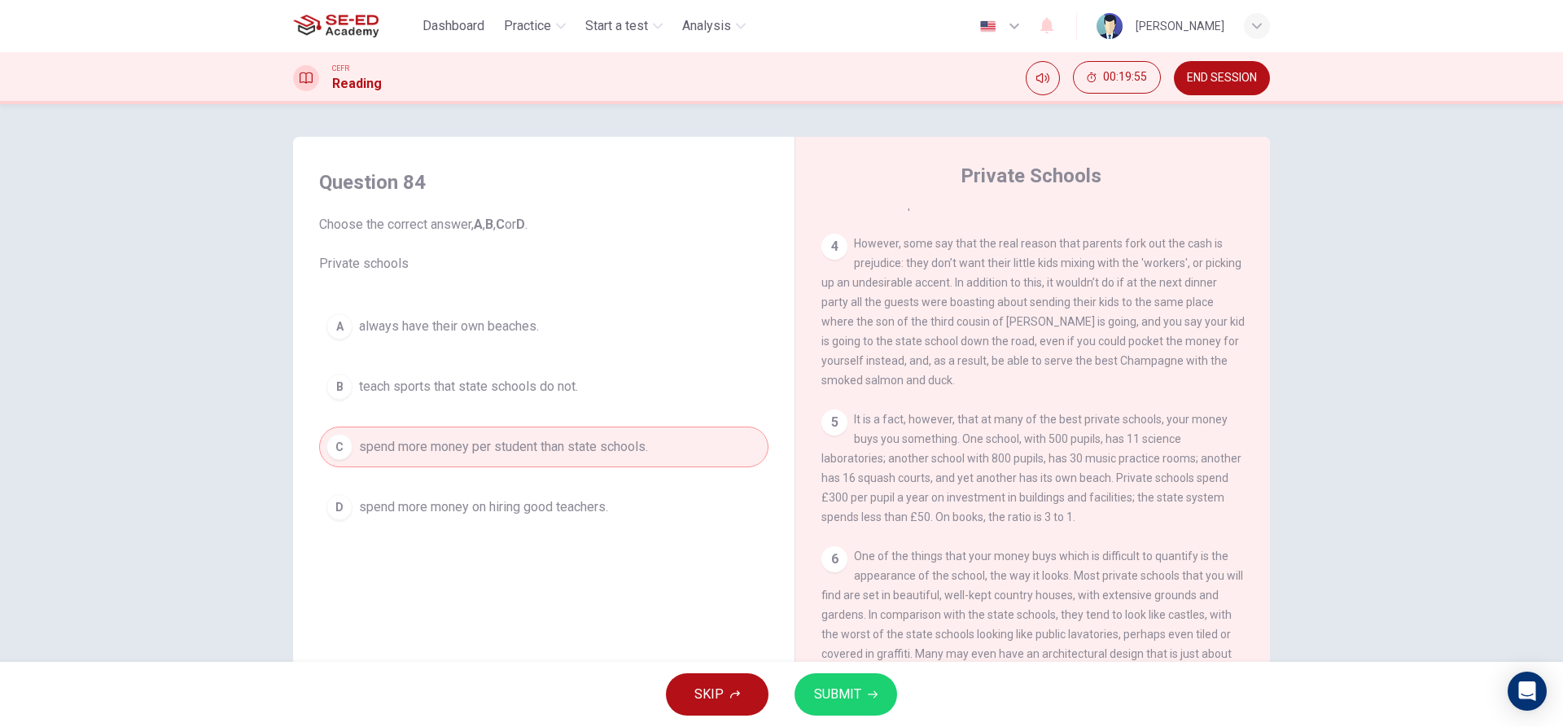
click at [856, 684] on span "SUBMIT" at bounding box center [837, 694] width 47 height 23
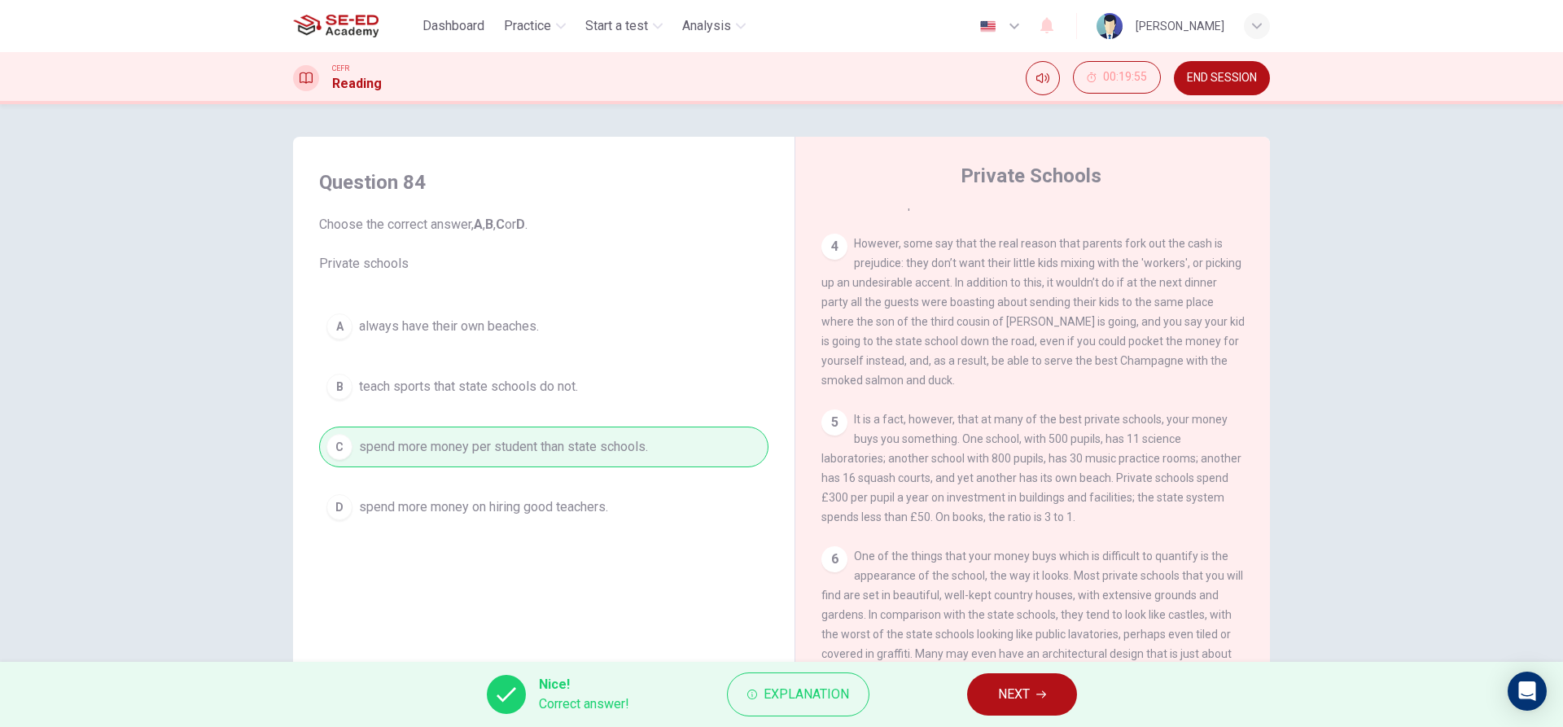
click at [976, 689] on button "NEXT" at bounding box center [1022, 694] width 110 height 42
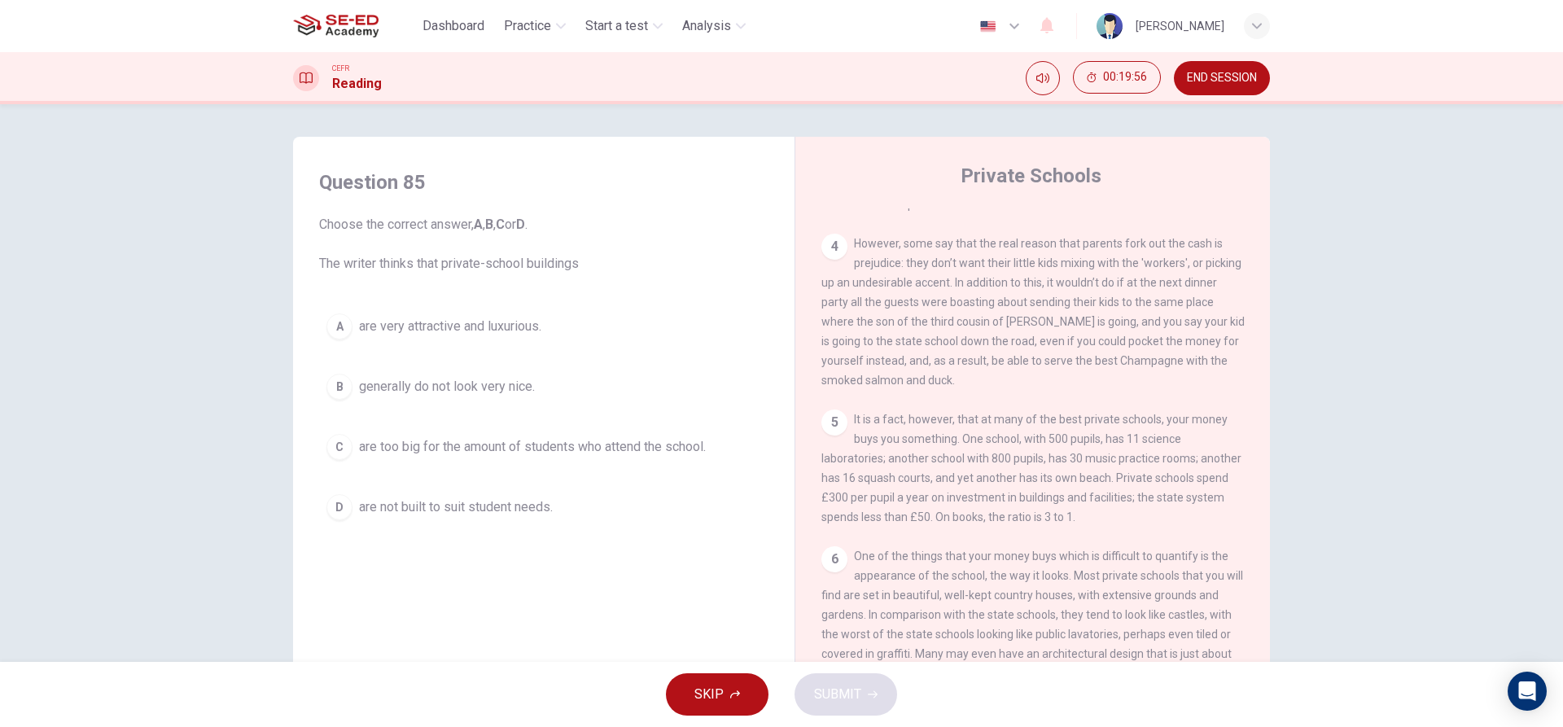
click at [425, 329] on span "are very attractive and luxurious." at bounding box center [450, 327] width 182 height 20
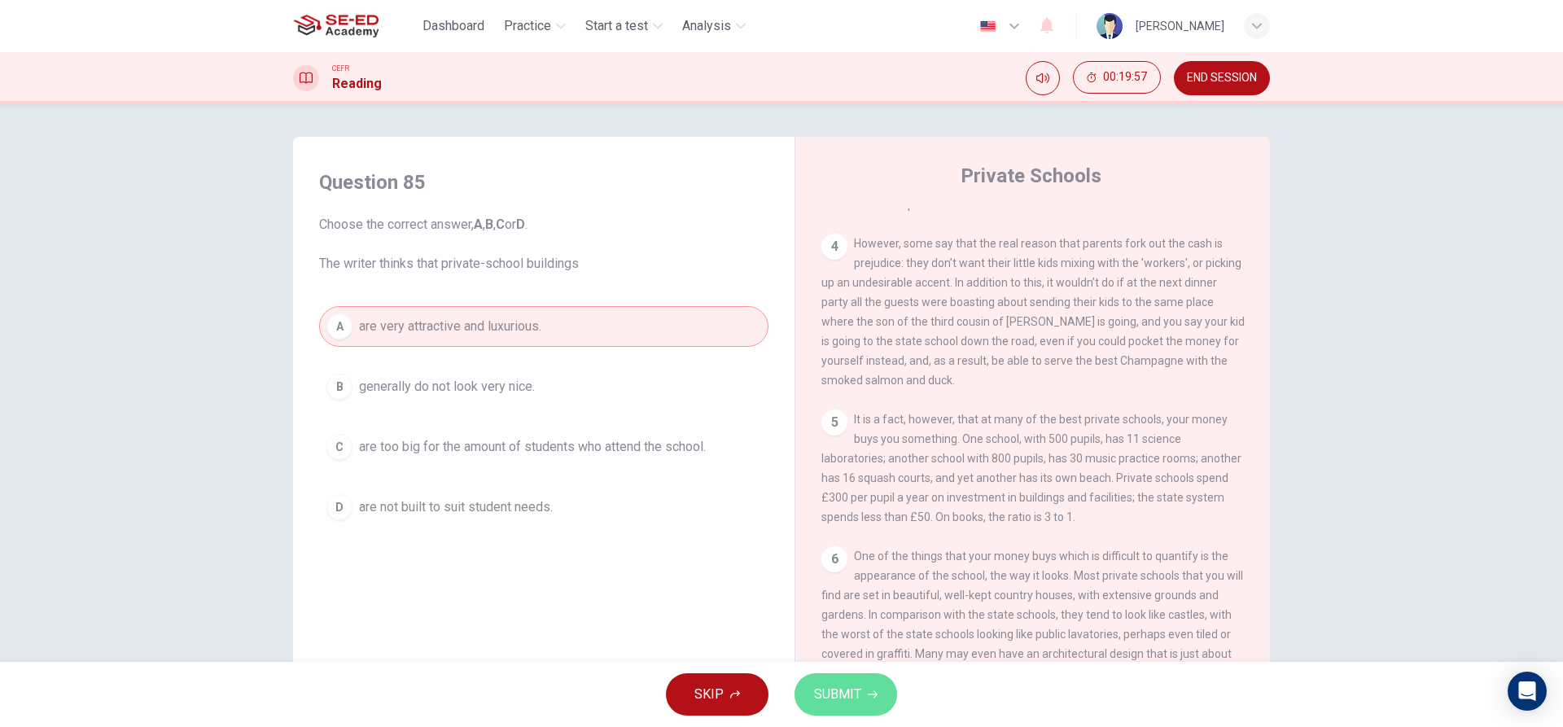
click at [872, 698] on icon "button" at bounding box center [873, 695] width 10 height 10
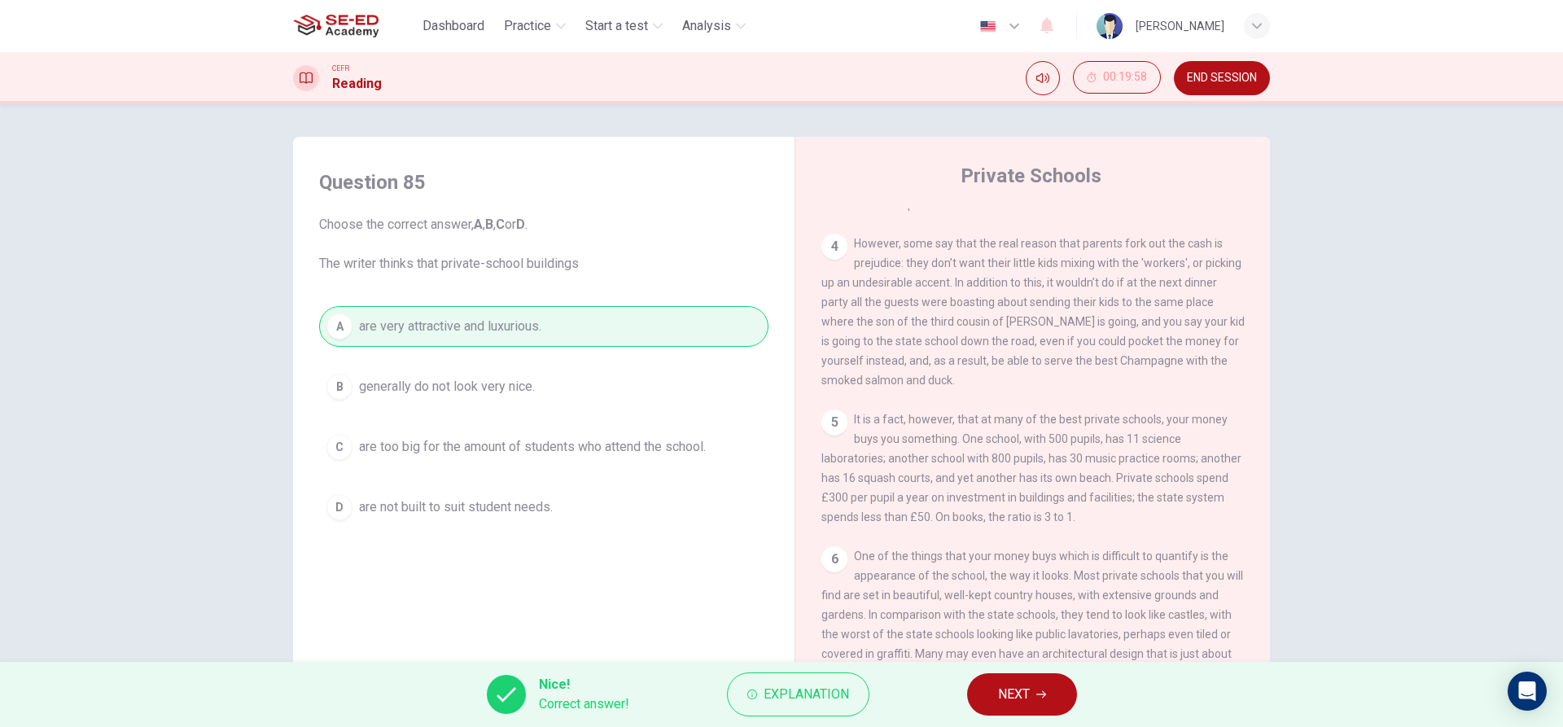
click at [984, 667] on div "Nice! Correct answer! Explanation NEXT" at bounding box center [781, 694] width 1563 height 65
click at [1009, 680] on button "NEXT" at bounding box center [1022, 694] width 110 height 42
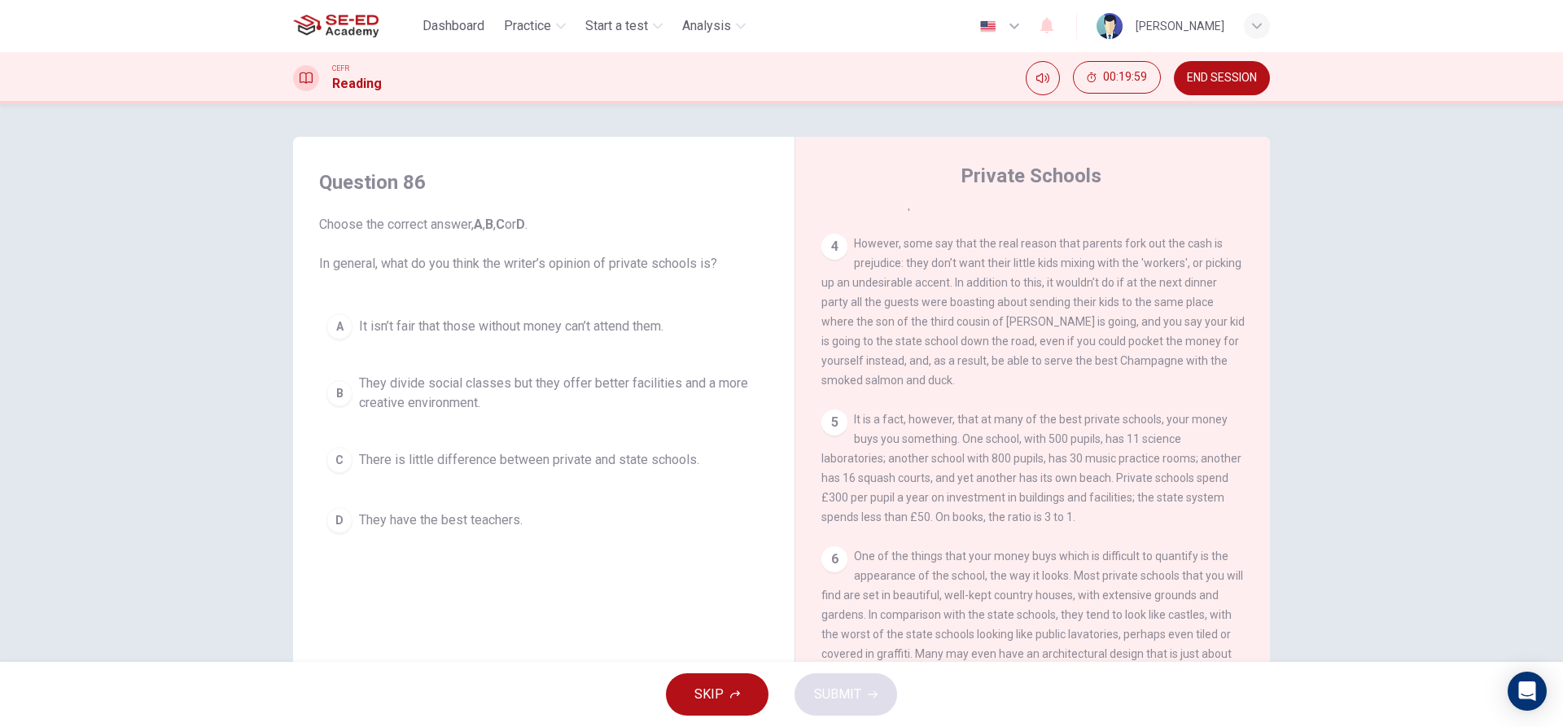
click at [559, 371] on button "B They divide social classes but they offer better facilities and a more creati…" at bounding box center [543, 393] width 449 height 54
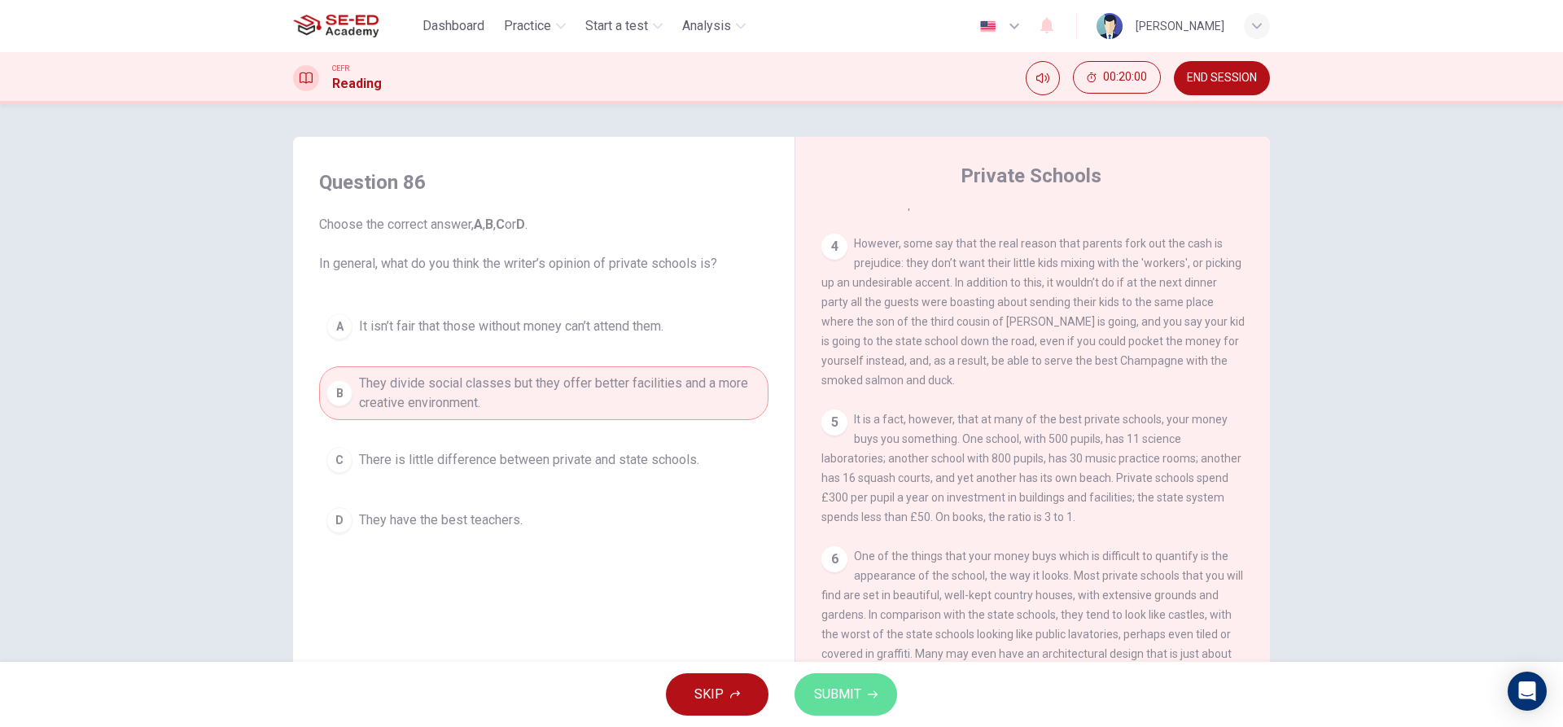
click at [856, 703] on span "SUBMIT" at bounding box center [837, 694] width 47 height 23
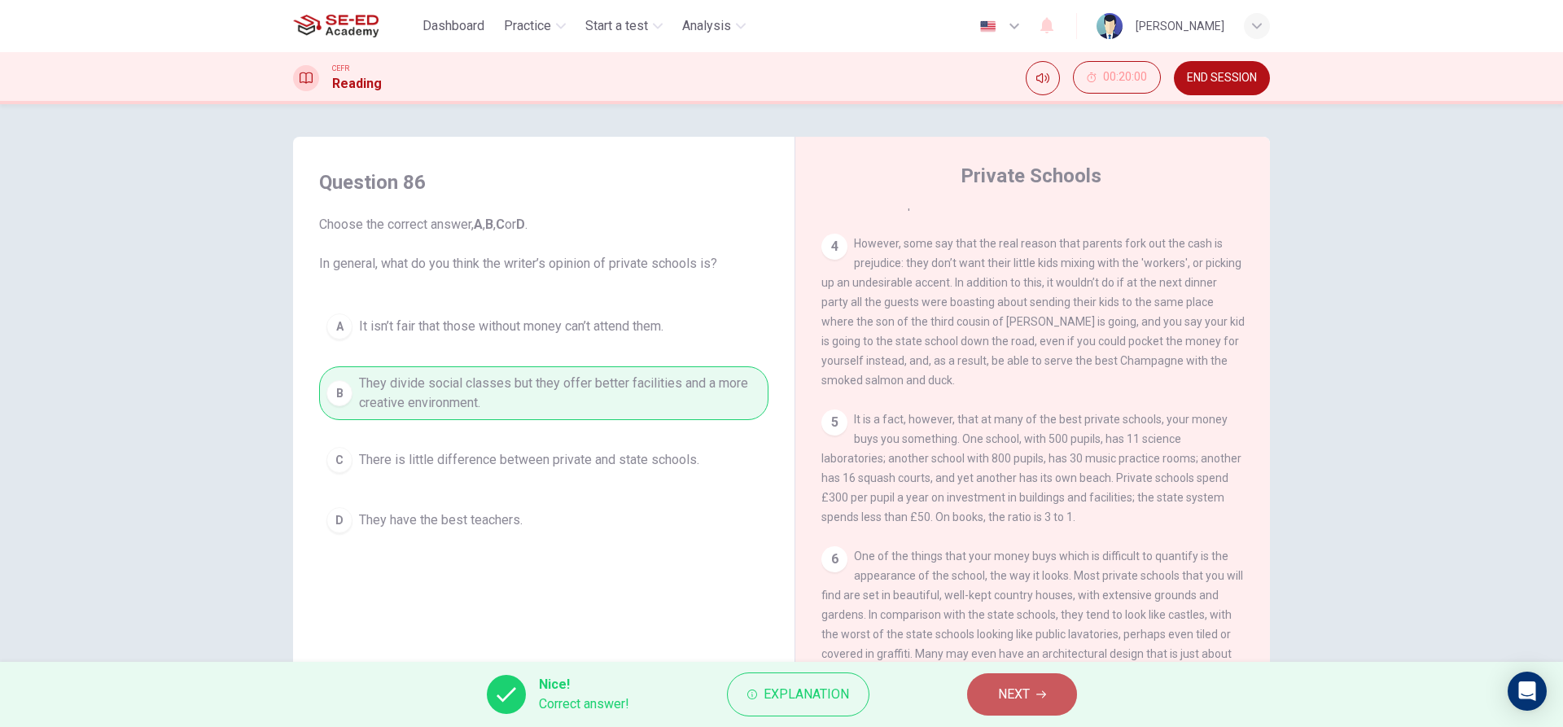
click at [1002, 696] on span "NEXT" at bounding box center [1014, 694] width 32 height 23
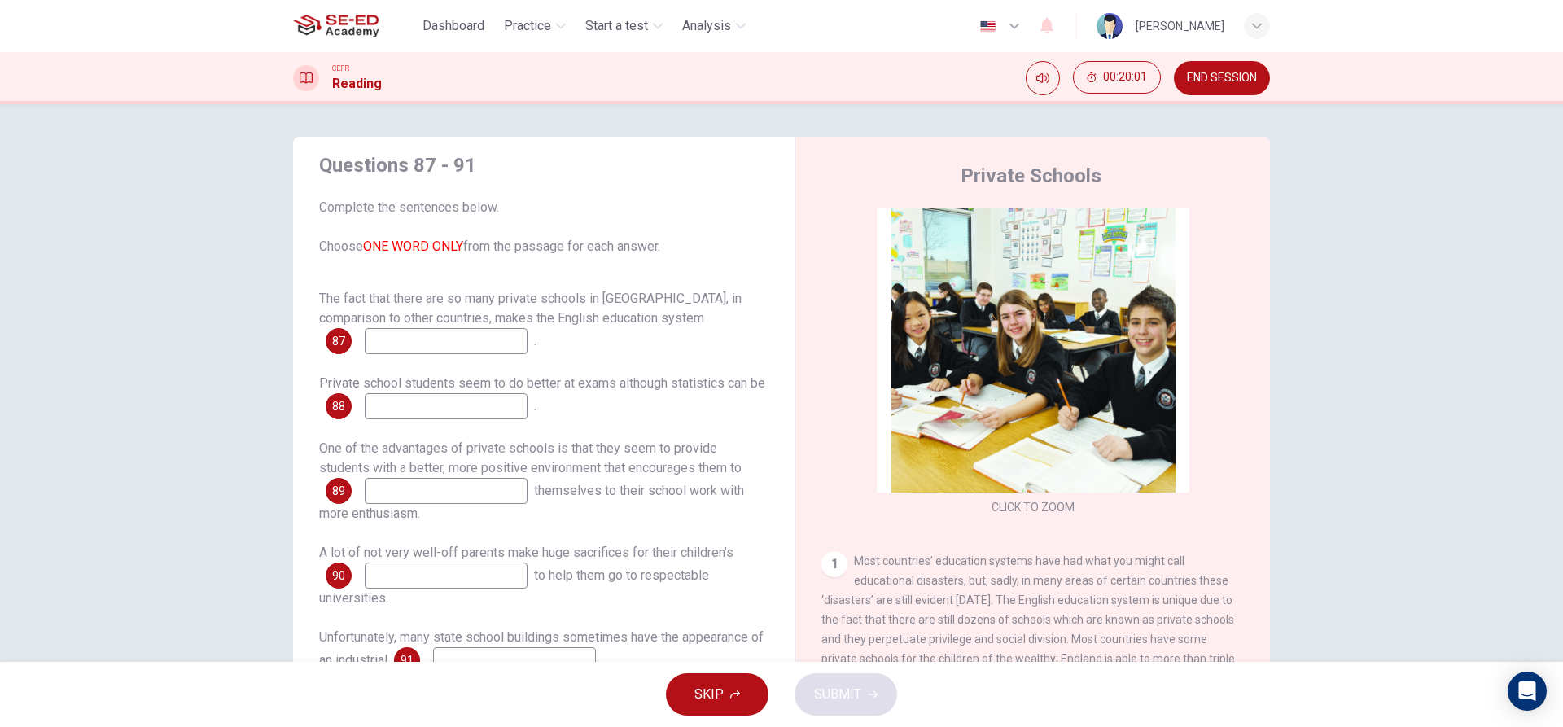
scroll to position [20, 0]
click at [472, 348] on input at bounding box center [446, 338] width 163 height 26
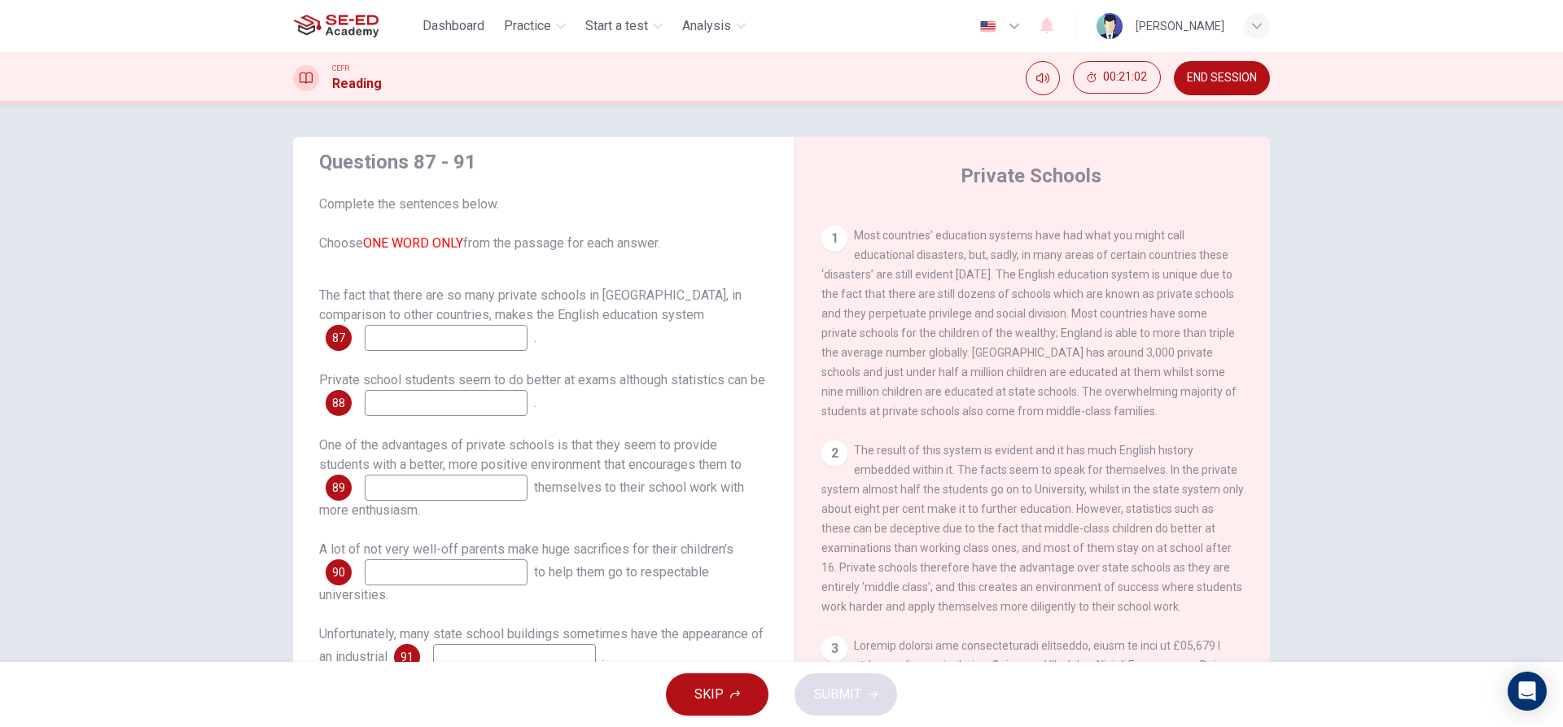
scroll to position [407, 0]
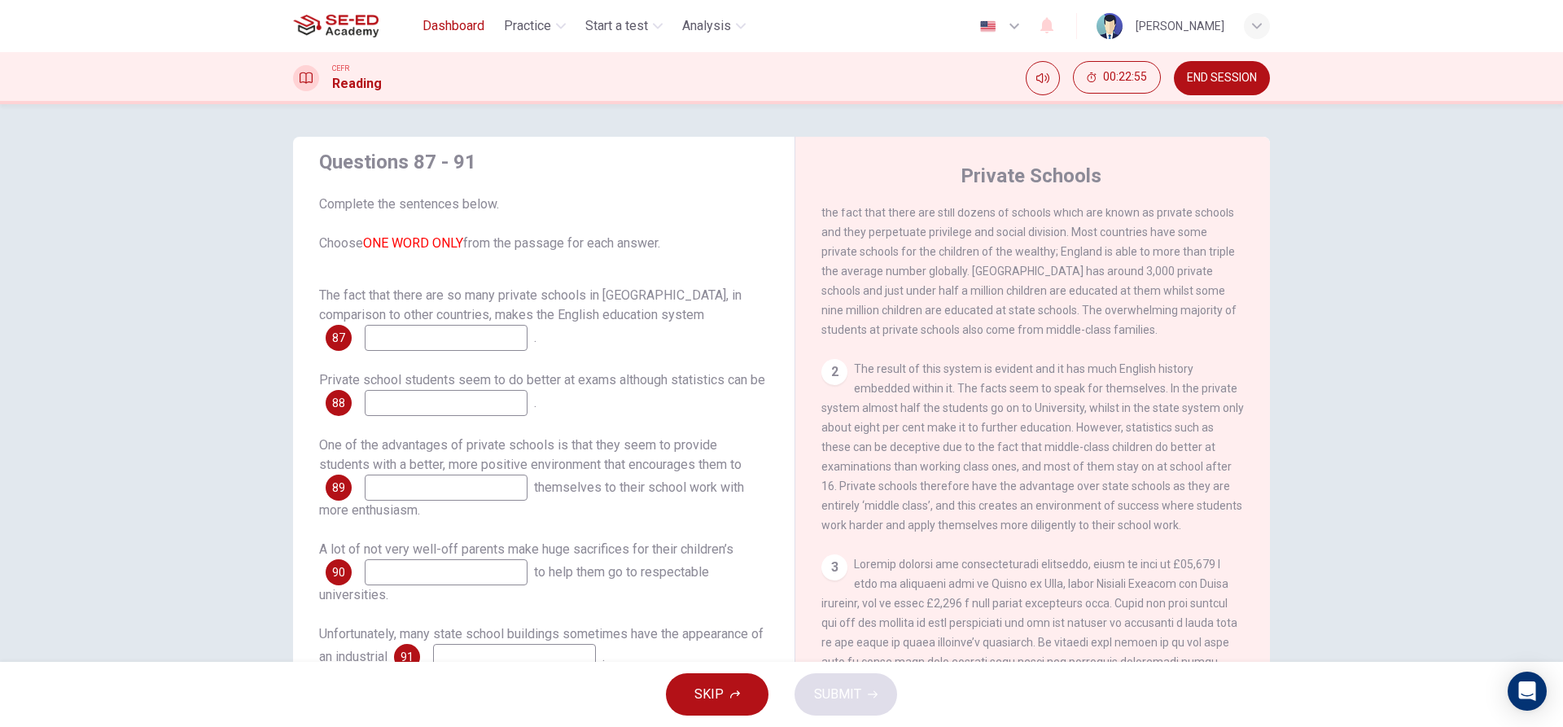
click at [447, 30] on span "Dashboard" at bounding box center [454, 26] width 62 height 20
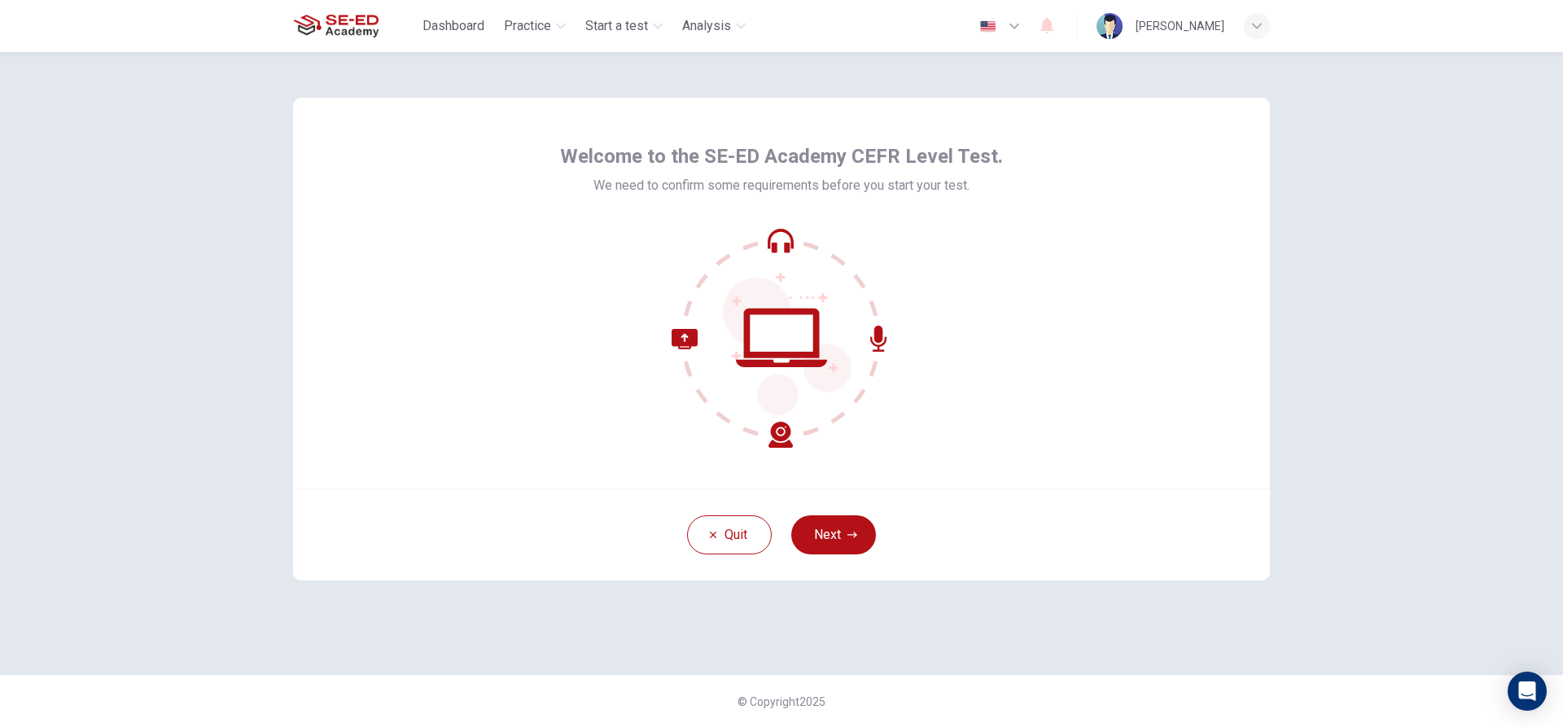
click at [847, 537] on button "Next" at bounding box center [833, 534] width 85 height 39
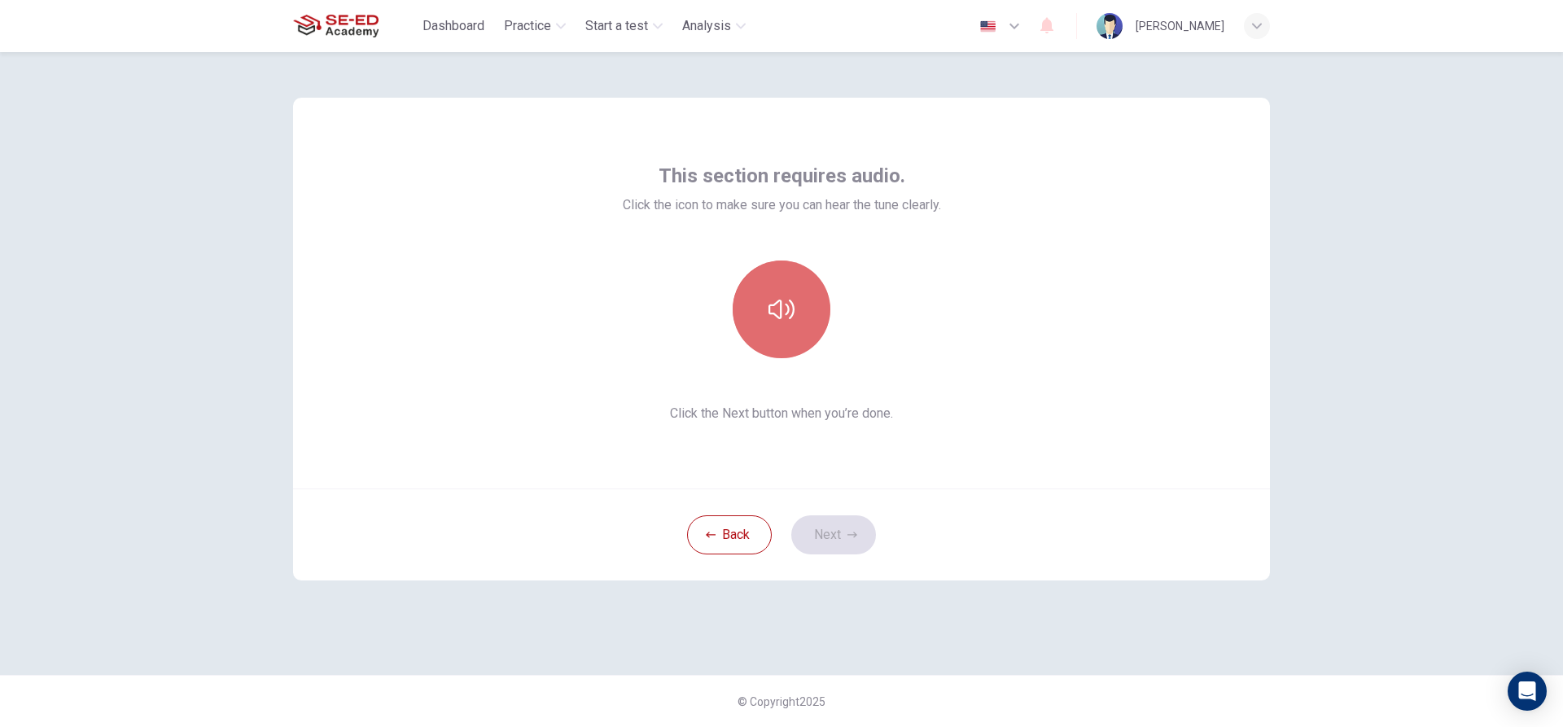
click at [768, 309] on icon "button" at bounding box center [781, 309] width 26 height 26
click at [788, 316] on icon "button" at bounding box center [781, 309] width 26 height 26
click at [1408, 247] on div "This section requires audio. Click the icon to make sure you can hear the tune …" at bounding box center [781, 389] width 1563 height 675
click at [863, 538] on button "Next" at bounding box center [833, 534] width 85 height 39
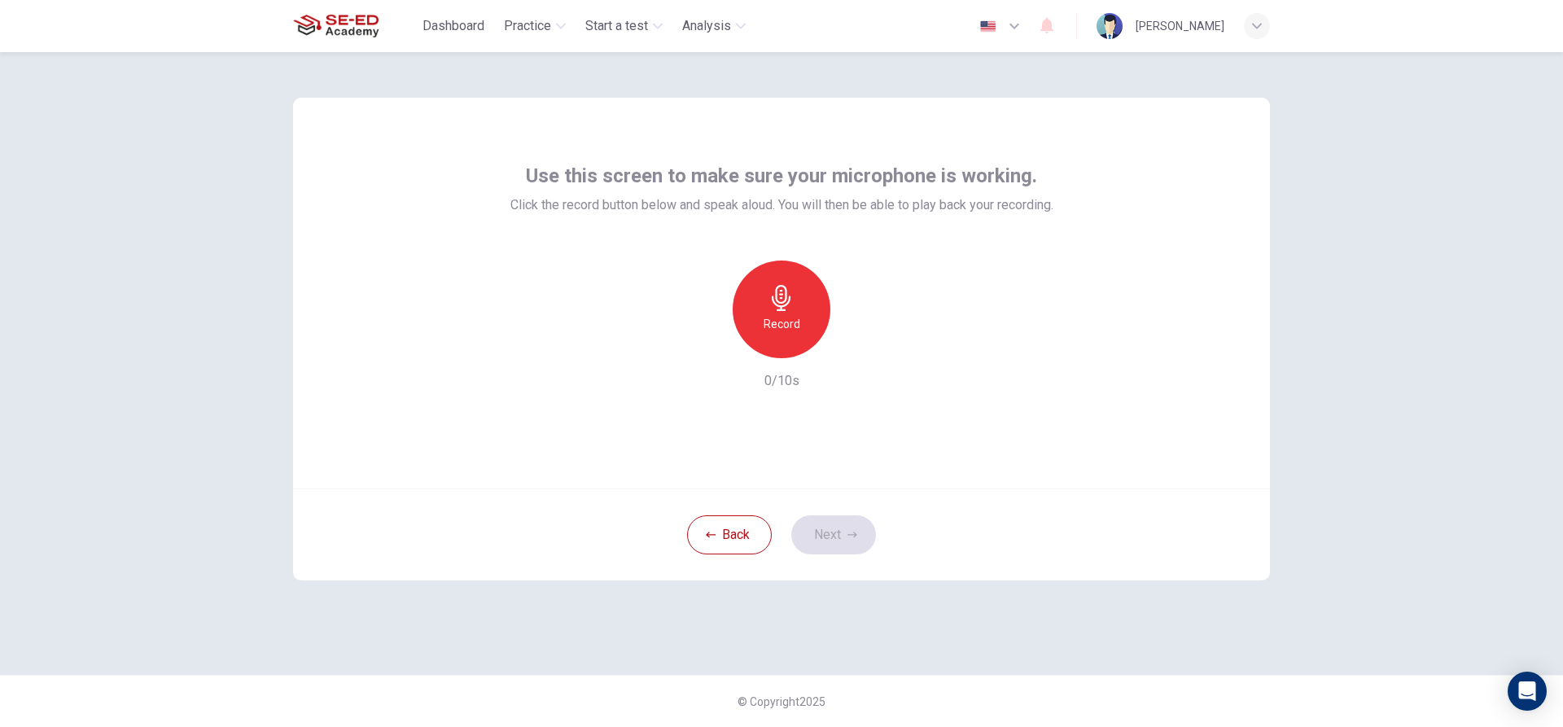
click at [792, 327] on h6 "Record" at bounding box center [782, 324] width 37 height 20
click at [838, 534] on button "Next" at bounding box center [833, 534] width 85 height 39
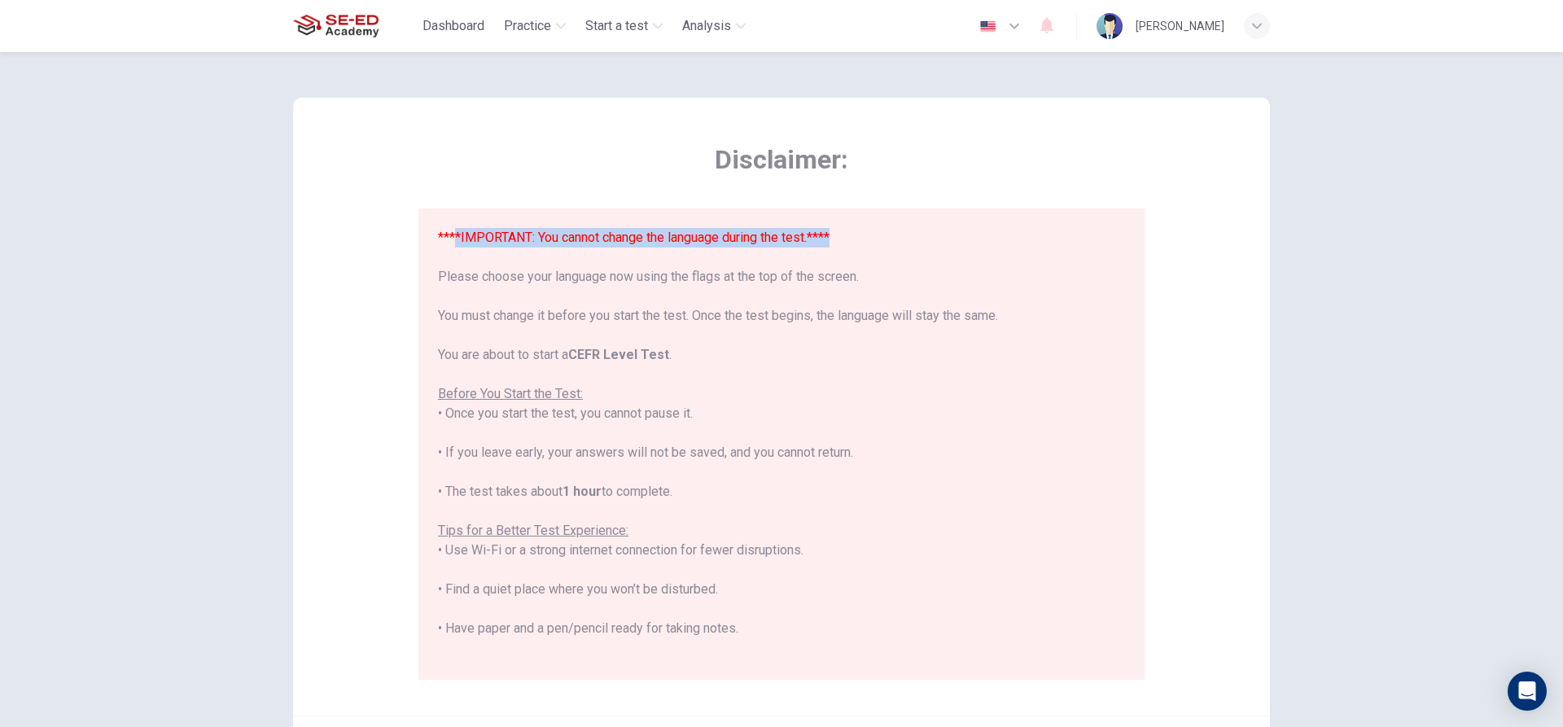
drag, startPoint x: 450, startPoint y: 231, endPoint x: 838, endPoint y: 216, distance: 388.6
click at [838, 216] on div "****IMPORTANT: You cannot change the language during the test.**** Please choos…" at bounding box center [781, 443] width 726 height 471
click at [897, 147] on span "Disclaimer:" at bounding box center [781, 159] width 726 height 33
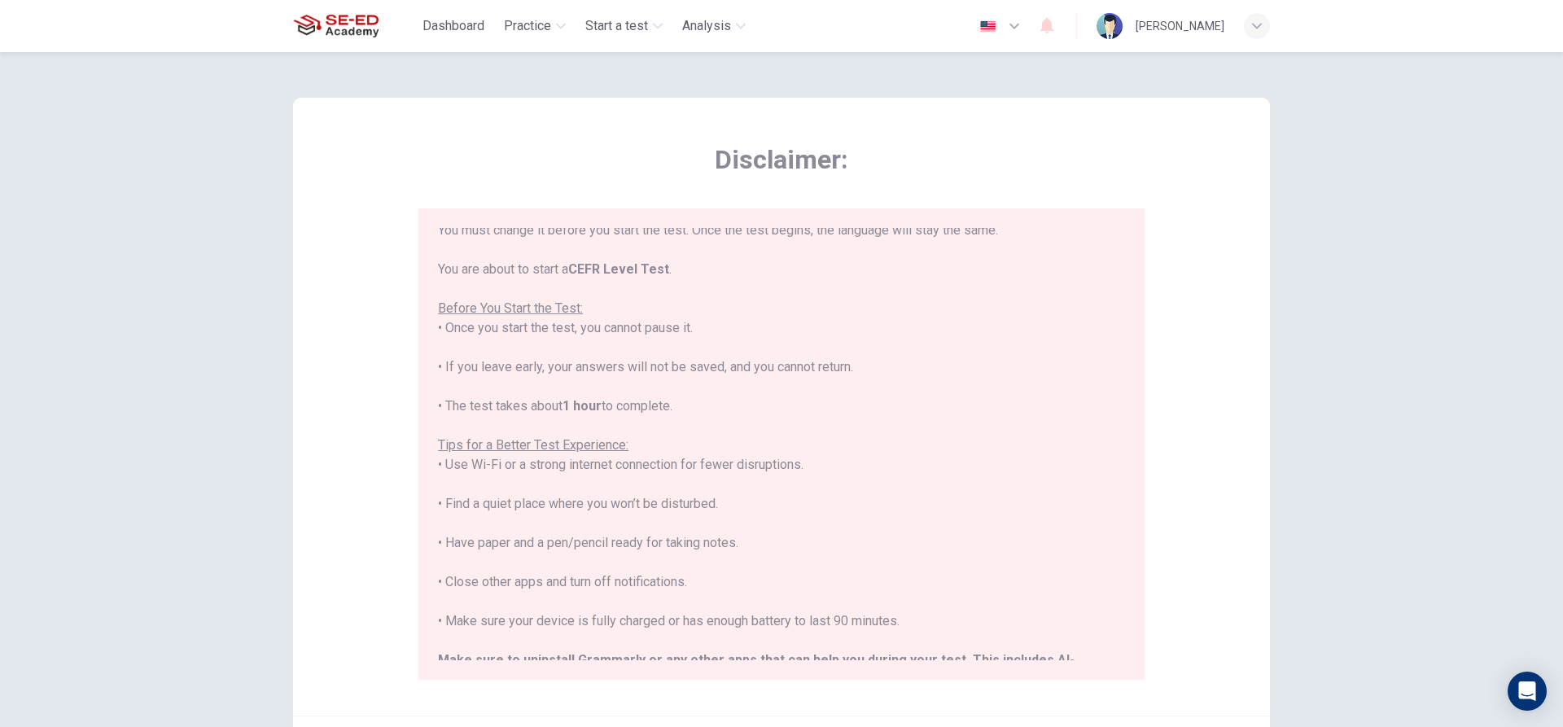
scroll to position [155, 0]
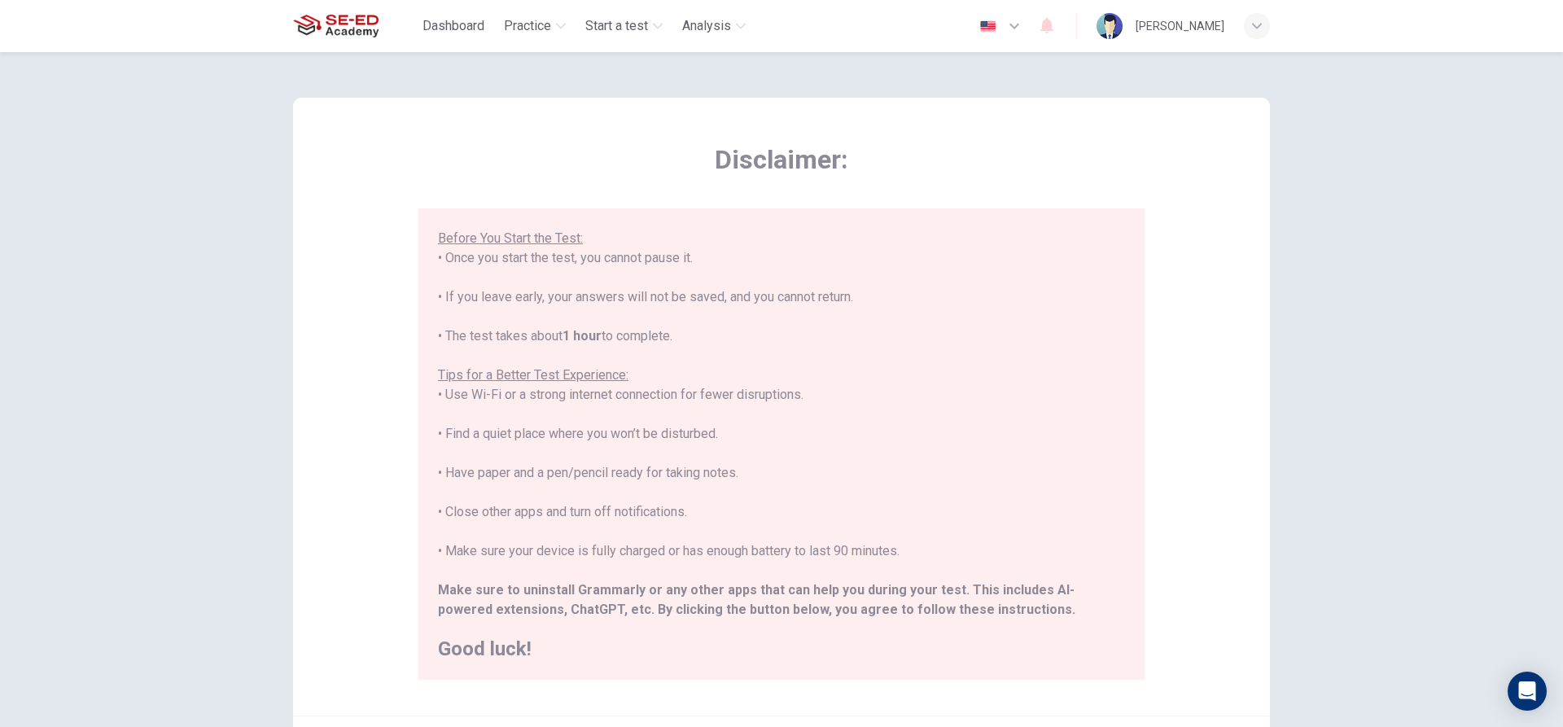
click at [458, 650] on h2 "Good luck!" at bounding box center [781, 649] width 687 height 20
click at [438, 23] on span "Dashboard" at bounding box center [454, 26] width 62 height 20
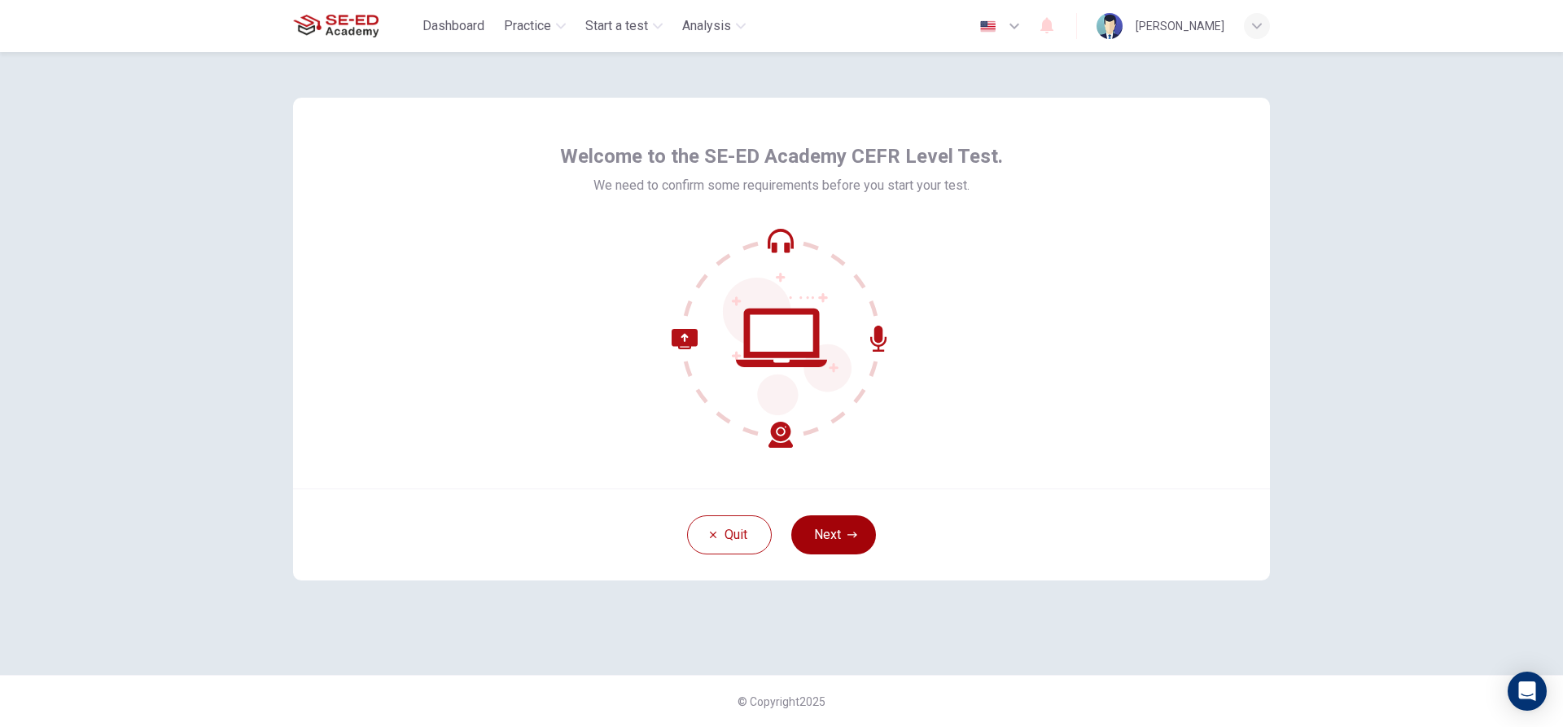
click at [817, 536] on button "Next" at bounding box center [833, 534] width 85 height 39
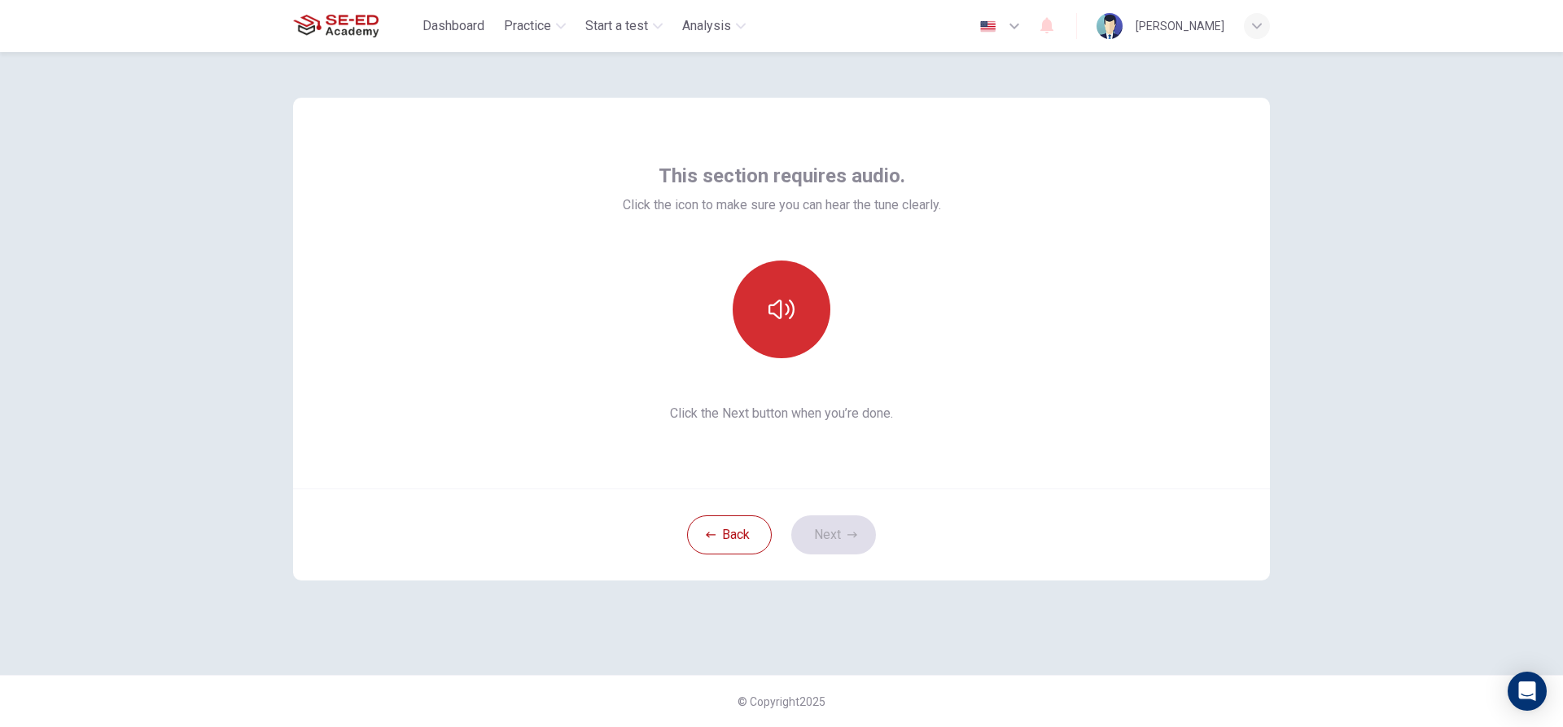
click at [784, 314] on icon "button" at bounding box center [781, 309] width 26 height 26
click at [798, 328] on button "button" at bounding box center [782, 310] width 98 height 98
click at [829, 528] on button "Next" at bounding box center [833, 534] width 85 height 39
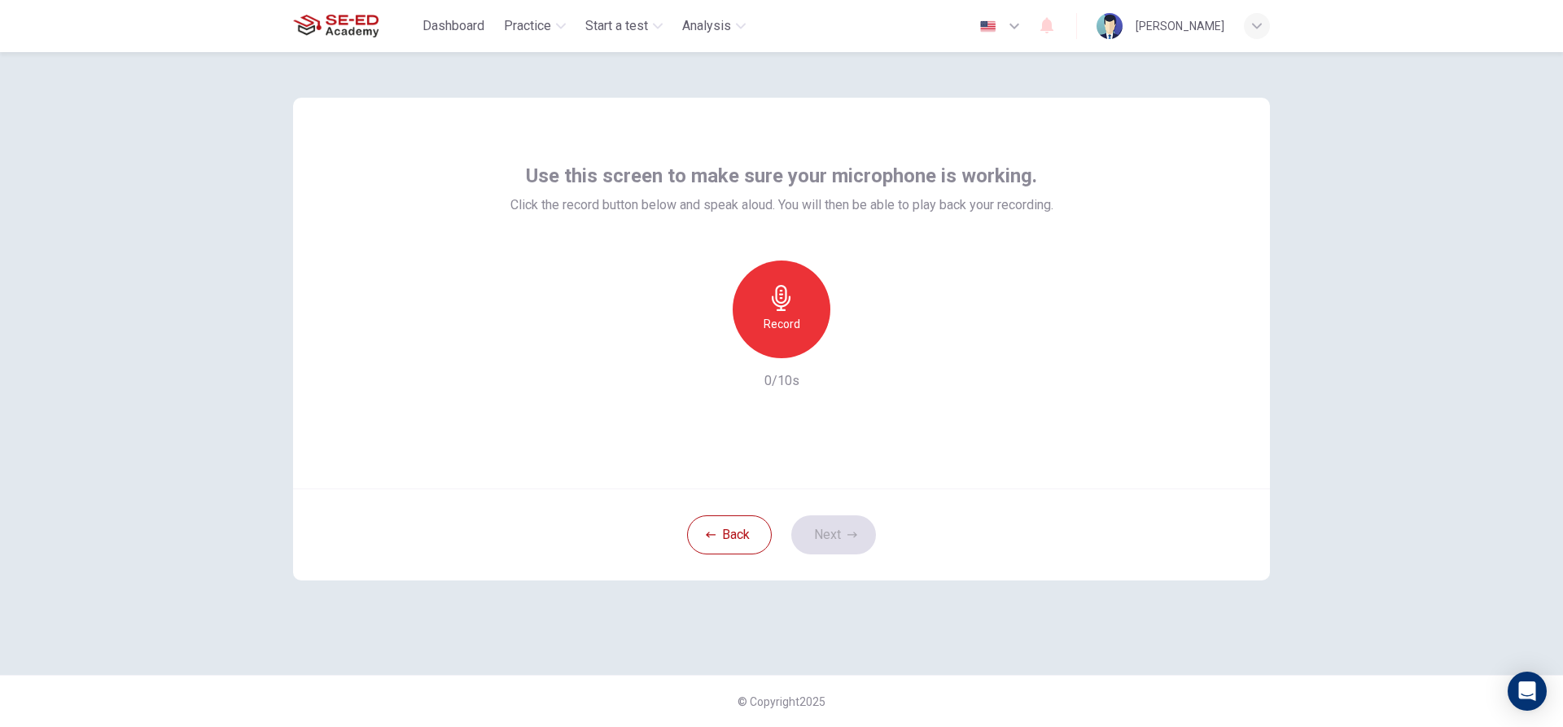
click at [786, 309] on icon "button" at bounding box center [781, 298] width 26 height 26
click at [853, 348] on icon "button" at bounding box center [856, 345] width 16 height 16
click at [825, 527] on button "Next" at bounding box center [833, 534] width 85 height 39
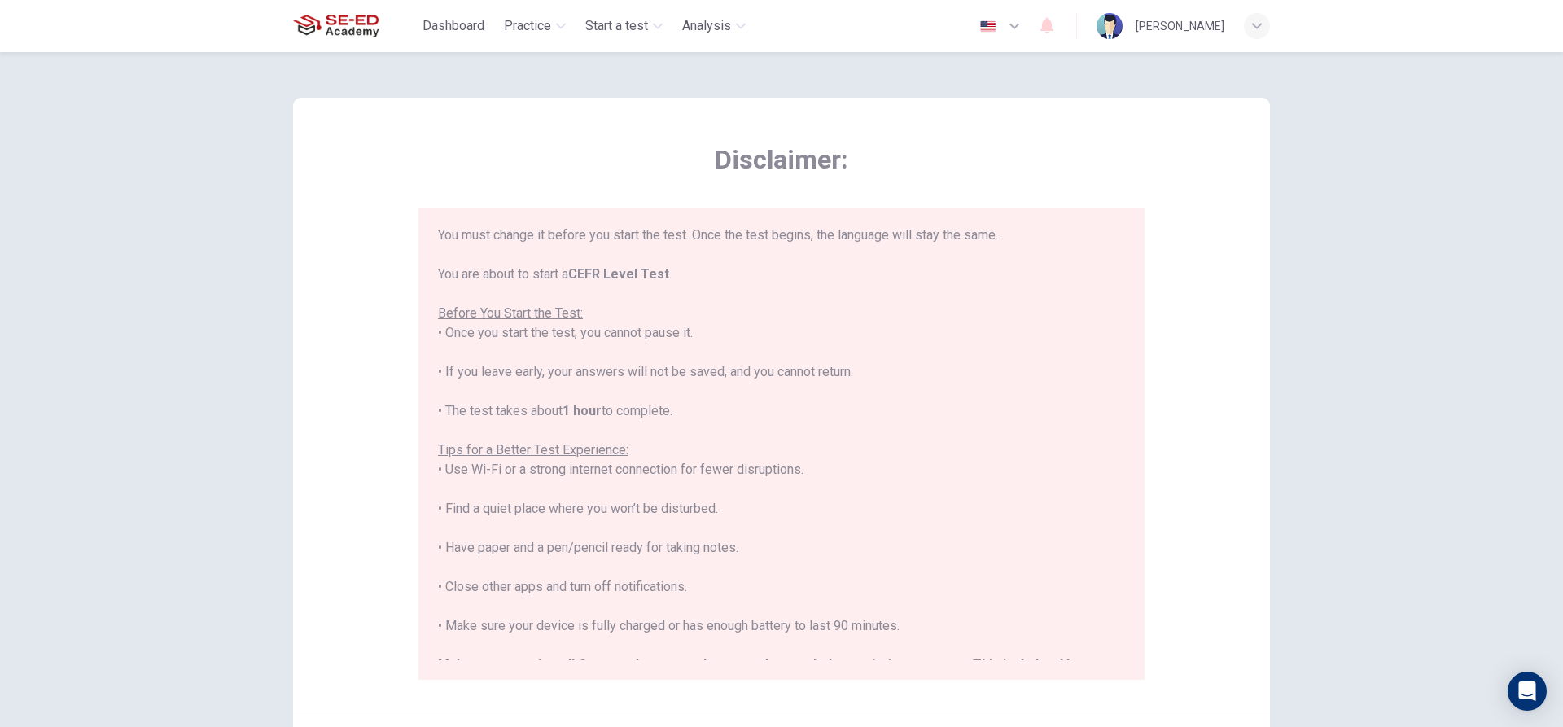
scroll to position [155, 0]
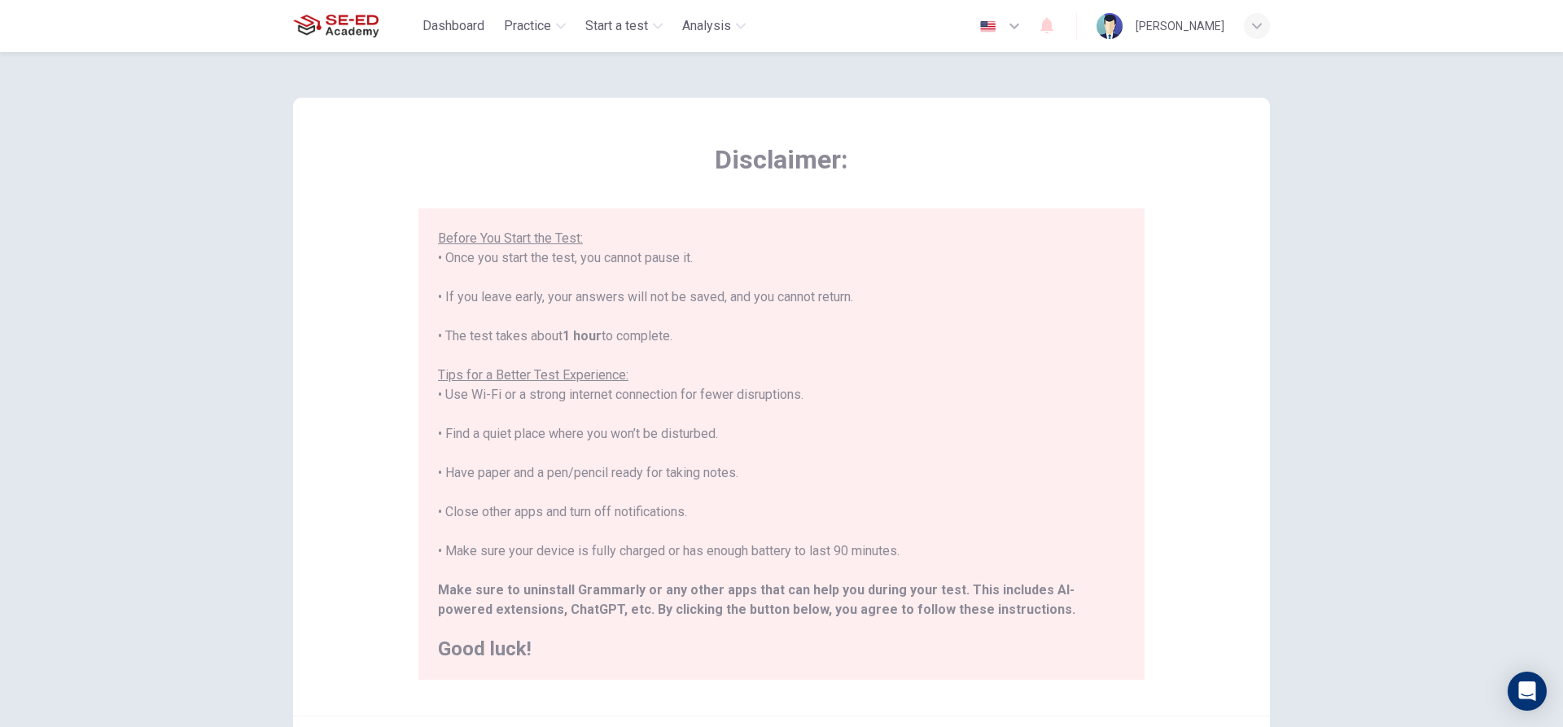
click at [469, 635] on div "****IMPORTANT: You cannot change the language during the test.**** Please choos…" at bounding box center [781, 365] width 687 height 586
click at [468, 641] on h2 "Good luck!" at bounding box center [781, 649] width 687 height 20
click at [442, 20] on span "Dashboard" at bounding box center [454, 26] width 62 height 20
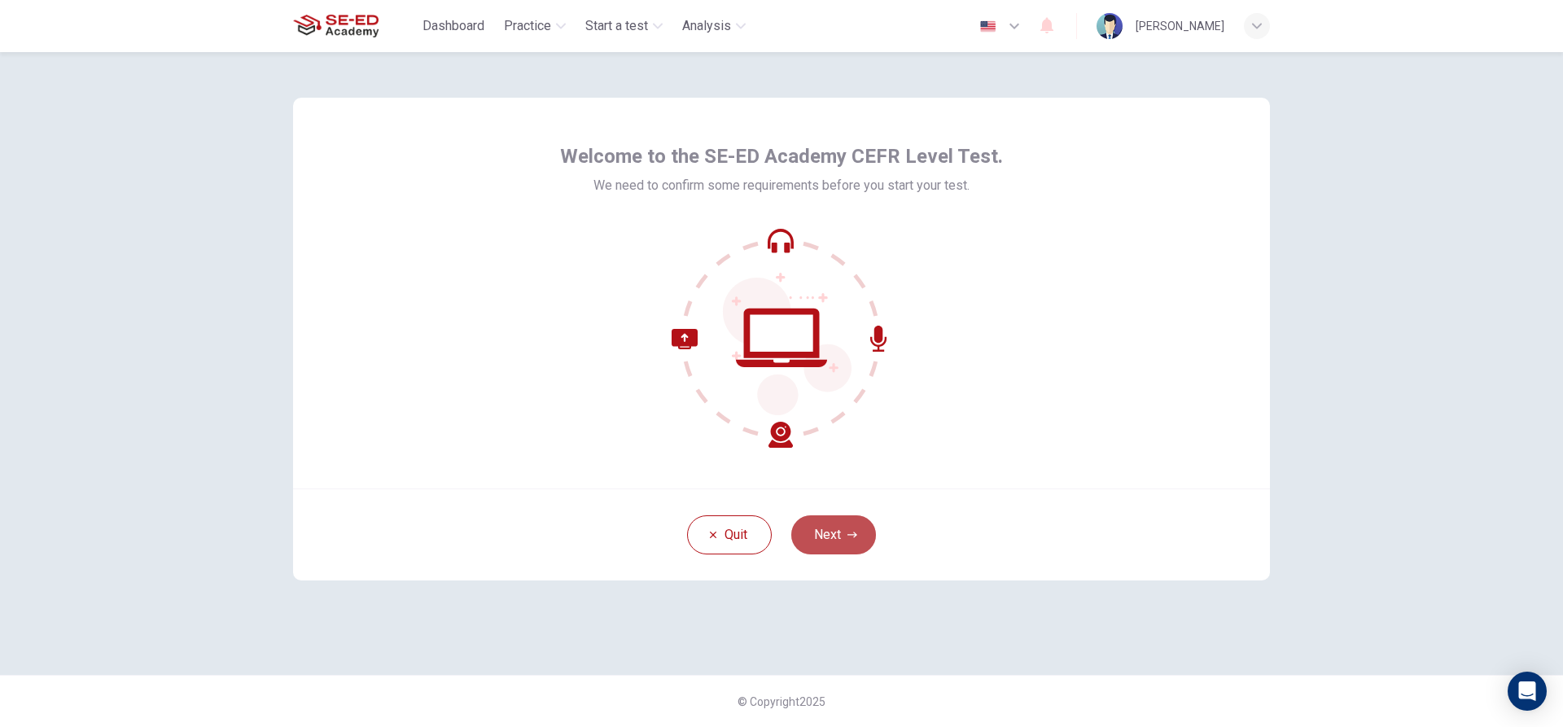
click at [834, 536] on button "Next" at bounding box center [833, 534] width 85 height 39
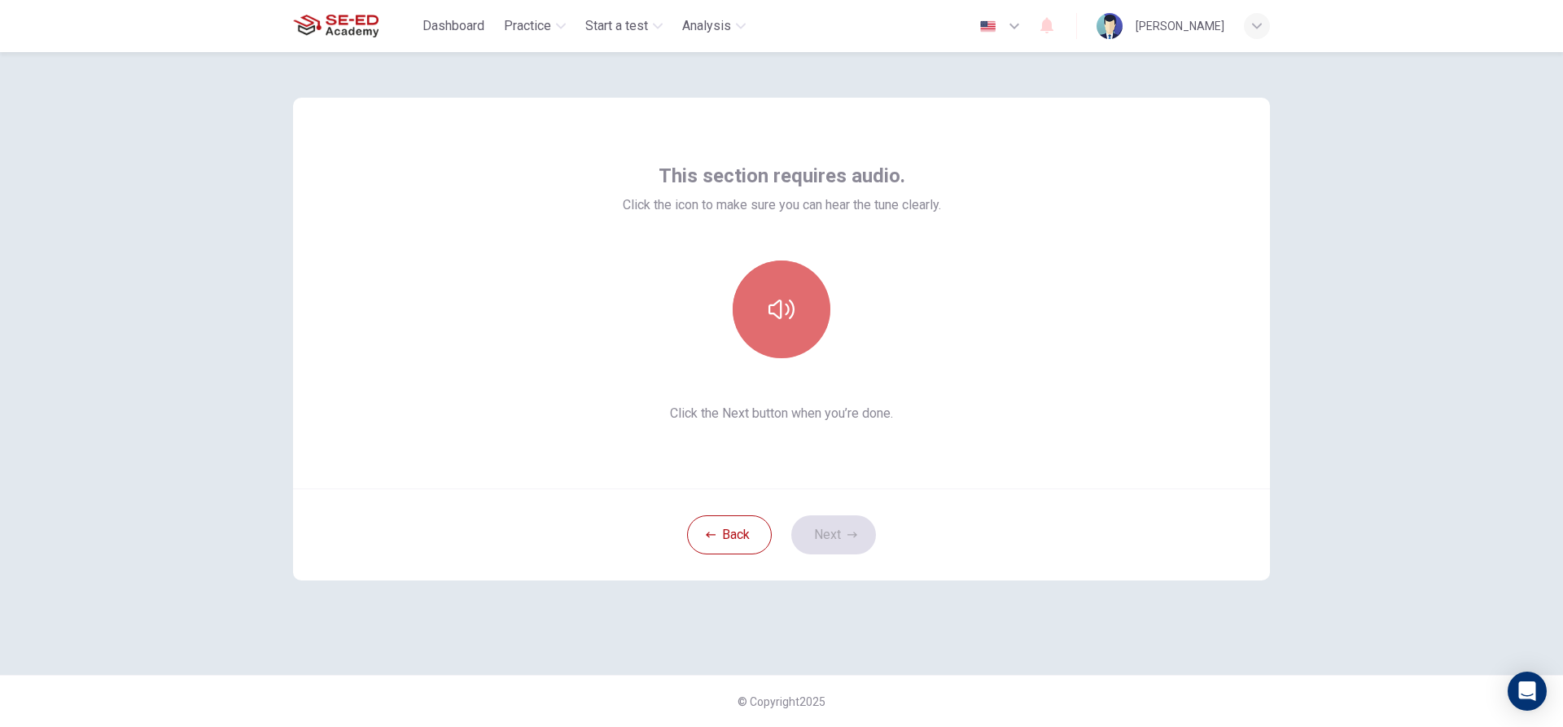
click at [761, 316] on button "button" at bounding box center [782, 310] width 98 height 98
click at [790, 305] on icon "button" at bounding box center [781, 309] width 26 height 26
click at [790, 307] on icon "button" at bounding box center [781, 309] width 26 height 26
click at [831, 532] on button "Next" at bounding box center [833, 534] width 85 height 39
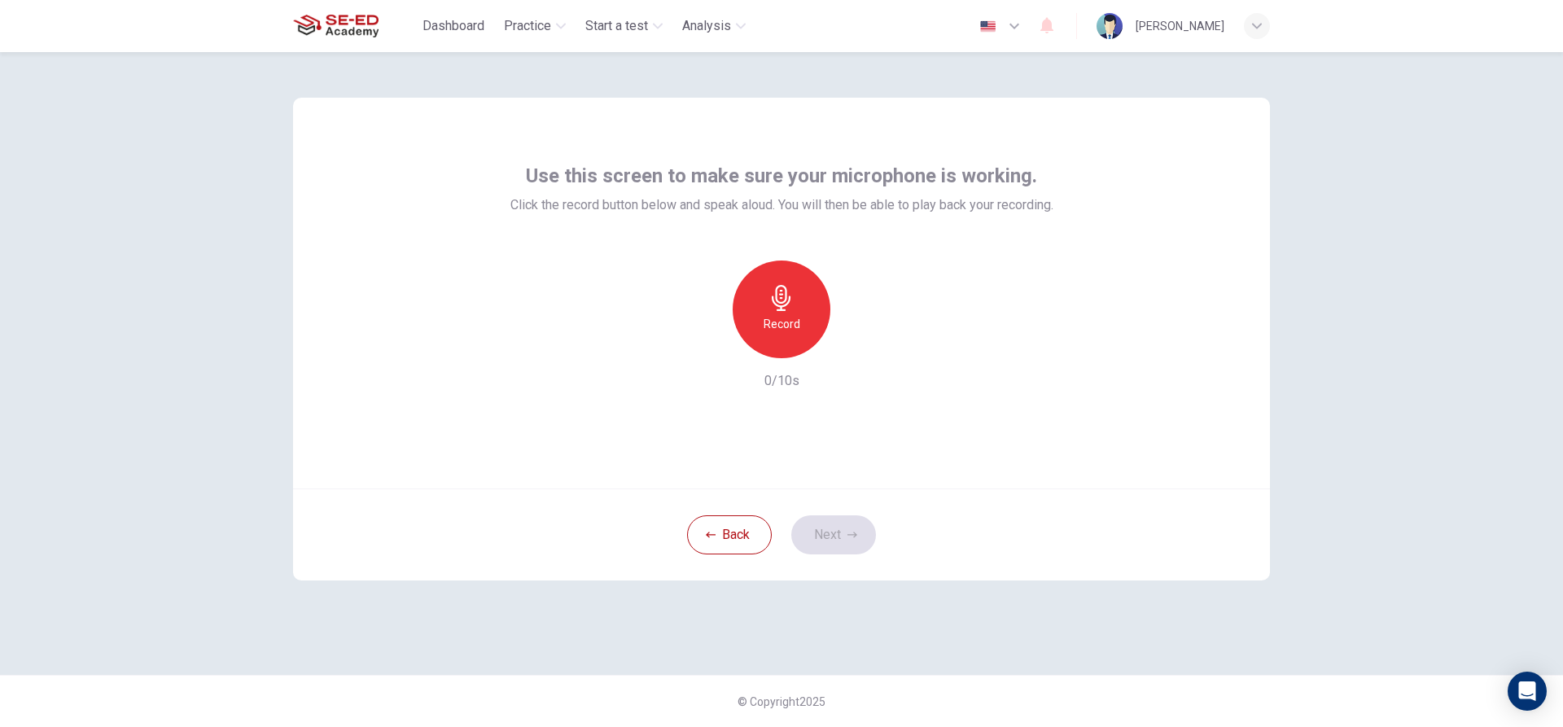
click at [761, 322] on div "Record" at bounding box center [782, 310] width 98 height 98
click at [853, 345] on icon "button" at bounding box center [856, 345] width 16 height 16
click at [790, 331] on h6 "Record" at bounding box center [782, 324] width 37 height 20
click at [790, 331] on h6 "Stop" at bounding box center [781, 324] width 24 height 20
click at [851, 346] on icon "button" at bounding box center [856, 345] width 16 height 16
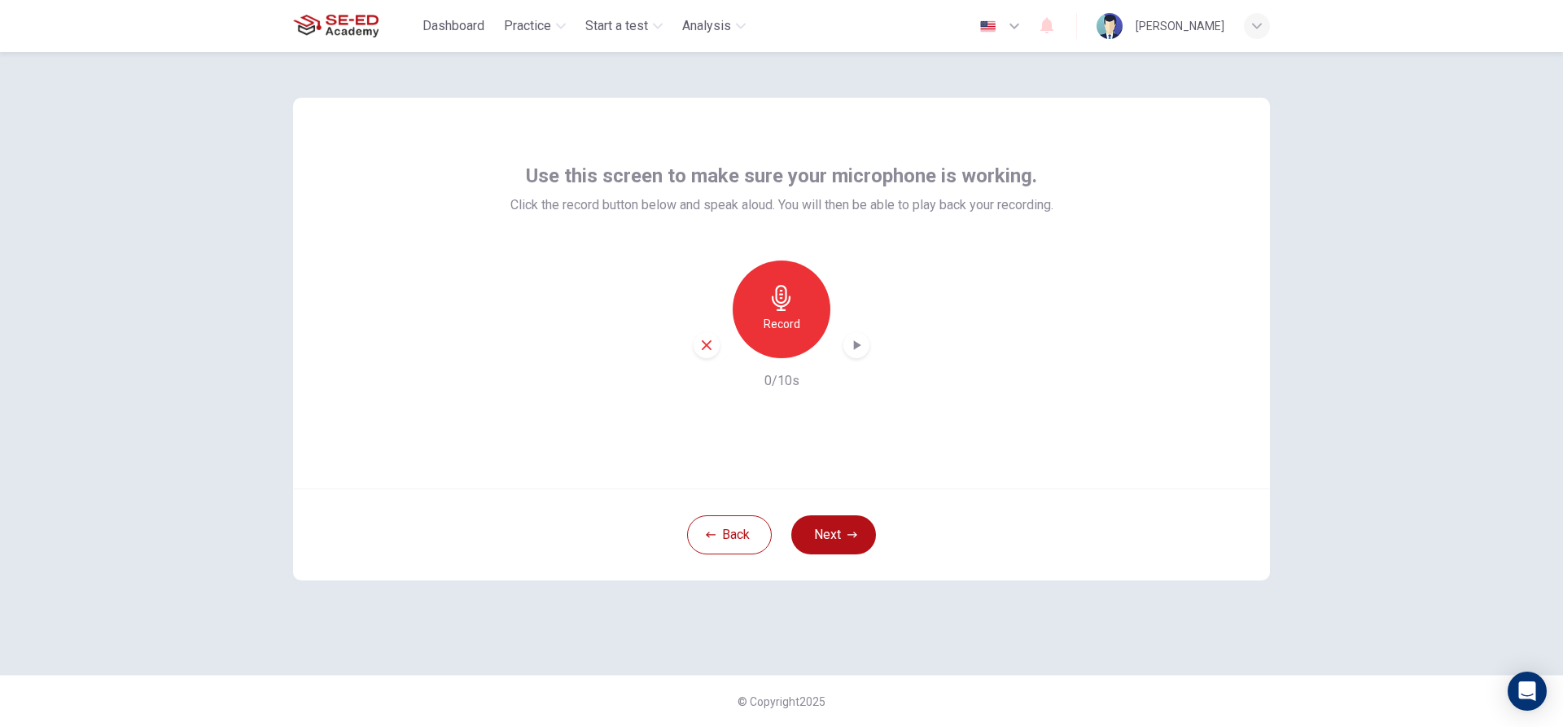
click at [811, 324] on div "Record" at bounding box center [782, 310] width 98 height 98
click at [794, 333] on div "Stop" at bounding box center [782, 310] width 98 height 98
click at [858, 345] on icon "button" at bounding box center [857, 345] width 7 height 10
click at [847, 346] on div "button" at bounding box center [856, 345] width 26 height 26
click at [714, 347] on div "button" at bounding box center [707, 345] width 26 height 26
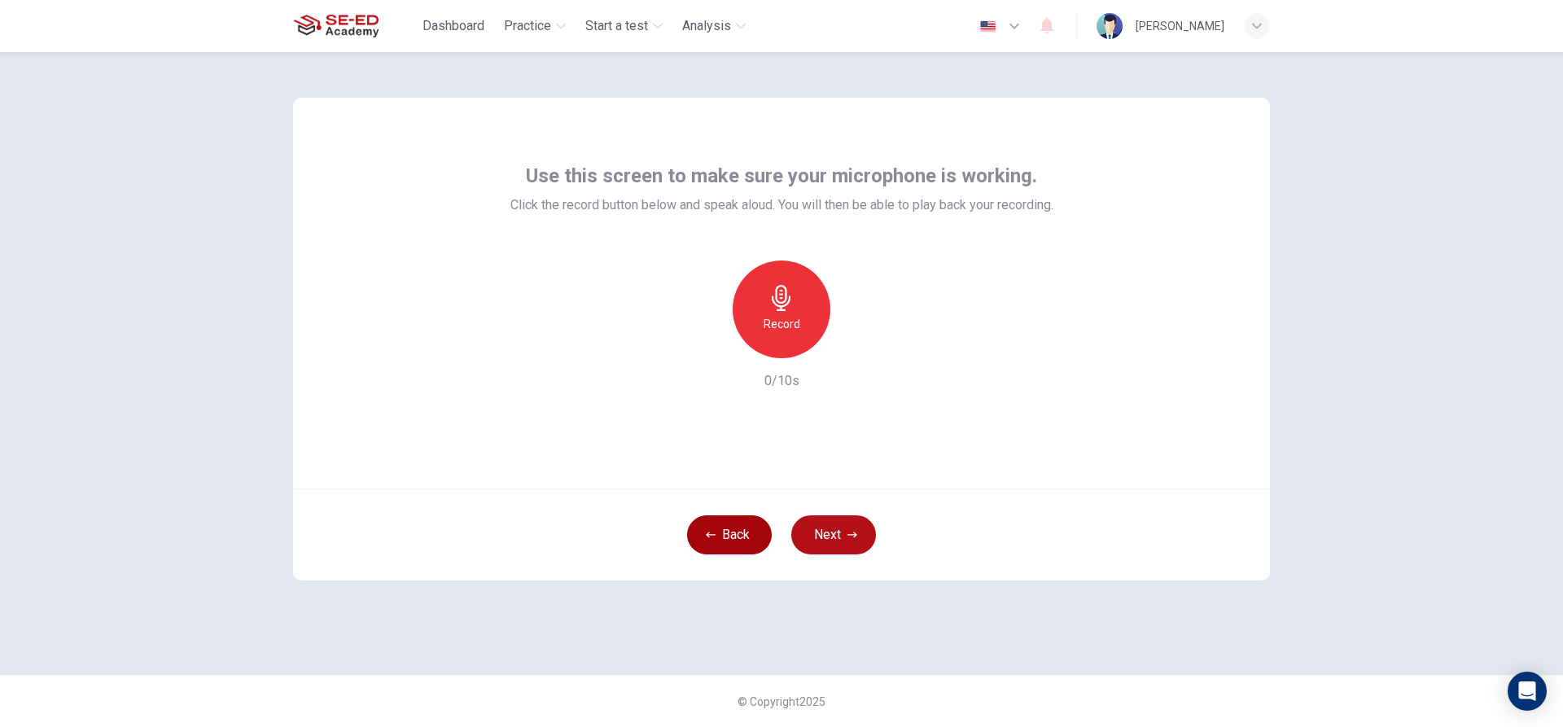
click at [707, 543] on button "Back" at bounding box center [729, 534] width 85 height 39
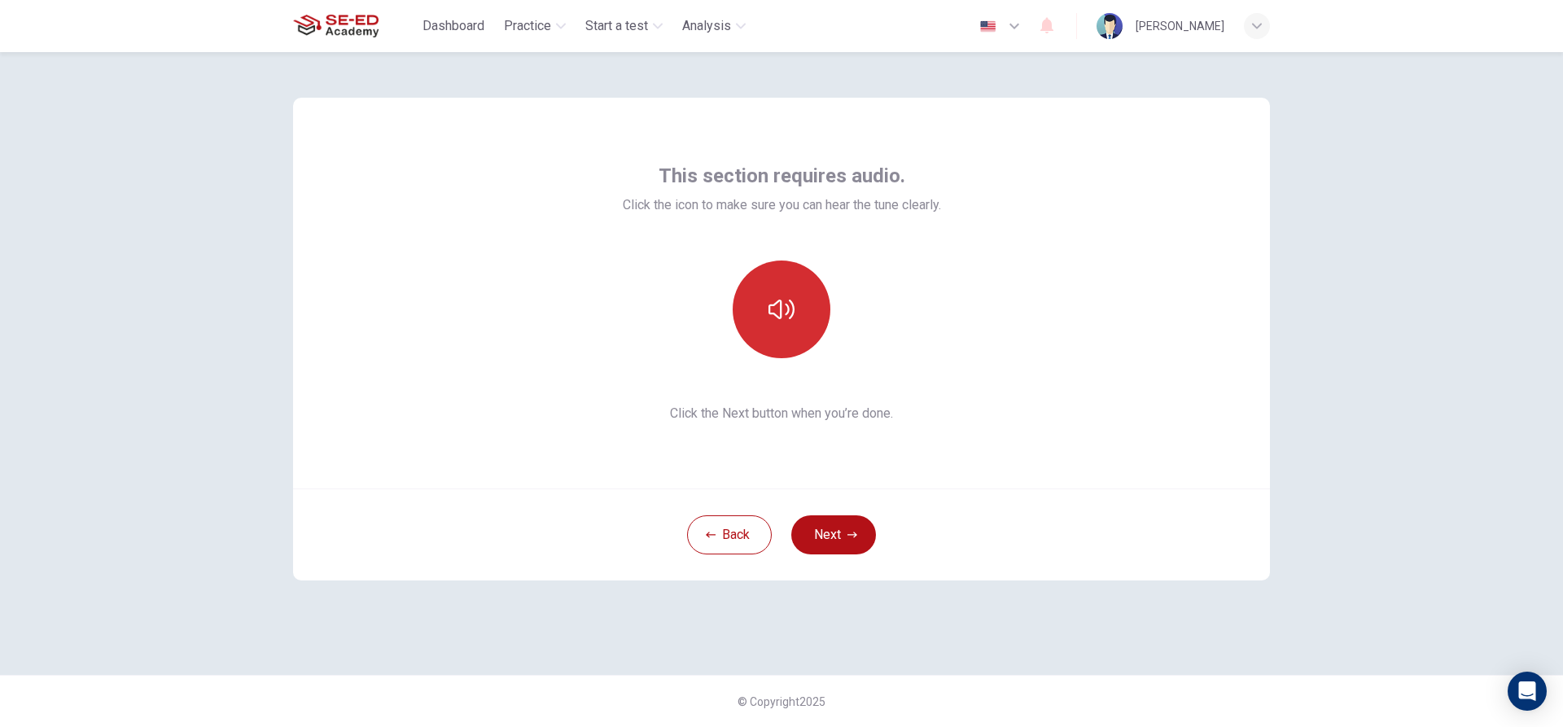
click at [790, 293] on button "button" at bounding box center [782, 310] width 98 height 98
click at [816, 528] on button "Next" at bounding box center [833, 534] width 85 height 39
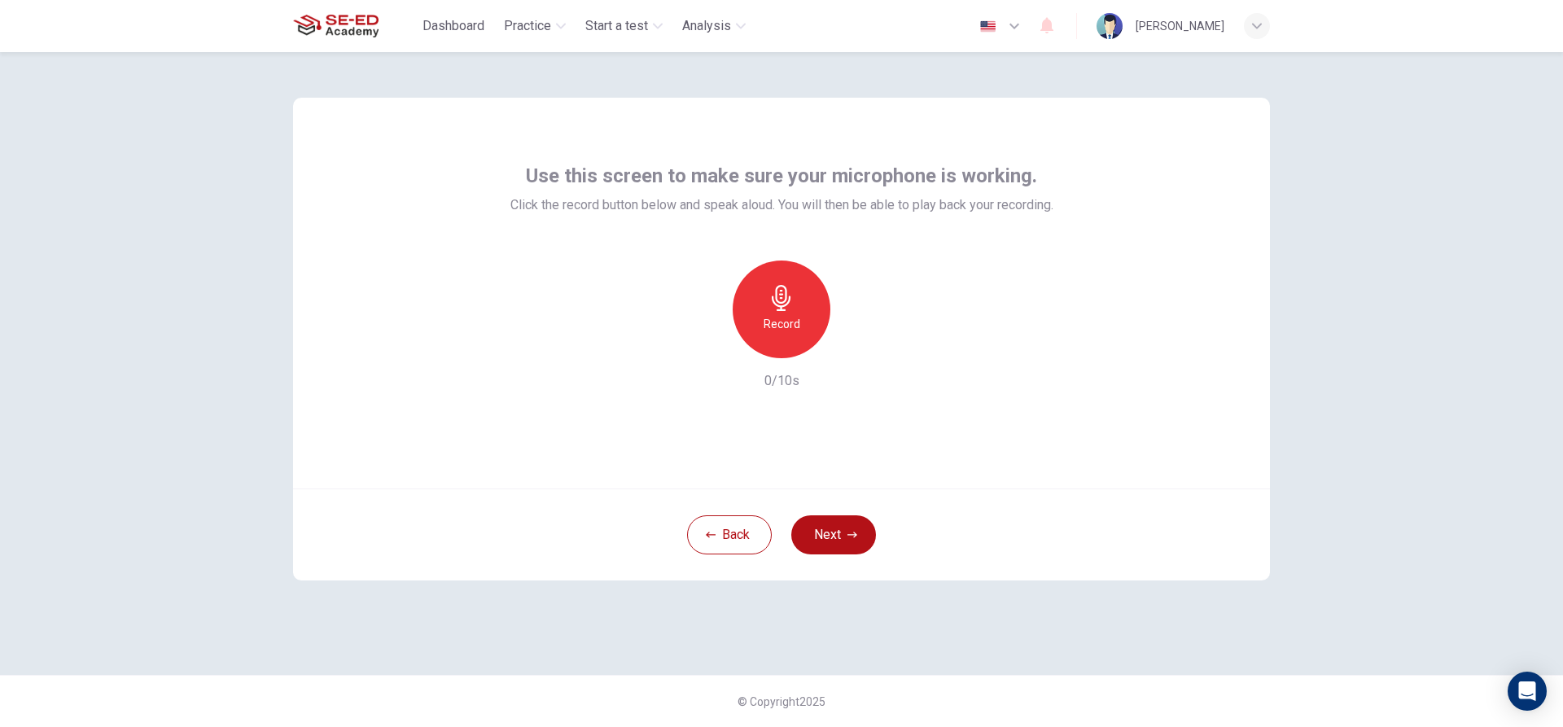
click at [787, 320] on h6 "Record" at bounding box center [782, 324] width 37 height 20
click at [812, 313] on div "Stop" at bounding box center [782, 310] width 98 height 98
click at [862, 350] on icon "button" at bounding box center [856, 345] width 16 height 16
click at [859, 345] on icon "button" at bounding box center [857, 345] width 7 height 10
click at [710, 341] on icon "button" at bounding box center [707, 345] width 10 height 10
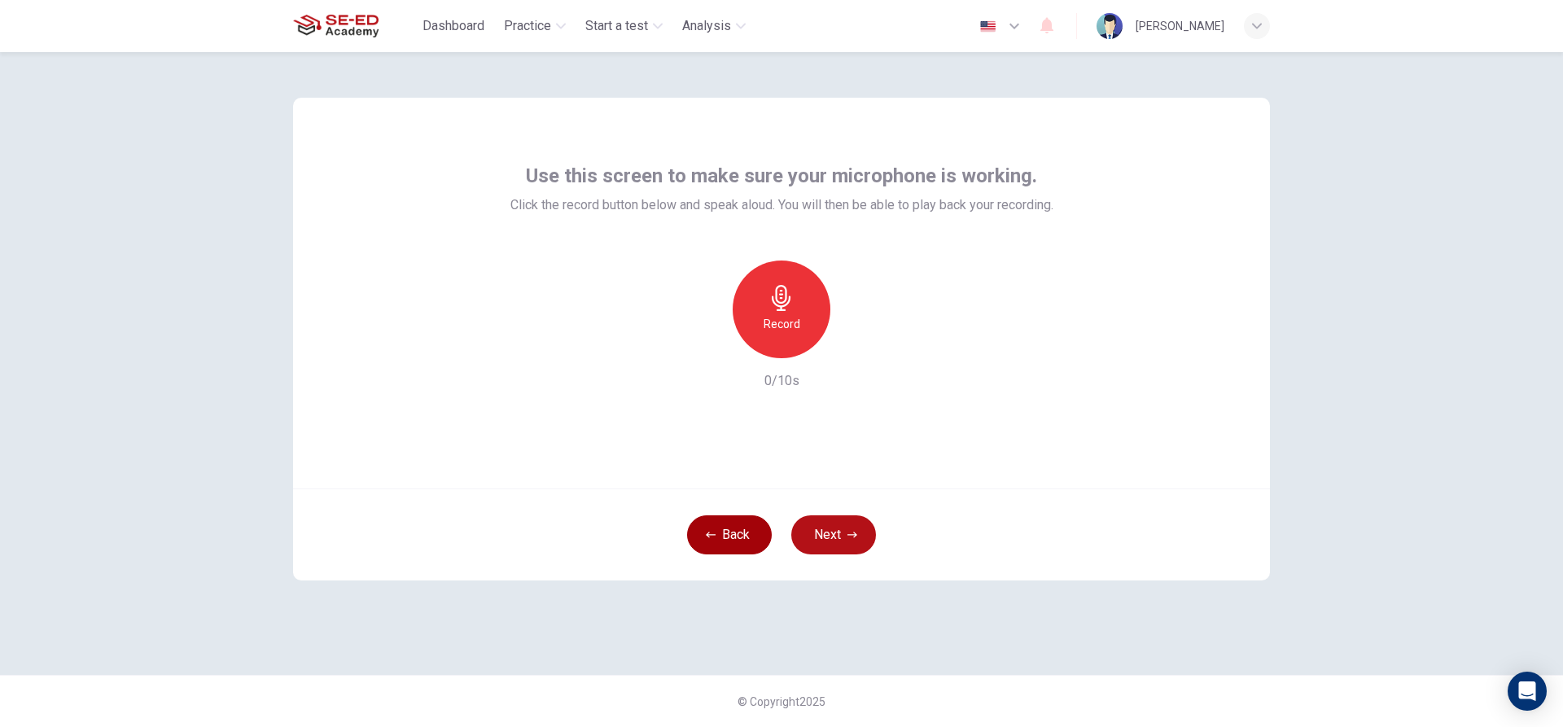
click at [723, 544] on button "Back" at bounding box center [729, 534] width 85 height 39
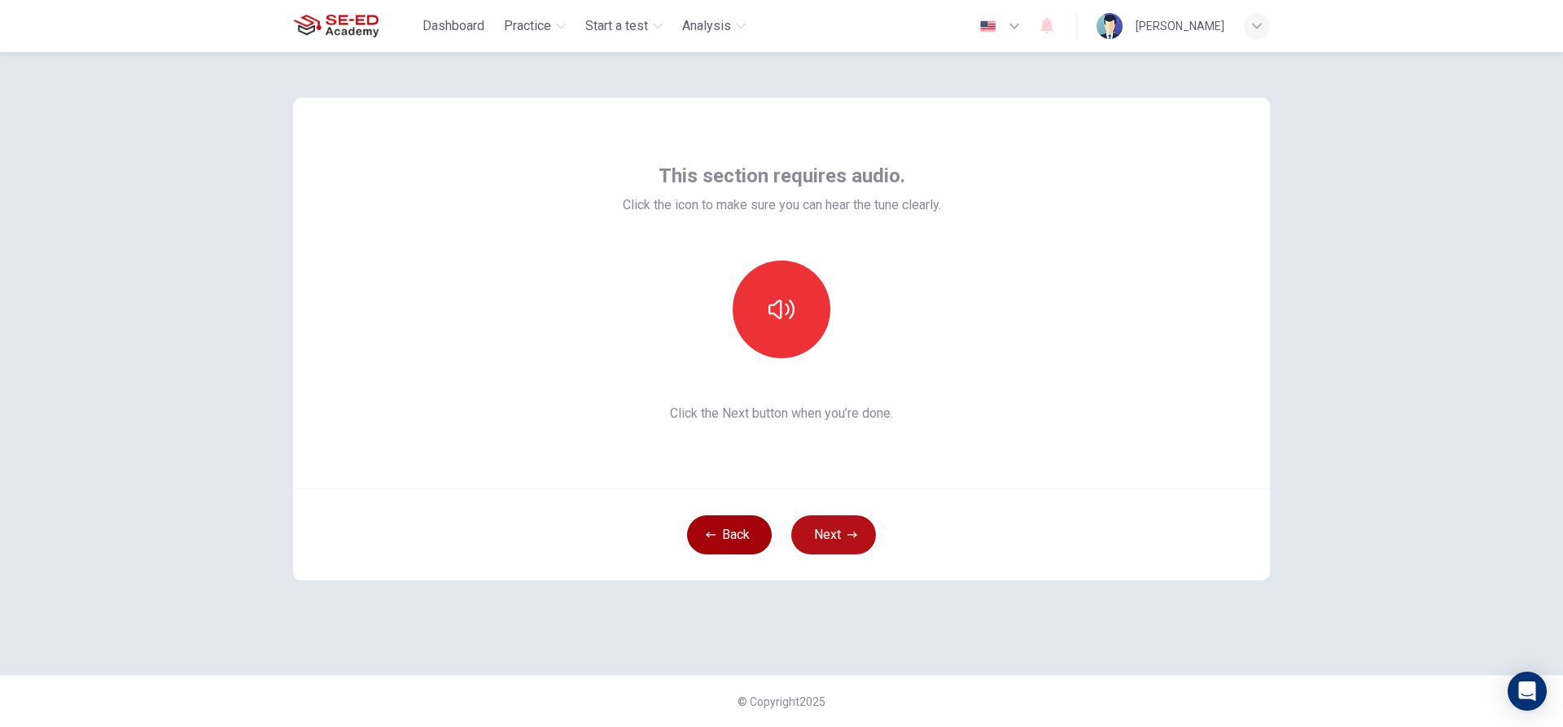
click at [741, 524] on button "Back" at bounding box center [729, 534] width 85 height 39
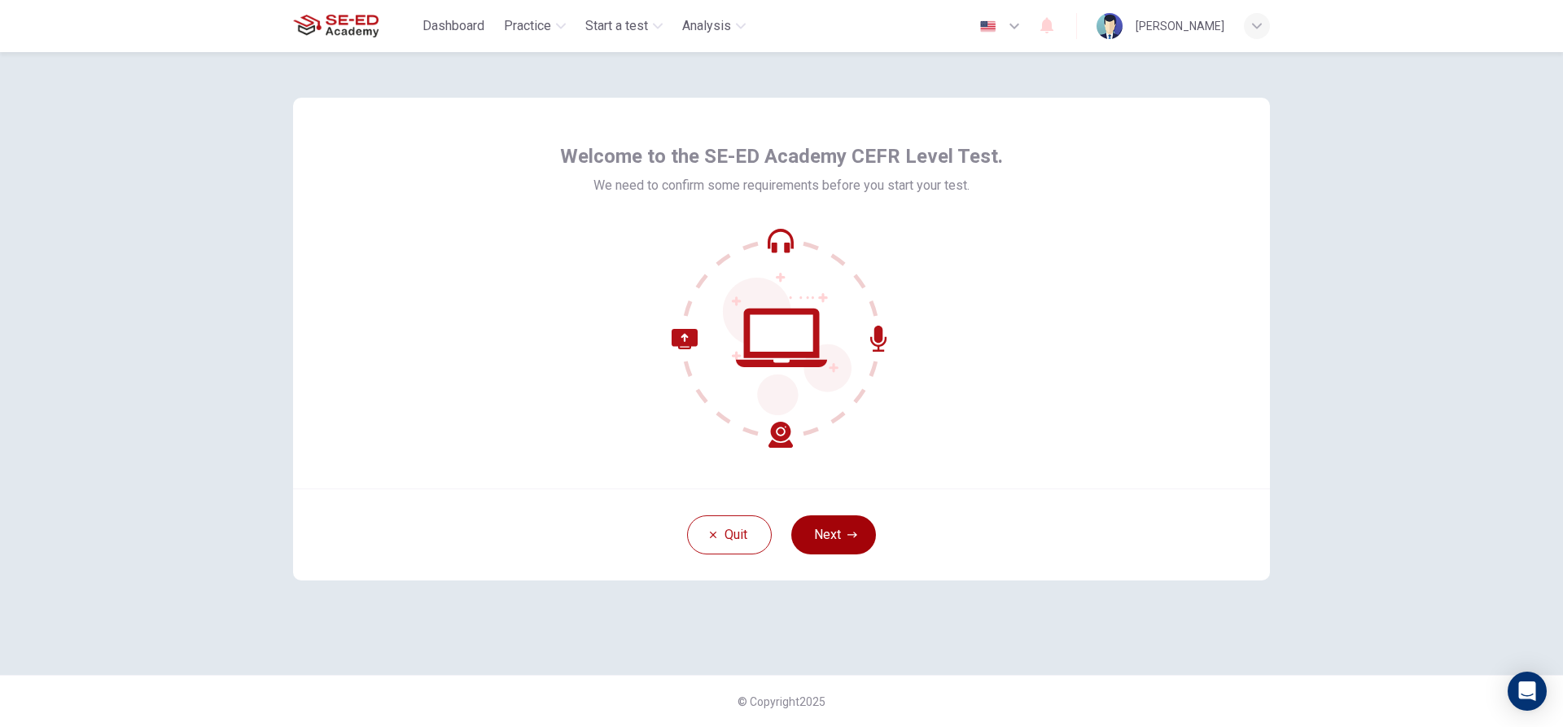
click at [833, 535] on button "Next" at bounding box center [833, 534] width 85 height 39
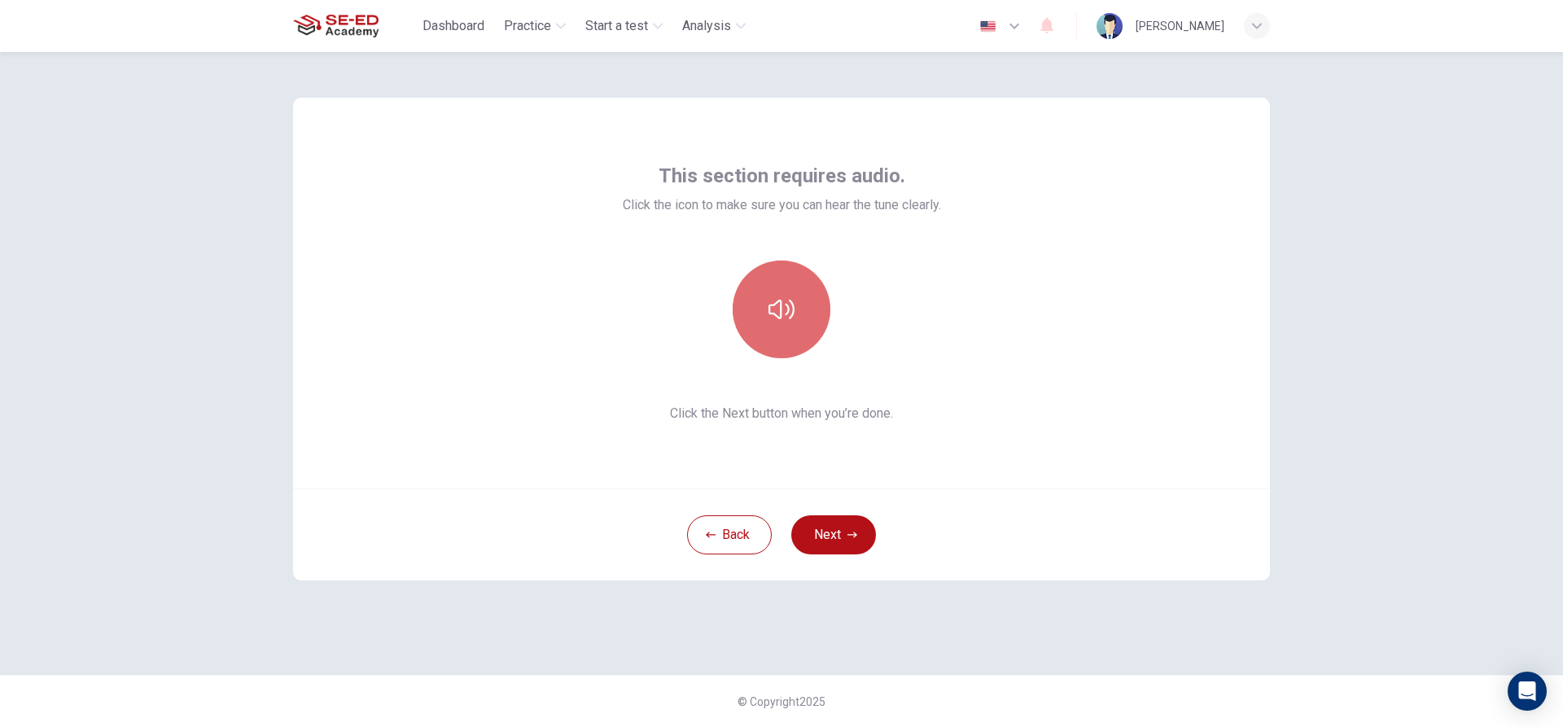
click at [790, 298] on icon "button" at bounding box center [781, 309] width 26 height 26
click at [785, 304] on icon "button" at bounding box center [781, 309] width 26 height 26
click at [790, 292] on button "button" at bounding box center [782, 310] width 98 height 98
click at [790, 294] on button "button" at bounding box center [782, 310] width 98 height 98
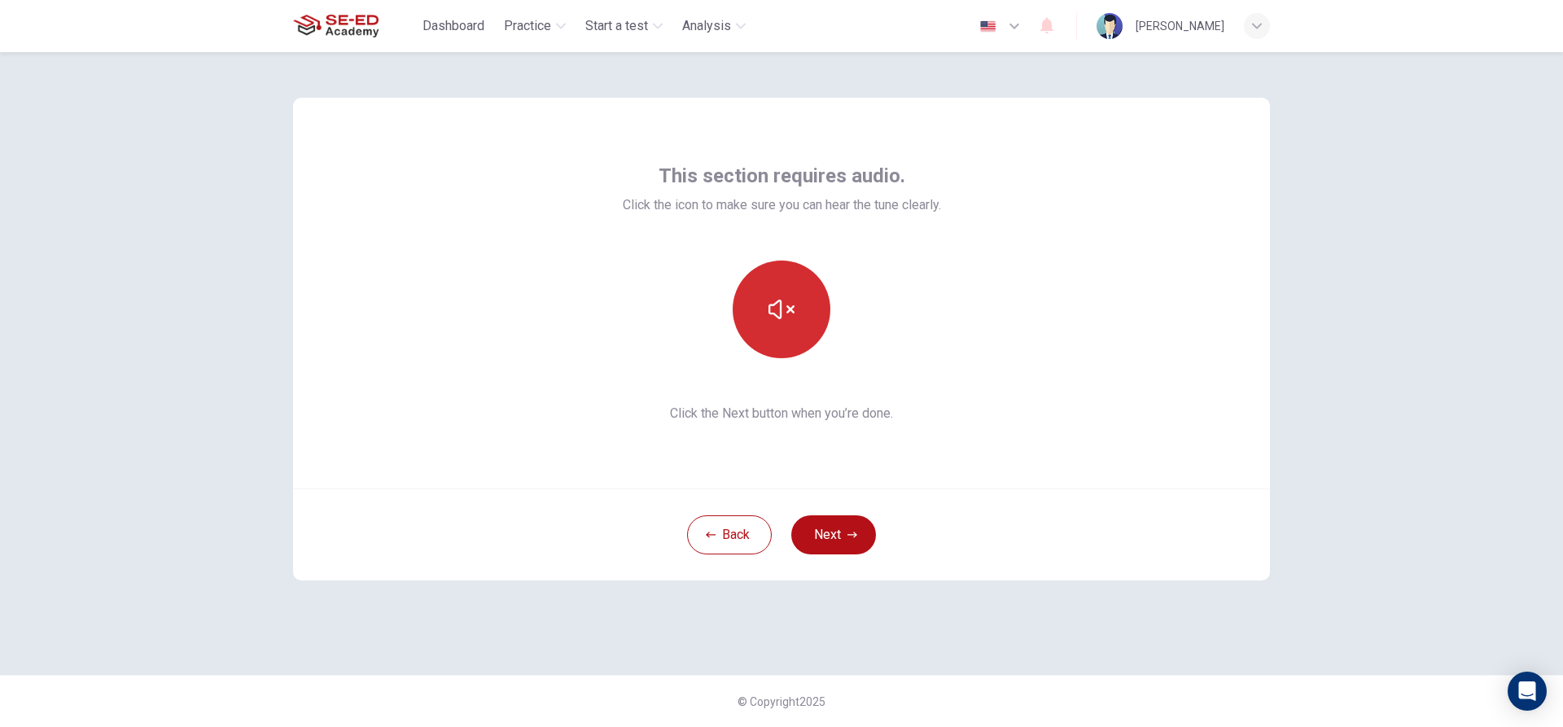
click at [790, 294] on button "button" at bounding box center [782, 310] width 98 height 98
click at [780, 300] on icon "button" at bounding box center [781, 310] width 26 height 20
click at [773, 322] on button "button" at bounding box center [782, 310] width 98 height 98
click at [847, 528] on button "Next" at bounding box center [833, 534] width 85 height 39
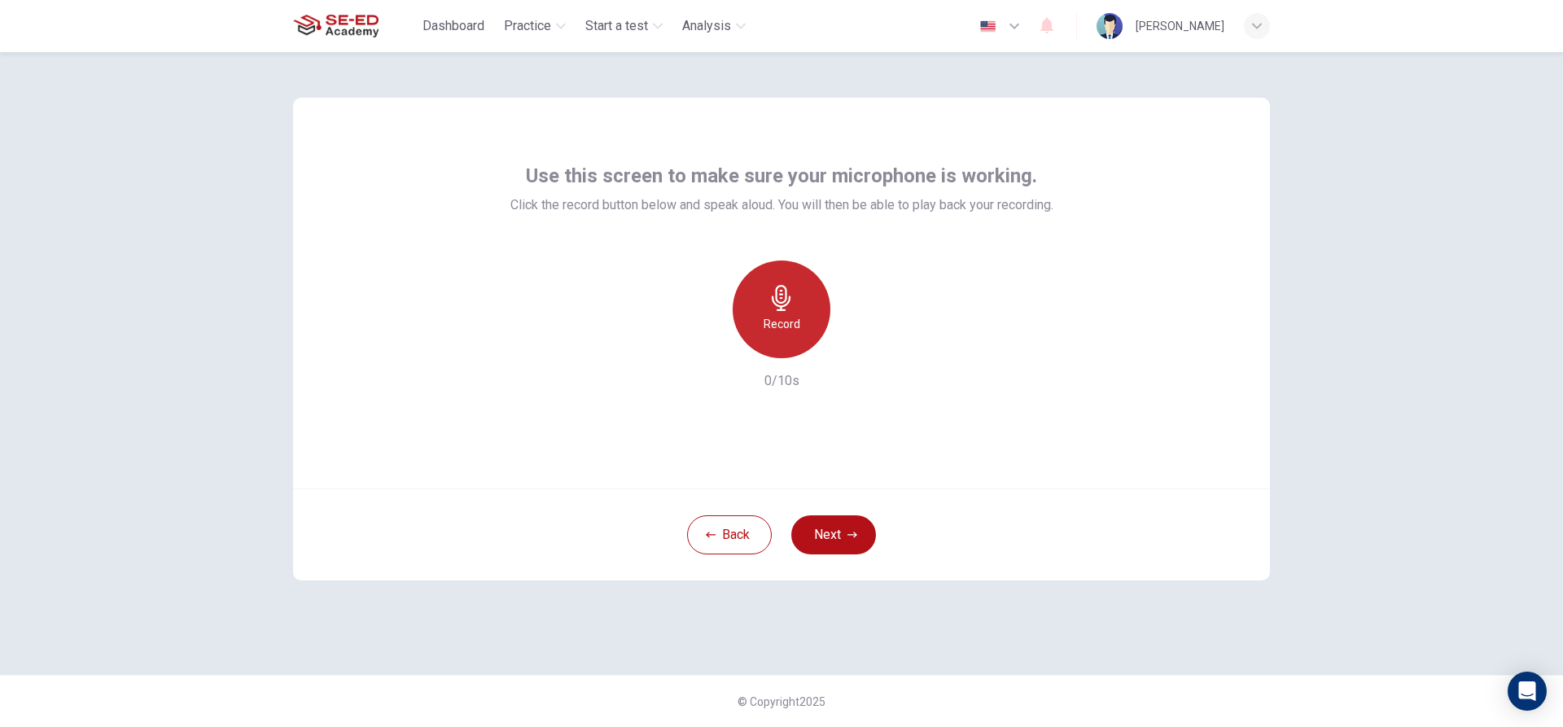
click at [784, 291] on icon "button" at bounding box center [781, 298] width 26 height 26
click at [836, 528] on button "Next" at bounding box center [833, 534] width 85 height 39
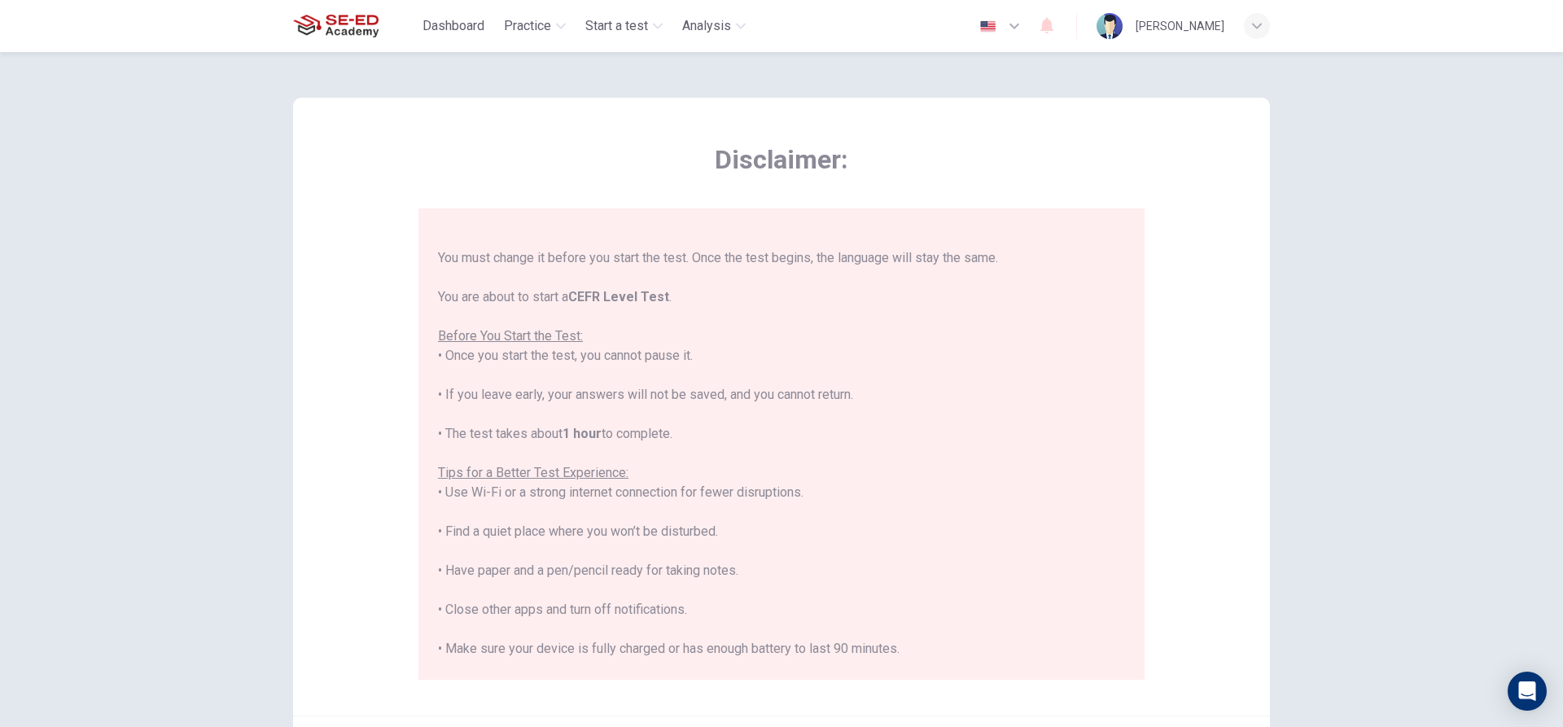
scroll to position [155, 0]
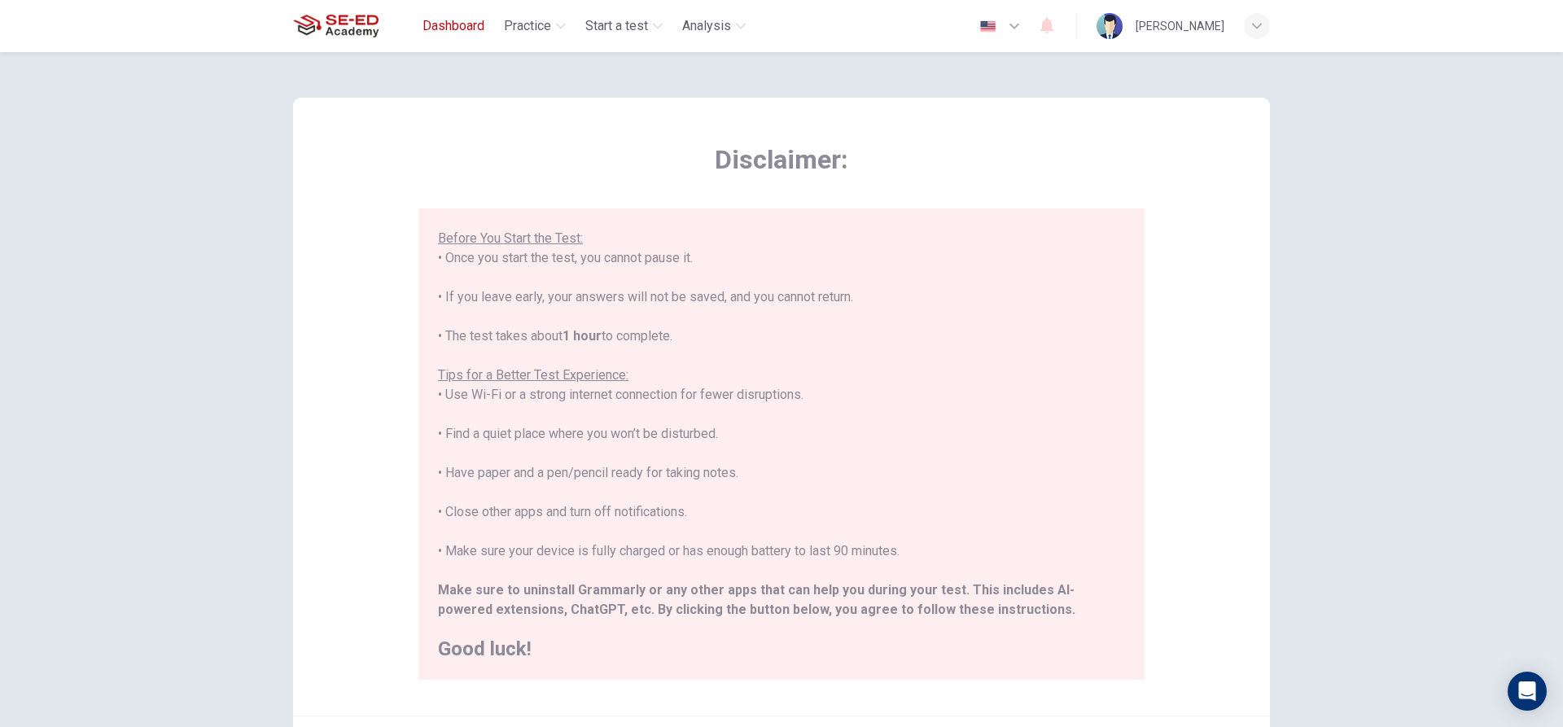
click at [455, 25] on span "Dashboard" at bounding box center [454, 26] width 62 height 20
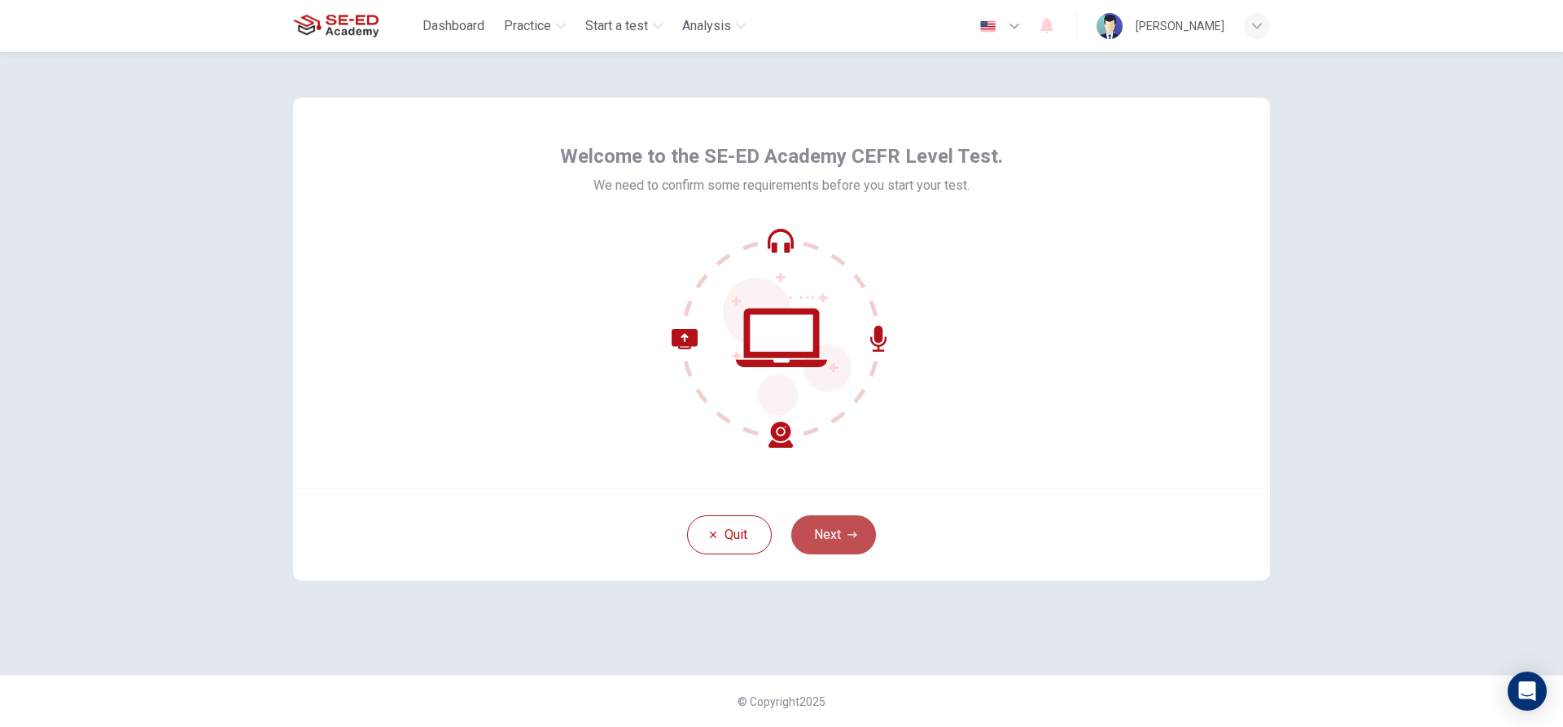
click at [836, 528] on button "Next" at bounding box center [833, 534] width 85 height 39
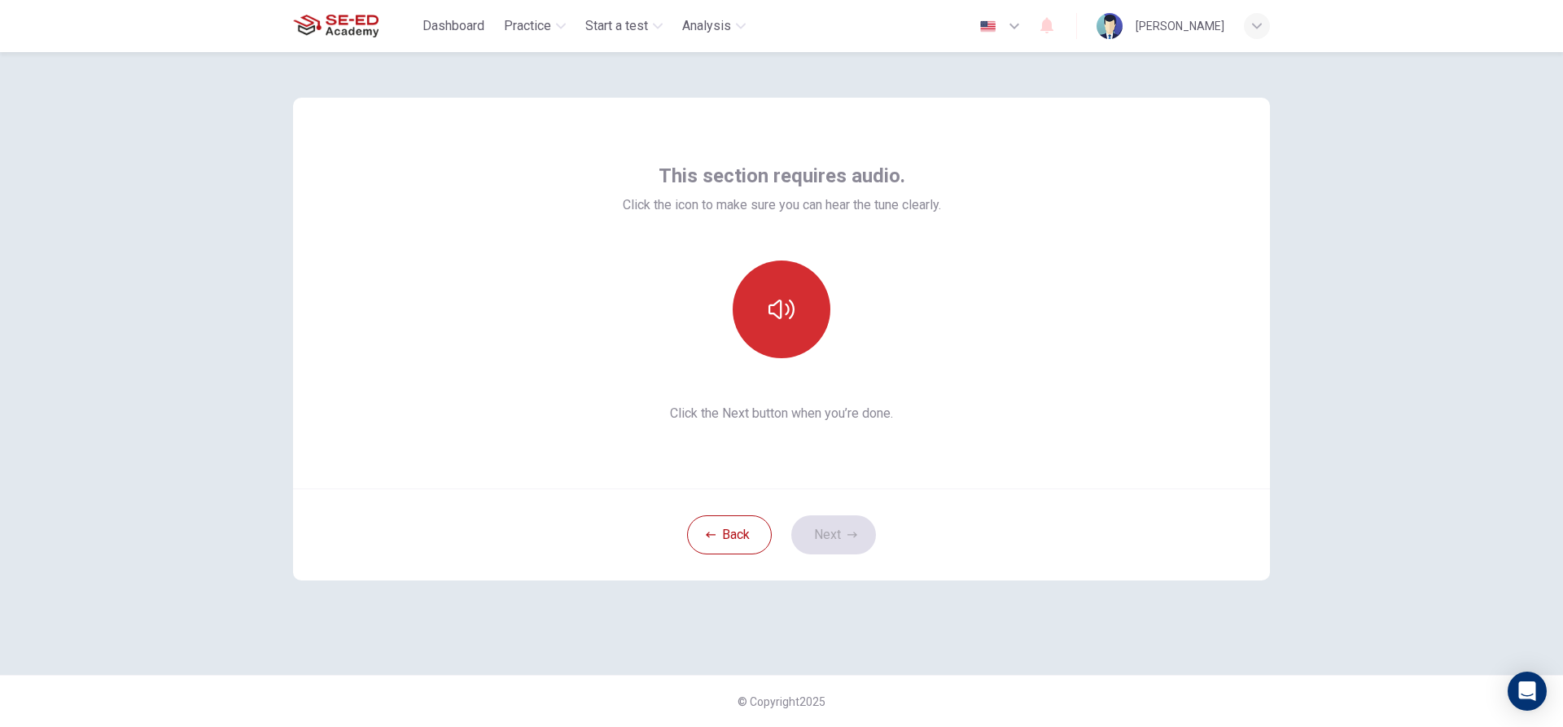
click at [808, 325] on button "button" at bounding box center [782, 310] width 98 height 98
click at [799, 327] on button "button" at bounding box center [782, 310] width 98 height 98
drag, startPoint x: 1110, startPoint y: 511, endPoint x: 1022, endPoint y: 470, distance: 97.2
click at [1110, 511] on div "Back Next" at bounding box center [781, 534] width 977 height 92
click at [785, 331] on button "button" at bounding box center [782, 310] width 98 height 98
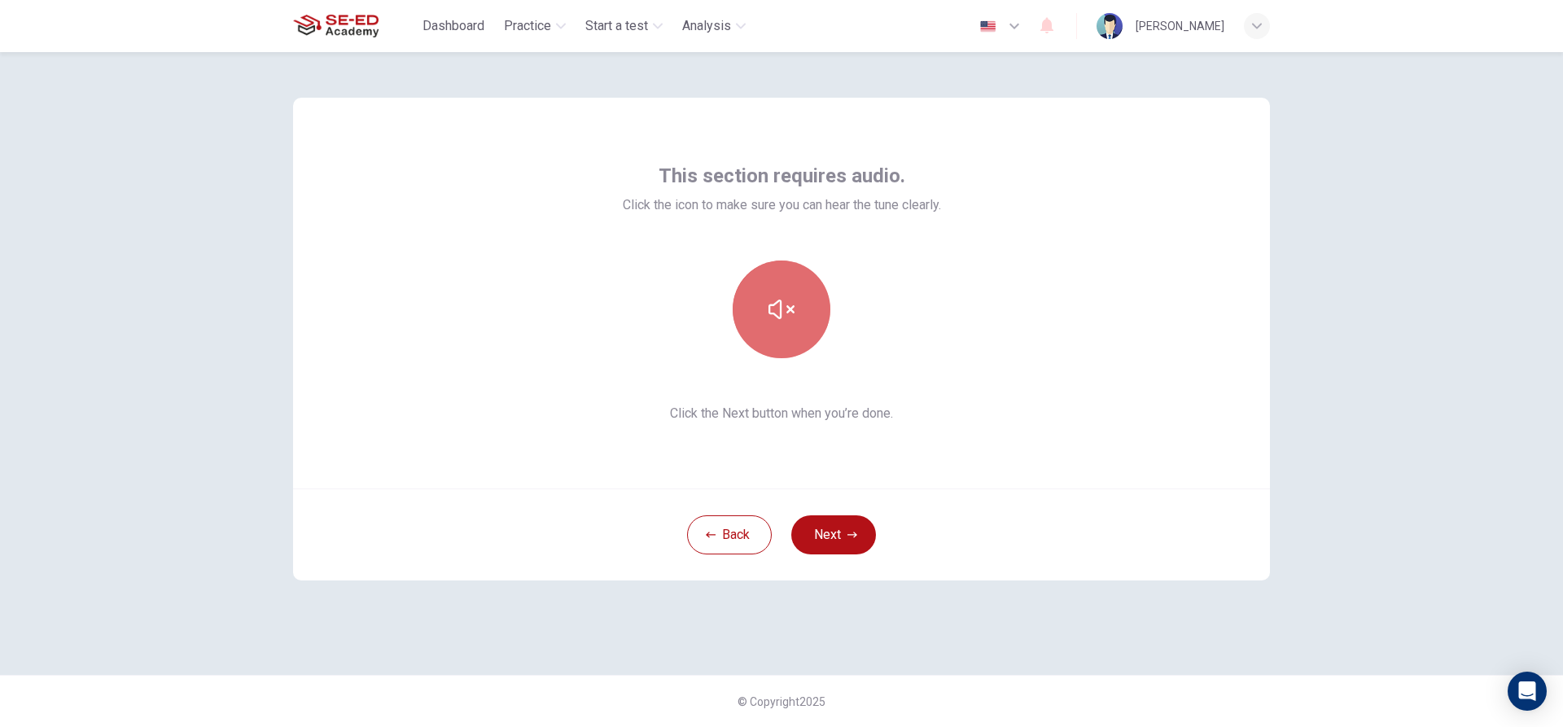
click at [785, 331] on button "button" at bounding box center [782, 310] width 98 height 98
click at [783, 331] on button "button" at bounding box center [782, 310] width 98 height 98
click at [785, 313] on icon "button" at bounding box center [781, 309] width 26 height 26
click at [1151, 607] on div "This section requires audio. Click the icon to make sure you can hear the tune …" at bounding box center [781, 363] width 1029 height 623
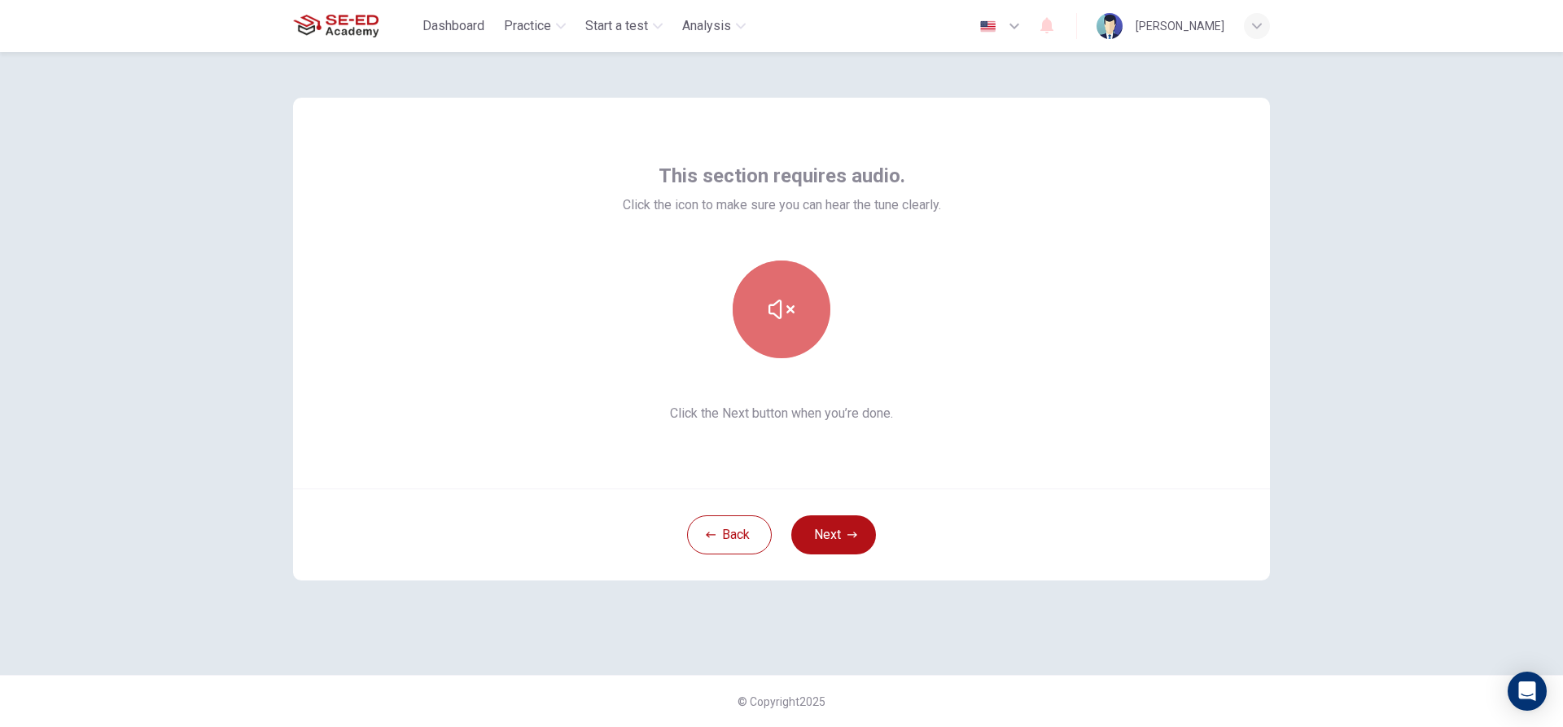
click at [800, 315] on button "button" at bounding box center [782, 310] width 98 height 98
click at [801, 315] on button "button" at bounding box center [782, 310] width 98 height 98
click at [1116, 642] on div "This section requires audio. Click the icon to make sure you can hear the tune …" at bounding box center [781, 363] width 1029 height 623
click at [1123, 630] on div "This section requires audio. Click the icon to make sure you can hear the tune …" at bounding box center [781, 363] width 1029 height 623
click at [799, 317] on button "button" at bounding box center [782, 310] width 98 height 98
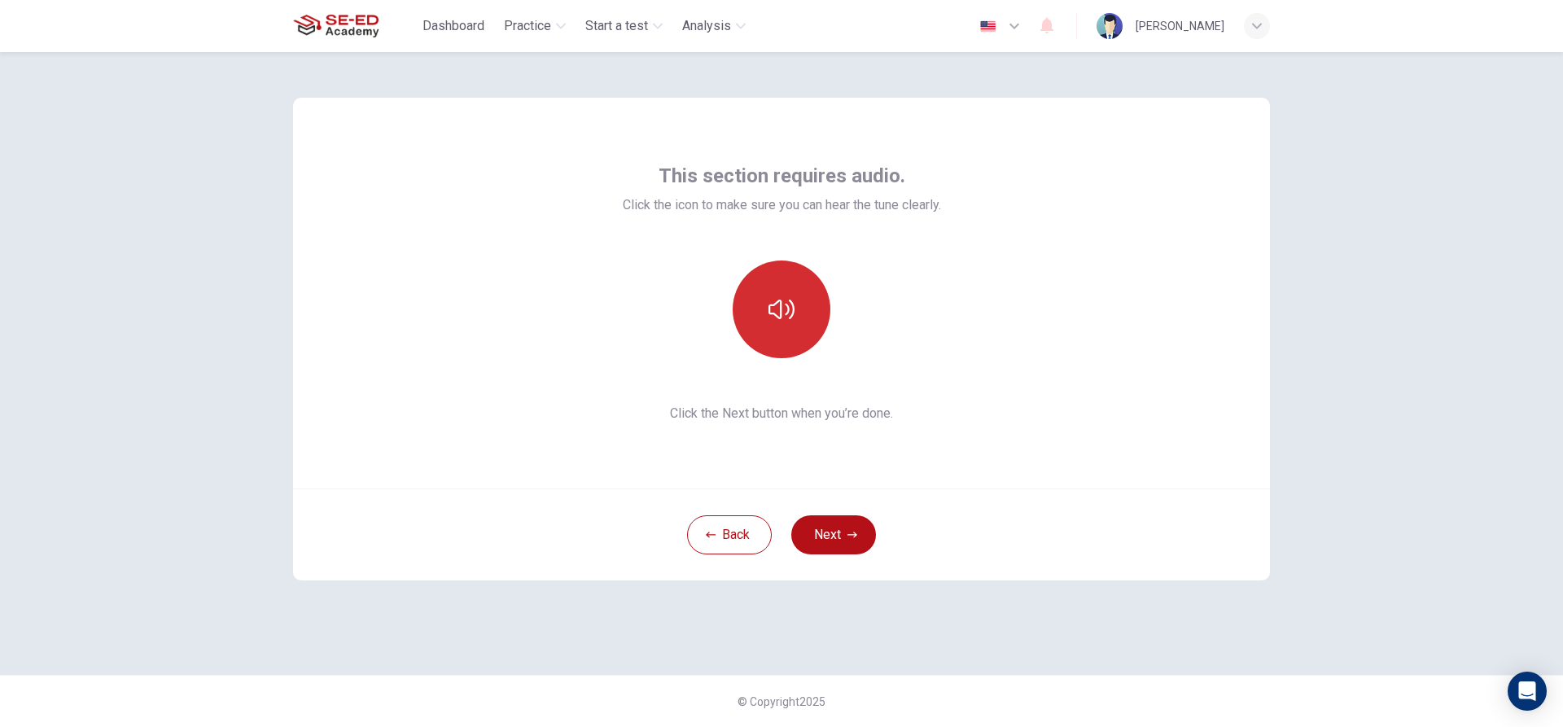
click at [771, 309] on icon "button" at bounding box center [781, 309] width 26 height 26
click at [780, 307] on icon "button" at bounding box center [781, 309] width 26 height 26
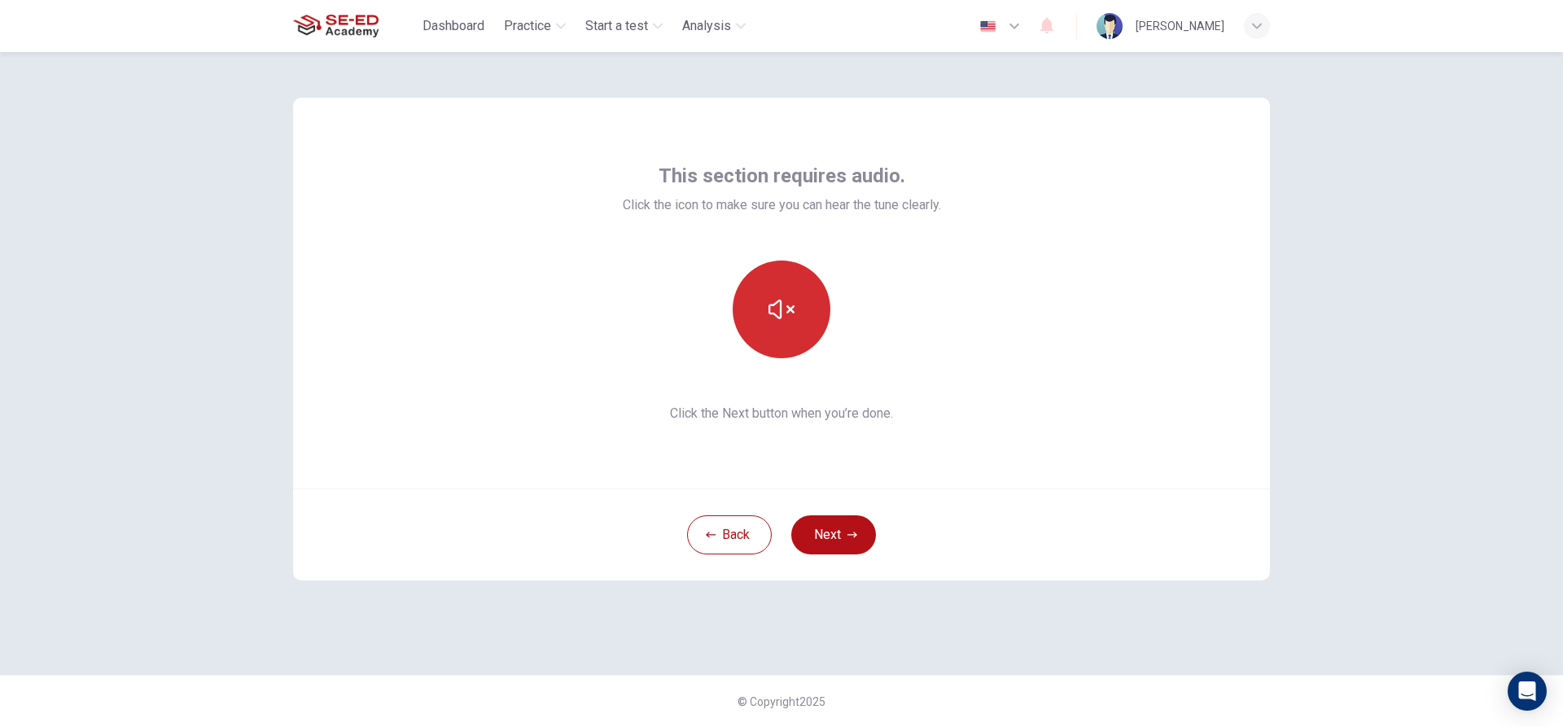
click at [780, 307] on icon "button" at bounding box center [781, 310] width 26 height 20
click at [799, 319] on button "button" at bounding box center [782, 310] width 98 height 98
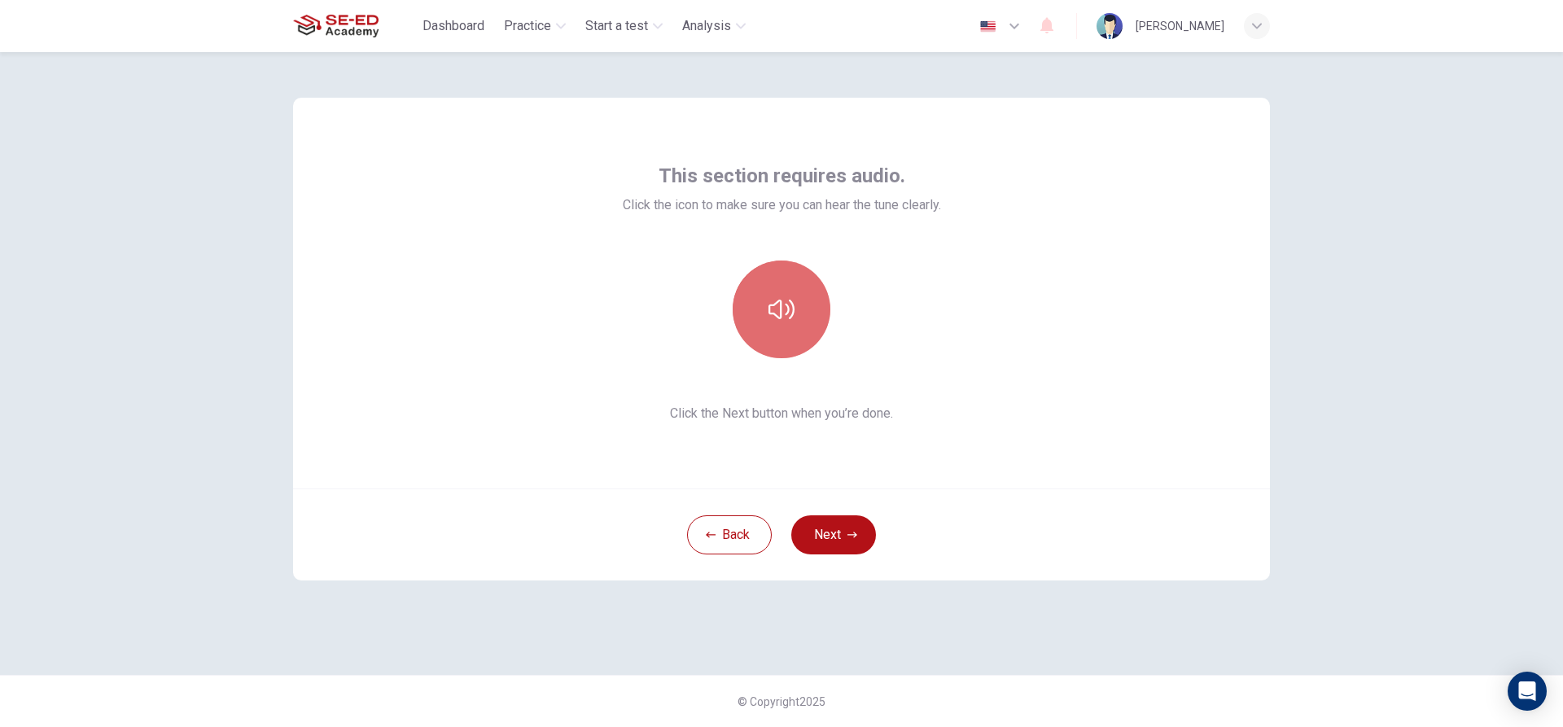
click at [795, 329] on button "button" at bounding box center [782, 310] width 98 height 98
click at [855, 532] on icon "button" at bounding box center [852, 535] width 10 height 10
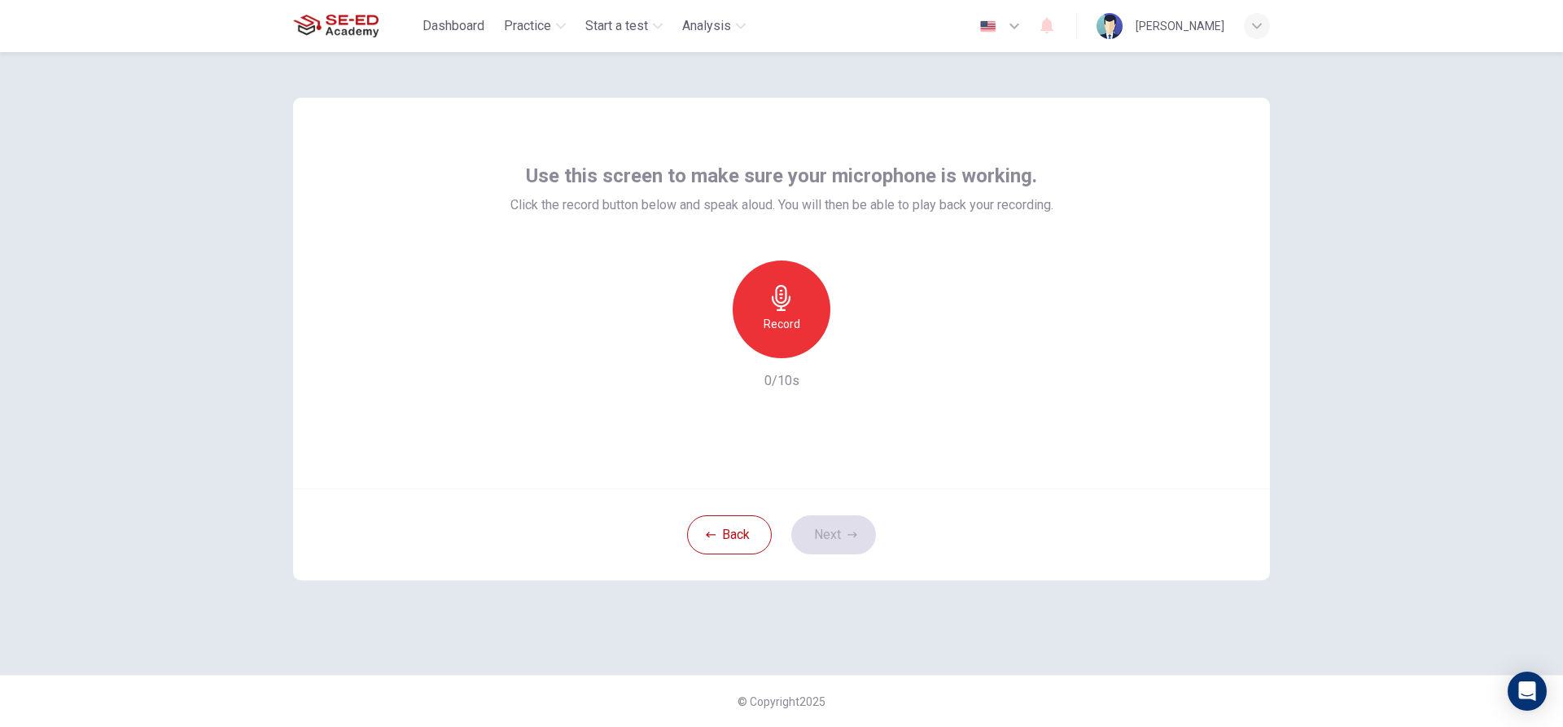
click at [790, 339] on div "Record" at bounding box center [782, 310] width 98 height 98
click at [861, 348] on icon "button" at bounding box center [856, 345] width 16 height 16
click at [705, 344] on icon "button" at bounding box center [707, 345] width 10 height 10
click at [767, 322] on h6 "Record" at bounding box center [782, 324] width 37 height 20
click at [856, 352] on icon "button" at bounding box center [856, 345] width 16 height 16
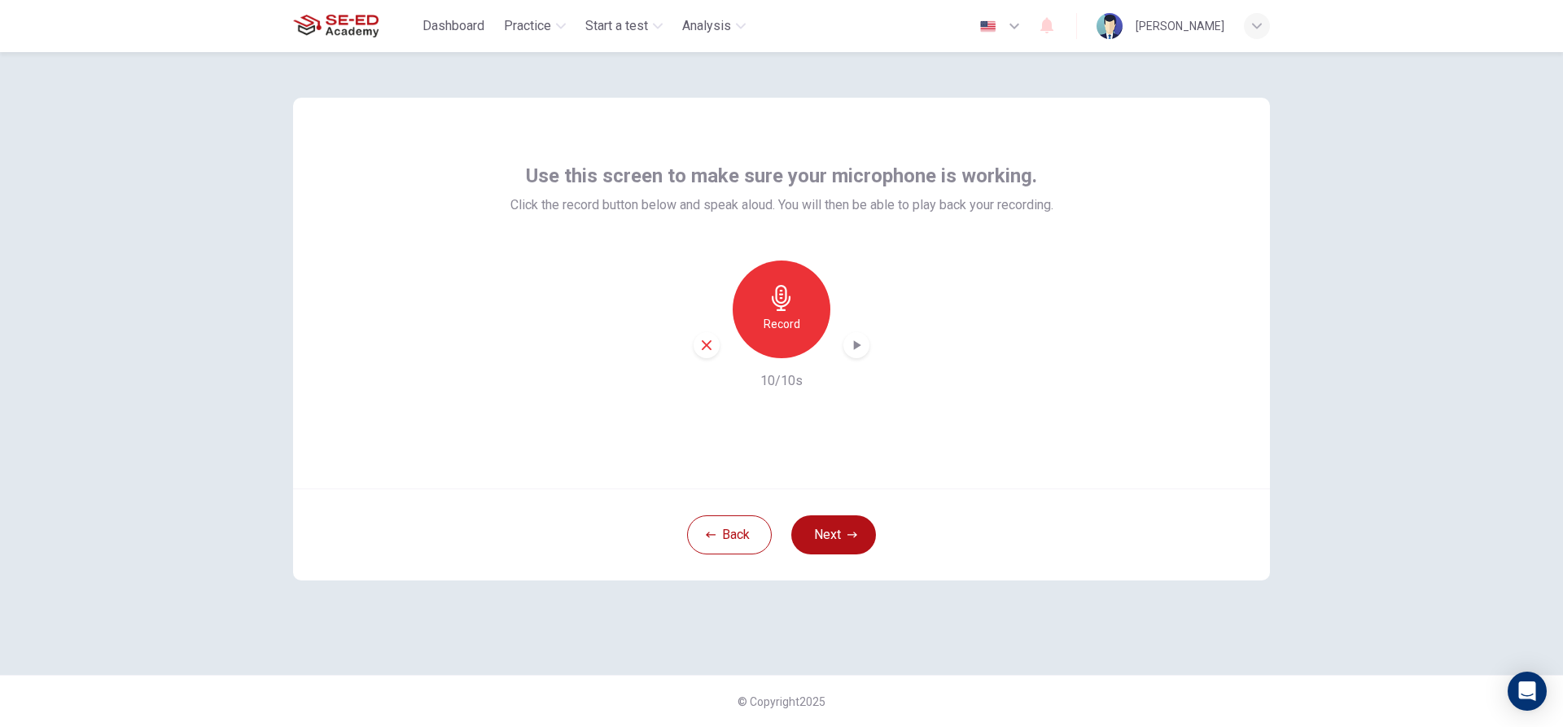
click at [707, 340] on icon "button" at bounding box center [706, 345] width 15 height 15
click at [794, 343] on div "Record" at bounding box center [782, 310] width 98 height 98
click at [850, 540] on button "Next" at bounding box center [833, 534] width 85 height 39
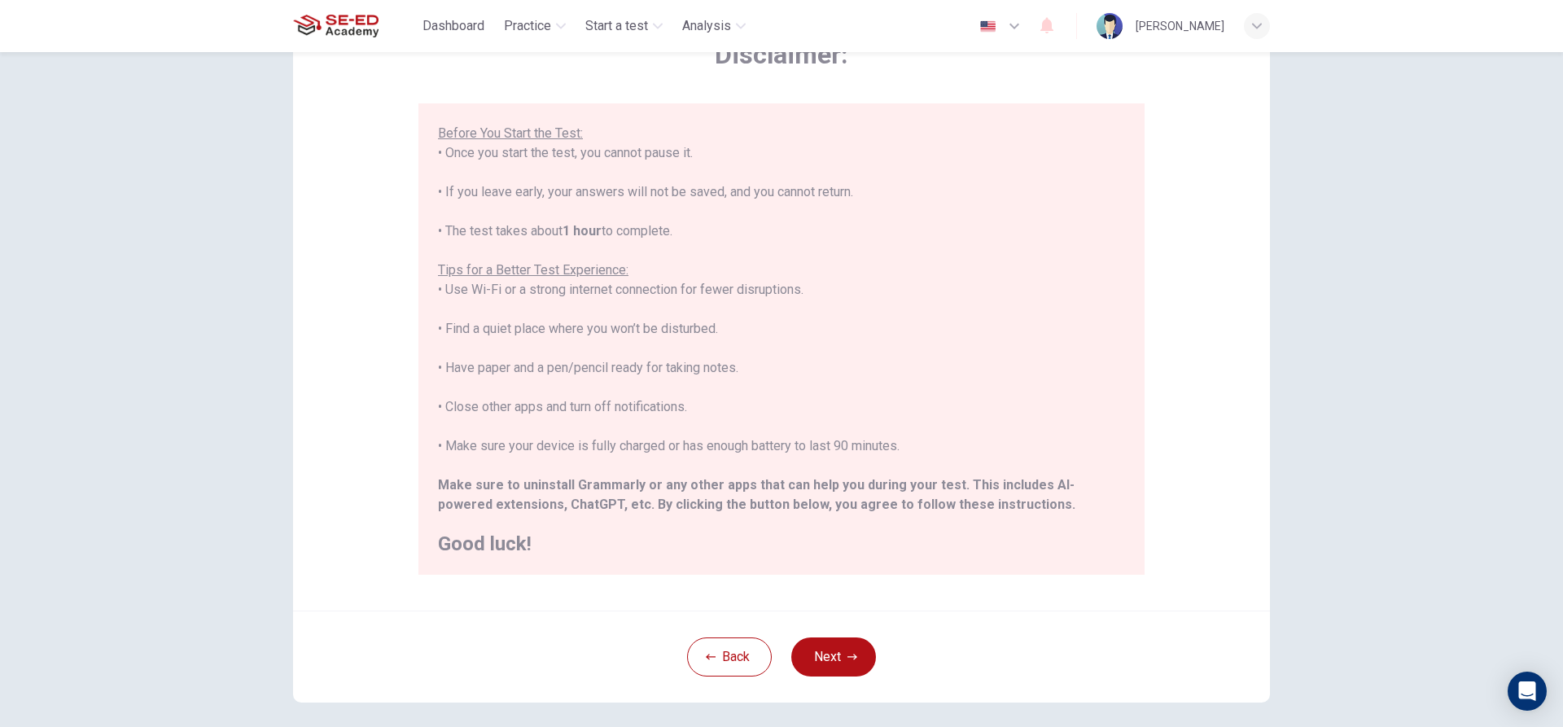
scroll to position [178, 0]
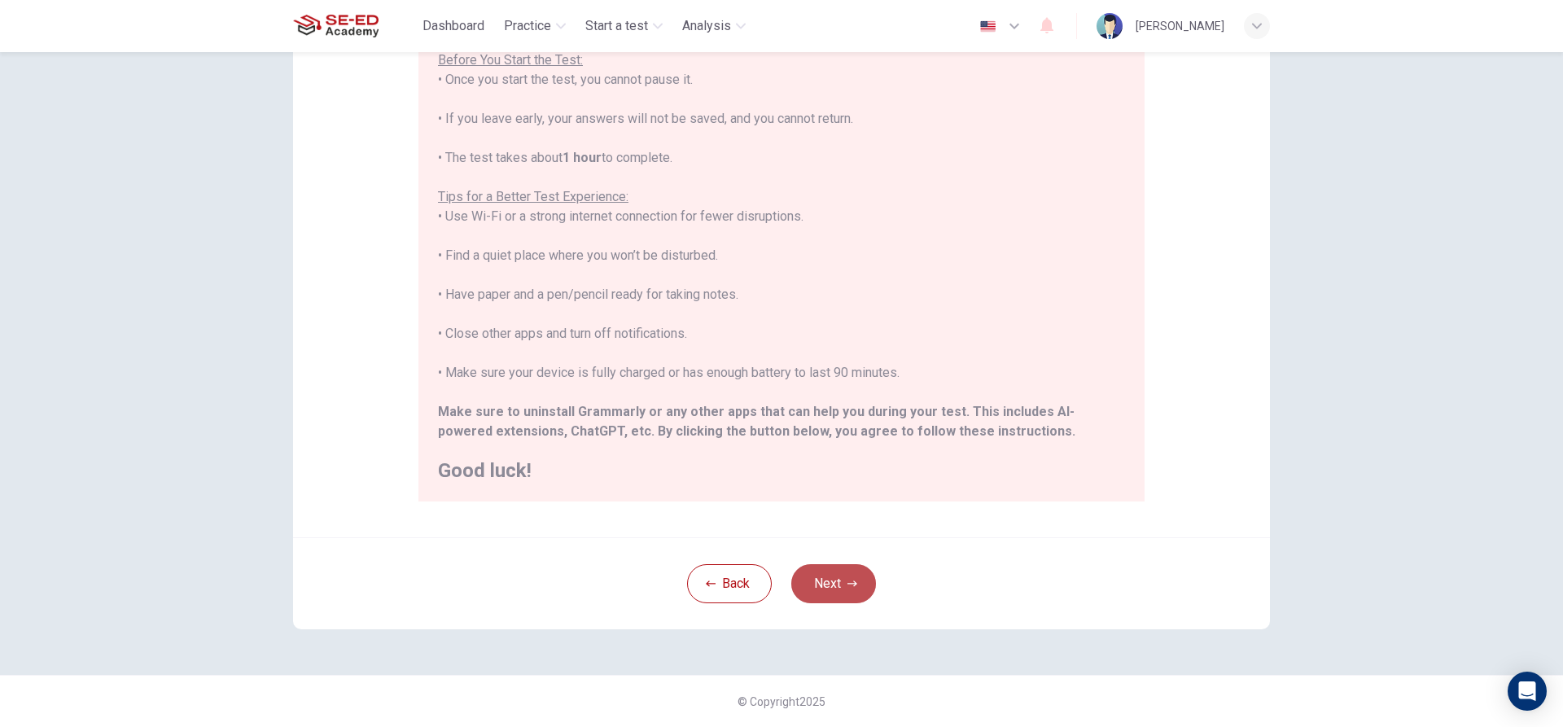
click at [863, 582] on button "Next" at bounding box center [833, 583] width 85 height 39
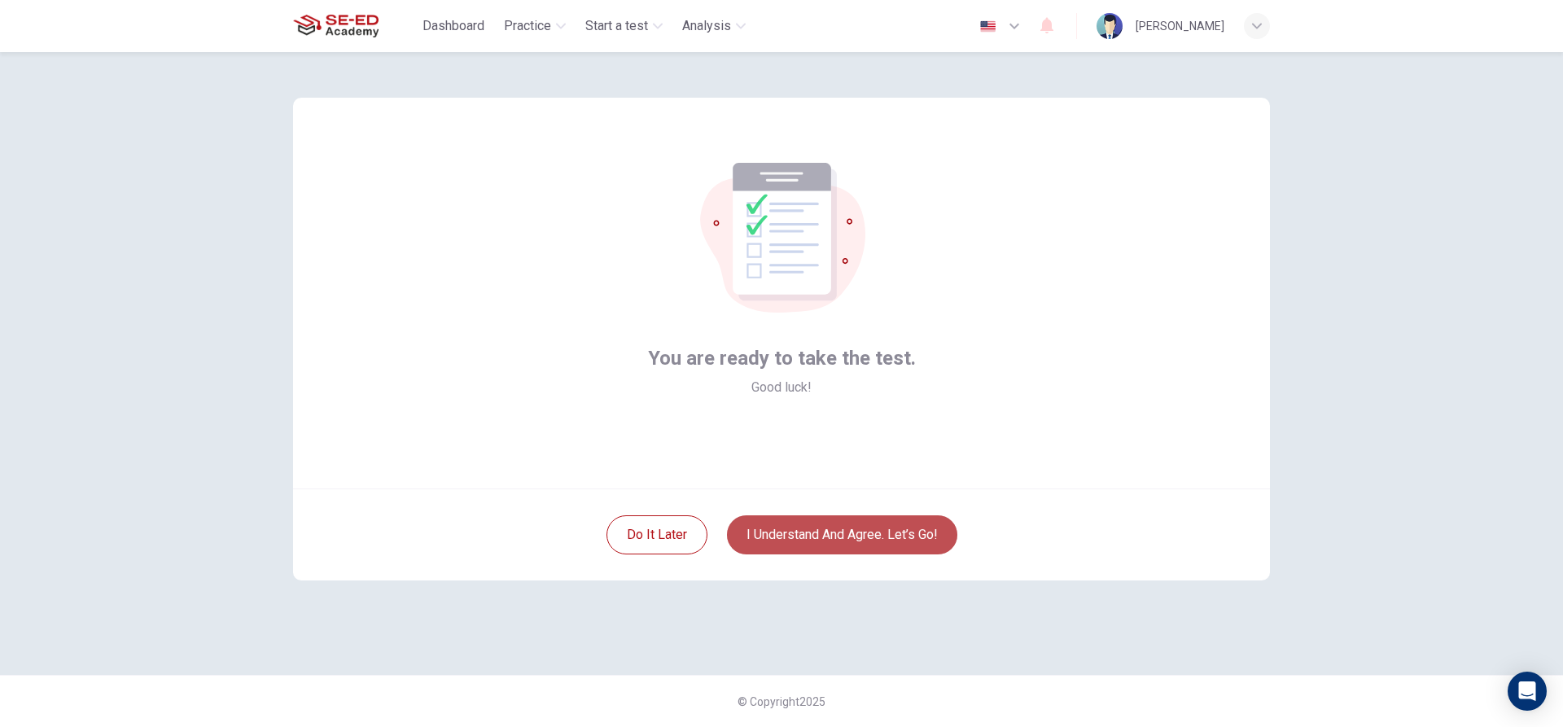
click at [861, 534] on button "I understand and agree. Let’s go!" at bounding box center [842, 534] width 230 height 39
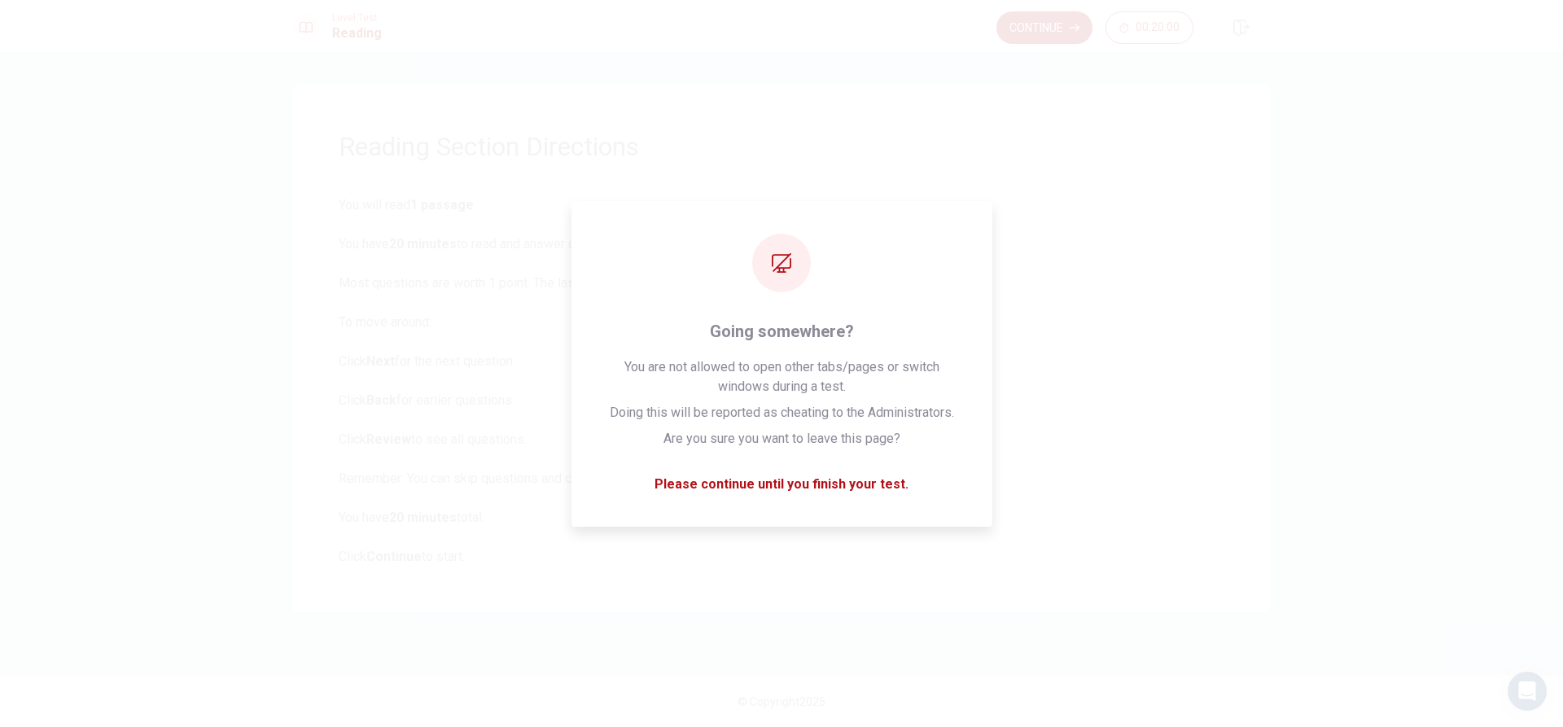
click at [1031, 25] on button "Continue" at bounding box center [1044, 27] width 96 height 33
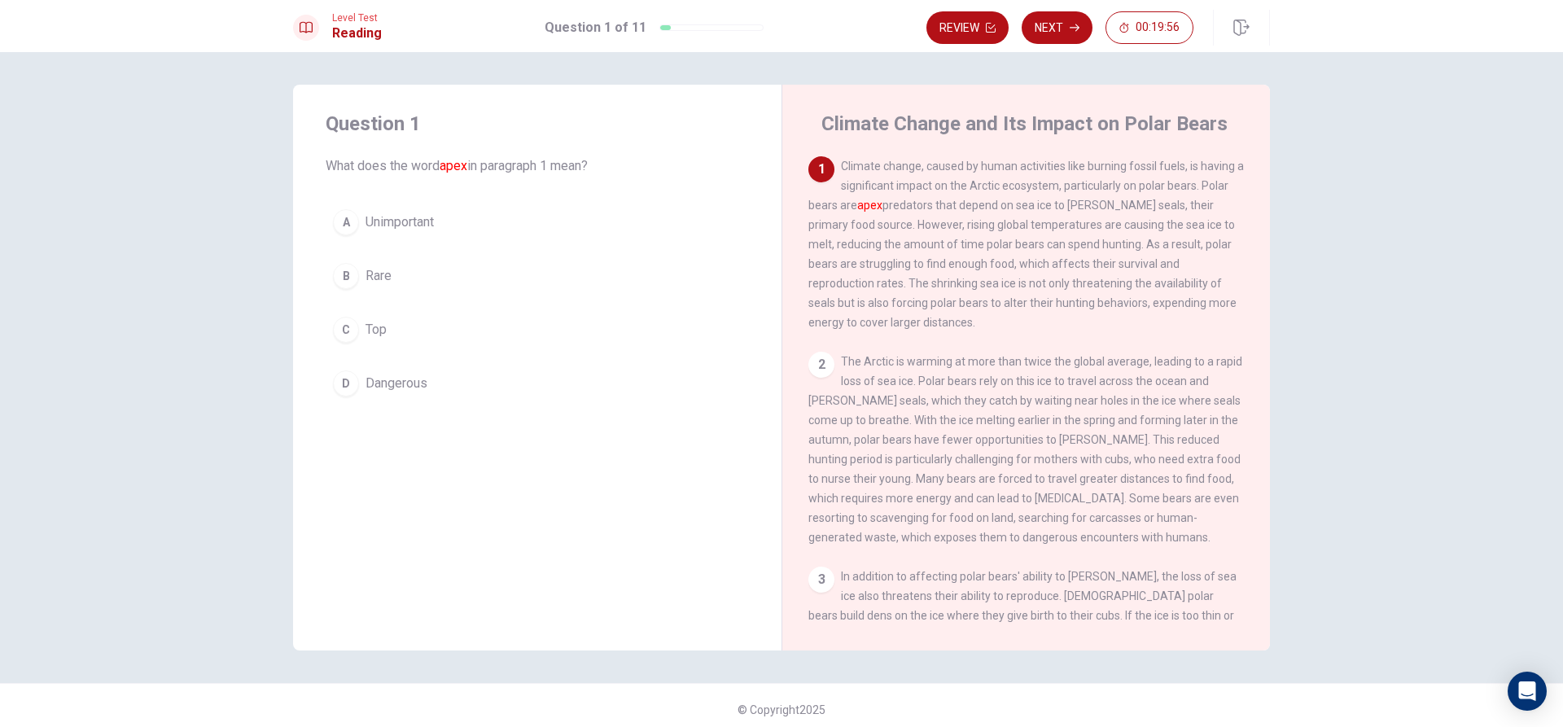
click at [440, 213] on button "A Unimportant" at bounding box center [537, 222] width 423 height 41
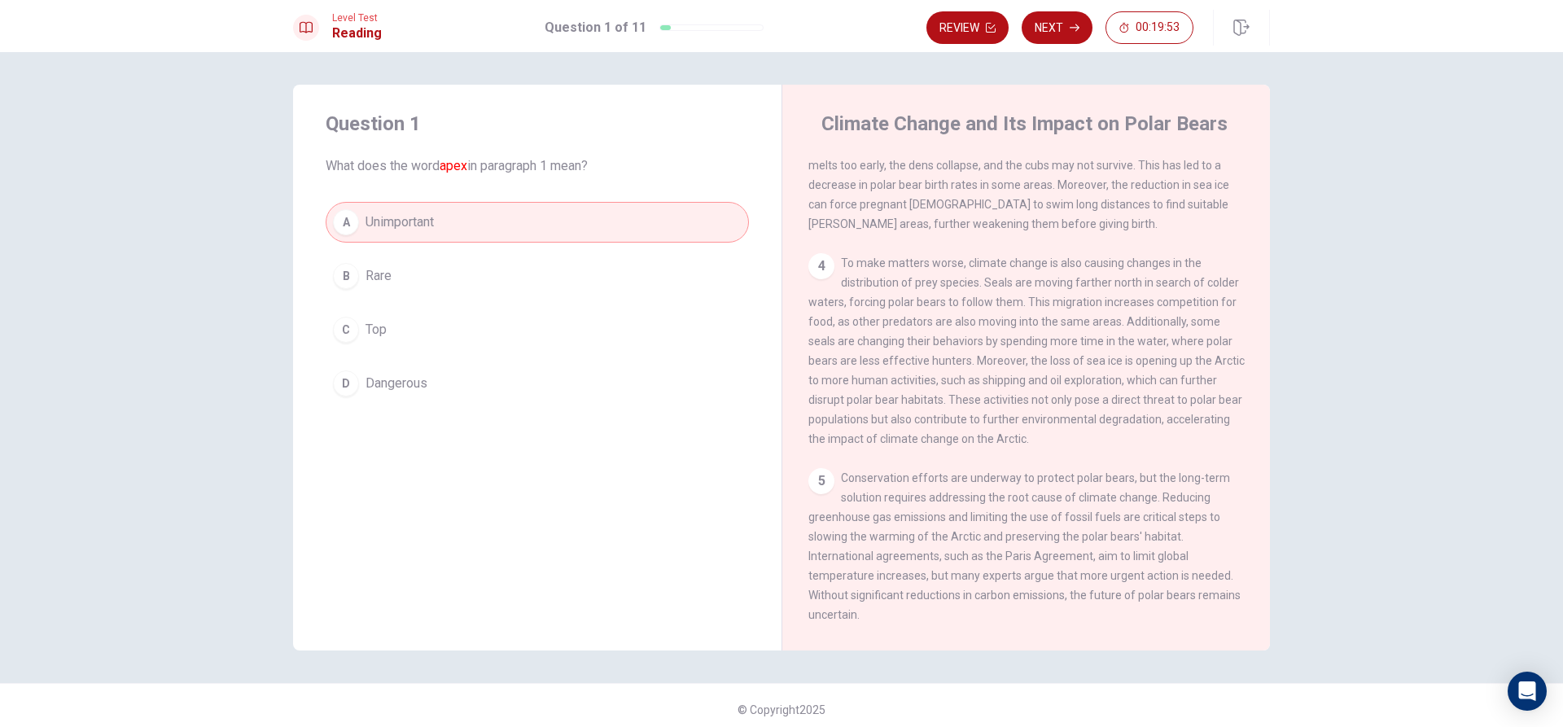
scroll to position [525, 0]
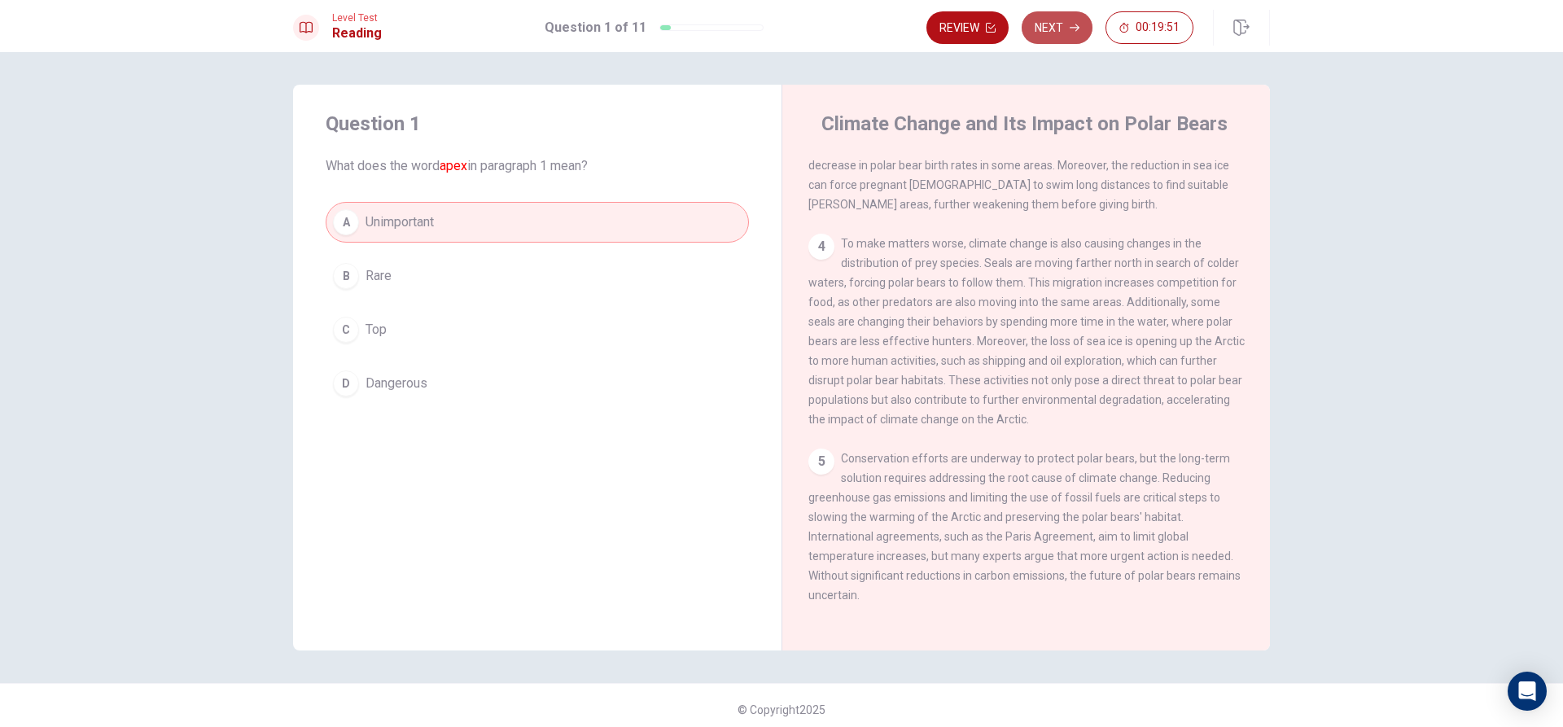
click at [1035, 20] on button "Next" at bounding box center [1057, 27] width 71 height 33
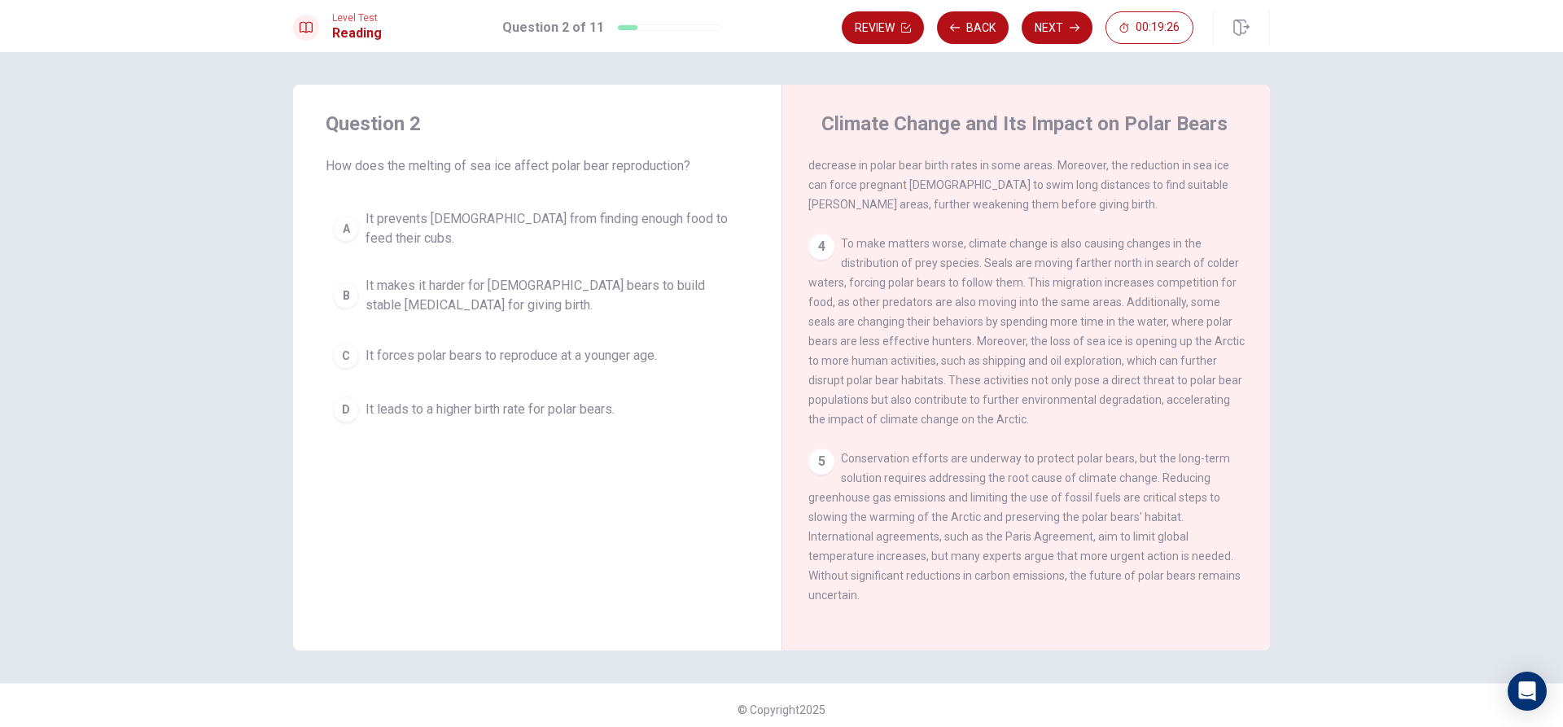
click at [672, 278] on span "It makes it harder for [DEMOGRAPHIC_DATA] bears to build stable [MEDICAL_DATA] …" at bounding box center [554, 295] width 376 height 39
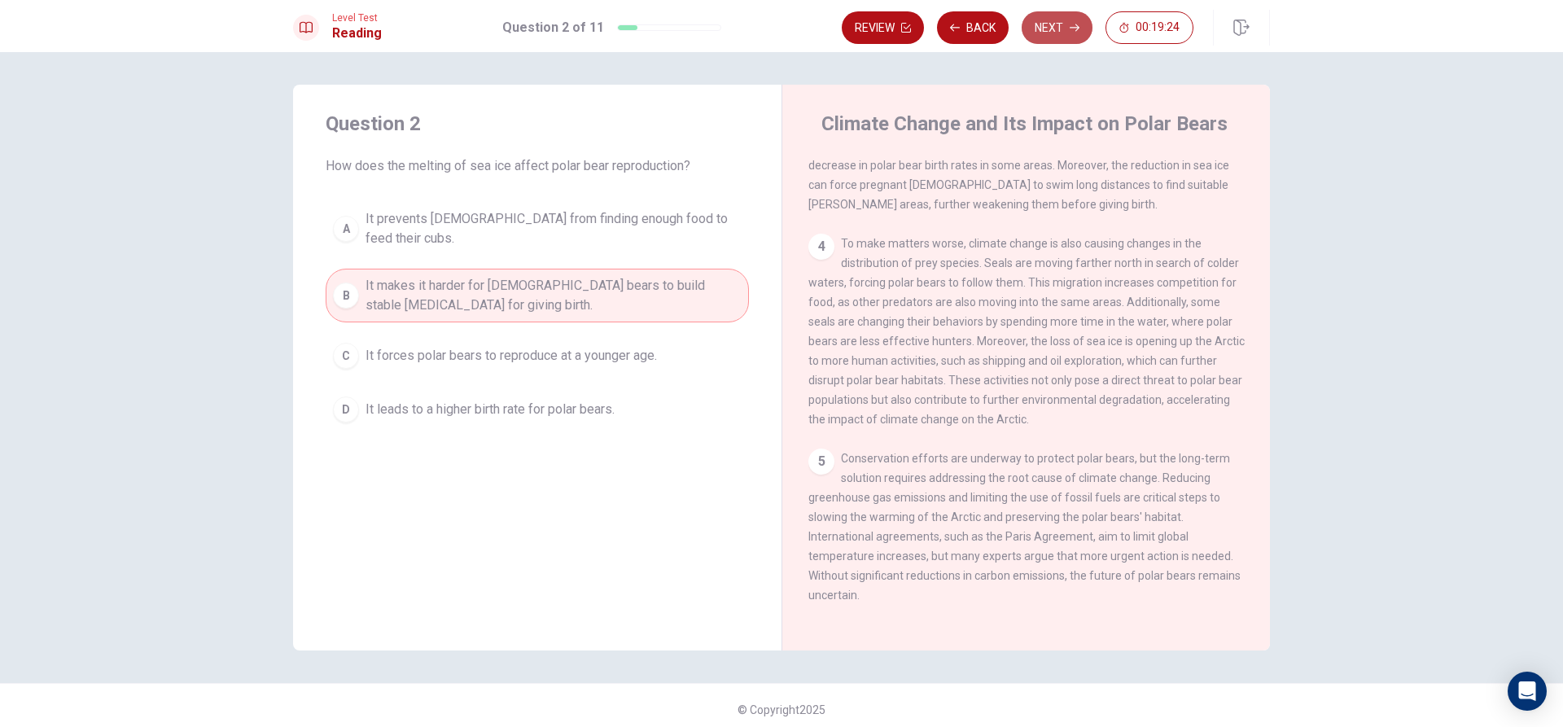
click at [1073, 27] on icon "button" at bounding box center [1075, 28] width 10 height 10
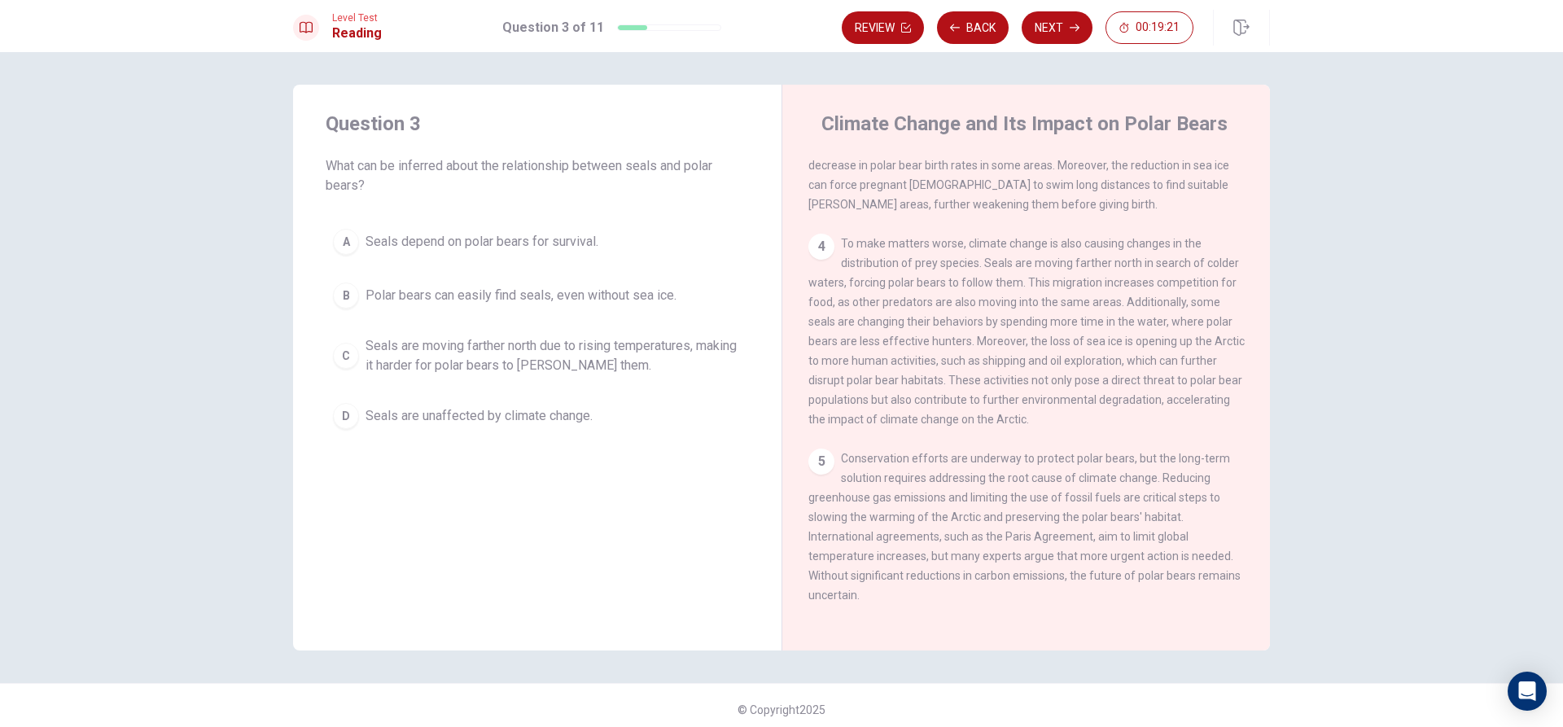
click at [495, 358] on span "Seals are moving farther north due to rising temperatures, making it harder for…" at bounding box center [554, 355] width 376 height 39
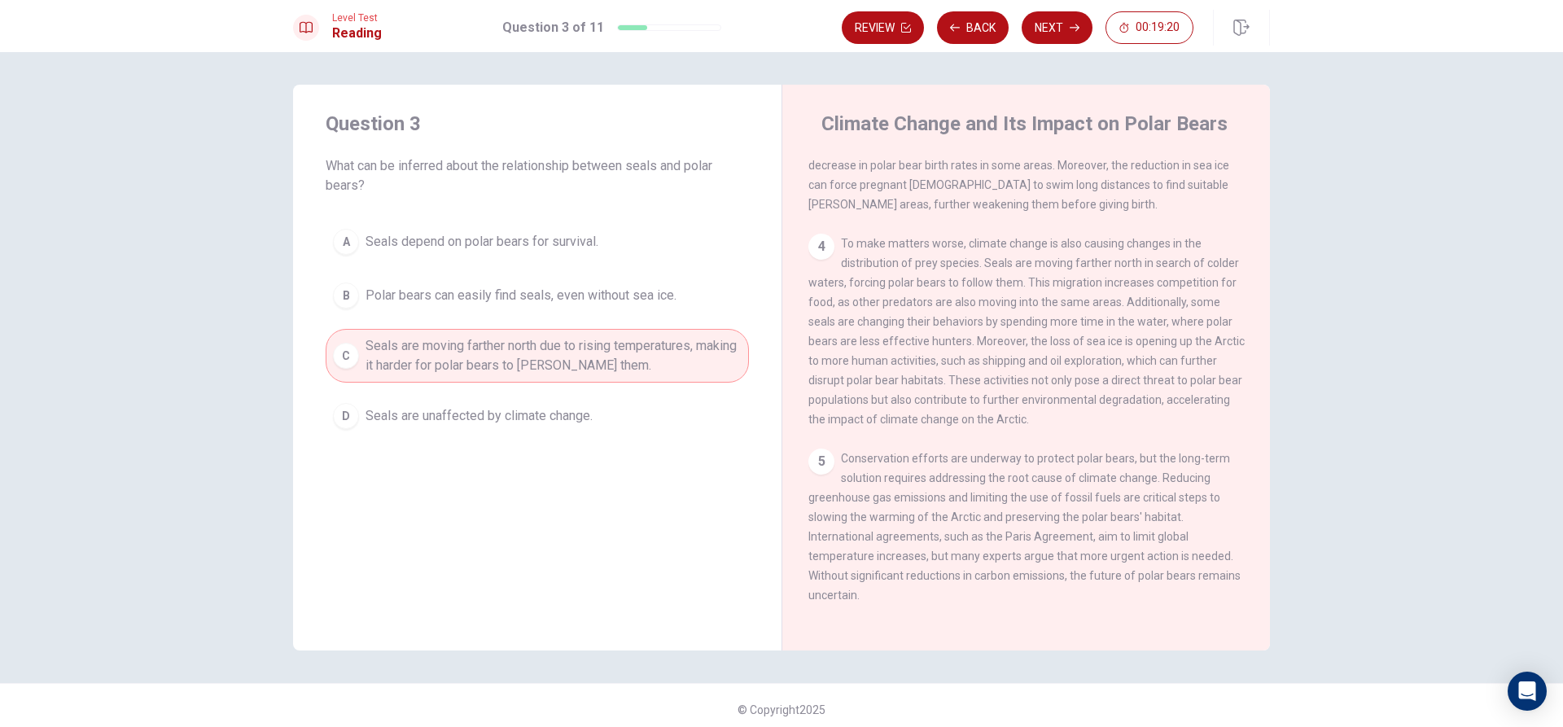
click at [1053, 23] on button "Next" at bounding box center [1057, 27] width 71 height 33
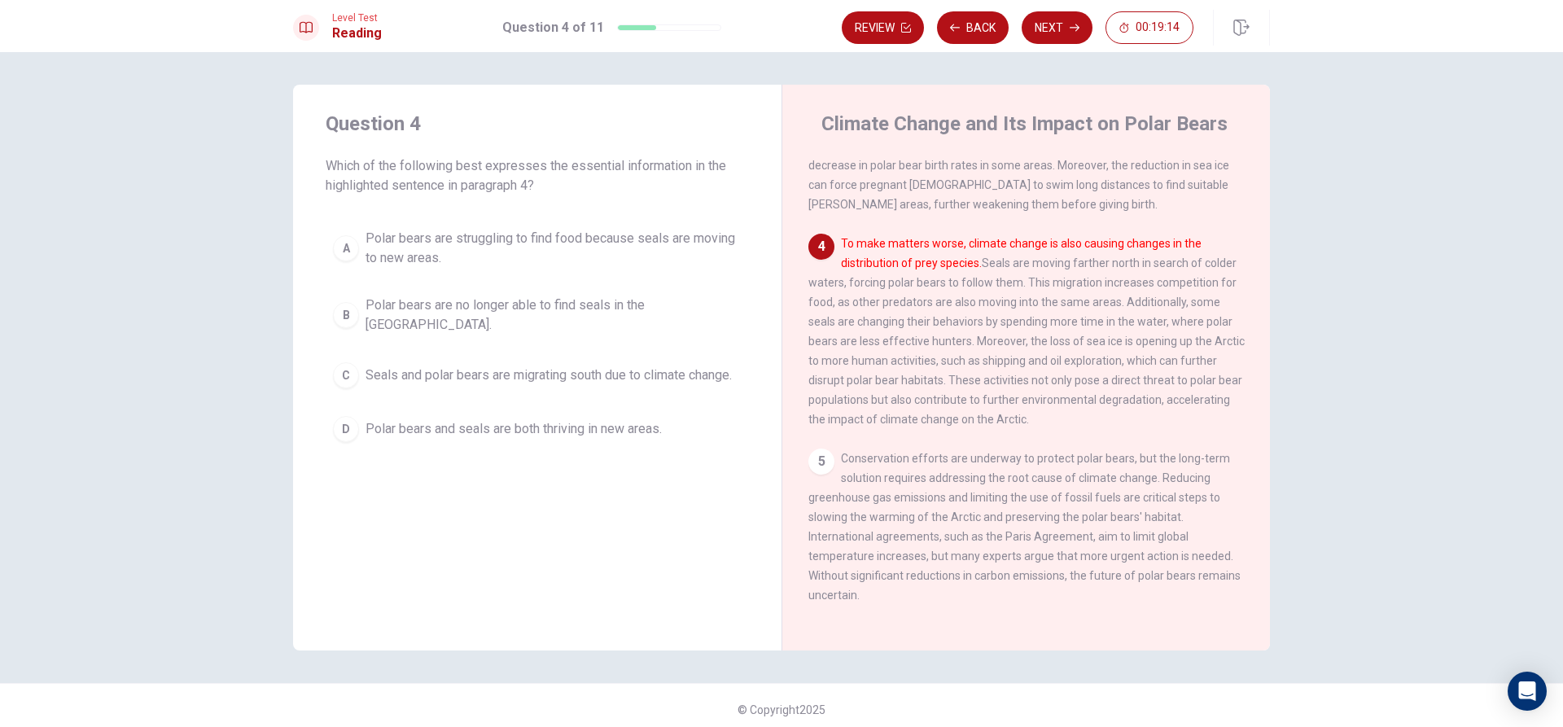
click at [638, 231] on span "Polar bears are struggling to find food because seals are moving to new areas." at bounding box center [554, 248] width 376 height 39
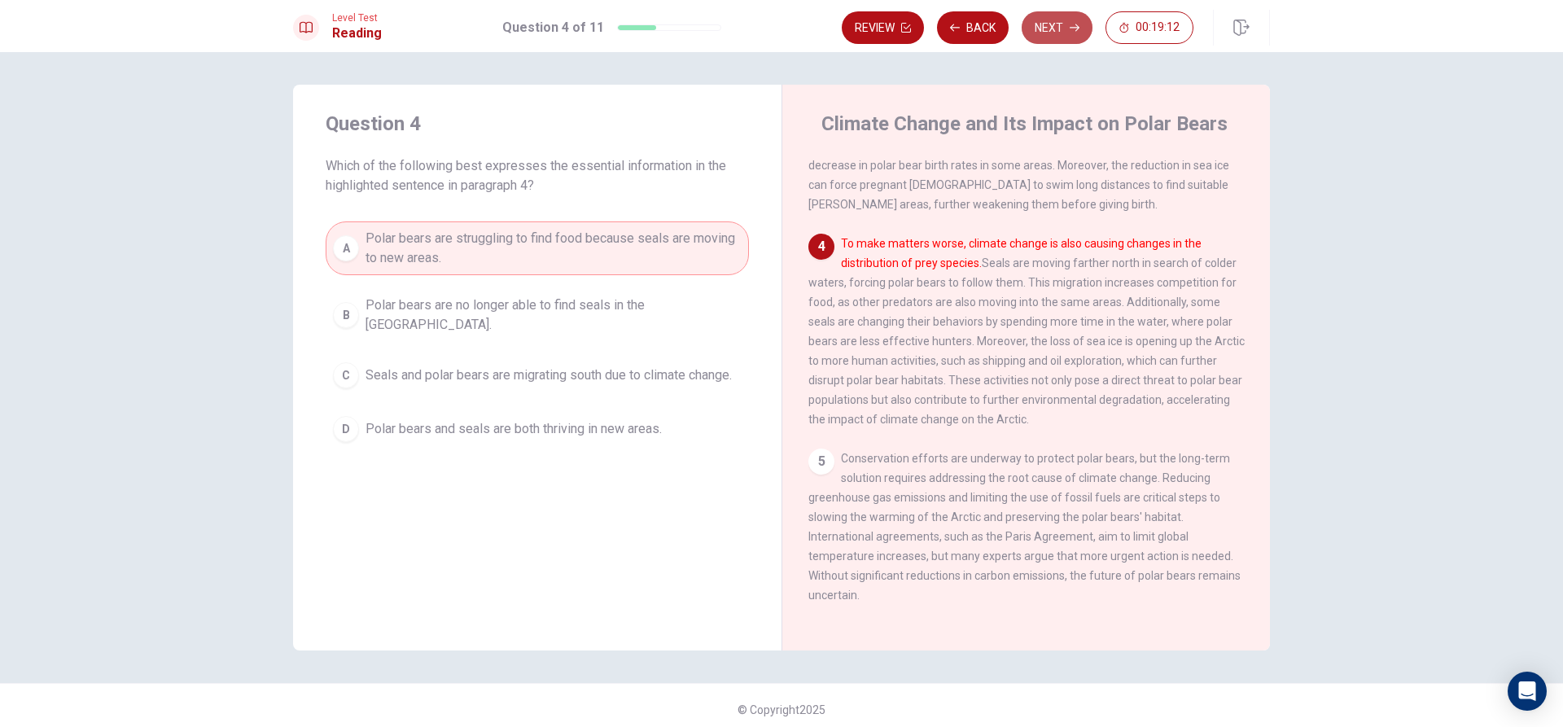
click at [1075, 37] on button "Next" at bounding box center [1057, 27] width 71 height 33
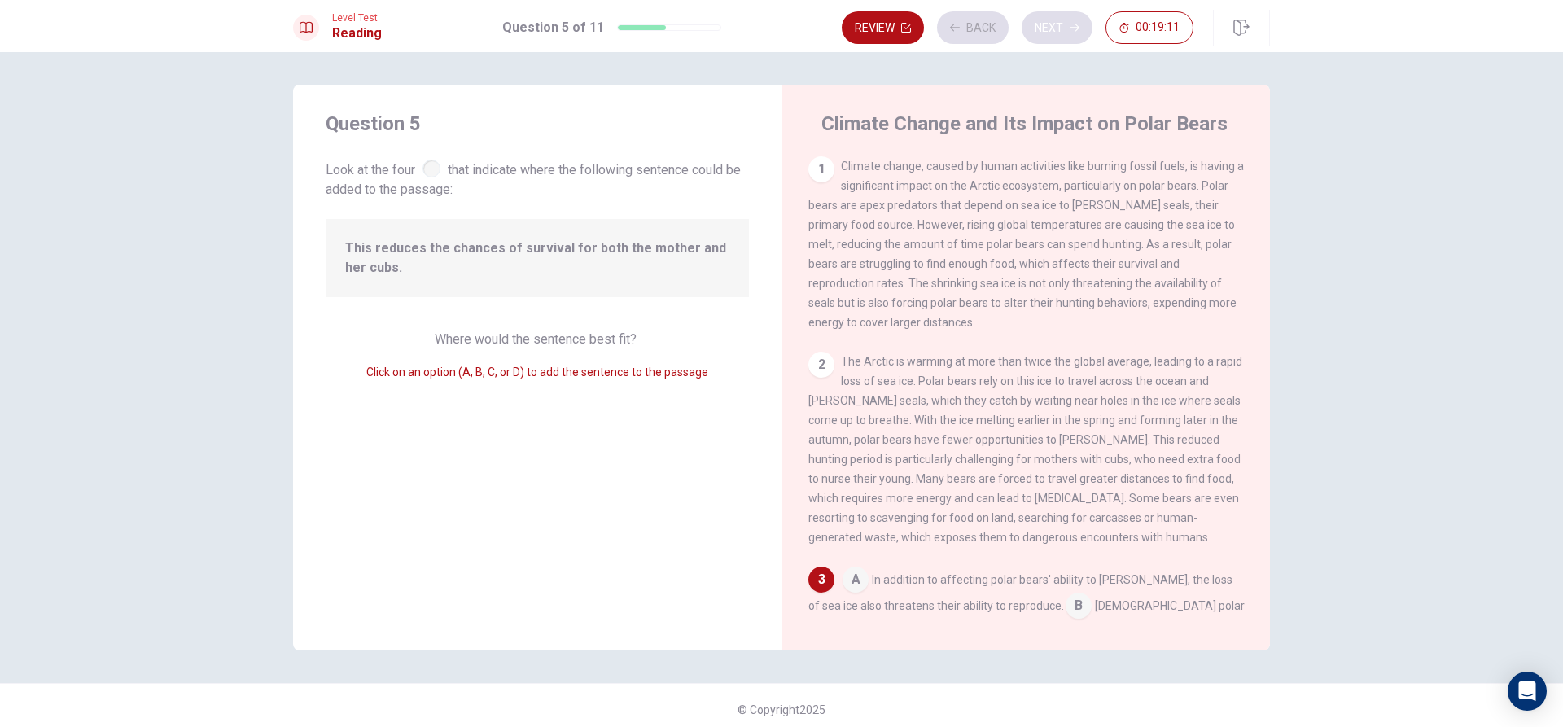
scroll to position [283, 0]
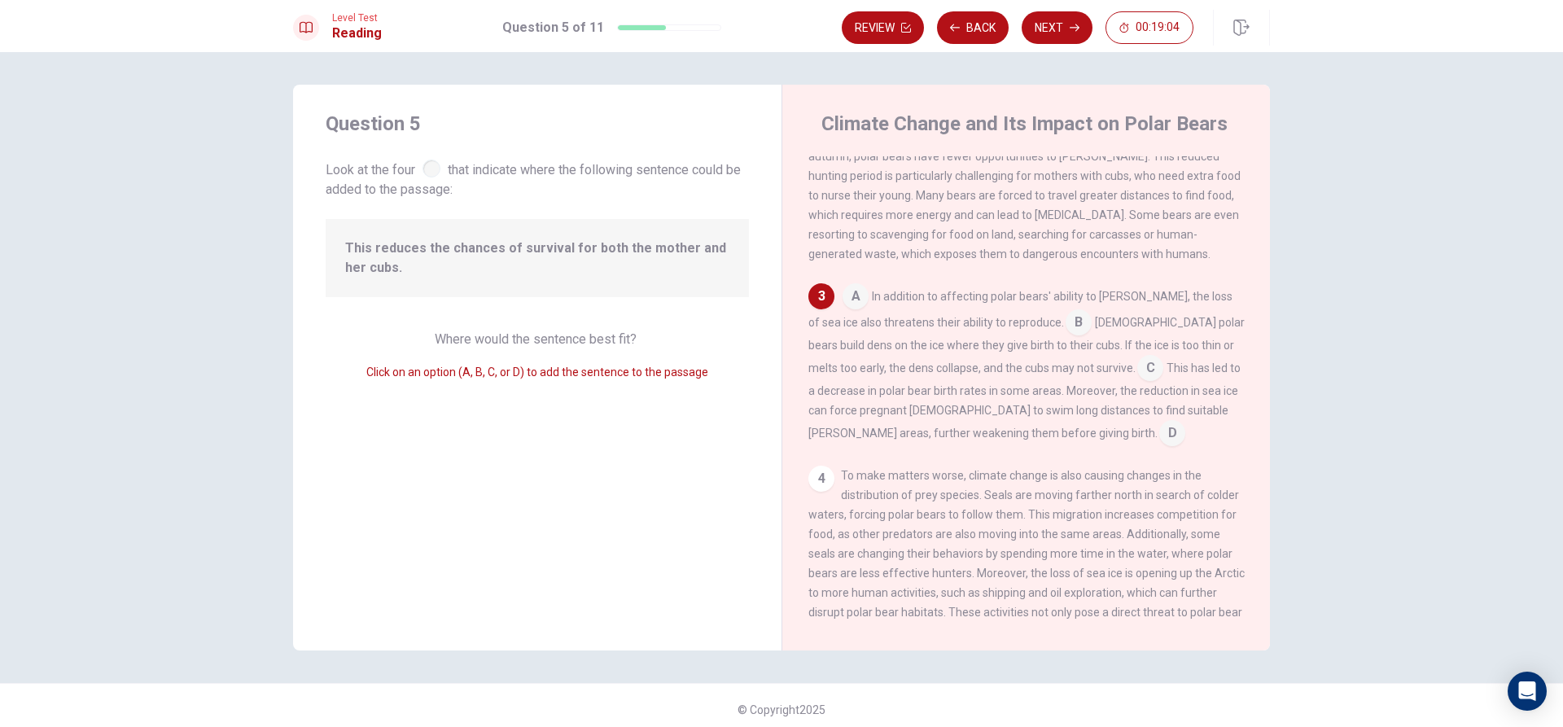
click at [1159, 448] on input at bounding box center [1172, 435] width 26 height 26
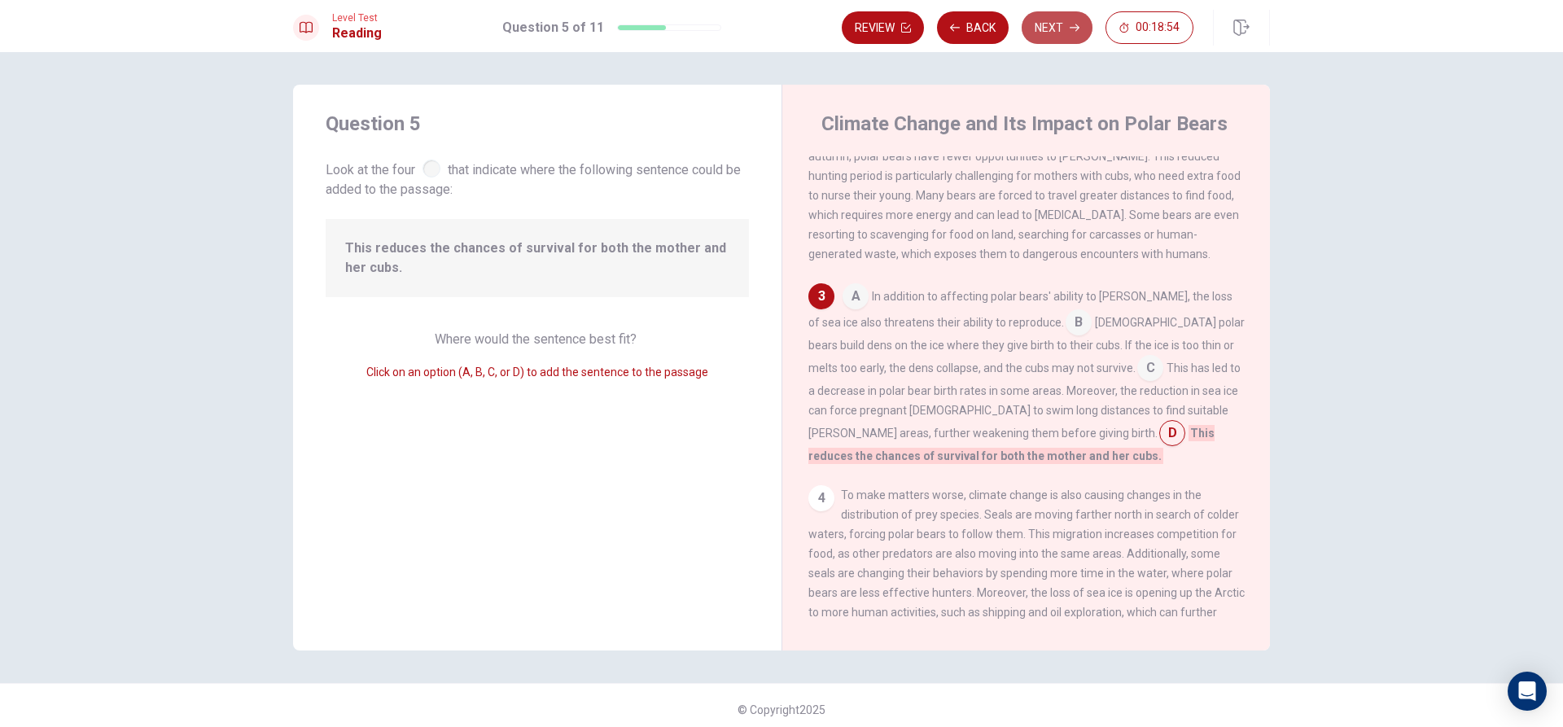
click at [1070, 30] on icon "button" at bounding box center [1075, 28] width 10 height 10
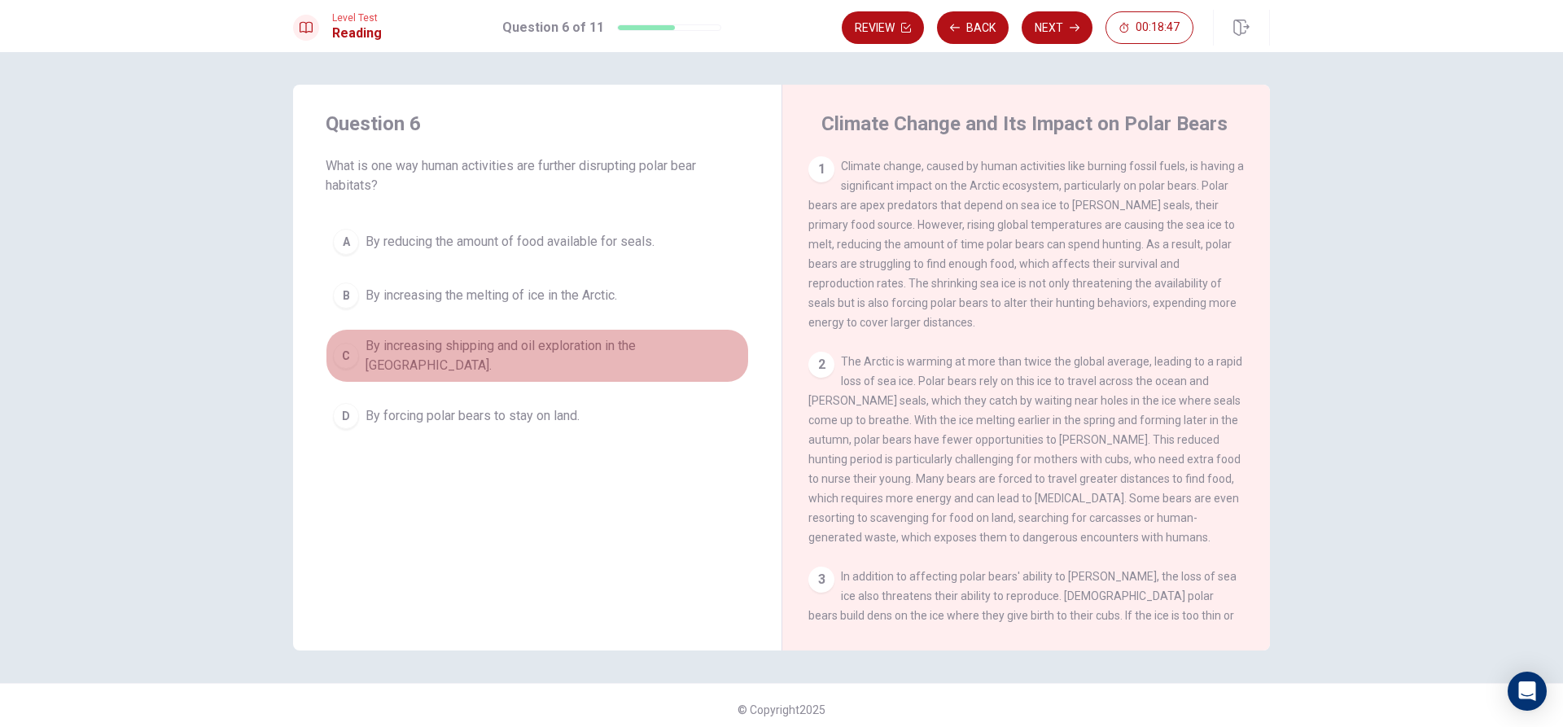
click at [644, 343] on span "By increasing shipping and oil exploration in the [GEOGRAPHIC_DATA]." at bounding box center [554, 355] width 376 height 39
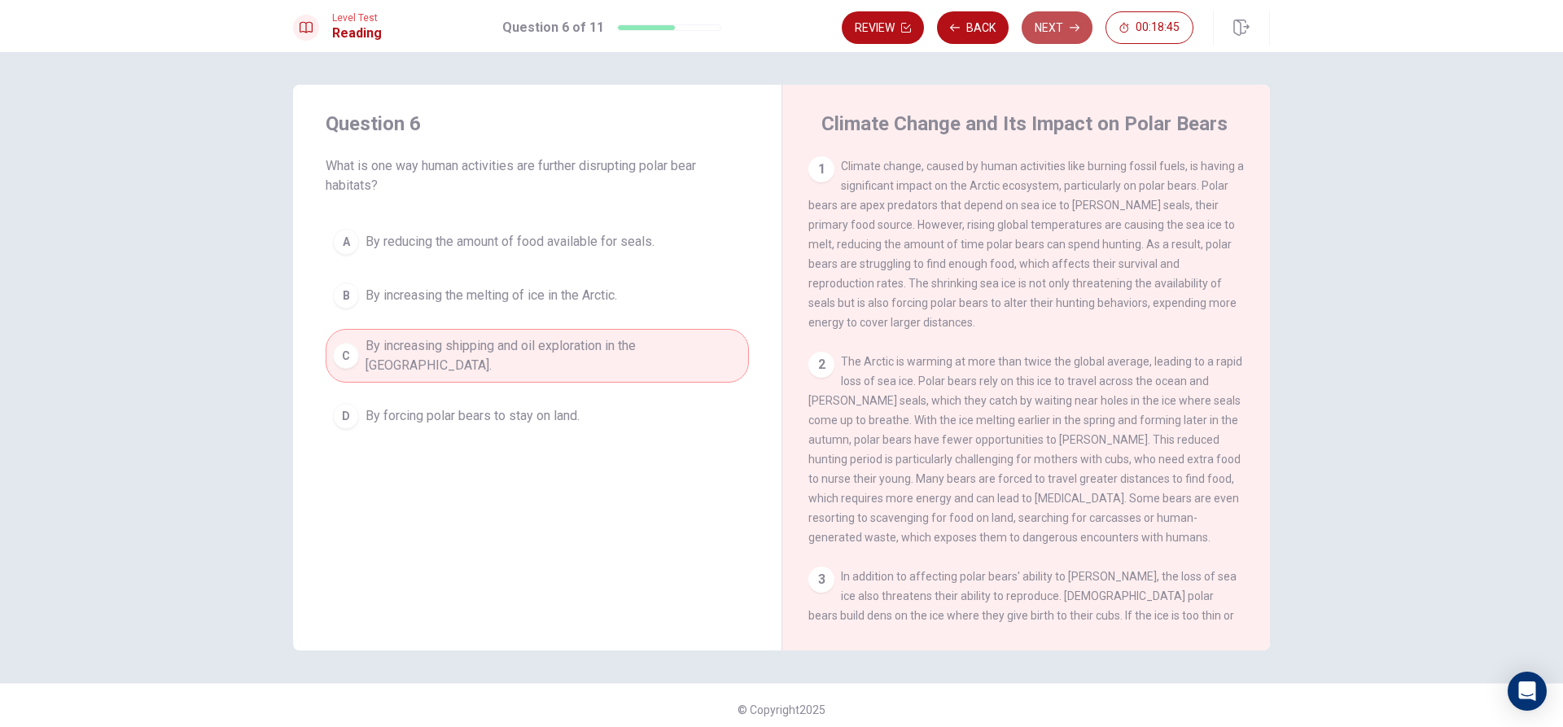
click at [1072, 36] on button "Next" at bounding box center [1057, 27] width 71 height 33
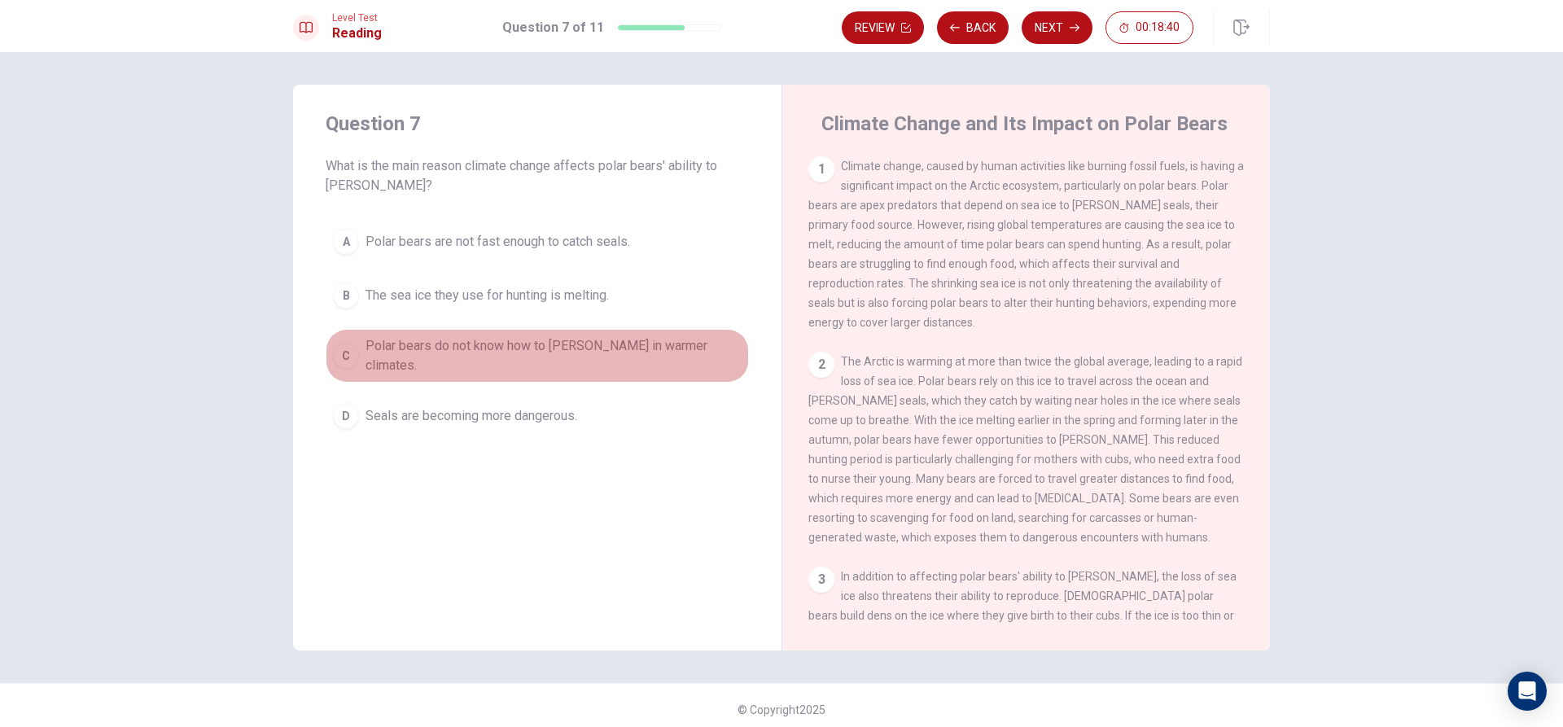
click at [463, 353] on span "Polar bears do not know how to [PERSON_NAME] in warmer climates." at bounding box center [554, 355] width 376 height 39
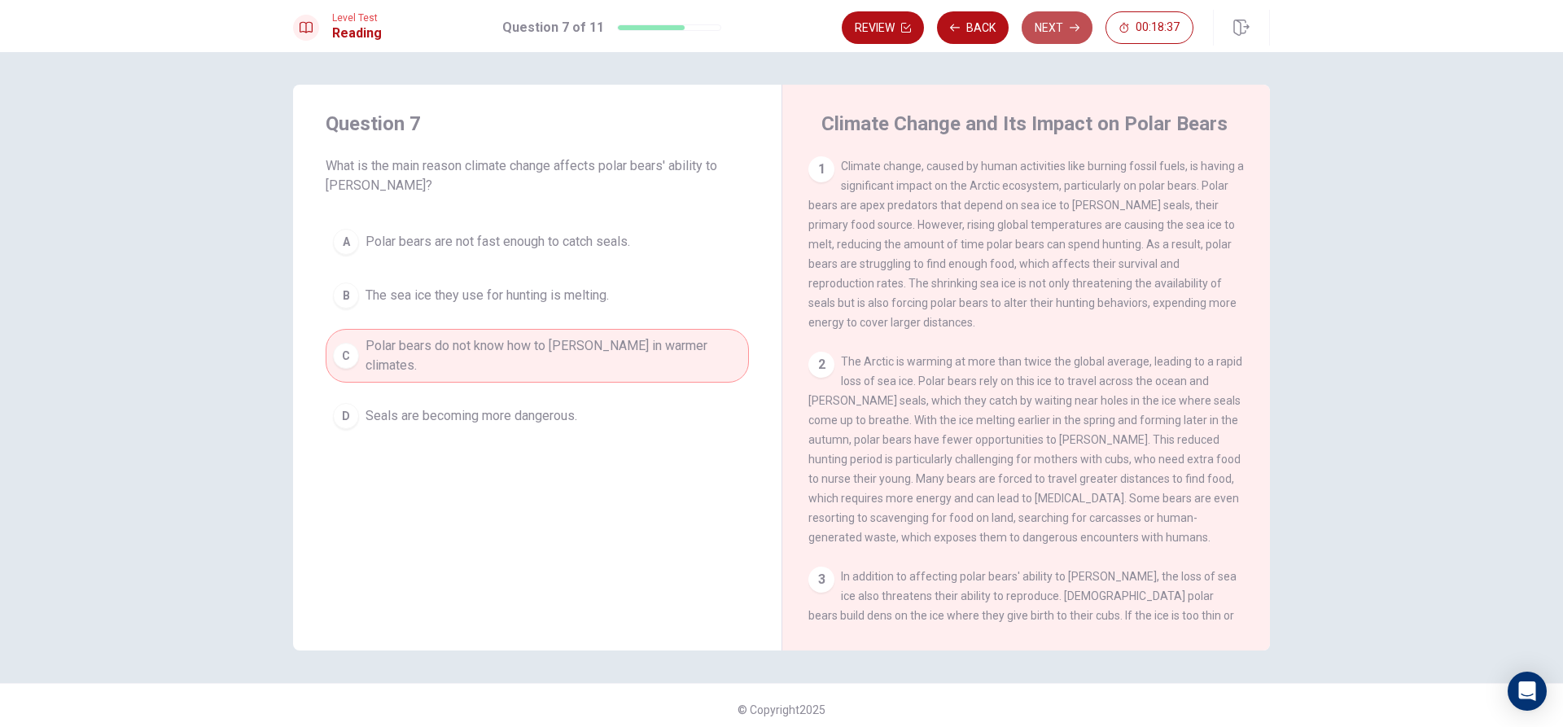
click at [1043, 14] on button "Next" at bounding box center [1057, 27] width 71 height 33
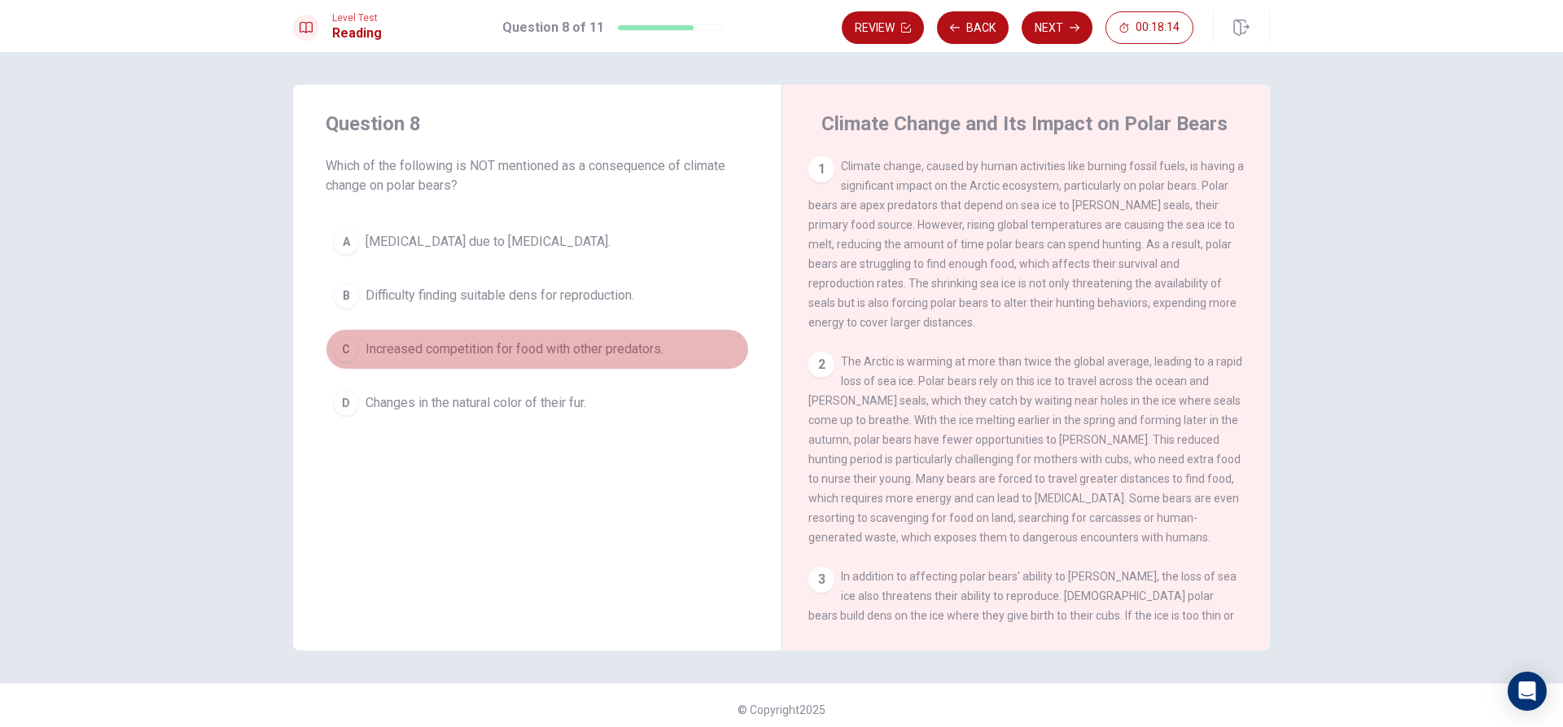
click at [680, 337] on button "C Increased competition for food with other predators." at bounding box center [537, 349] width 423 height 41
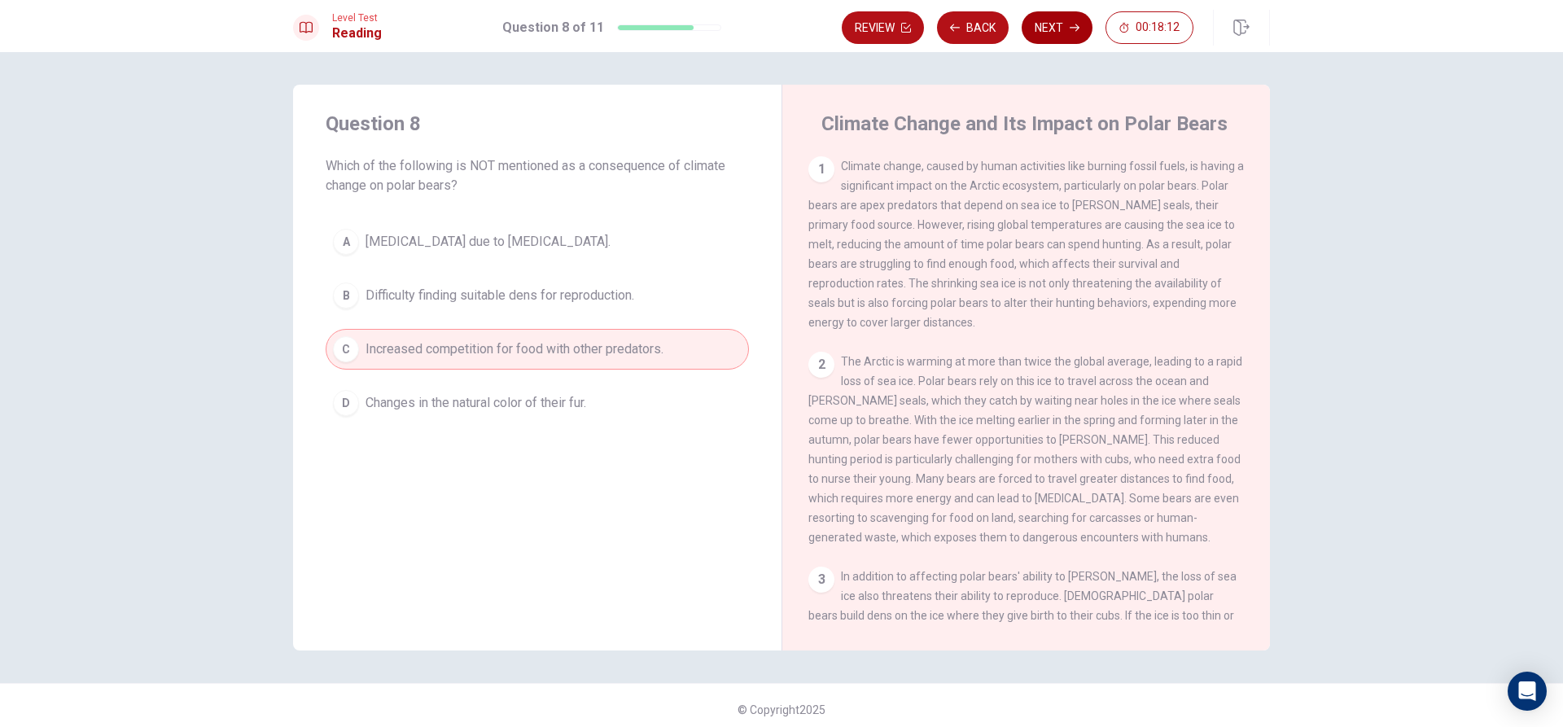
click at [1041, 28] on button "Next" at bounding box center [1057, 27] width 71 height 33
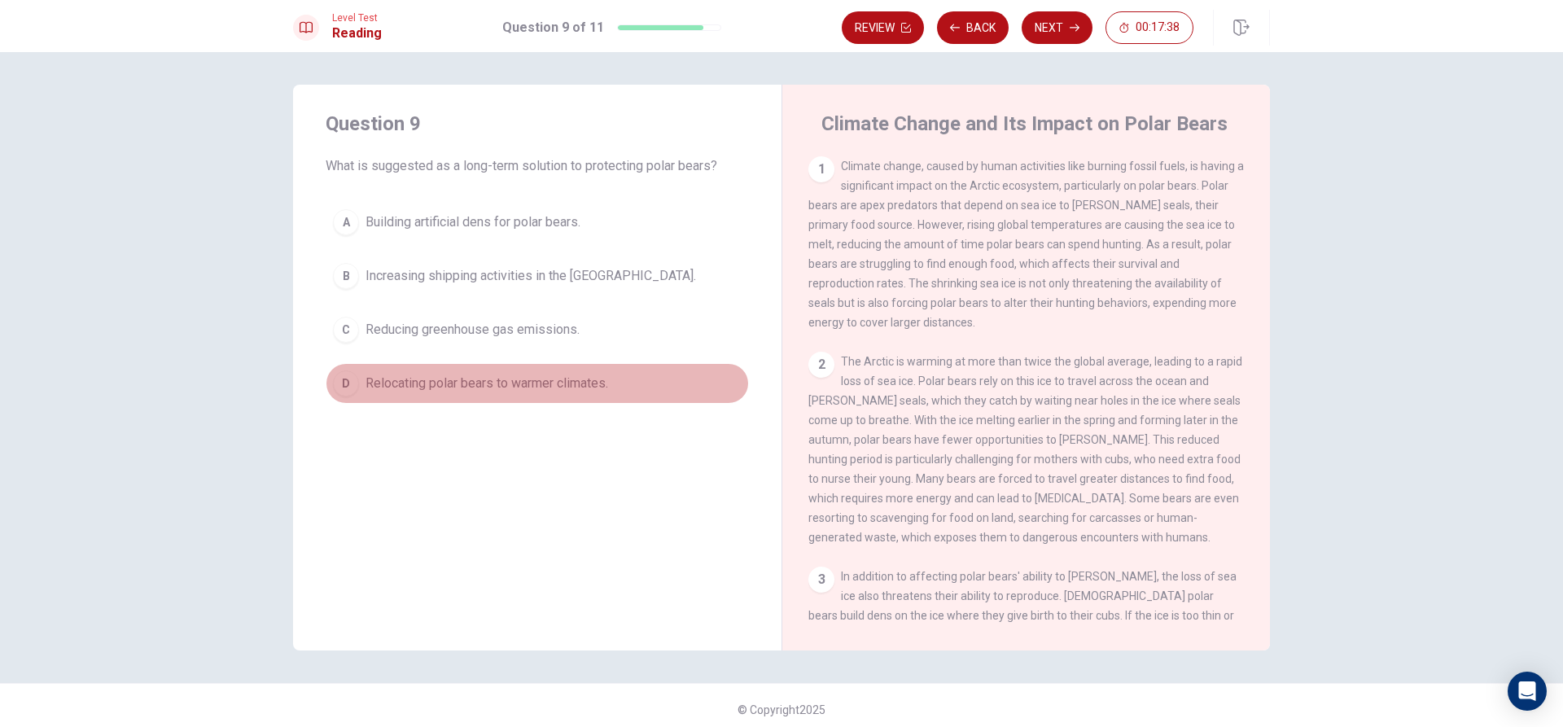
click at [572, 372] on button "D Relocating polar bears to warmer climates." at bounding box center [537, 383] width 423 height 41
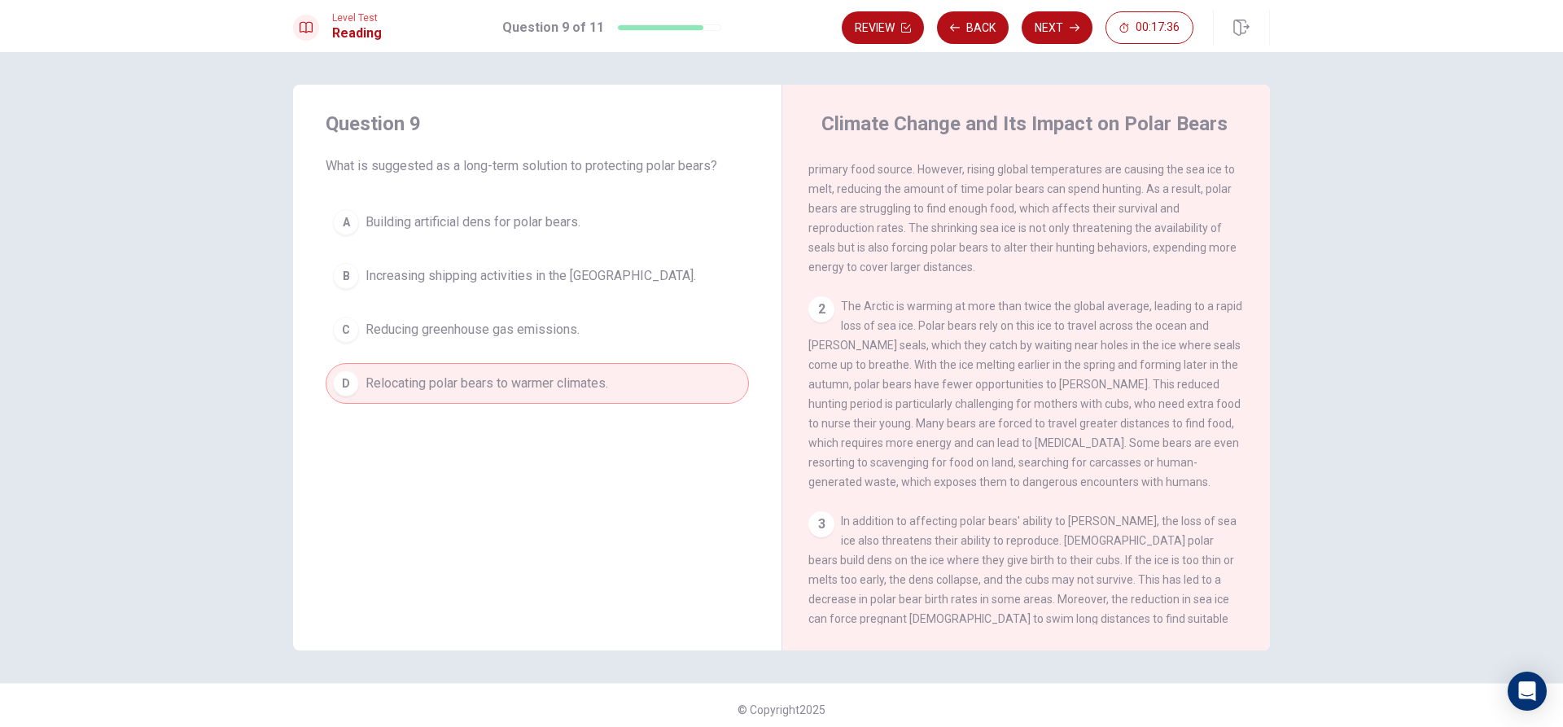
scroll to position [407, 0]
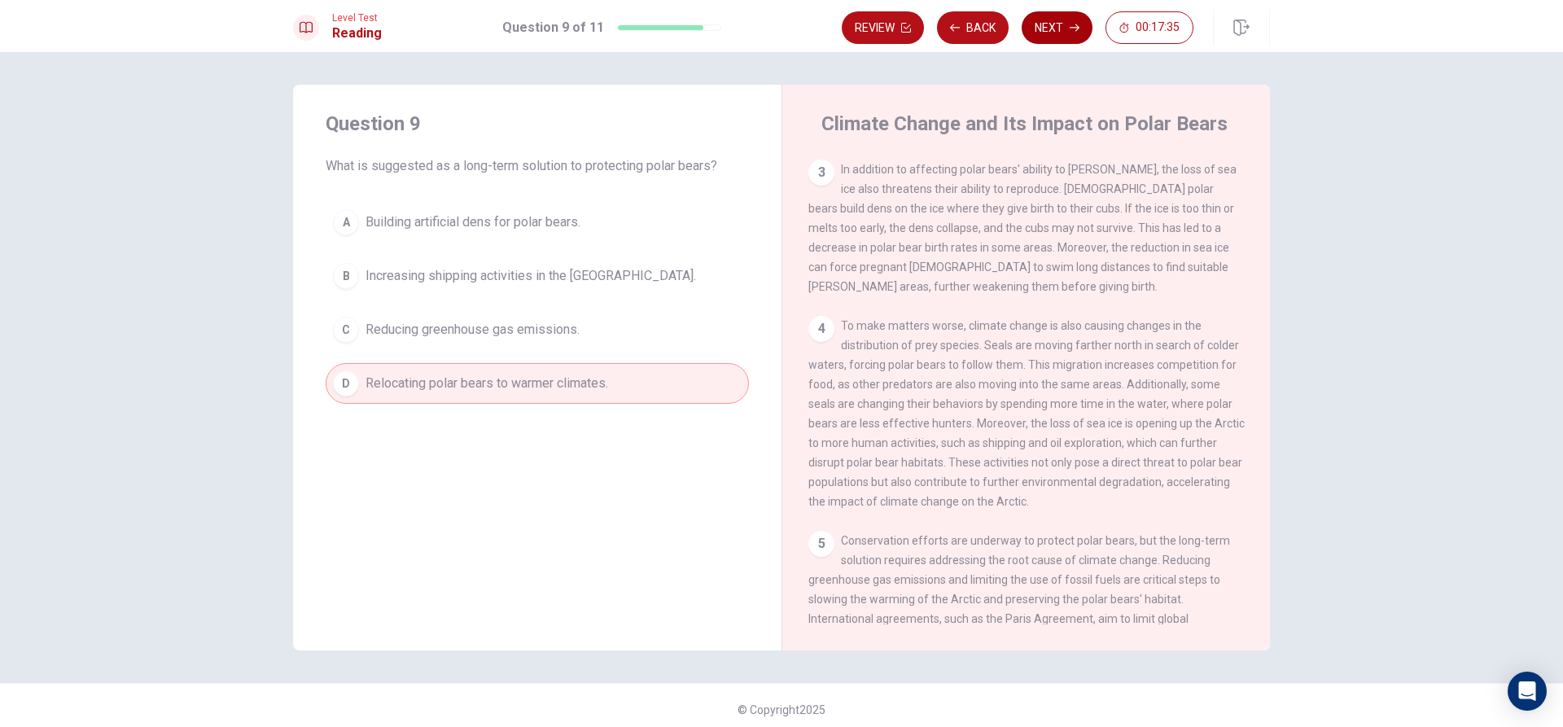
click at [1044, 24] on button "Next" at bounding box center [1057, 27] width 71 height 33
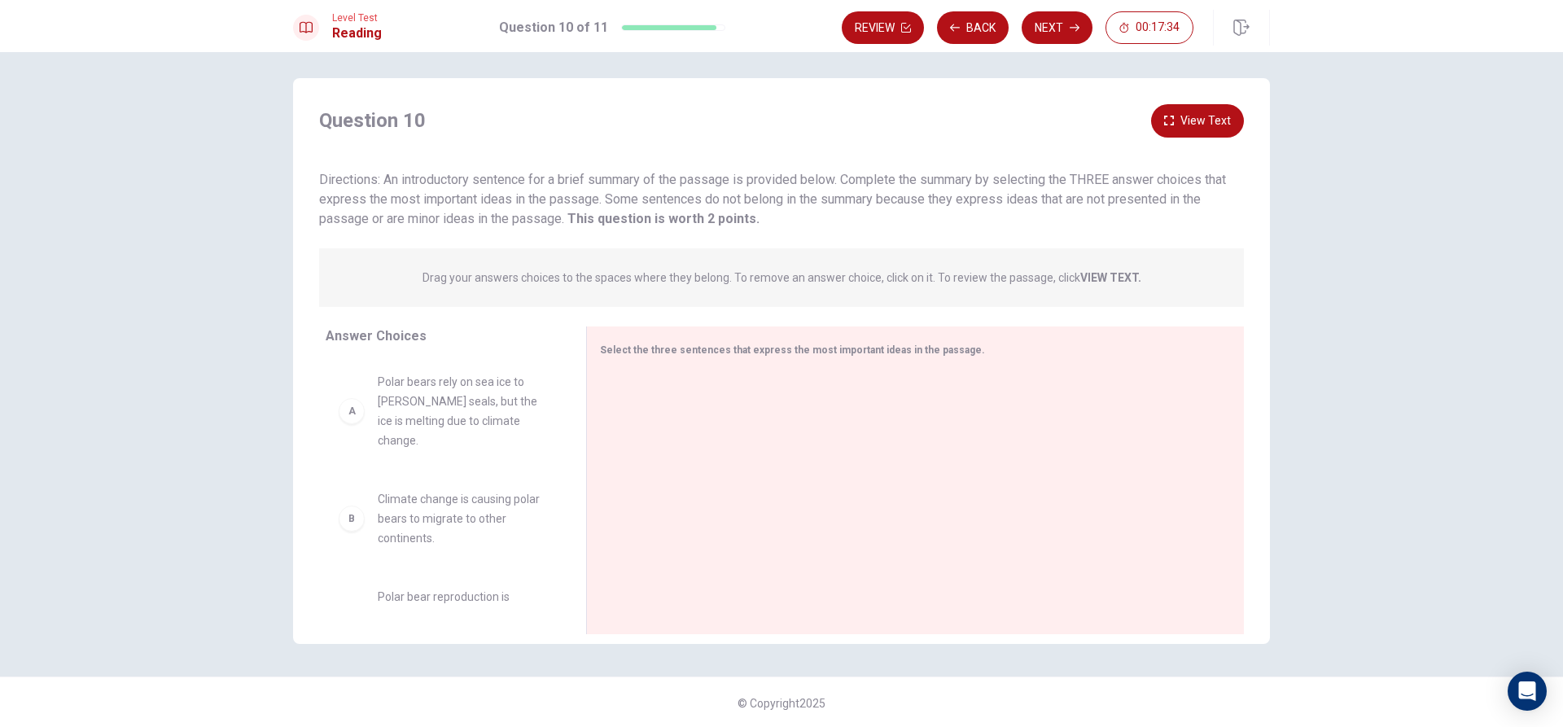
scroll to position [8, 0]
drag, startPoint x: 454, startPoint y: 499, endPoint x: 742, endPoint y: 439, distance: 293.6
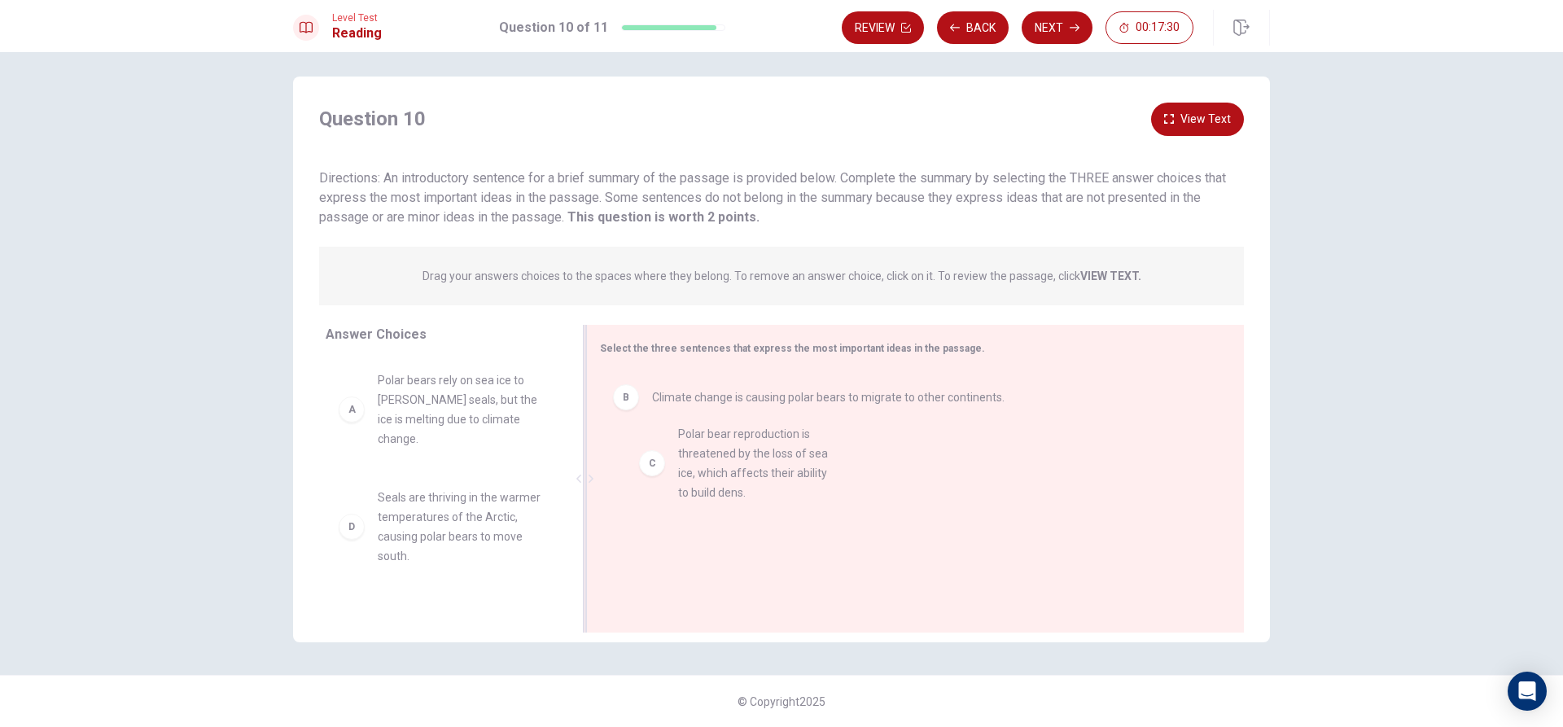
drag, startPoint x: 416, startPoint y: 514, endPoint x: 743, endPoint y: 466, distance: 330.6
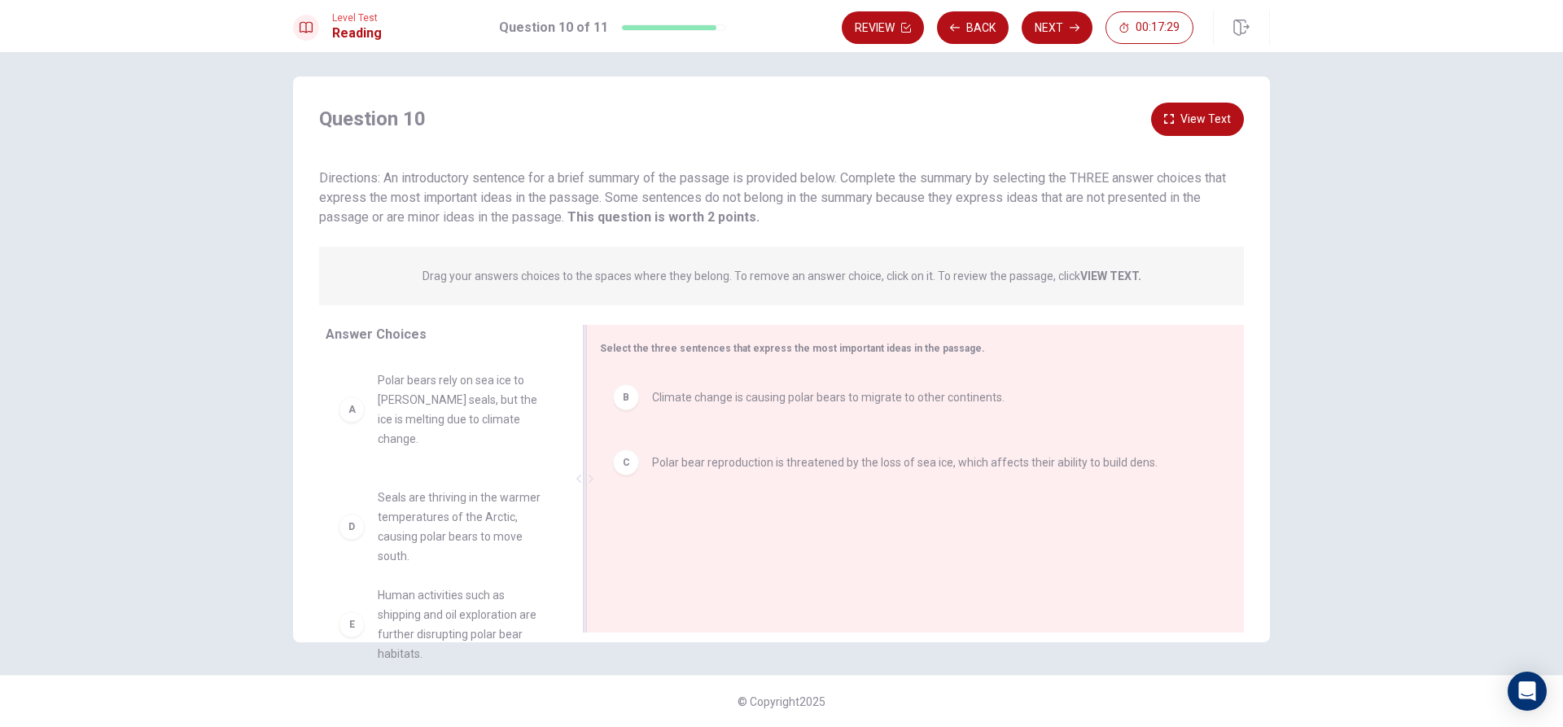
scroll to position [7, 0]
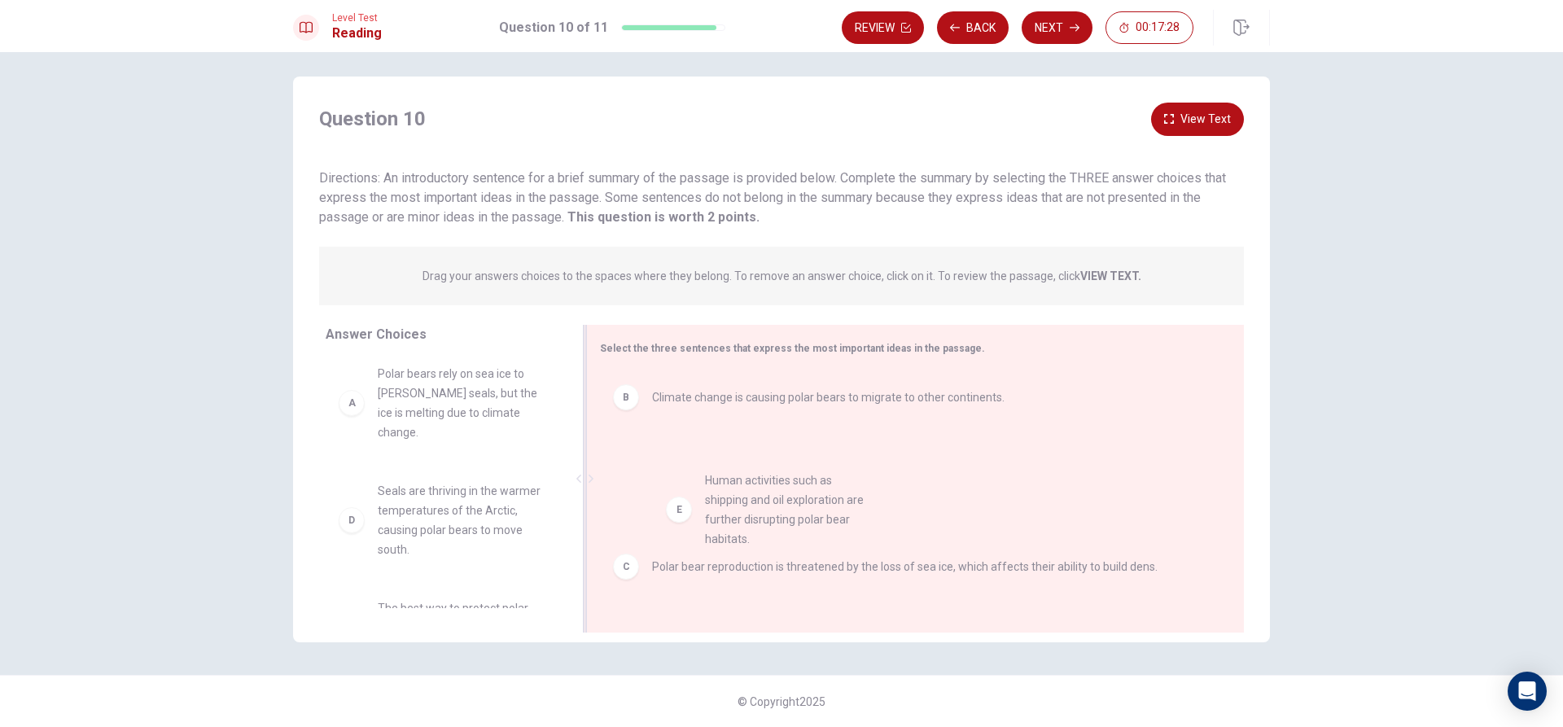
drag, startPoint x: 440, startPoint y: 600, endPoint x: 768, endPoint y: 484, distance: 347.8
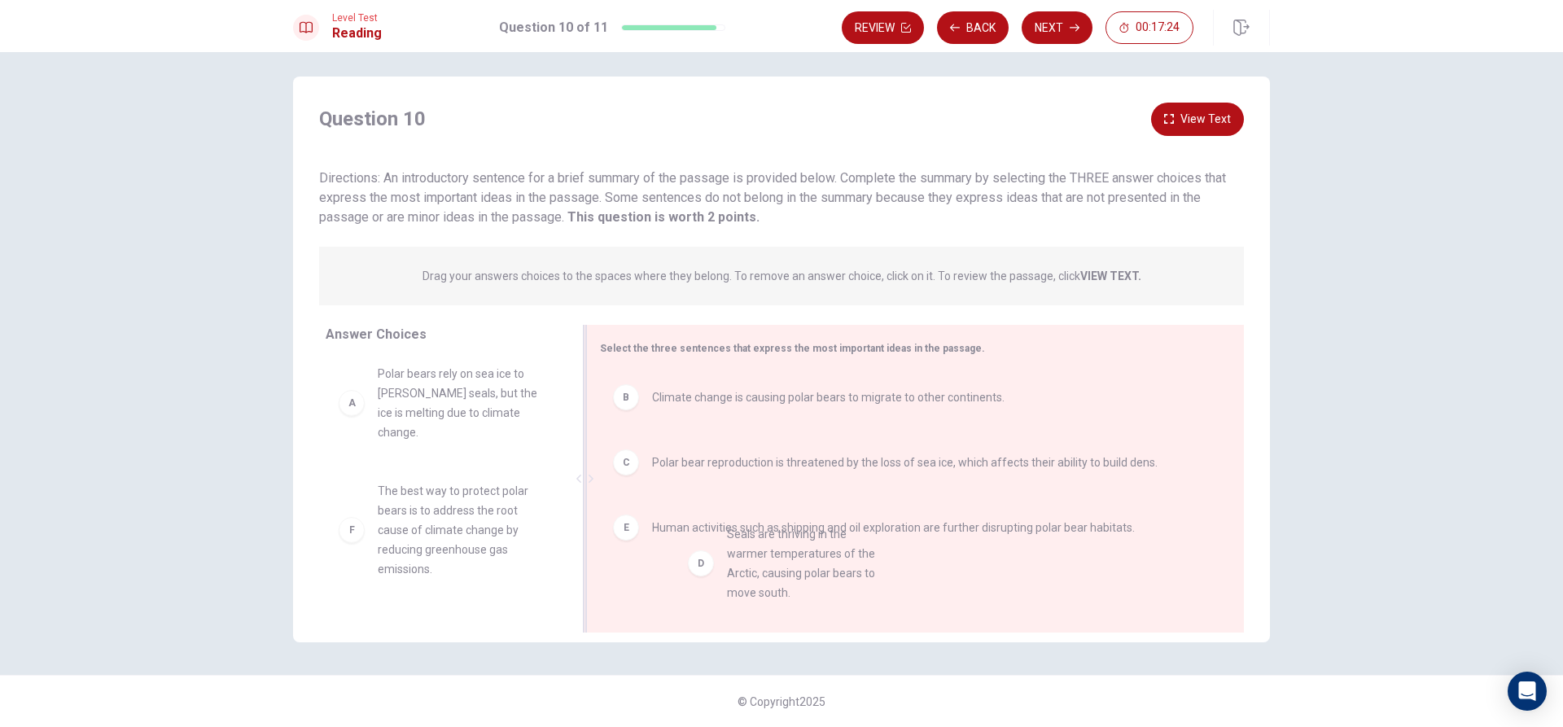
drag, startPoint x: 449, startPoint y: 502, endPoint x: 812, endPoint y: 624, distance: 383.1
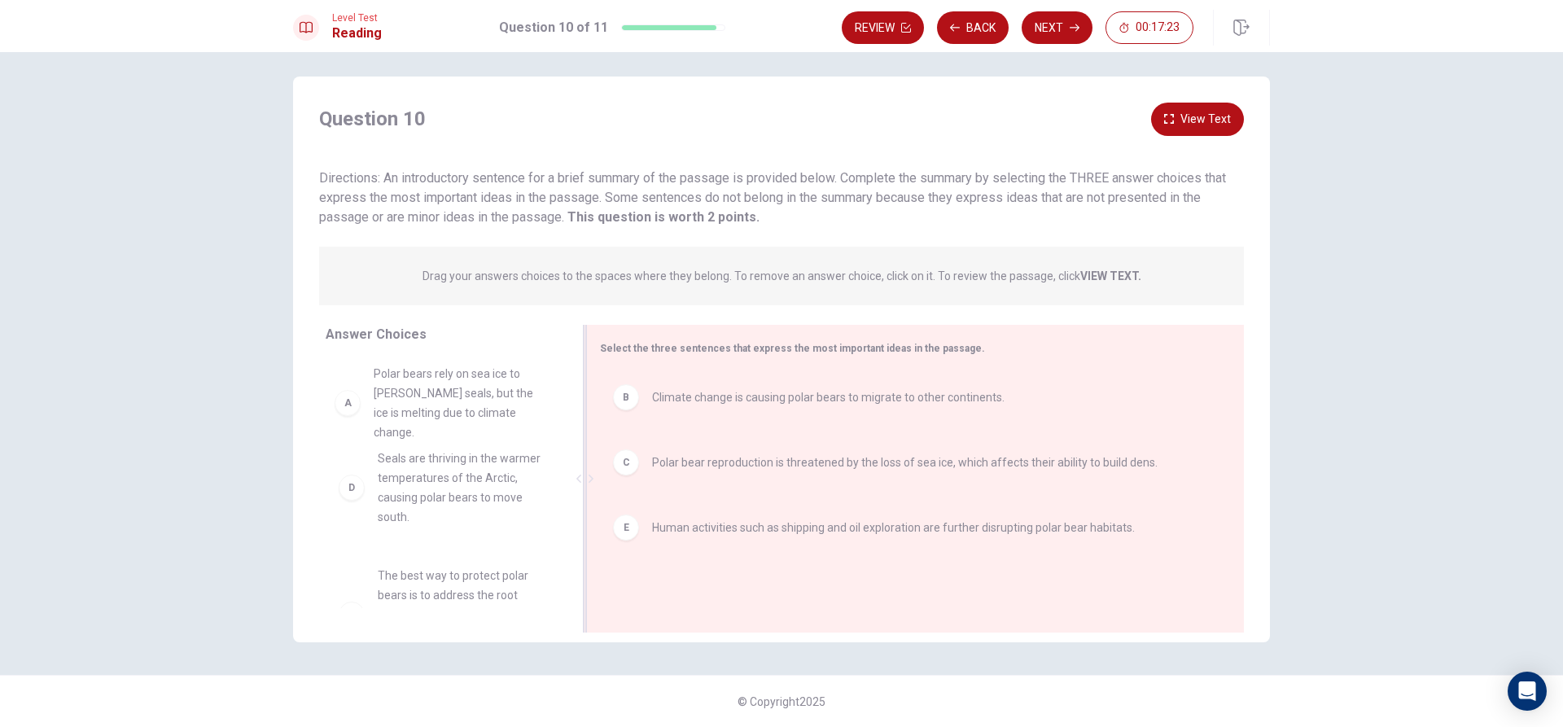
scroll to position [1, 0]
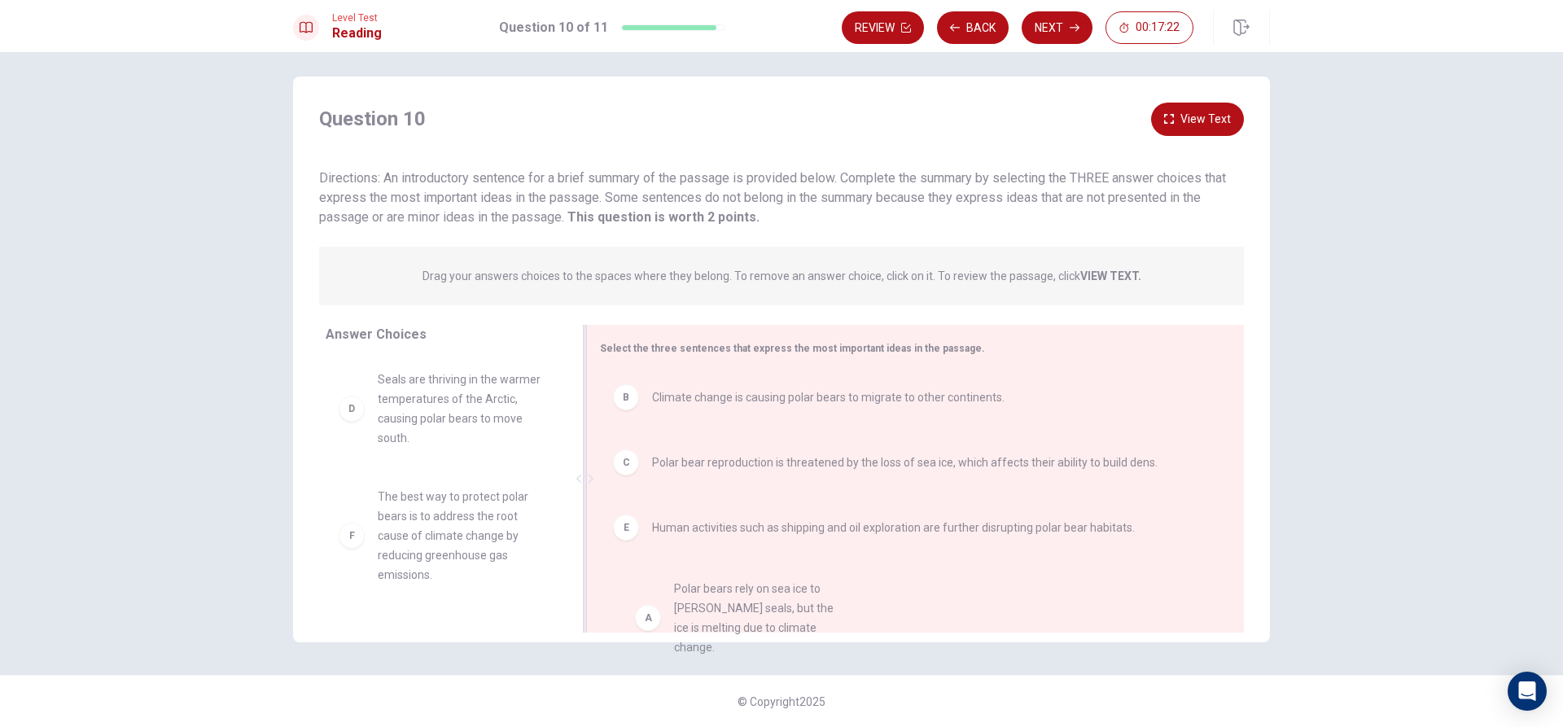
drag, startPoint x: 507, startPoint y: 401, endPoint x: 786, endPoint y: 603, distance: 344.6
click at [1057, 28] on button "Next" at bounding box center [1057, 27] width 71 height 33
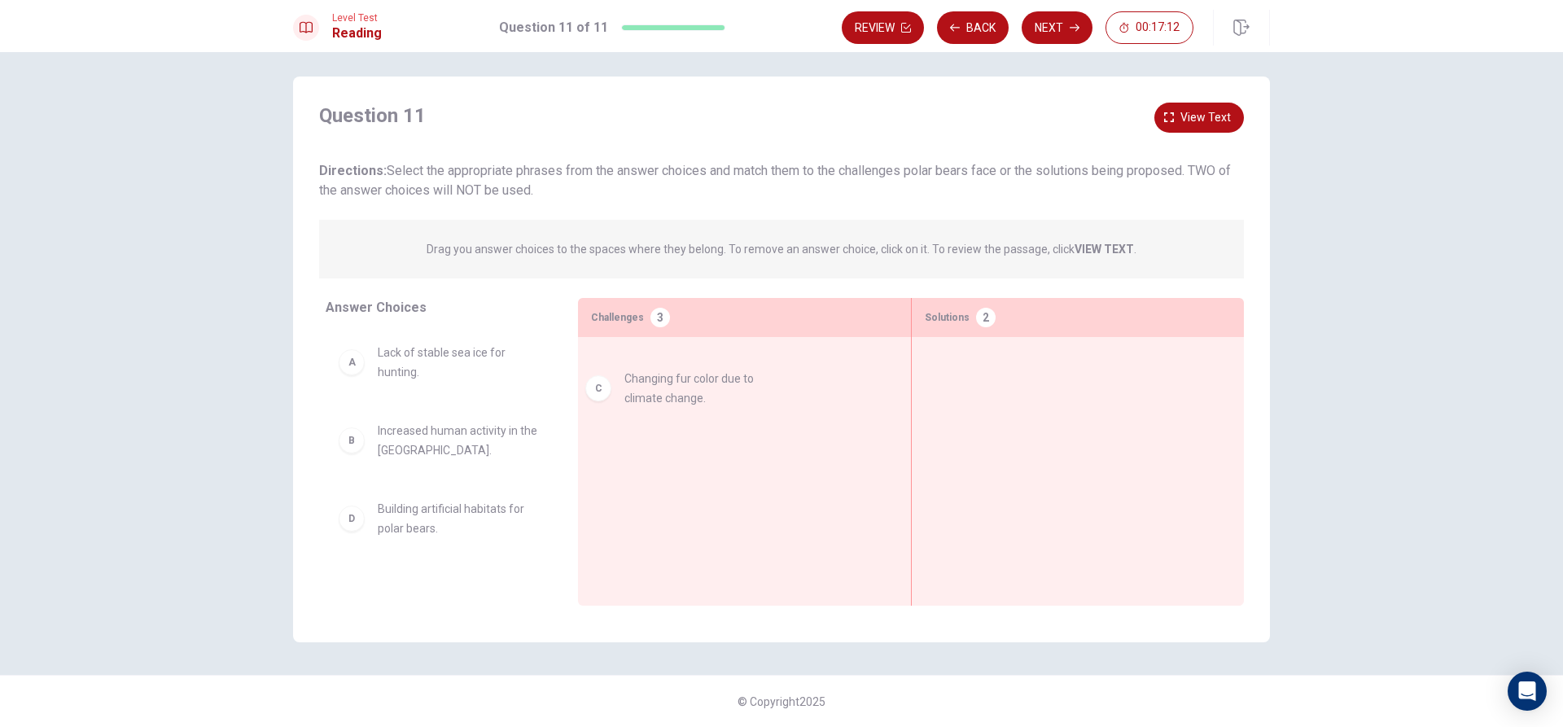
drag, startPoint x: 416, startPoint y: 532, endPoint x: 666, endPoint y: 391, distance: 287.3
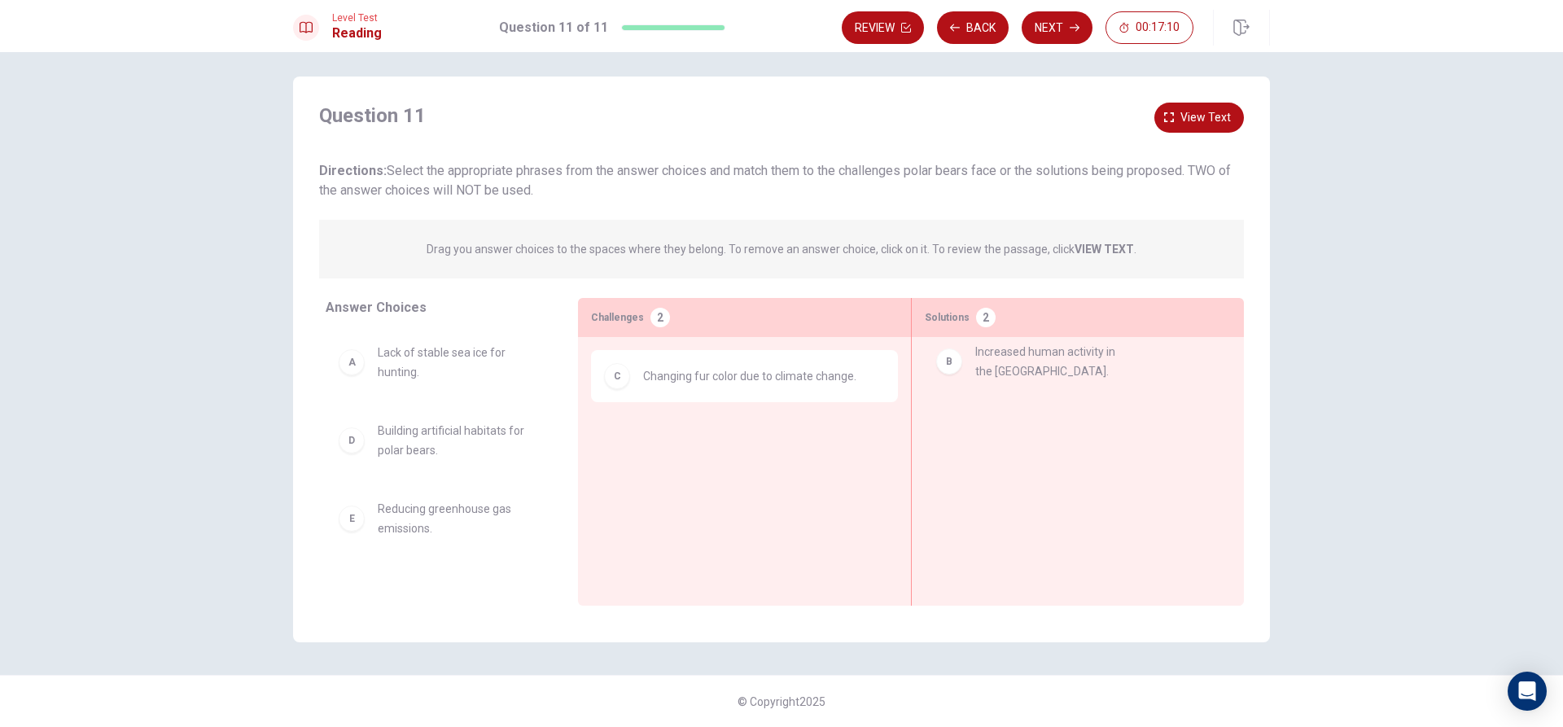
drag, startPoint x: 387, startPoint y: 433, endPoint x: 999, endPoint y: 354, distance: 617.3
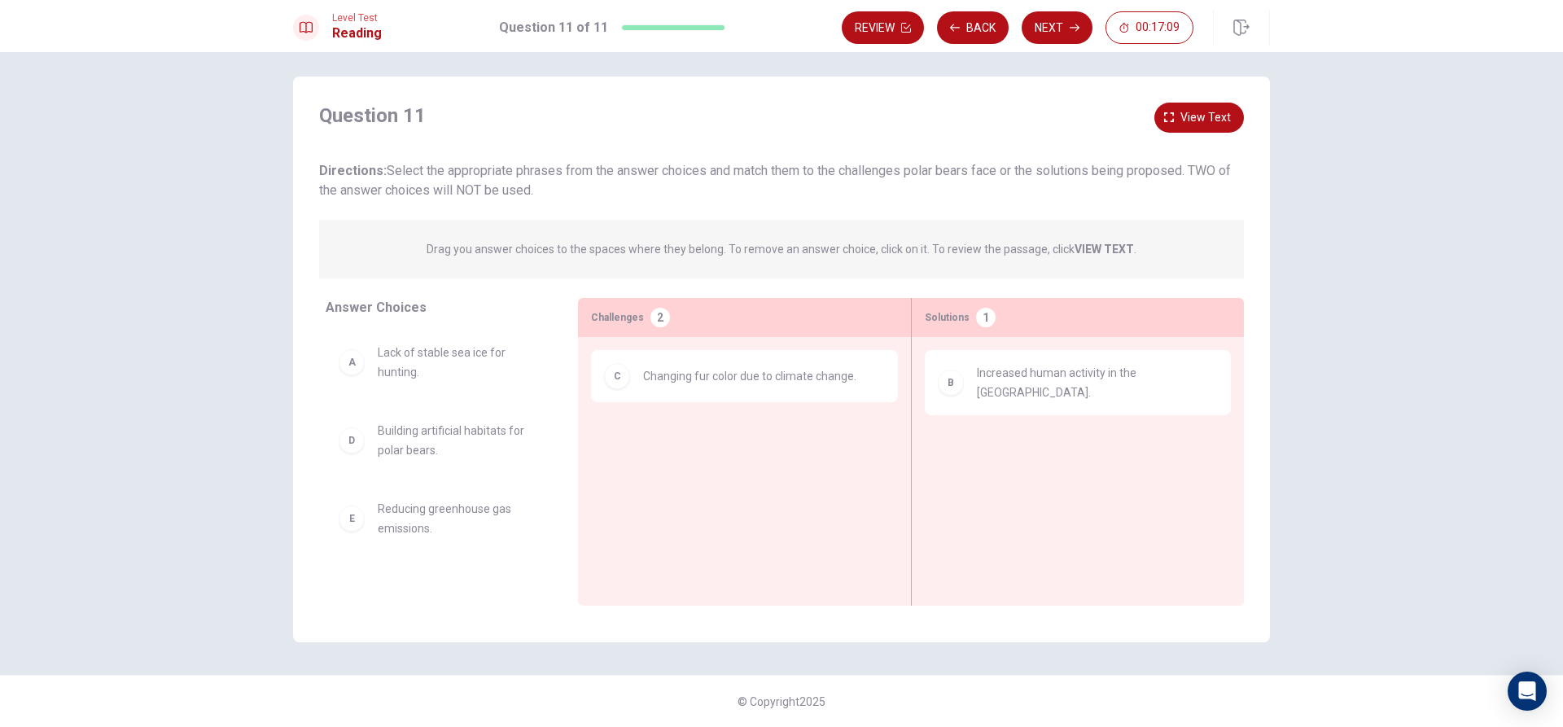
scroll to position [2, 0]
drag, startPoint x: 444, startPoint y: 532, endPoint x: 733, endPoint y: 449, distance: 300.9
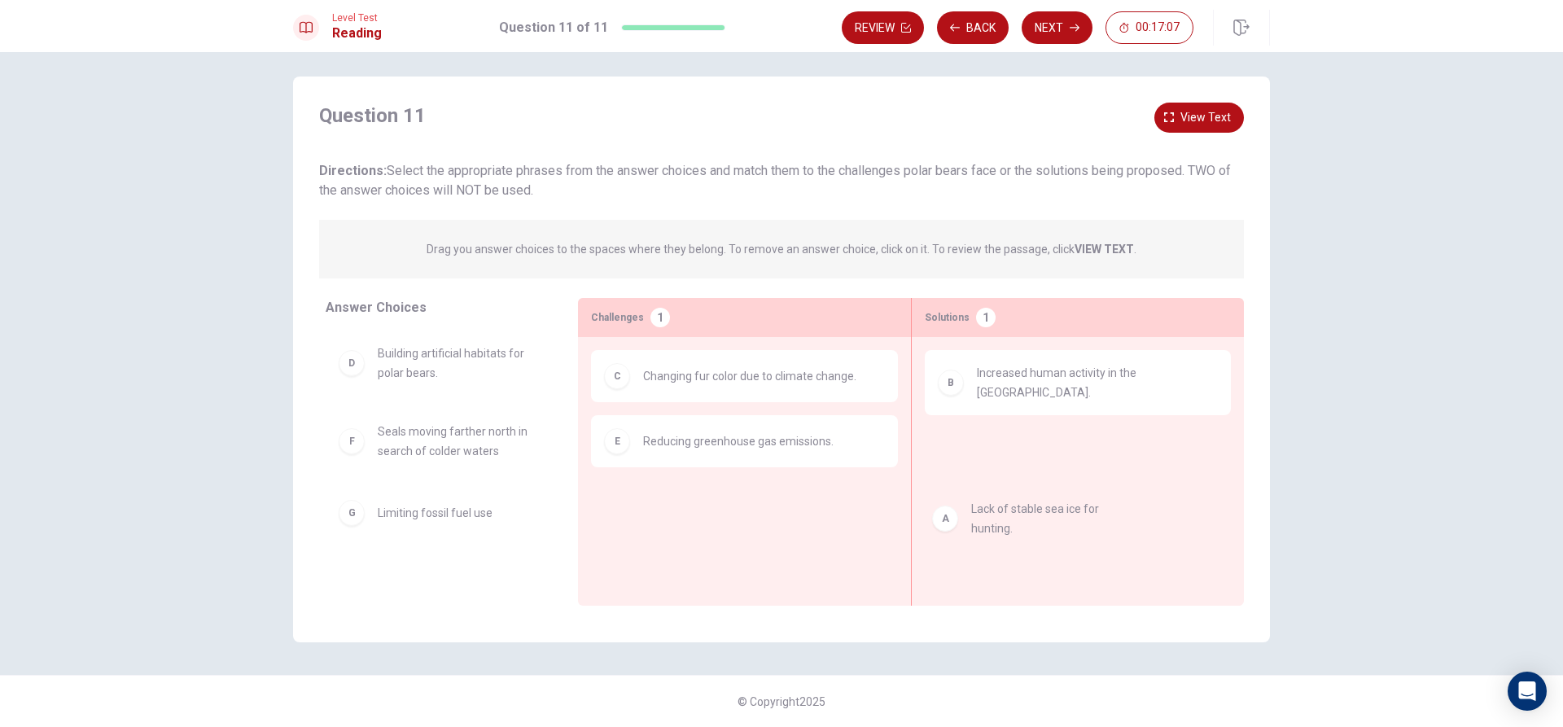
drag, startPoint x: 494, startPoint y: 369, endPoint x: 1123, endPoint y: 514, distance: 645.0
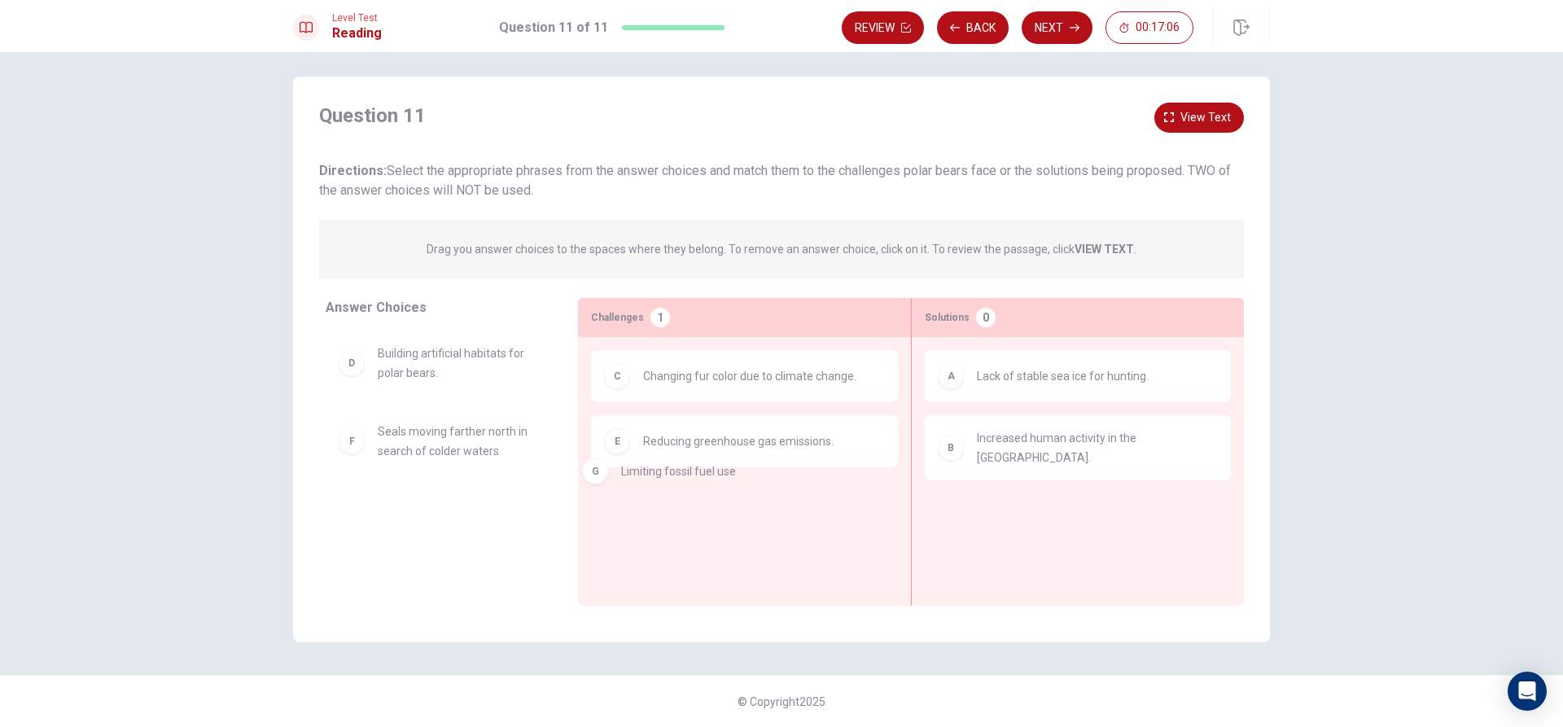
drag, startPoint x: 466, startPoint y: 519, endPoint x: 728, endPoint y: 475, distance: 265.1
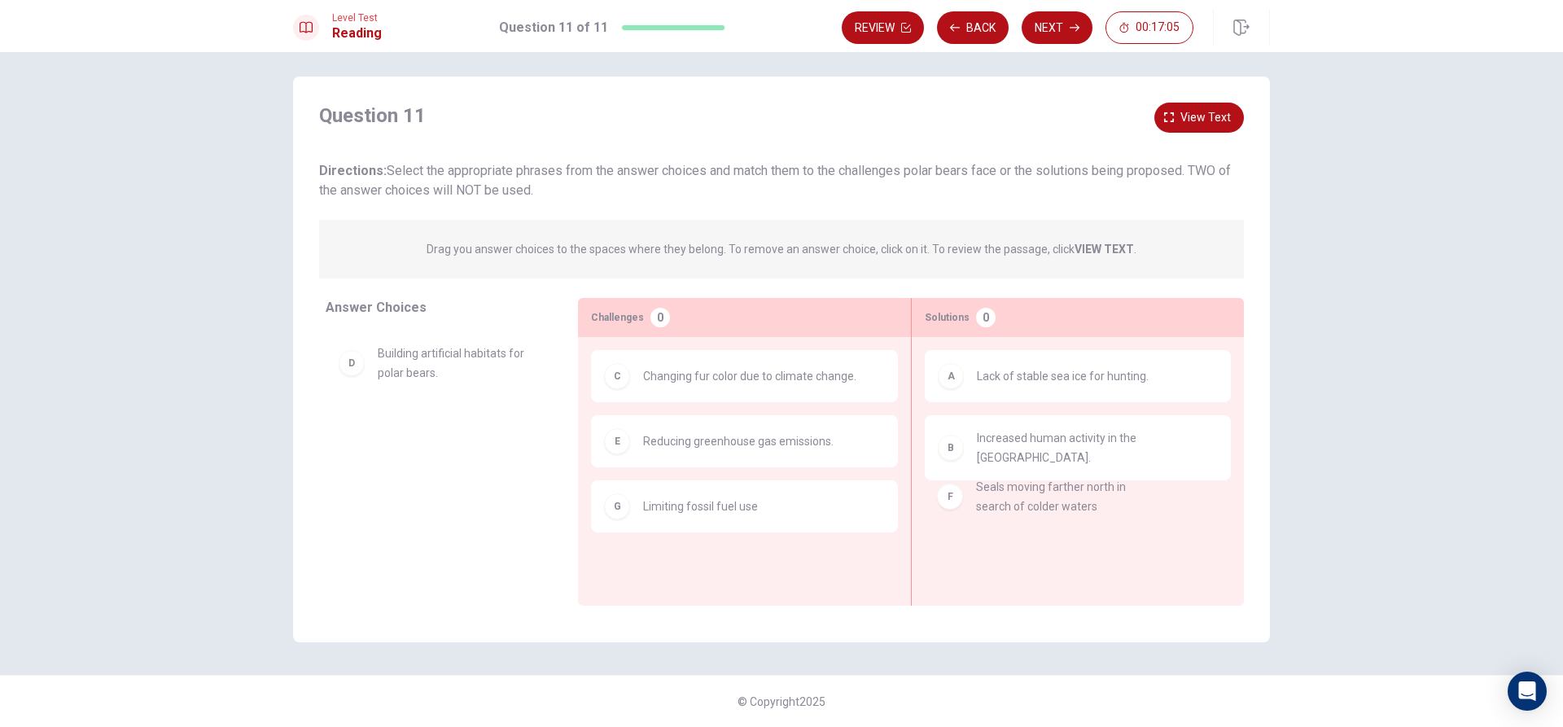
drag, startPoint x: 503, startPoint y: 440, endPoint x: 1170, endPoint y: 501, distance: 669.6
drag, startPoint x: 487, startPoint y: 370, endPoint x: 1109, endPoint y: 520, distance: 639.7
drag, startPoint x: 439, startPoint y: 431, endPoint x: 1074, endPoint y: 514, distance: 640.4
click at [1051, 24] on button "Next" at bounding box center [1057, 27] width 71 height 33
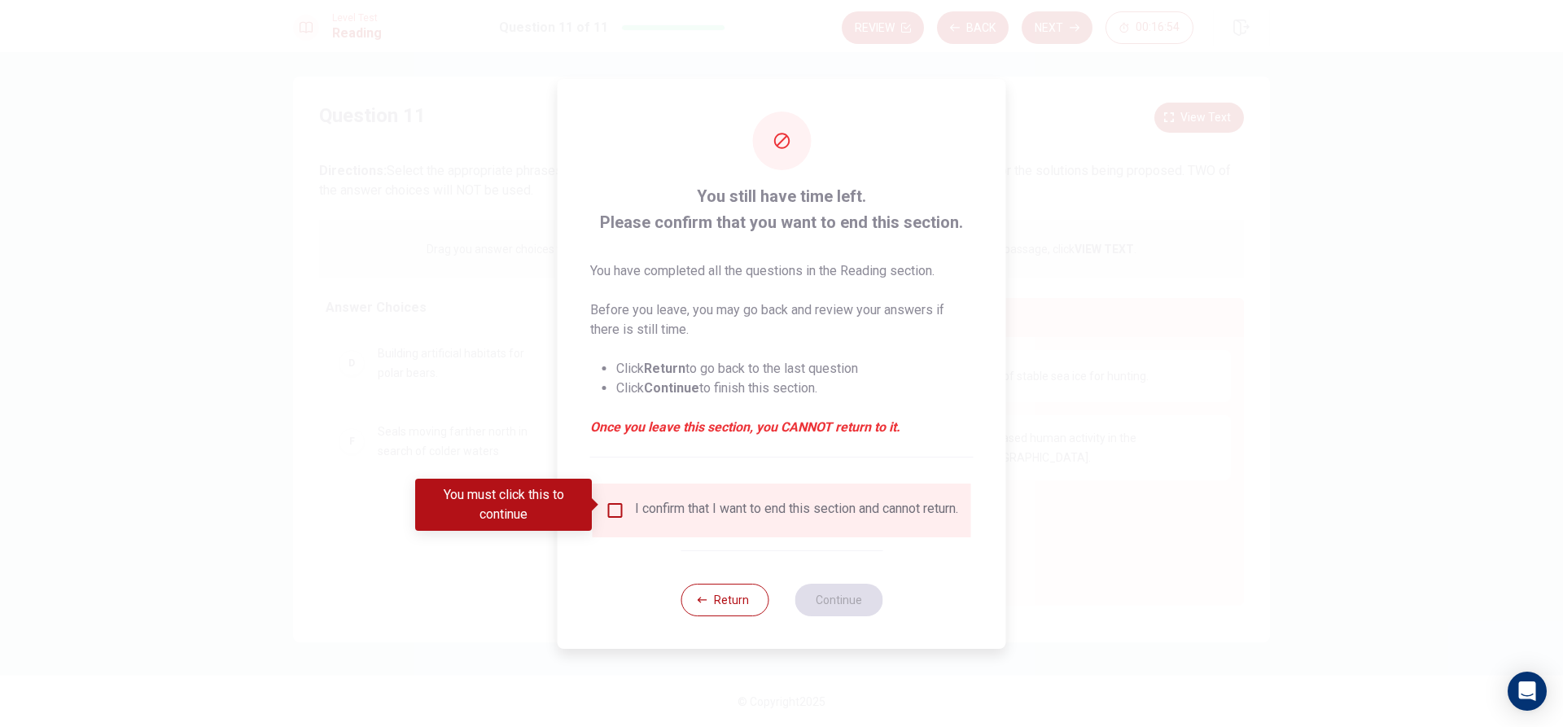
click at [635, 512] on div "I confirm that I want to end this section and cannot return." at bounding box center [796, 511] width 323 height 20
drag, startPoint x: 624, startPoint y: 515, endPoint x: 609, endPoint y: 507, distance: 17.5
click at [624, 515] on div "I confirm that I want to end this section and cannot return." at bounding box center [782, 511] width 352 height 20
click at [606, 505] on input "You must click this to continue" at bounding box center [616, 511] width 20 height 20
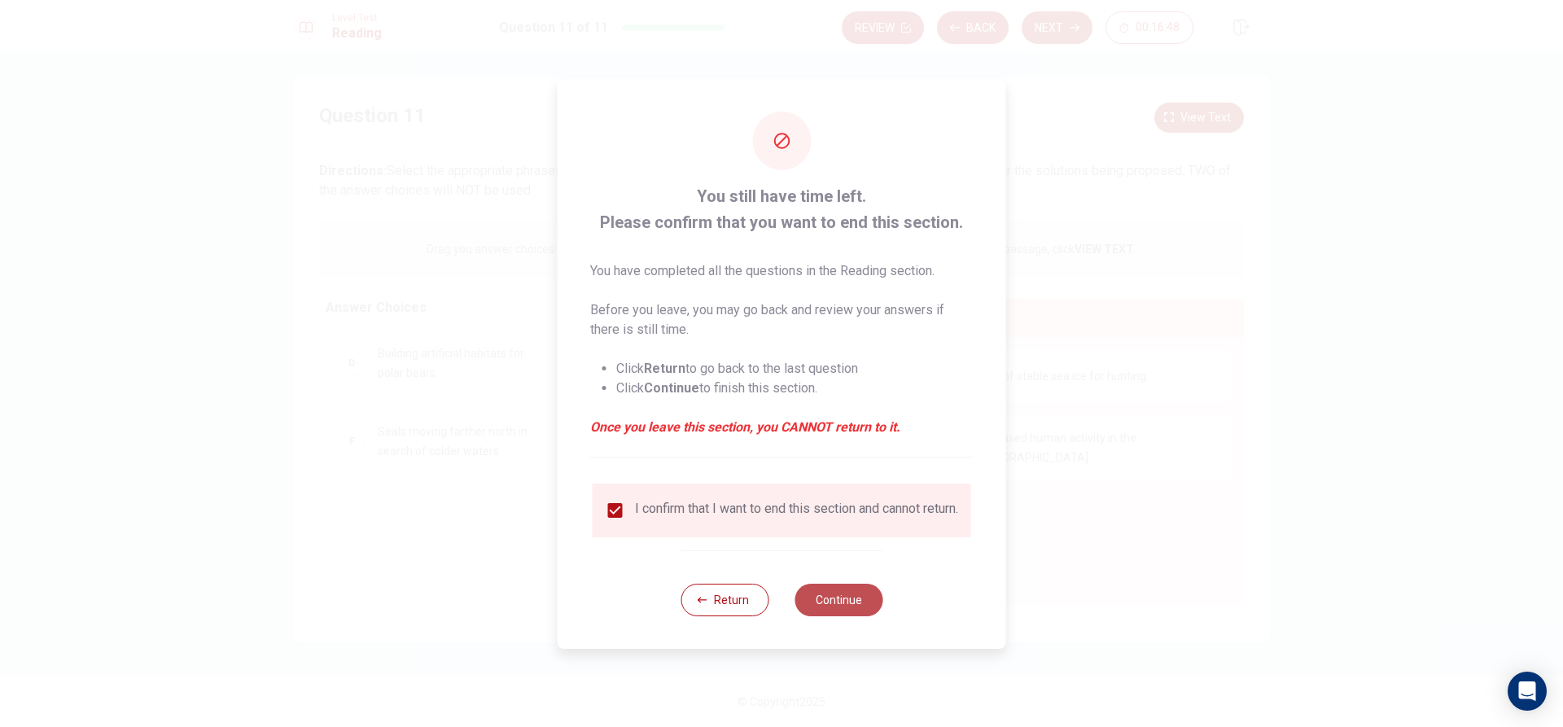
click at [860, 602] on button "Continue" at bounding box center [839, 600] width 88 height 33
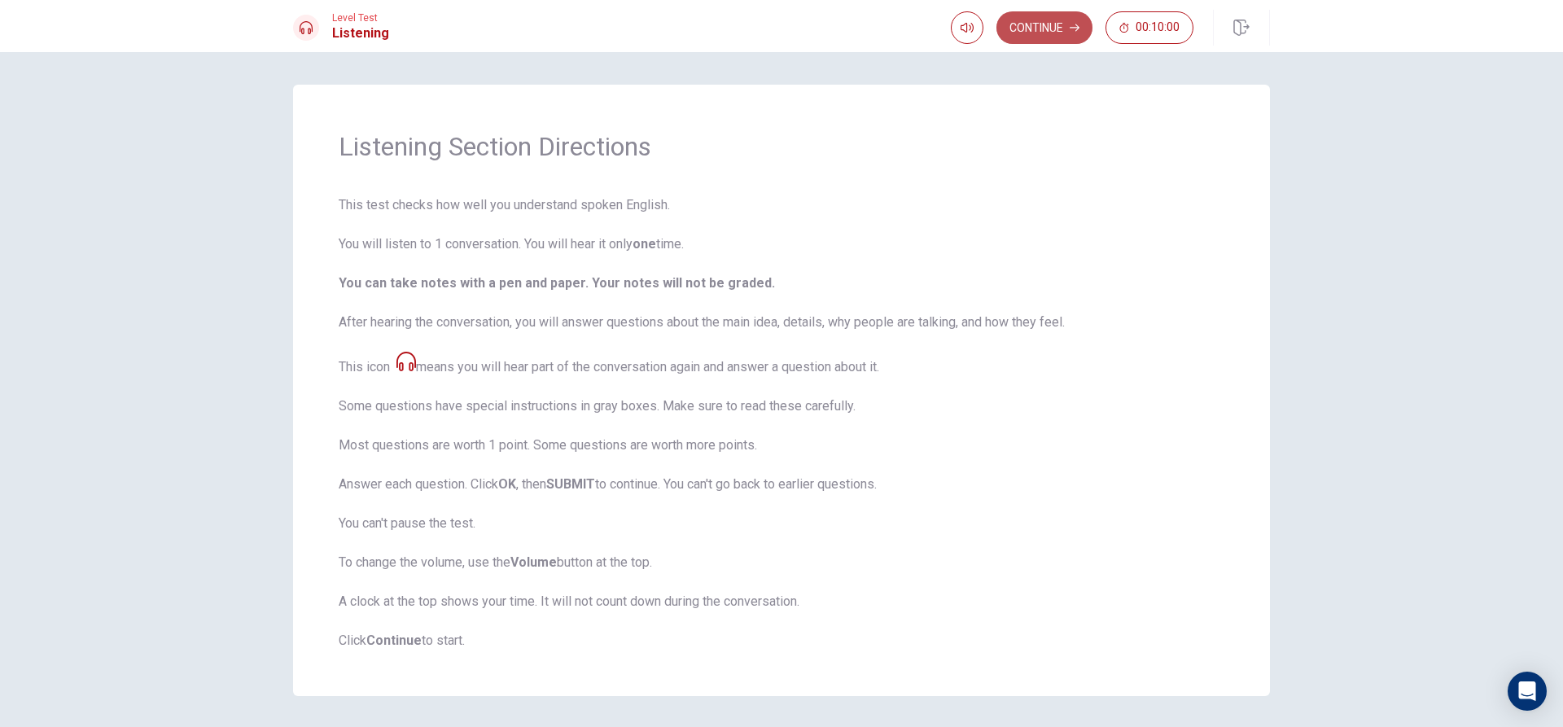
click at [1046, 28] on button "Continue" at bounding box center [1044, 27] width 96 height 33
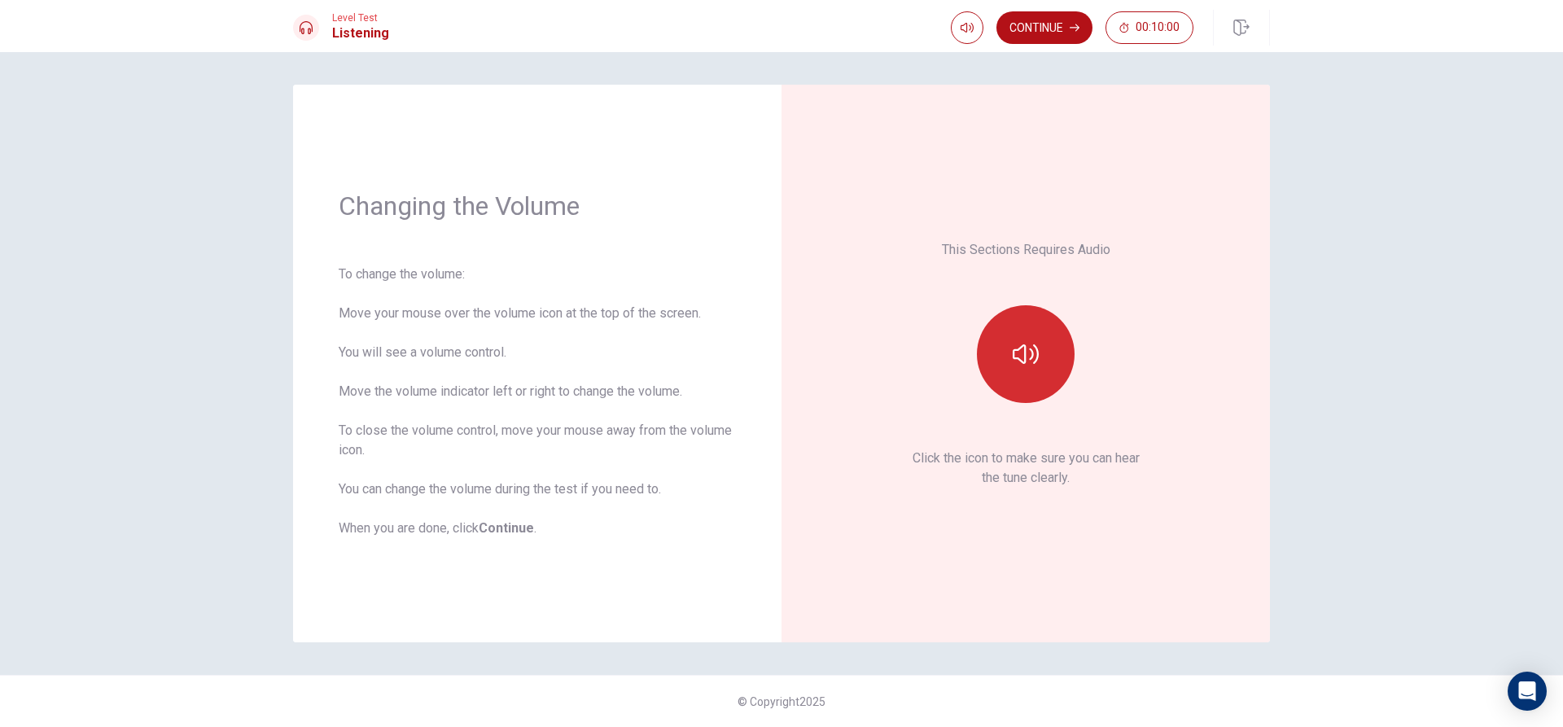
click at [1026, 362] on icon "button" at bounding box center [1026, 354] width 26 height 20
click at [1026, 360] on icon "button" at bounding box center [1026, 354] width 26 height 20
click at [1023, 18] on button "Continue" at bounding box center [1044, 27] width 96 height 33
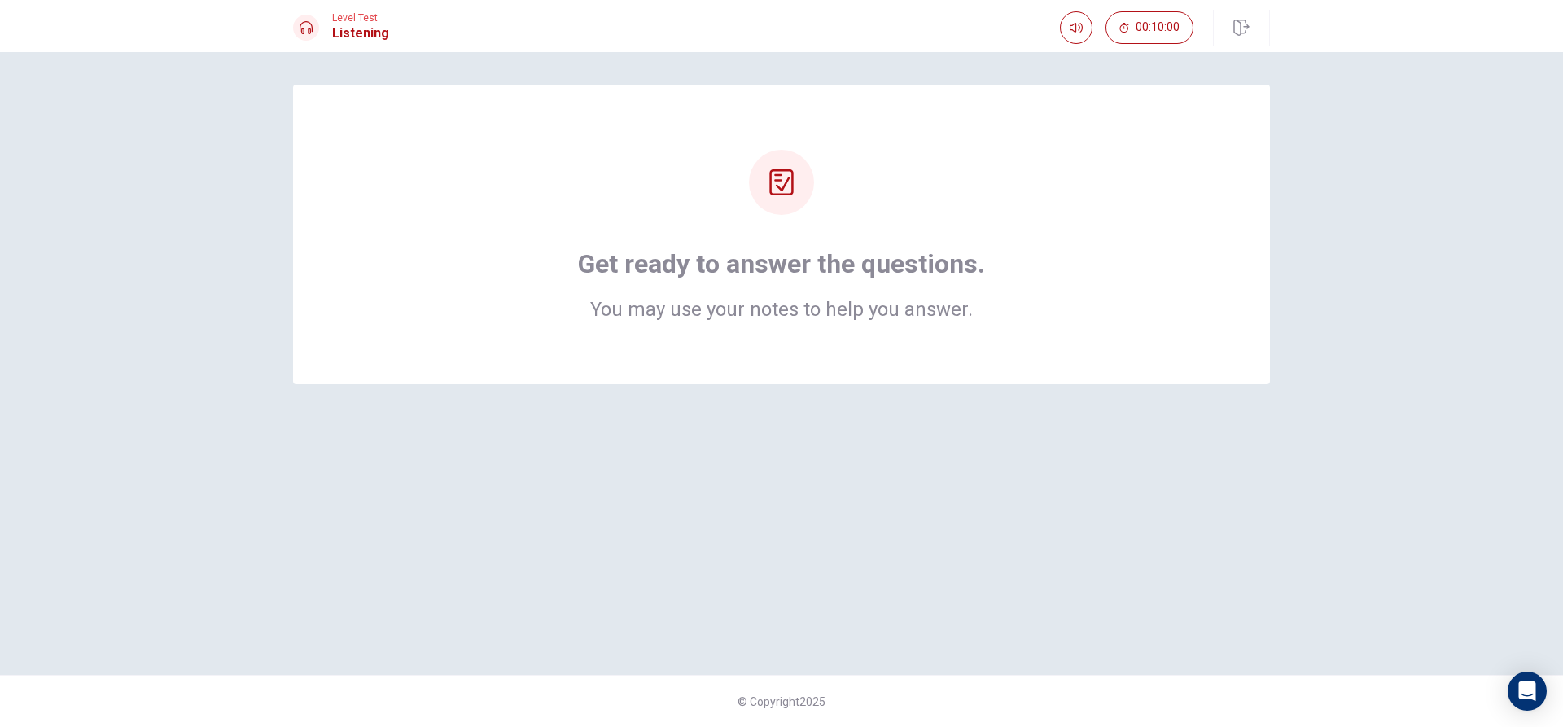
click at [790, 194] on icon at bounding box center [781, 182] width 24 height 26
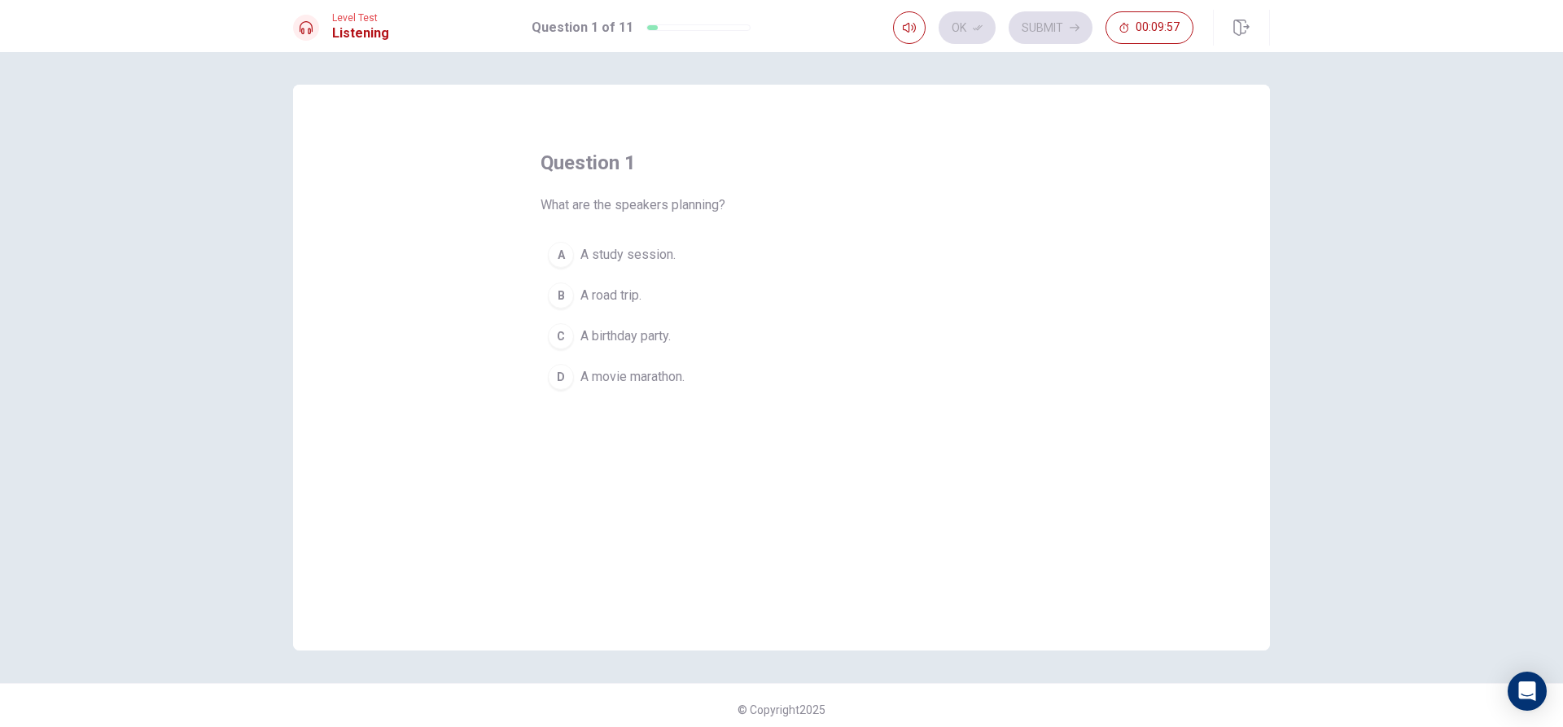
click at [654, 289] on button "B A road trip." at bounding box center [782, 295] width 482 height 41
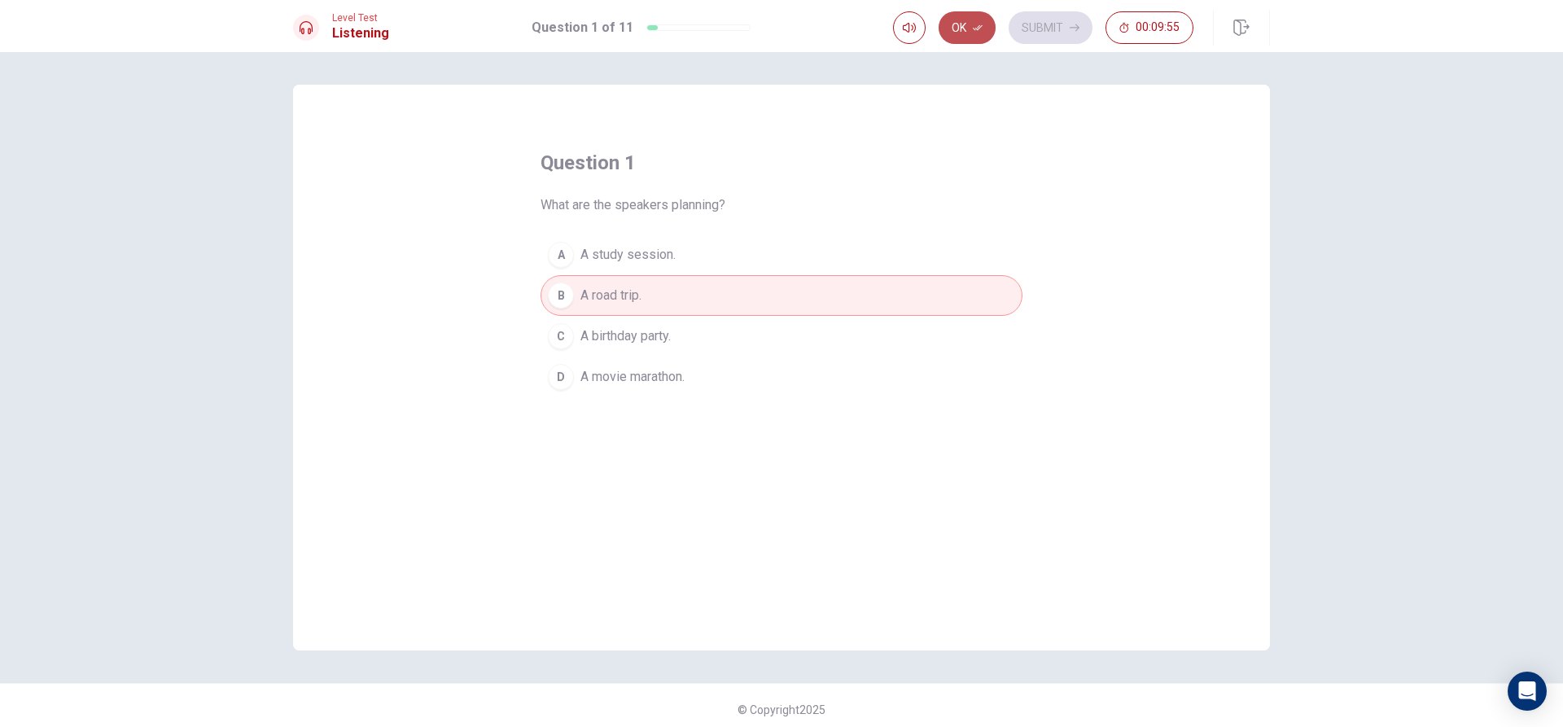
click at [956, 15] on button "Ok" at bounding box center [967, 27] width 57 height 33
click at [1044, 21] on button "Submit" at bounding box center [1051, 27] width 84 height 33
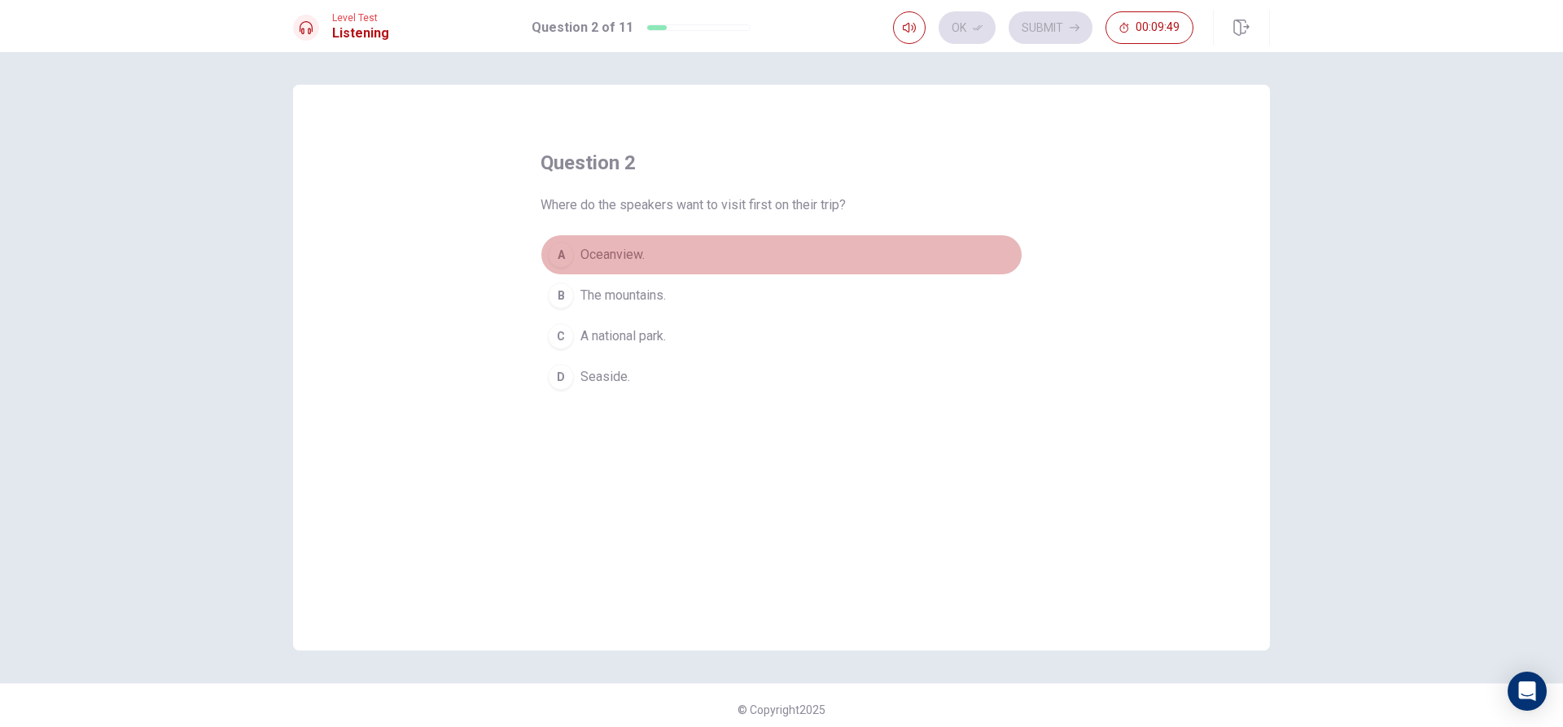
click at [650, 257] on button "A Oceanview." at bounding box center [782, 254] width 482 height 41
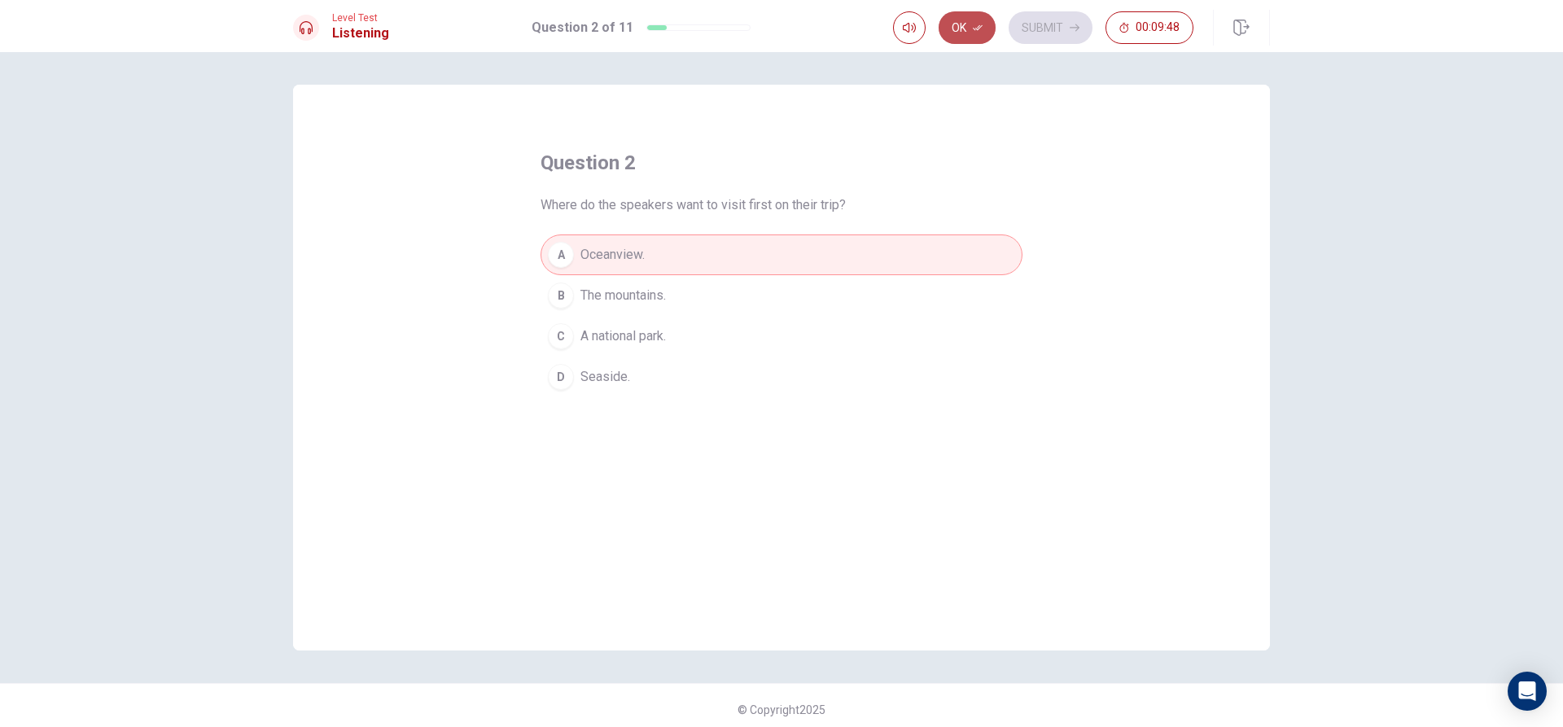
click at [985, 29] on button "Ok" at bounding box center [967, 27] width 57 height 33
click at [1059, 21] on button "Submit" at bounding box center [1051, 27] width 84 height 33
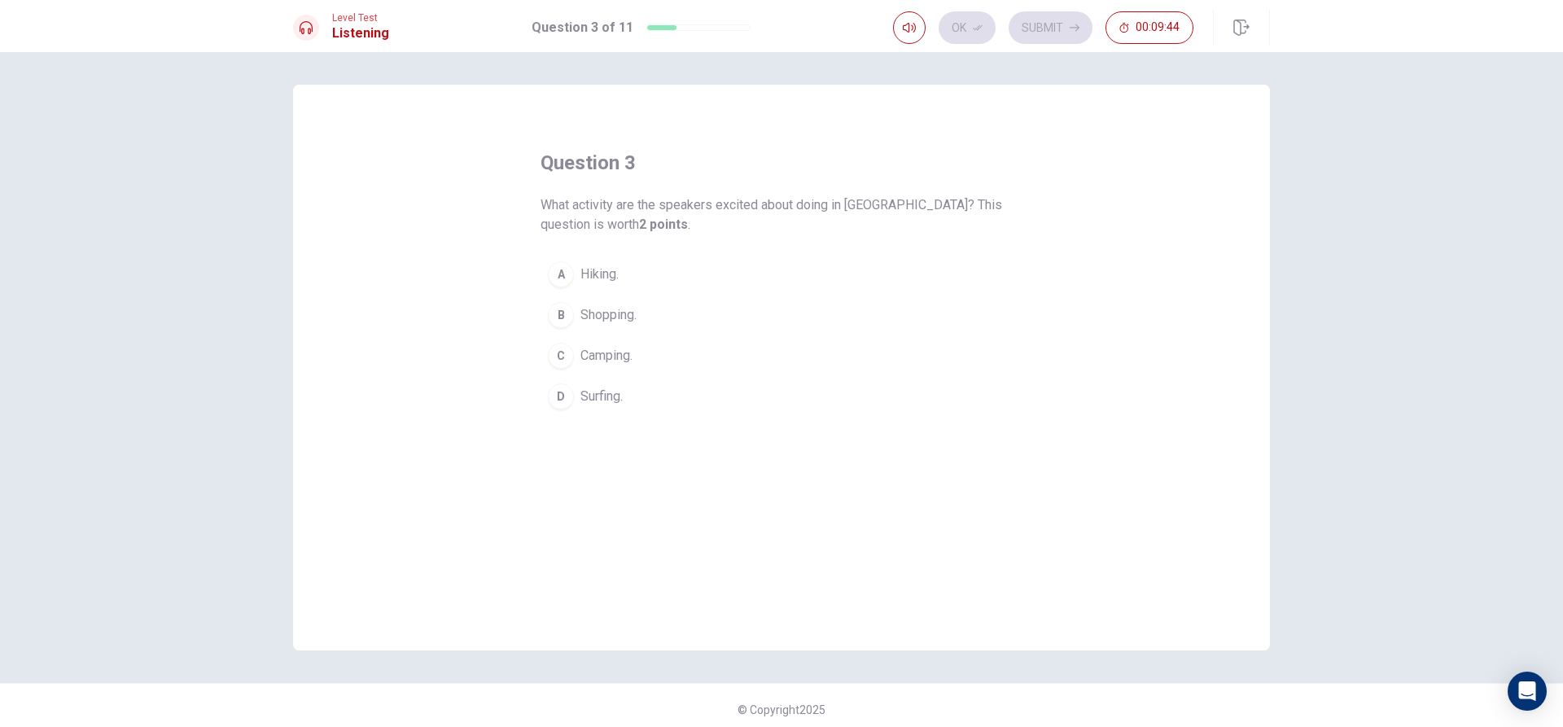
click at [693, 349] on button "C Camping." at bounding box center [782, 355] width 482 height 41
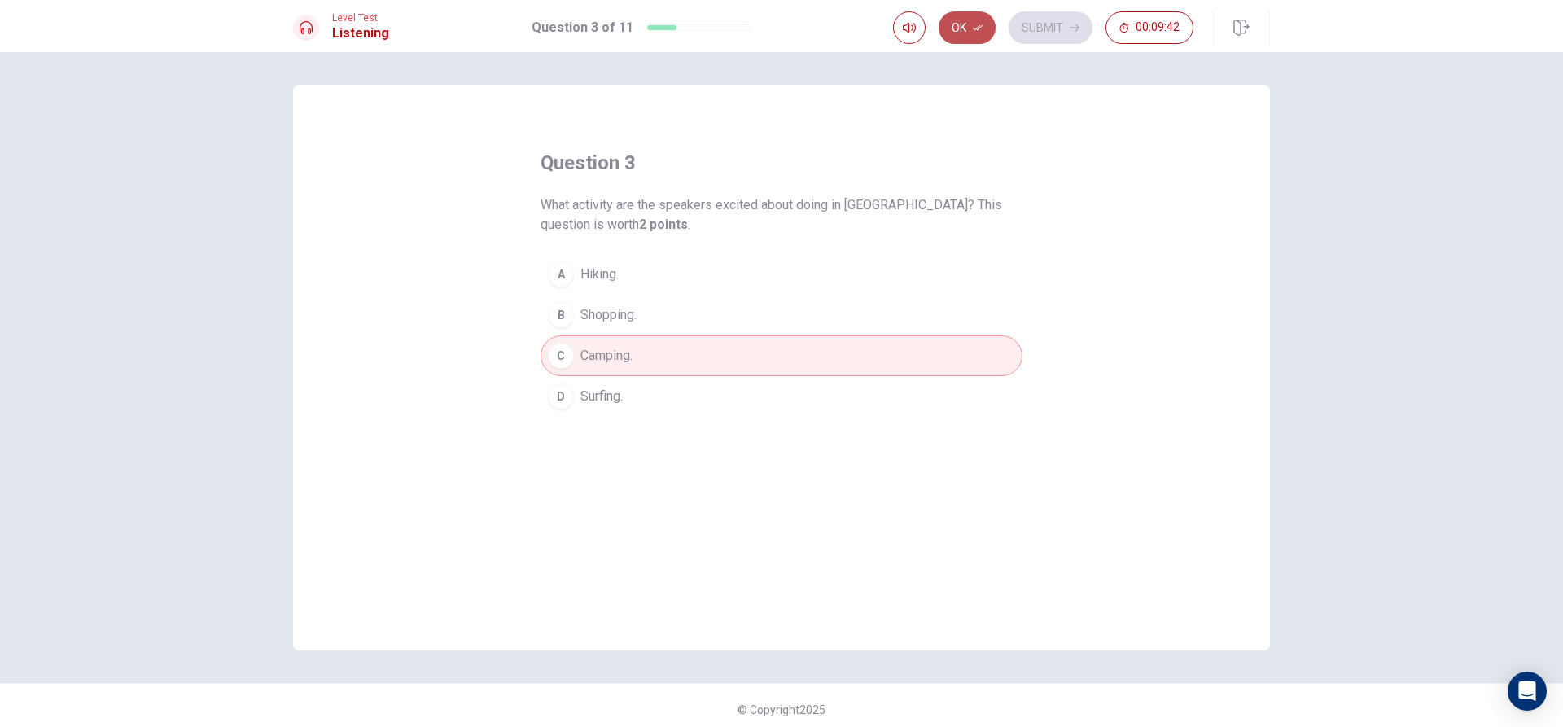
click at [982, 30] on icon "button" at bounding box center [978, 28] width 10 height 10
click at [1018, 30] on button "Submit" at bounding box center [1051, 27] width 84 height 33
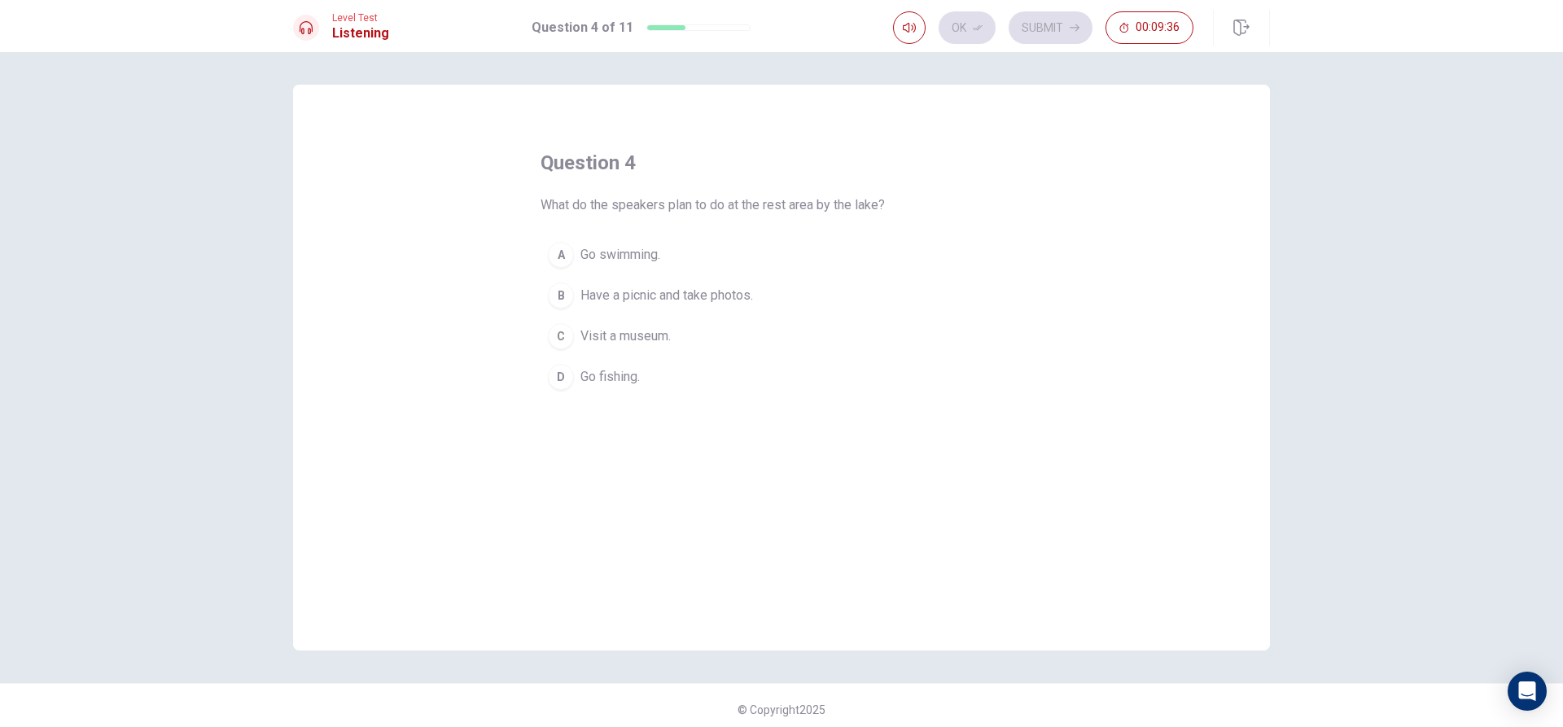
click at [775, 286] on button "B Have a picnic and take photos." at bounding box center [782, 295] width 482 height 41
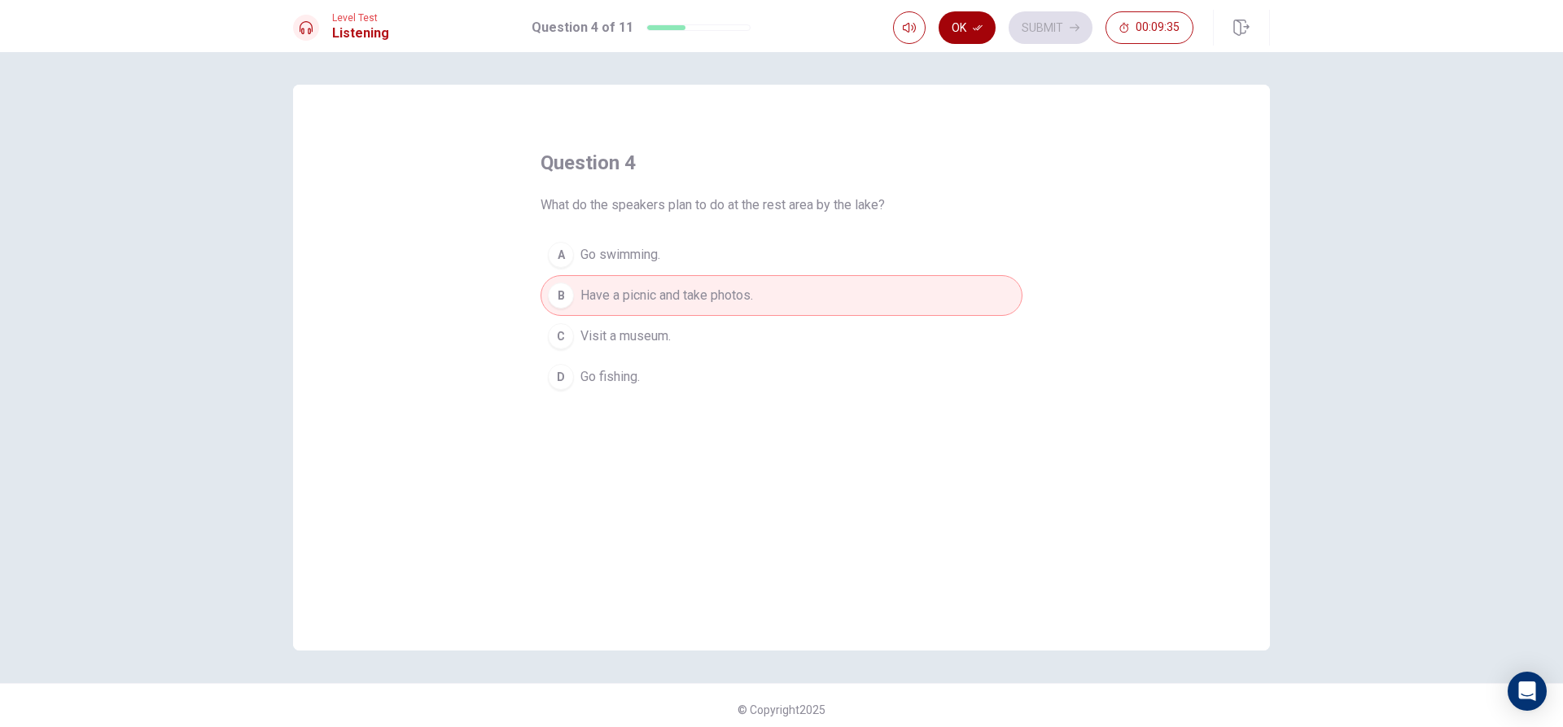
click at [961, 18] on button "Ok" at bounding box center [967, 27] width 57 height 33
click at [1043, 26] on button "Submit" at bounding box center [1051, 27] width 84 height 33
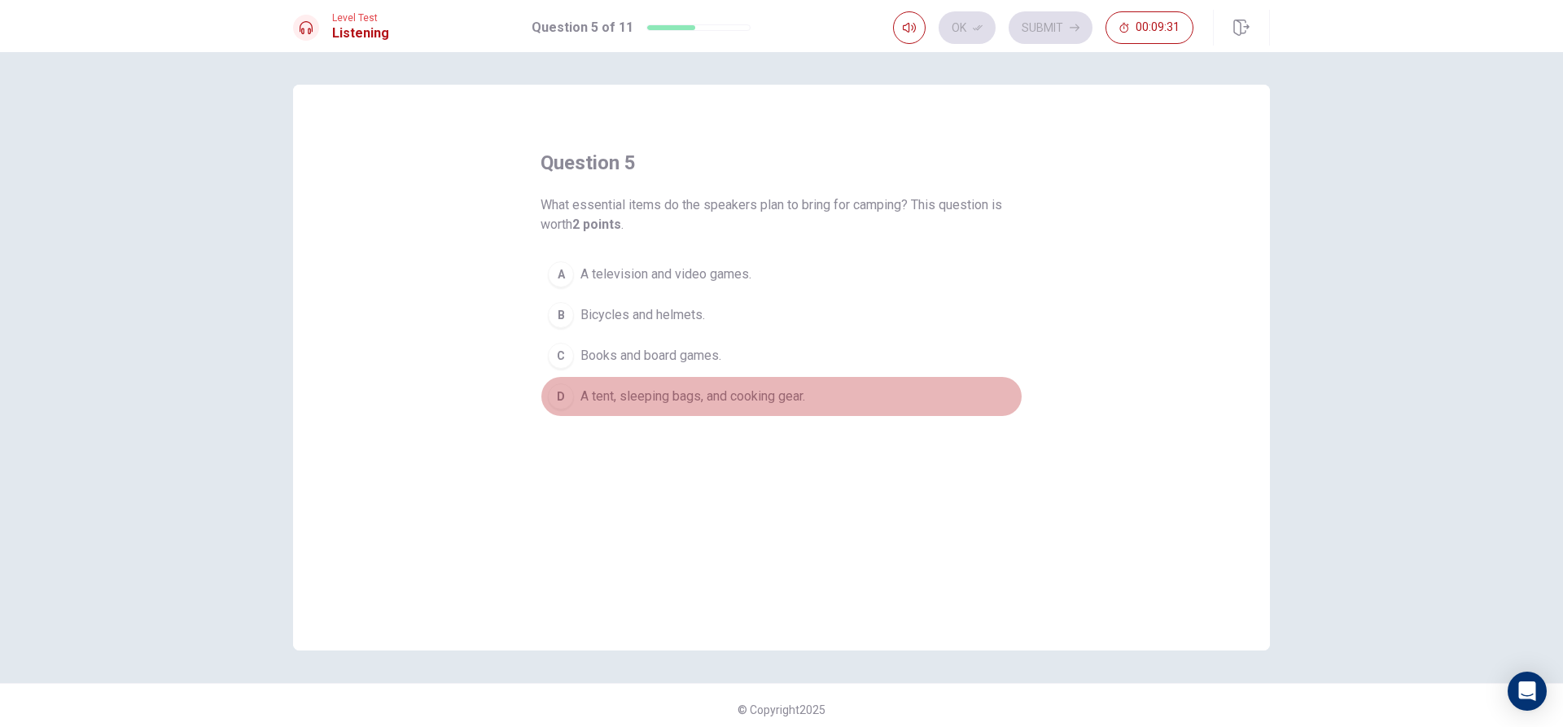
click at [823, 392] on button "D A tent, sleeping bags, and cooking gear." at bounding box center [782, 396] width 482 height 41
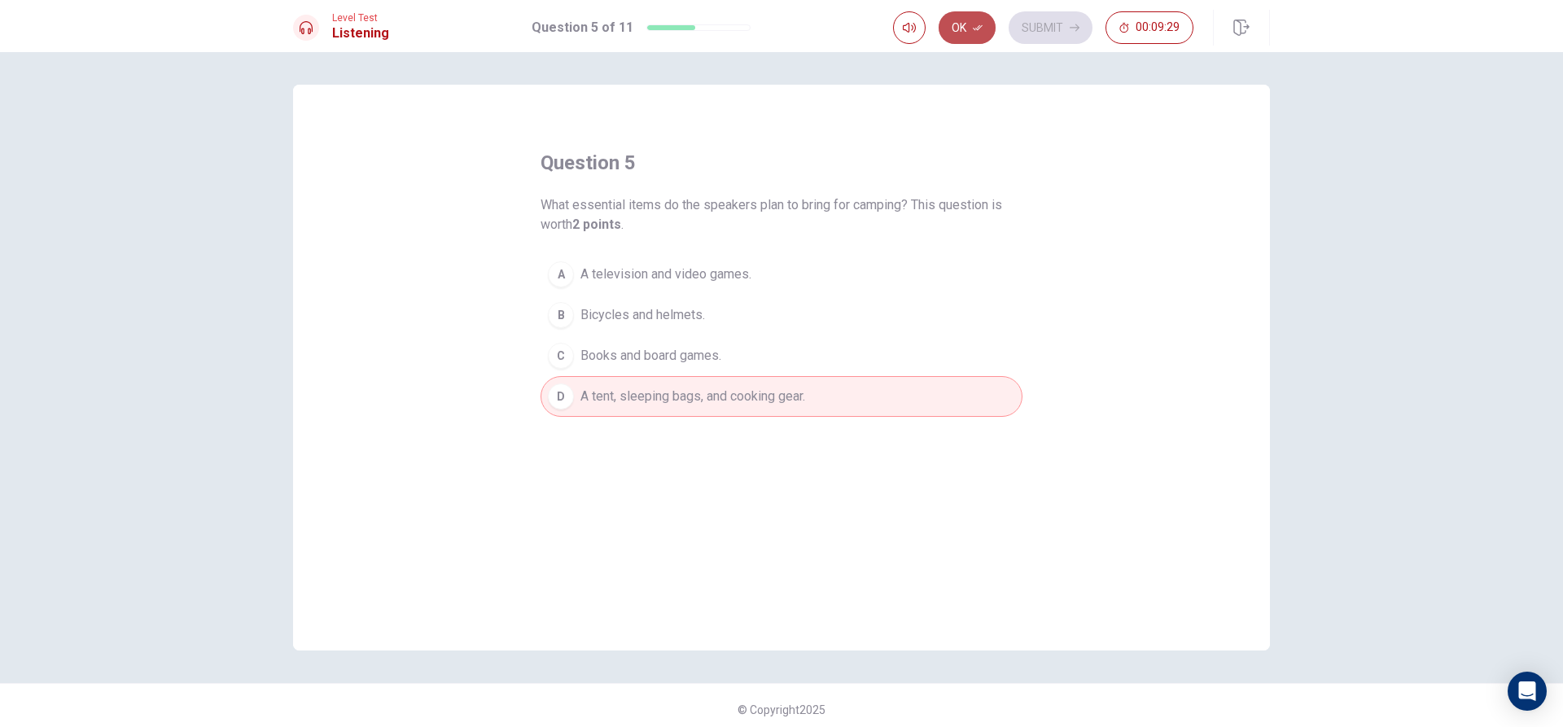
click at [970, 37] on button "Ok" at bounding box center [967, 27] width 57 height 33
click at [1048, 31] on button "Submit" at bounding box center [1051, 27] width 84 height 33
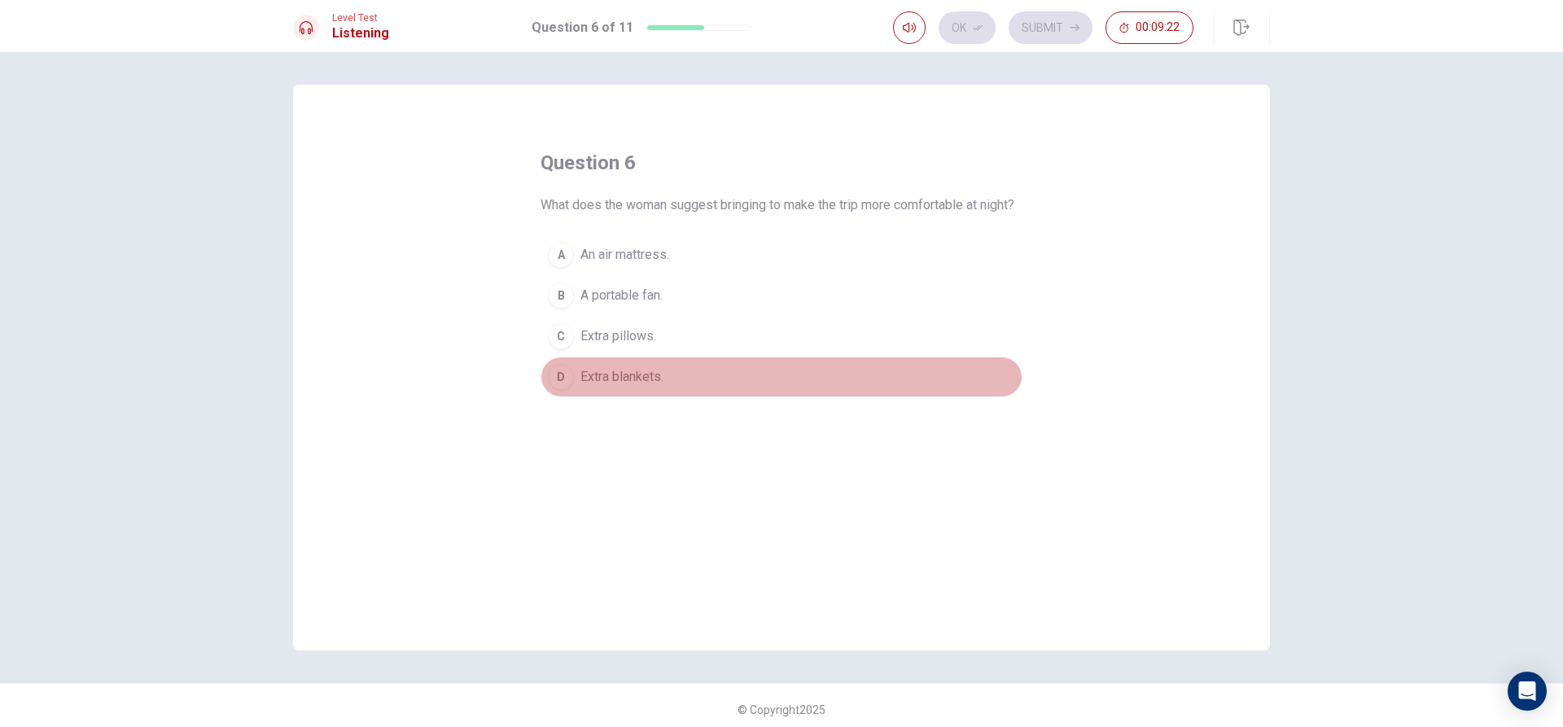
click at [681, 395] on button "D Extra blankets." at bounding box center [782, 377] width 482 height 41
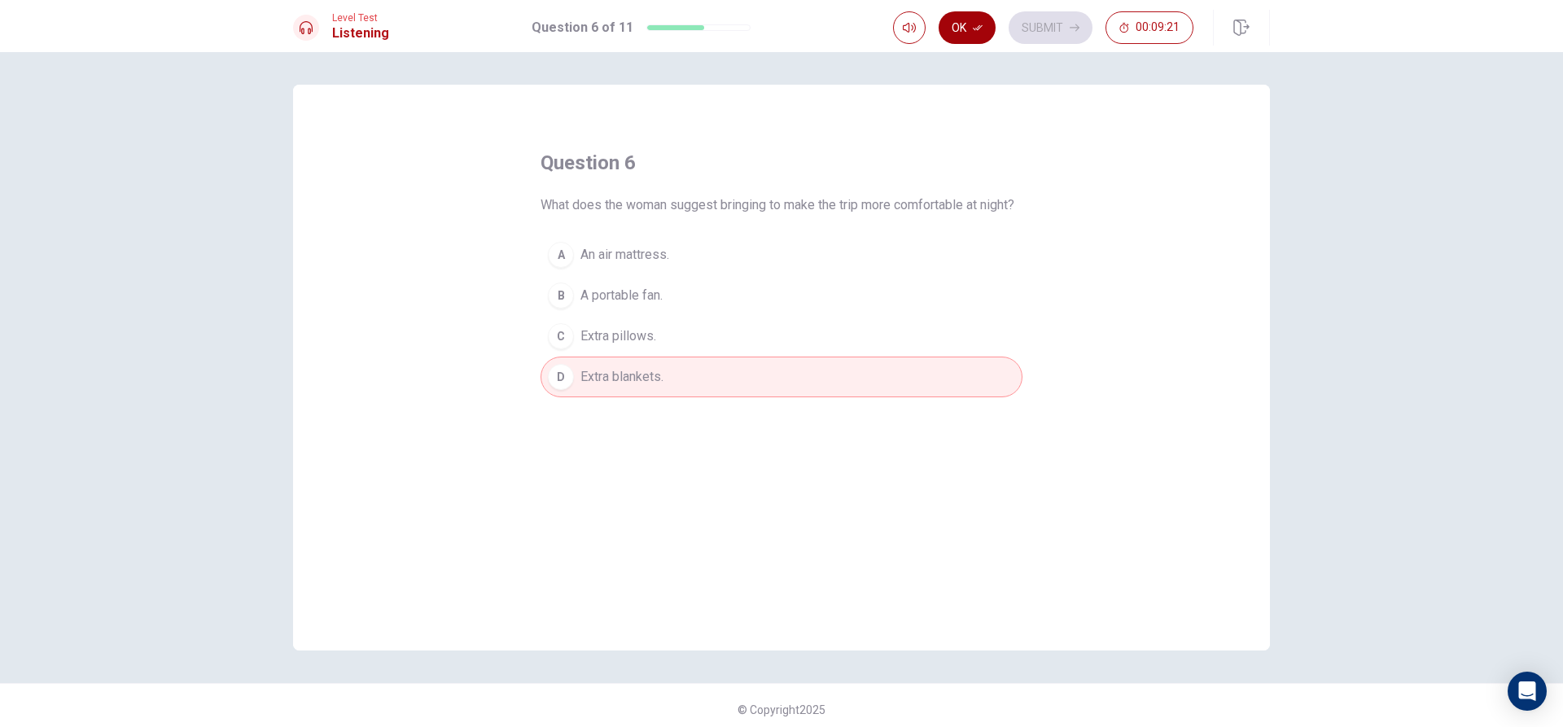
click at [979, 27] on icon "button" at bounding box center [978, 28] width 10 height 6
click at [1039, 16] on button "Submit" at bounding box center [1051, 27] width 84 height 33
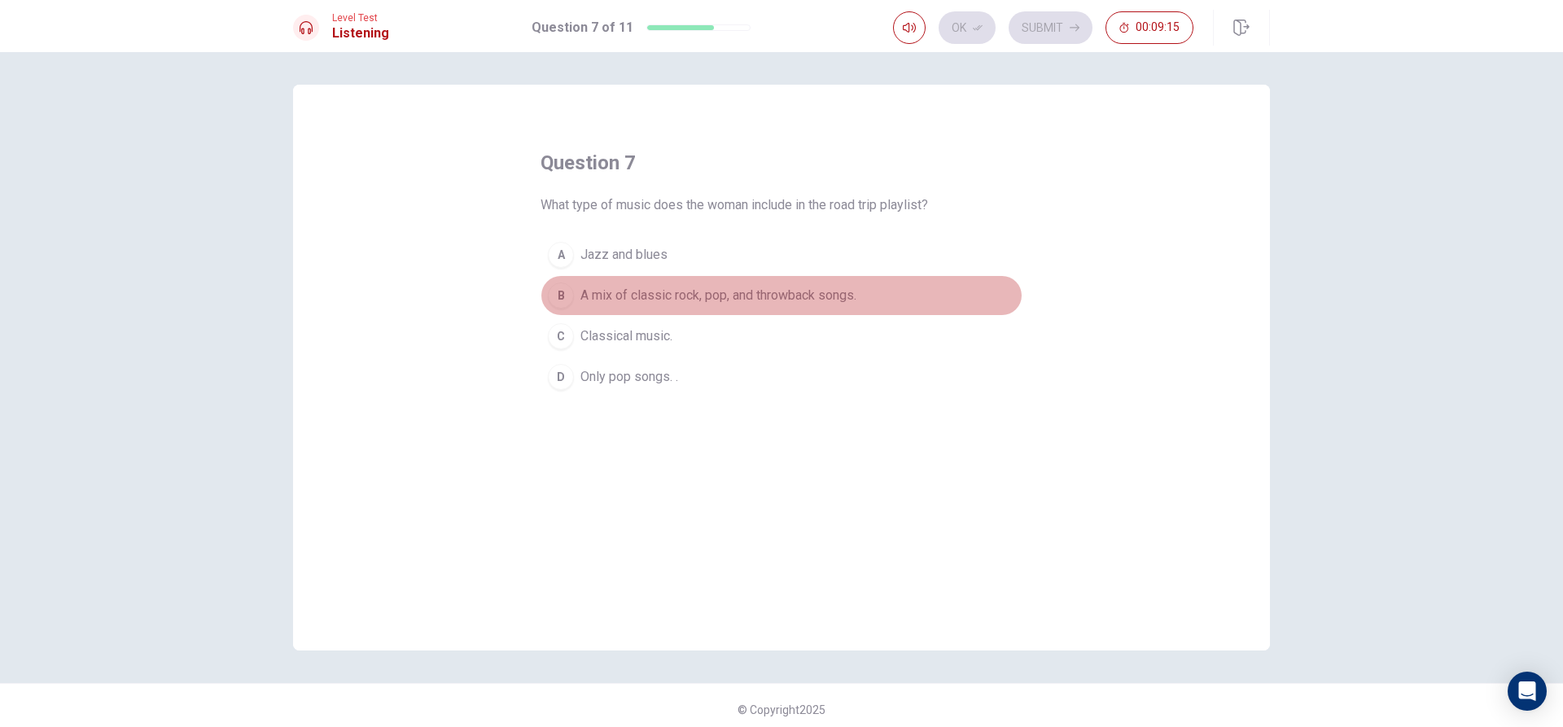
click at [764, 287] on span "A mix of classic rock, pop, and throwback songs." at bounding box center [718, 296] width 276 height 20
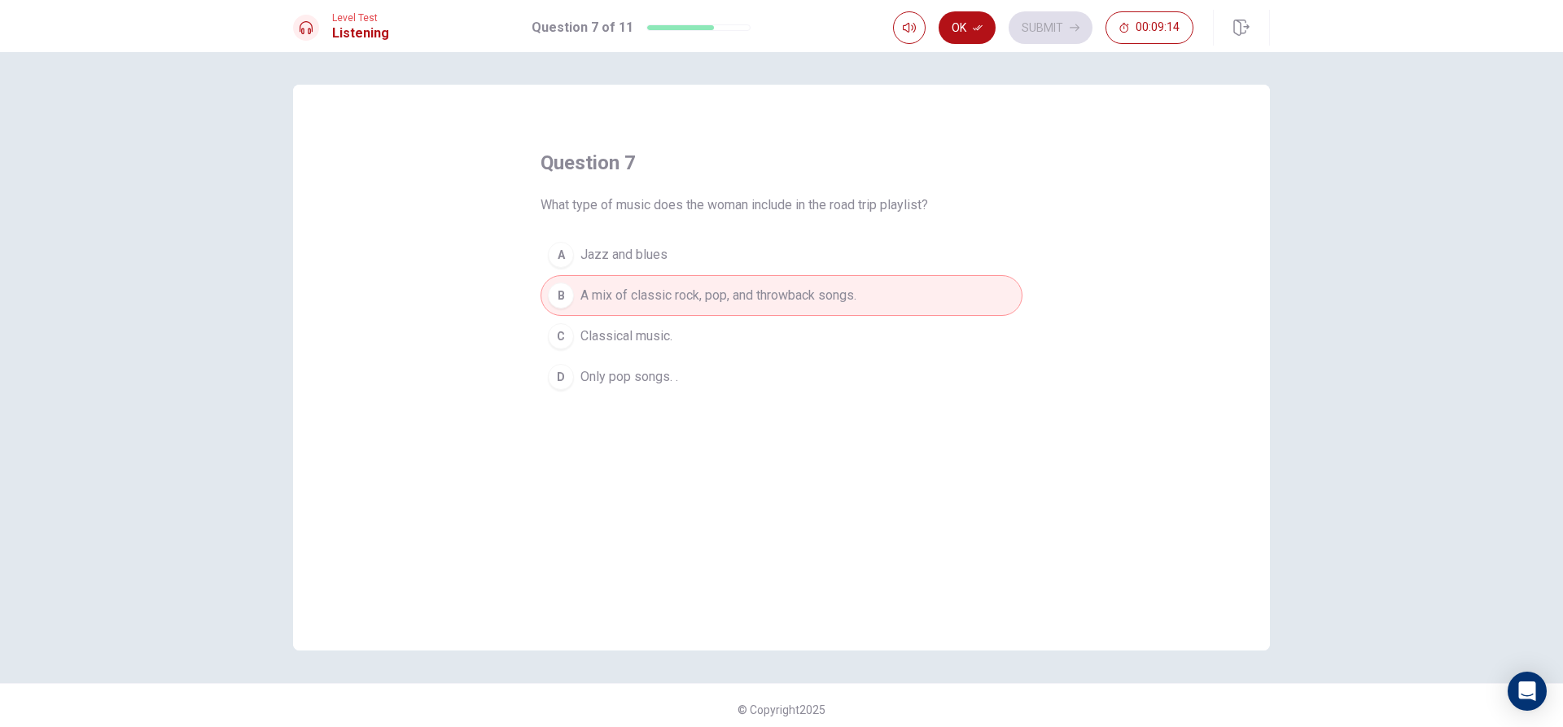
click at [983, 4] on div "Level Test Listening Question 7 of 11 Ok Submit 00:09:14" at bounding box center [781, 26] width 1563 height 52
click at [979, 17] on button "Ok" at bounding box center [967, 27] width 57 height 33
click at [1085, 13] on div "Ok Submit 00:09:13" at bounding box center [1043, 27] width 300 height 33
click at [1064, 22] on button "Submit" at bounding box center [1051, 27] width 84 height 33
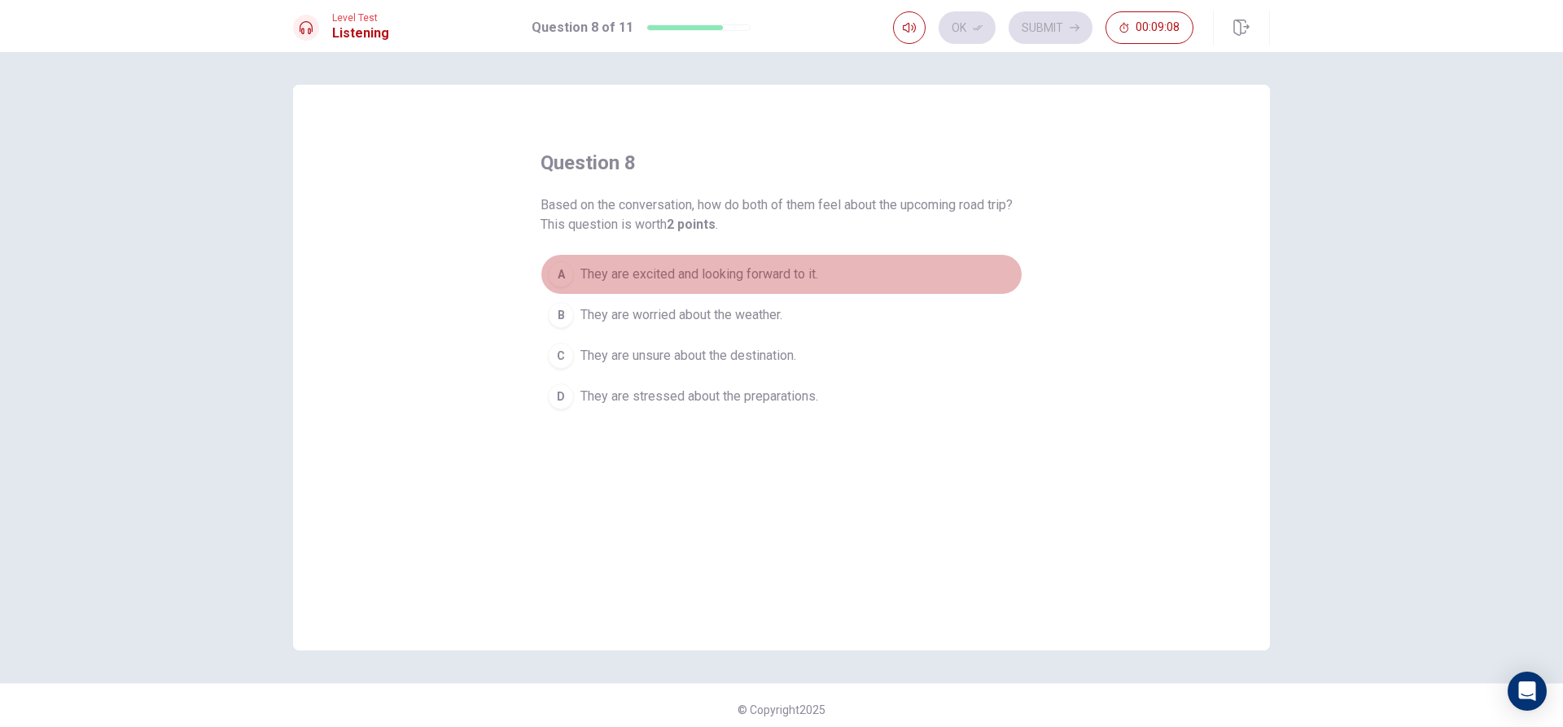
click at [817, 278] on span "They are excited and looking forward to it." at bounding box center [699, 275] width 238 height 20
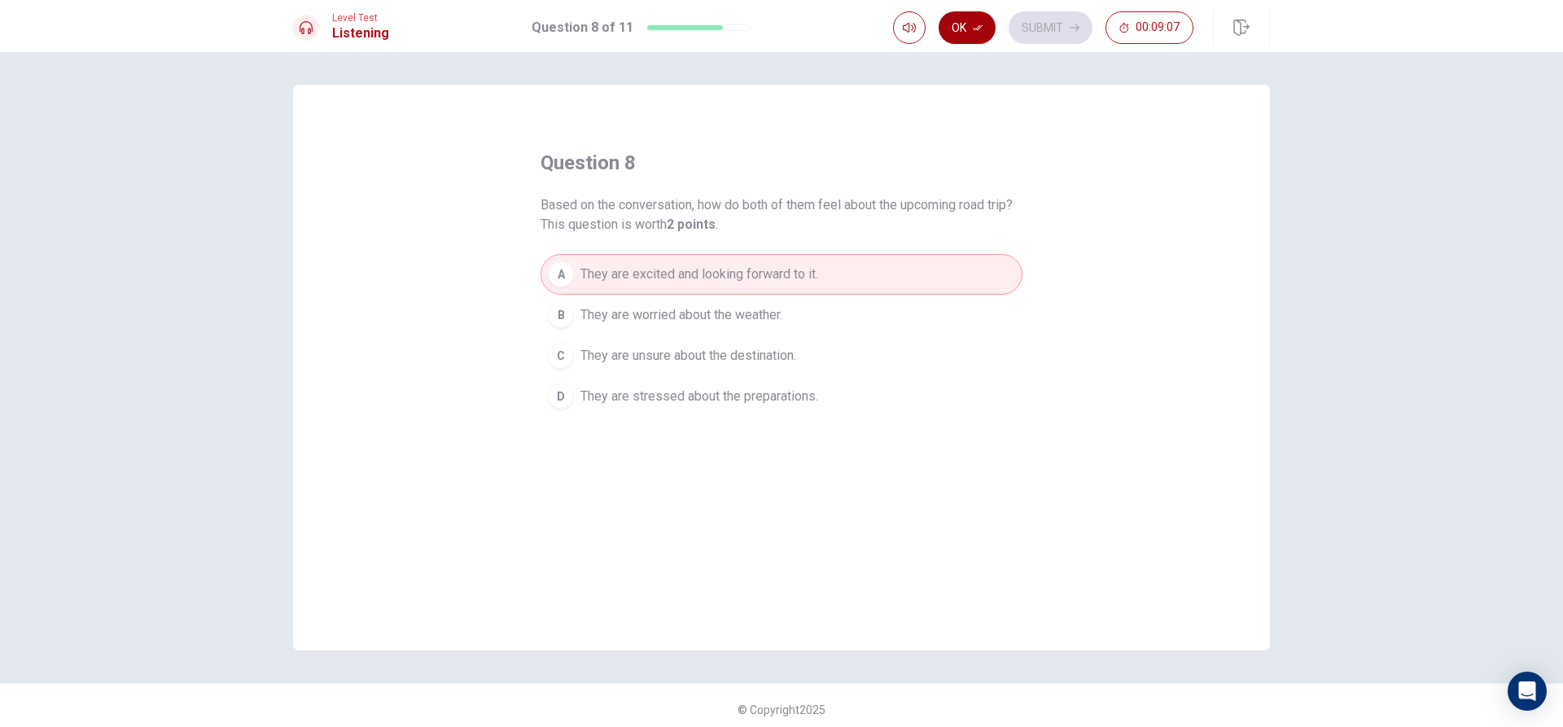
click at [976, 25] on icon "button" at bounding box center [978, 28] width 10 height 10
click at [1047, 17] on button "Submit" at bounding box center [1051, 27] width 84 height 33
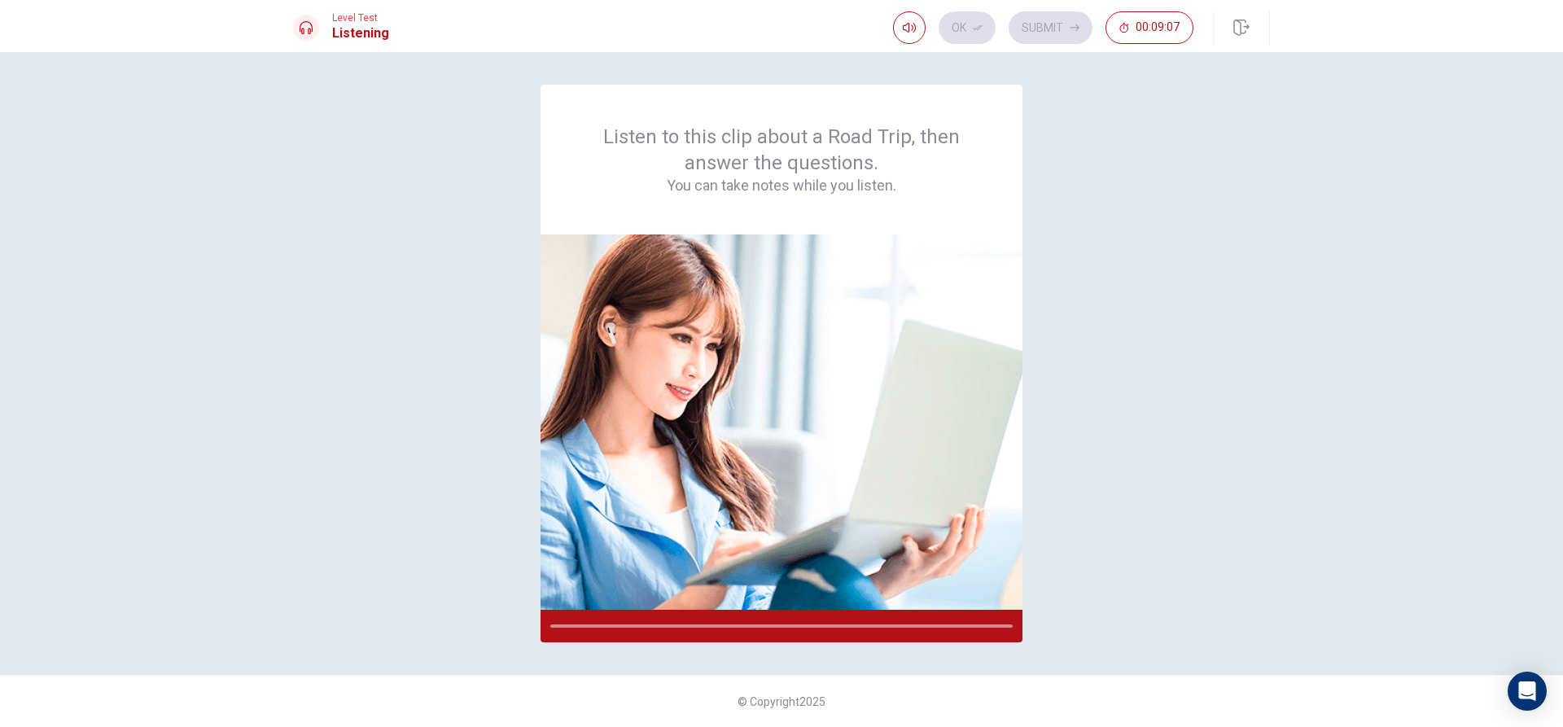
click at [911, 158] on div "Listen to this clip about a Road Trip, then answer the questions. You can take …" at bounding box center [782, 160] width 404 height 72
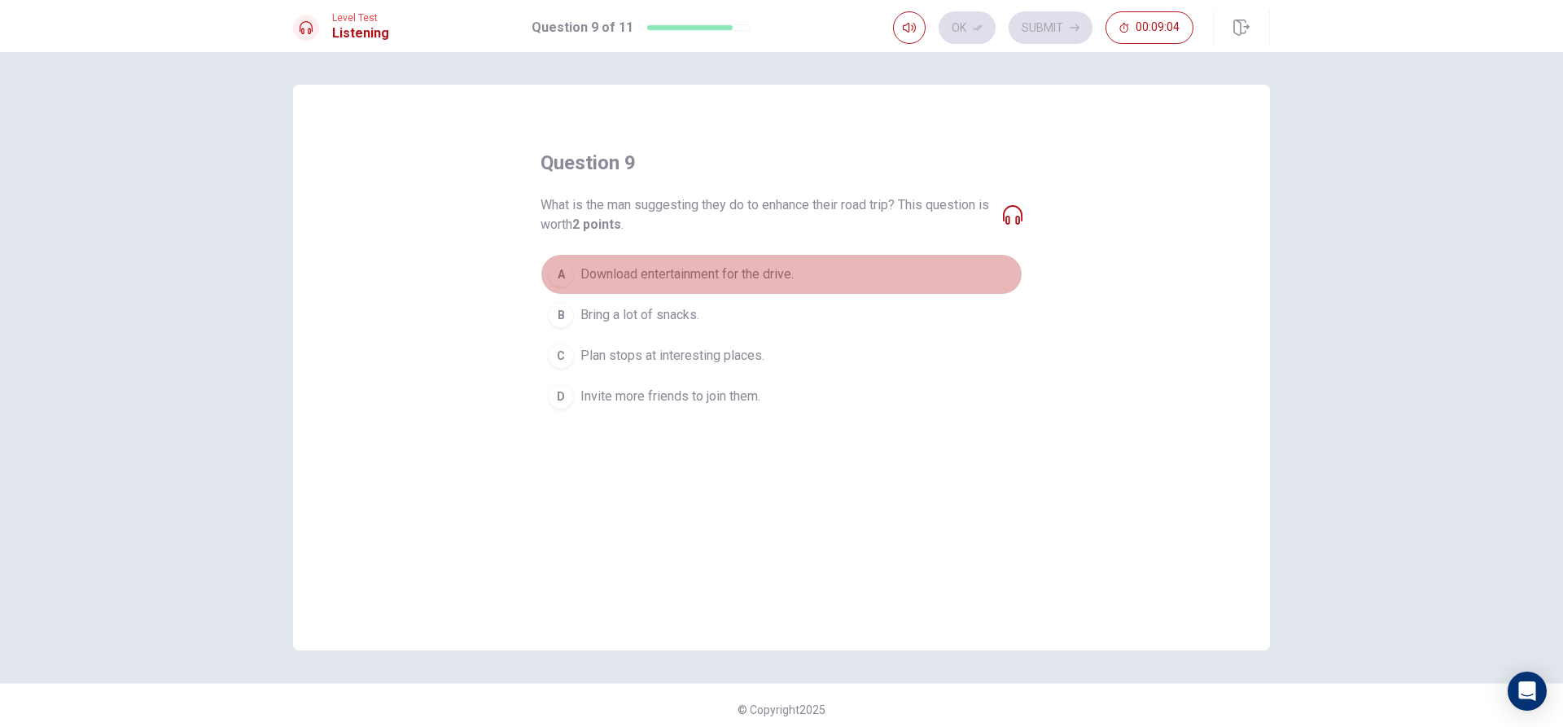
click at [803, 265] on button "A Download entertainment for the drive." at bounding box center [782, 274] width 482 height 41
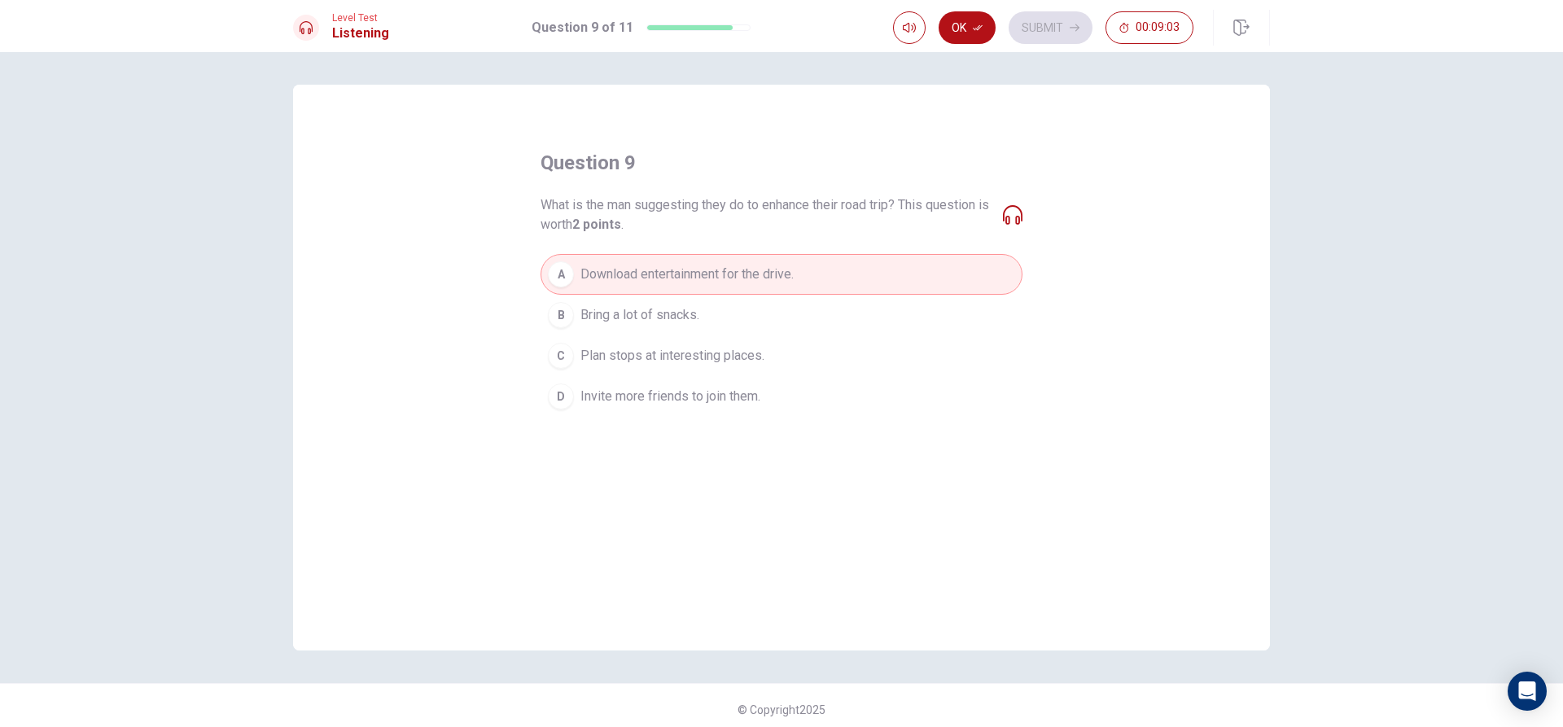
drag, startPoint x: 963, startPoint y: 38, endPoint x: 1003, endPoint y: 37, distance: 39.9
click at [979, 37] on button "Ok" at bounding box center [967, 27] width 57 height 33
click at [1039, 34] on button "Submit" at bounding box center [1051, 27] width 84 height 33
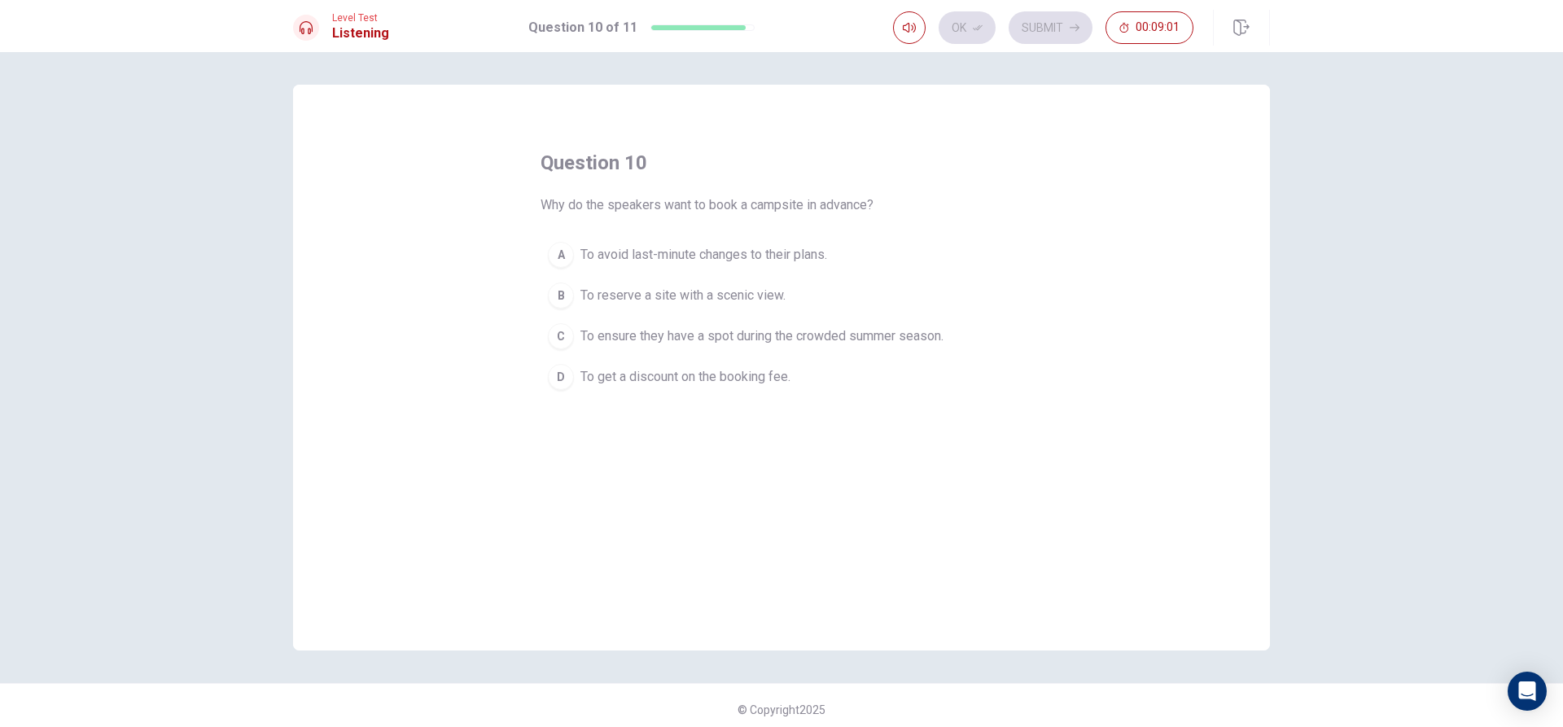
click at [895, 335] on span "To ensure they have a spot during the crowded summer season." at bounding box center [761, 336] width 363 height 20
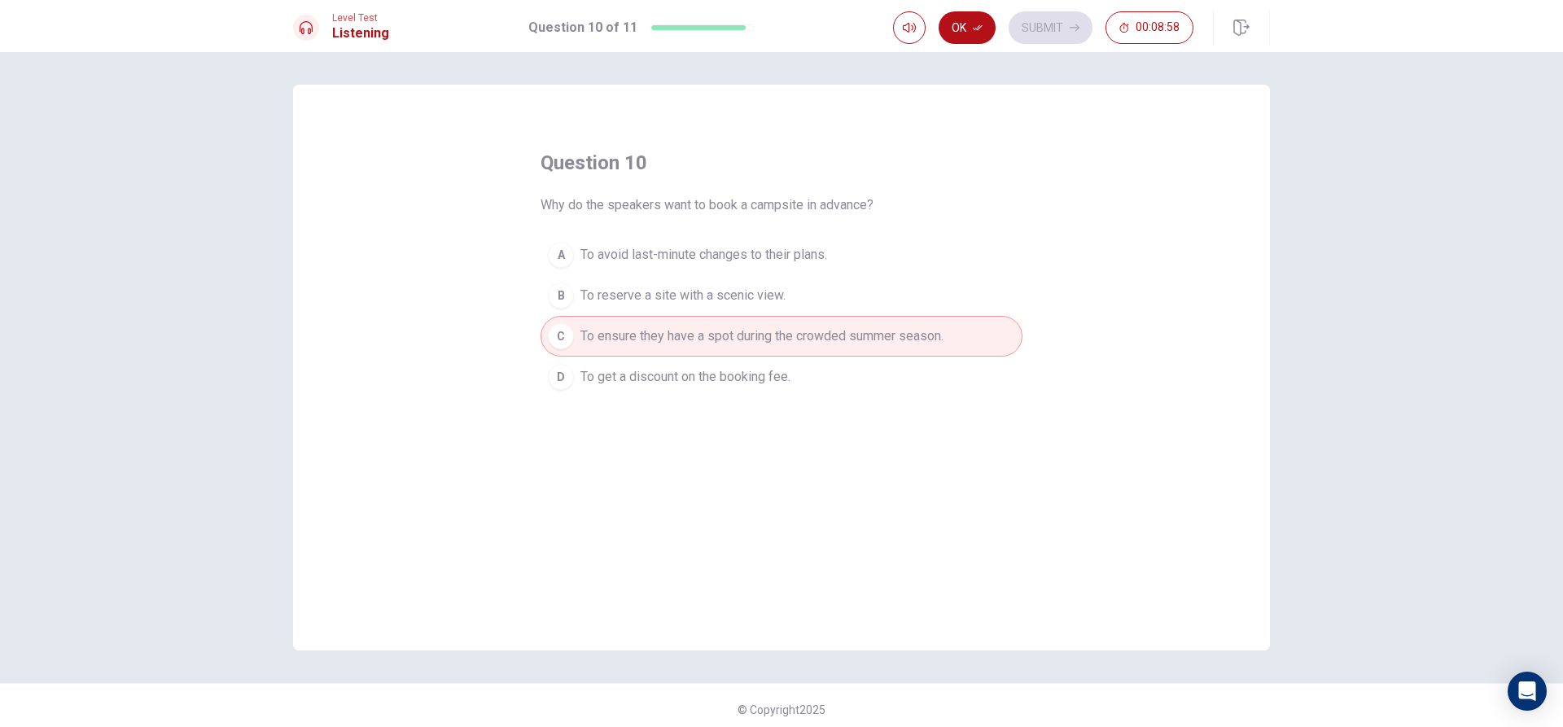
click at [1035, 19] on div "Ok Submit 00:08:58" at bounding box center [1043, 27] width 300 height 33
click at [990, 34] on button "Ok" at bounding box center [967, 27] width 57 height 33
click at [1034, 15] on button "Submit" at bounding box center [1051, 27] width 84 height 33
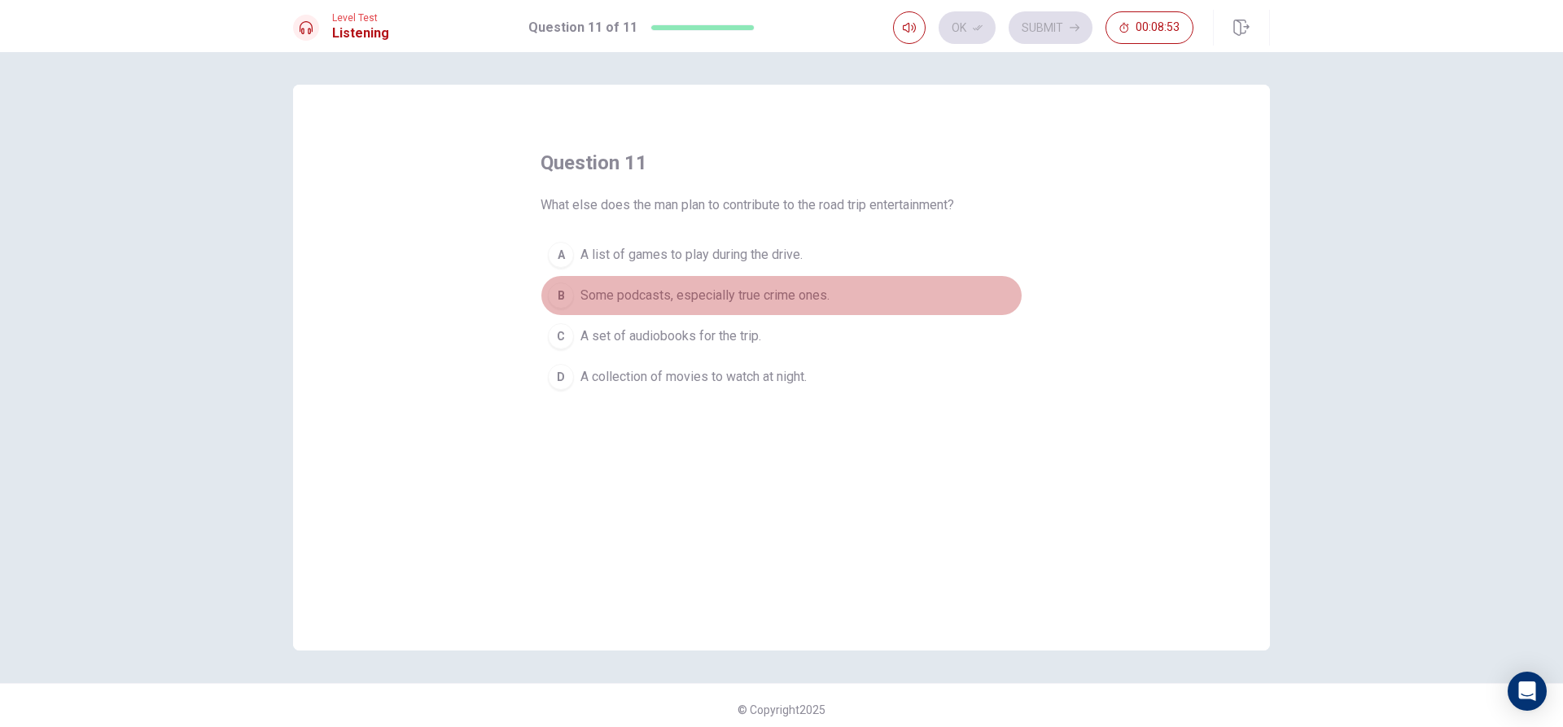
click at [880, 304] on button "B Some podcasts, especially true crime ones." at bounding box center [782, 295] width 482 height 41
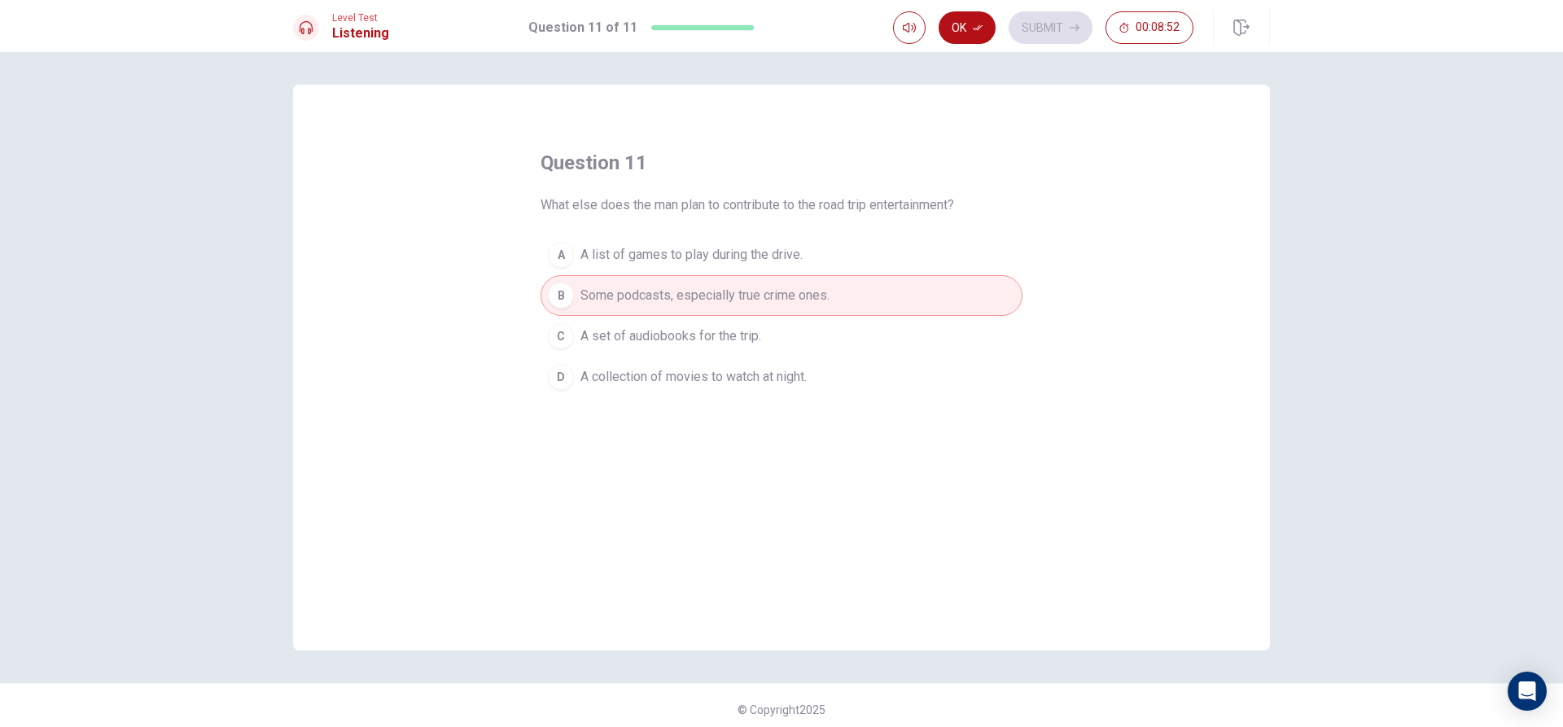
click at [862, 324] on button "C A set of audiobooks for the trip." at bounding box center [782, 336] width 482 height 41
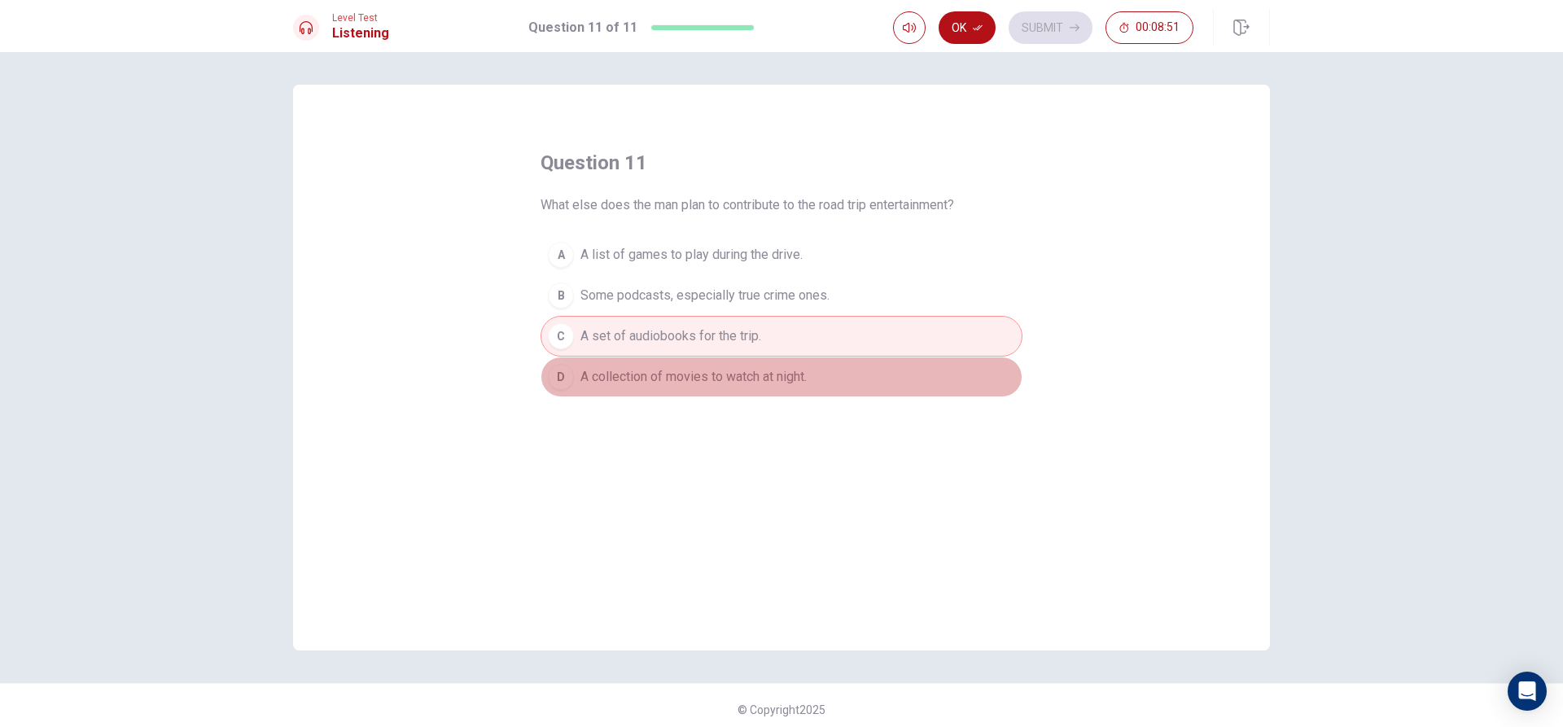
click at [816, 378] on button "D A collection of movies to watch at night." at bounding box center [782, 377] width 482 height 41
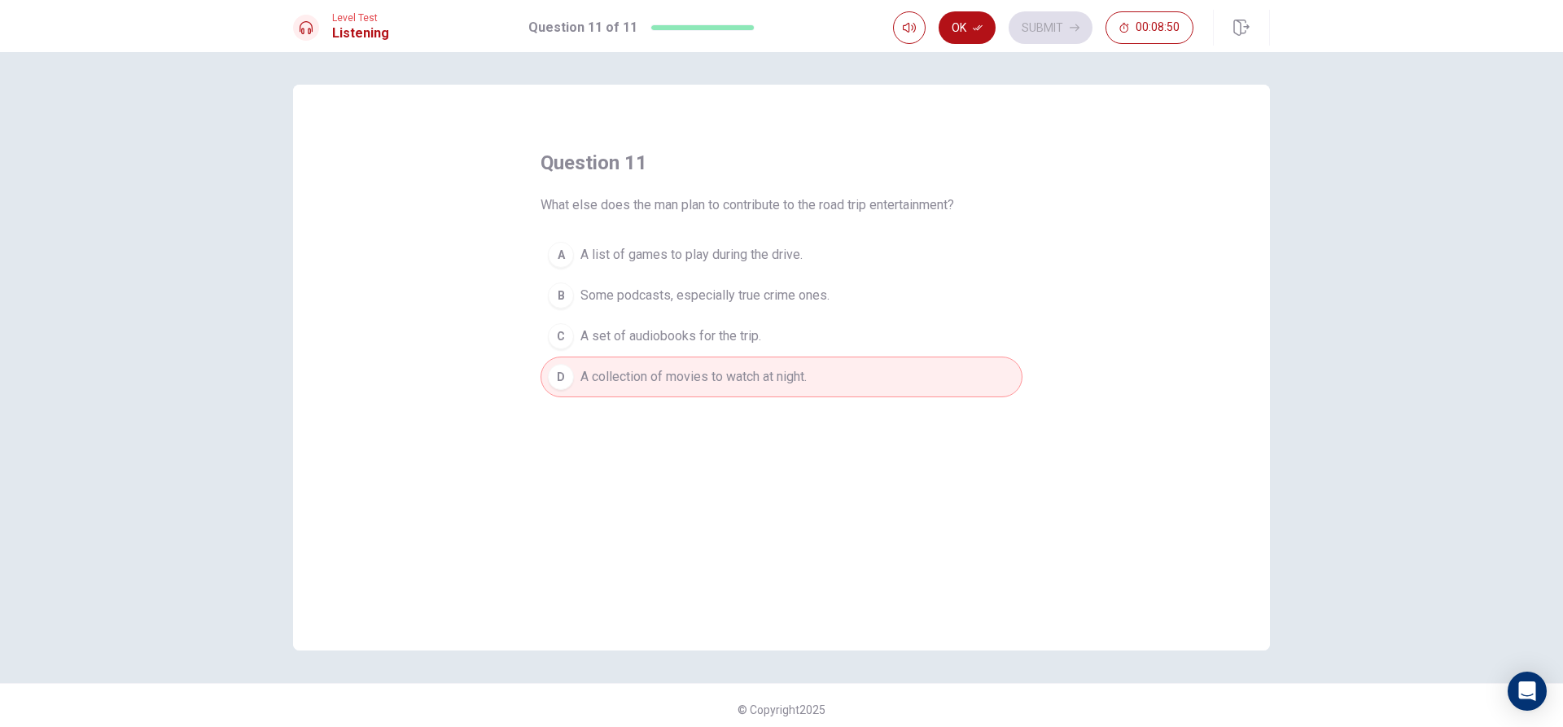
click at [795, 256] on span "A list of games to play during the drive." at bounding box center [691, 255] width 222 height 20
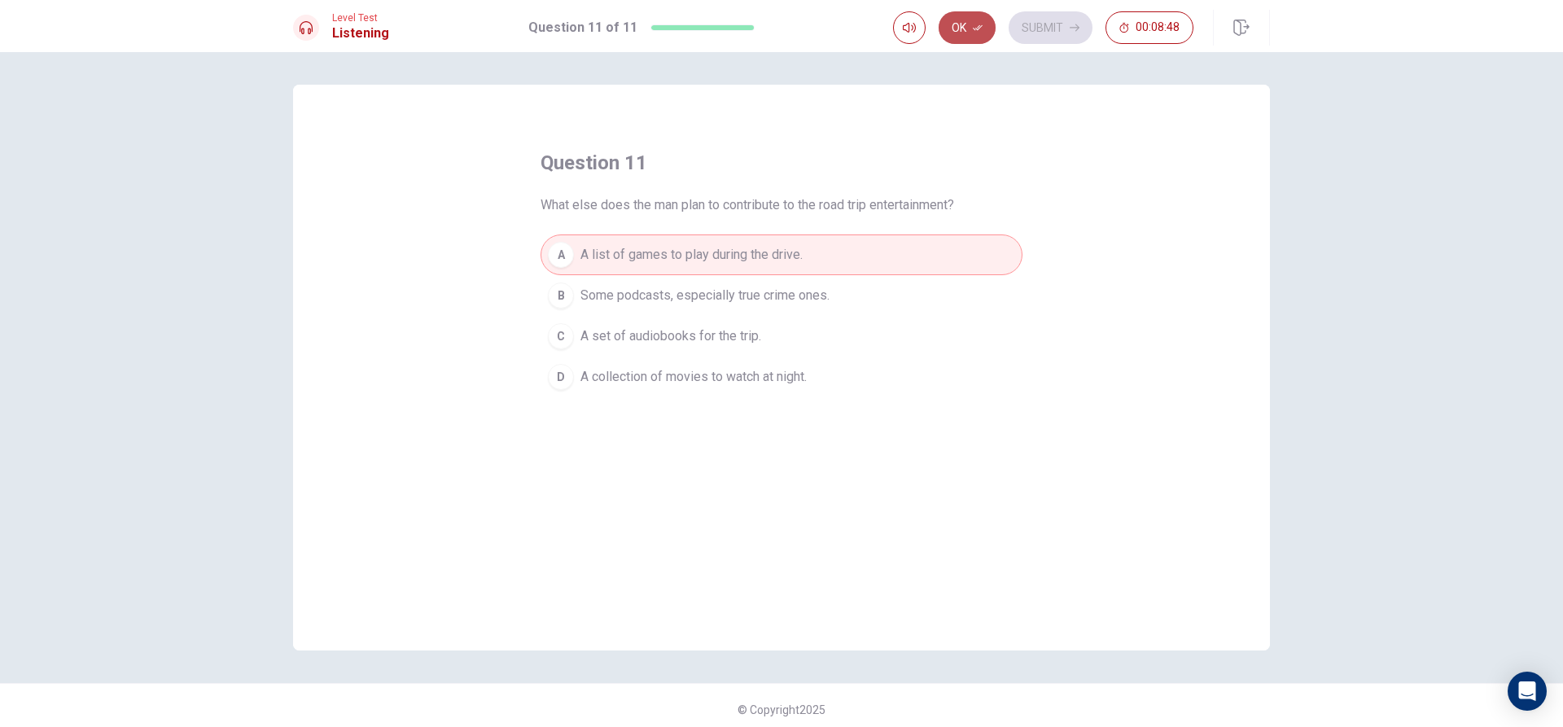
click at [980, 23] on icon "button" at bounding box center [978, 28] width 10 height 10
click at [1031, 22] on button "Submit" at bounding box center [1051, 27] width 84 height 33
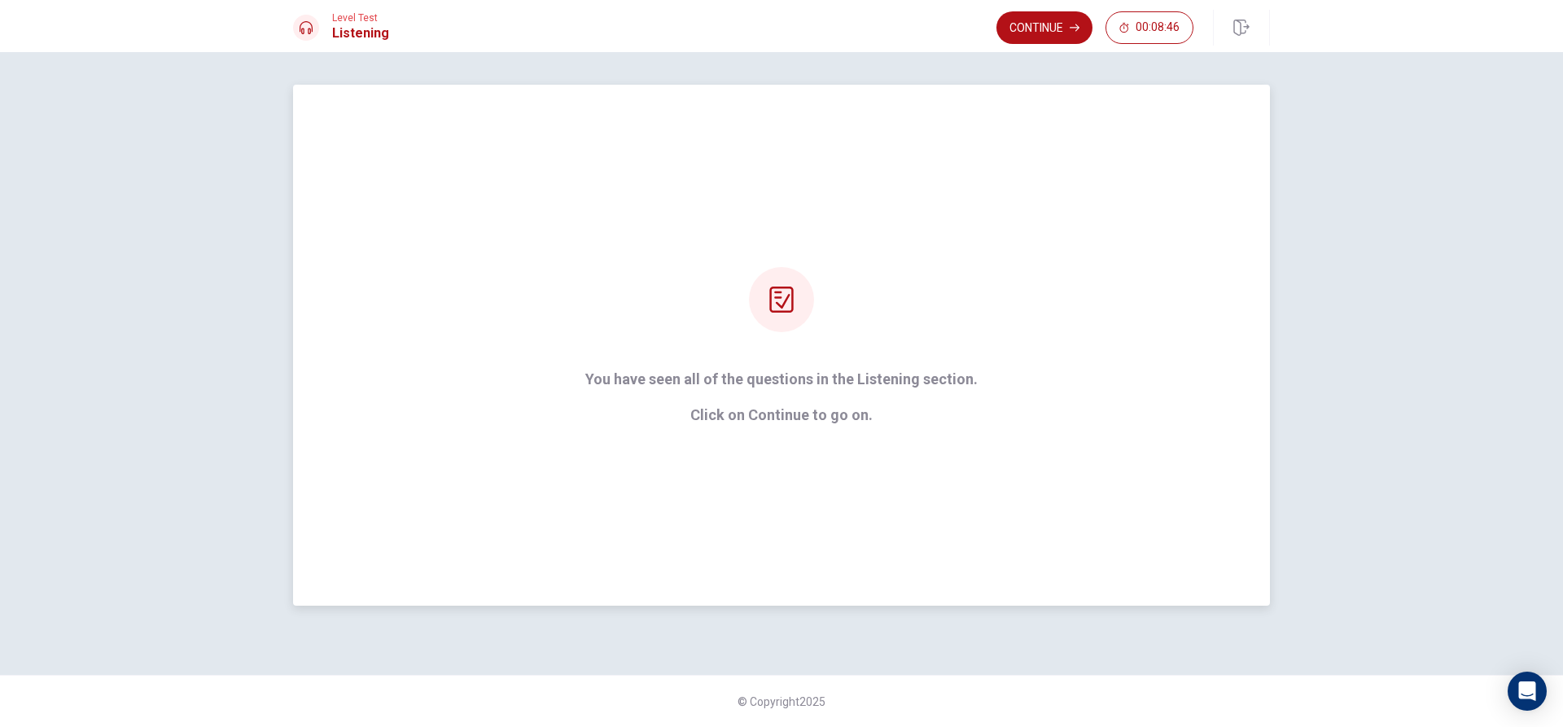
click at [826, 312] on div "You have seen all of the questions in the Listening section. Click on Continue …" at bounding box center [782, 345] width 438 height 156
click at [776, 313] on div at bounding box center [781, 299] width 65 height 65
click at [1069, 33] on button "Continue" at bounding box center [1044, 27] width 96 height 33
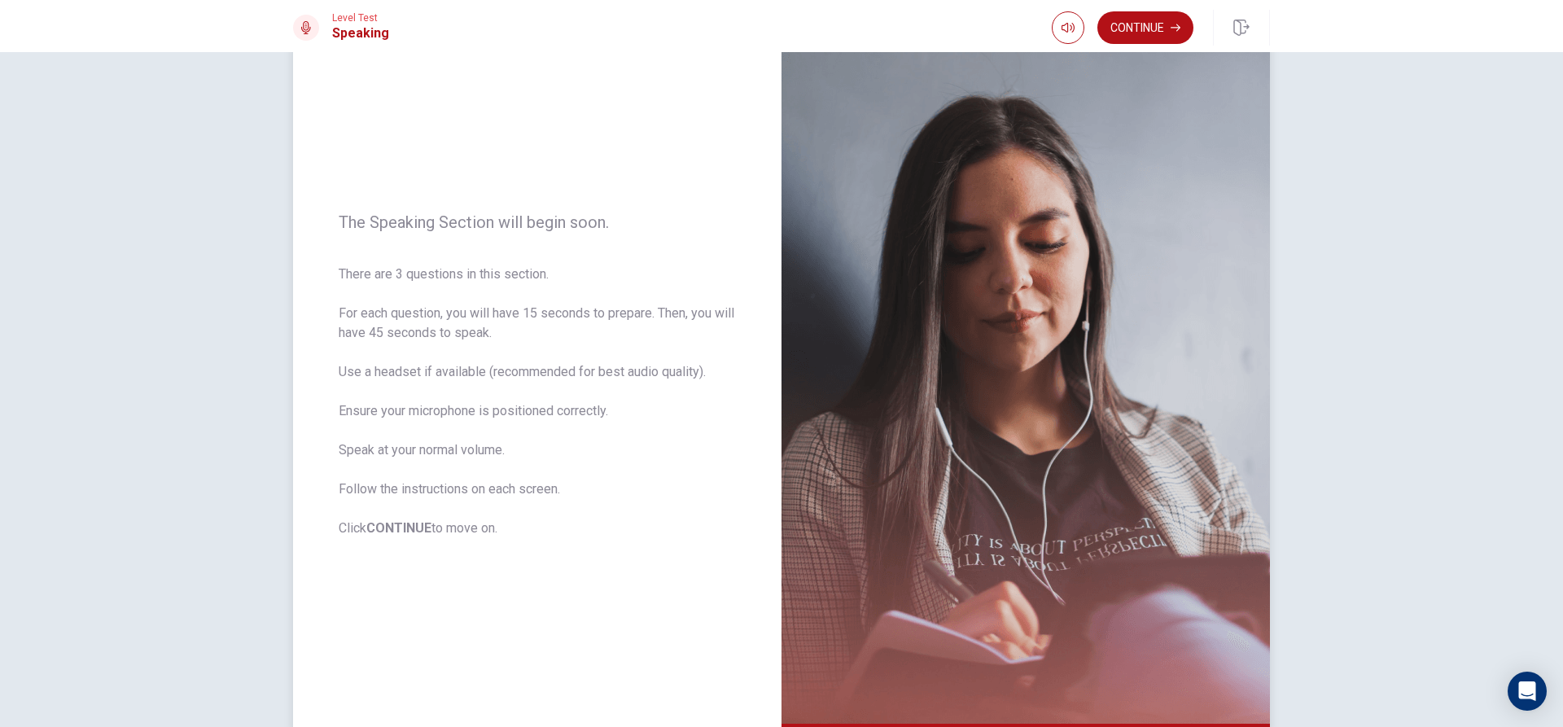
scroll to position [152, 0]
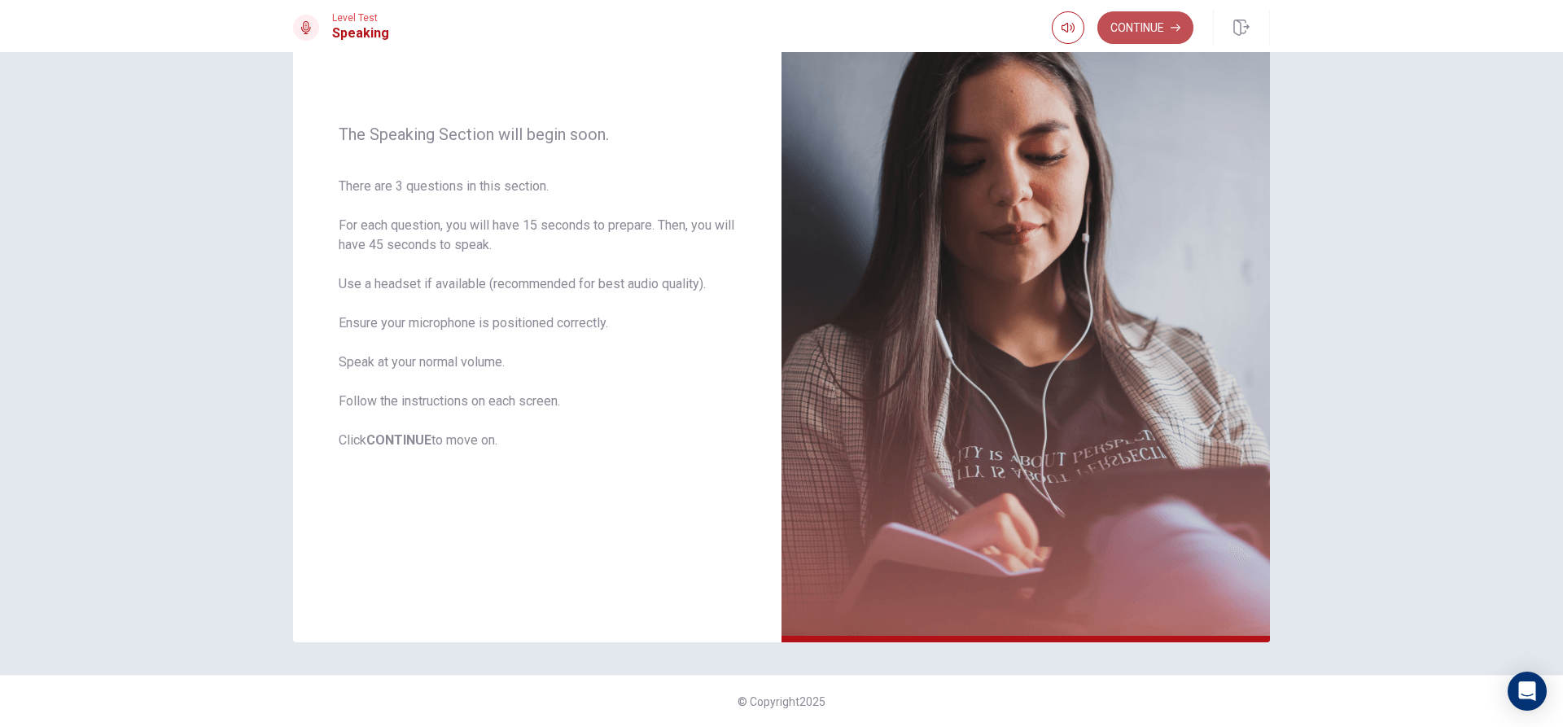
click at [1142, 24] on button "Continue" at bounding box center [1145, 27] width 96 height 33
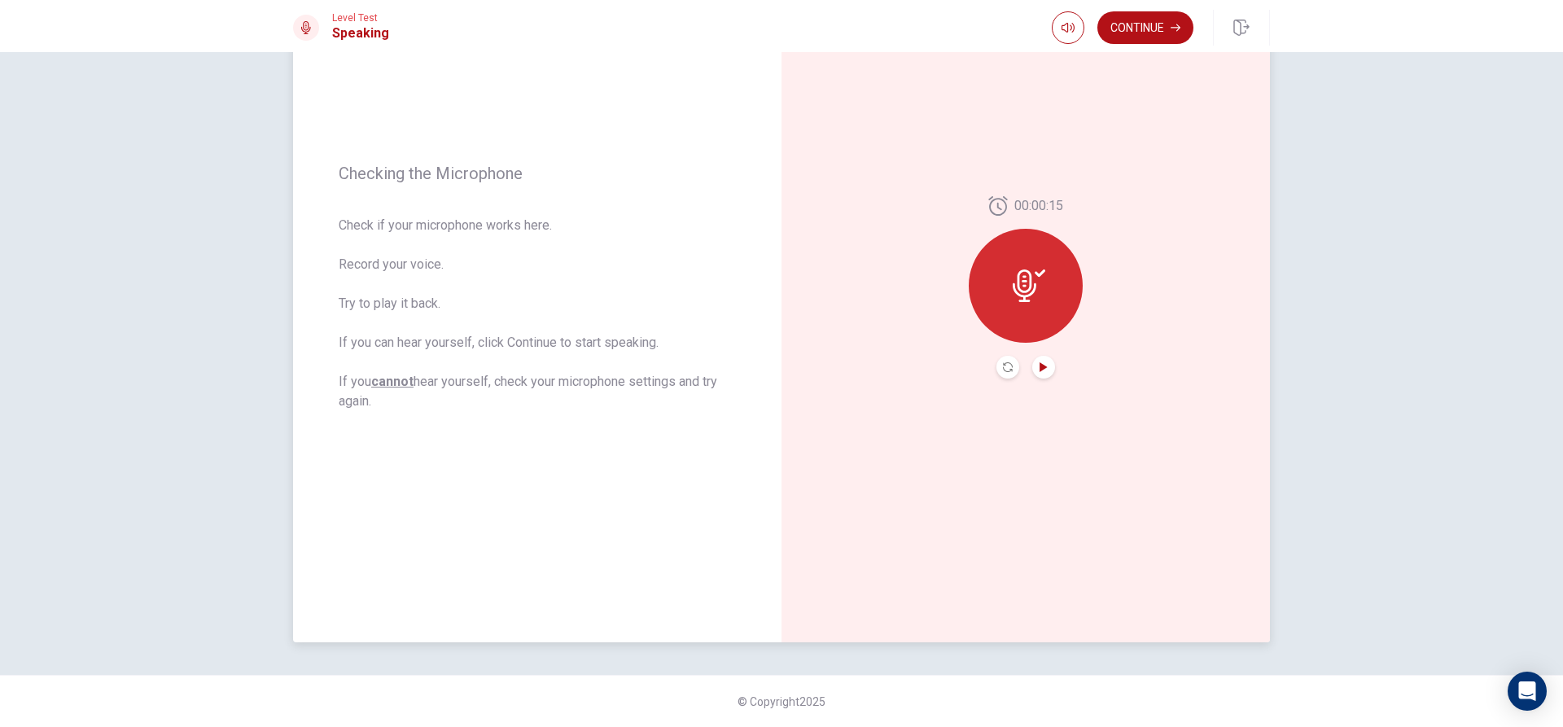
click at [1039, 362] on icon "Play Audio" at bounding box center [1044, 367] width 10 height 10
click at [1013, 288] on icon at bounding box center [1025, 285] width 24 height 33
click at [1122, 22] on button "Continue" at bounding box center [1145, 27] width 96 height 33
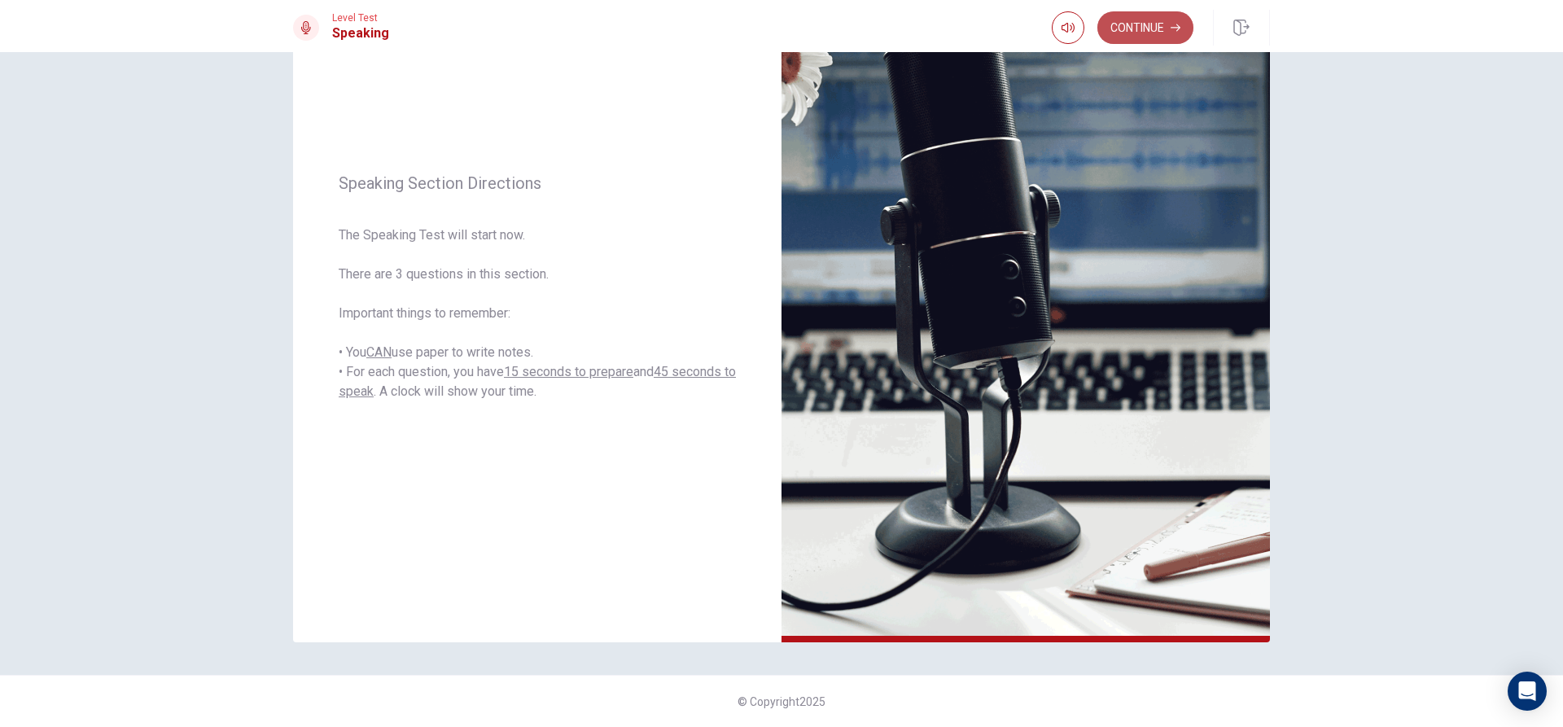
click at [1152, 28] on button "Continue" at bounding box center [1145, 27] width 96 height 33
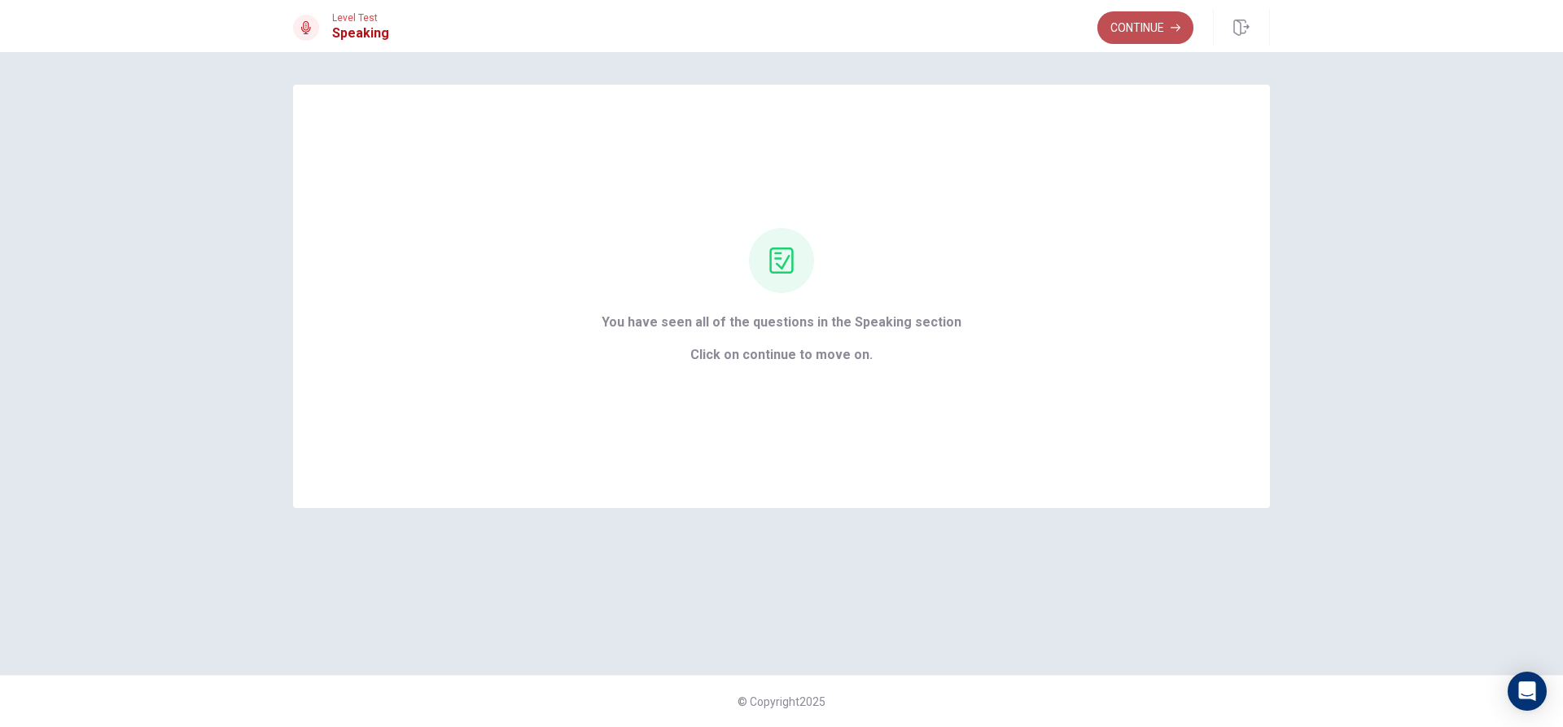
click at [1149, 30] on button "Continue" at bounding box center [1145, 27] width 96 height 33
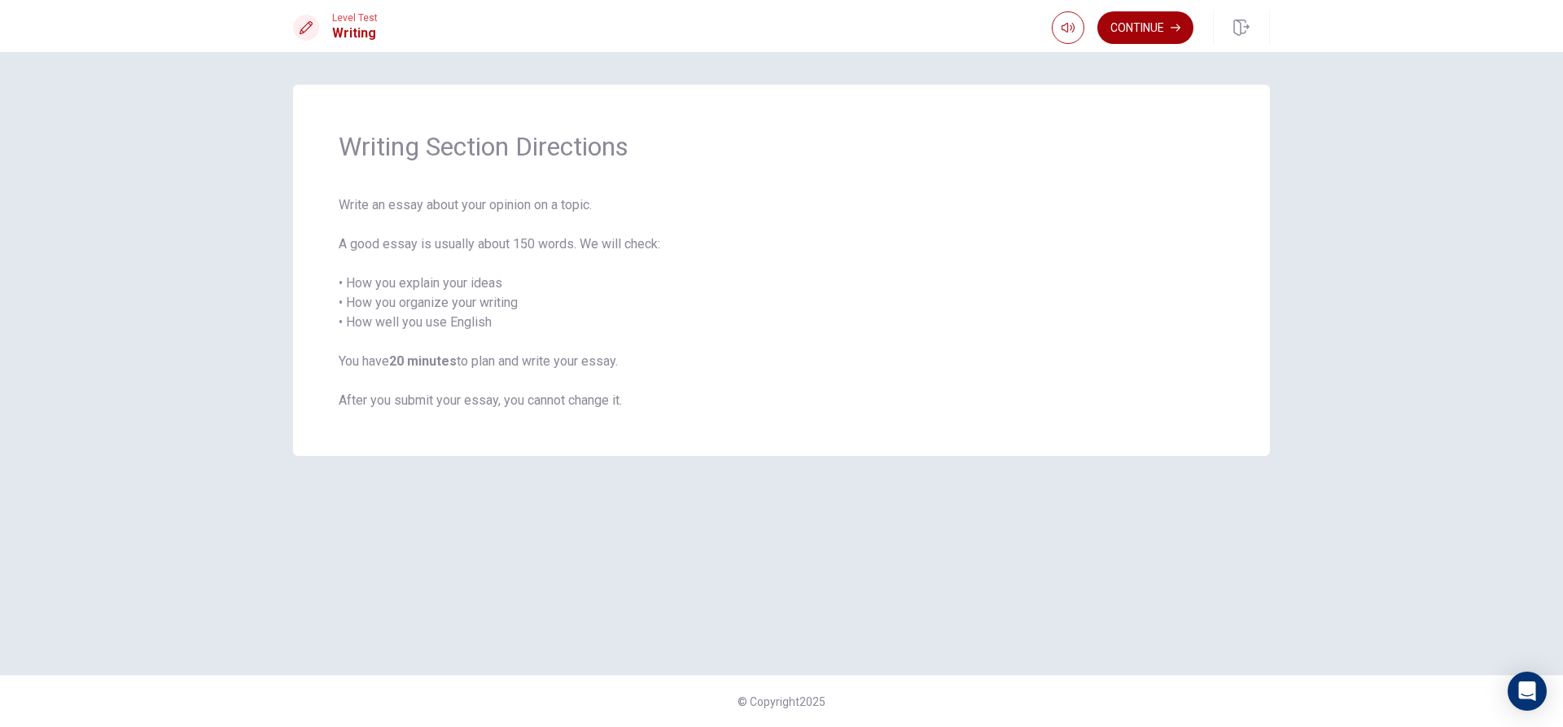
click at [1126, 21] on button "Continue" at bounding box center [1145, 27] width 96 height 33
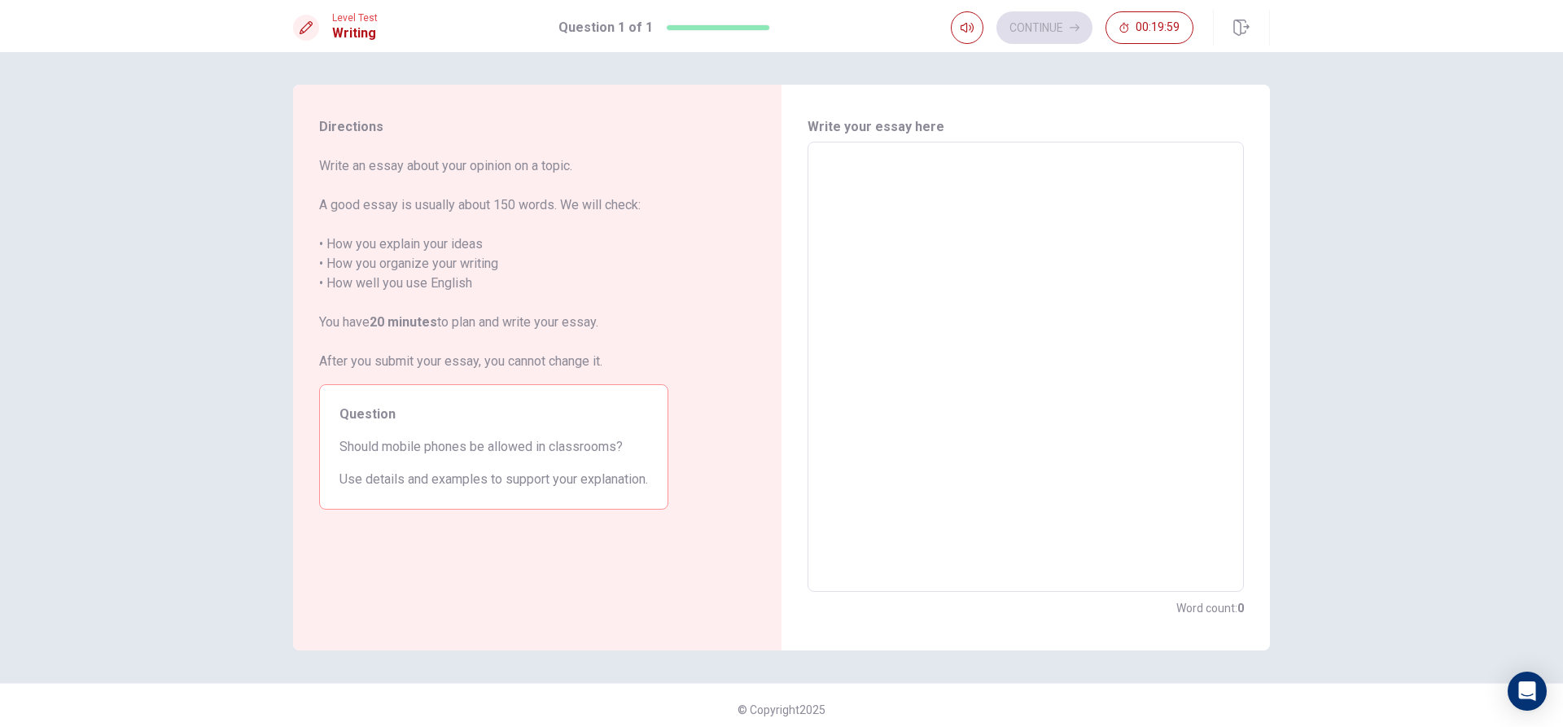
click at [840, 181] on textarea at bounding box center [1026, 366] width 414 height 423
type textarea "i"
type textarea "x"
type textarea "i"
type textarea "x"
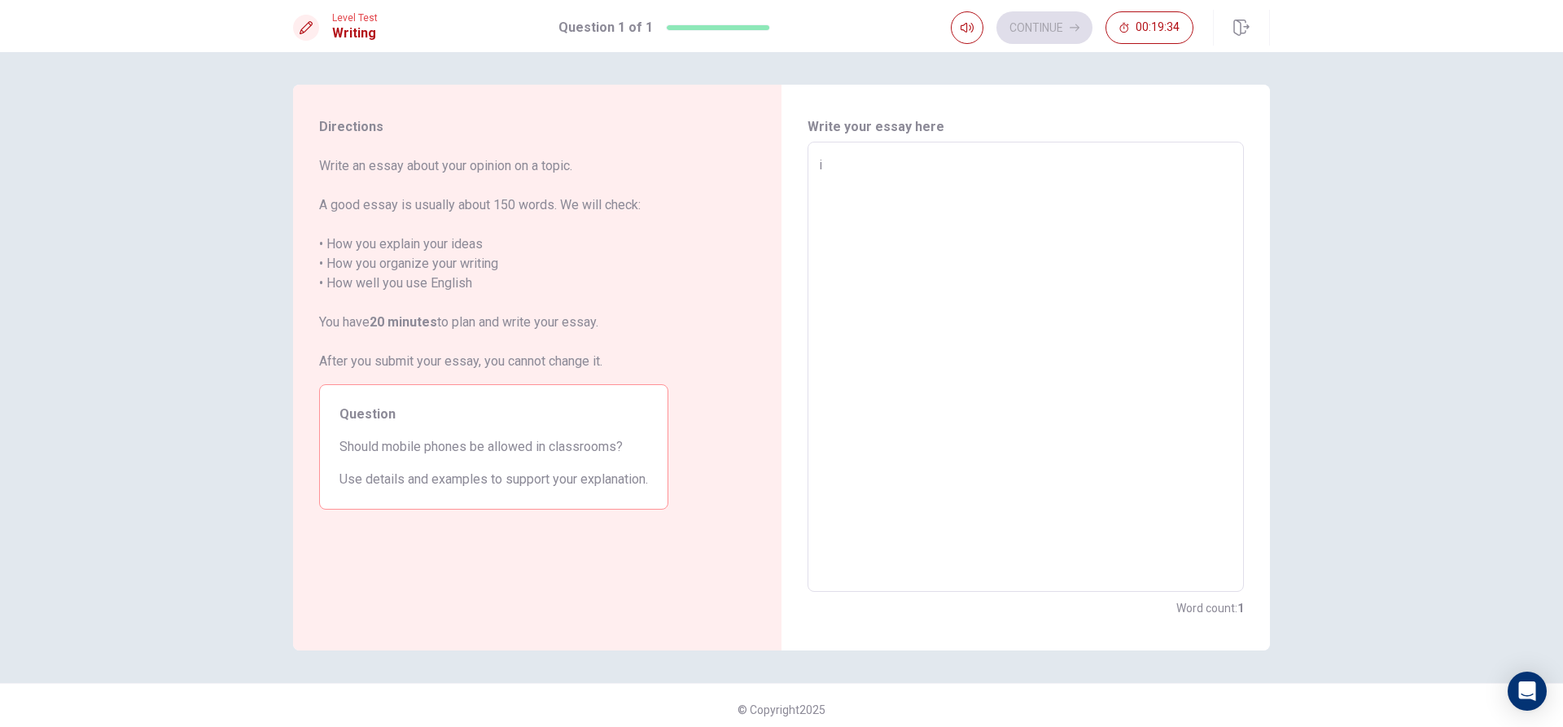
type textarea "i t"
type textarea "x"
type textarea "i th"
type textarea "x"
type textarea "i thi"
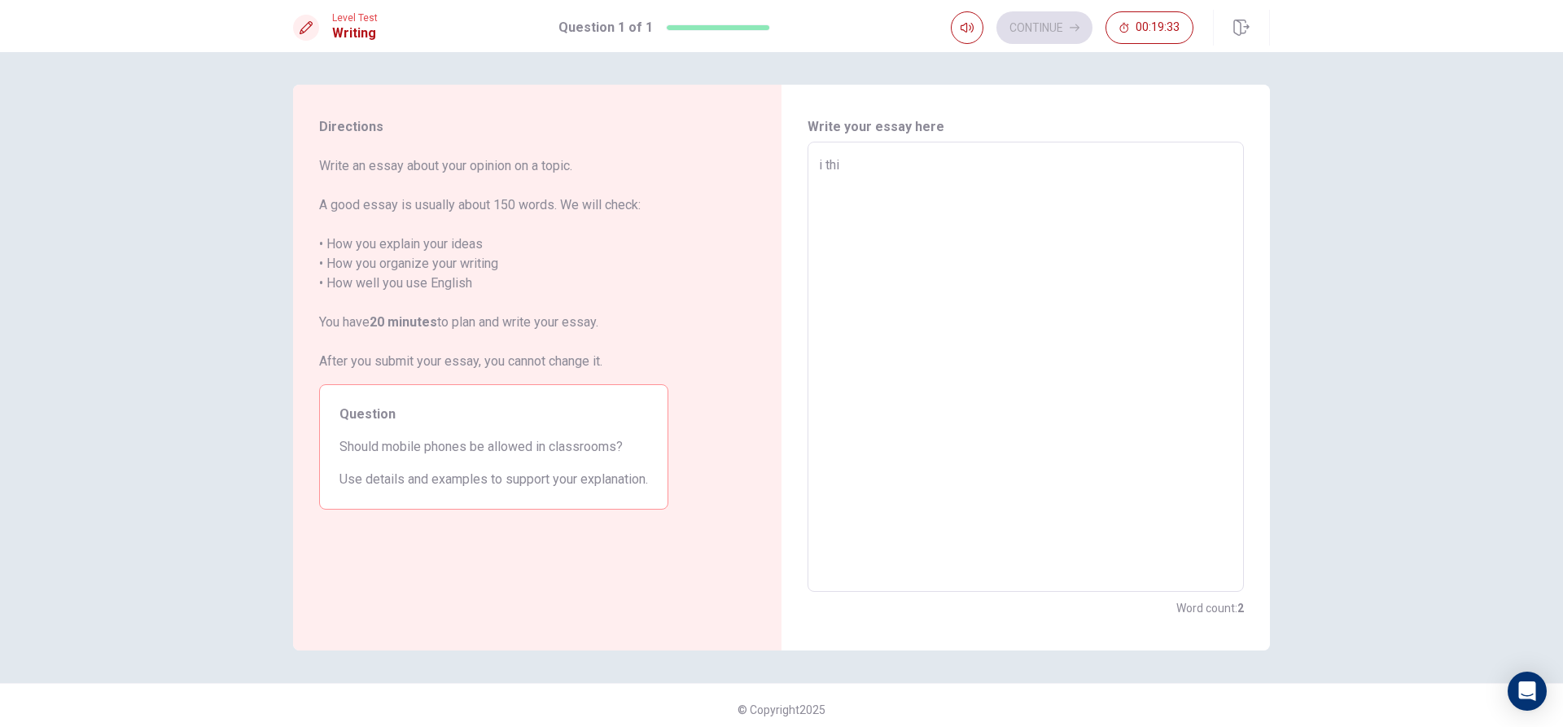
type textarea "x"
type textarea "i thib"
type textarea "x"
type textarea "i thi"
type textarea "x"
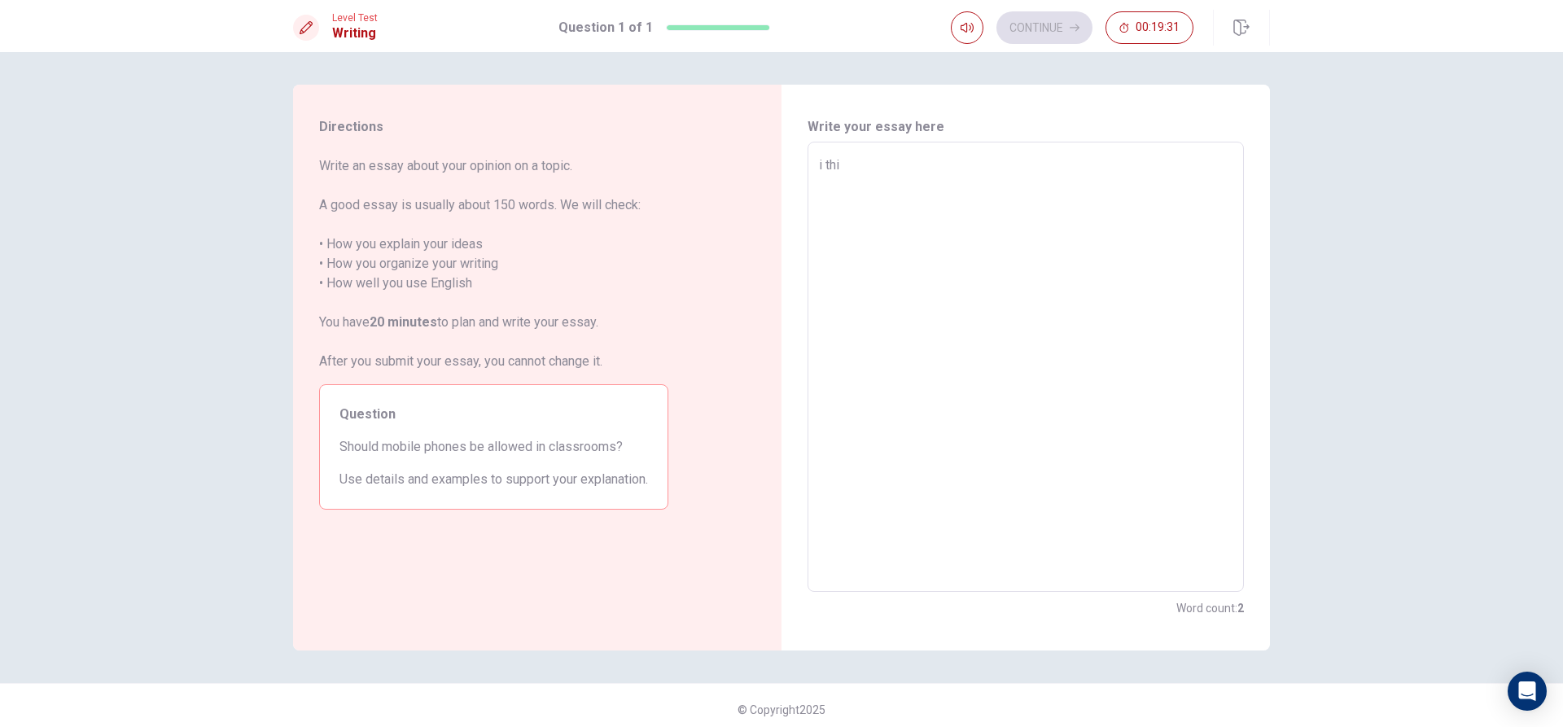
type textarea "i thin"
type textarea "x"
type textarea "i thing"
type textarea "x"
type textarea "i thing"
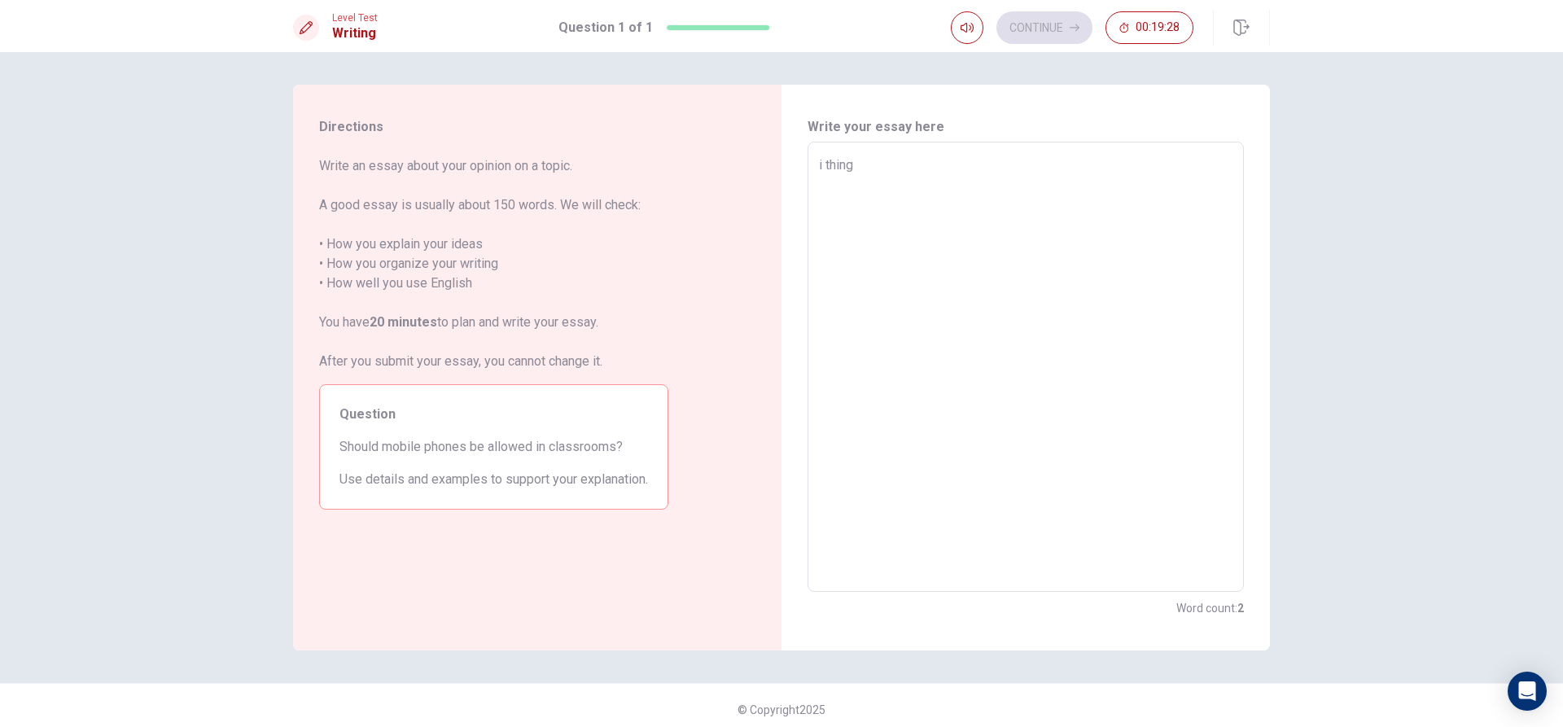
type textarea "x"
type textarea "i thing i"
type textarea "x"
type textarea "i thing it"
type textarea "x"
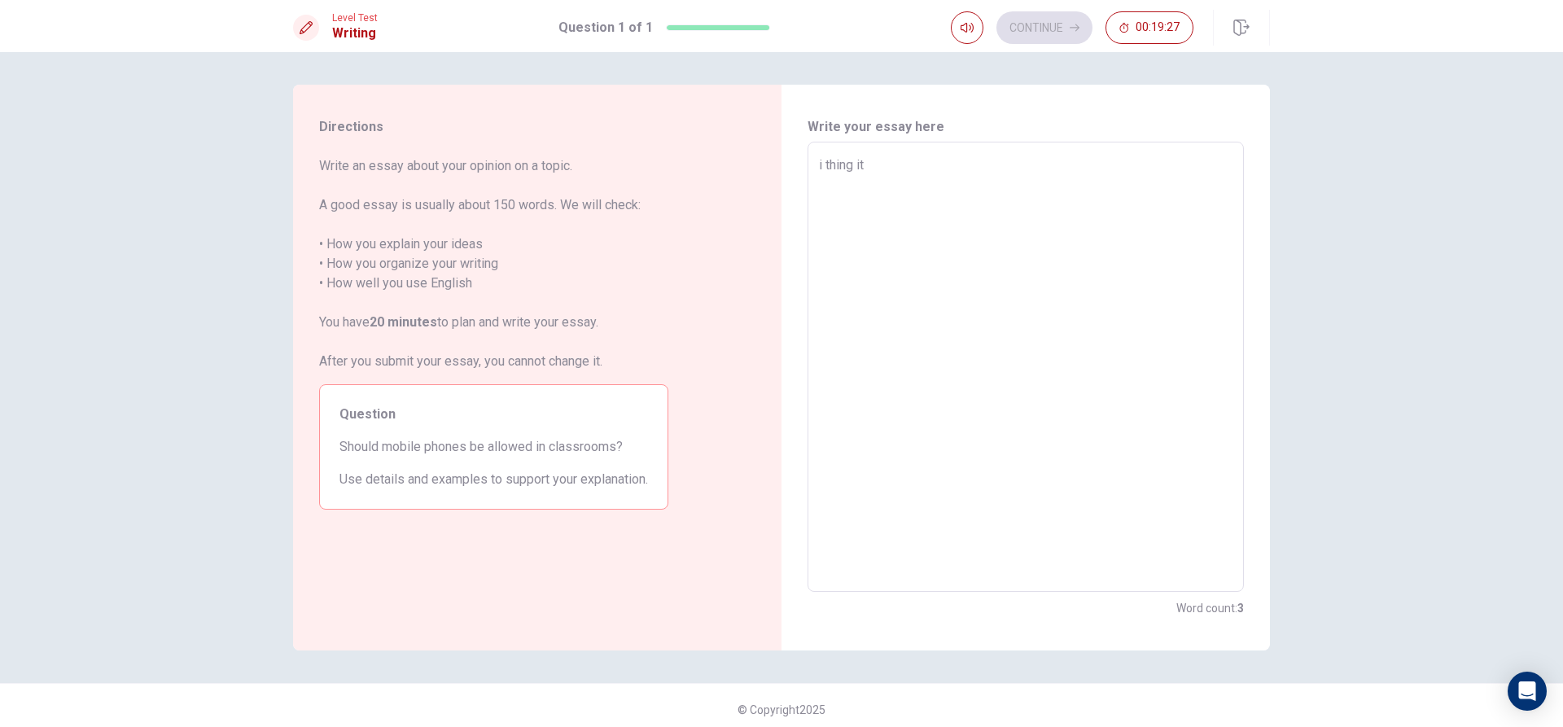
type textarea "i thing it"
type textarea "x"
type textarea "i thing it w"
type textarea "x"
type textarea "i thing it wa"
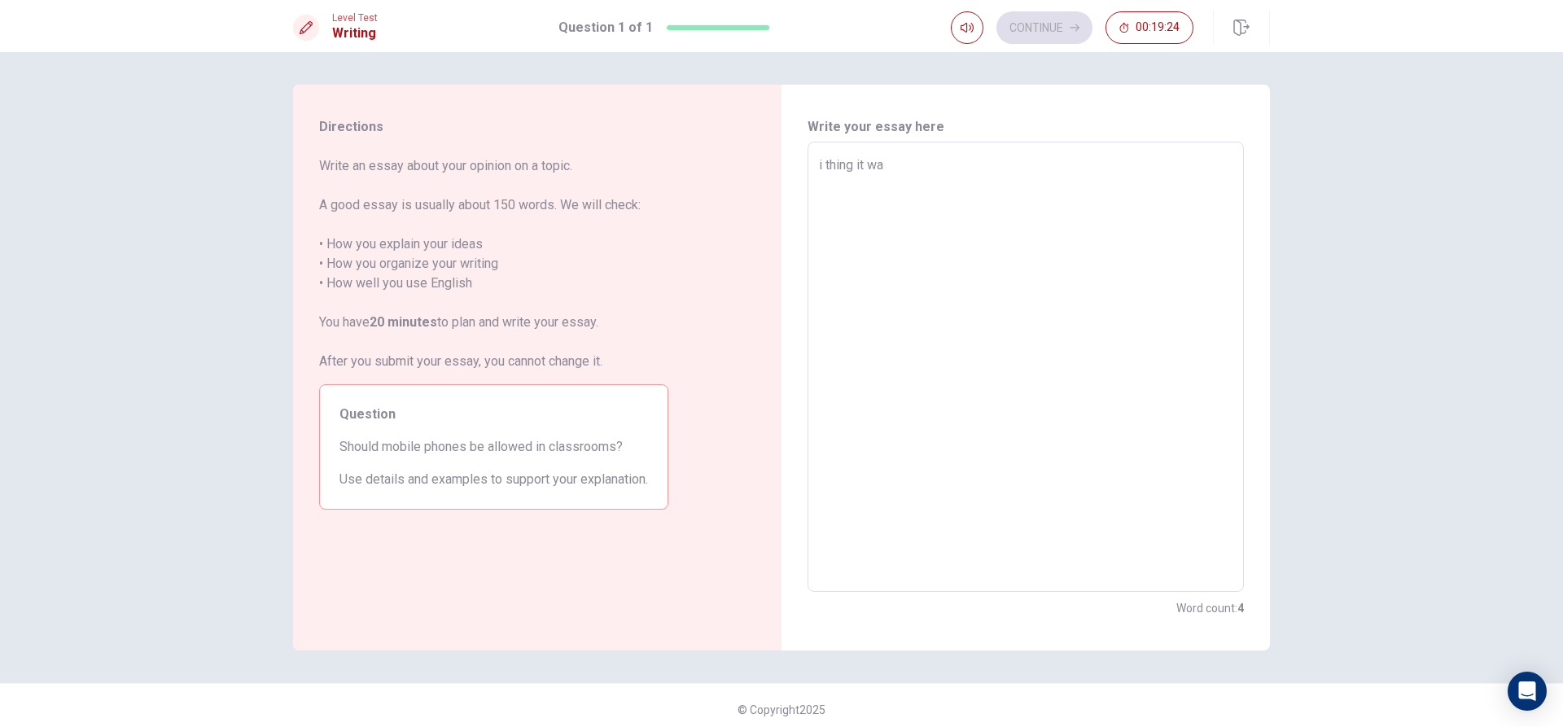
type textarea "x"
type textarea "i thing it wak"
type textarea "x"
type textarea "i thing it wa"
type textarea "x"
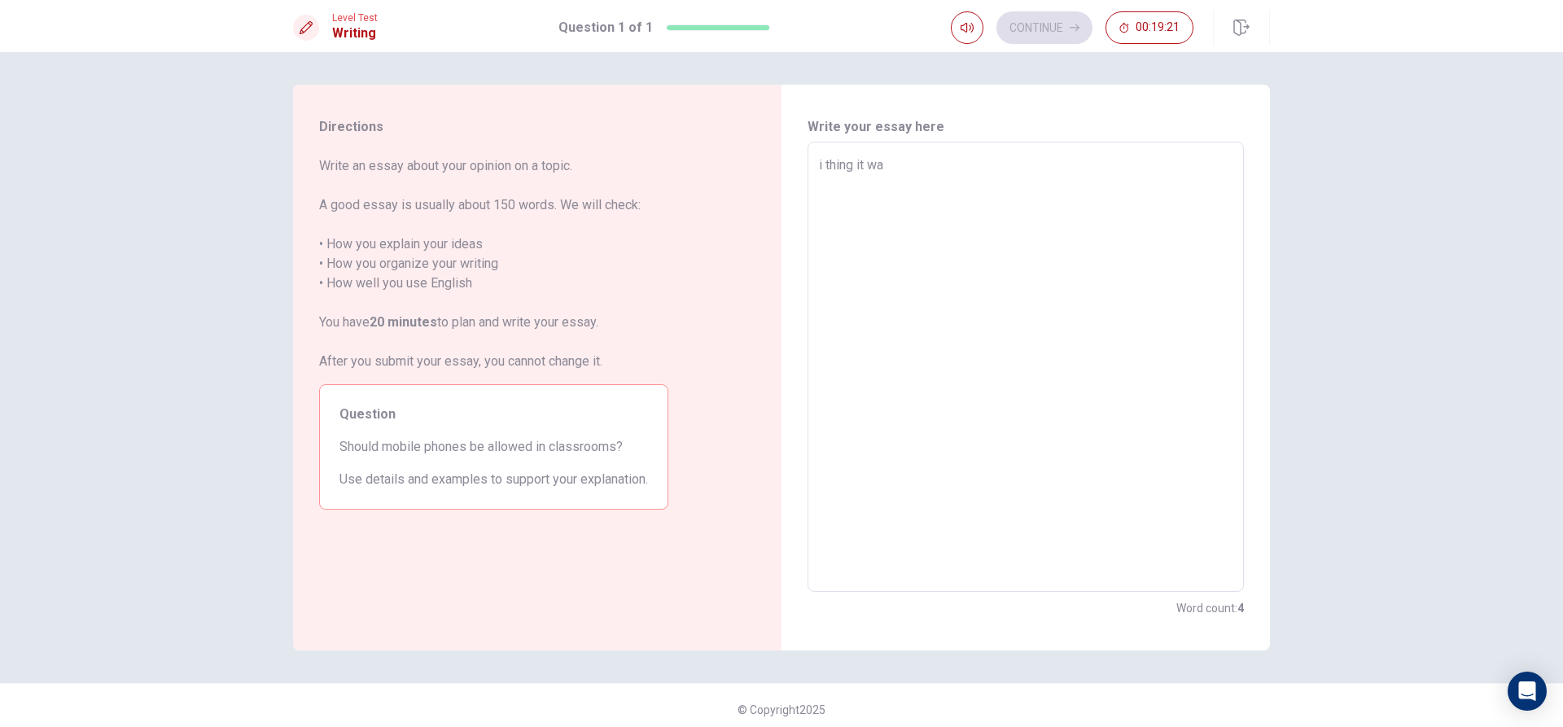
type textarea "i thing it was"
type textarea "x"
type textarea "i thing it was"
type textarea "x"
type textarea "i thing it was g"
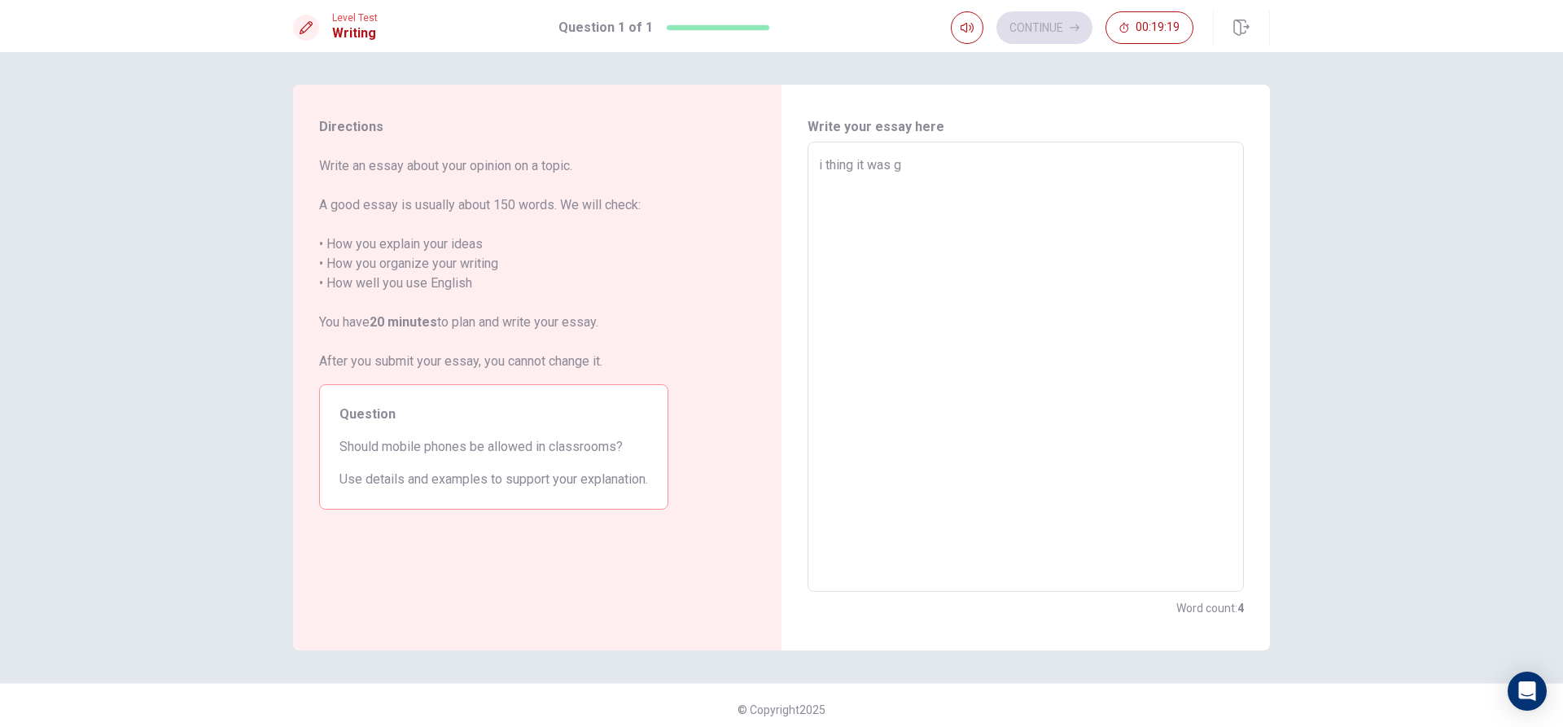
type textarea "x"
type textarea "i thing it was go"
type textarea "x"
type textarea "i thing it was goo"
type textarea "x"
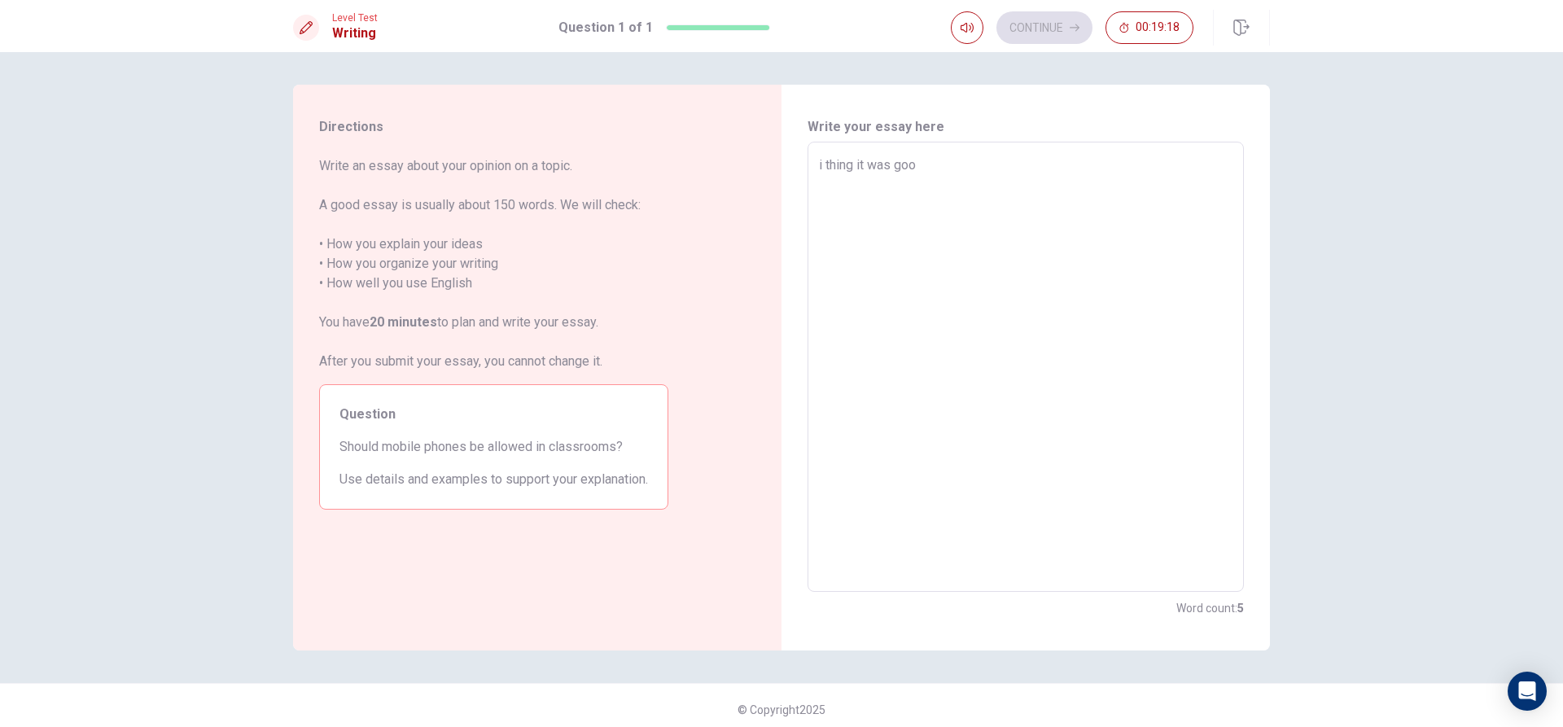
type textarea "i thing it was good"
type textarea "x"
type textarea "i thing it was good"
type textarea "x"
type textarea "i thing it was good t"
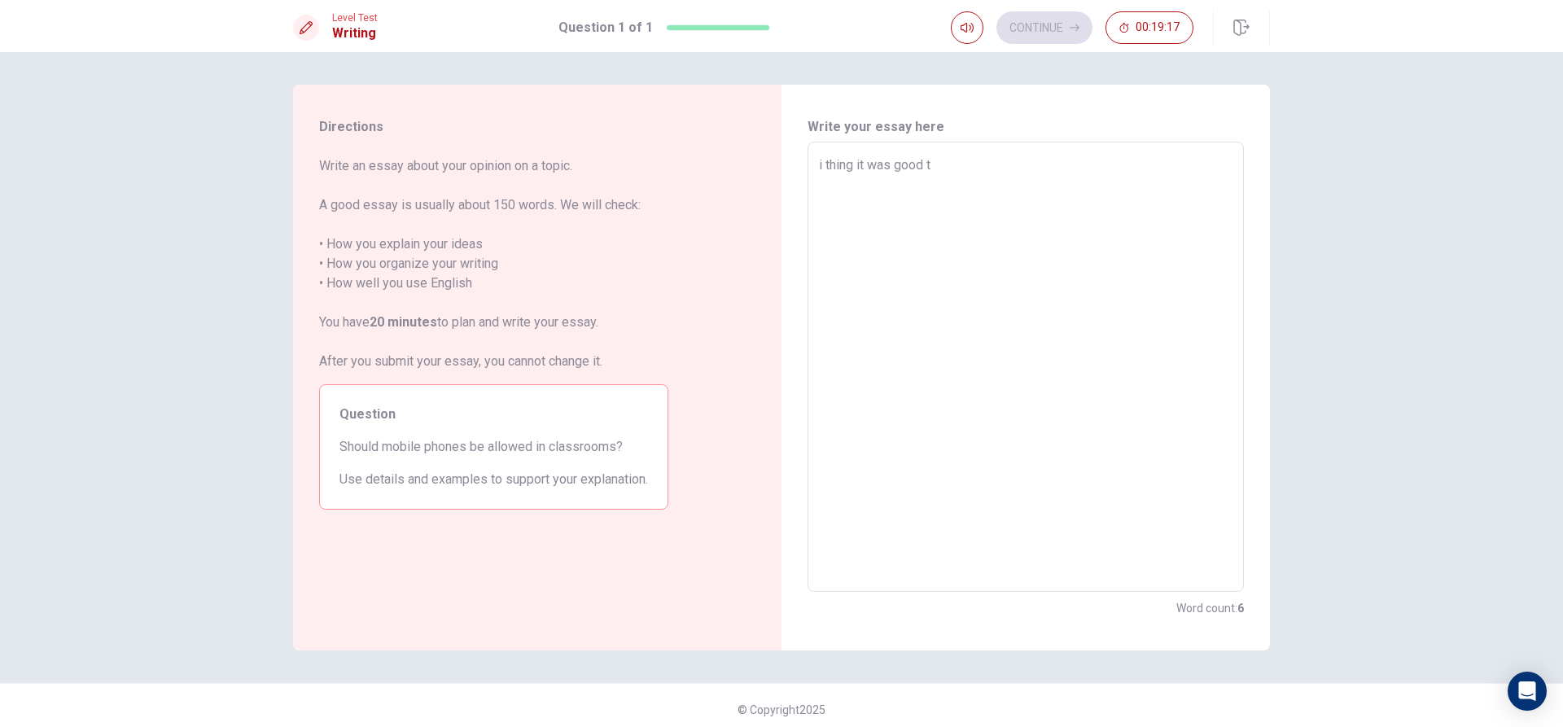
type textarea "x"
type textarea "i thing it was good to"
type textarea "x"
type textarea "i thing it was good to"
type textarea "x"
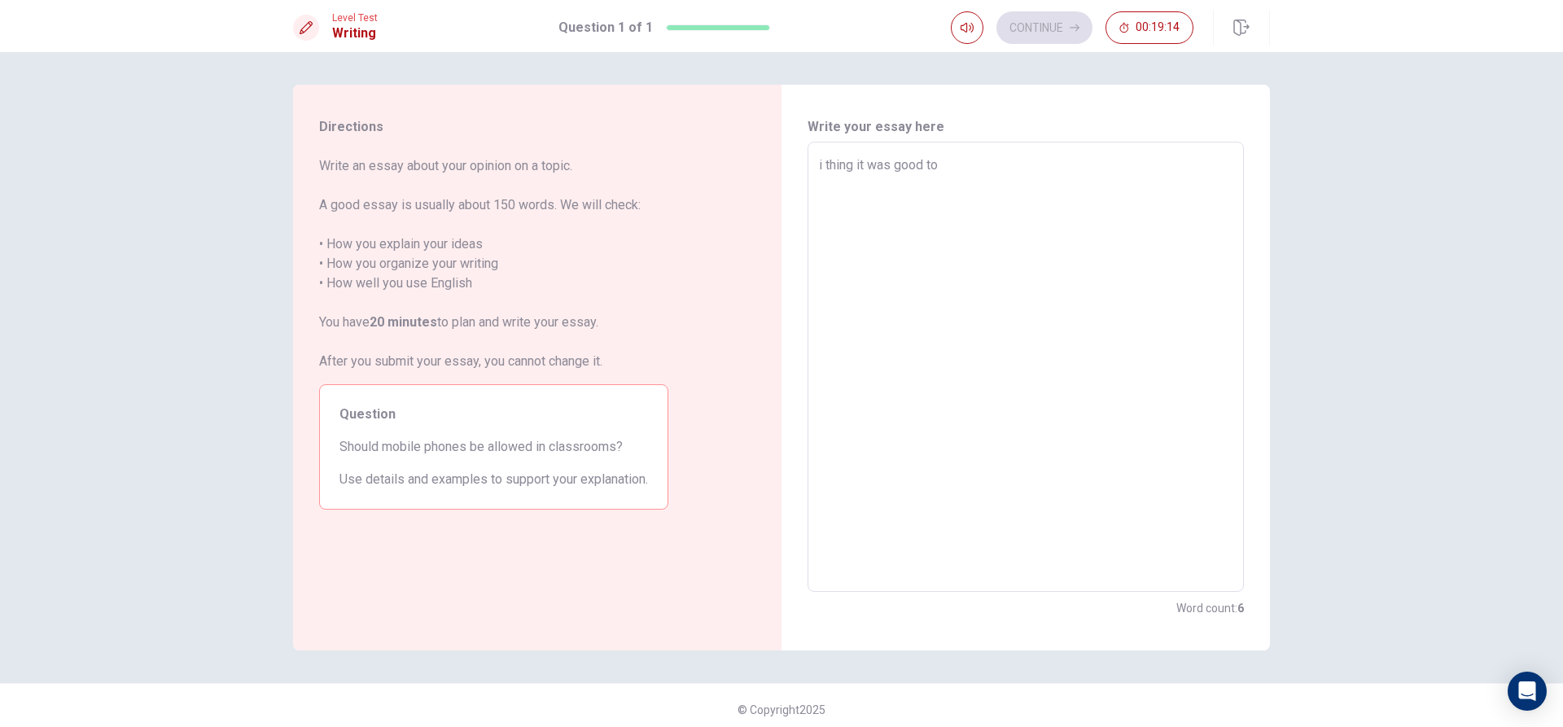
type textarea "i thing it was good to a"
type textarea "x"
type textarea "i thing it was good to"
type textarea "x"
type textarea "i thing it was good to"
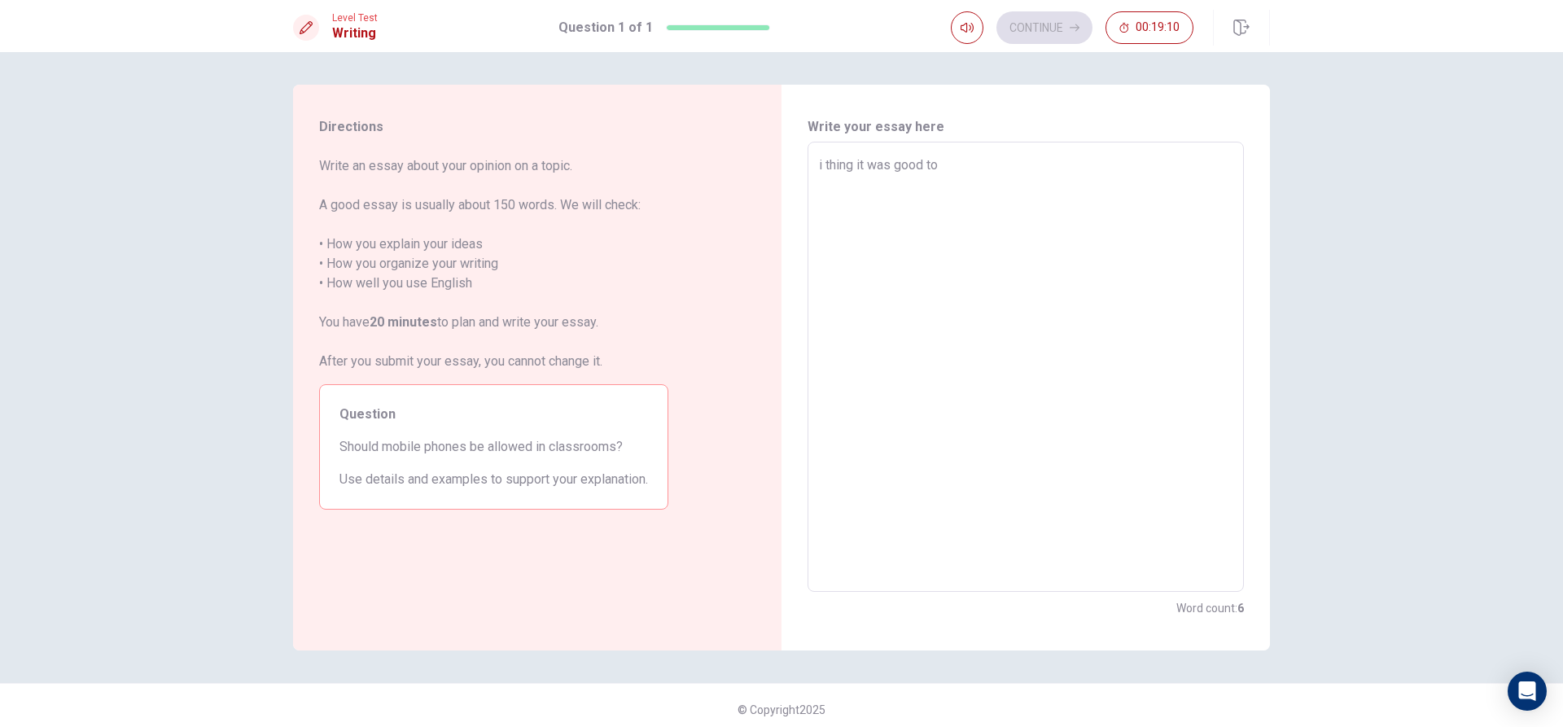
type textarea "x"
type textarea "i thing it was good t"
type textarea "x"
type textarea "i thing it was good"
type textarea "x"
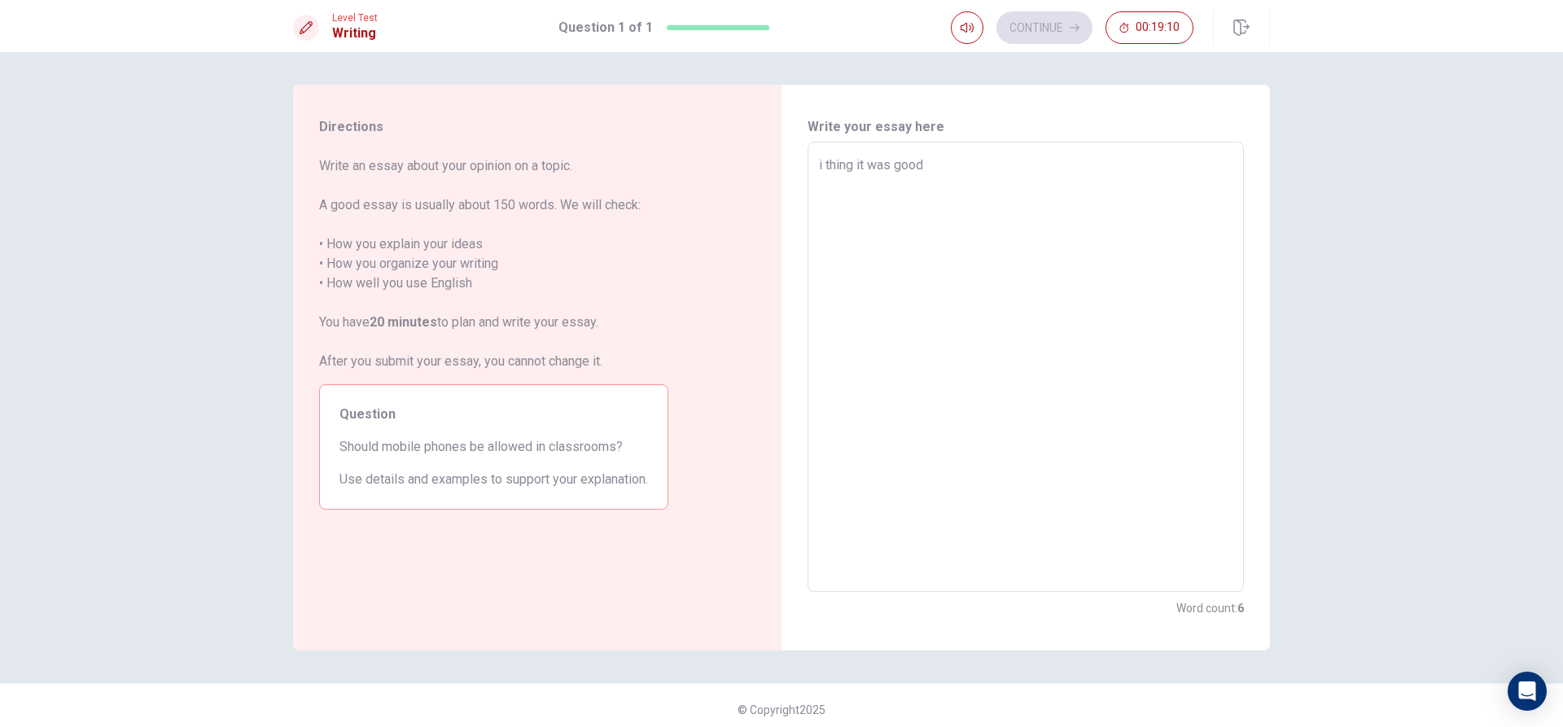
type textarea "i thing it was good"
type textarea "x"
type textarea "i thing it was goo"
type textarea "x"
type textarea "i thing it was go"
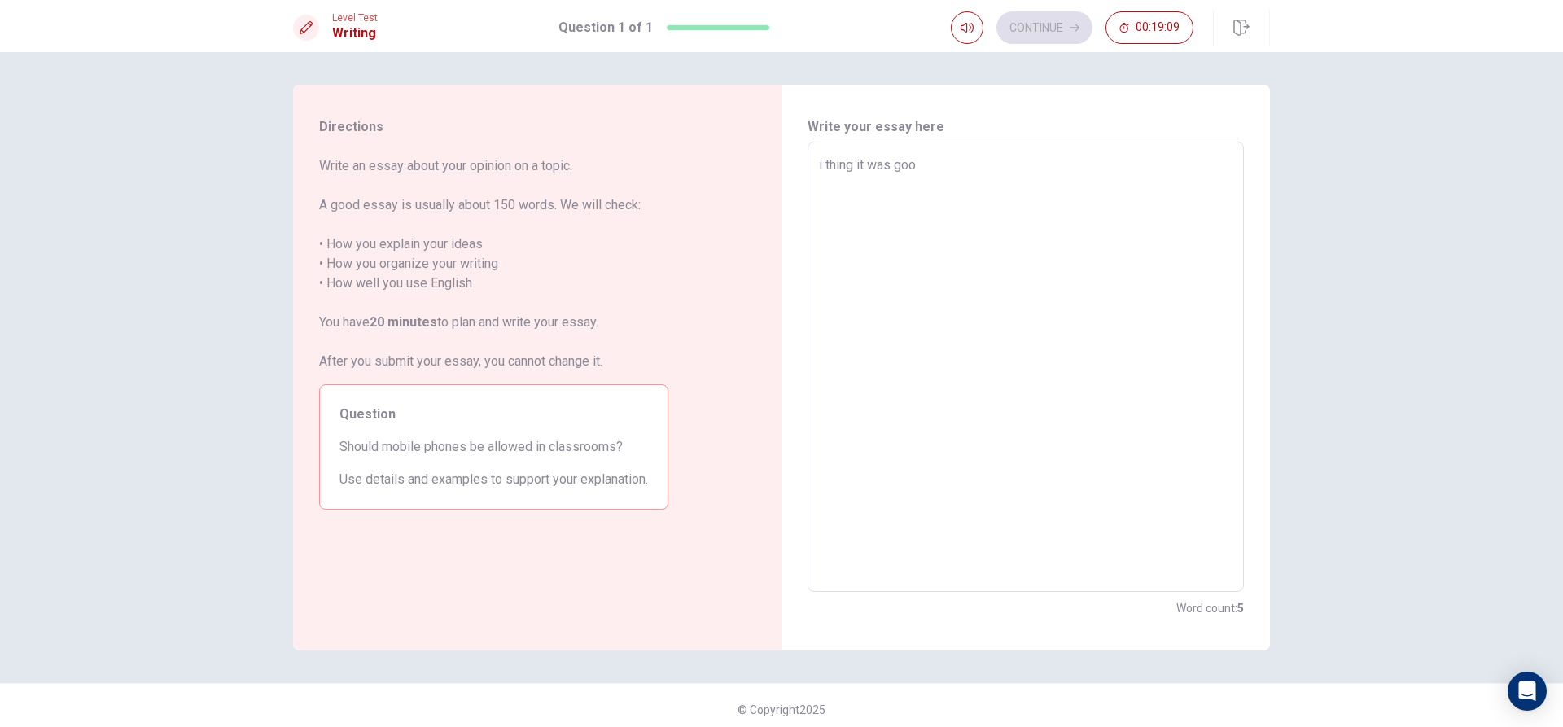
type textarea "x"
type textarea "i thing it was g"
type textarea "x"
type textarea "i thing it was"
type textarea "x"
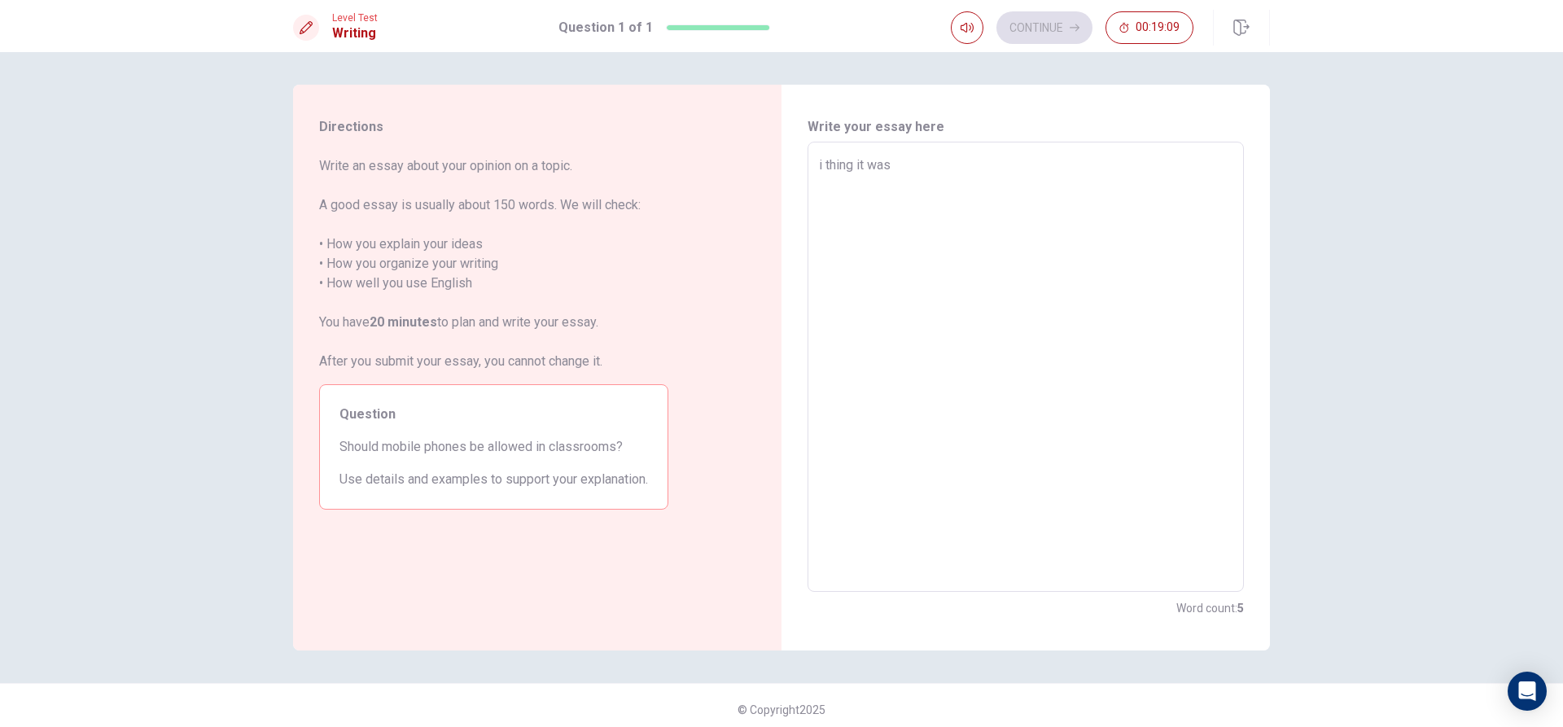
type textarea "i thing it was"
type textarea "x"
type textarea "i thing it wa"
type textarea "x"
type textarea "i thing it w"
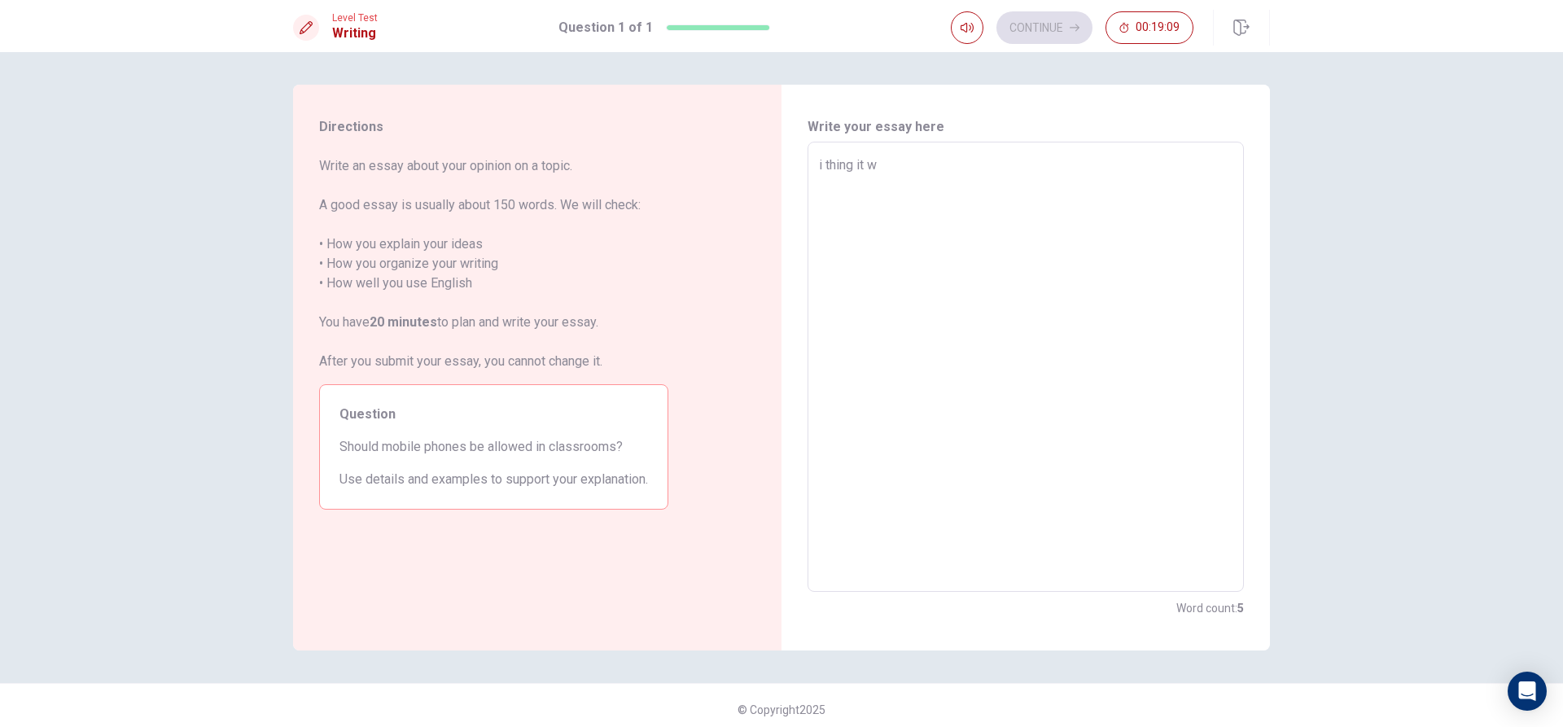
type textarea "x"
type textarea "i thing it"
type textarea "x"
type textarea "i thing it"
type textarea "x"
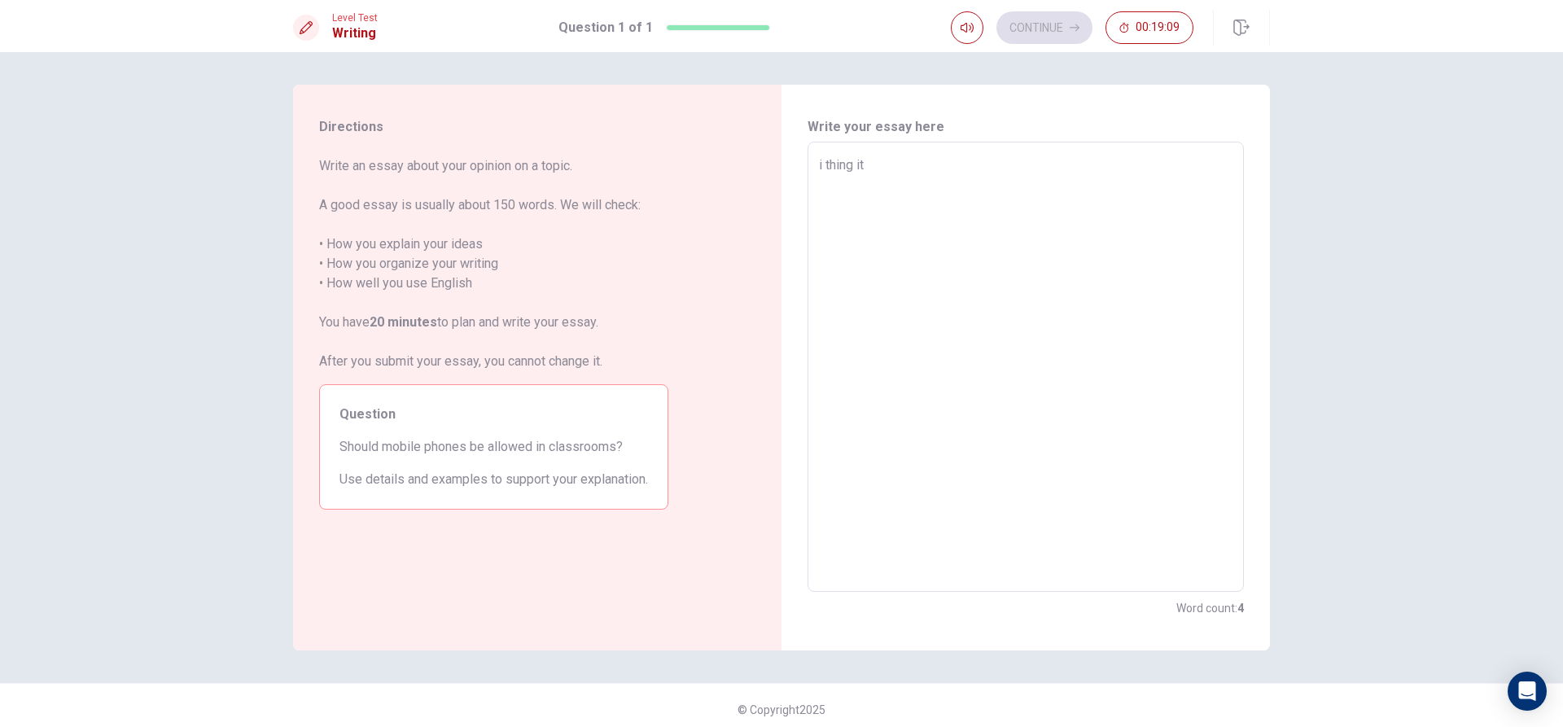
type textarea "i thing i"
type textarea "x"
type textarea "i thing"
type textarea "x"
type textarea "i thing"
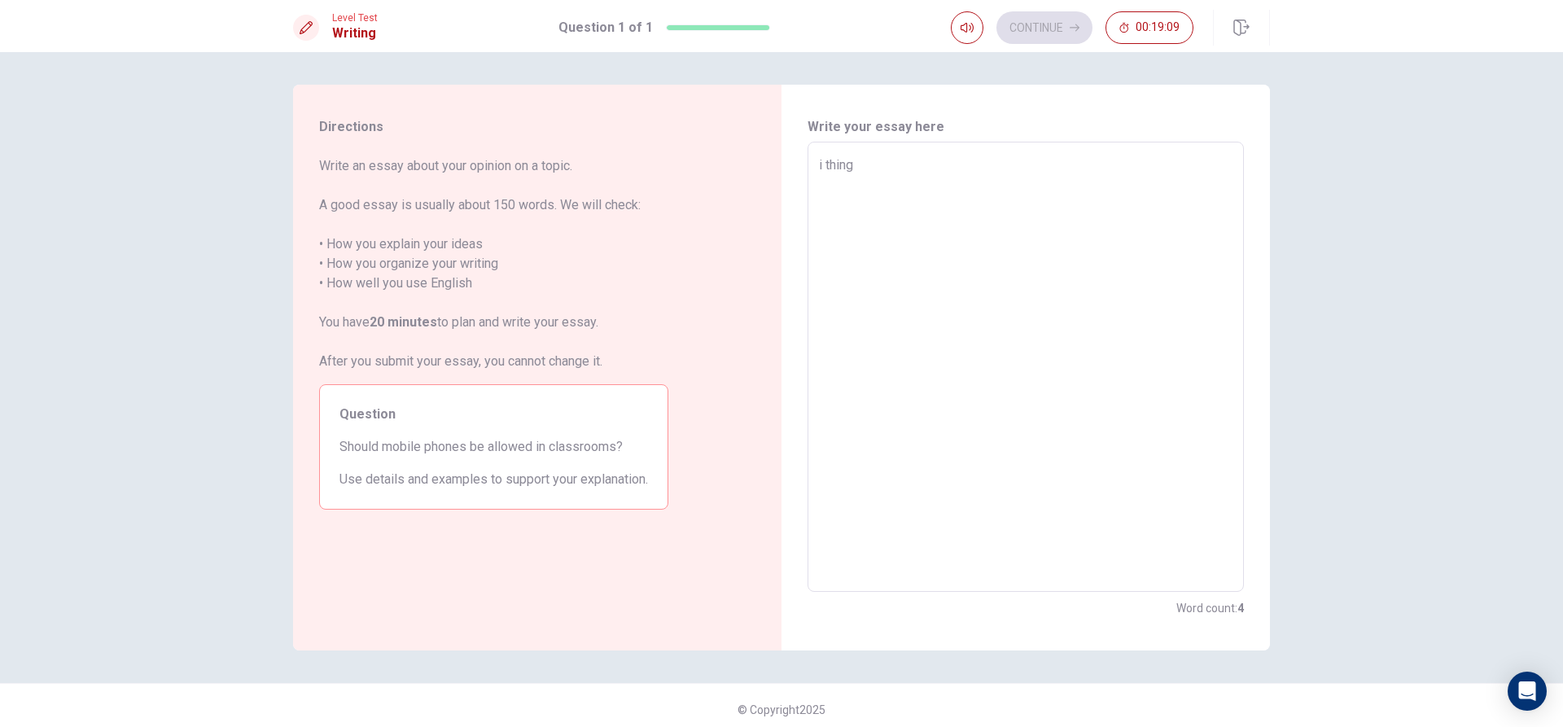
type textarea "x"
type textarea "i thin"
type textarea "x"
type textarea "i thi"
type textarea "x"
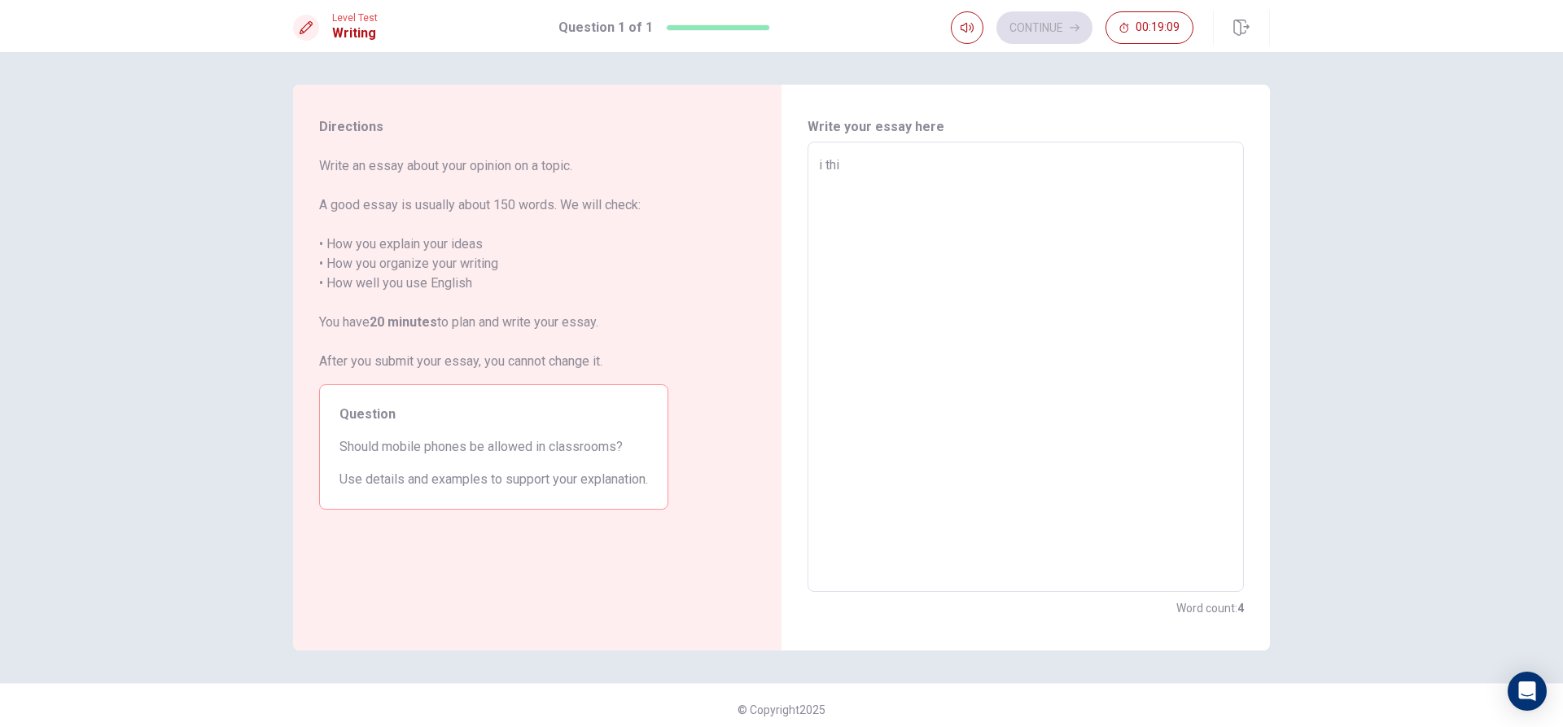
type textarea "i th"
type textarea "x"
type textarea "i"
type textarea "x"
type textarea "i"
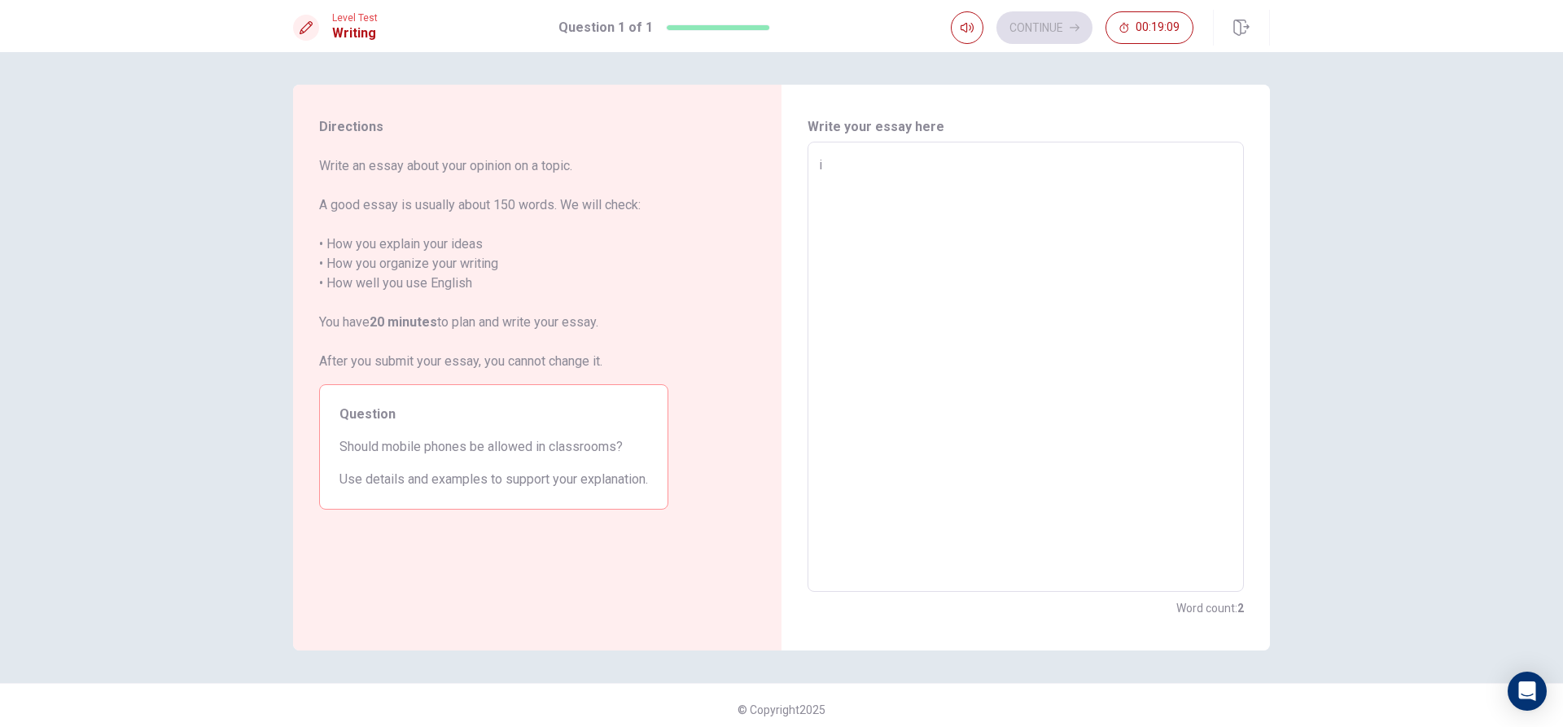
type textarea "x"
type textarea "i"
type textarea "x"
type textarea "i"
type textarea "x"
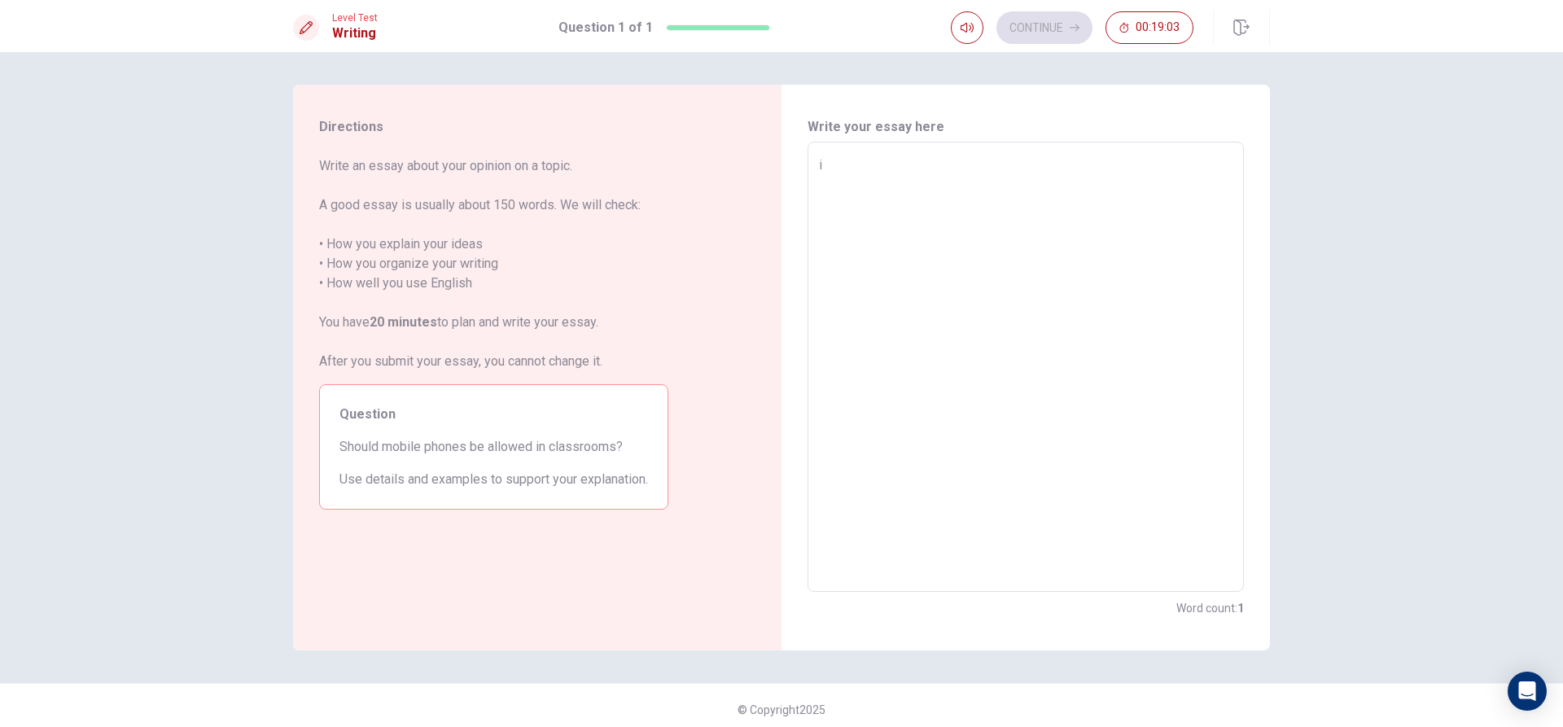
type textarea "i h"
type textarea "x"
type textarea "i ha"
type textarea "x"
type textarea "i hav"
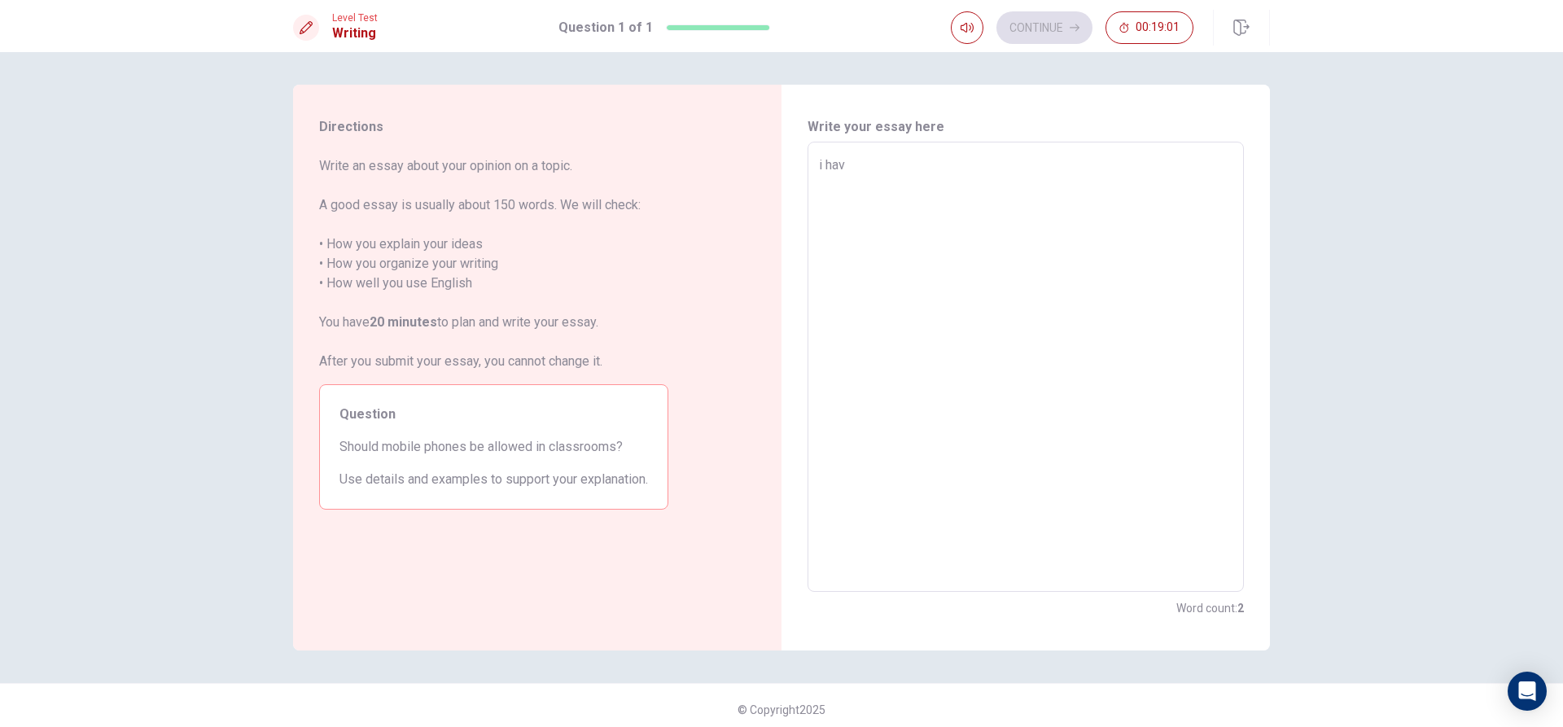
type textarea "x"
type textarea "i have"
type textarea "x"
type textarea "i have"
type textarea "x"
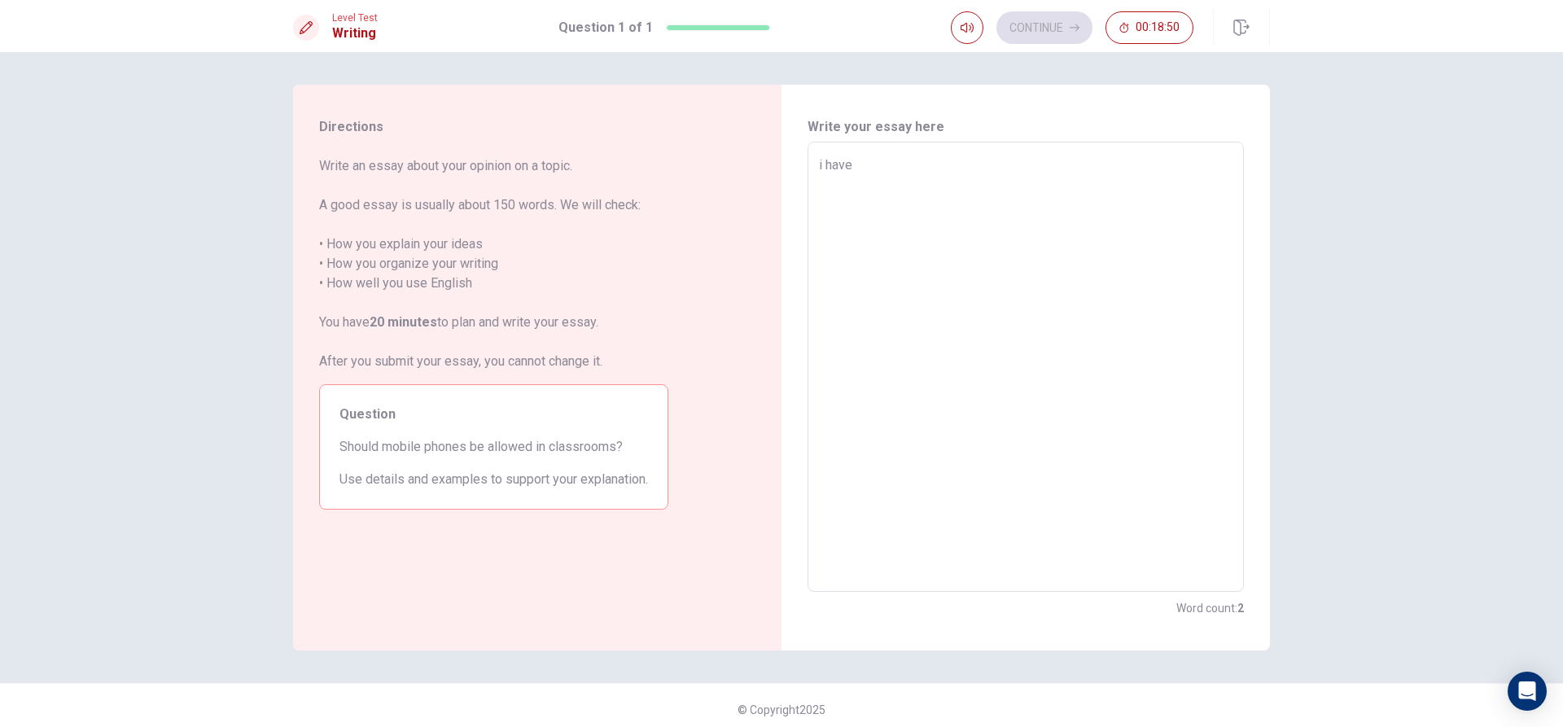
type textarea "i have p"
type textarea "x"
type textarea "i have pl"
type textarea "x"
type textarea "i have p"
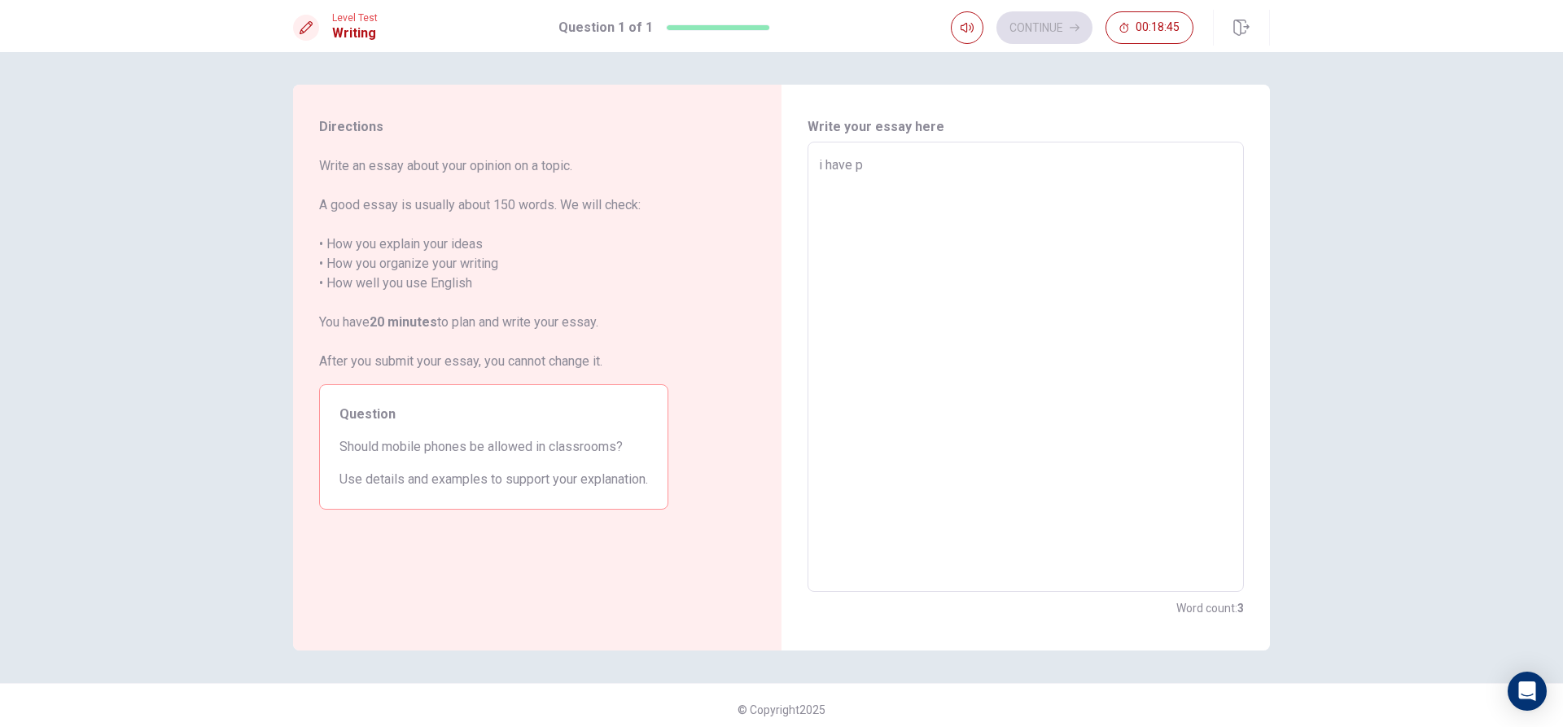
type textarea "x"
type textarea "i have"
type textarea "x"
type textarea "i have i"
type textarea "x"
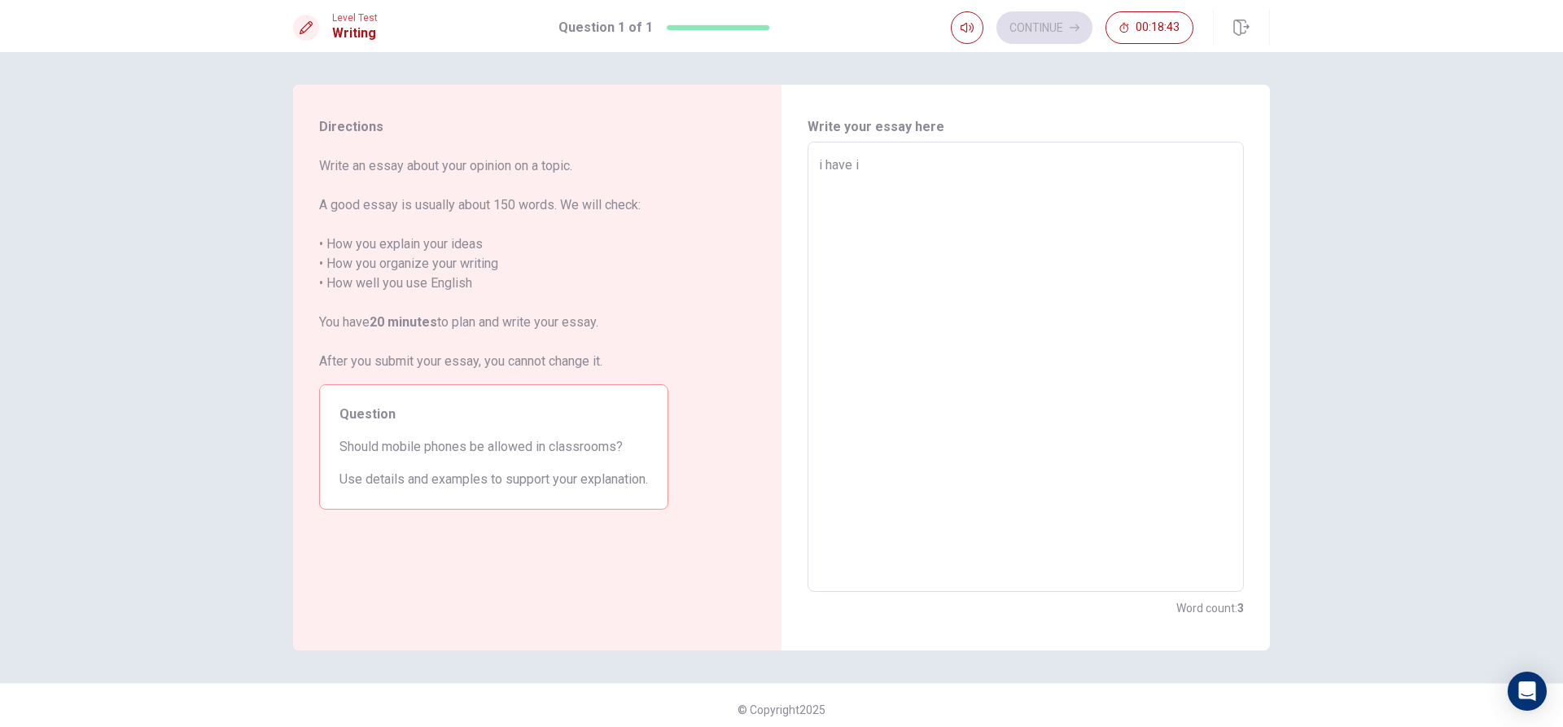
type textarea "i have id"
type textarea "x"
type textarea "i have [PERSON_NAME]"
type textarea "x"
type textarea "i have idae"
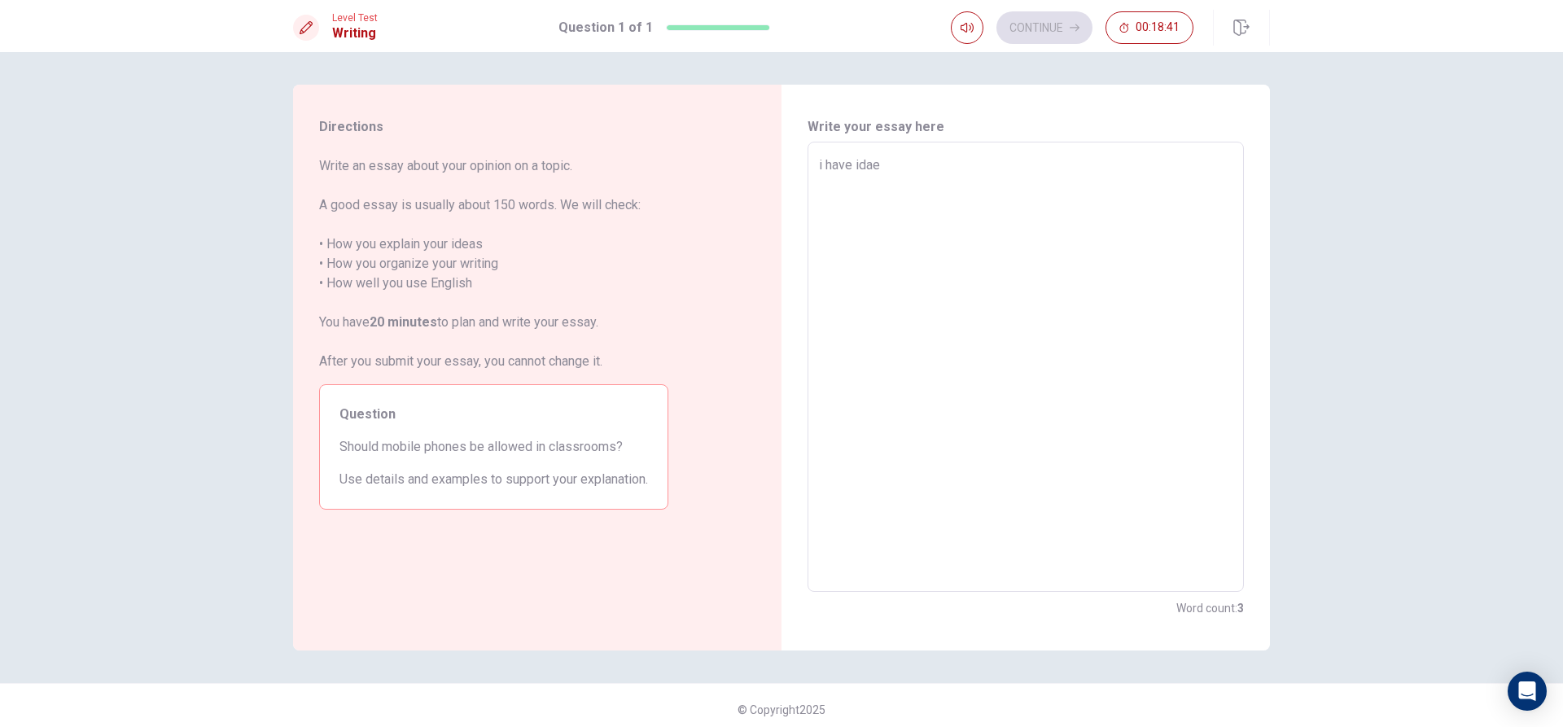
type textarea "x"
type textarea "i have [PERSON_NAME]"
type textarea "x"
type textarea "i have id"
type textarea "x"
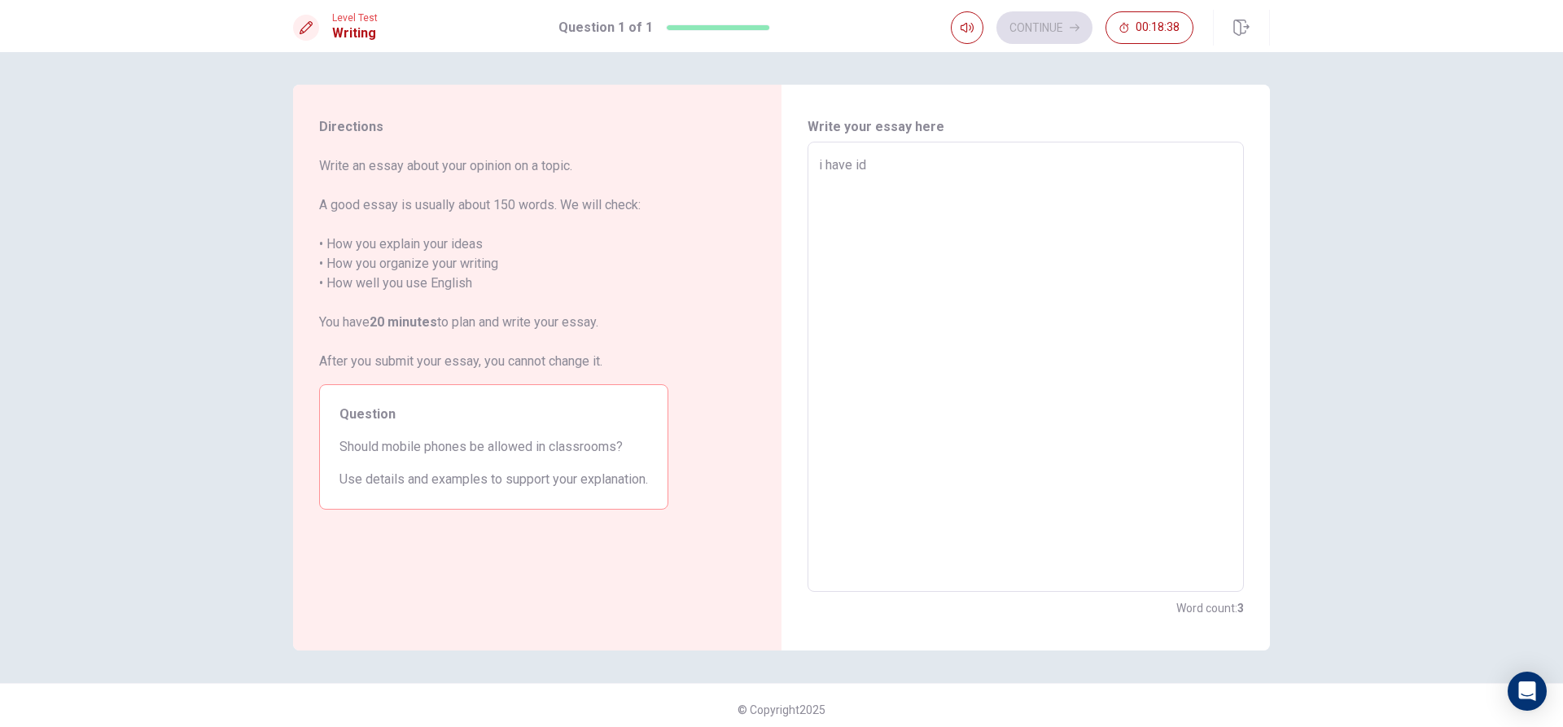
type textarea "i have ide"
type textarea "x"
type textarea "i have idea"
type textarea "x"
type textarea "i have ideas"
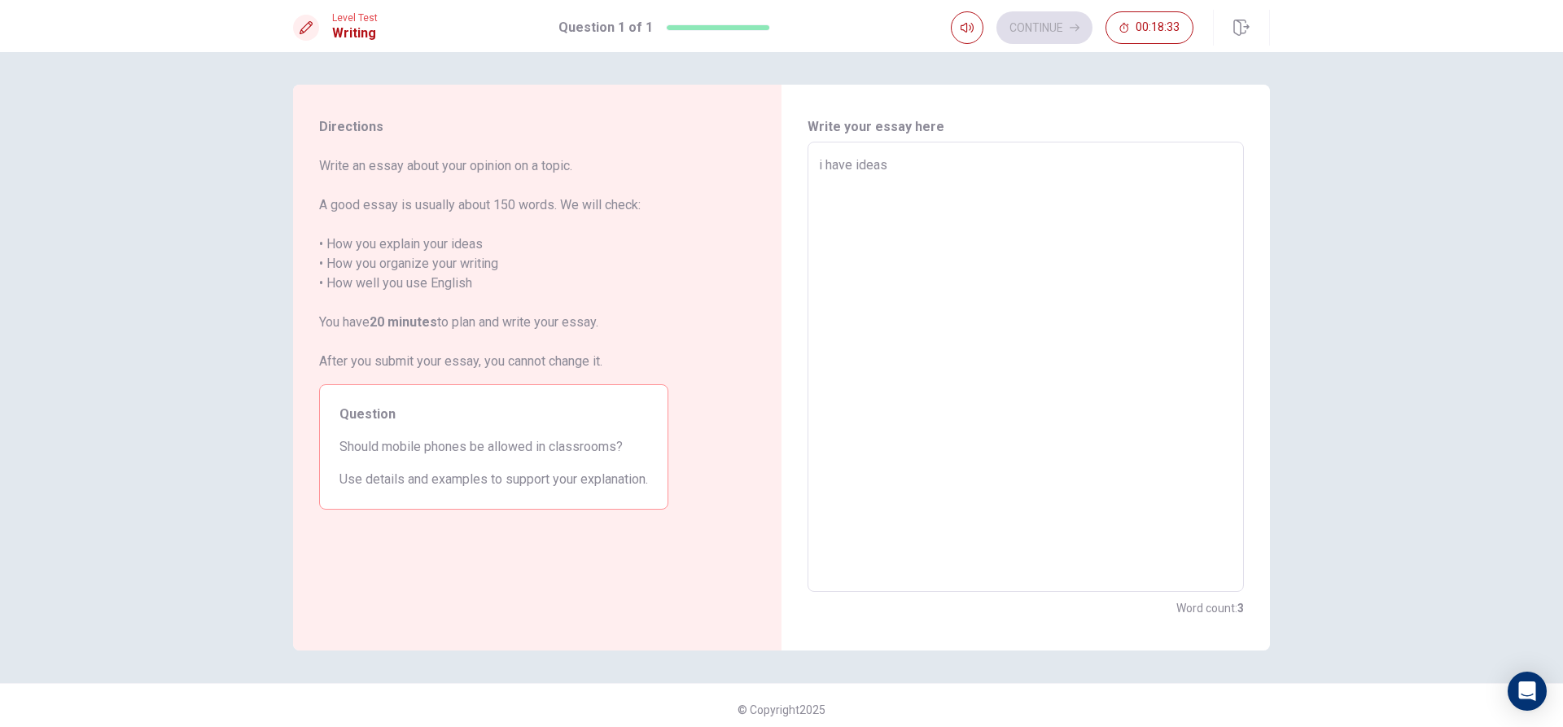
type textarea "x"
type textarea "i have ideas"
type textarea "x"
type textarea "i have ideas t"
type textarea "x"
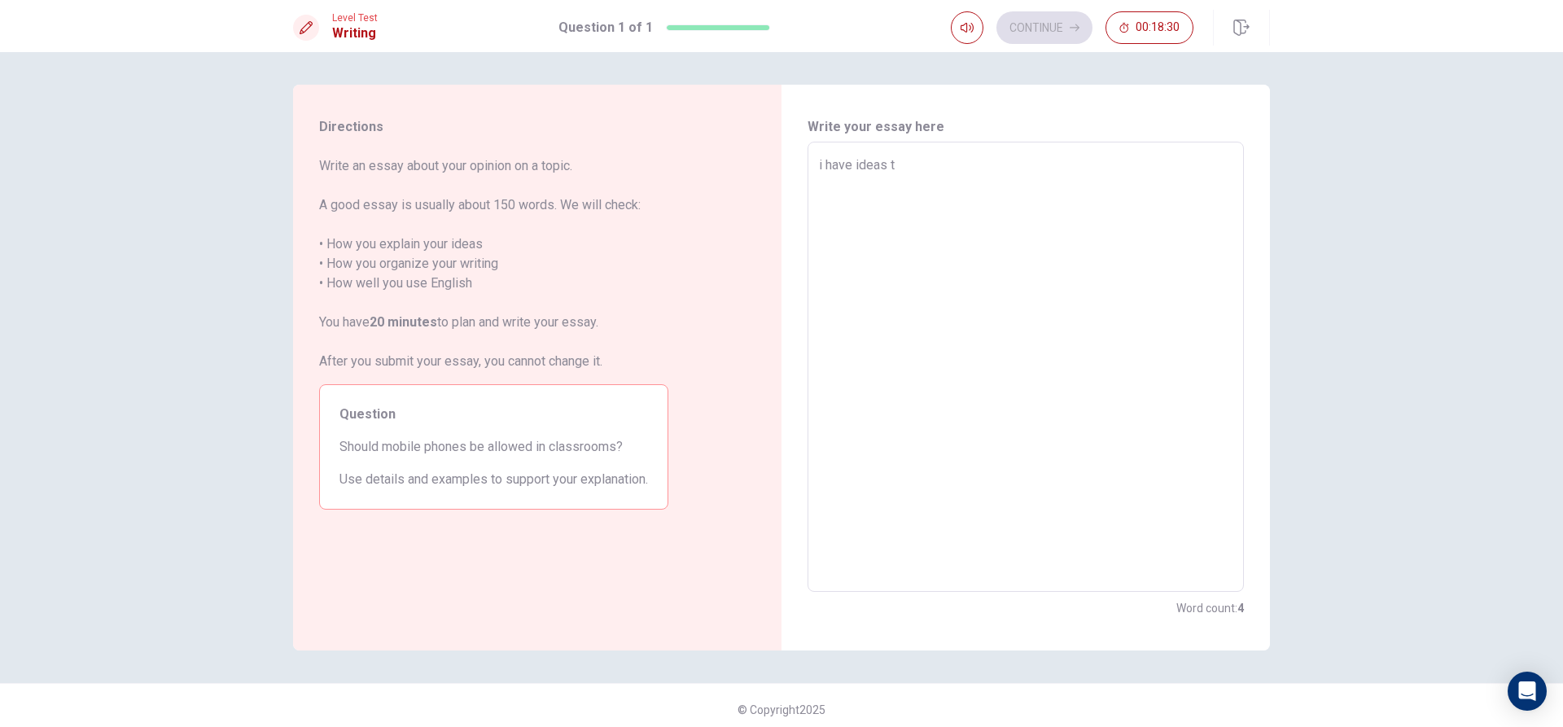
type textarea "i have ideas to"
type textarea "x"
type textarea "i have ideas to"
type textarea "x"
type textarea "i have ideas to b"
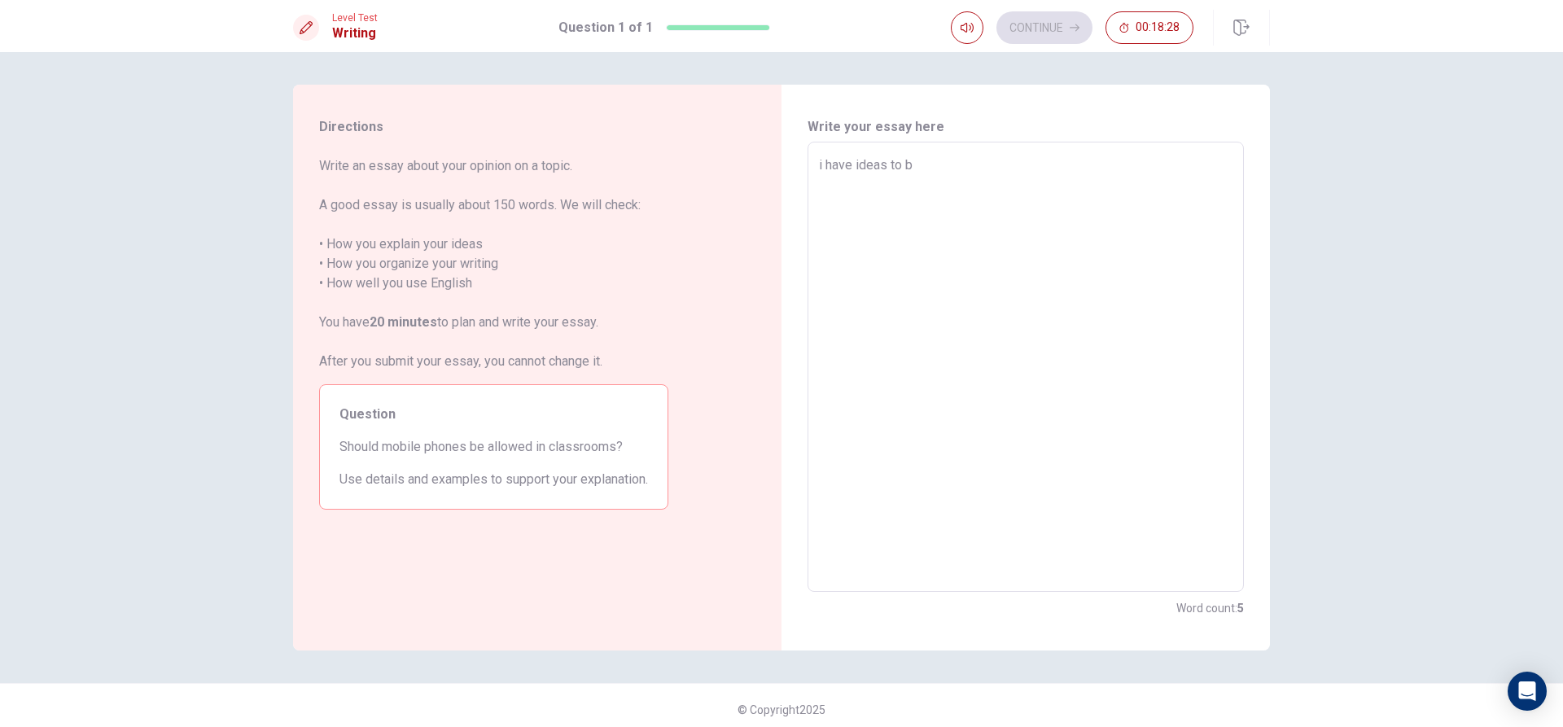
type textarea "x"
type textarea "i have ideas to be"
type textarea "x"
type textarea "i have ideas to be"
type textarea "x"
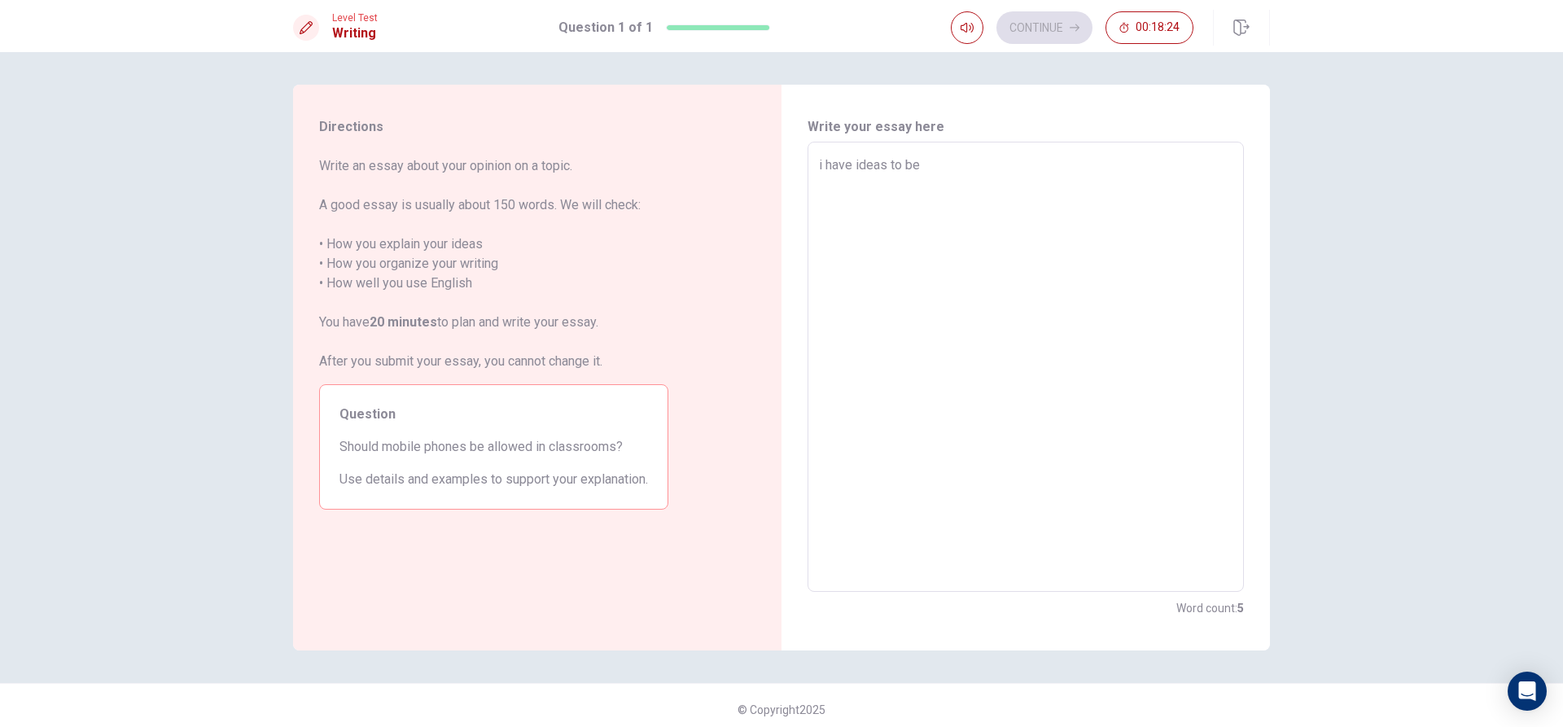
type textarea "i have ideas to be t"
type textarea "x"
type textarea "i have ideas to be te"
type textarea "x"
type textarea "i have ideas to be tea"
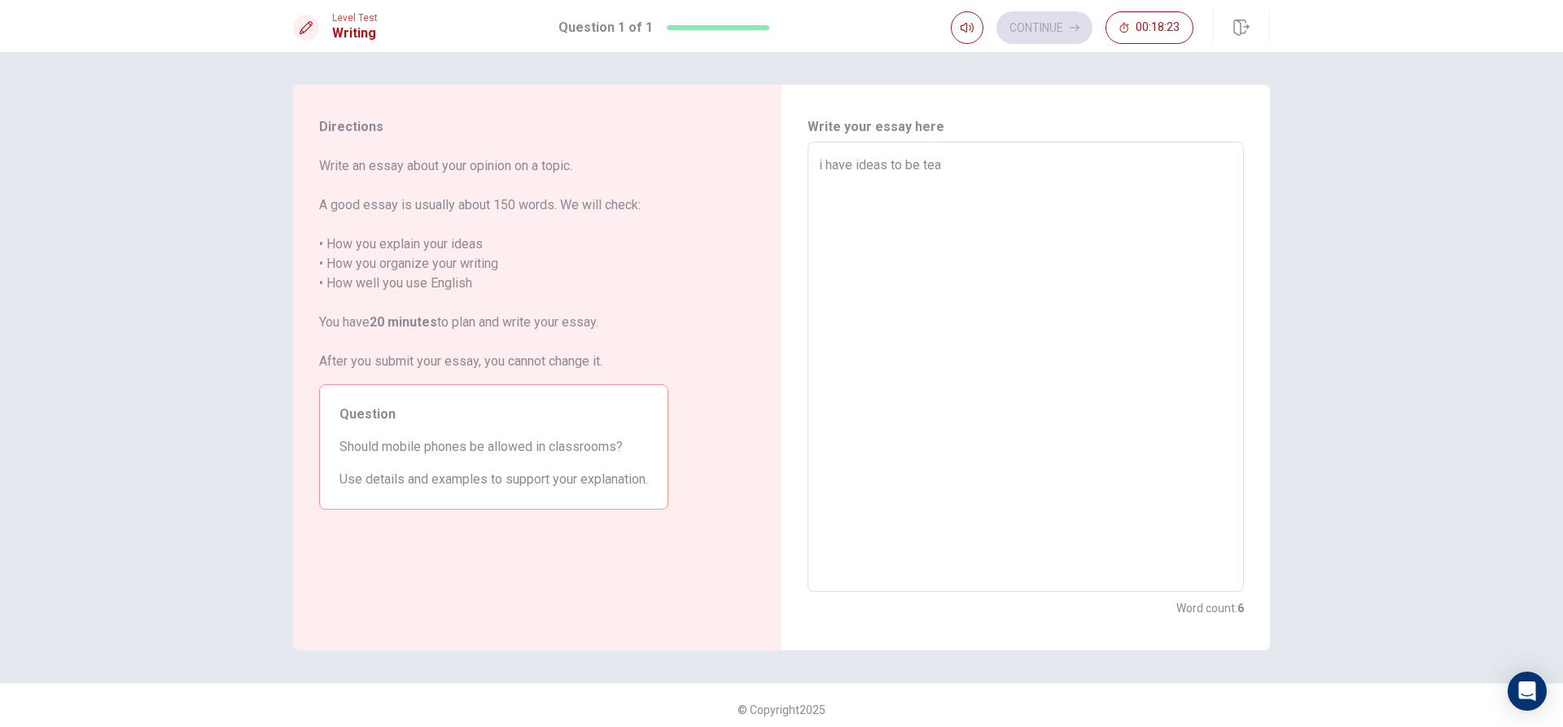
type textarea "x"
type textarea "i have ideas to be teac"
type textarea "x"
type textarea "i have ideas to be teach"
type textarea "x"
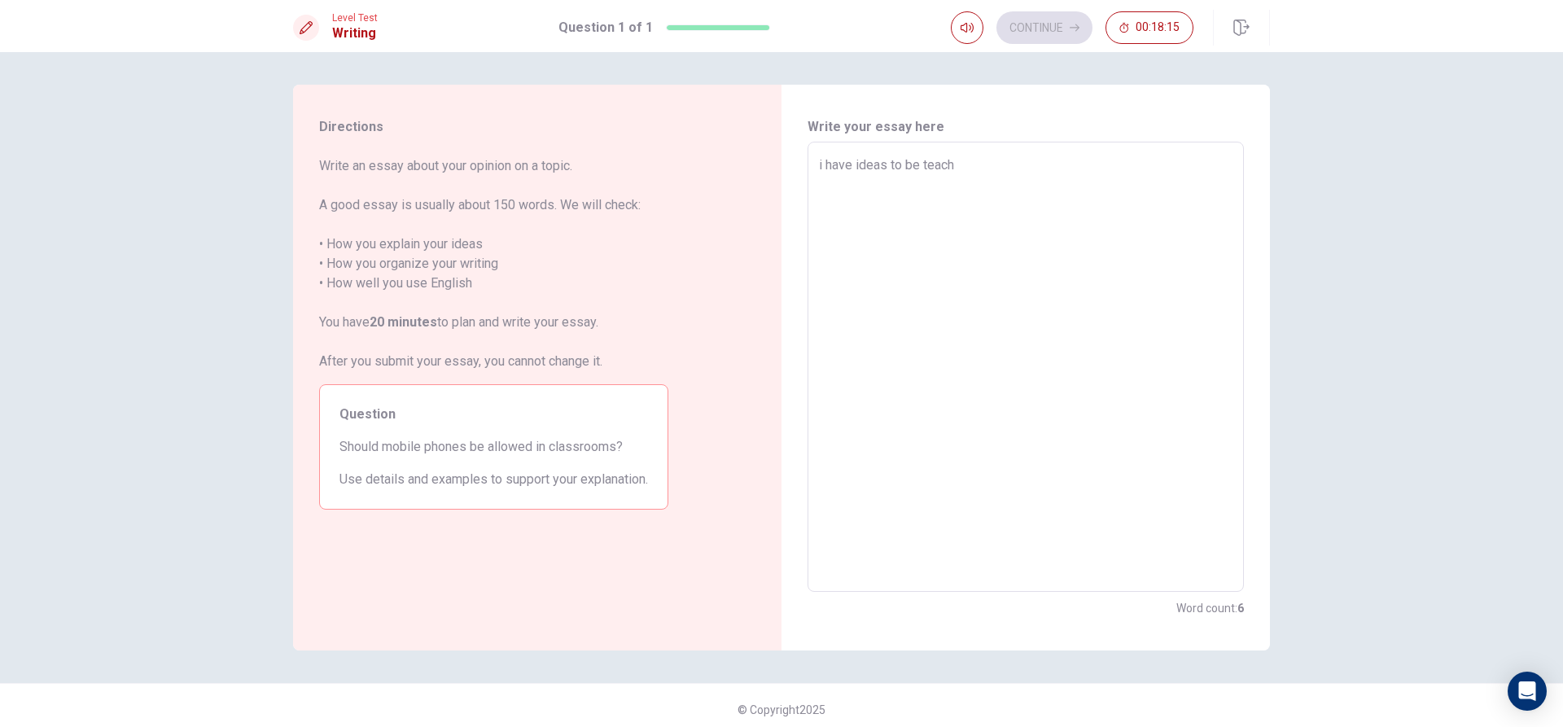
type textarea "i have ideas to be teache"
type textarea "x"
type textarea "i have ideas to be teacher"
type textarea "x"
type textarea "i have ideas to be teacher"
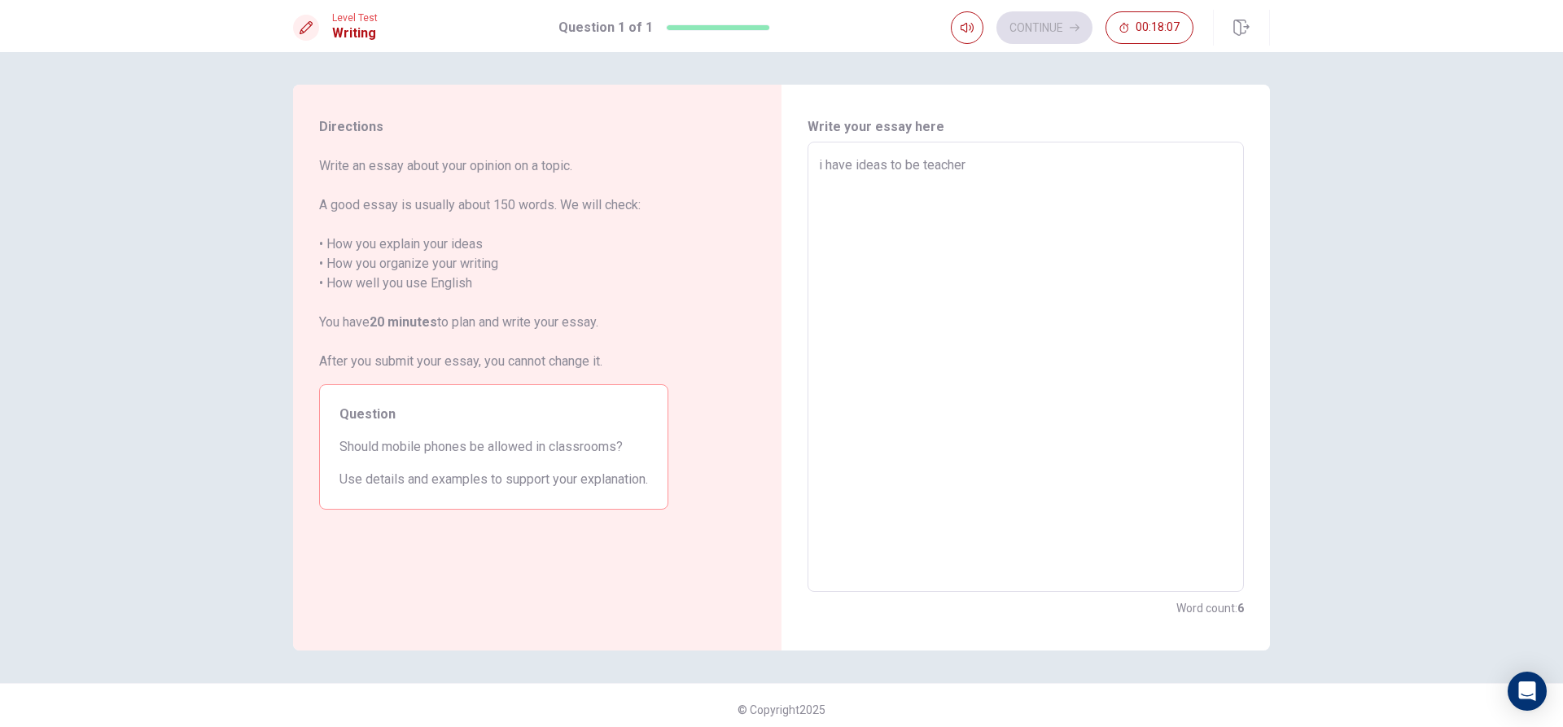
type textarea "x"
type textarea "i have ideas to be teacher s"
type textarea "x"
type textarea "i have ideas to be teacher so"
type textarea "x"
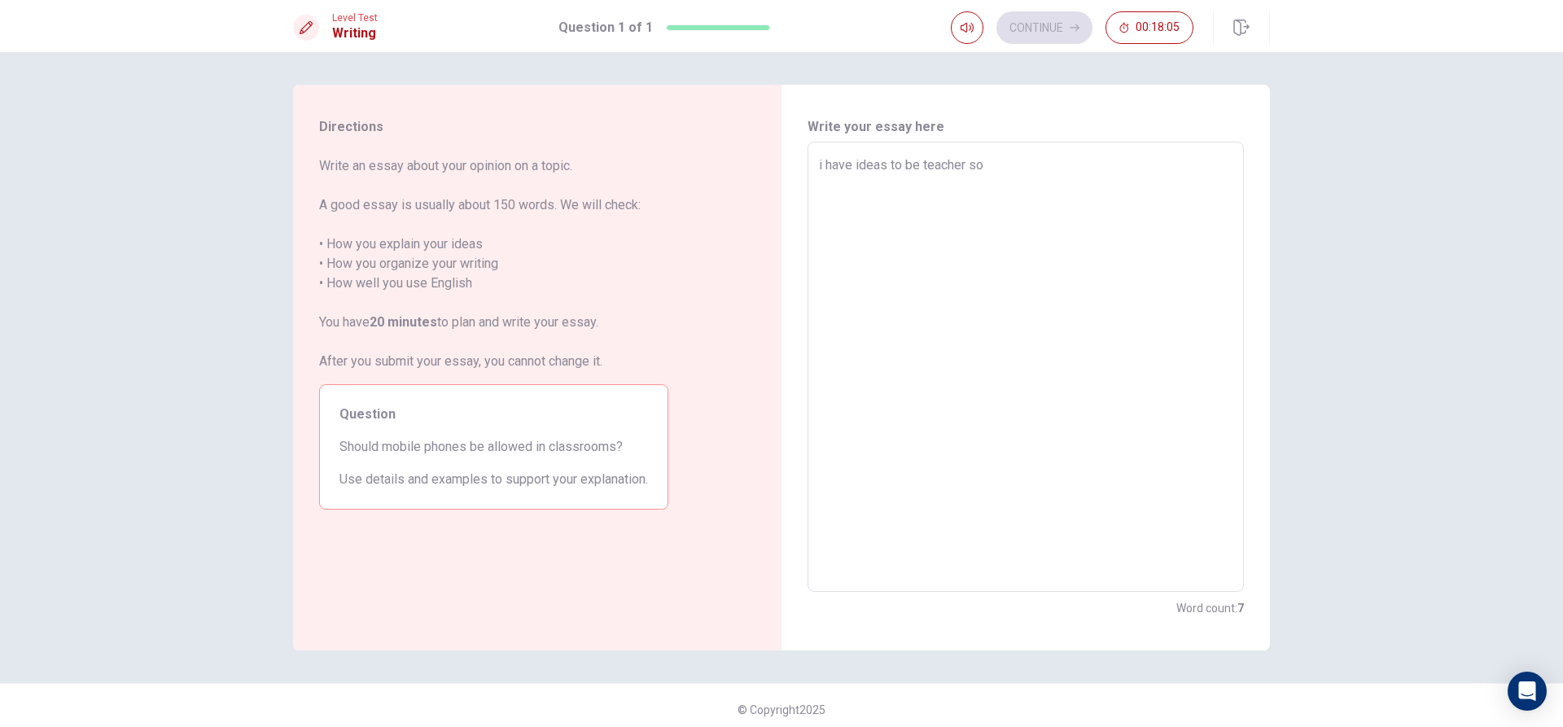
type textarea "i have ideas to be teacher so"
type textarea "x"
type textarea "i have ideas to be teacher so w"
type textarea "x"
type textarea "i have ideas to be teacher so we"
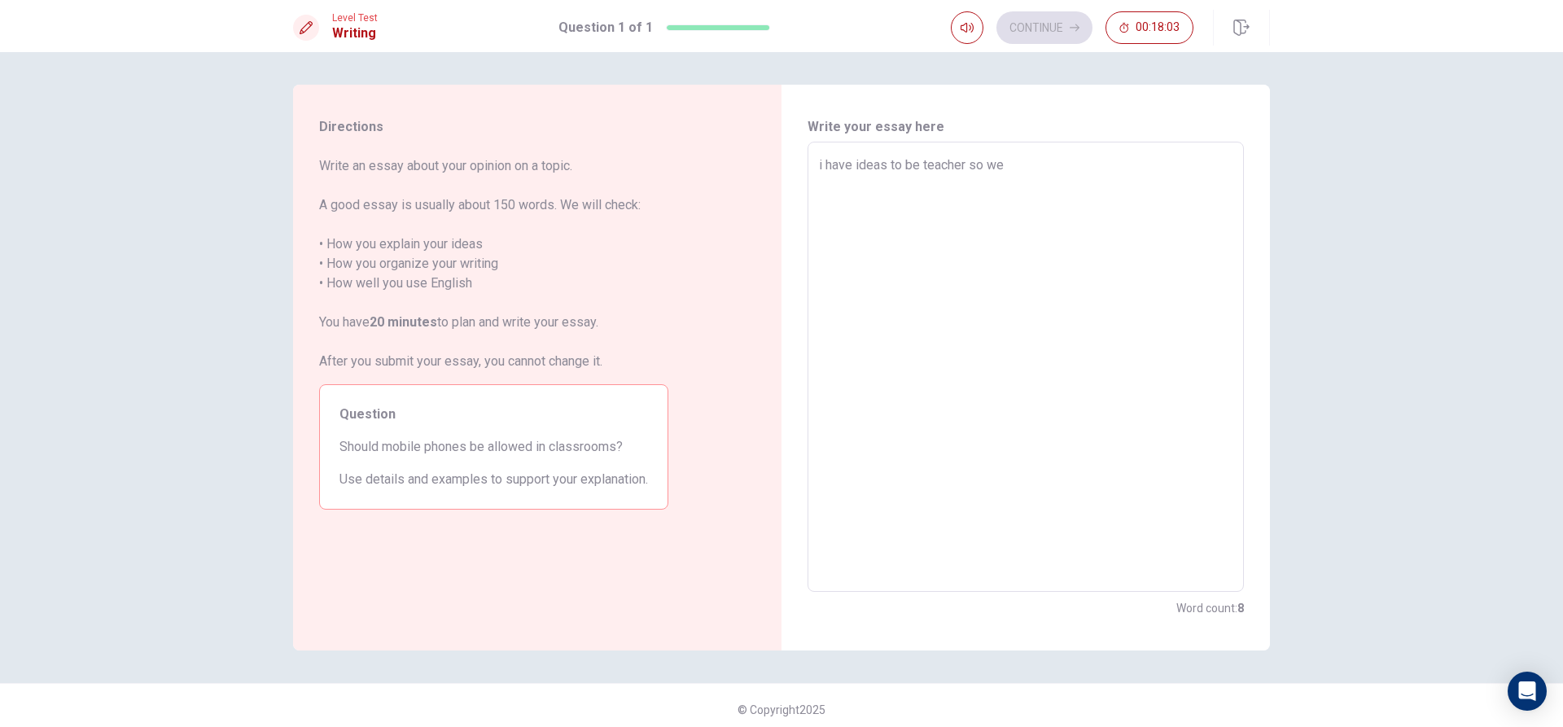
type textarea "x"
type textarea "i have ideas to be teacher so [PERSON_NAME]"
type textarea "x"
type textarea "i have ideas to be teacher so went"
type textarea "x"
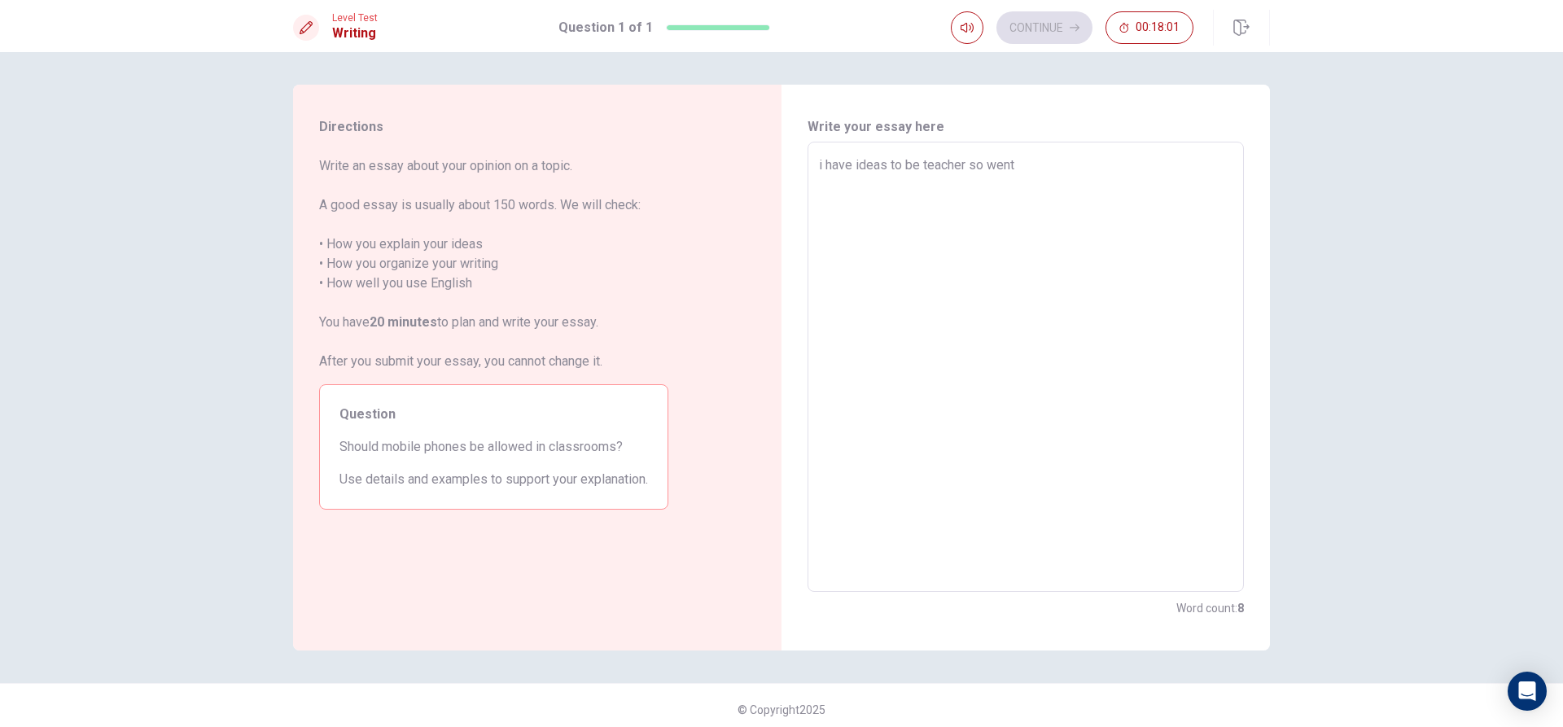
type textarea "i have ideas to be teacher so went"
type textarea "x"
type textarea "i have ideas to be teacher so went i"
type textarea "x"
type textarea "i have ideas to be teacher so went ib"
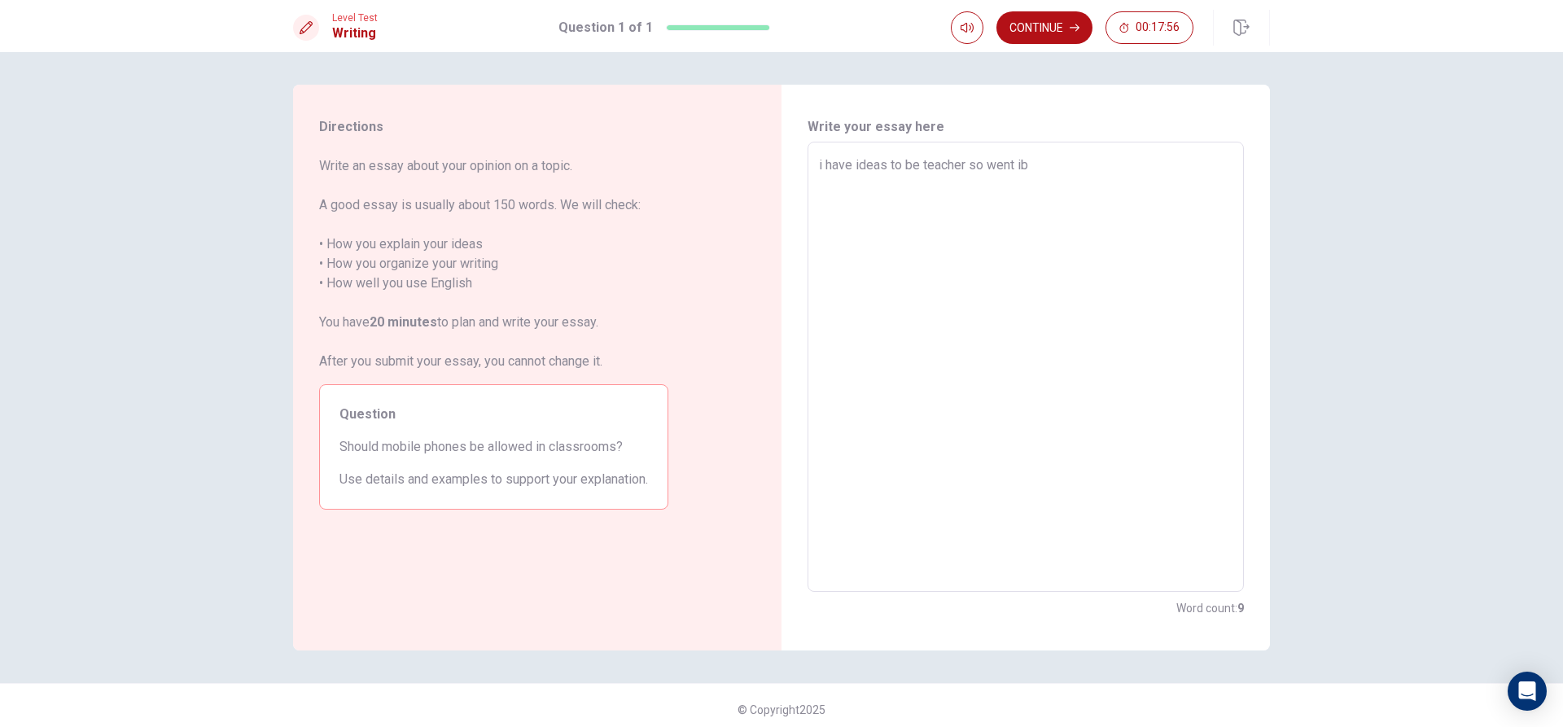
type textarea "x"
type textarea "i have ideas to be teacher so went ibd"
type textarea "x"
type textarea "i have ideas to be teacher so went ib"
type textarea "x"
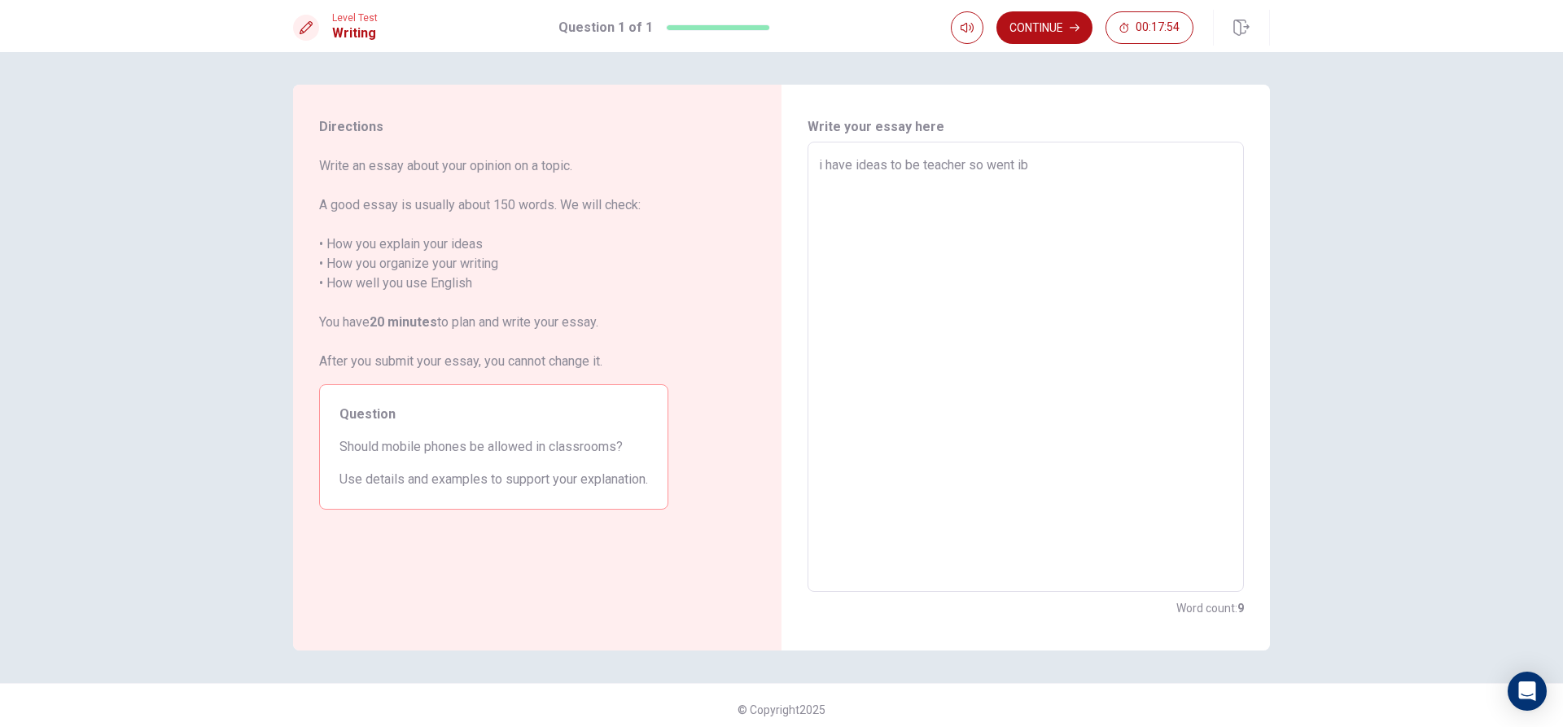
type textarea "i have ideas to be teacher so went ib"
type textarea "x"
type textarea "i have ideas to be teacher so went ib e"
type textarea "x"
type textarea "i have ideas to be teacher so went ib et"
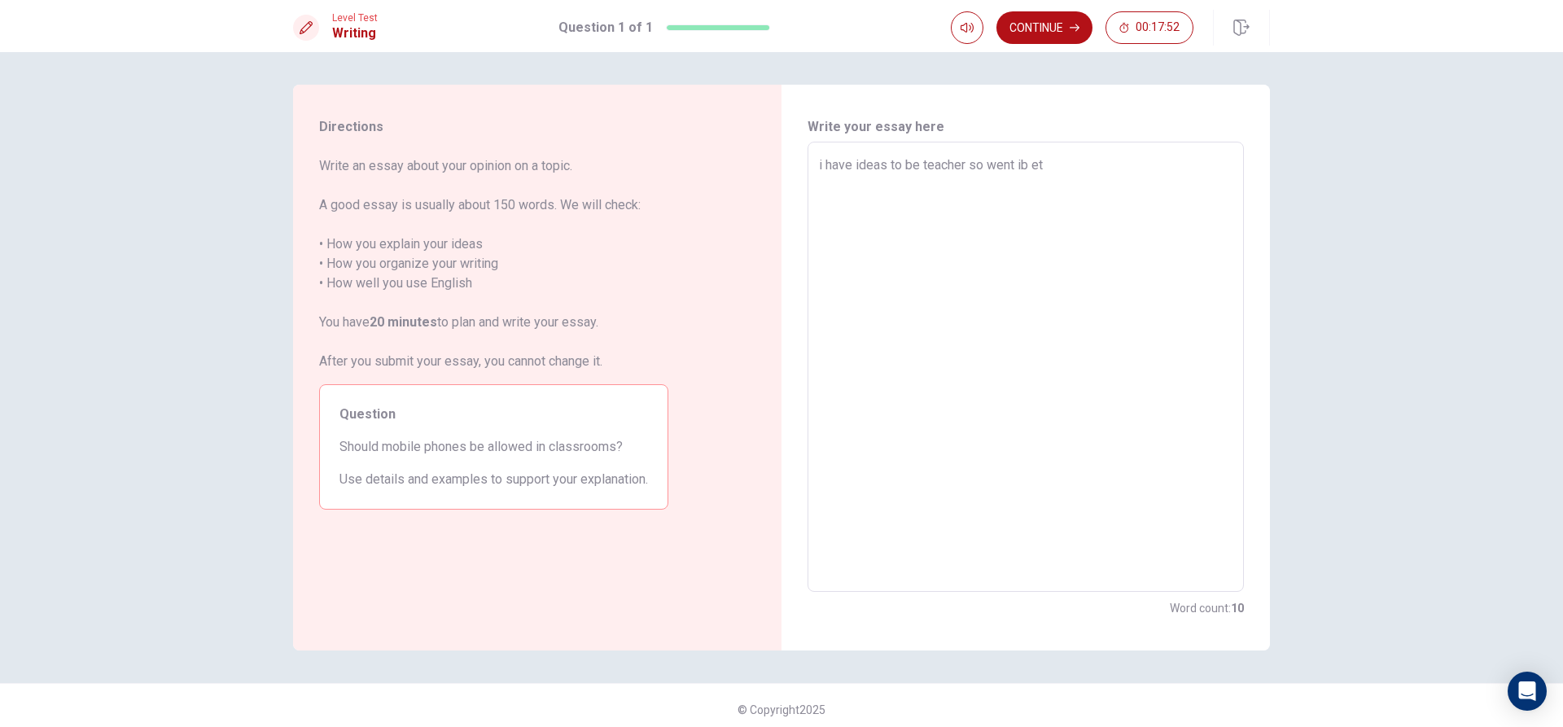
type textarea "x"
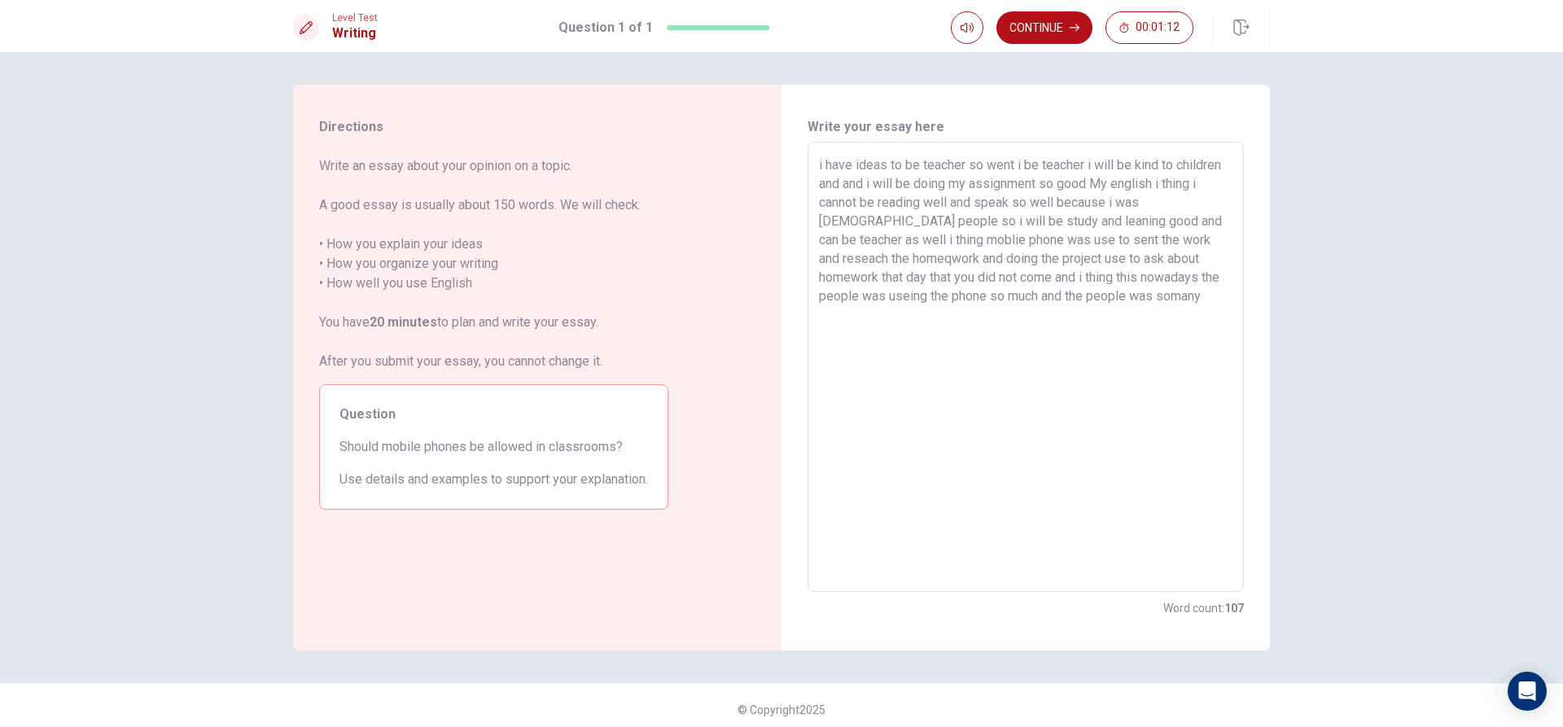
click at [997, 297] on textarea "i have ideas to be teacher so went i be teacher i will be kind to children and …" at bounding box center [1026, 366] width 414 height 423
click at [1039, 300] on textarea "i have ideas to be teacher so went i be teacher i will be kind to children and …" at bounding box center [1026, 366] width 414 height 423
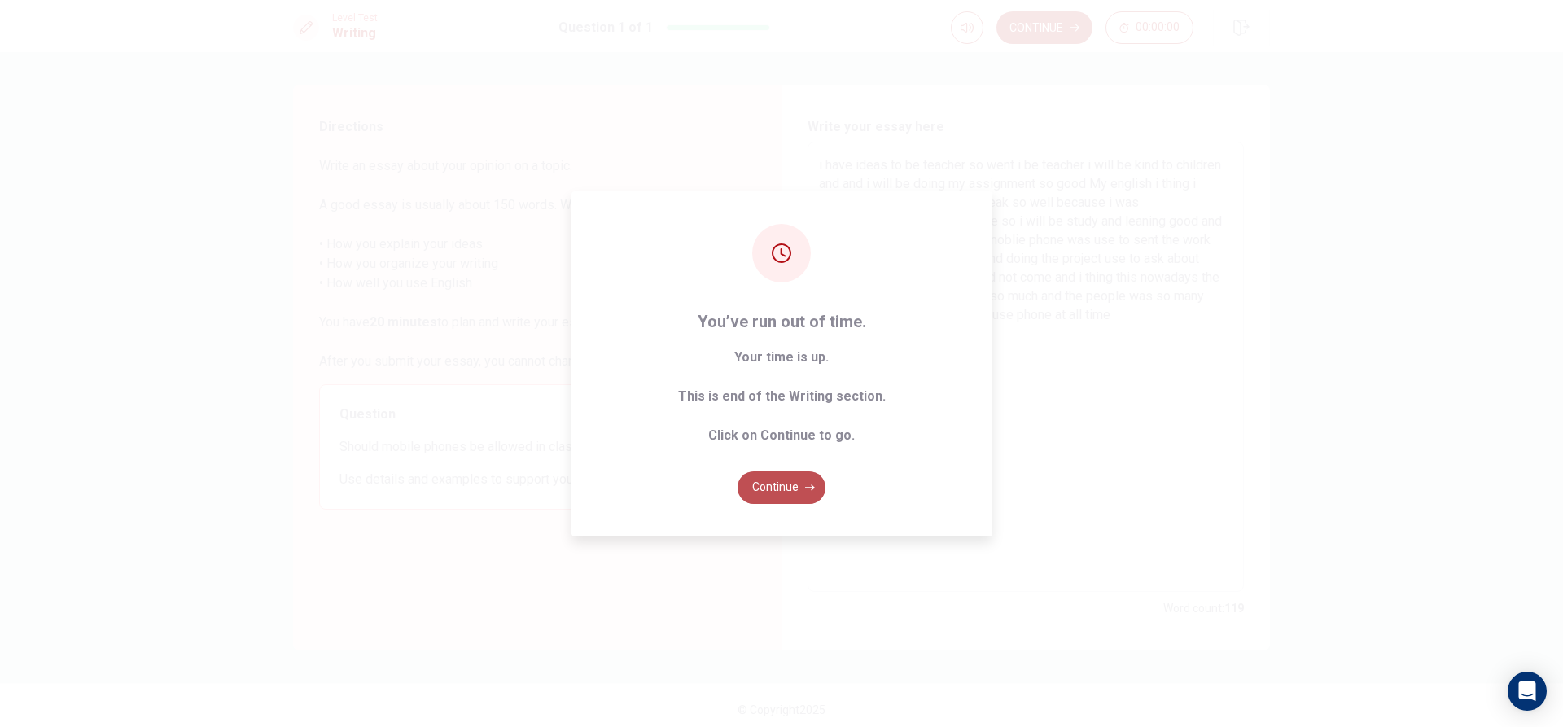
click at [787, 486] on button "Continue" at bounding box center [782, 487] width 88 height 33
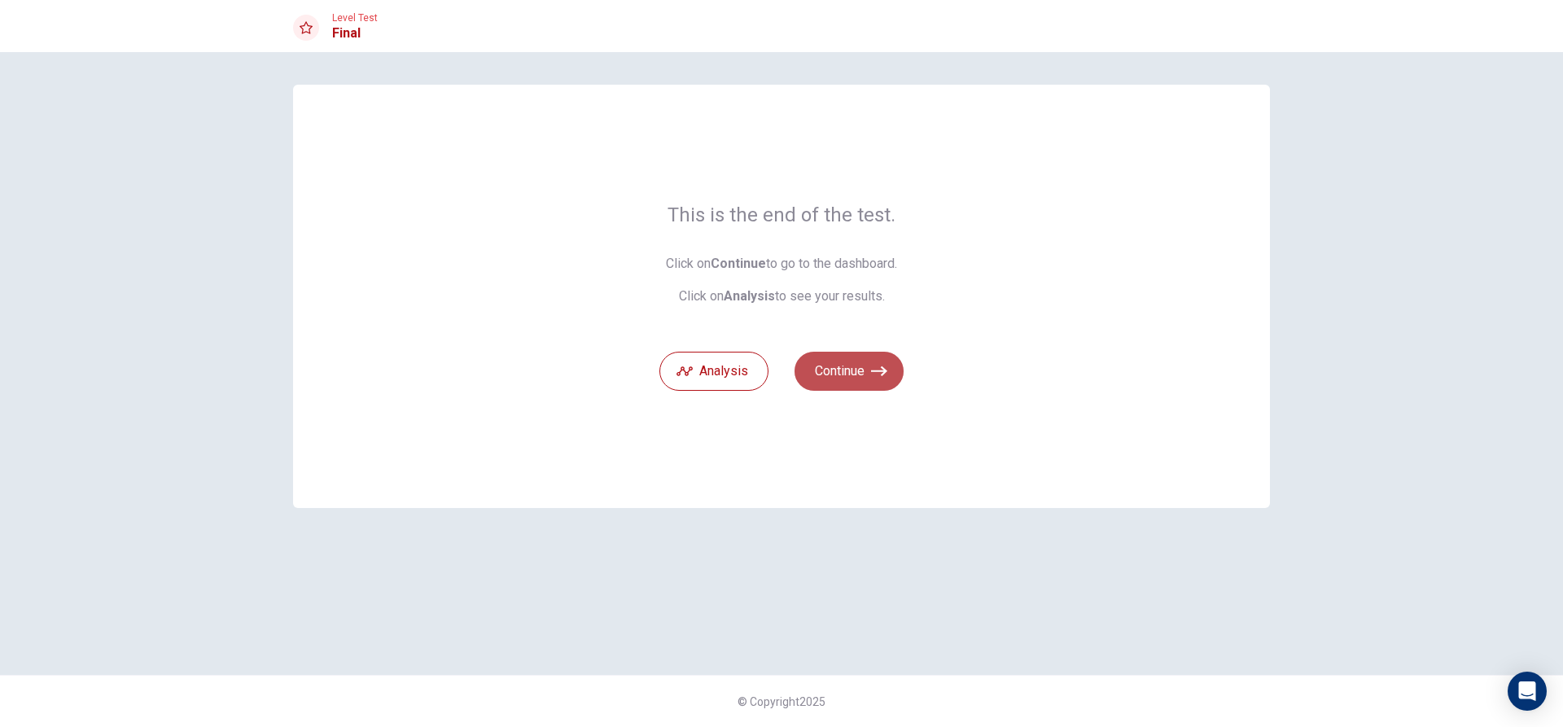
click at [874, 365] on icon "button" at bounding box center [879, 371] width 16 height 16
